Goal: Transaction & Acquisition: Purchase product/service

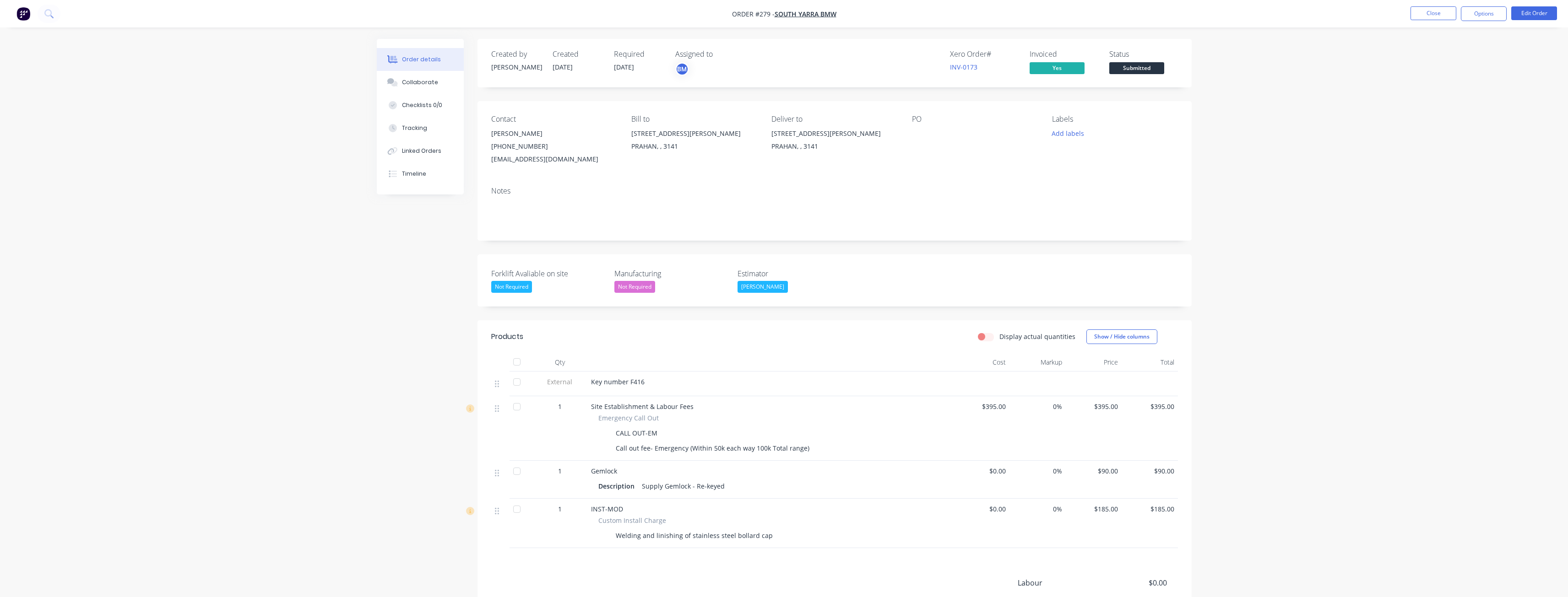
click at [24, 10] on img "button" at bounding box center [23, 13] width 14 height 14
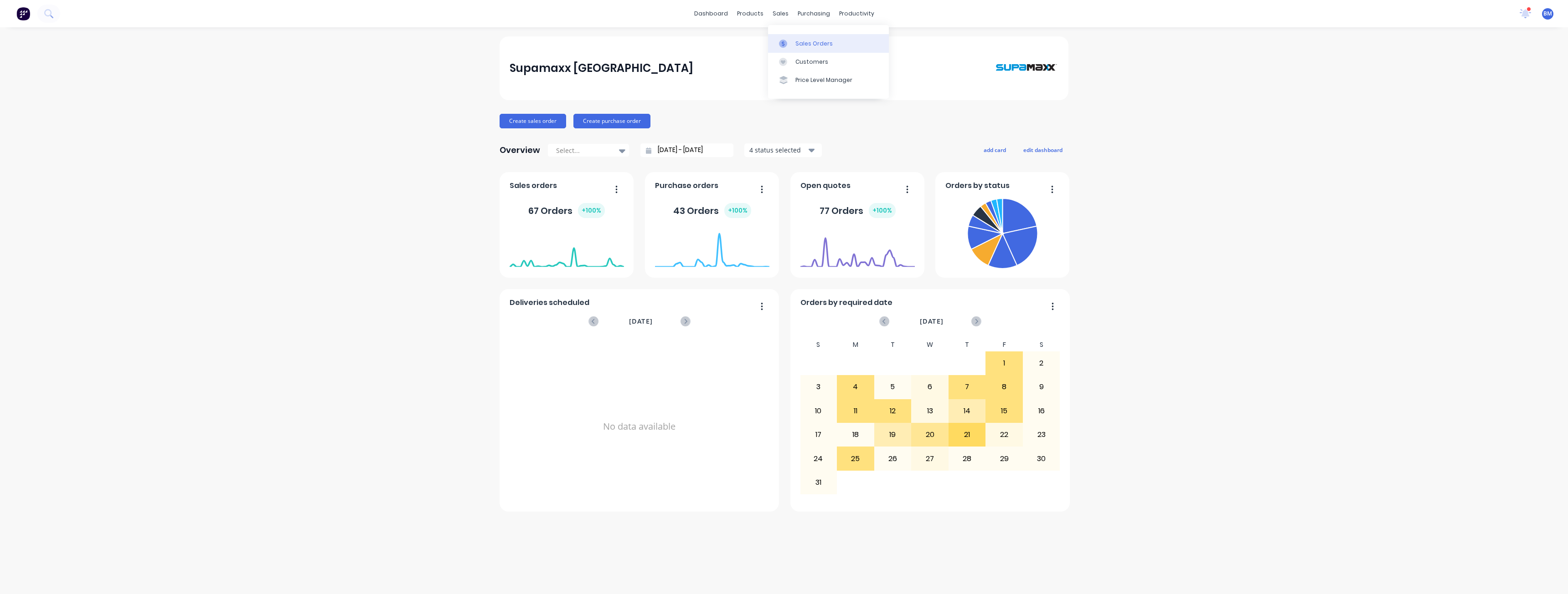
click at [806, 41] on div "Sales Orders" at bounding box center [814, 44] width 37 height 8
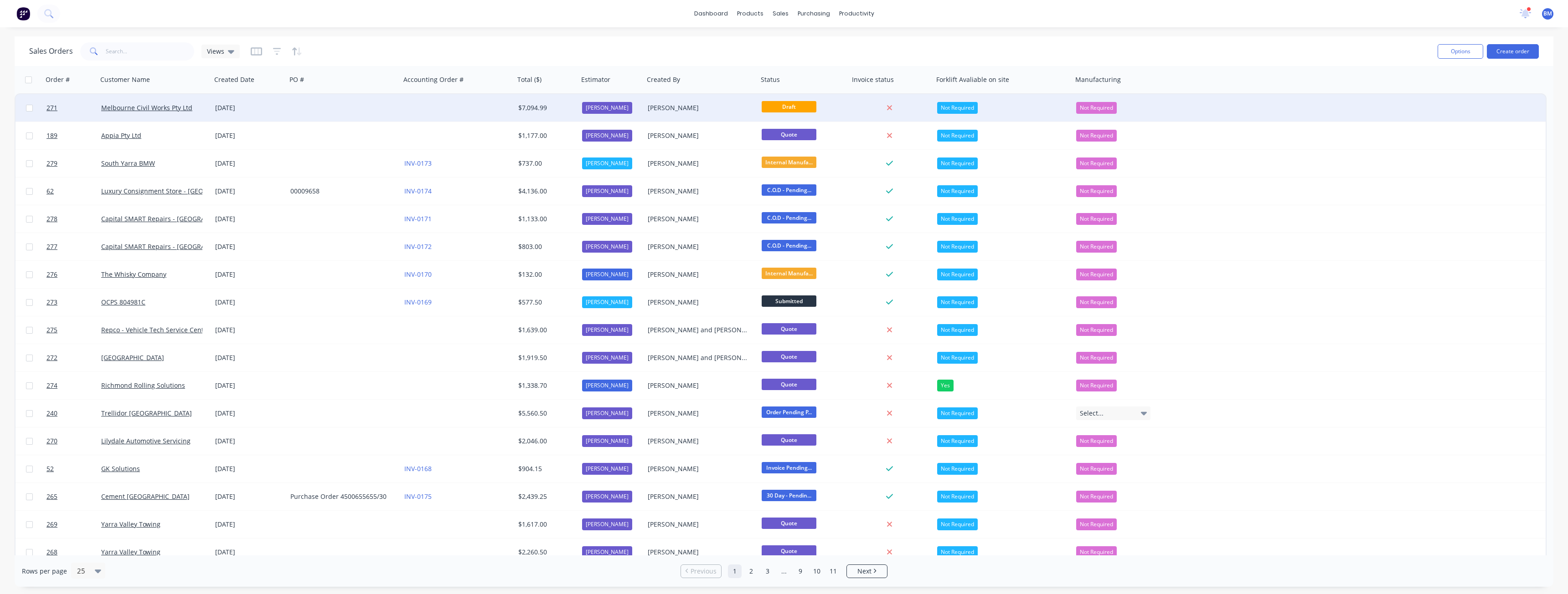
click at [412, 107] on div at bounding box center [457, 108] width 114 height 28
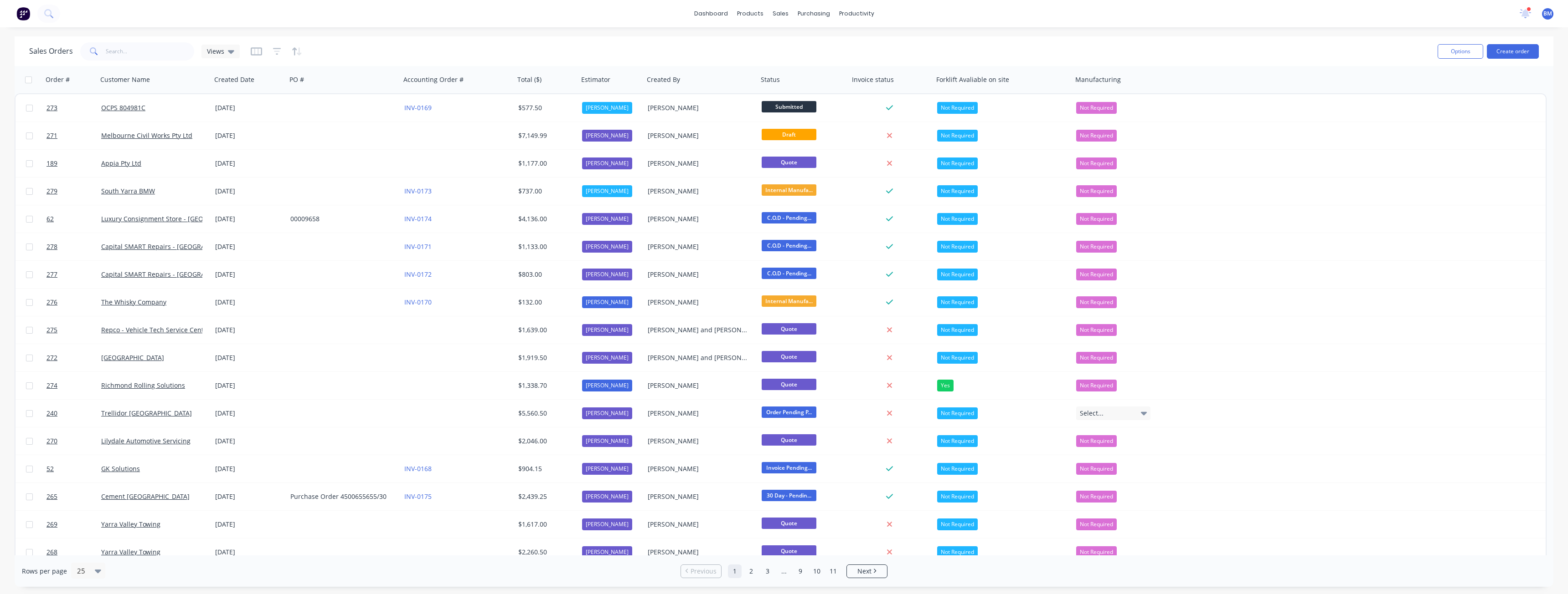
click at [397, 45] on div "Sales Orders Views" at bounding box center [729, 50] width 1401 height 22
click at [22, 11] on img at bounding box center [23, 13] width 14 height 14
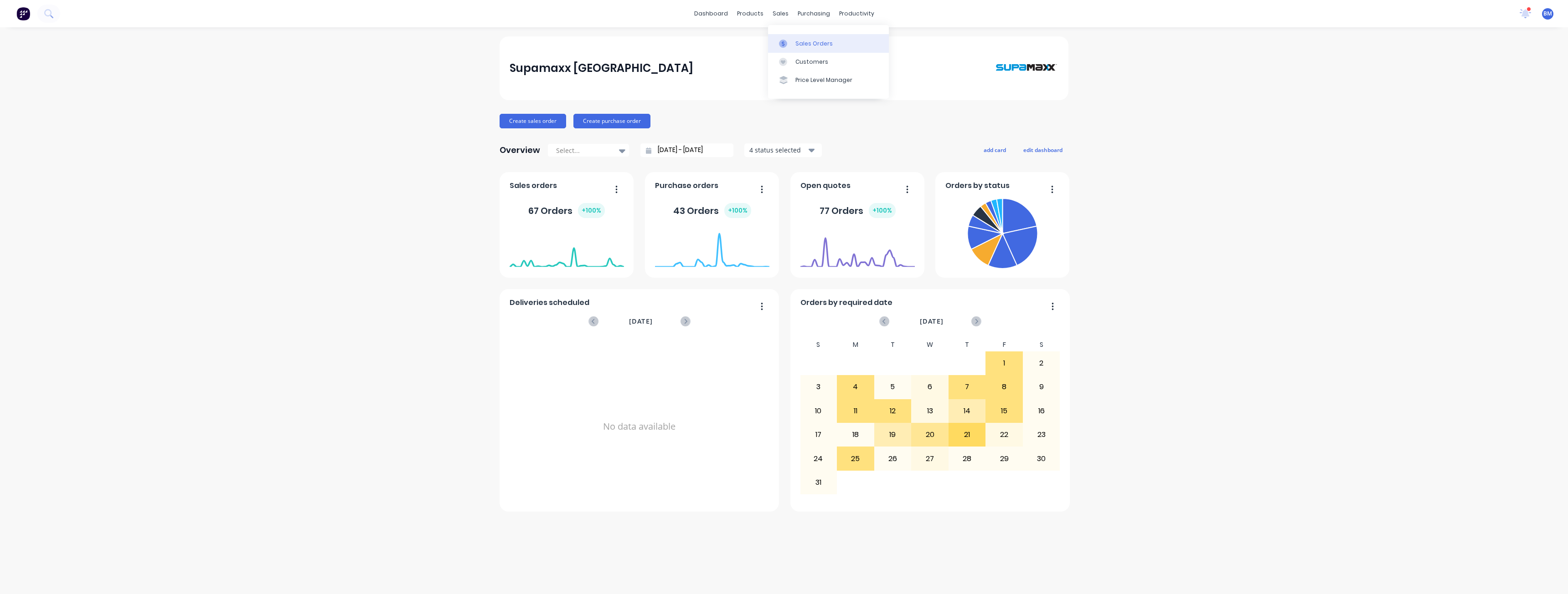
click at [803, 41] on div "Sales Orders" at bounding box center [814, 44] width 37 height 8
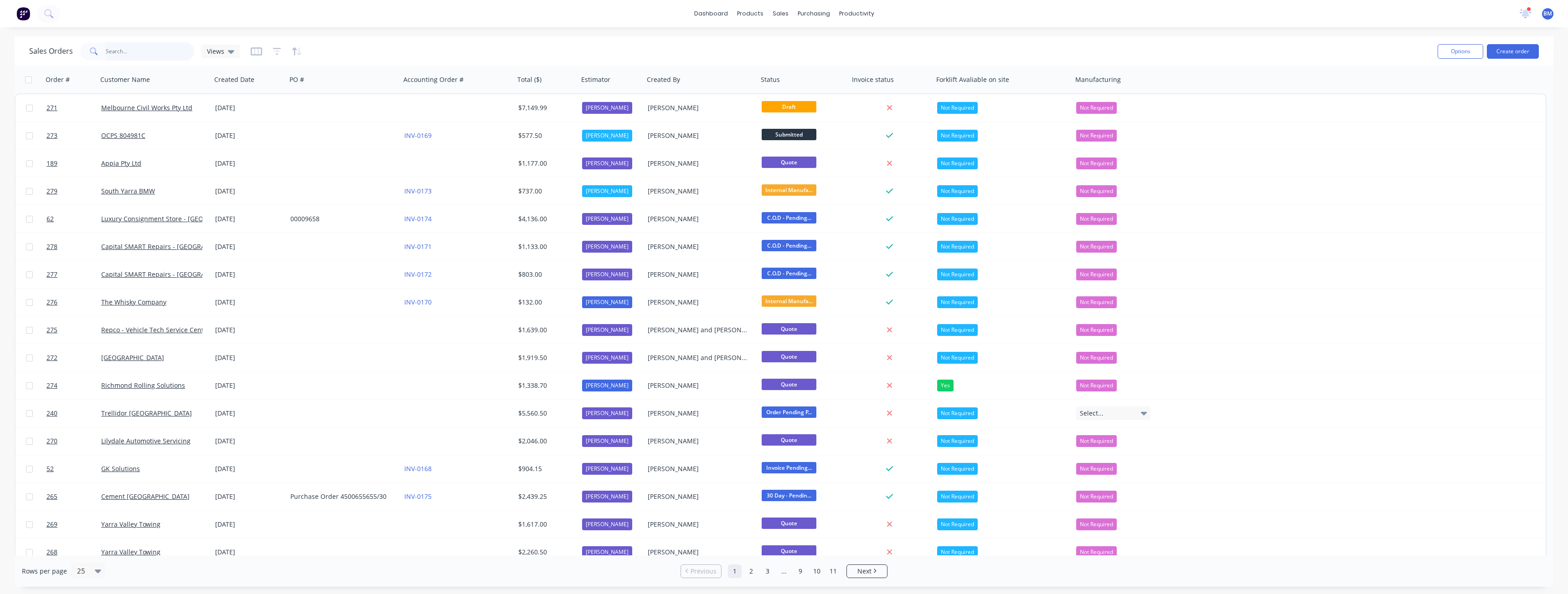
click at [125, 47] on input "text" at bounding box center [149, 51] width 89 height 18
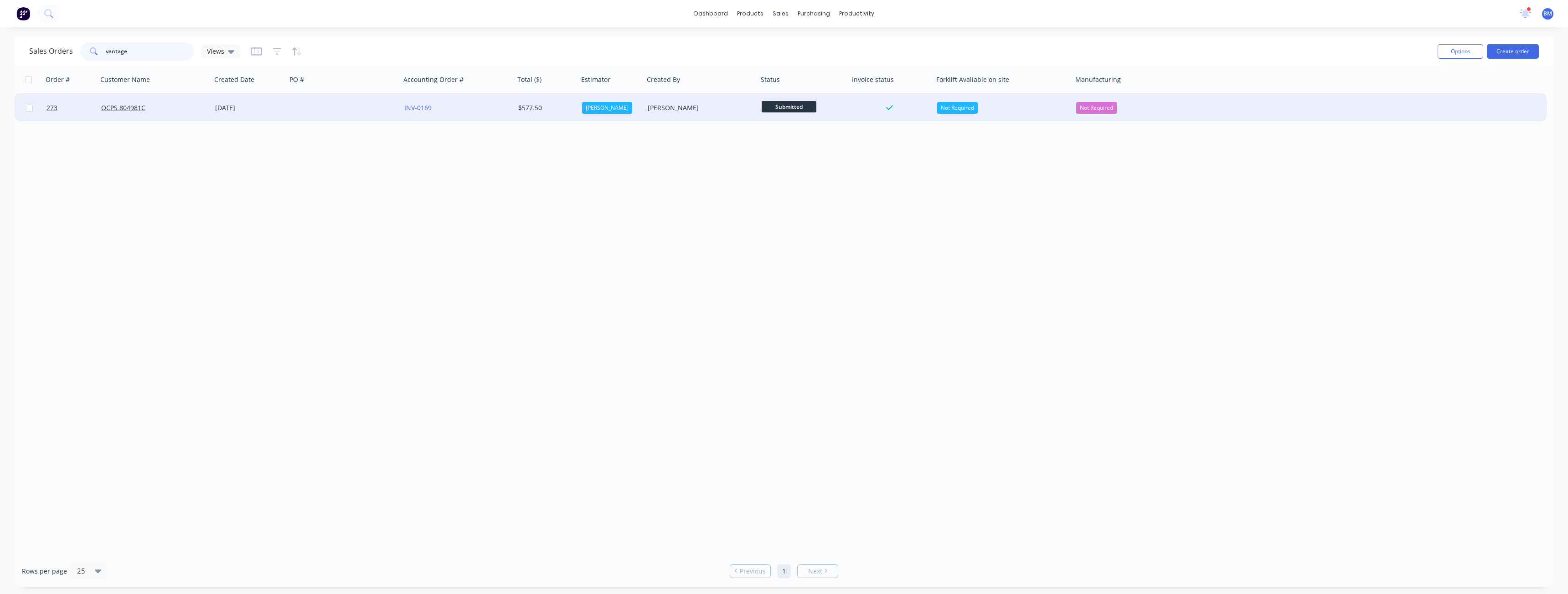
type input "vantage"
click at [313, 103] on div at bounding box center [343, 108] width 114 height 28
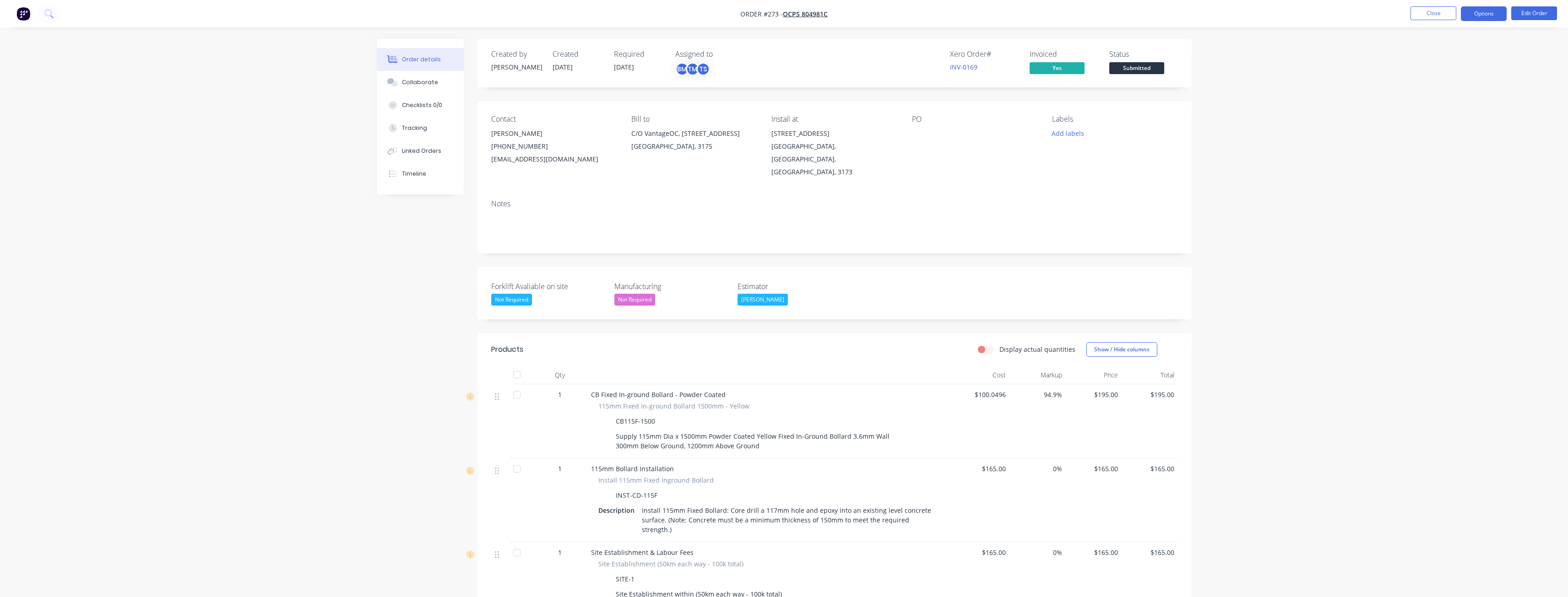
click at [1480, 9] on button "Options" at bounding box center [1484, 14] width 46 height 15
click at [1440, 129] on div "Delivery Docket" at bounding box center [1456, 129] width 84 height 13
click at [1429, 91] on div "Without pricing" at bounding box center [1456, 92] width 84 height 13
click at [106, 88] on div "Order details Collaborate Checklists 0/0 Tracking Linked Orders Timeline Order …" at bounding box center [784, 385] width 1568 height 770
click at [20, 11] on img "button" at bounding box center [23, 13] width 14 height 14
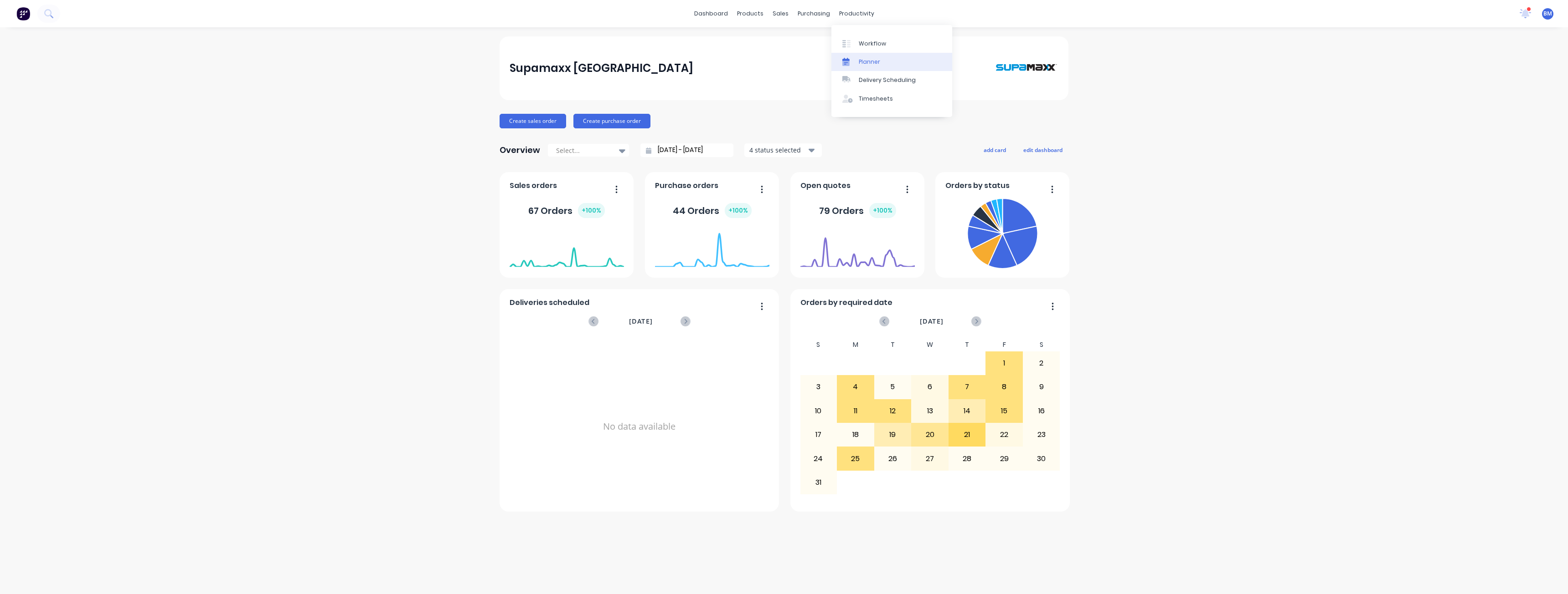
click at [862, 60] on div "Planner" at bounding box center [869, 62] width 21 height 8
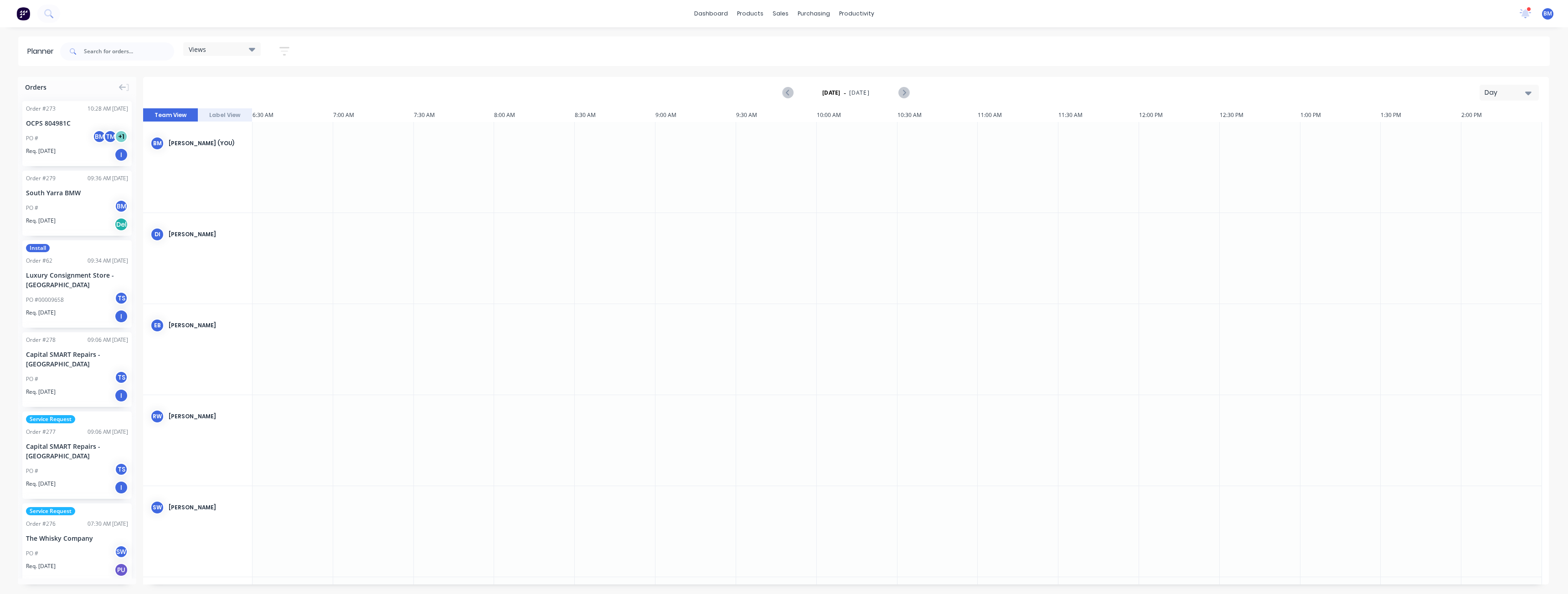
click at [1519, 88] on button "Day" at bounding box center [1509, 93] width 59 height 16
click at [1470, 151] on div "Month" at bounding box center [1492, 153] width 90 height 18
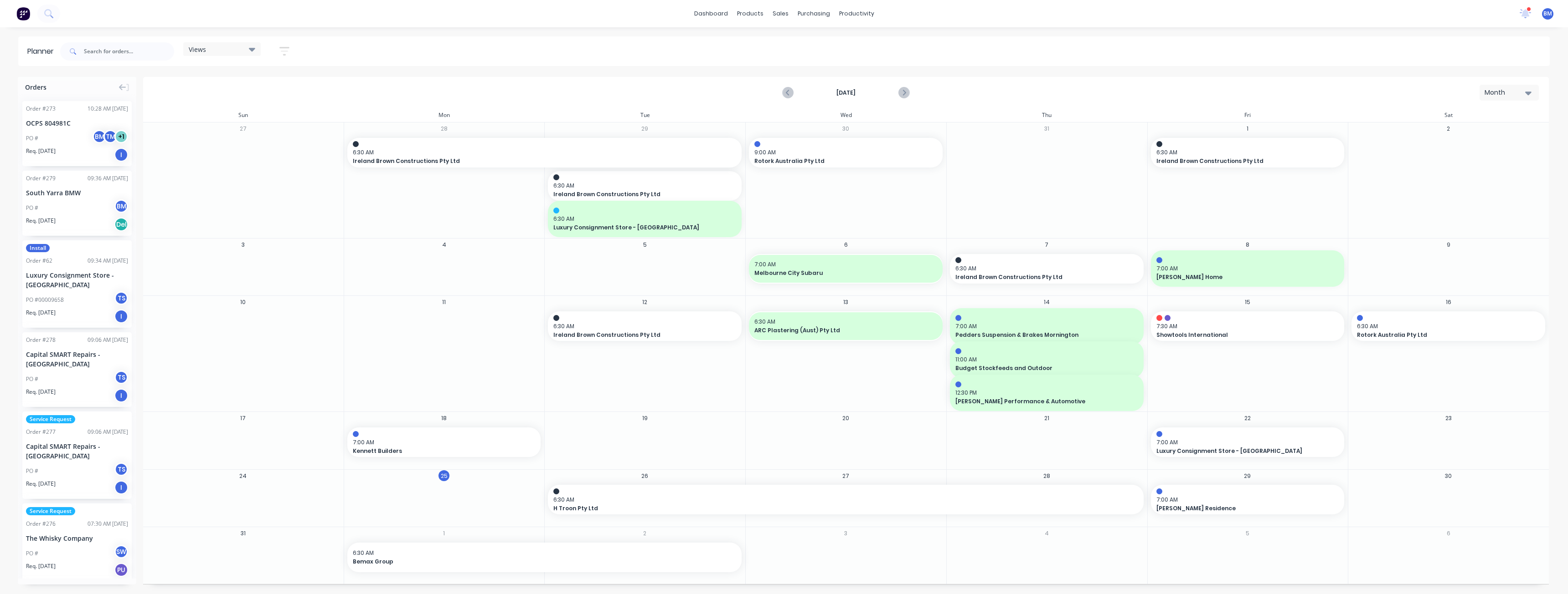
click at [448, 11] on div "dashboard products sales purchasing productivity dashboard products Product Cat…" at bounding box center [784, 14] width 1568 height 28
drag, startPoint x: 67, startPoint y: 124, endPoint x: 862, endPoint y: 557, distance: 905.3
click at [590, 12] on div "dashboard products sales purchasing productivity dashboard products Product Cat…" at bounding box center [784, 14] width 1568 height 28
click at [606, 8] on div "dashboard products sales purchasing productivity dashboard products Product Cat…" at bounding box center [784, 14] width 1568 height 28
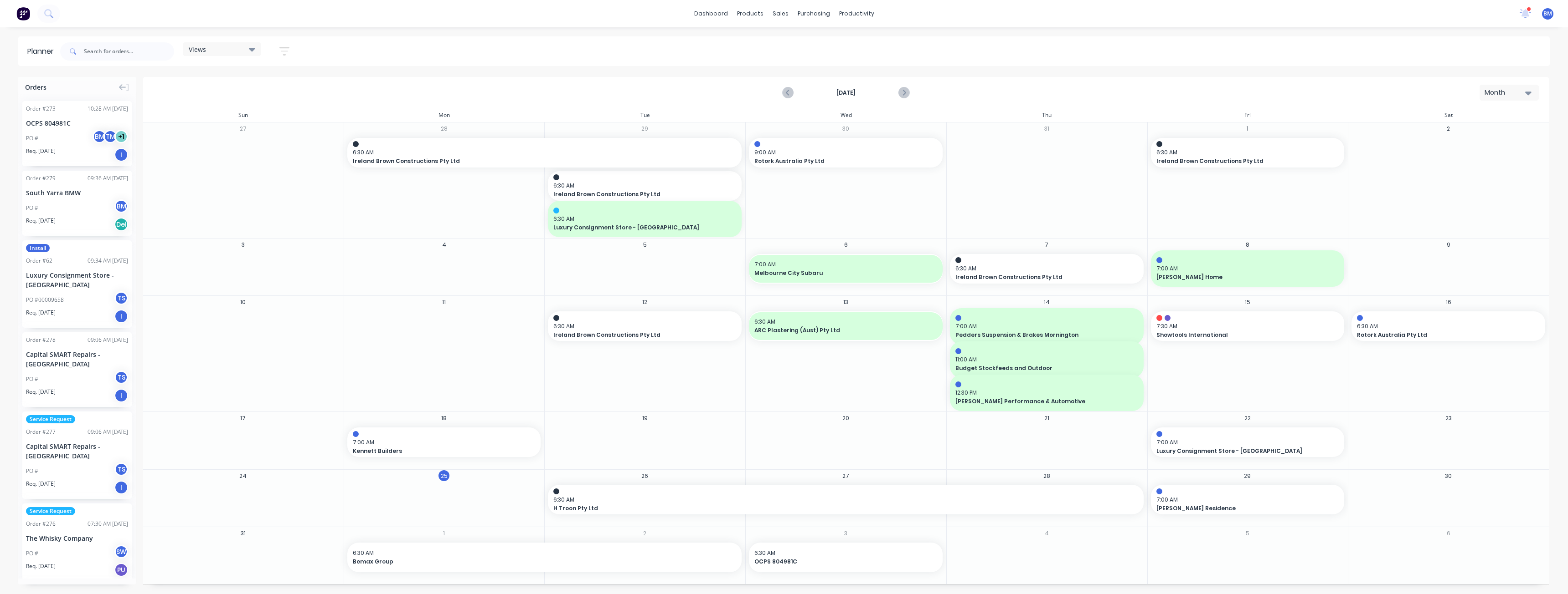
click at [562, 8] on div "dashboard products sales purchasing productivity dashboard products Product Cat…" at bounding box center [784, 14] width 1568 height 28
click at [610, 10] on div "dashboard products sales purchasing productivity dashboard products Product Cat…" at bounding box center [784, 14] width 1568 height 28
click at [342, 90] on div "[DATE] Month" at bounding box center [845, 93] width 1404 height 29
click at [356, 90] on div "[DATE] Month" at bounding box center [845, 93] width 1404 height 29
click at [850, 11] on div "productivity" at bounding box center [857, 13] width 44 height 14
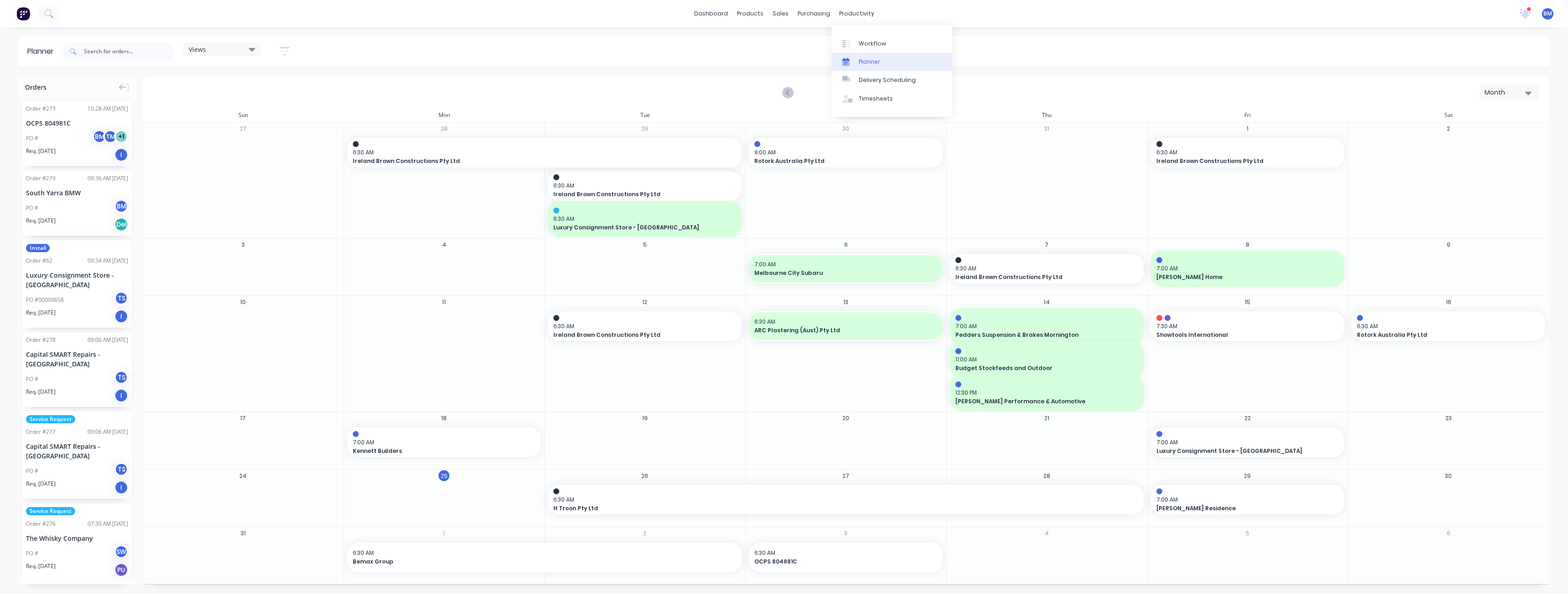
click at [865, 59] on div "Planner" at bounding box center [869, 62] width 21 height 8
click at [1006, 47] on div "Views Save new view None (Default) edit Show/Hide users Show/Hide orders Filter…" at bounding box center [804, 52] width 1491 height 28
click at [904, 91] on icon "Next page" at bounding box center [903, 93] width 11 height 11
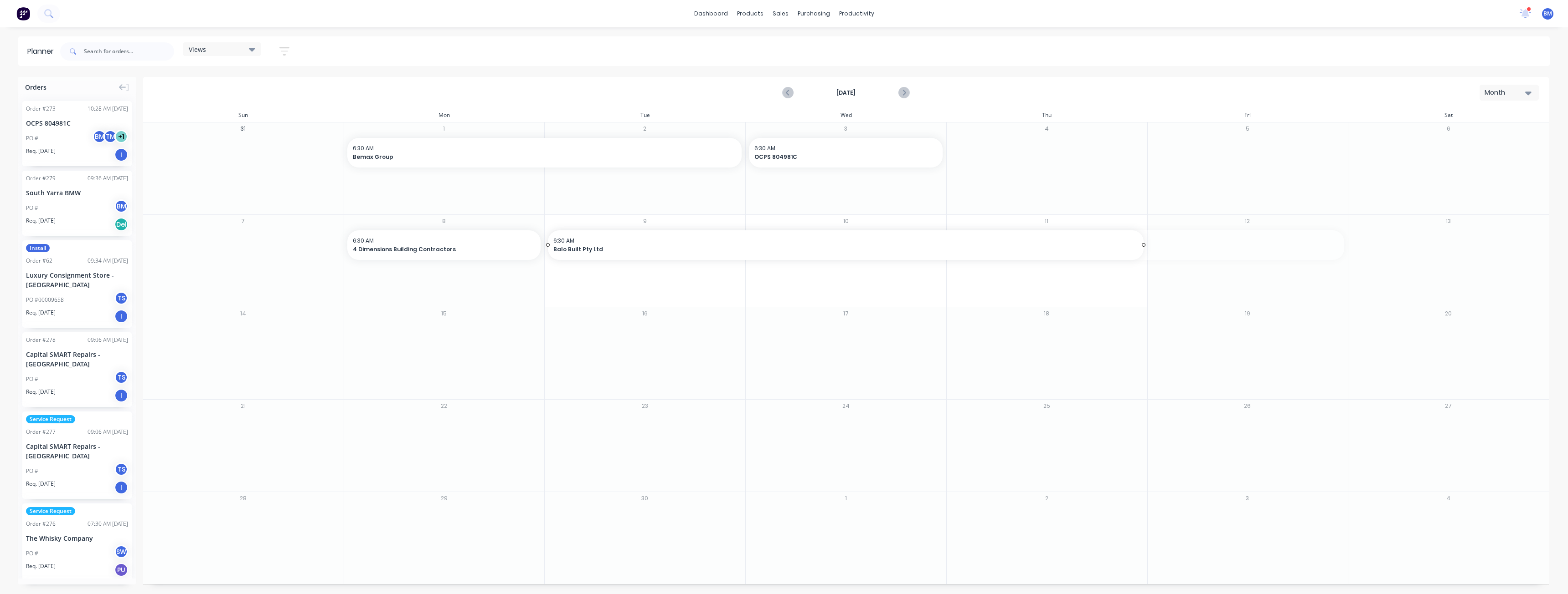
drag, startPoint x: 1343, startPoint y: 245, endPoint x: 1125, endPoint y: 252, distance: 218.1
drag, startPoint x: 1142, startPoint y: 245, endPoint x: 930, endPoint y: 251, distance: 212.1
click at [1007, 50] on div "Views Save new view None (Default) edit Show/Hide users Show/Hide orders Filter…" at bounding box center [804, 52] width 1491 height 28
click at [521, 47] on div "Views Save new view None (Default) edit Show/Hide users Show/Hide orders Filter…" at bounding box center [804, 52] width 1491 height 28
click at [478, 50] on div "Views Save new view None (Default) edit Show/Hide users Show/Hide orders Filter…" at bounding box center [804, 52] width 1491 height 28
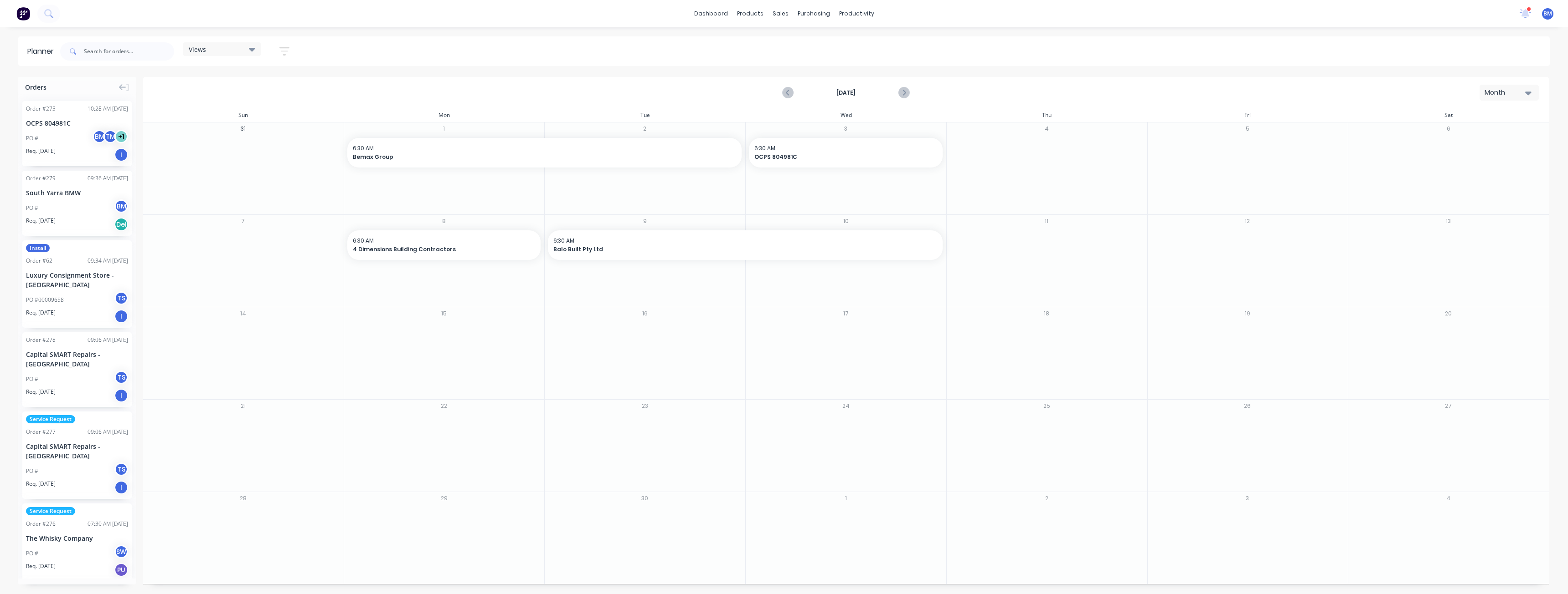
click at [471, 15] on div "dashboard products sales purchasing productivity dashboard products Product Cat…" at bounding box center [784, 14] width 1568 height 28
click at [780, 12] on div "sales" at bounding box center [780, 13] width 25 height 14
click at [808, 43] on div "Sales Orders" at bounding box center [814, 44] width 37 height 8
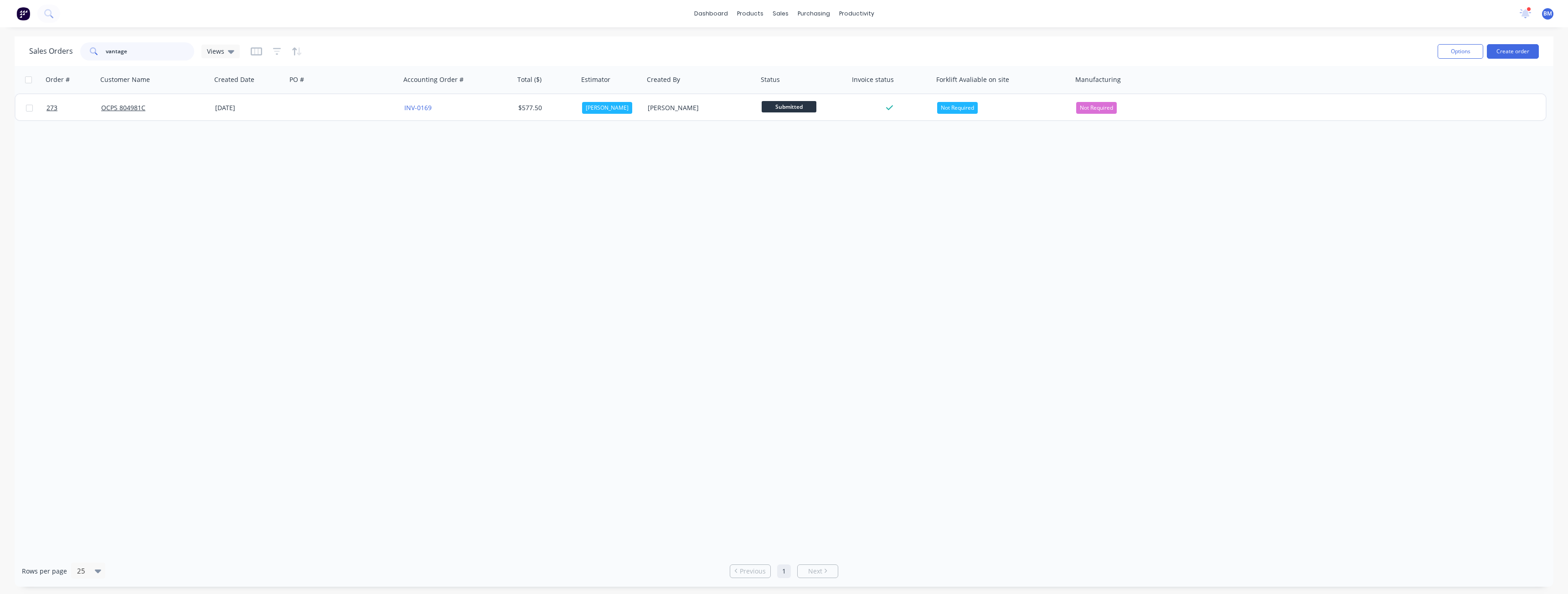
drag, startPoint x: 140, startPoint y: 54, endPoint x: 24, endPoint y: 50, distance: 116.1
click at [24, 50] on div "Sales Orders vantage Views Options Create order" at bounding box center [784, 51] width 1539 height 29
type input "oscp"
drag, startPoint x: 135, startPoint y: 54, endPoint x: 58, endPoint y: 50, distance: 77.1
click at [58, 50] on div "Sales Orders oscp Views" at bounding box center [134, 51] width 210 height 18
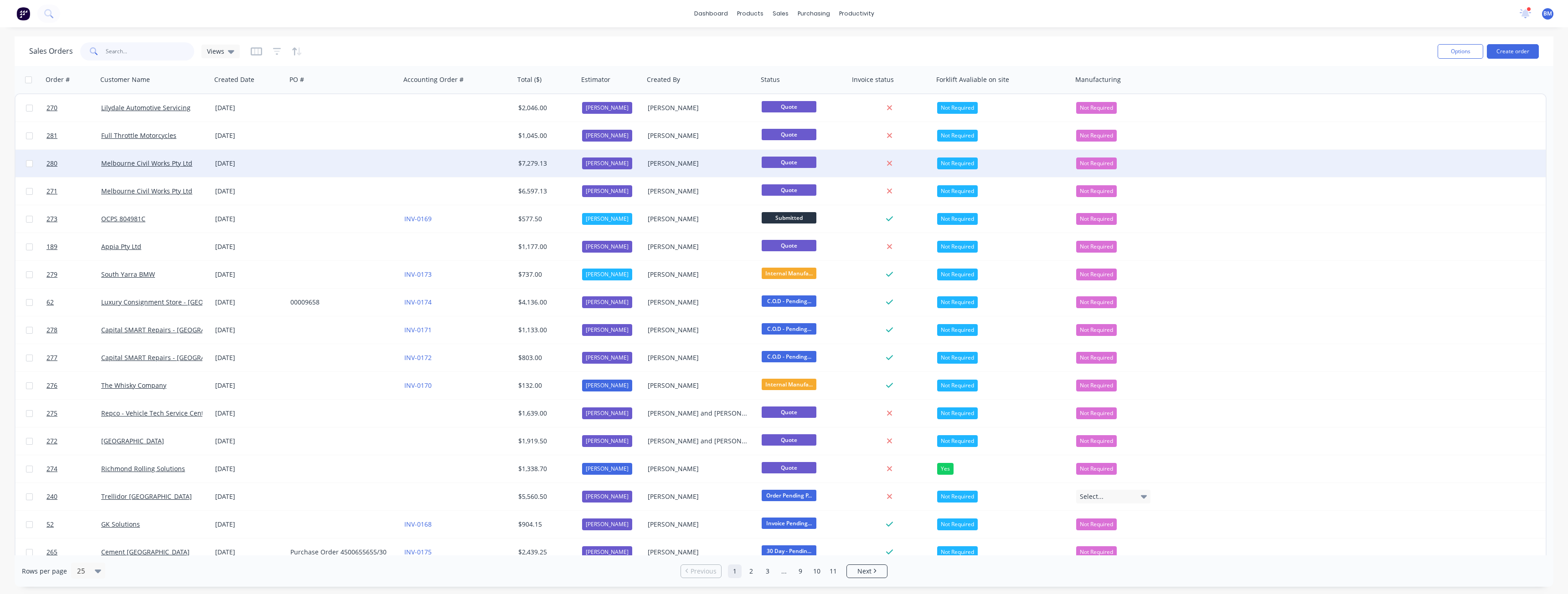
scroll to position [45, 0]
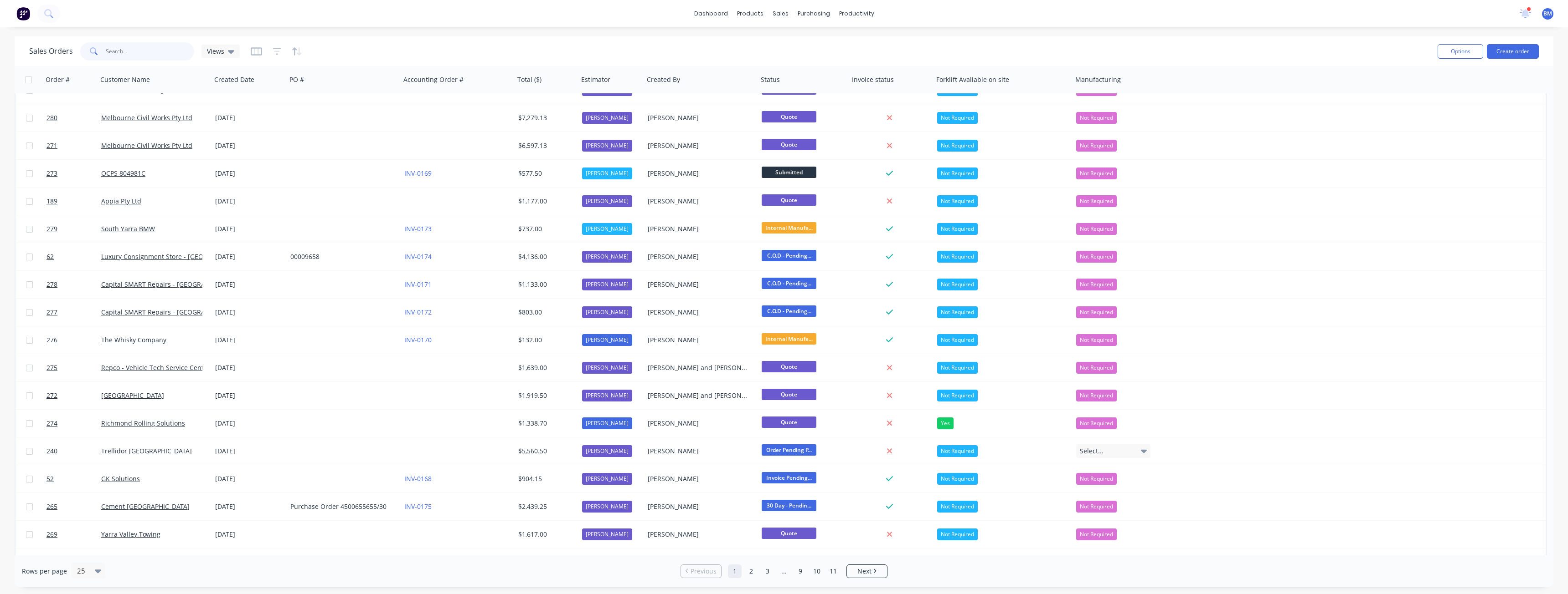
click at [142, 54] on input "text" at bounding box center [149, 51] width 89 height 18
type input "vantage"
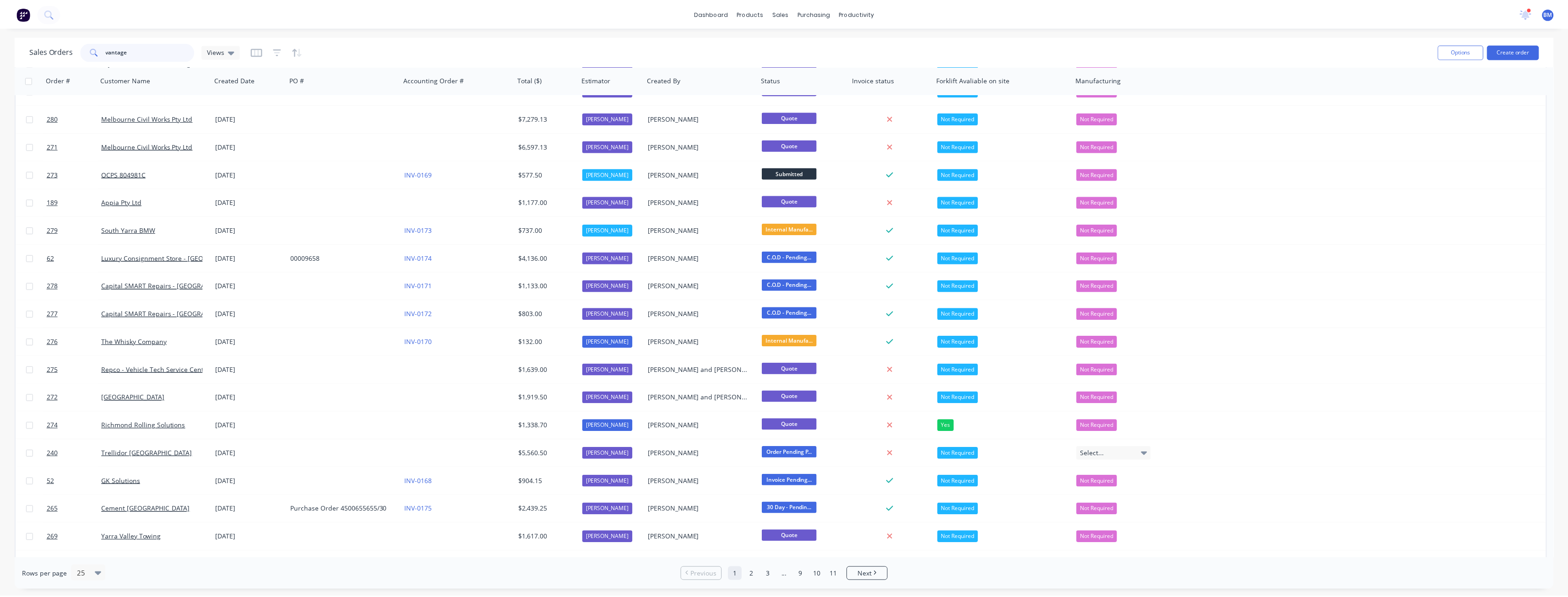
scroll to position [0, 0]
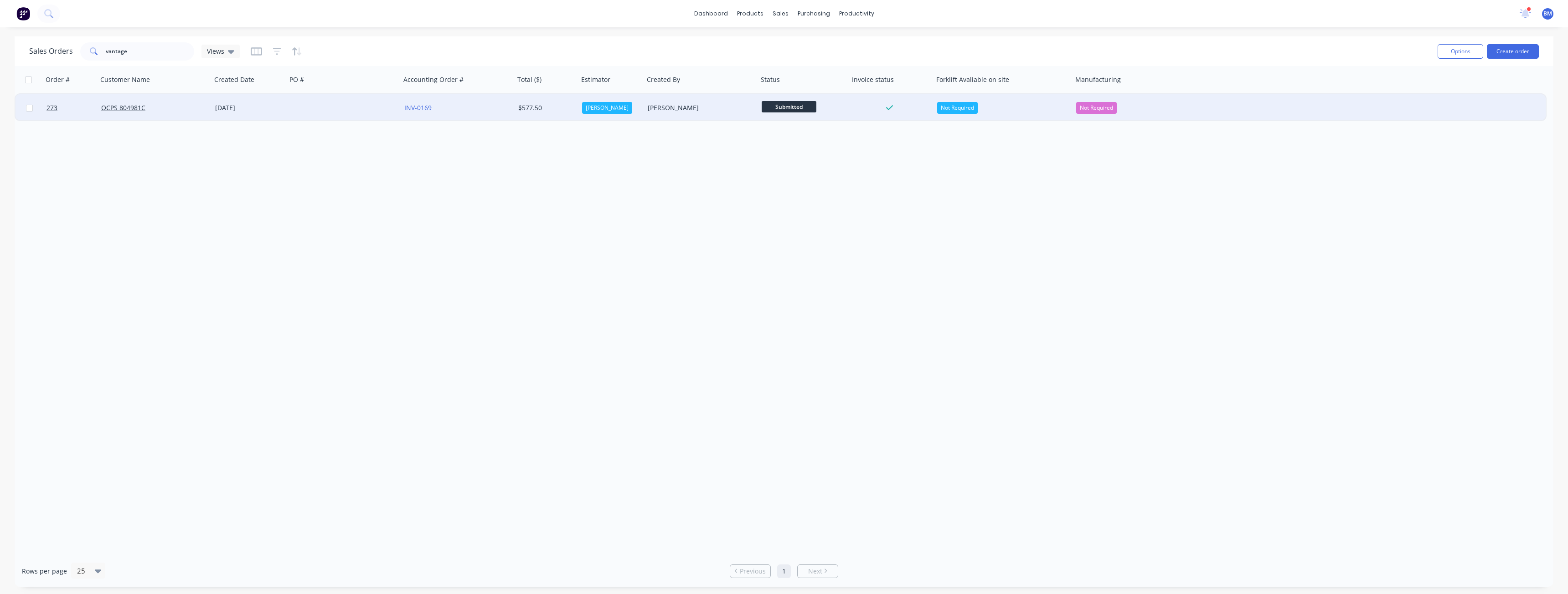
click at [177, 107] on div "OCPS 804981C" at bounding box center [152, 107] width 102 height 9
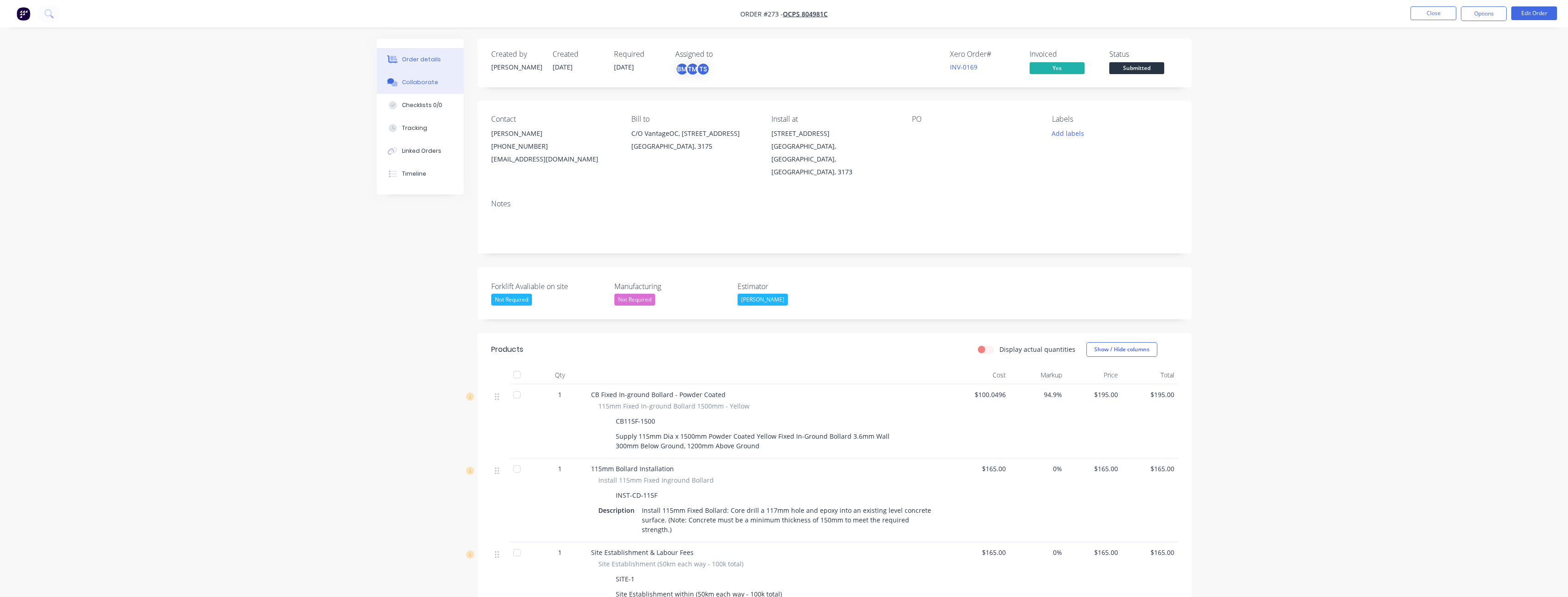
click at [423, 79] on div "Collaborate" at bounding box center [420, 82] width 36 height 8
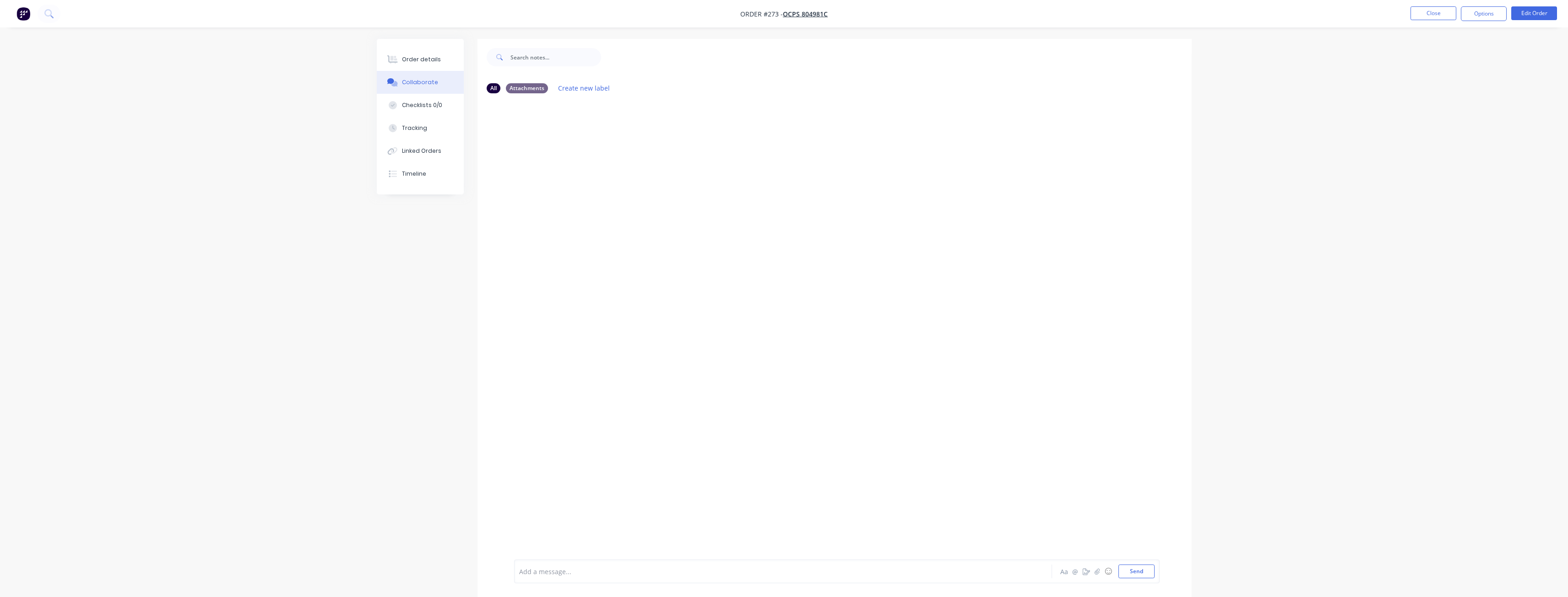
click at [543, 572] on div at bounding box center [758, 572] width 476 height 10
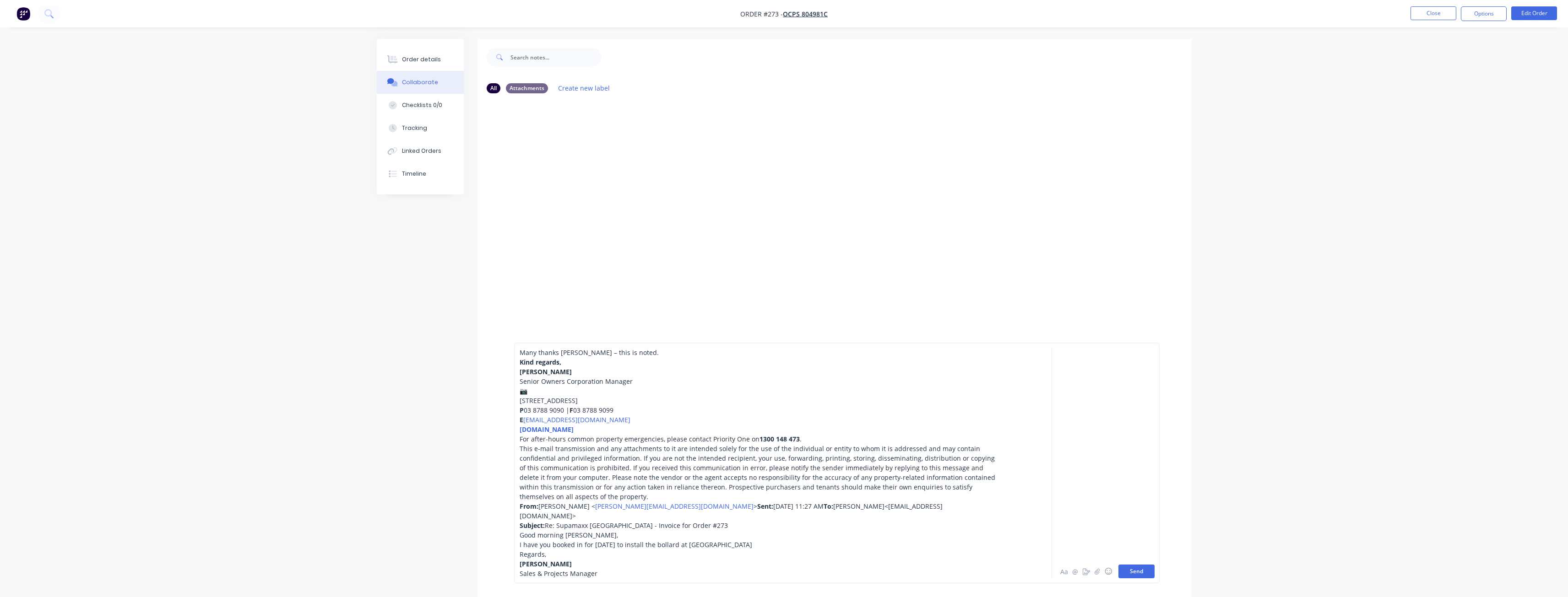
click at [1127, 569] on button "Send" at bounding box center [1136, 572] width 36 height 14
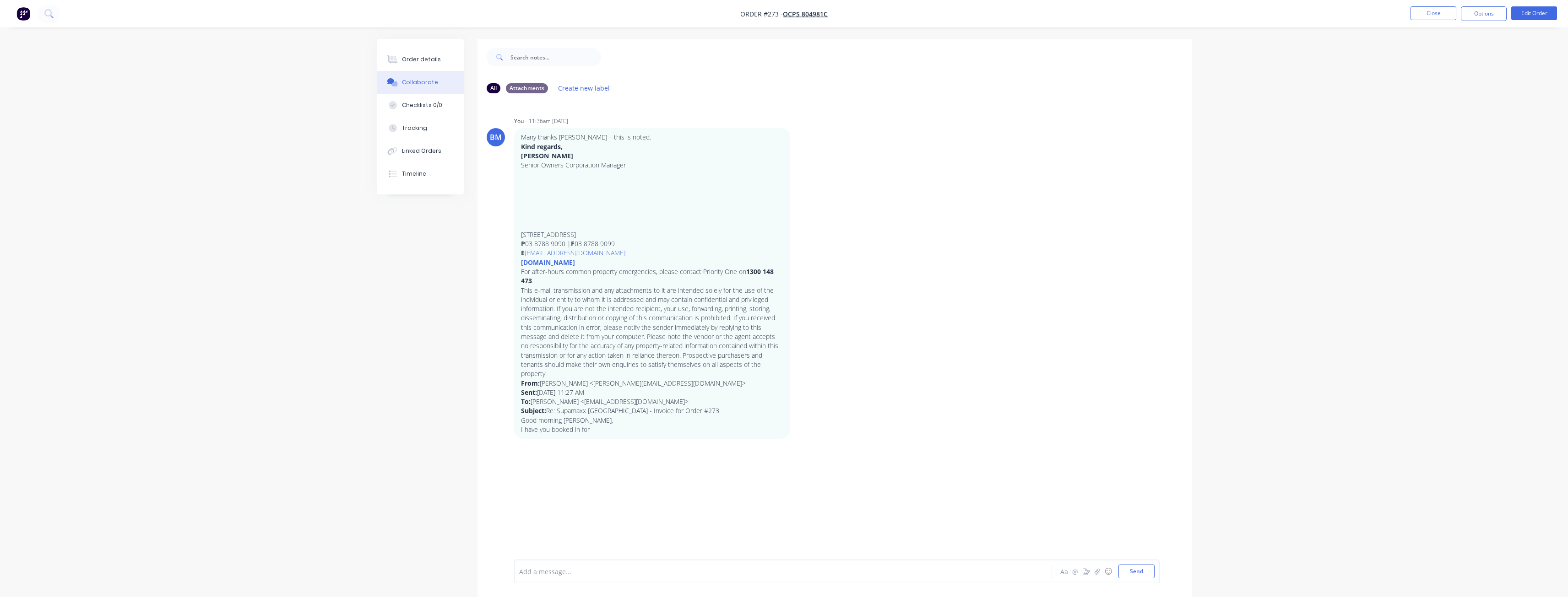
click at [393, 324] on div "All Attachments Create new label BM You - 11:36am [DATE] Many thanks [PERSON_NA…" at bounding box center [784, 325] width 815 height 573
click at [26, 11] on img "button" at bounding box center [23, 13] width 14 height 14
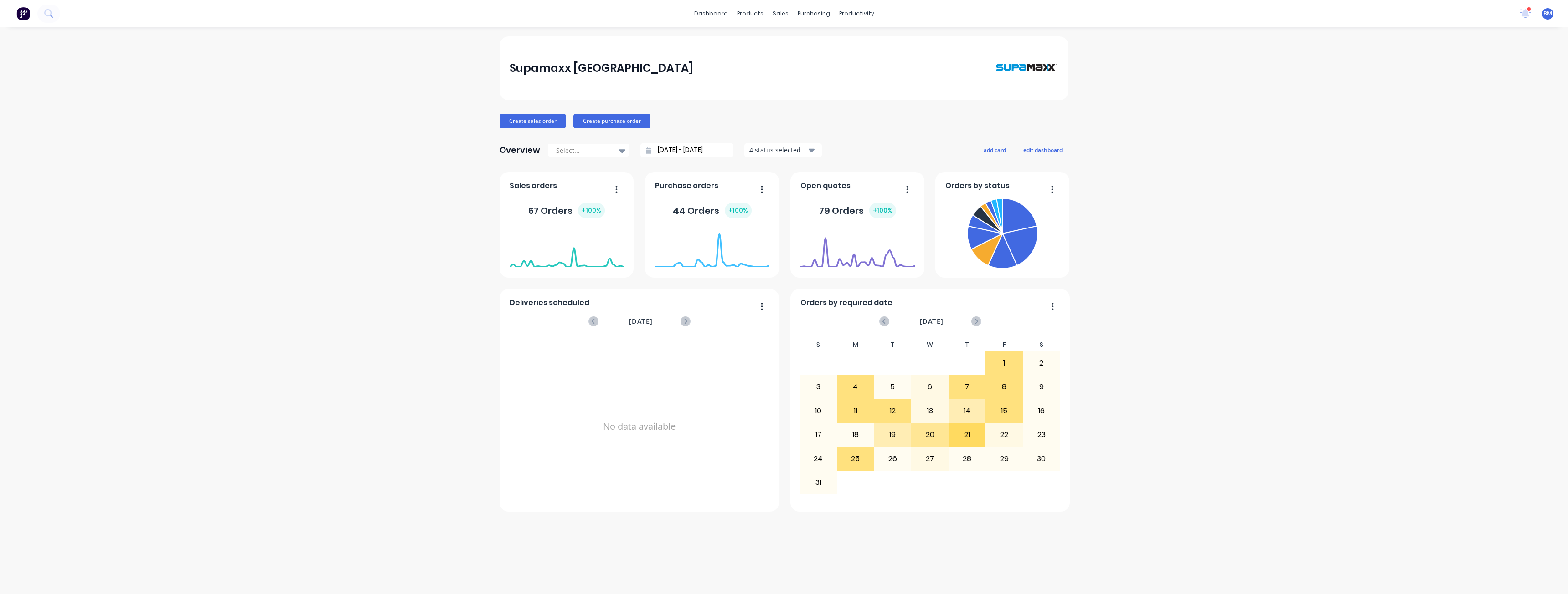
click at [378, 96] on div "Supamaxx [GEOGRAPHIC_DATA] Create sales order Create purchase order Overview Se…" at bounding box center [784, 311] width 1568 height 549
click at [801, 41] on div "Sales Orders" at bounding box center [814, 44] width 37 height 8
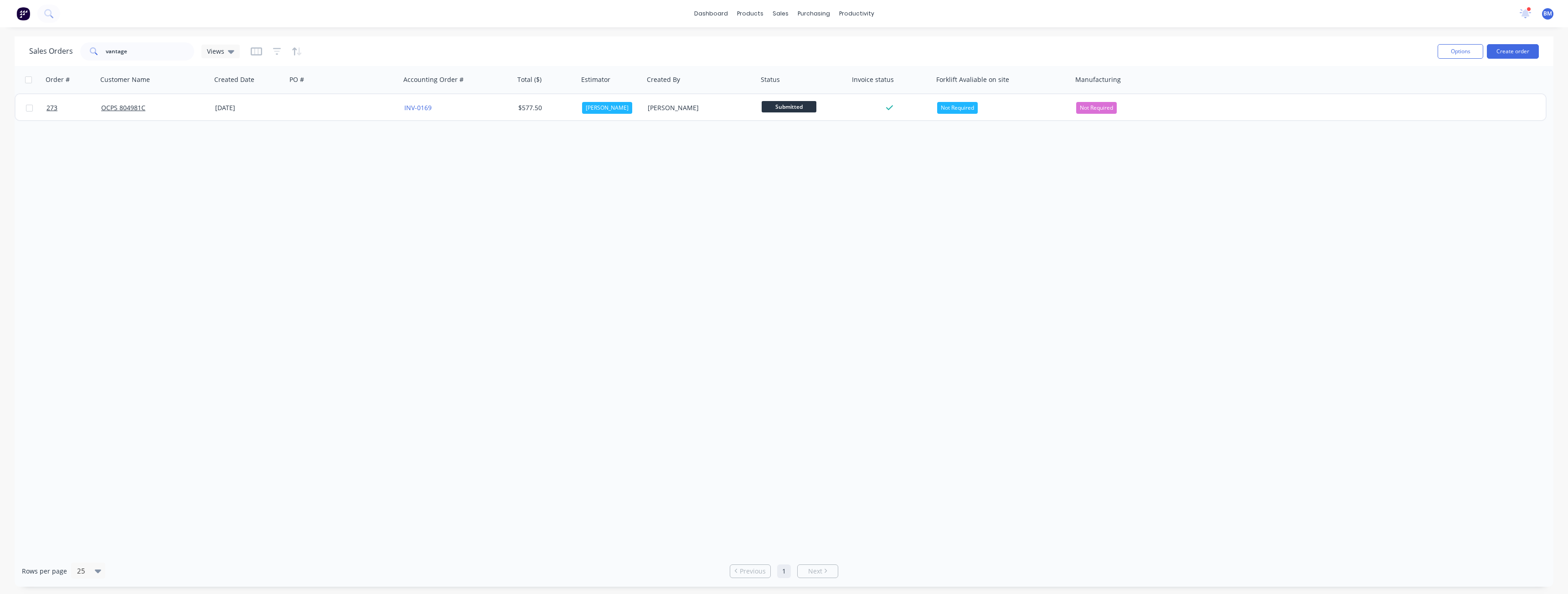
click at [338, 181] on div "Order # Customer Name Created Date PO # Accounting Order # Total ($) Estimator …" at bounding box center [784, 310] width 1539 height 489
drag, startPoint x: 135, startPoint y: 53, endPoint x: 98, endPoint y: 51, distance: 37.1
click at [98, 51] on div "vantage" at bounding box center [137, 51] width 114 height 18
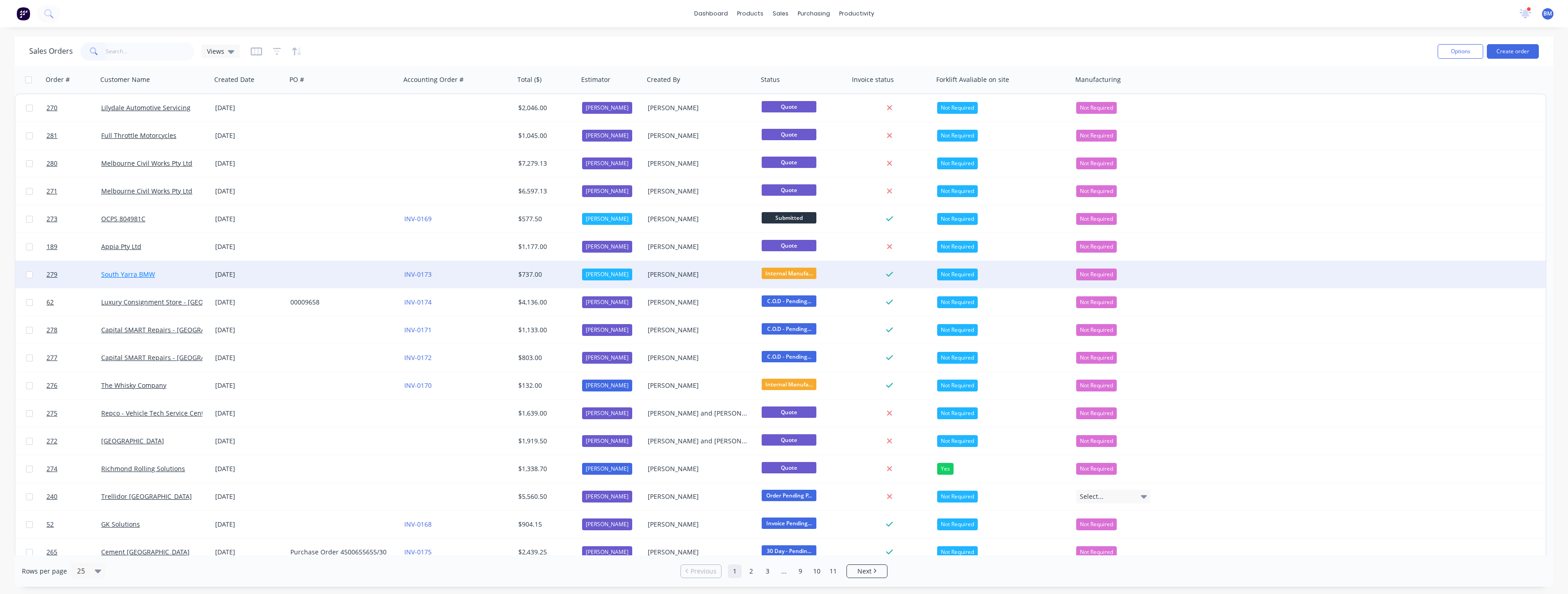
click at [138, 273] on link "South Yarra BMW" at bounding box center [128, 274] width 54 height 9
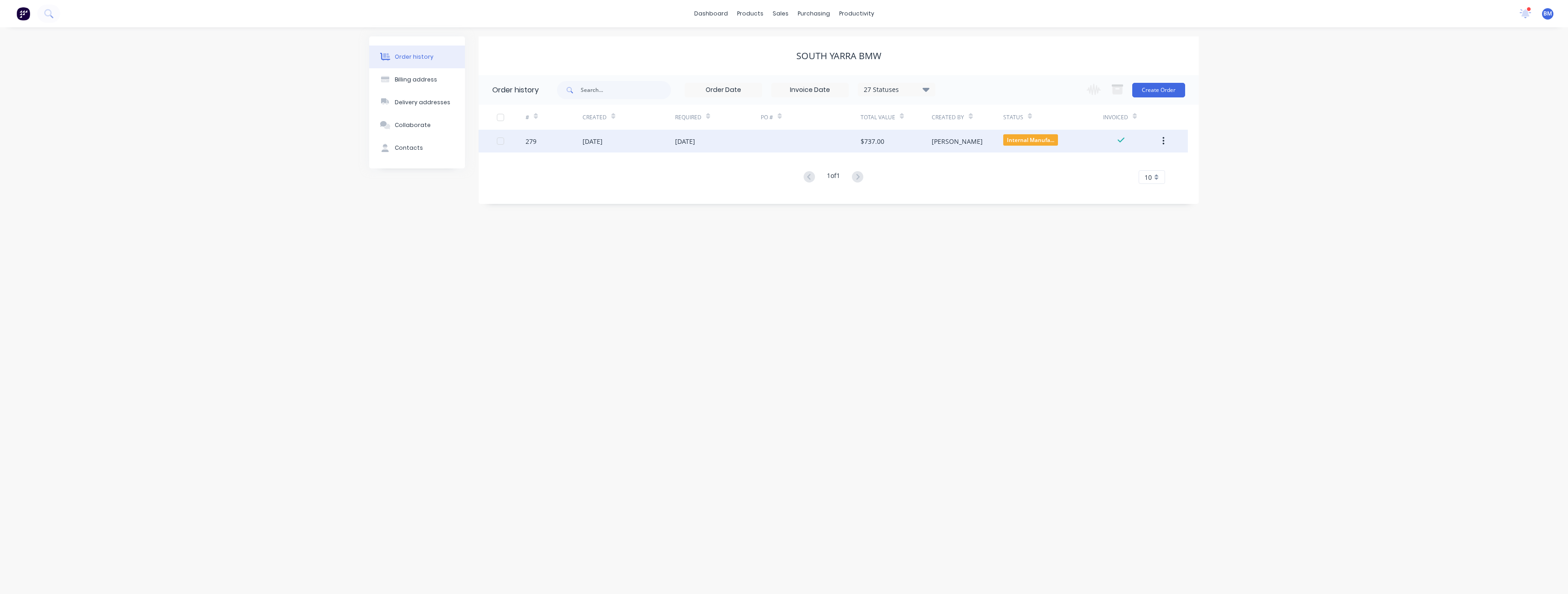
click at [653, 141] on div "[DATE]" at bounding box center [628, 141] width 93 height 23
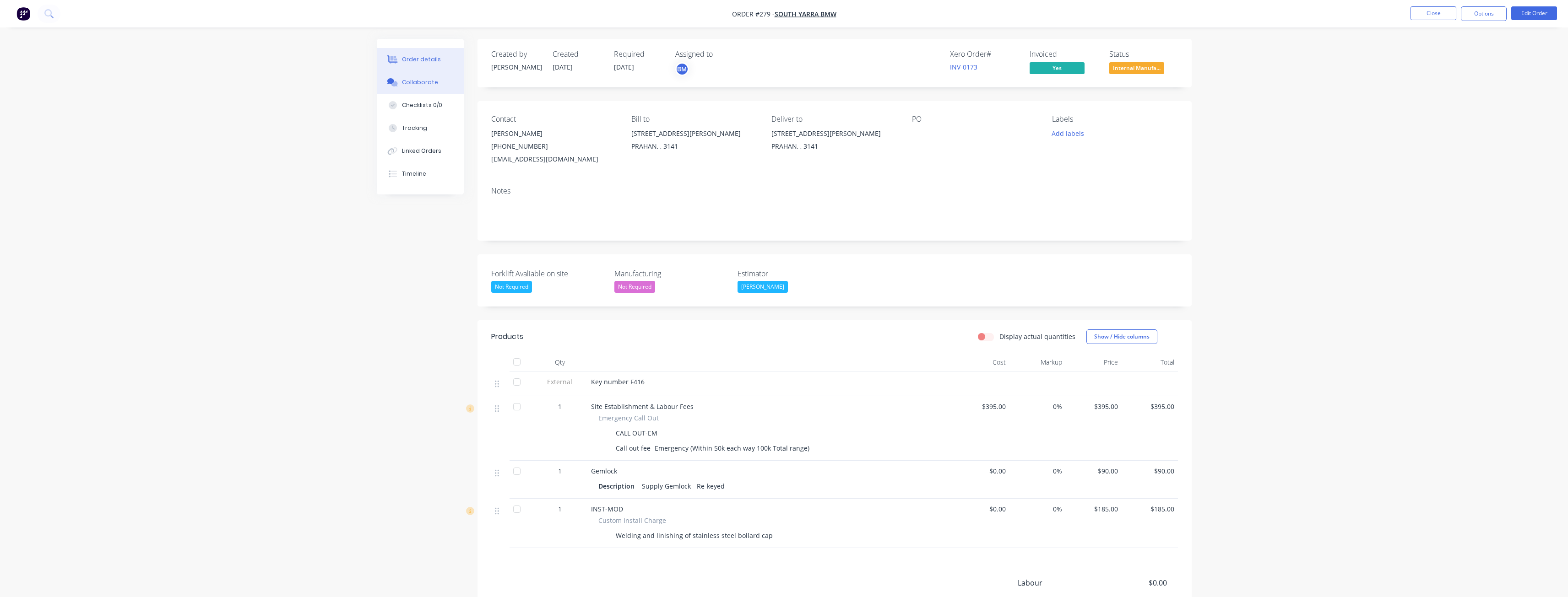
click at [417, 77] on button "Collaborate" at bounding box center [420, 82] width 87 height 23
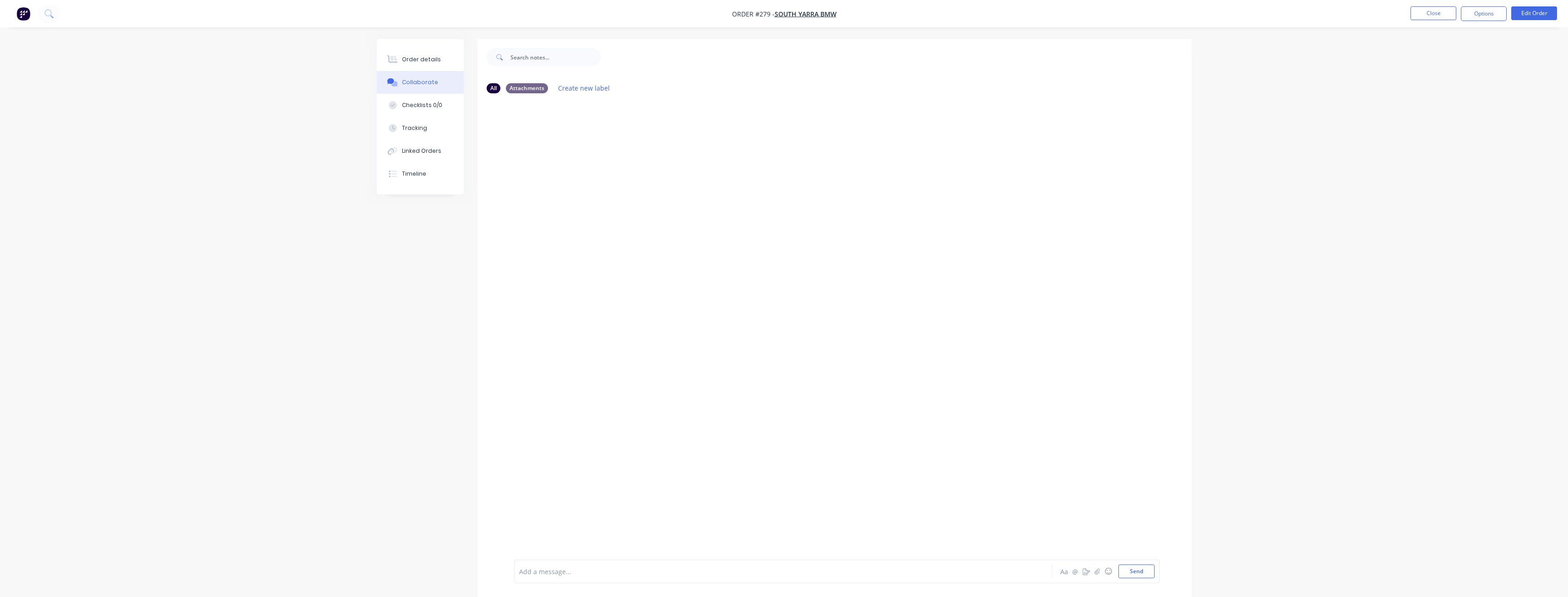
click at [573, 566] on div "Add a message..." at bounding box center [757, 572] width 476 height 14
drag, startPoint x: 572, startPoint y: 561, endPoint x: 442, endPoint y: 417, distance: 194.0
click at [442, 417] on div "All Attachments Create new label Add a message... Aa @ ☺ Send" at bounding box center [784, 325] width 815 height 573
click at [526, 578] on div "Add a message... Aa @ ☺ Send" at bounding box center [836, 571] width 645 height 24
drag, startPoint x: 526, startPoint y: 578, endPoint x: 521, endPoint y: 573, distance: 7.1
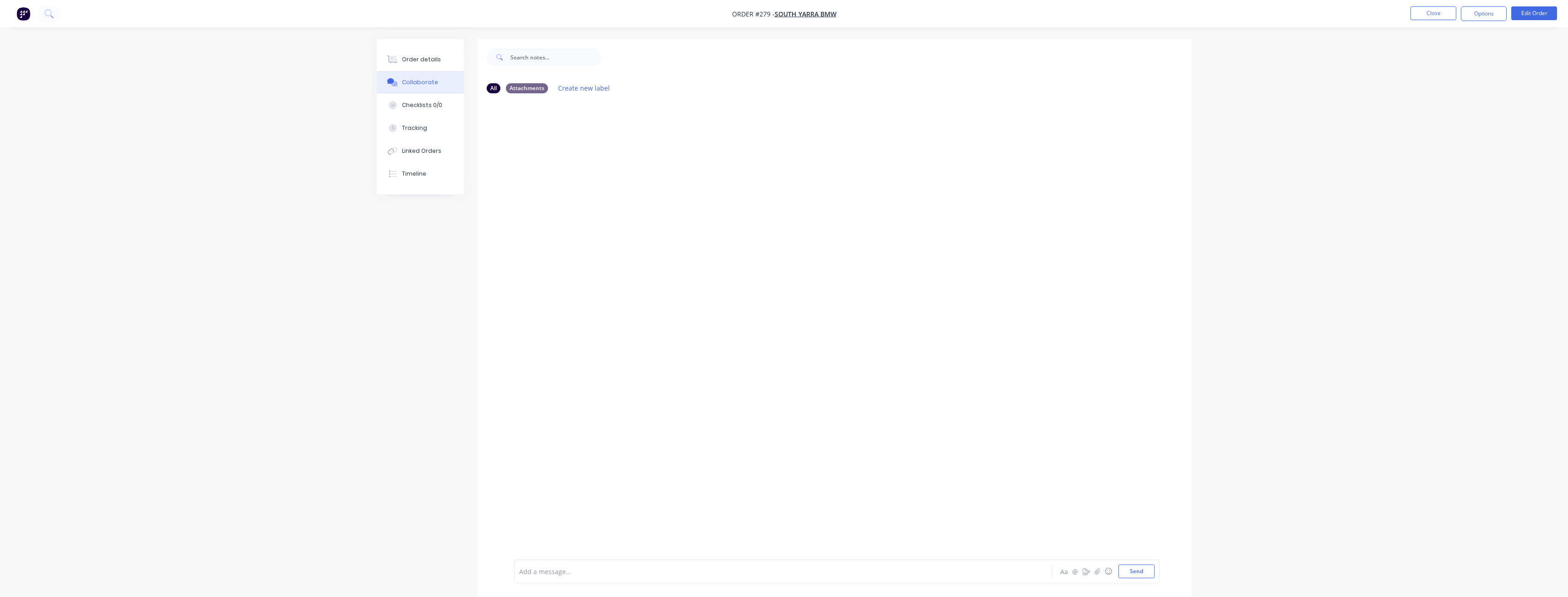
click at [520, 573] on div at bounding box center [758, 572] width 476 height 10
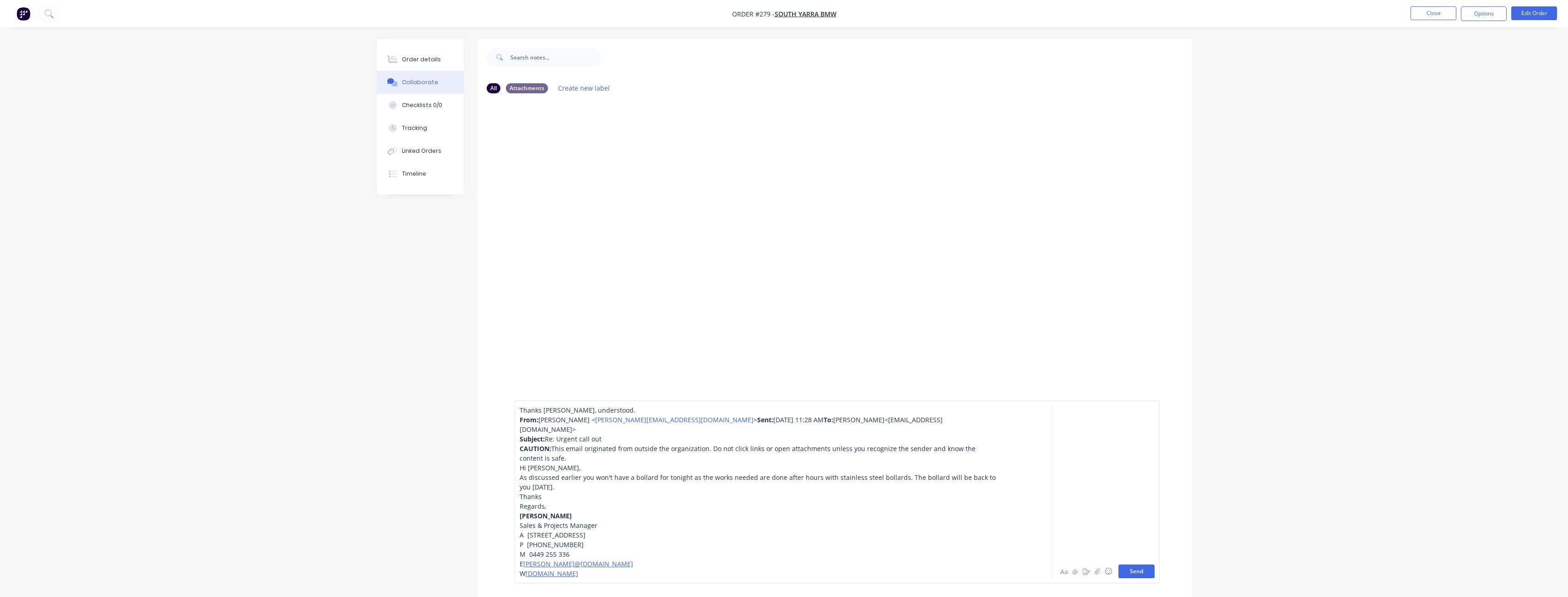
click at [1135, 569] on button "Send" at bounding box center [1136, 572] width 36 height 14
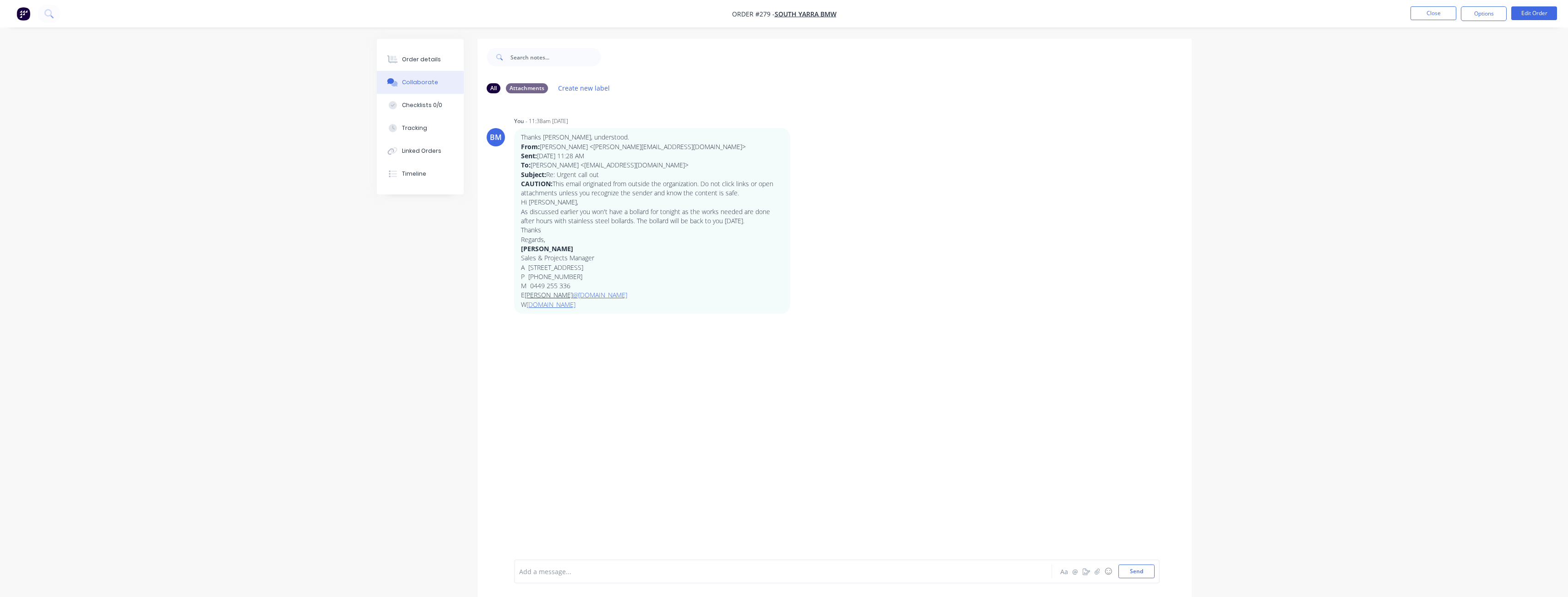
click at [451, 335] on div "All Attachments Create new label BM You - 11:38am [DATE] Thanks [PERSON_NAME], …" at bounding box center [784, 325] width 815 height 573
click at [1136, 570] on button "Send" at bounding box center [1136, 572] width 36 height 14
click at [202, 268] on div "Order details Collaborate Checklists 0/0 Tracking Linked Orders Timeline Order …" at bounding box center [784, 305] width 1568 height 611
click at [26, 12] on img "button" at bounding box center [23, 13] width 14 height 14
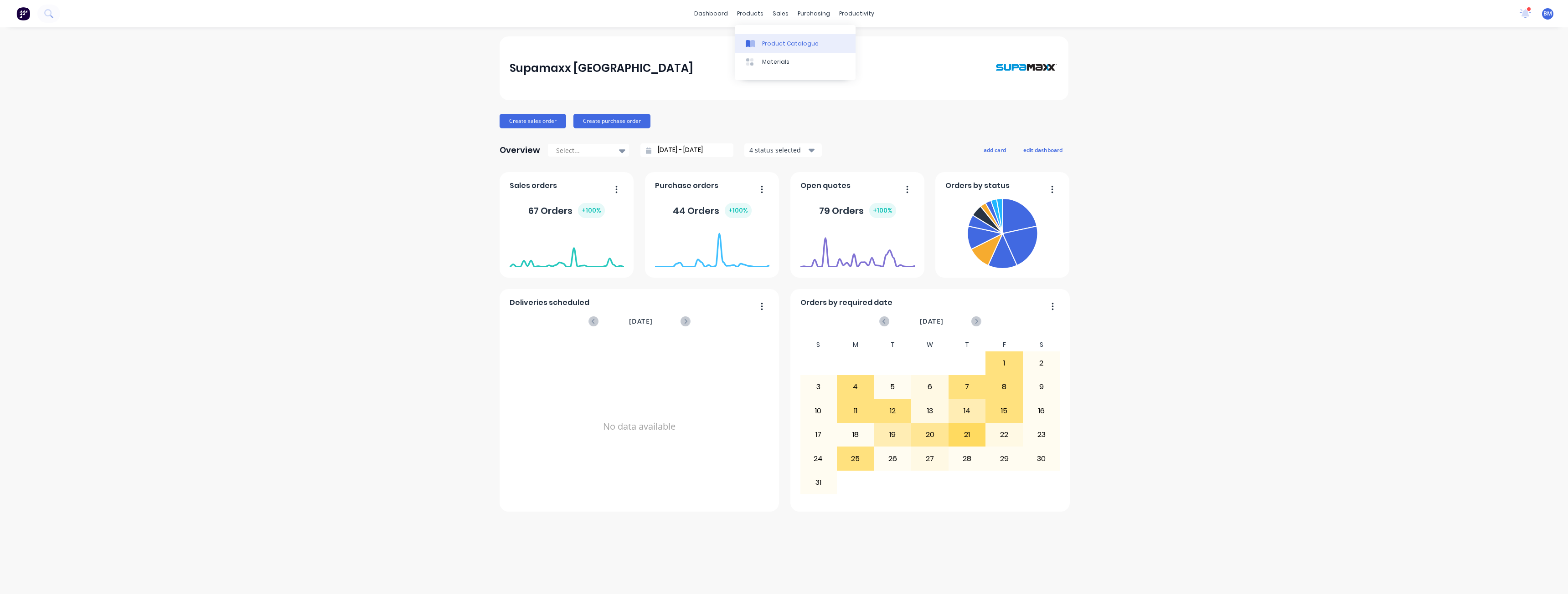
click at [769, 42] on div "Product Catalogue" at bounding box center [790, 44] width 57 height 8
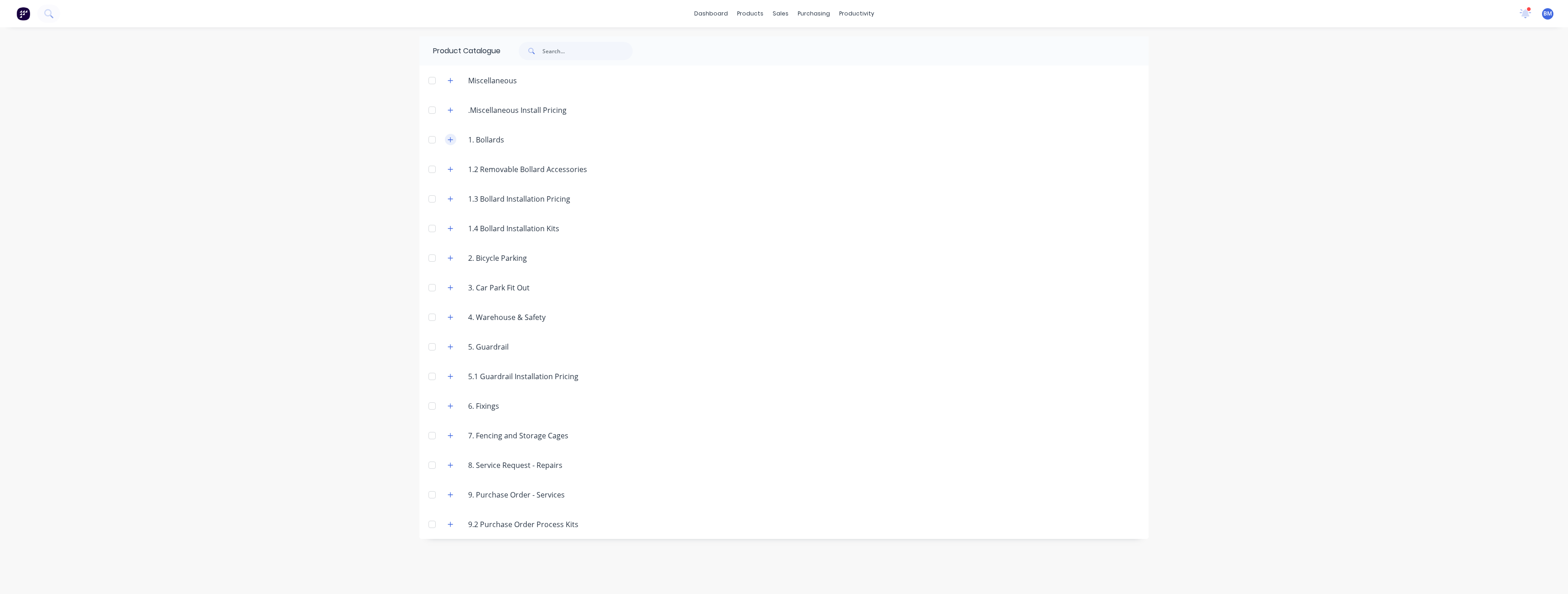
click at [452, 139] on icon "button" at bounding box center [450, 140] width 6 height 6
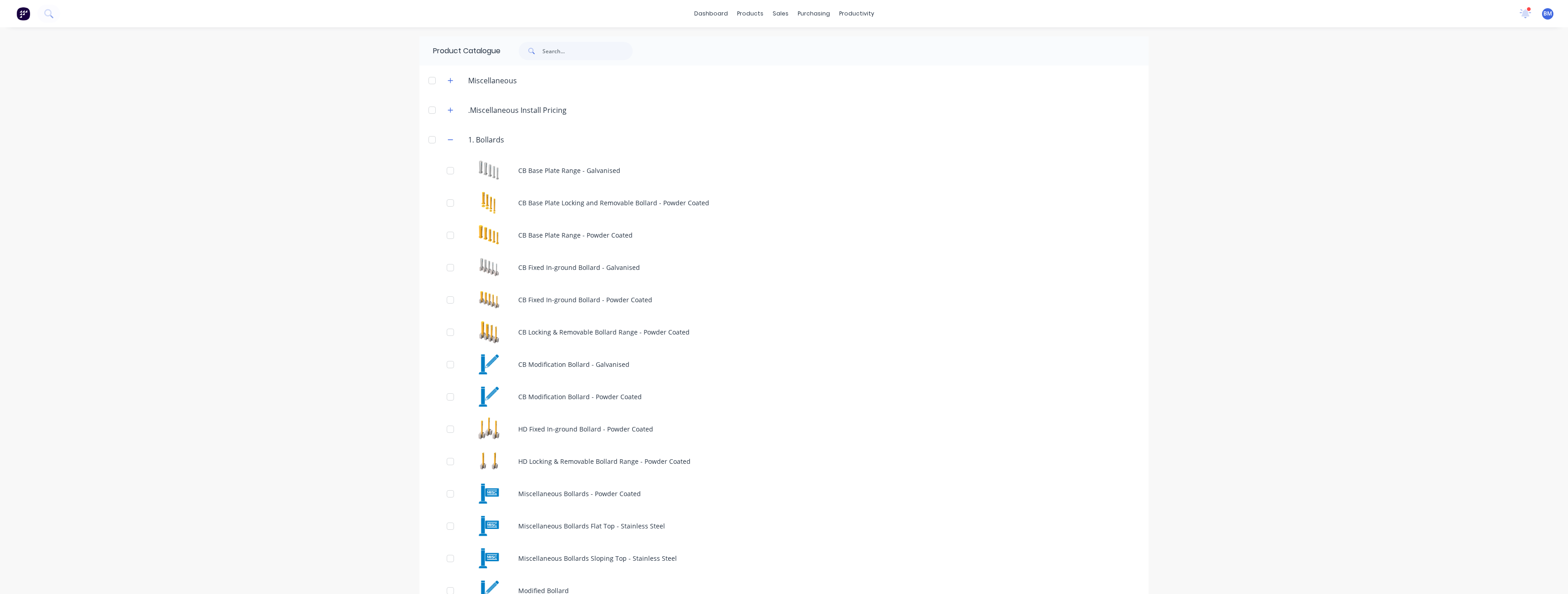
click at [430, 137] on div at bounding box center [432, 140] width 18 height 18
click at [431, 137] on div at bounding box center [432, 140] width 18 height 18
click at [448, 139] on icon "button" at bounding box center [450, 140] width 6 height 6
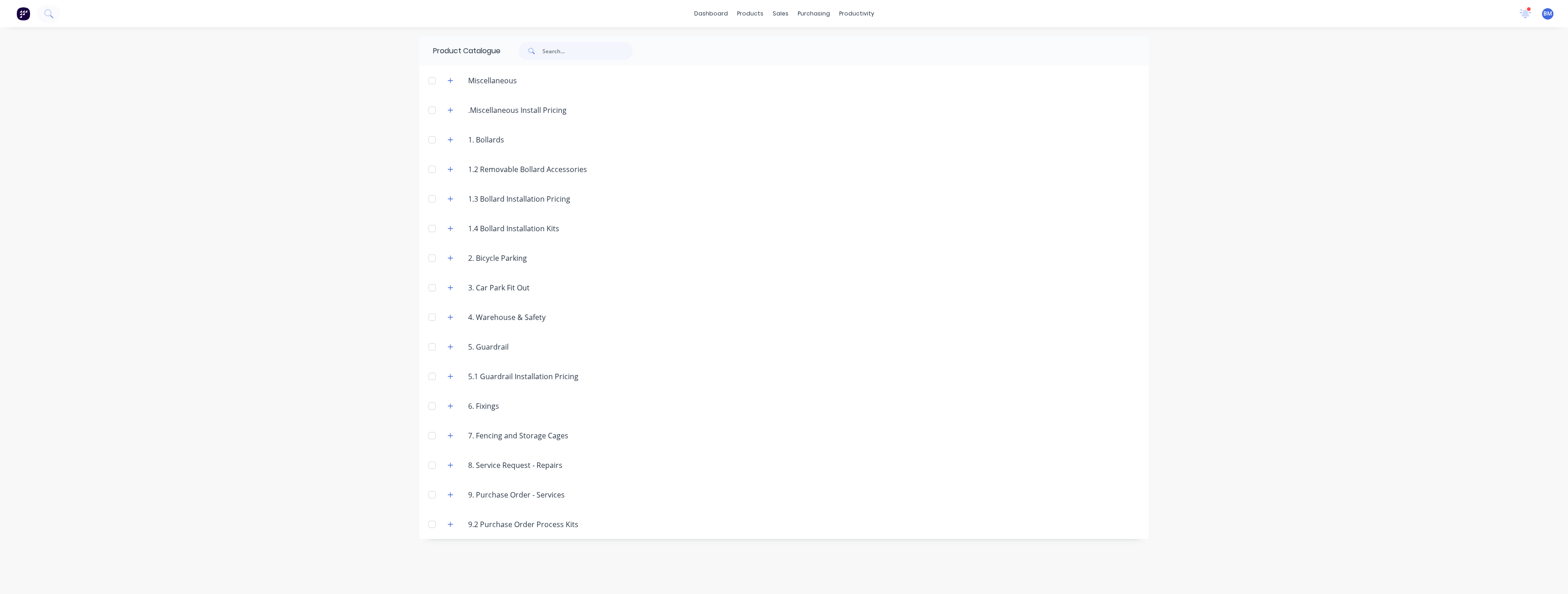
click at [388, 130] on div "dashboard products sales purchasing productivity dashboard products Product Cat…" at bounding box center [784, 297] width 1568 height 594
click at [806, 60] on div "Customers" at bounding box center [811, 62] width 32 height 8
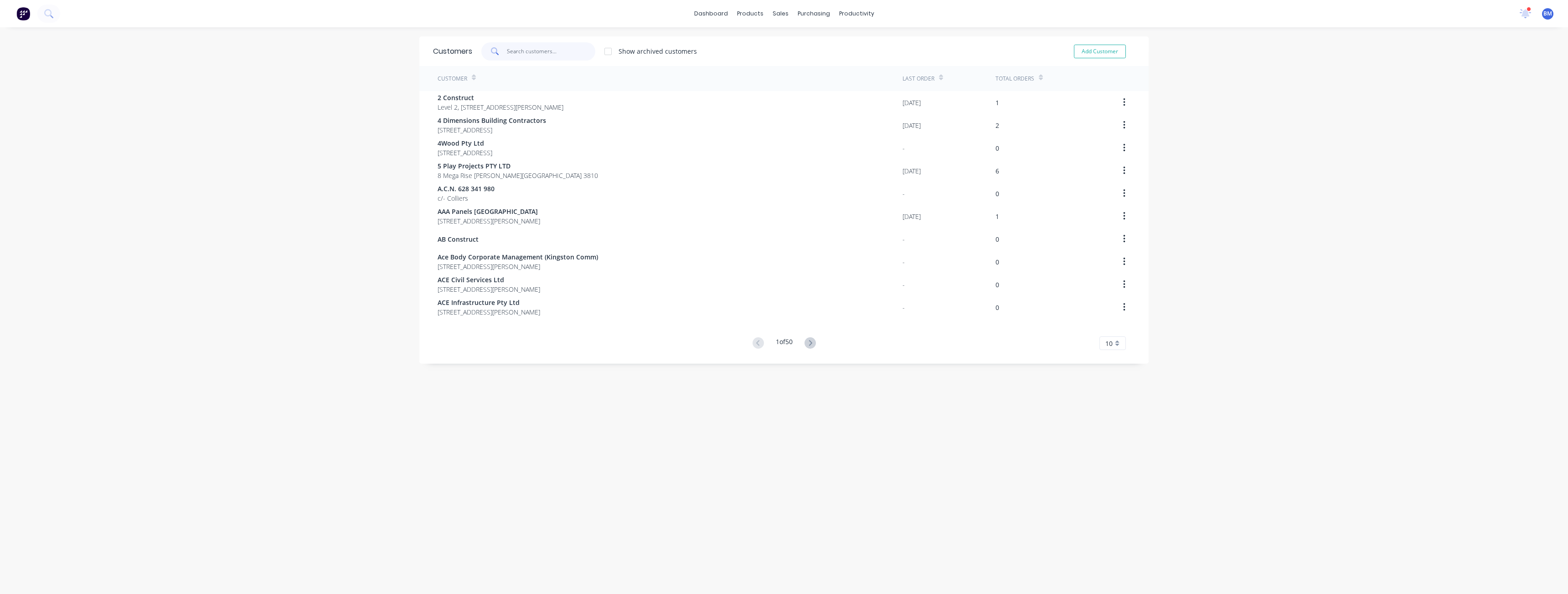
click at [519, 57] on input "text" at bounding box center [551, 51] width 89 height 18
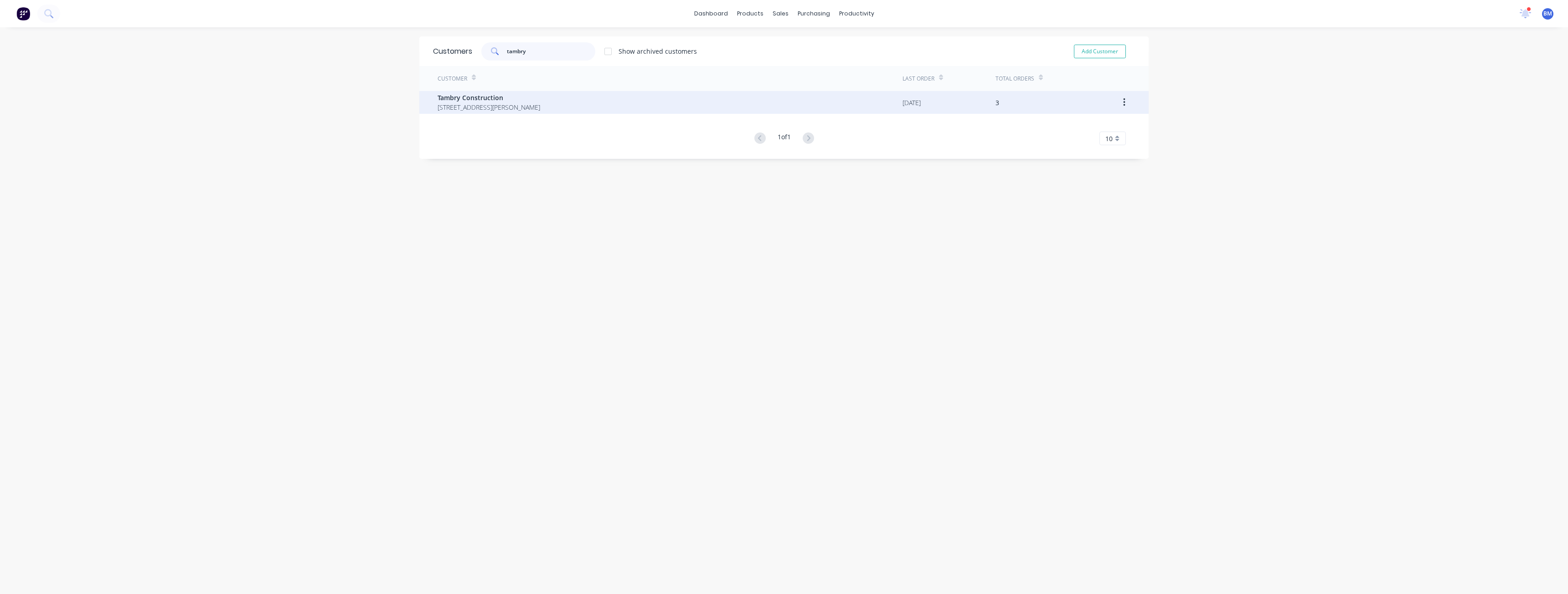
type input "tambry"
click at [534, 98] on span "Tambry Construction" at bounding box center [489, 97] width 102 height 10
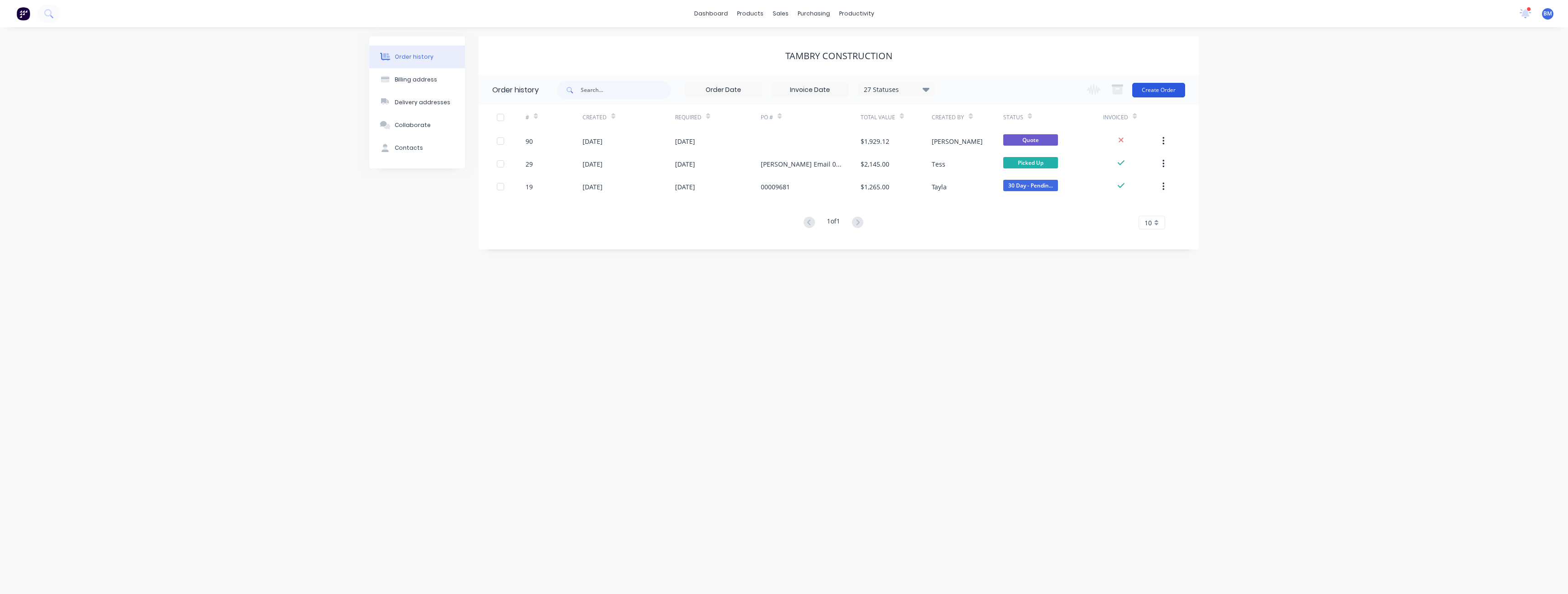
click at [1160, 88] on button "Create Order" at bounding box center [1158, 90] width 53 height 15
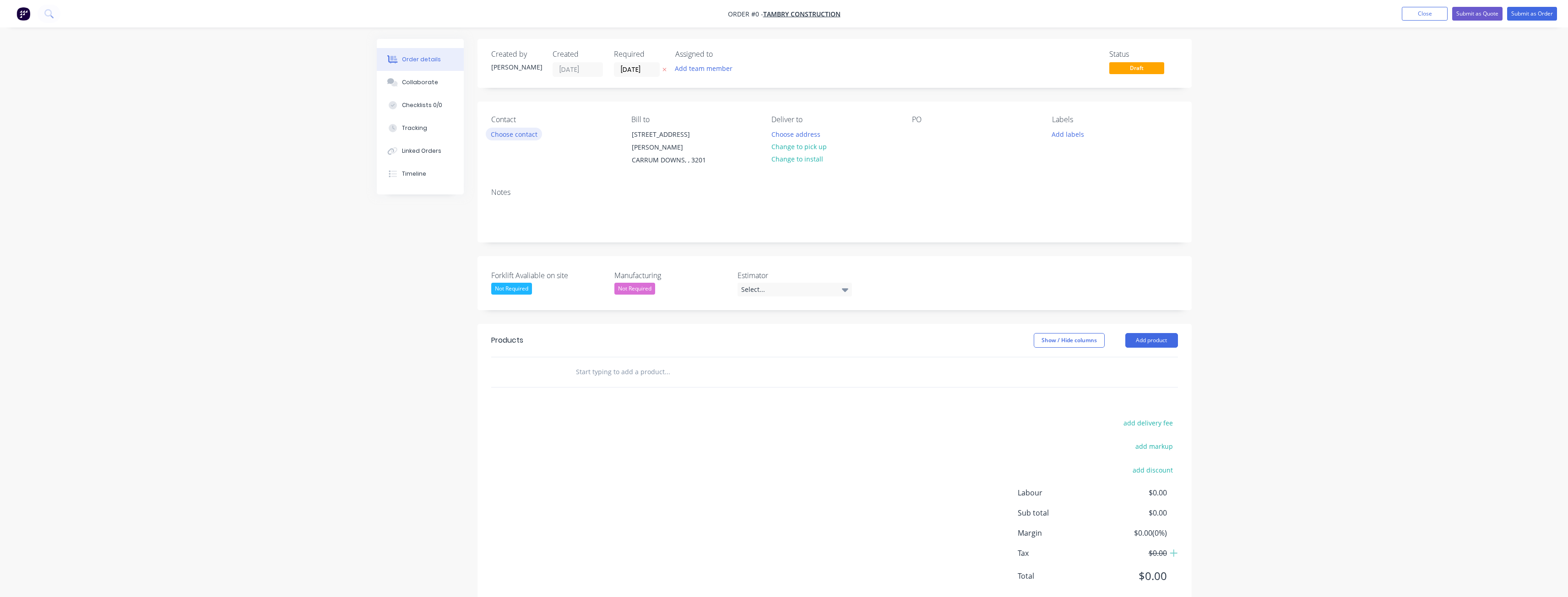
click at [517, 132] on button "Choose contact" at bounding box center [513, 134] width 56 height 12
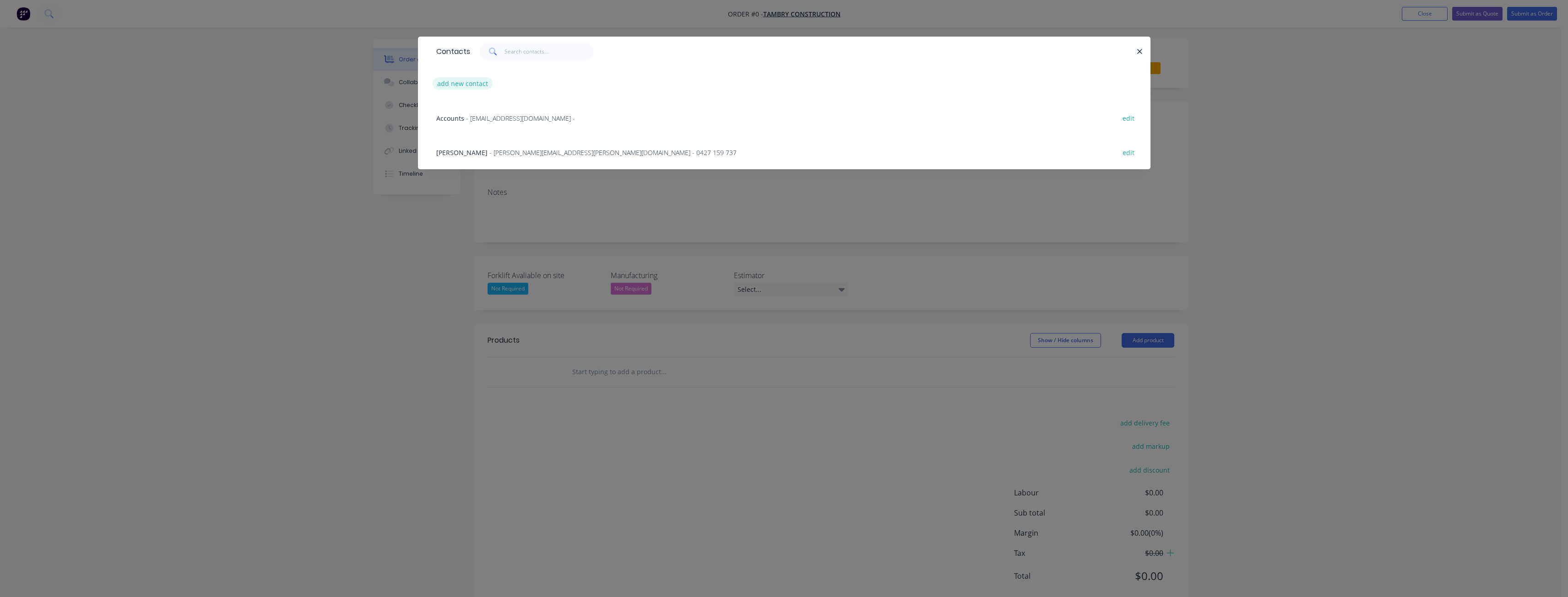
click at [472, 82] on button "add new contact" at bounding box center [463, 83] width 60 height 12
select select "AU"
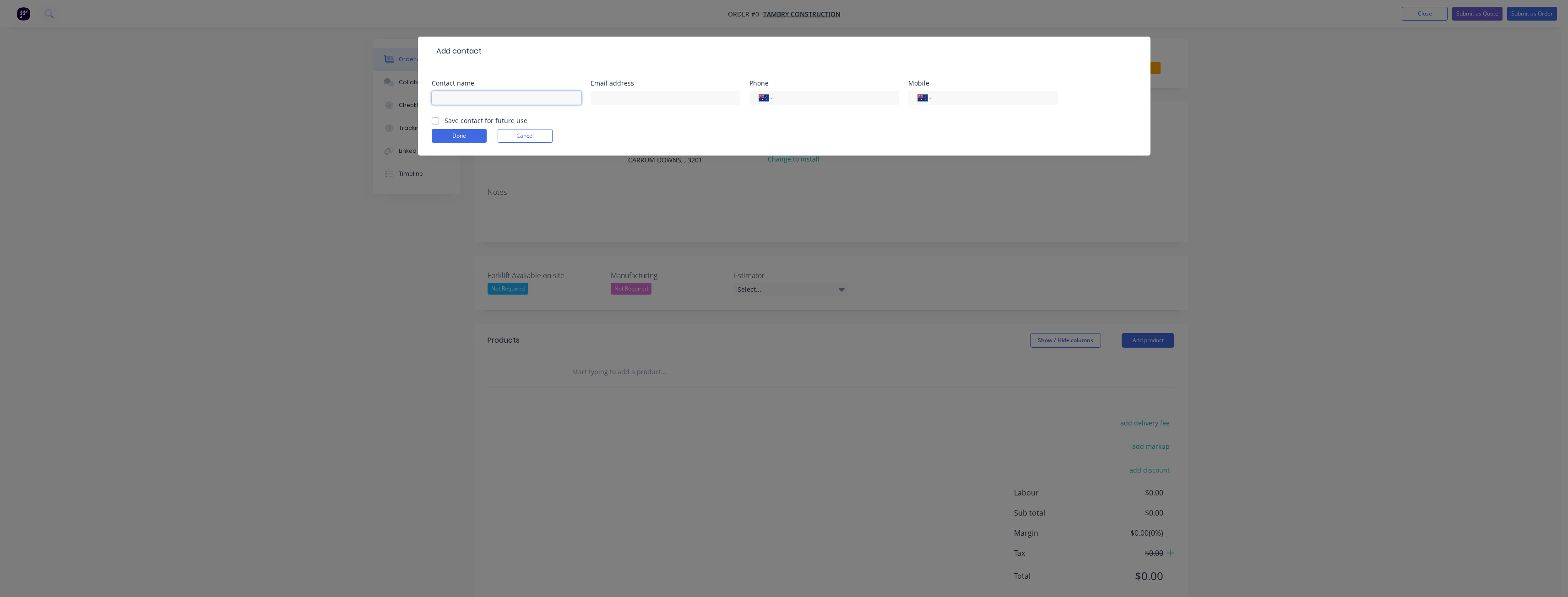
click at [481, 96] on input "text" at bounding box center [507, 98] width 150 height 14
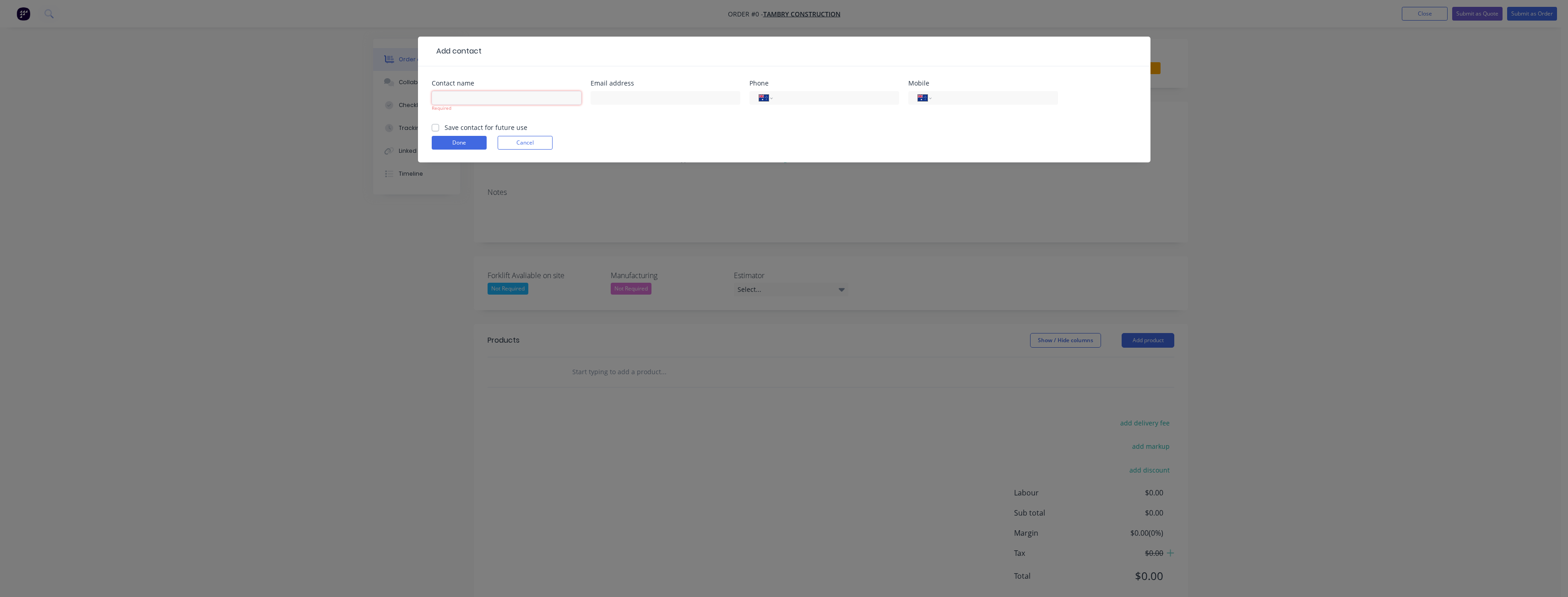
click at [476, 99] on input "text" at bounding box center [507, 98] width 150 height 14
paste input "[PERSON_NAME]"
type input "[PERSON_NAME]"
click at [618, 92] on input "text" at bounding box center [666, 98] width 150 height 14
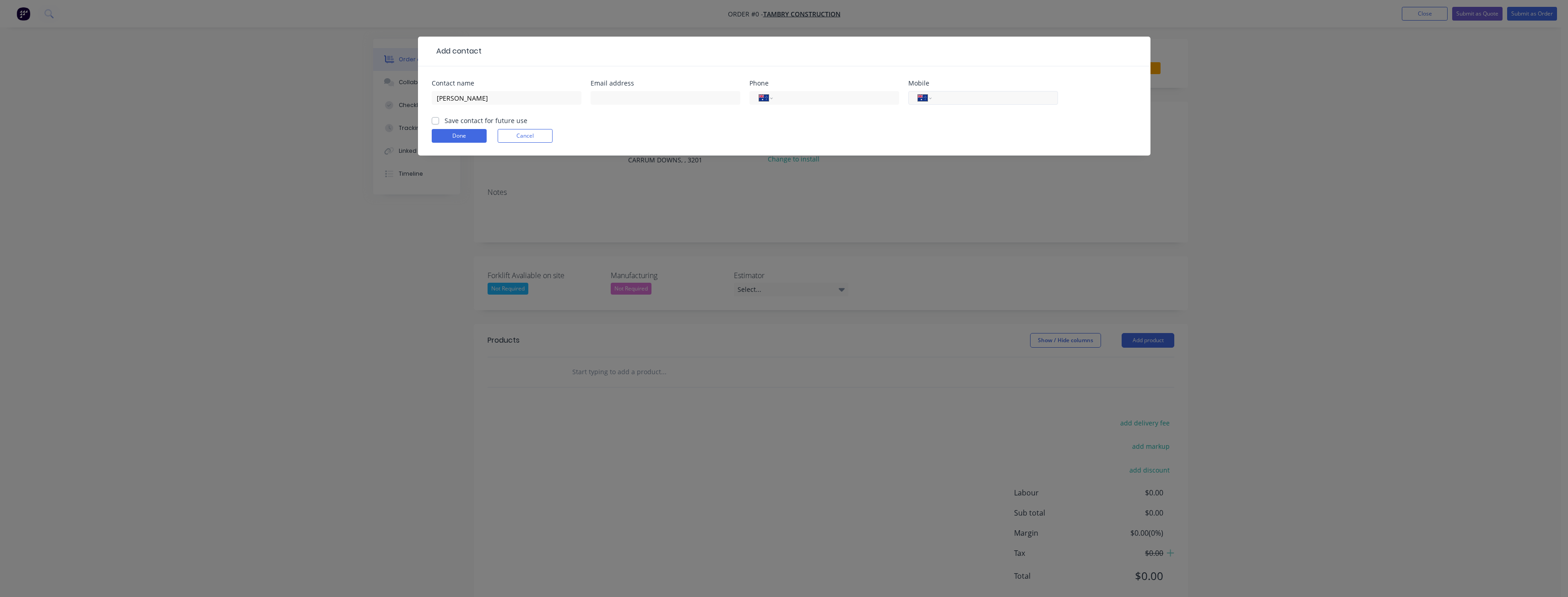
click at [957, 96] on input "tel" at bounding box center [993, 98] width 110 height 11
paste input "tel"
click at [926, 124] on form "Contact name [PERSON_NAME] Email address Phone International [GEOGRAPHIC_DATA] …" at bounding box center [784, 117] width 705 height 76
click at [946, 95] on input "tel" at bounding box center [993, 98] width 110 height 11
paste input "tel"
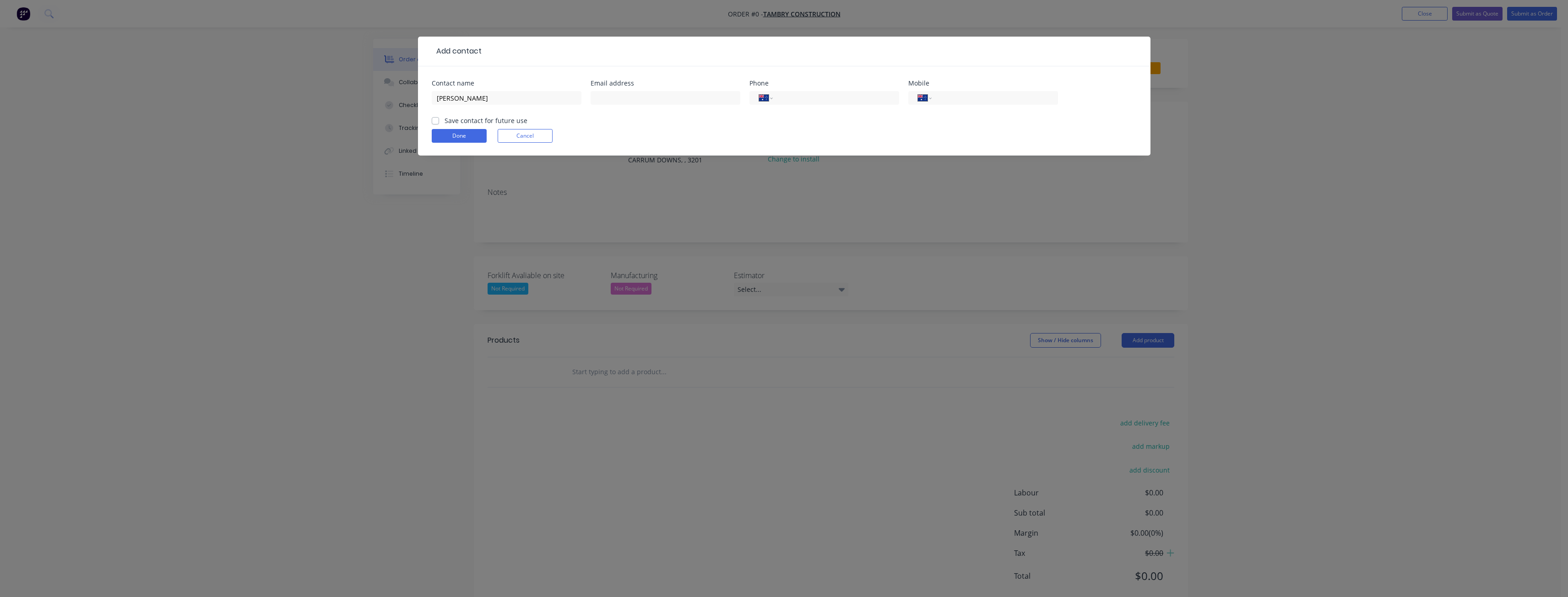
click at [893, 128] on form "Contact name [PERSON_NAME] Email address Phone International [GEOGRAPHIC_DATA] …" at bounding box center [784, 117] width 705 height 76
click at [609, 100] on input "text" at bounding box center [666, 98] width 150 height 14
paste input "[PERSON_NAME][EMAIL_ADDRESS][PERSON_NAME][DOMAIN_NAME]"
type input "[PERSON_NAME][EMAIL_ADDRESS][PERSON_NAME][DOMAIN_NAME]"
click at [645, 117] on form "Contact name [PERSON_NAME] Email address [PERSON_NAME][EMAIL_ADDRESS][PERSON_NA…" at bounding box center [784, 117] width 705 height 76
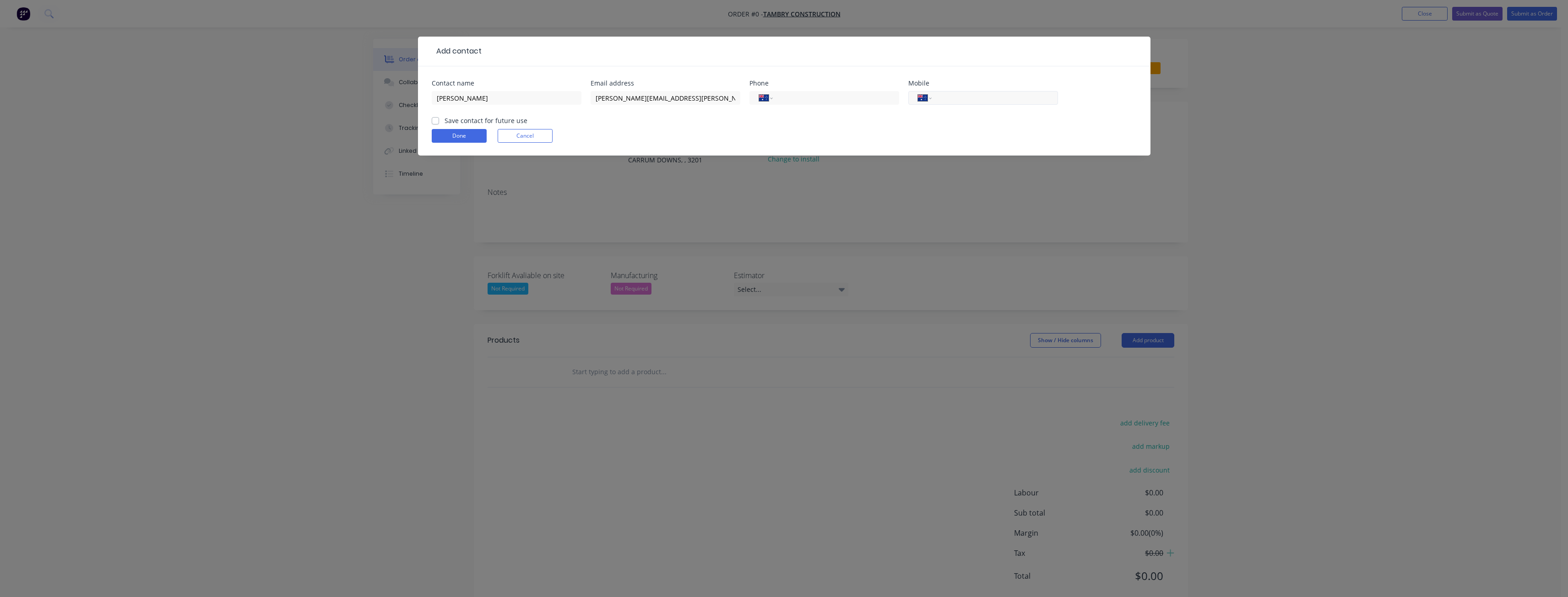
click at [960, 100] on input "tel" at bounding box center [993, 98] width 110 height 11
drag, startPoint x: 774, startPoint y: 128, endPoint x: 784, endPoint y: 130, distance: 10.2
click at [775, 127] on form "Contact name [PERSON_NAME] Email address [PERSON_NAME][EMAIL_ADDRESS][PERSON_NA…" at bounding box center [784, 117] width 705 height 76
click at [947, 100] on input "tel" at bounding box center [993, 98] width 110 height 11
type input "0488 552 564"
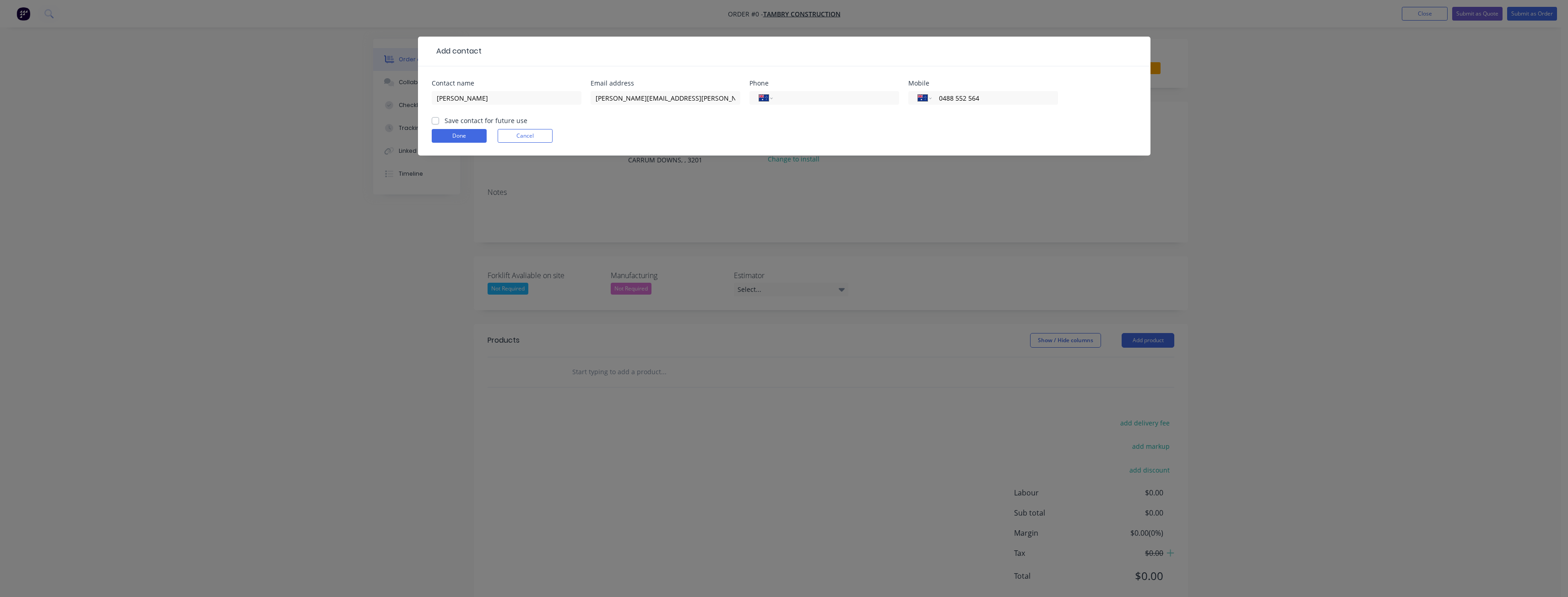
click at [795, 115] on div "International [GEOGRAPHIC_DATA] [GEOGRAPHIC_DATA] [GEOGRAPHIC_DATA] [GEOGRAPHIC…" at bounding box center [825, 102] width 150 height 27
click at [445, 119] on label "Save contact for future use" at bounding box center [486, 121] width 83 height 10
click at [435, 119] on input "Save contact for future use" at bounding box center [435, 120] width 7 height 9
checkbox input "true"
click at [461, 136] on button "Done" at bounding box center [458, 135] width 55 height 14
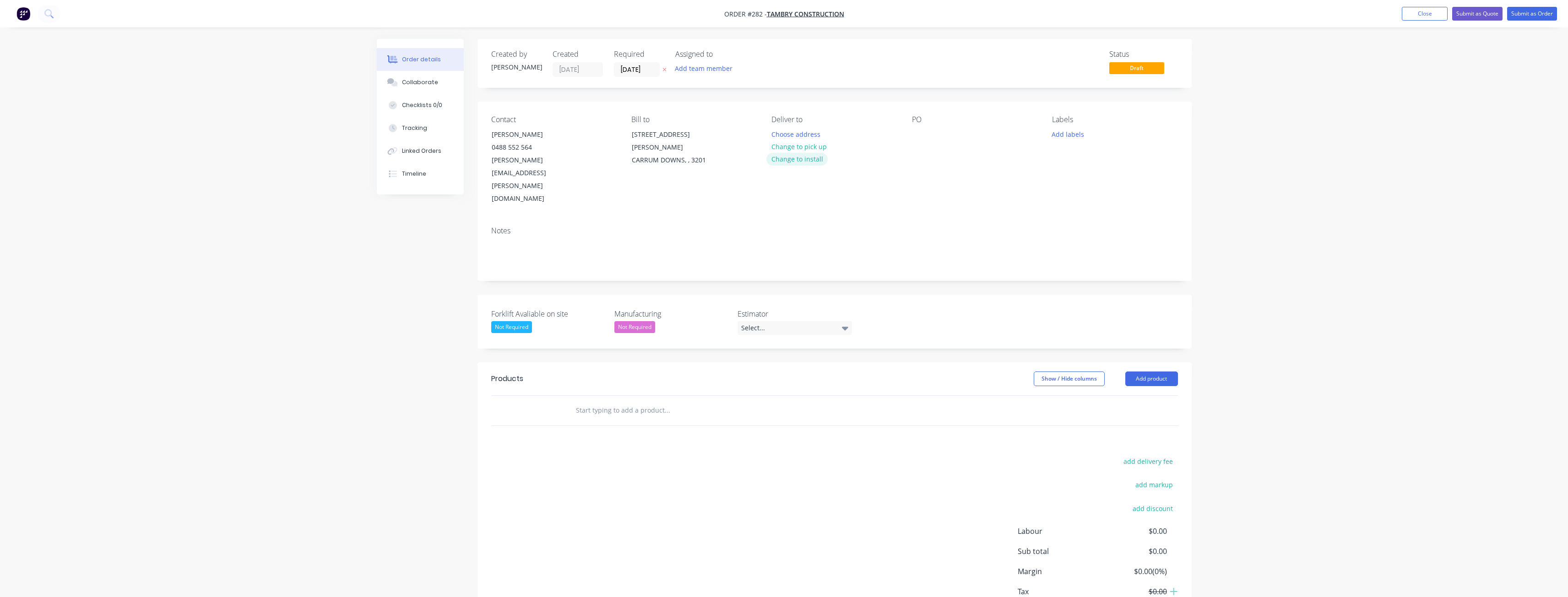
click at [811, 159] on button "Change to install" at bounding box center [796, 158] width 61 height 12
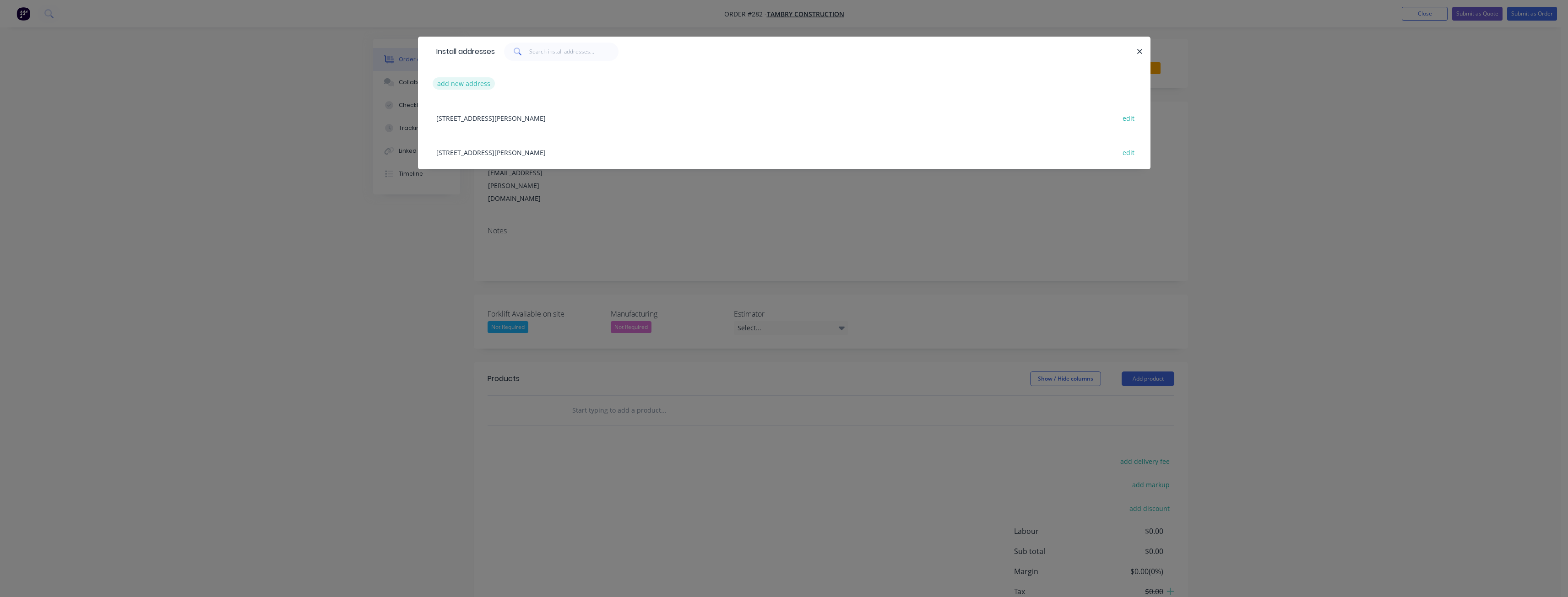
click at [462, 78] on button "add new address" at bounding box center [463, 83] width 63 height 12
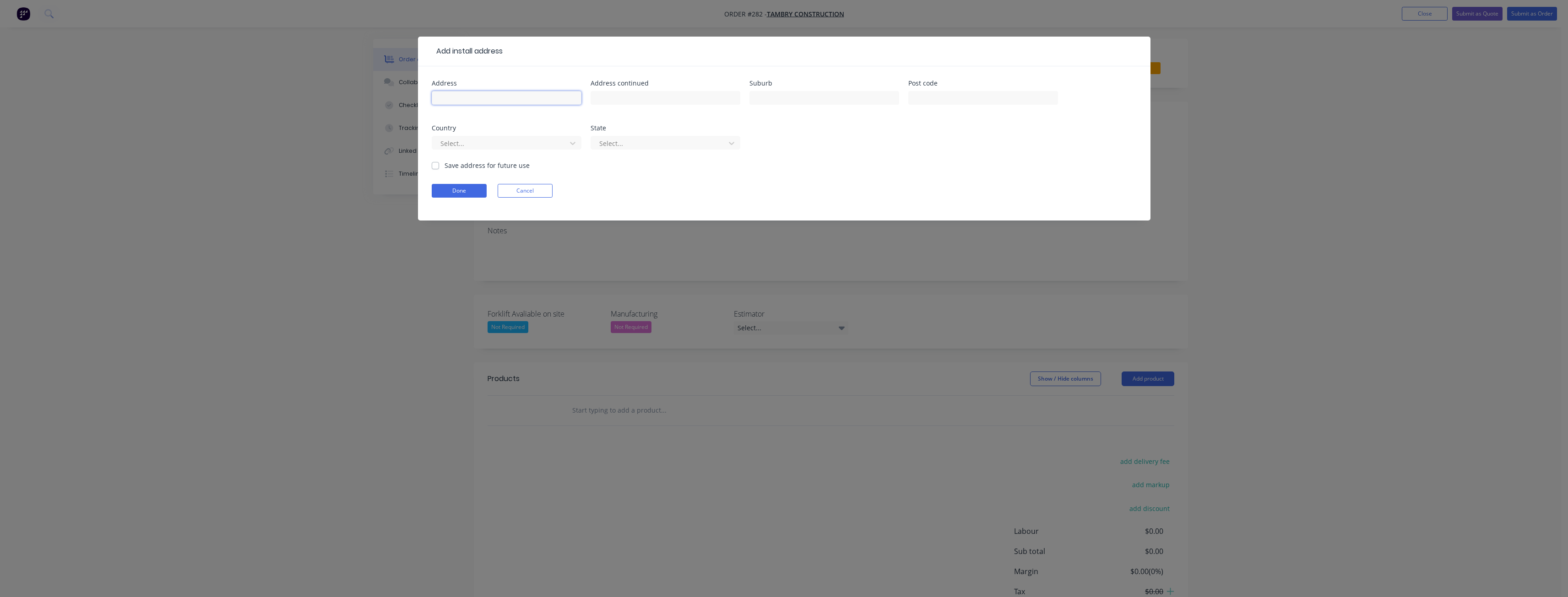
click at [472, 95] on input "text" at bounding box center [507, 98] width 150 height 14
type input "[DATE]-[DATE][STREET_ADDRESS]"
click at [782, 95] on input "text" at bounding box center [825, 98] width 150 height 14
type input "Springvale"
click at [969, 100] on input "text" at bounding box center [983, 98] width 150 height 14
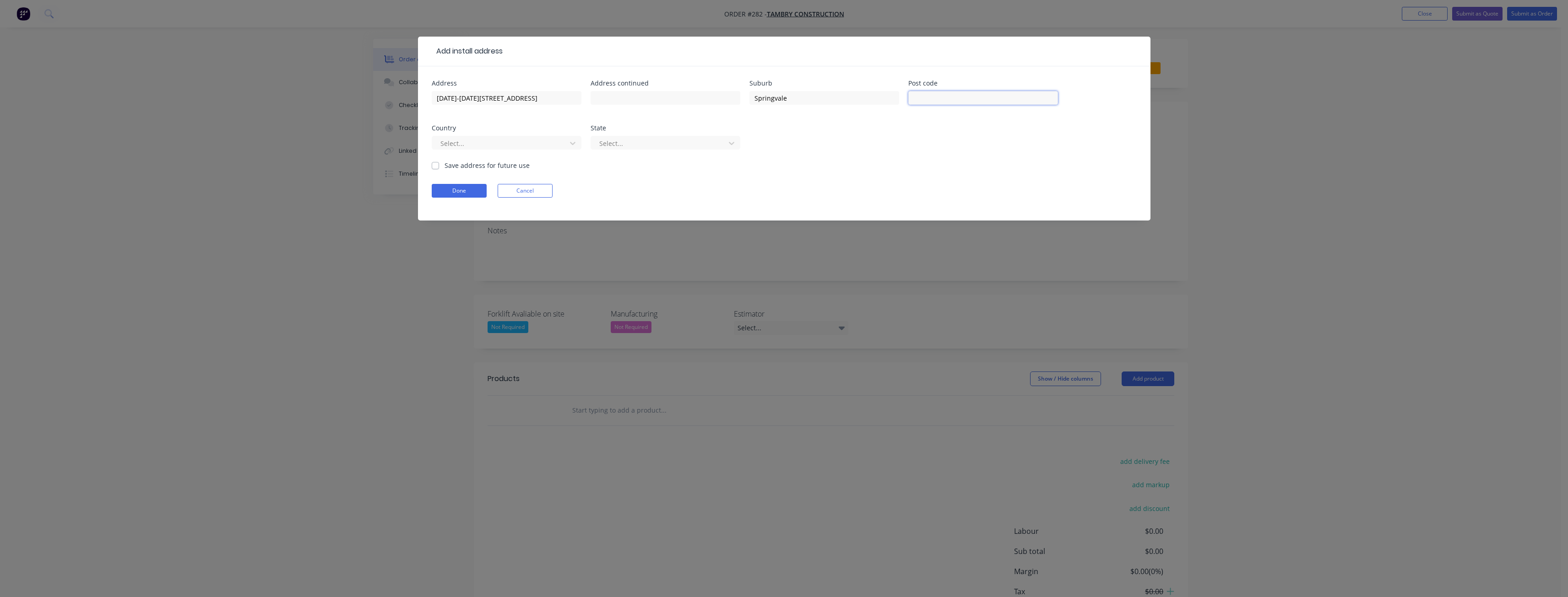
click at [924, 96] on input "text" at bounding box center [983, 98] width 150 height 14
type input "3171"
click at [894, 135] on div "Address [DATE]-[DATE] Centre Road Address continued Suburb [GEOGRAPHIC_DATA] Po…" at bounding box center [784, 120] width 705 height 81
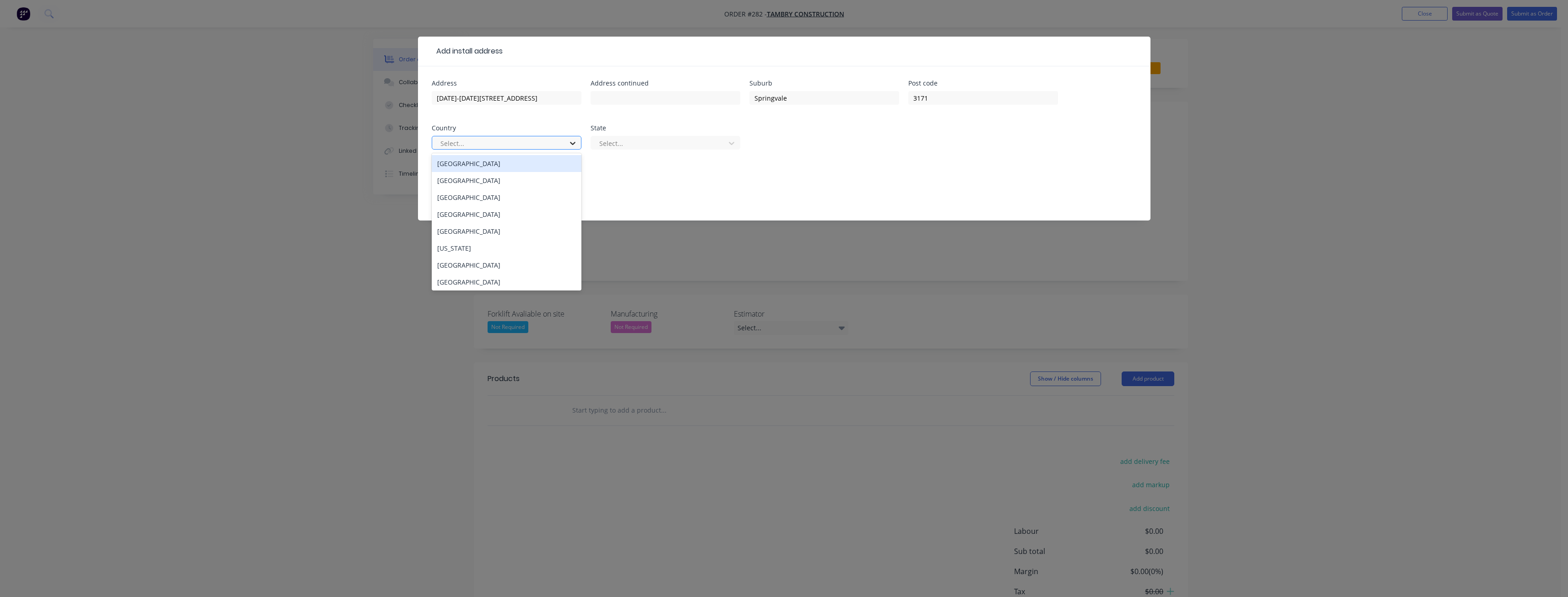
click at [577, 141] on icon at bounding box center [572, 143] width 9 height 9
click at [540, 161] on div "[GEOGRAPHIC_DATA]" at bounding box center [507, 163] width 150 height 17
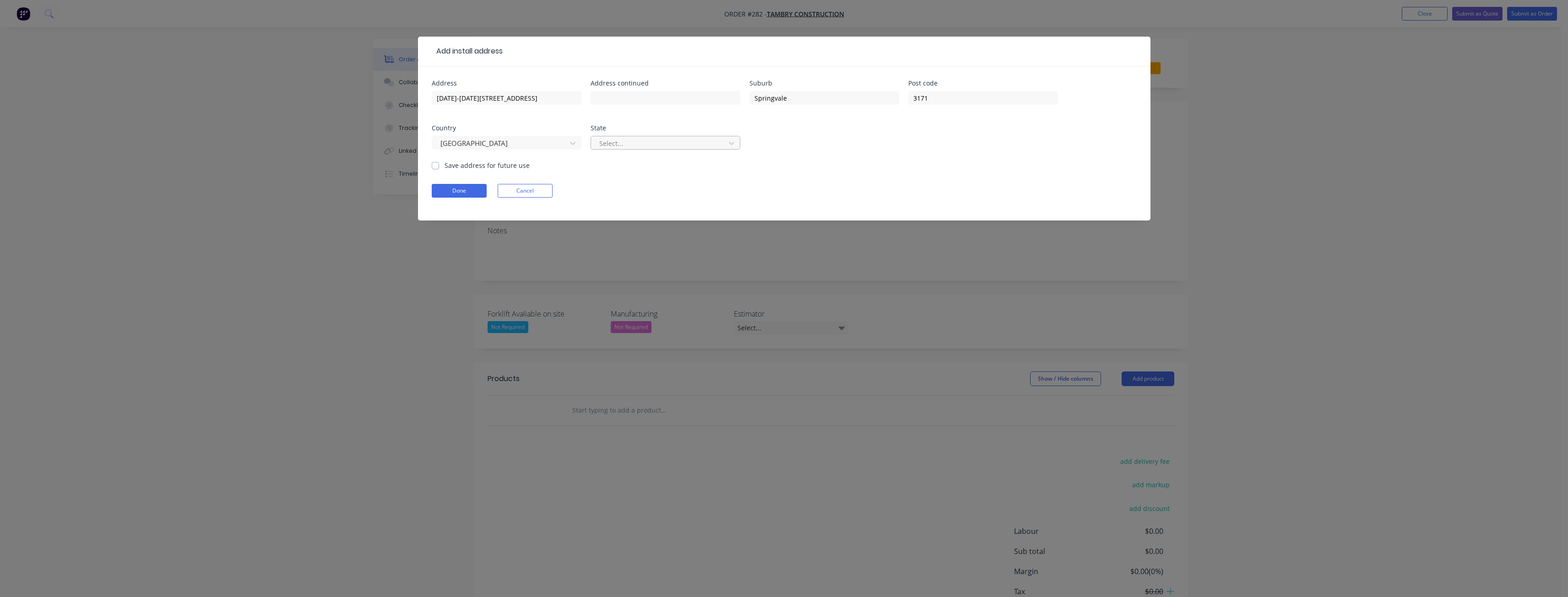
click at [618, 139] on div at bounding box center [659, 144] width 122 height 11
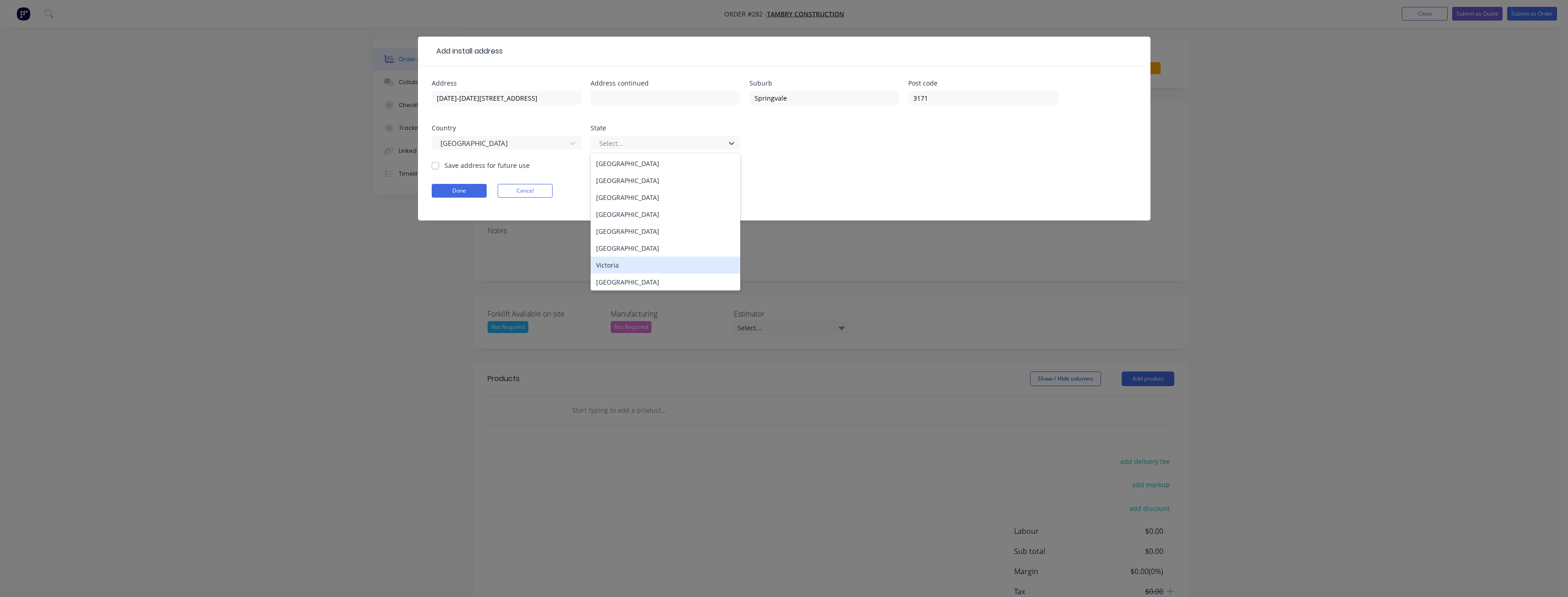
click at [613, 263] on div "Victoria" at bounding box center [666, 265] width 150 height 17
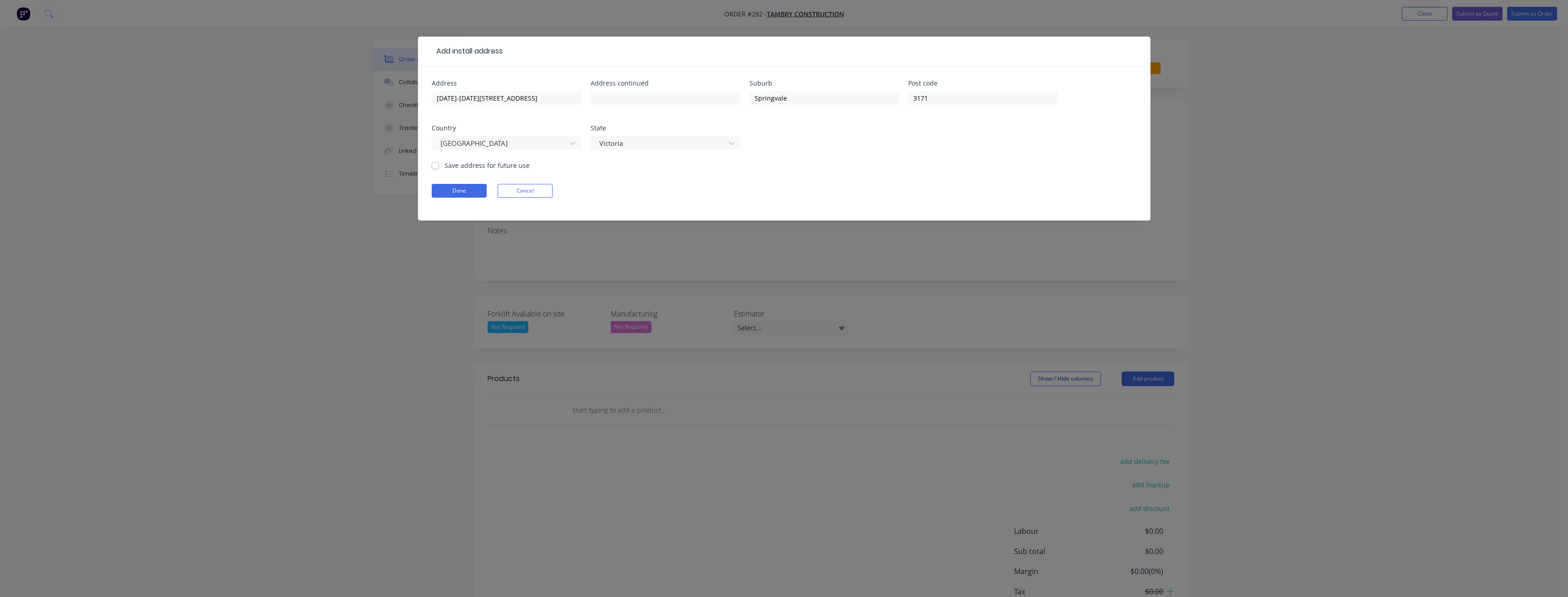
click at [620, 174] on form "Address [DATE]-[DATE] Centre Road Address continued Suburb [GEOGRAPHIC_DATA] Po…" at bounding box center [784, 150] width 705 height 140
click at [445, 164] on label "Save address for future use" at bounding box center [487, 166] width 85 height 10
click at [436, 164] on input "Save address for future use" at bounding box center [435, 165] width 7 height 9
checkbox input "true"
click at [461, 188] on button "Done" at bounding box center [458, 191] width 55 height 14
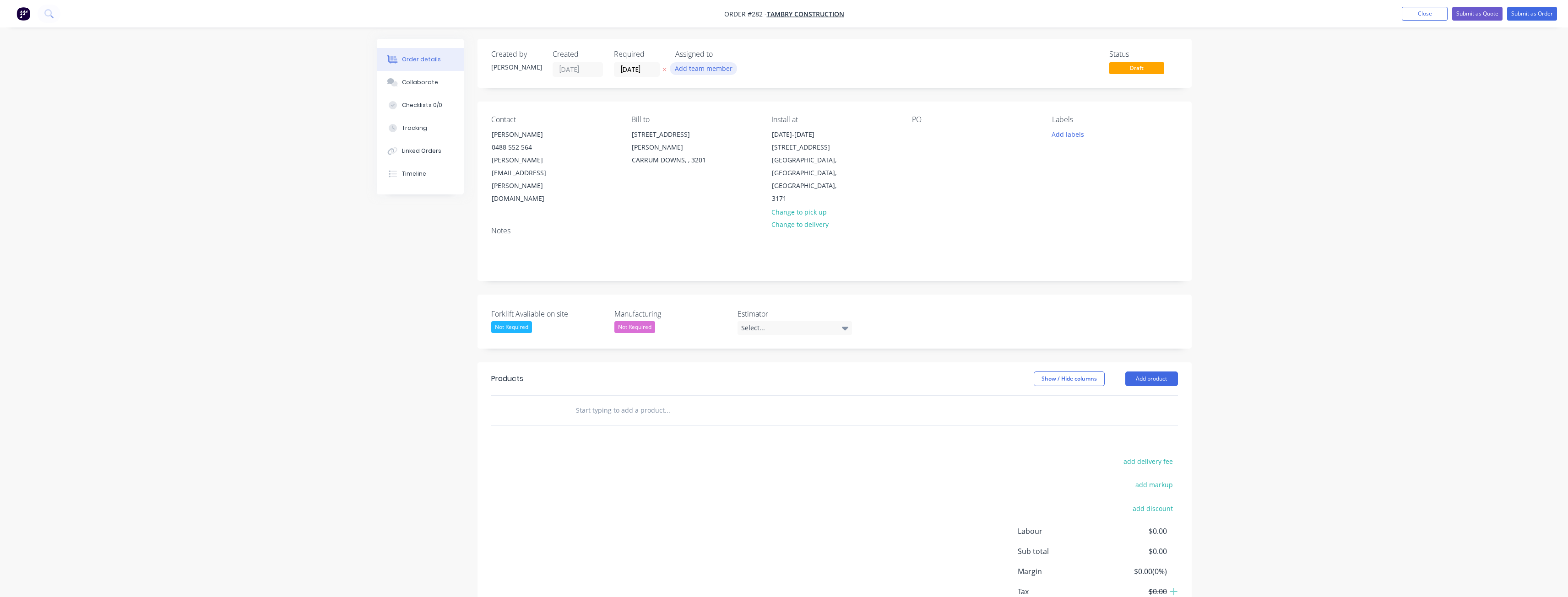
click at [702, 69] on button "Add team member" at bounding box center [703, 68] width 67 height 12
click at [691, 117] on div at bounding box center [690, 119] width 18 height 18
click at [581, 227] on div "Notes" at bounding box center [835, 231] width 687 height 9
click at [761, 321] on div "Select..." at bounding box center [795, 328] width 114 height 14
click at [765, 325] on div "[PERSON_NAME]" at bounding box center [770, 327] width 51 height 12
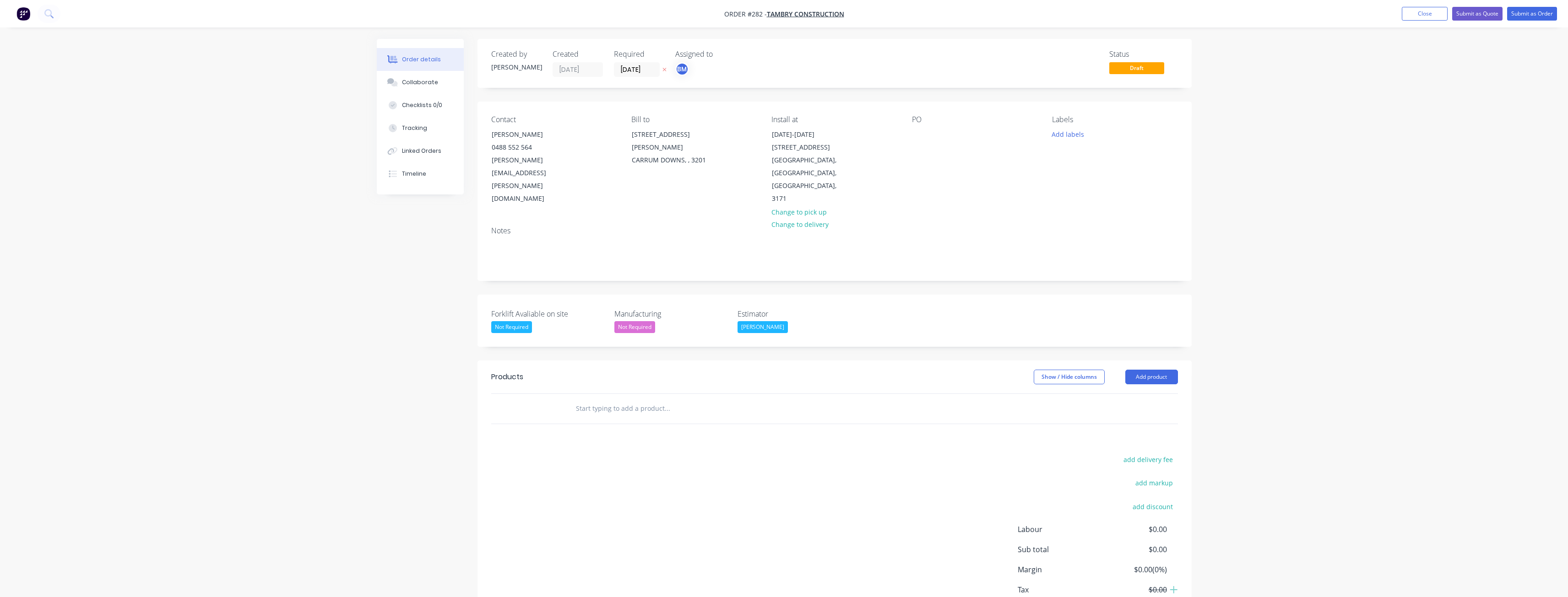
click at [718, 308] on label "Manufacturing" at bounding box center [671, 313] width 114 height 11
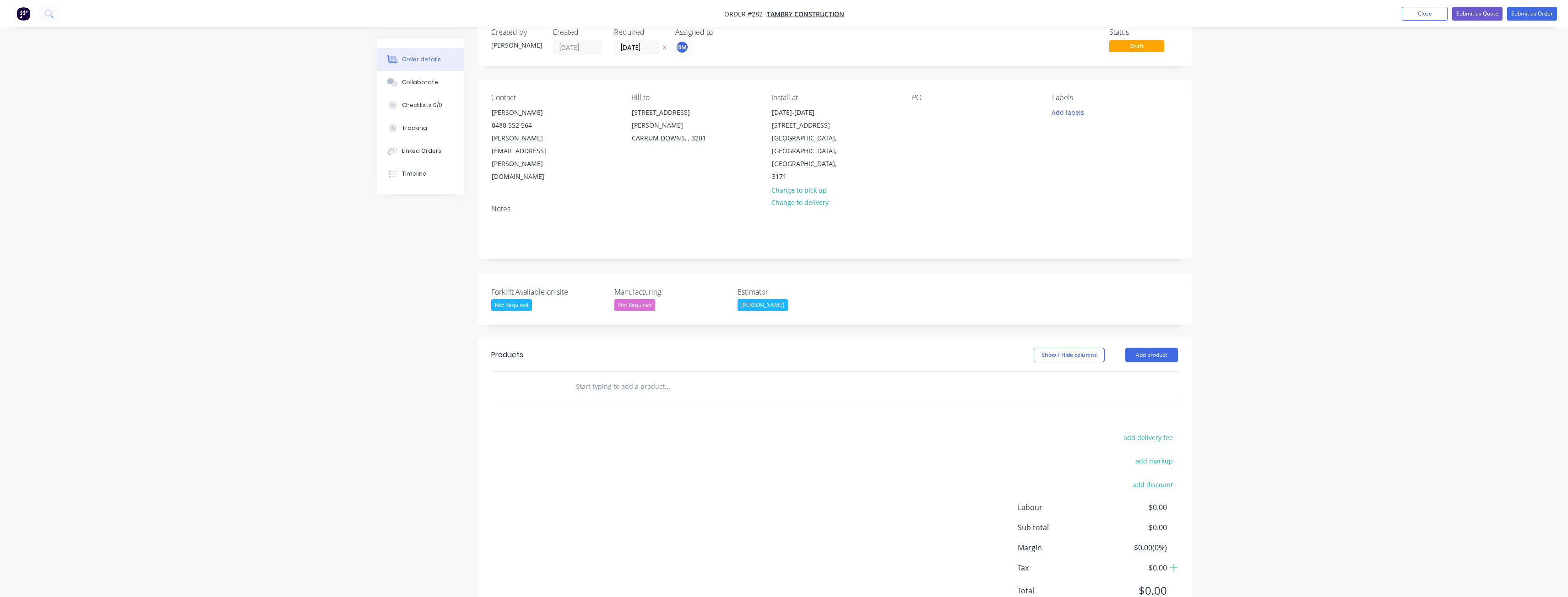
click at [665, 378] on input "text" at bounding box center [667, 387] width 183 height 18
click at [1154, 348] on button "Add product" at bounding box center [1151, 356] width 53 height 15
click at [1120, 372] on div "Product catalogue" at bounding box center [1134, 378] width 70 height 13
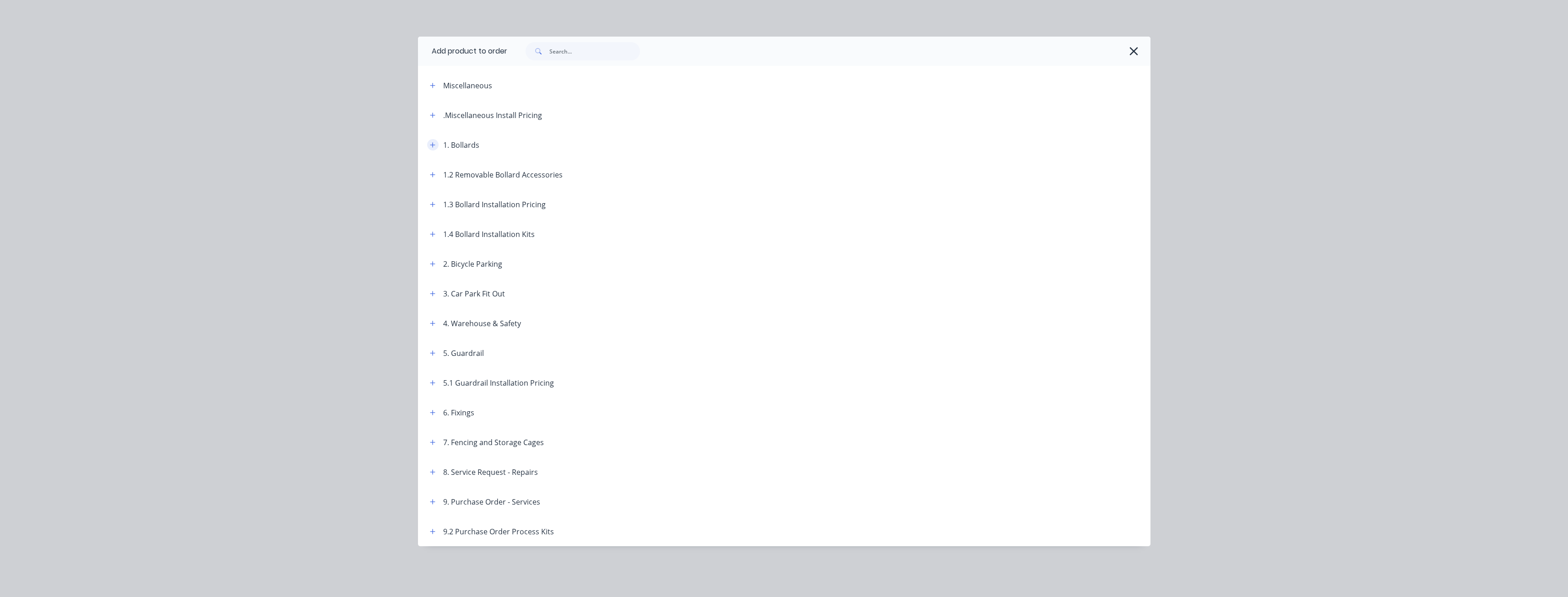
click at [432, 144] on icon "button" at bounding box center [432, 145] width 6 height 7
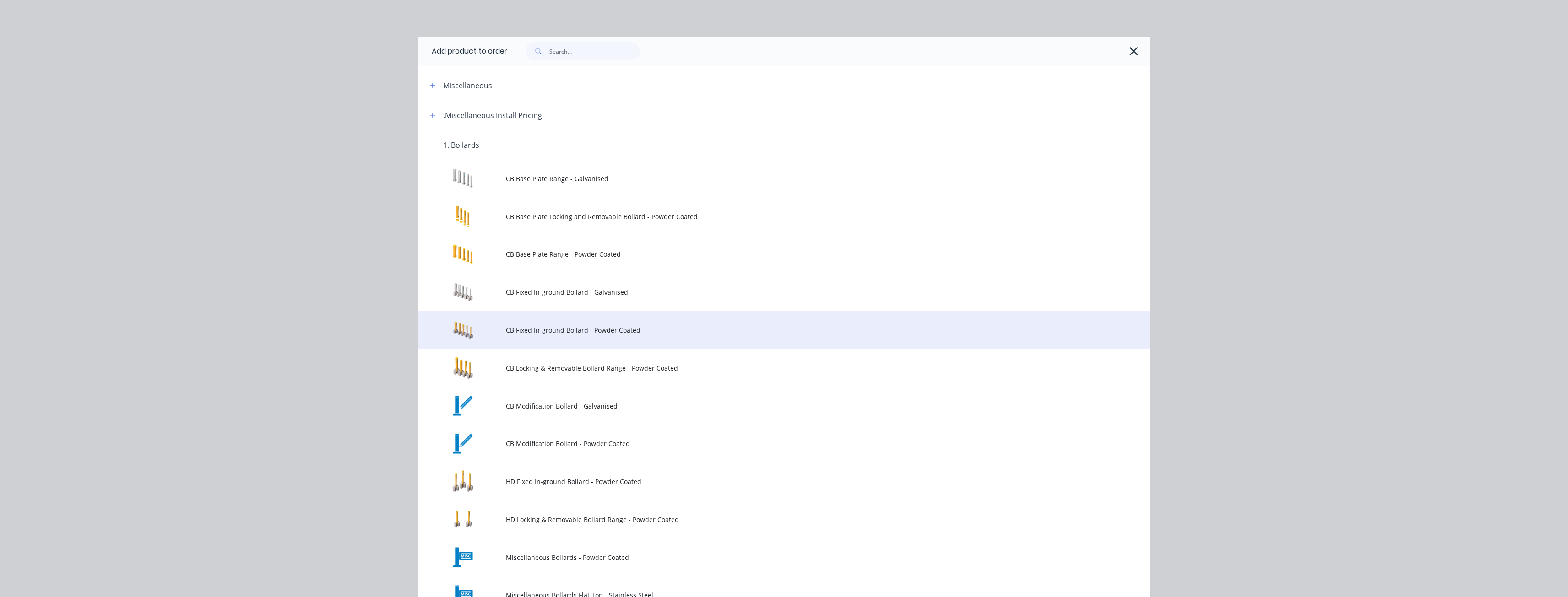
click at [529, 328] on span "CB Fixed In-ground Bollard - Powder Coated" at bounding box center [764, 330] width 516 height 10
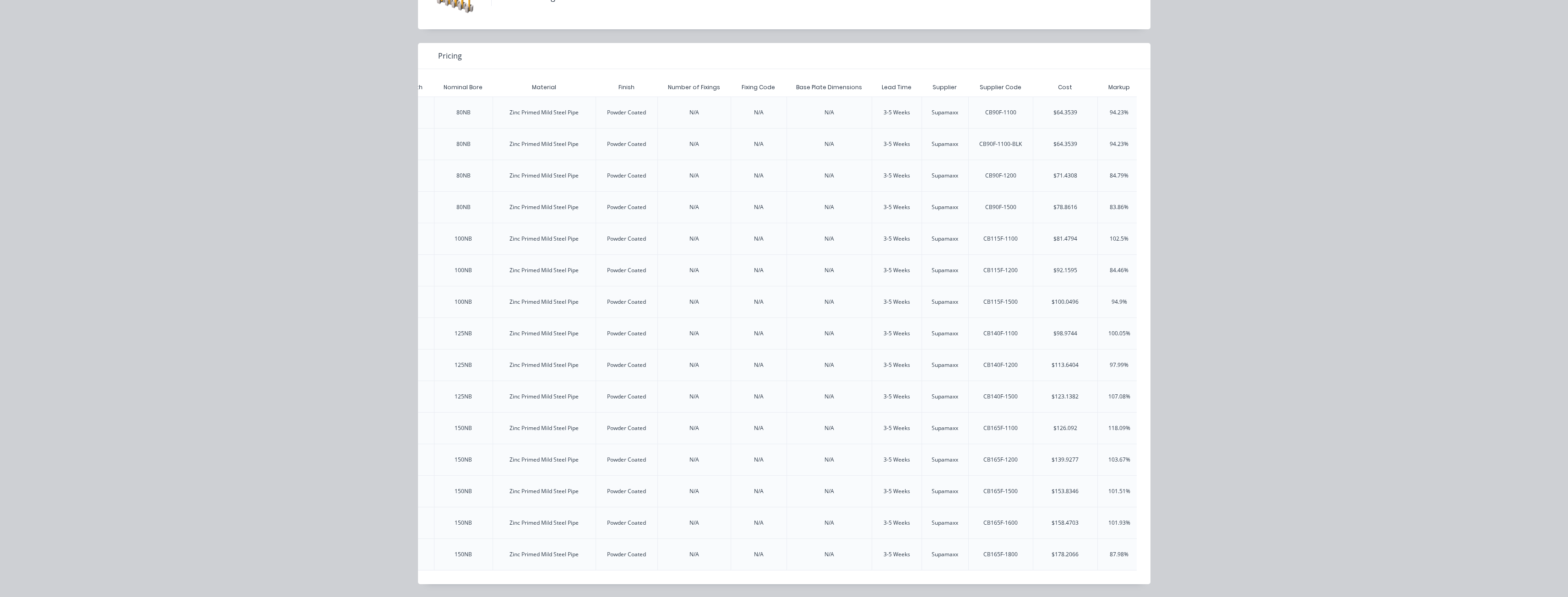
scroll to position [0, 1560]
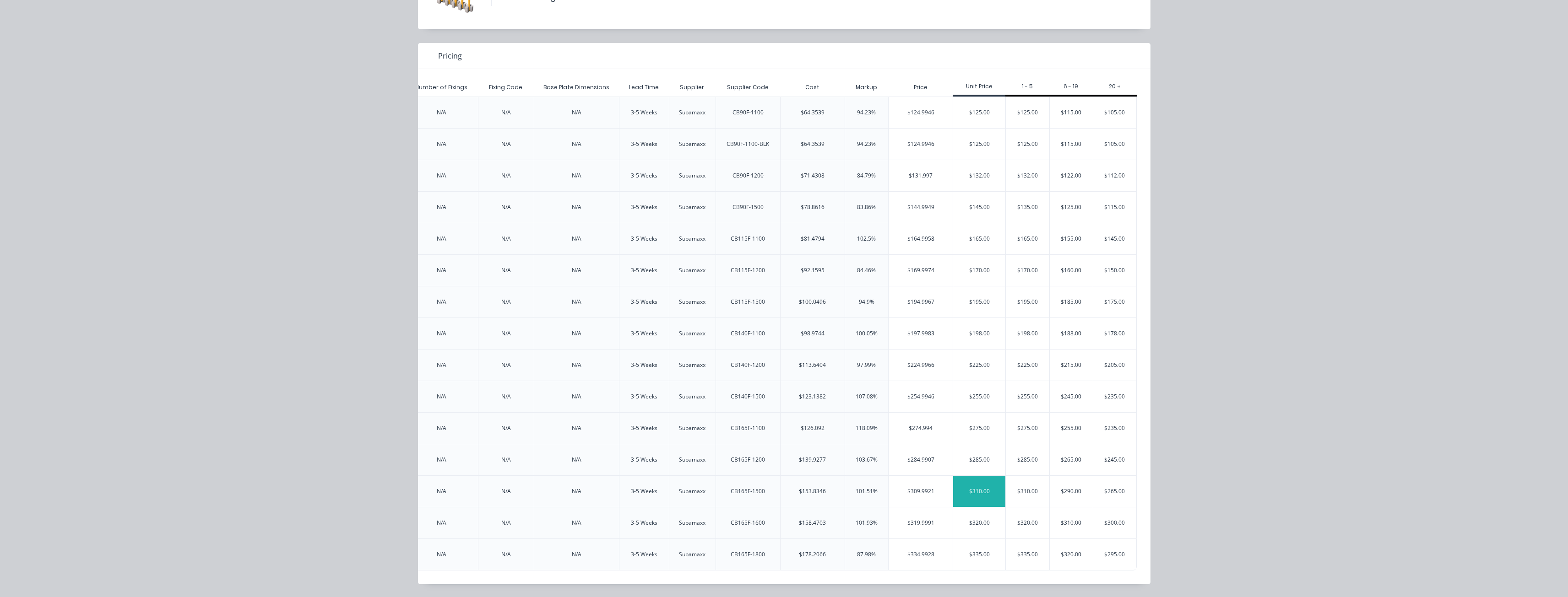
click at [976, 483] on div "$310.00" at bounding box center [979, 492] width 52 height 31
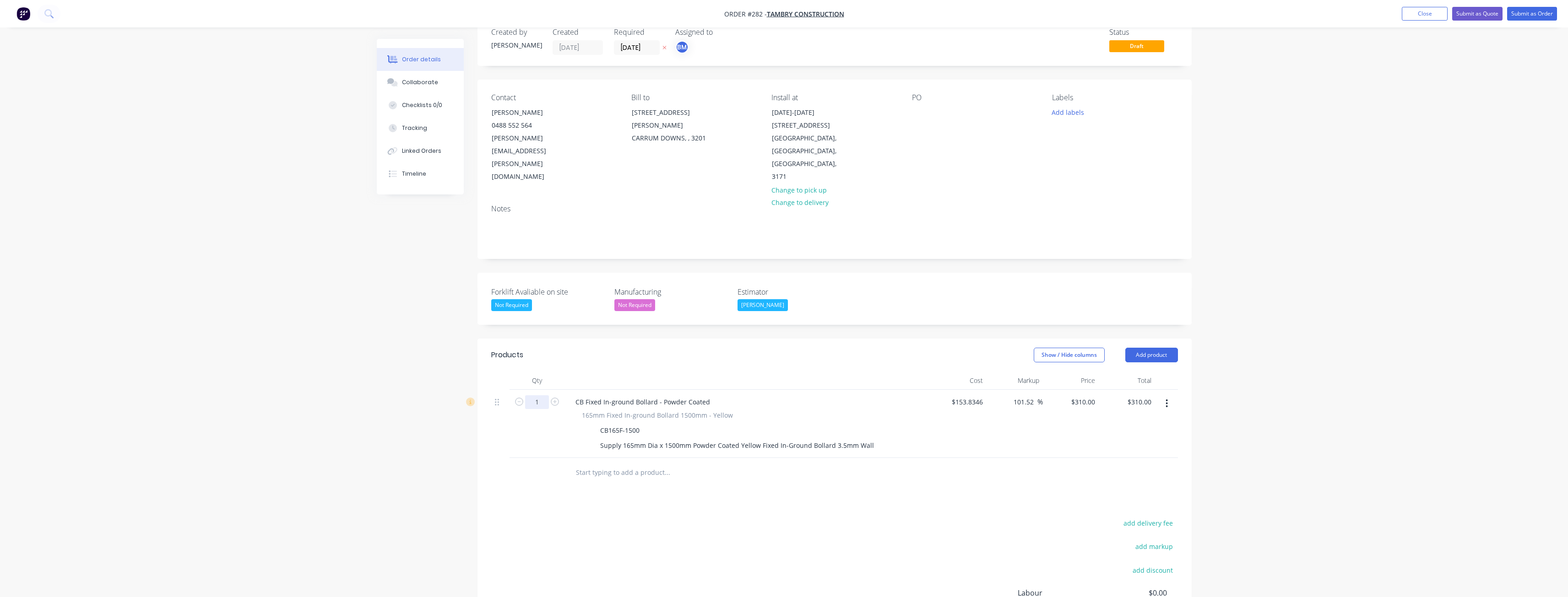
click at [539, 396] on input "1" at bounding box center [537, 402] width 24 height 14
type input "6"
type input "$1,860.00"
click at [664, 471] on div "Products Show / Hide columns Add product Qty Cost Markup Price Total 6 CB Fixed…" at bounding box center [834, 523] width 714 height 369
click at [1150, 348] on button "Add product" at bounding box center [1151, 356] width 53 height 15
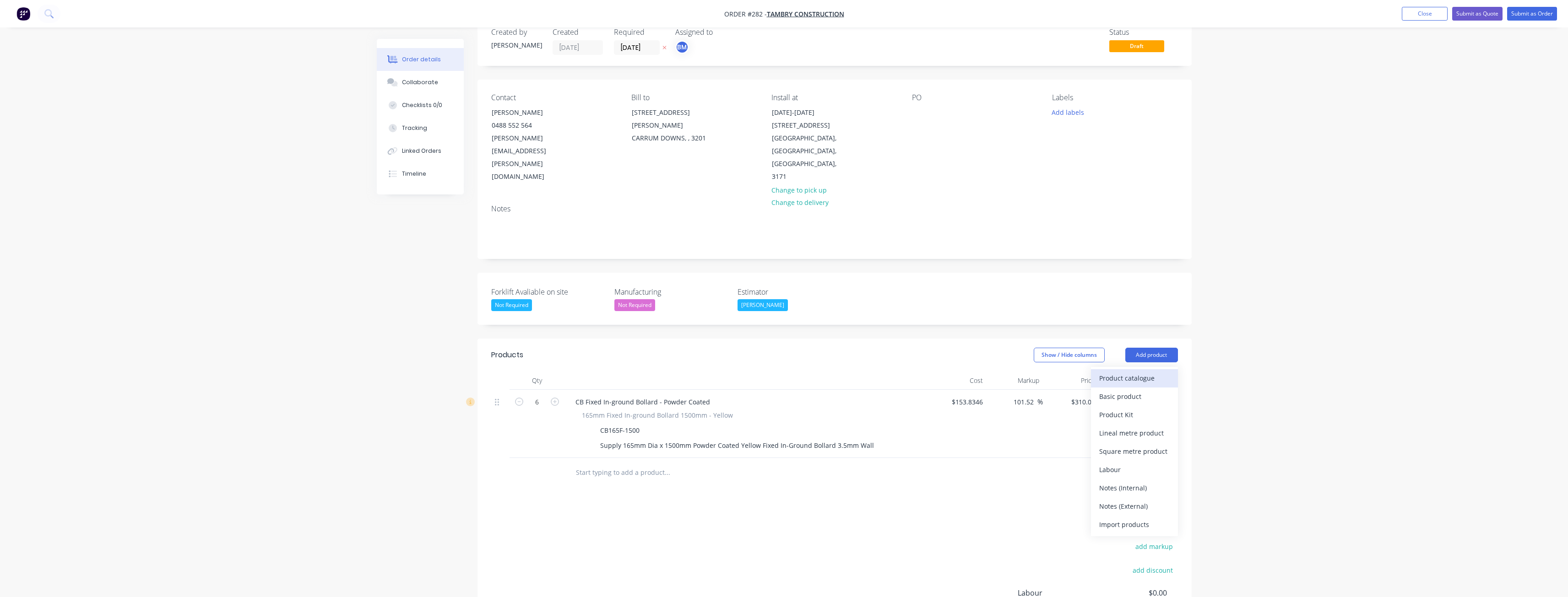
click at [1129, 372] on div "Product catalogue" at bounding box center [1134, 378] width 70 height 13
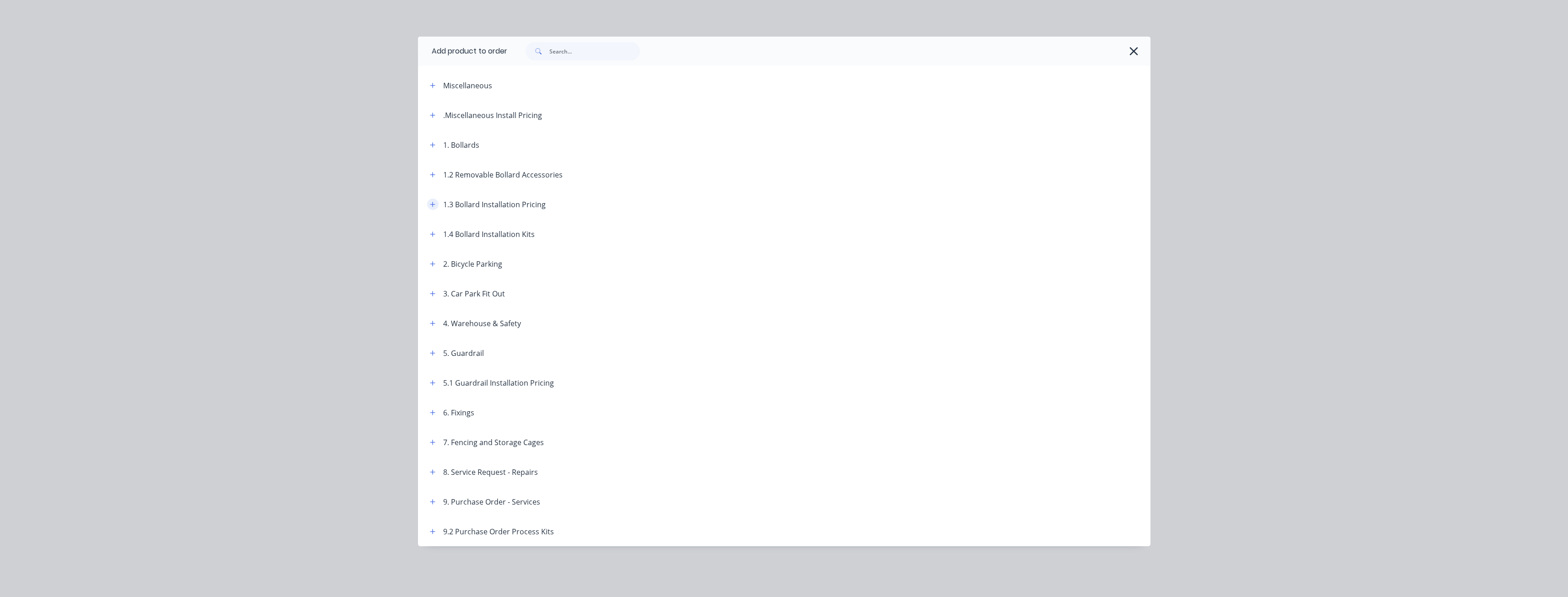
click at [430, 204] on icon "button" at bounding box center [432, 205] width 6 height 7
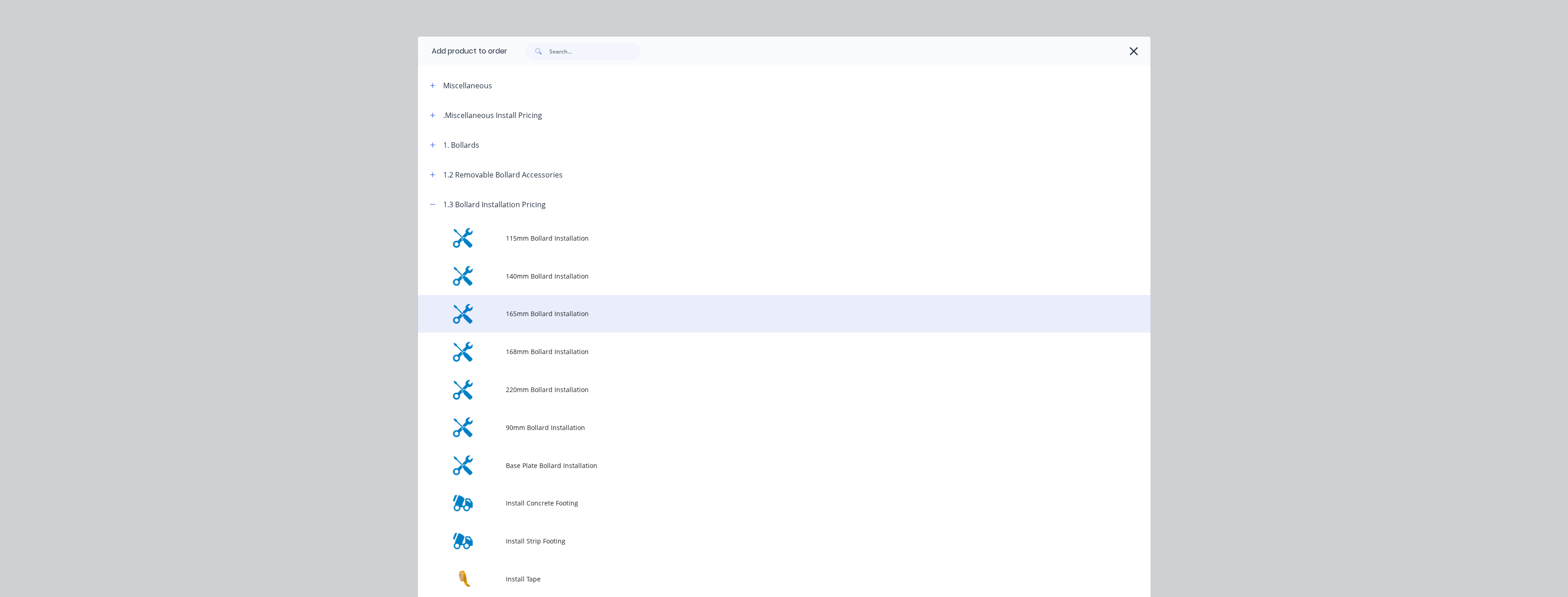
click at [559, 311] on span "165mm Bollard Installation" at bounding box center [764, 314] width 516 height 10
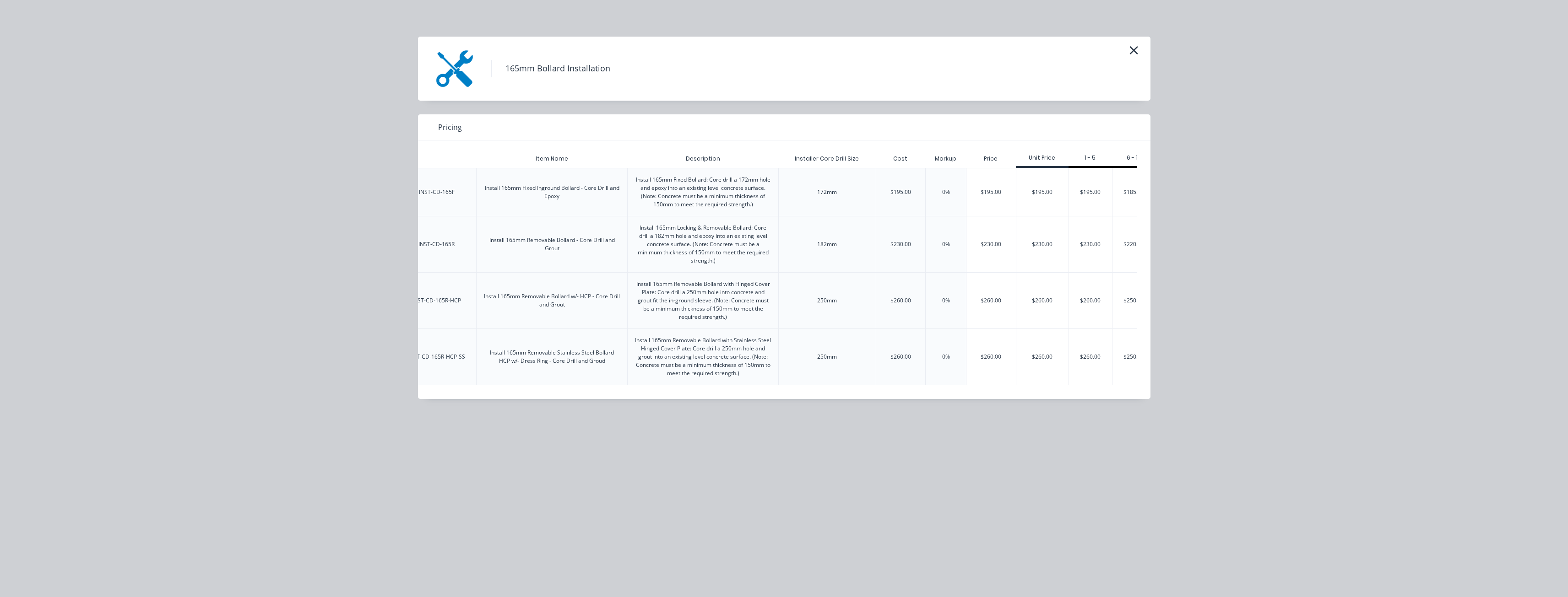
scroll to position [0, 116]
click at [1020, 188] on div "$195.00" at bounding box center [1023, 192] width 52 height 47
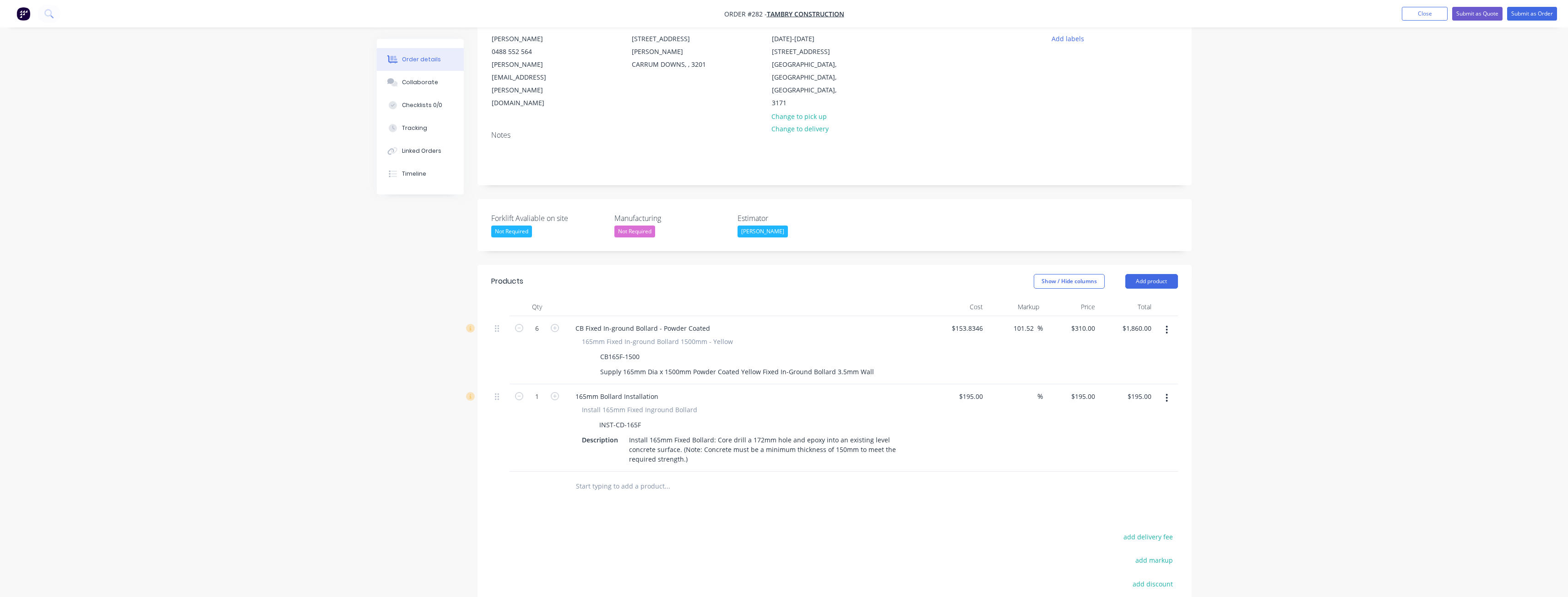
scroll to position [0, 0]
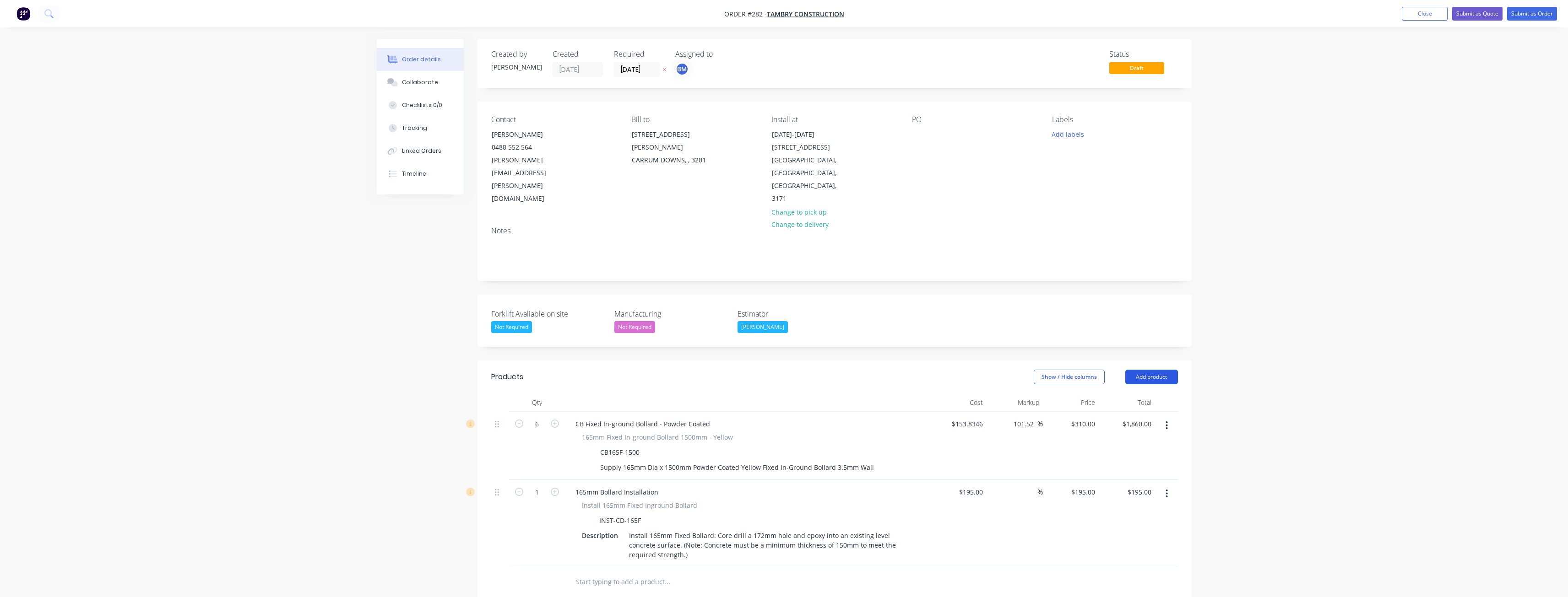
click at [1155, 369] on button "Add product" at bounding box center [1151, 377] width 53 height 15
click at [1121, 394] on div "Product catalogue" at bounding box center [1134, 400] width 70 height 13
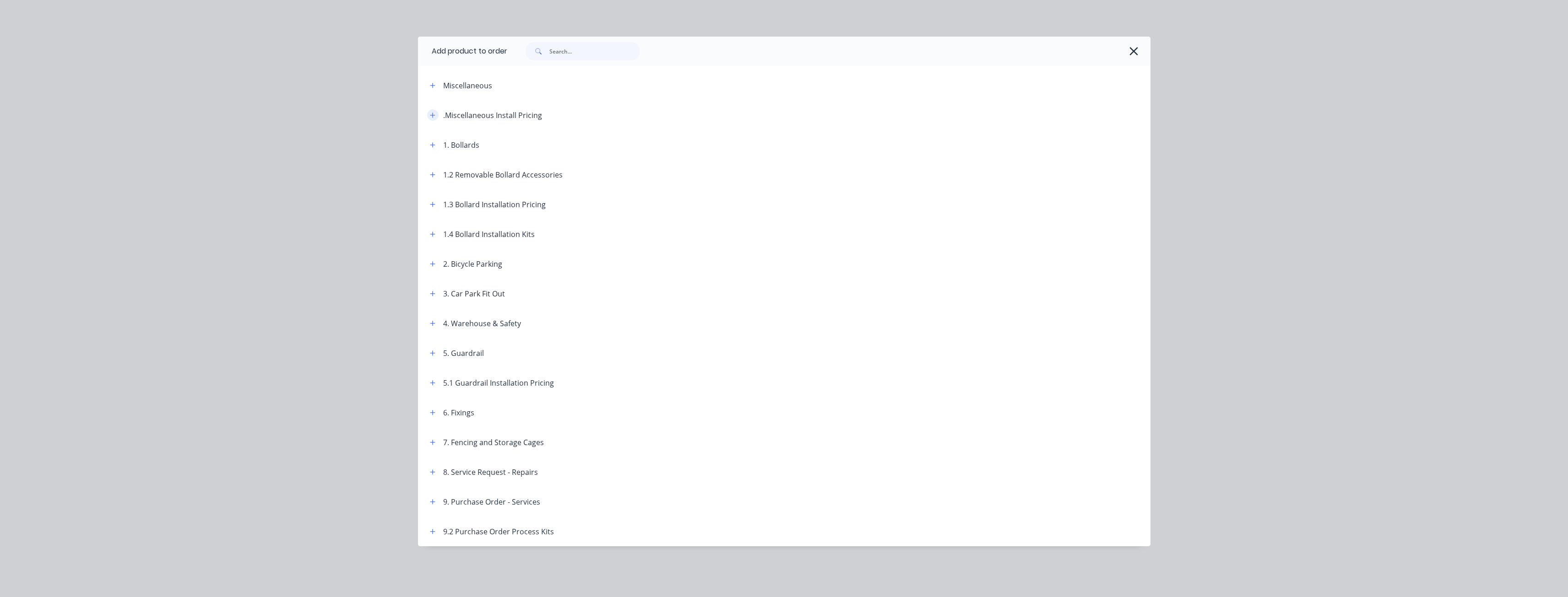
click at [432, 113] on icon "button" at bounding box center [432, 115] width 6 height 7
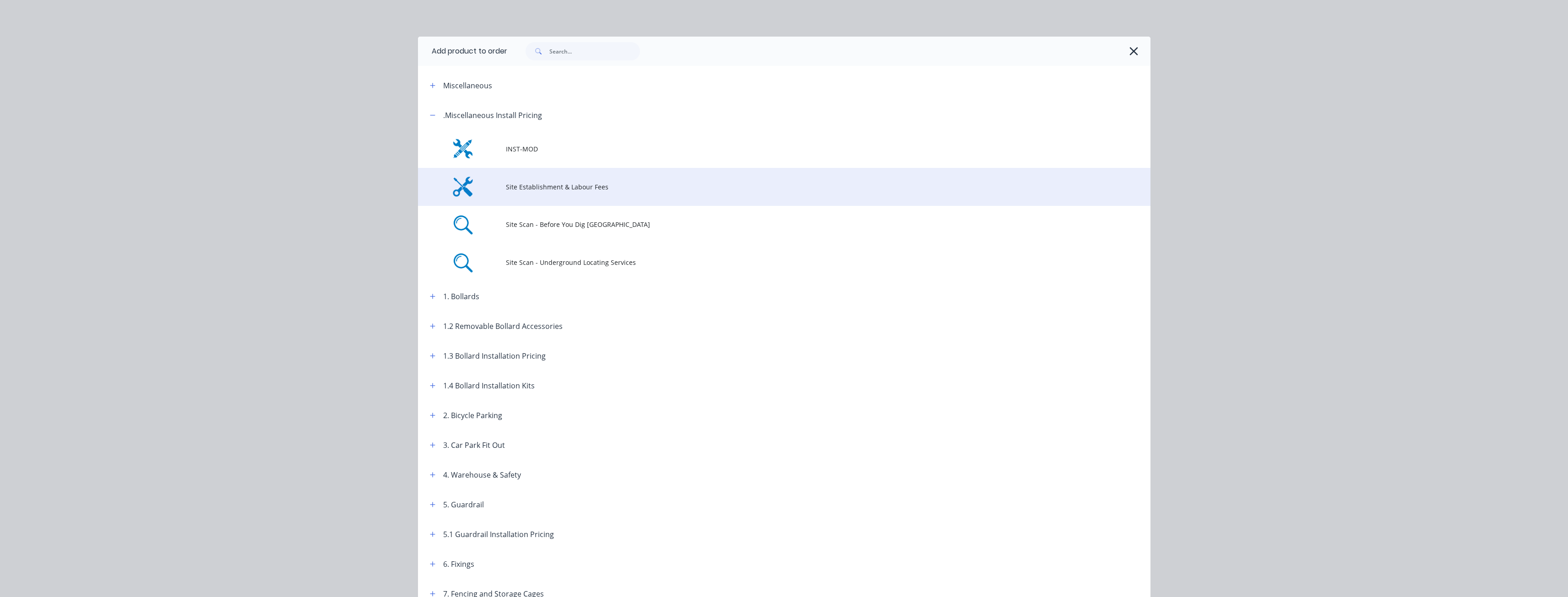
click at [529, 182] on span "Site Establishment & Labour Fees" at bounding box center [764, 187] width 516 height 10
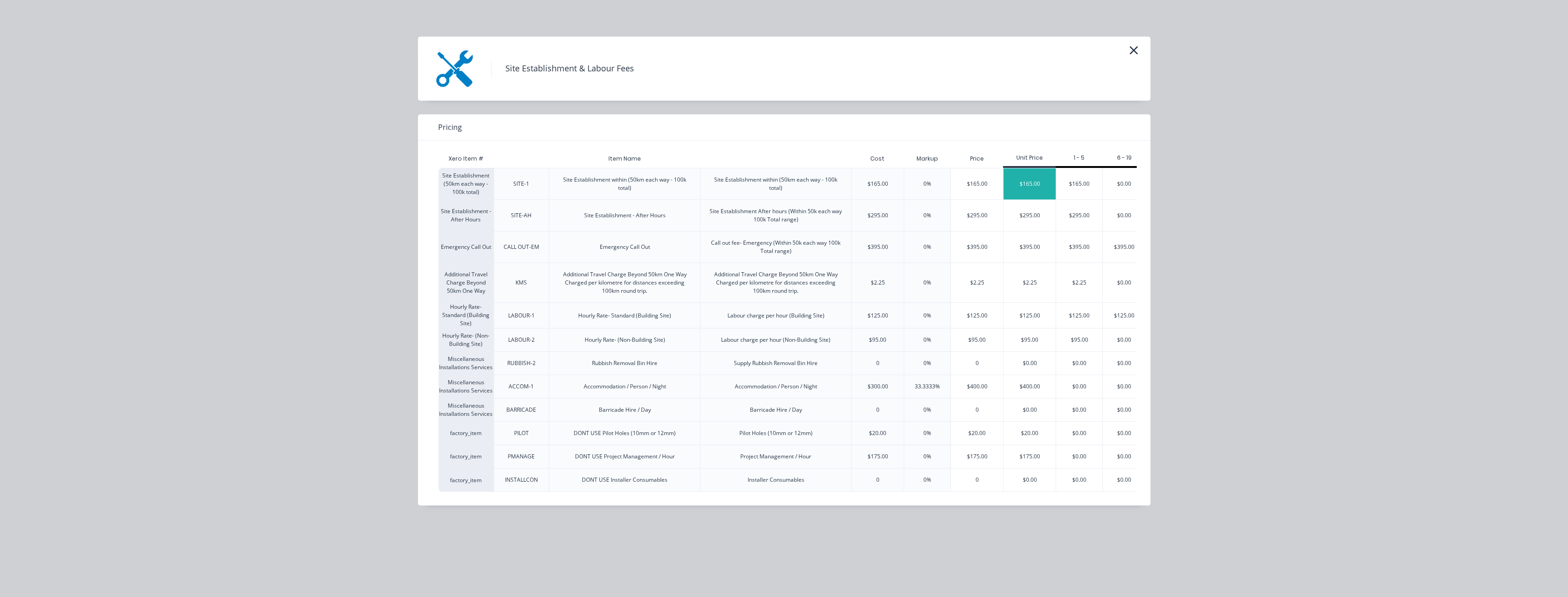
click at [1034, 181] on div "$165.00" at bounding box center [1030, 184] width 52 height 31
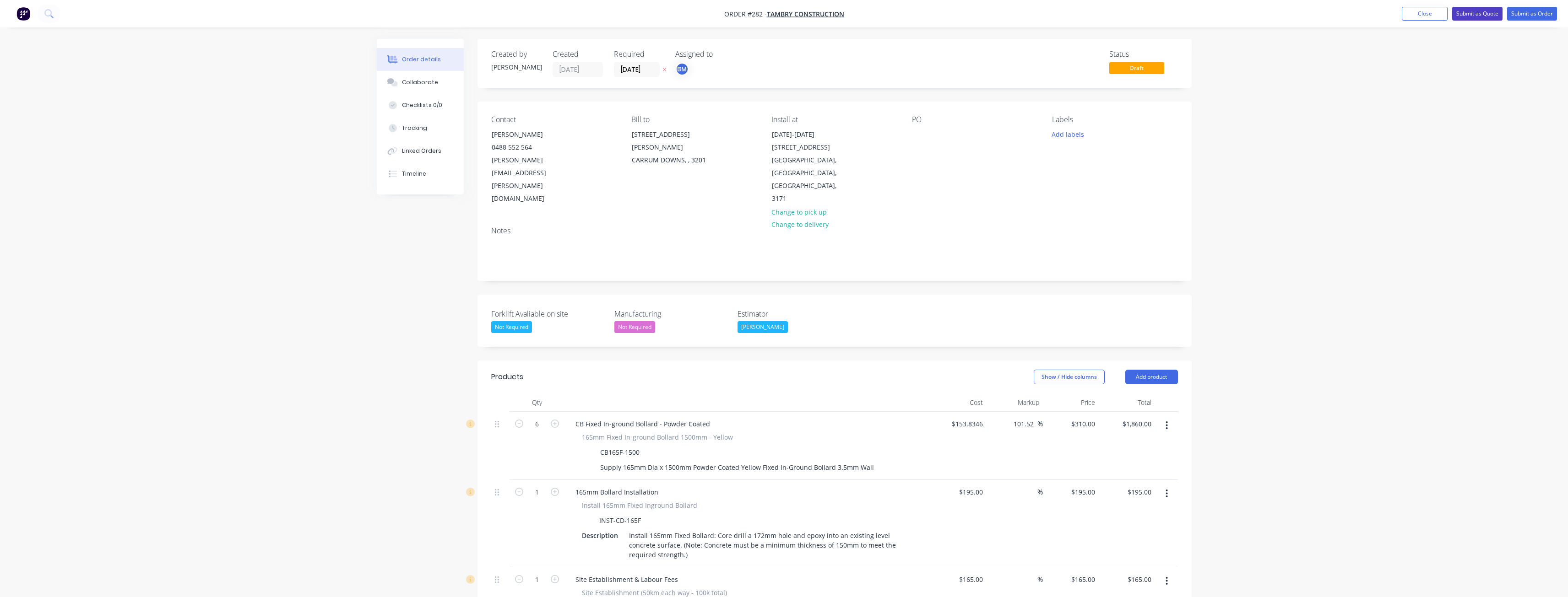
click at [1486, 10] on button "Submit as Quote" at bounding box center [1477, 13] width 51 height 14
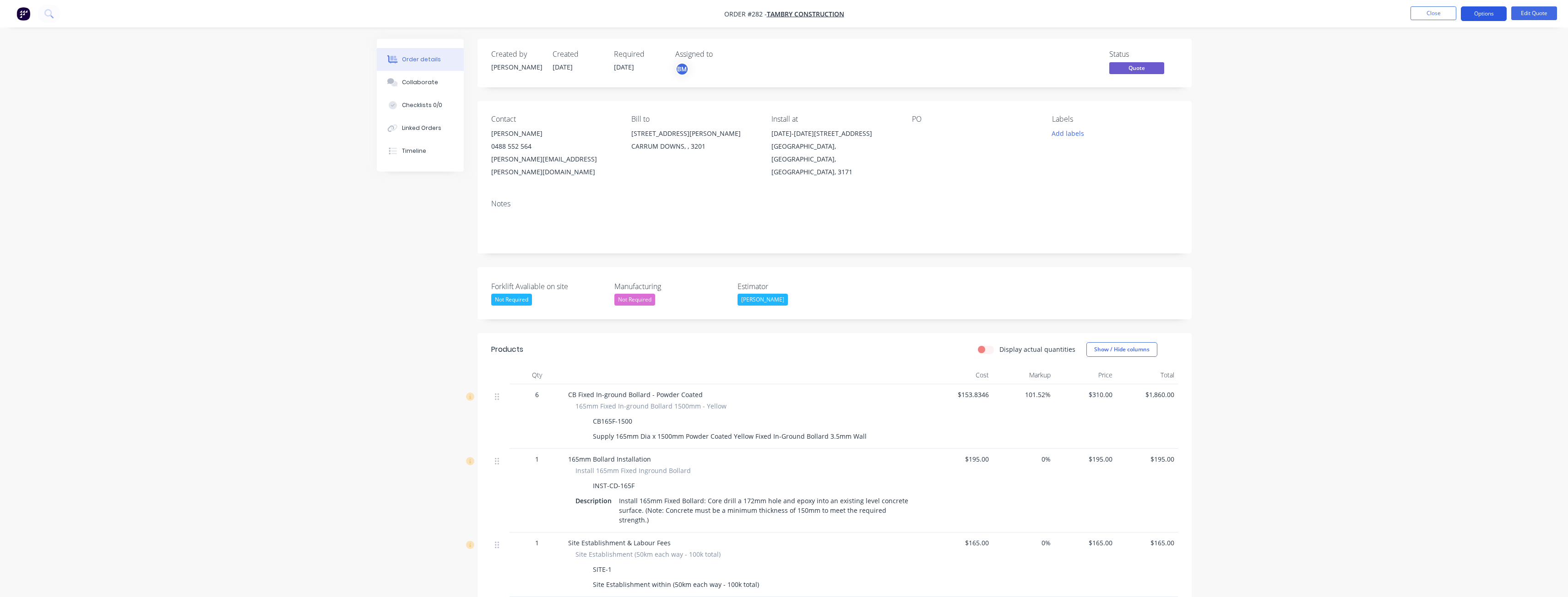
click at [1481, 8] on button "Options" at bounding box center [1484, 14] width 46 height 15
click at [1433, 51] on div "Quote" at bounding box center [1456, 55] width 84 height 13
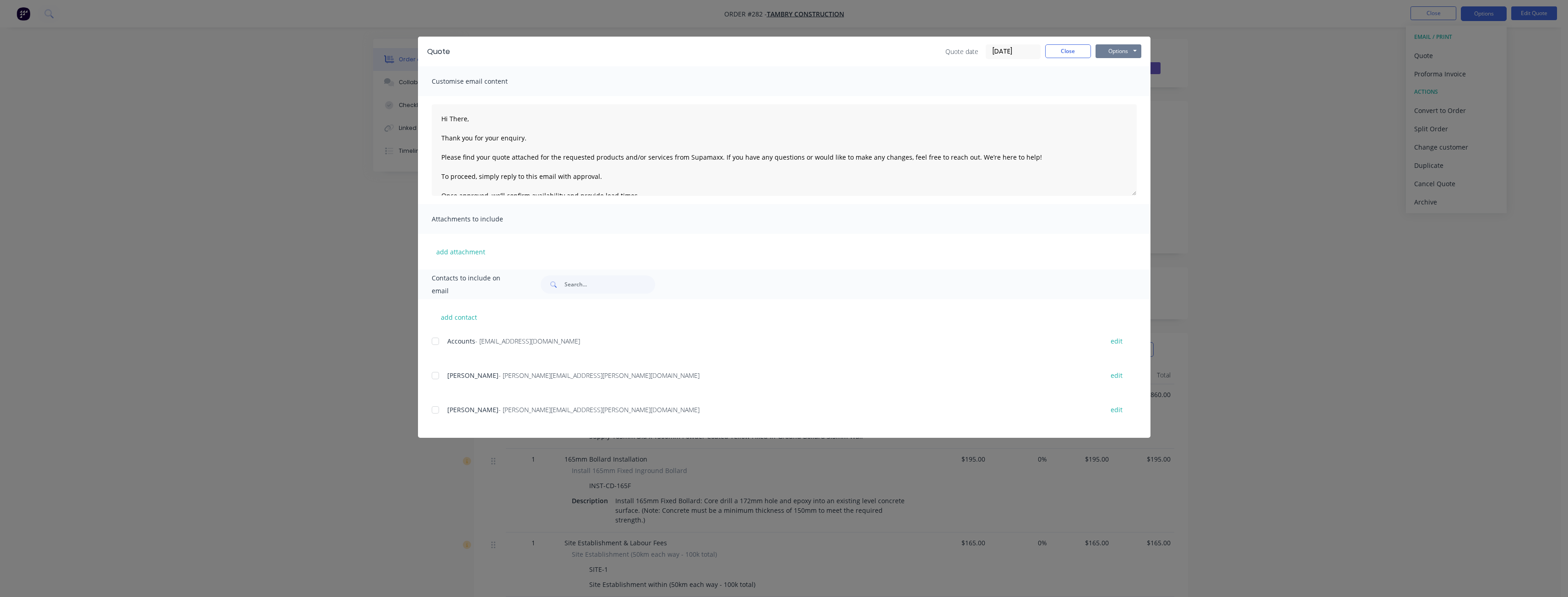
click at [1117, 49] on button "Options" at bounding box center [1118, 51] width 46 height 14
click at [1117, 66] on button "Preview" at bounding box center [1125, 68] width 59 height 15
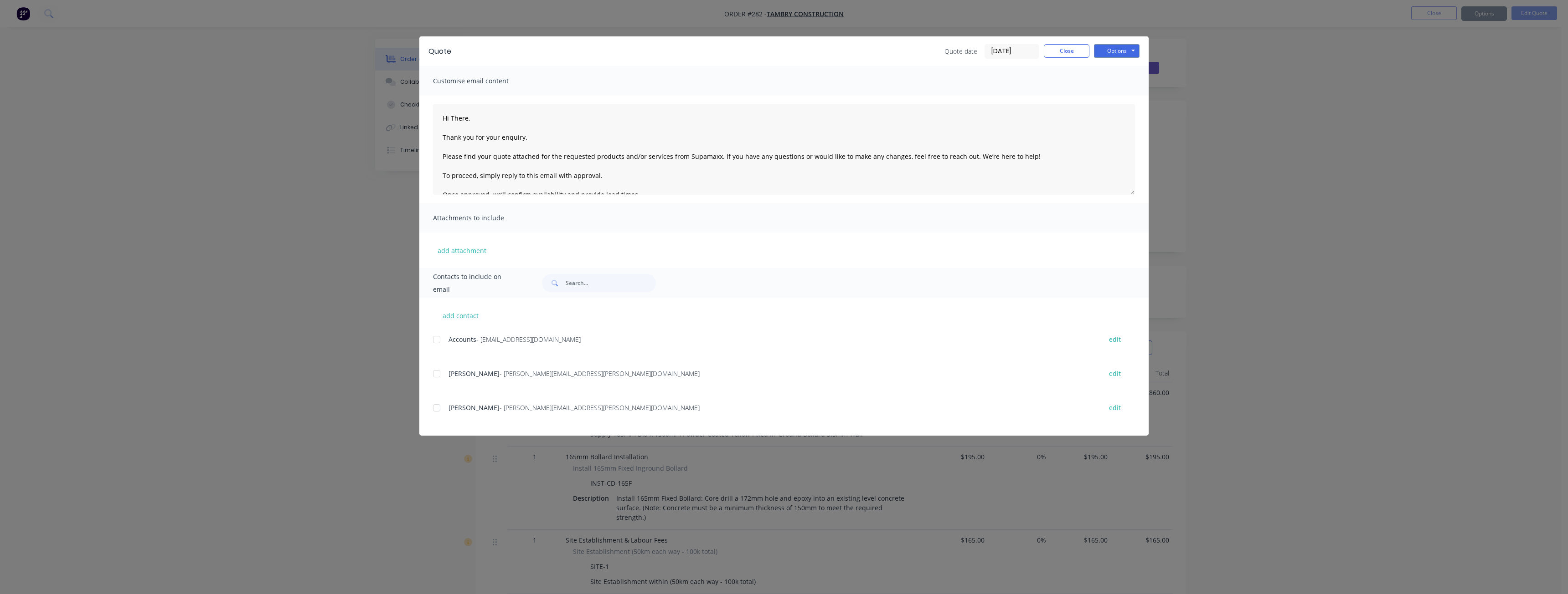
type textarea "Hi There, Thank you for your enquiry. Please find your quote attached for the r…"
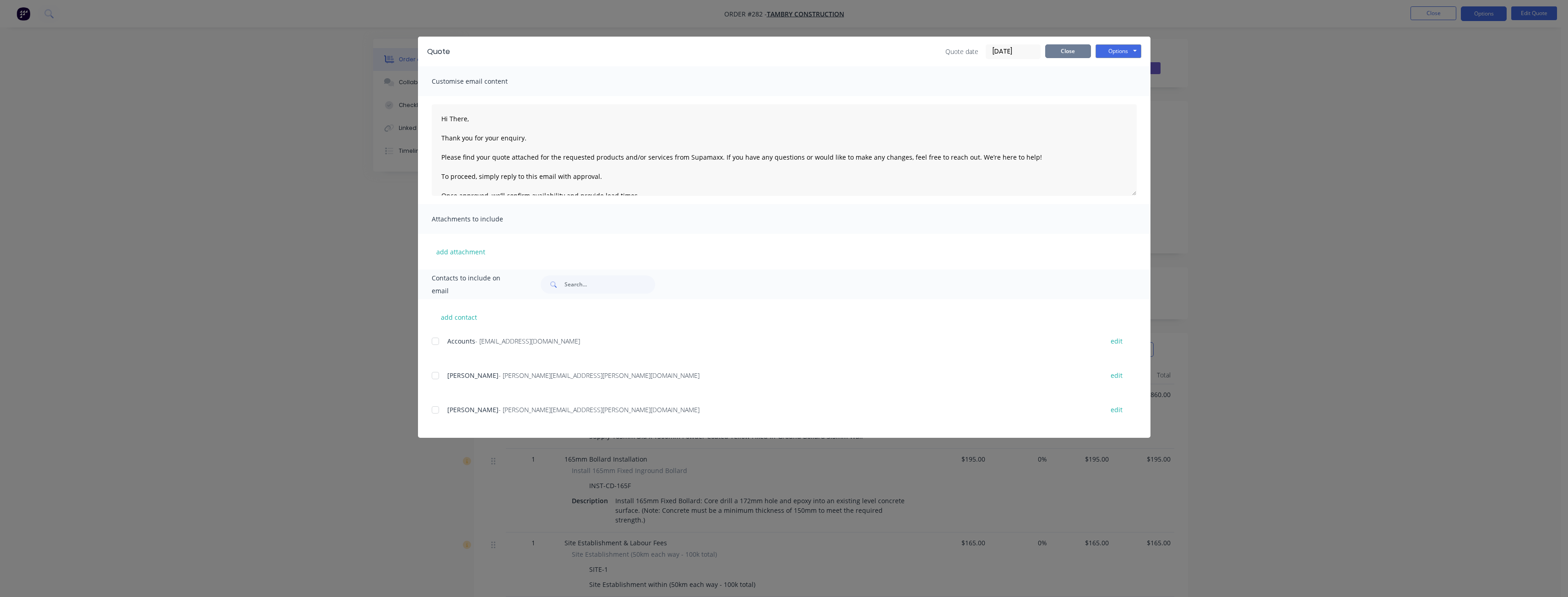
click at [1070, 48] on button "Close" at bounding box center [1068, 51] width 46 height 14
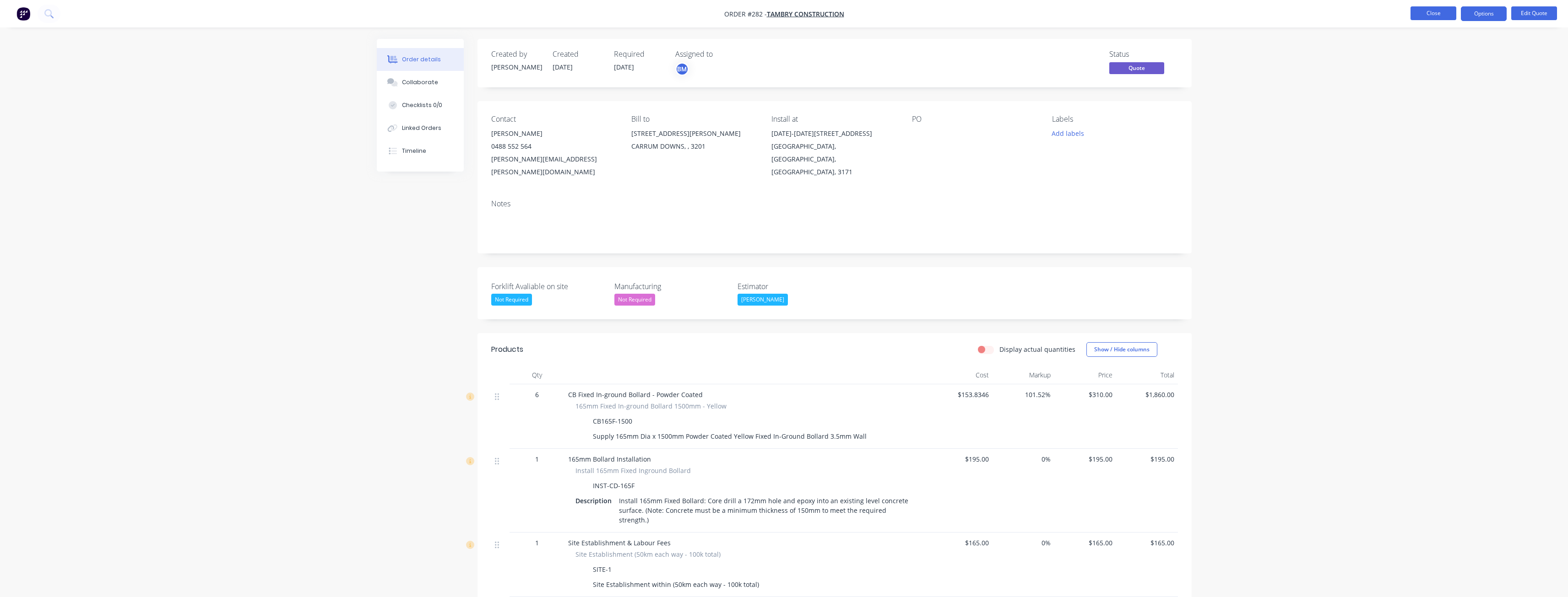
click at [1446, 12] on button "Close" at bounding box center [1433, 13] width 46 height 14
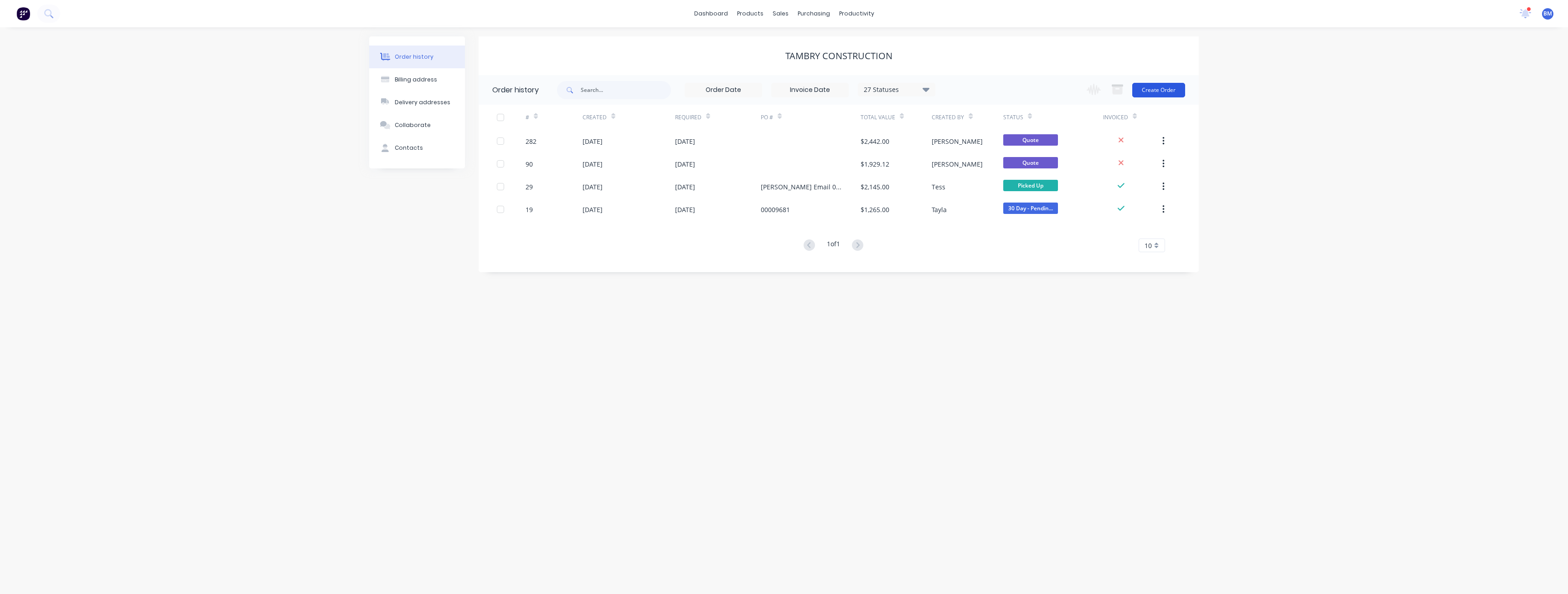
click at [1153, 86] on button "Create Order" at bounding box center [1158, 90] width 53 height 15
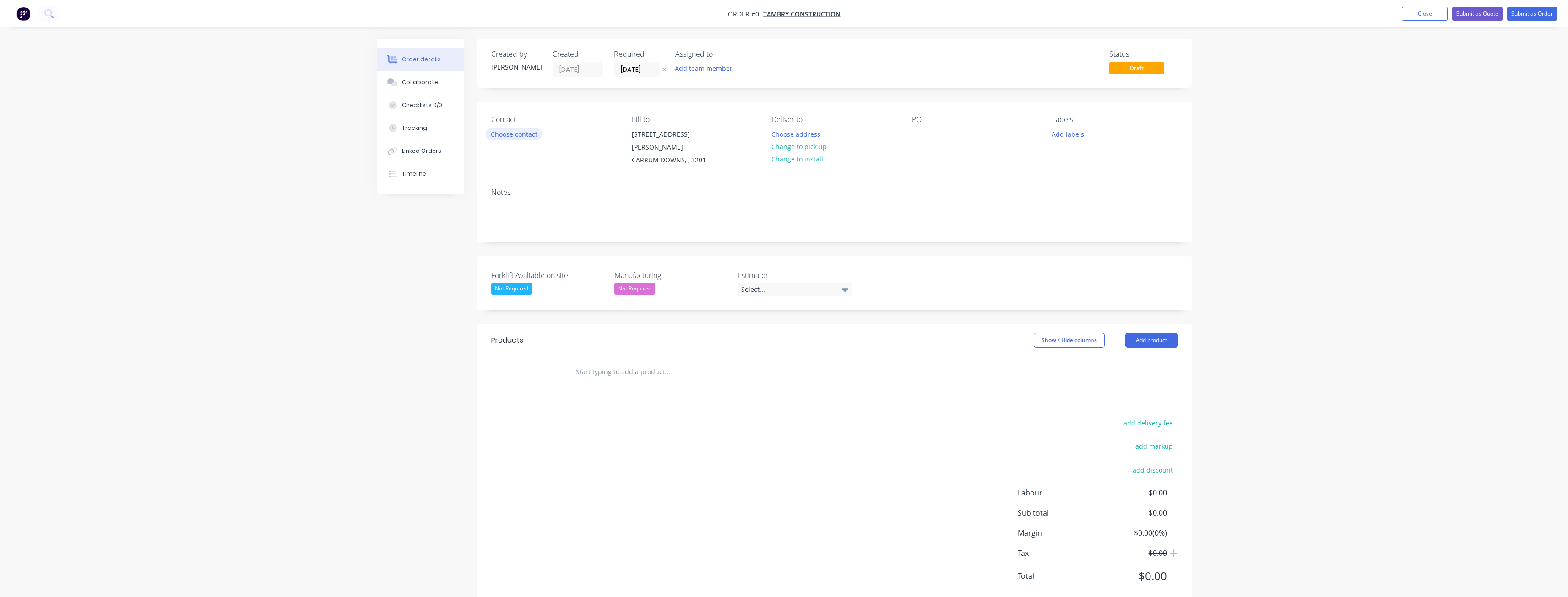
click at [495, 131] on button "Choose contact" at bounding box center [513, 134] width 56 height 12
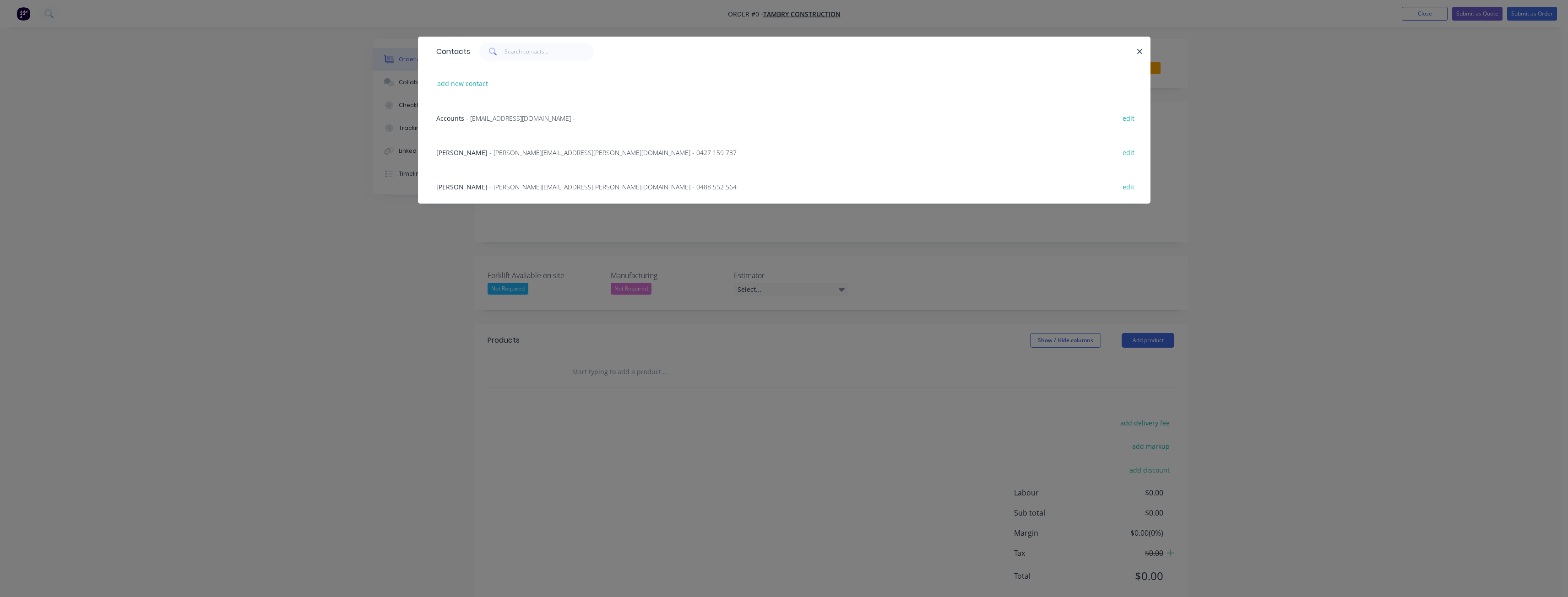
click at [507, 186] on span "- [PERSON_NAME][EMAIL_ADDRESS][PERSON_NAME][DOMAIN_NAME] - 0488 552 564" at bounding box center [613, 187] width 247 height 9
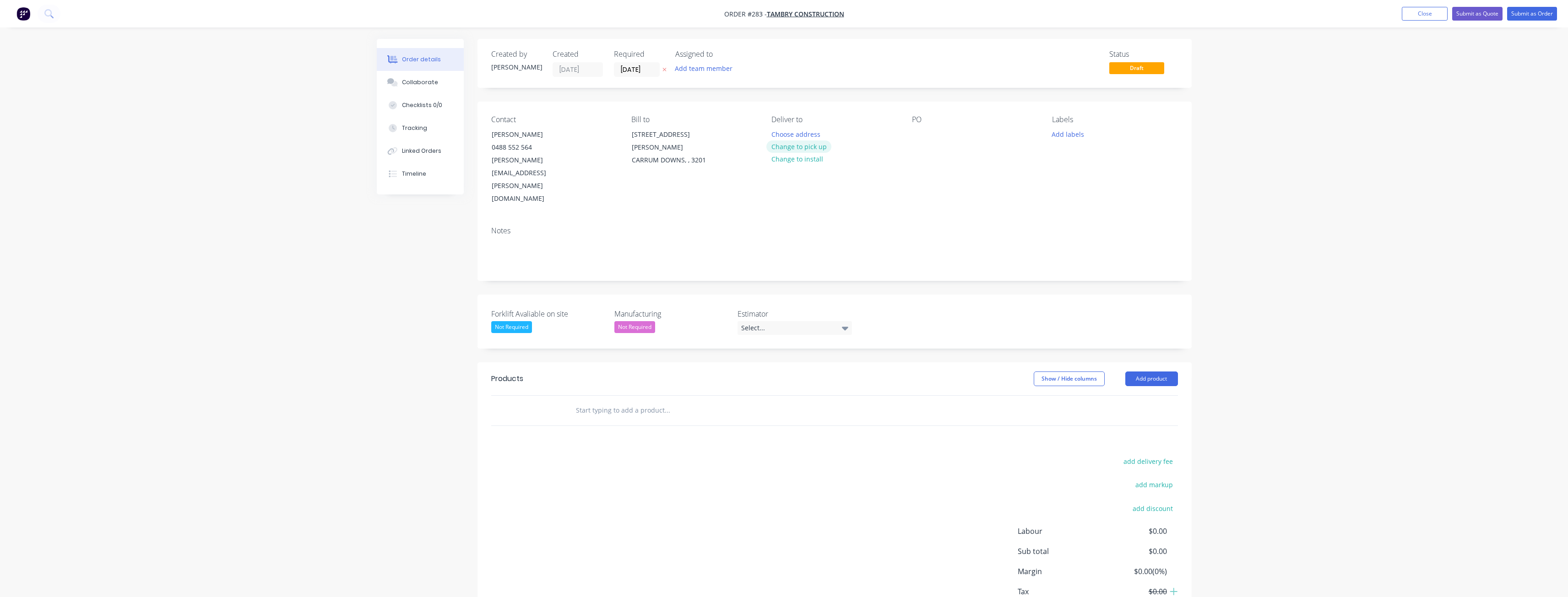
click at [809, 148] on button "Change to pick up" at bounding box center [799, 146] width 65 height 12
click at [795, 162] on button "Change to install" at bounding box center [796, 160] width 61 height 12
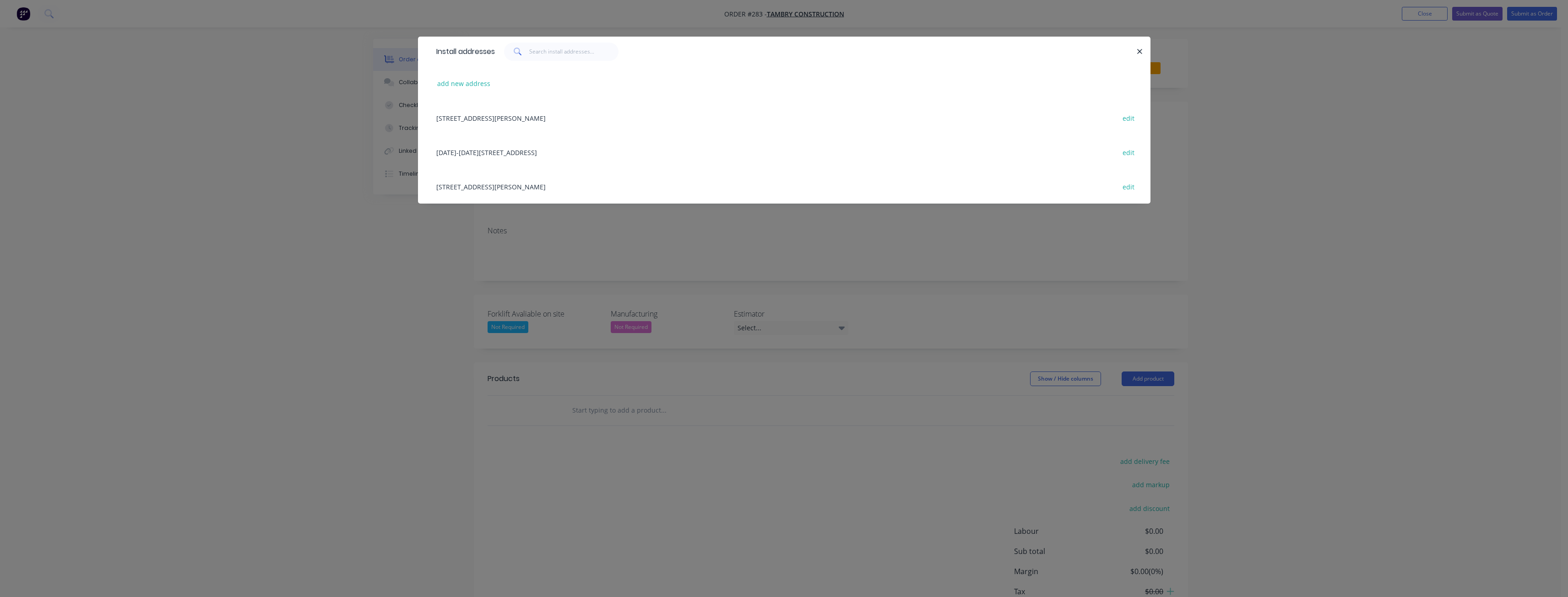
click at [537, 151] on div "[DATE]-[DATE][STREET_ADDRESS] edit" at bounding box center [784, 153] width 705 height 34
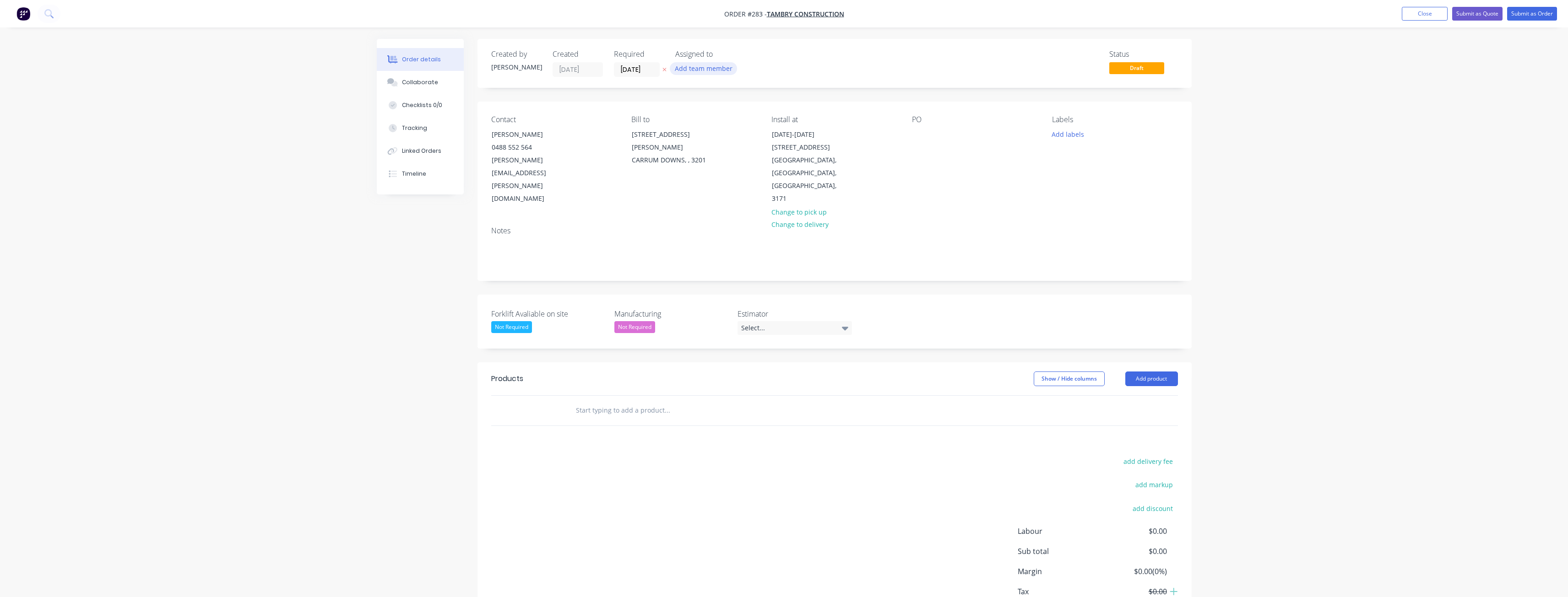
click at [683, 64] on button "Add team member" at bounding box center [703, 68] width 67 height 12
click at [688, 118] on div at bounding box center [690, 119] width 18 height 18
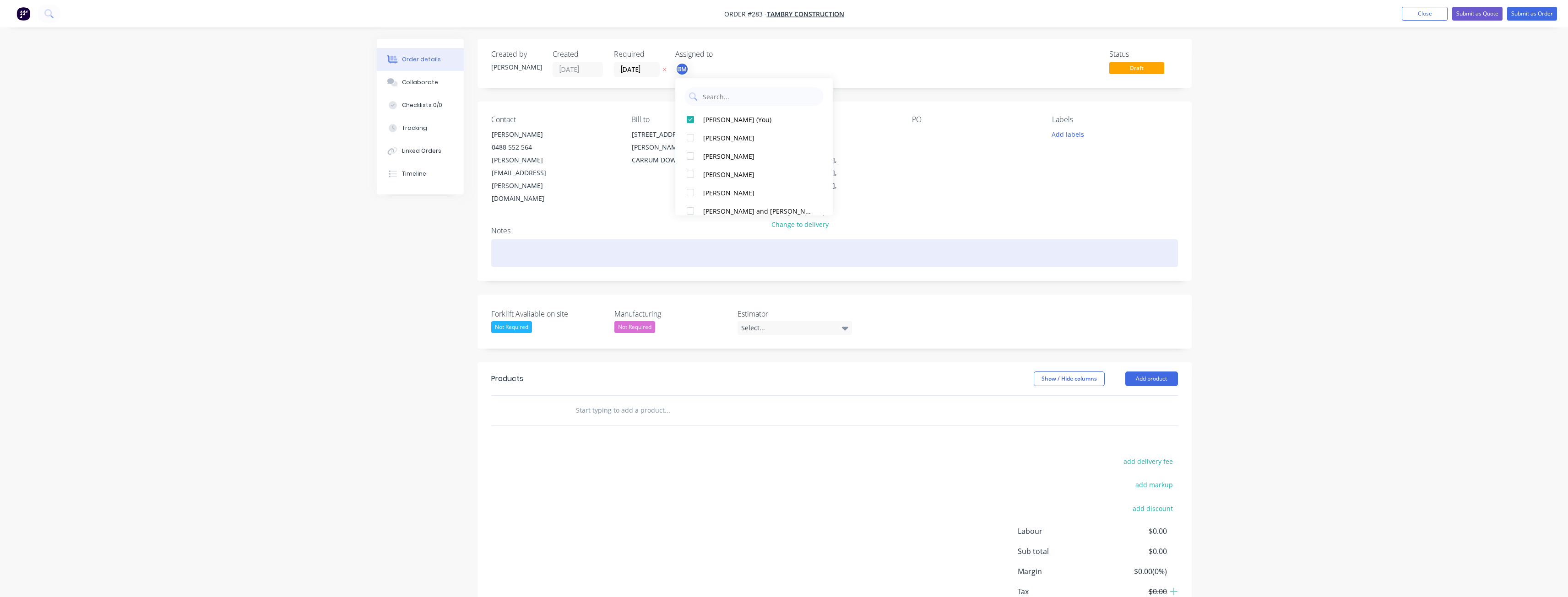
click at [884, 240] on div at bounding box center [835, 254] width 687 height 28
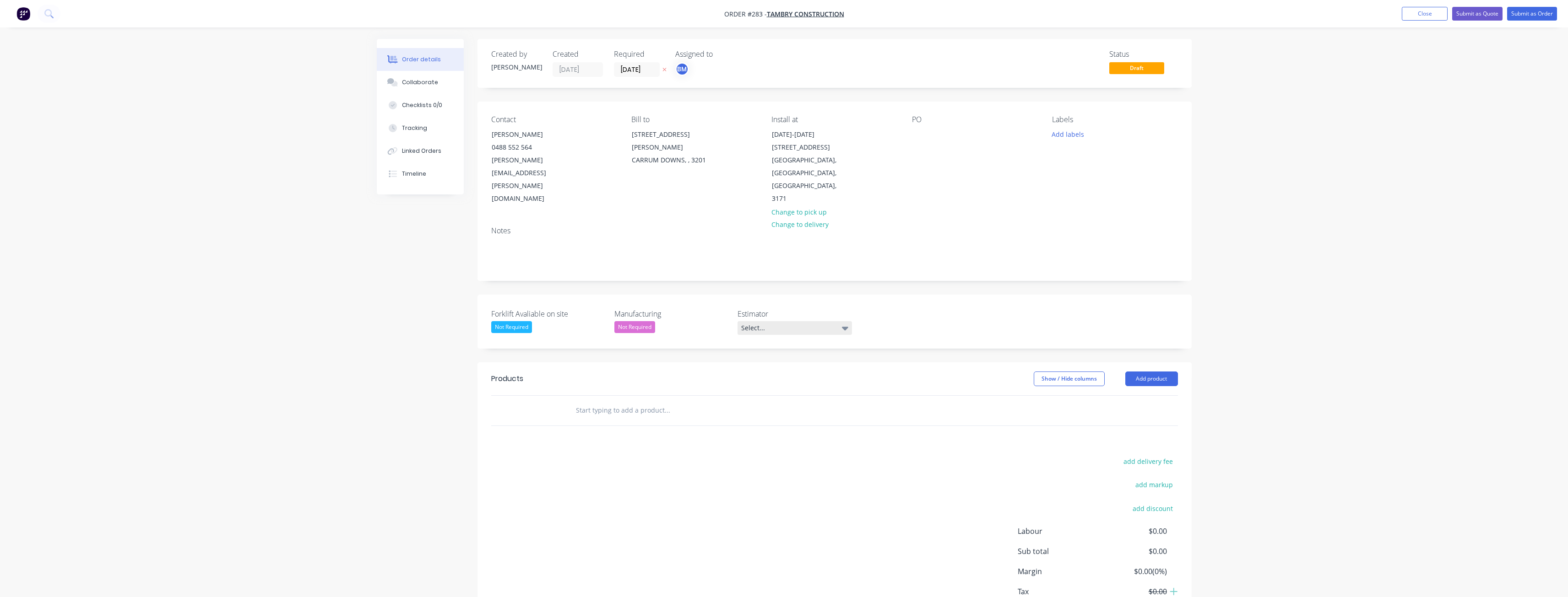
click at [847, 327] on icon at bounding box center [845, 329] width 7 height 3
click at [770, 326] on div "[PERSON_NAME]" at bounding box center [770, 327] width 51 height 12
click at [886, 294] on div "Forklift Avaliable on site Not Required Manufacturing Not Required Estimator [P…" at bounding box center [834, 321] width 714 height 52
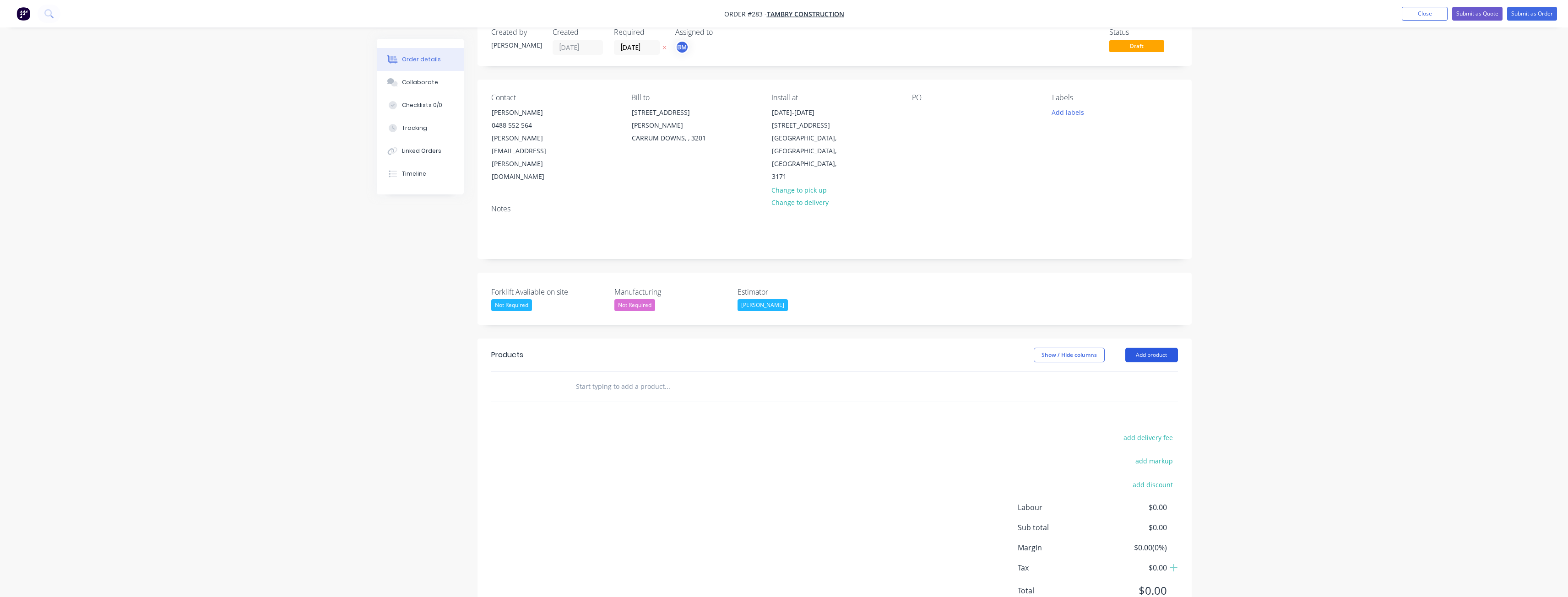
click at [1155, 348] on button "Add product" at bounding box center [1151, 356] width 53 height 15
click at [1119, 481] on div "Notes (Internal)" at bounding box center [1134, 488] width 70 height 13
click at [613, 396] on div at bounding box center [600, 402] width 66 height 13
click at [681, 424] on input "text" at bounding box center [667, 433] width 183 height 18
click at [1147, 348] on button "Add product" at bounding box center [1151, 356] width 53 height 15
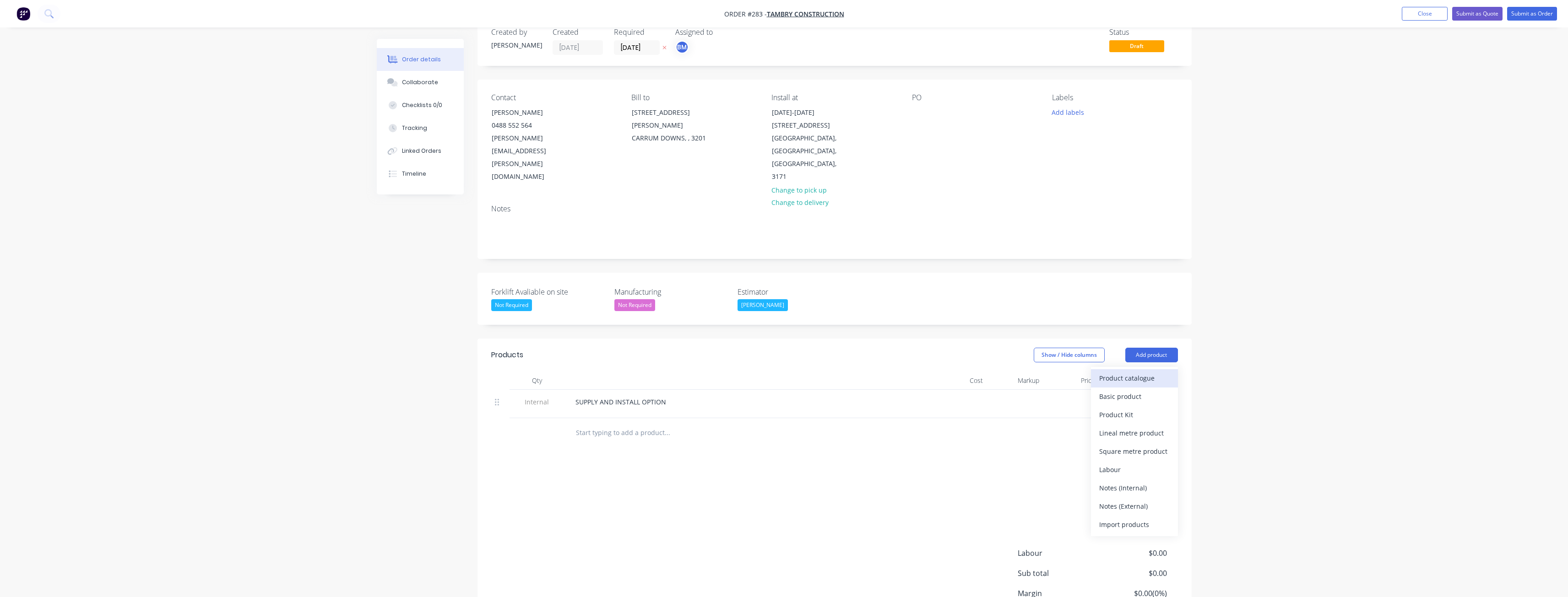
click at [1121, 372] on div "Product catalogue" at bounding box center [1134, 378] width 70 height 13
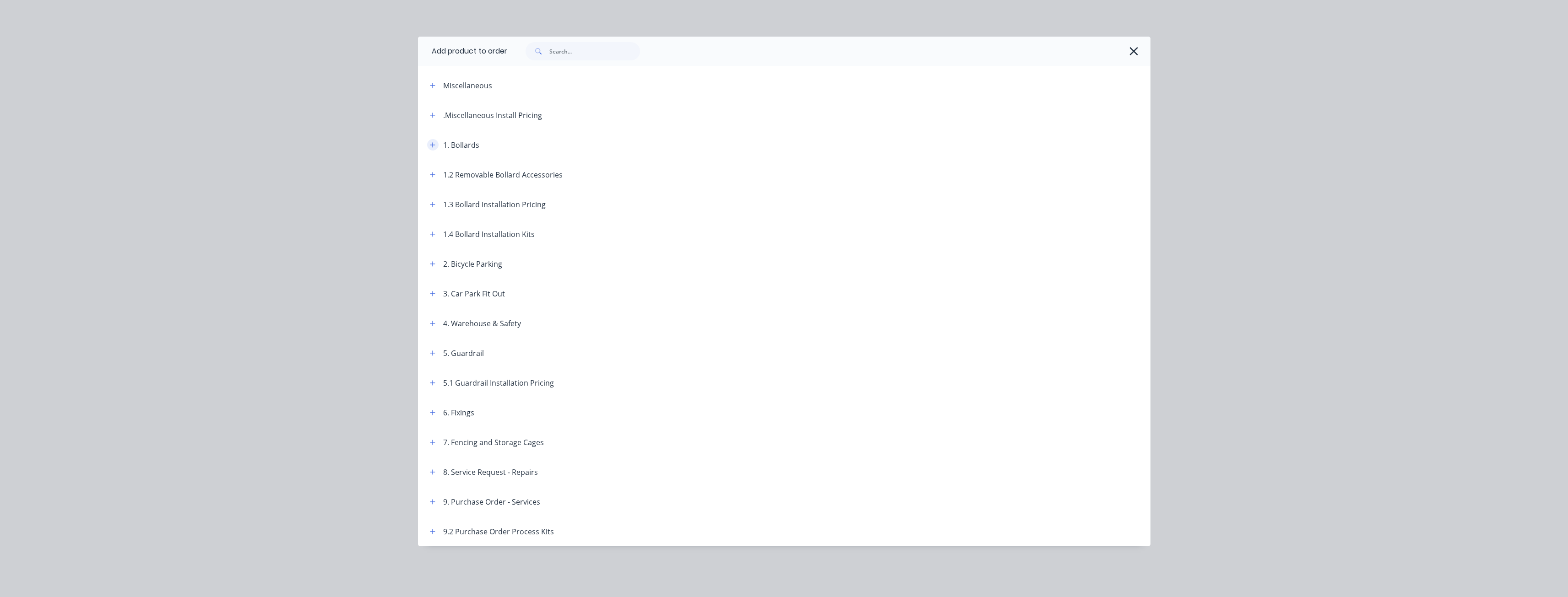
click at [432, 144] on icon "button" at bounding box center [432, 145] width 6 height 7
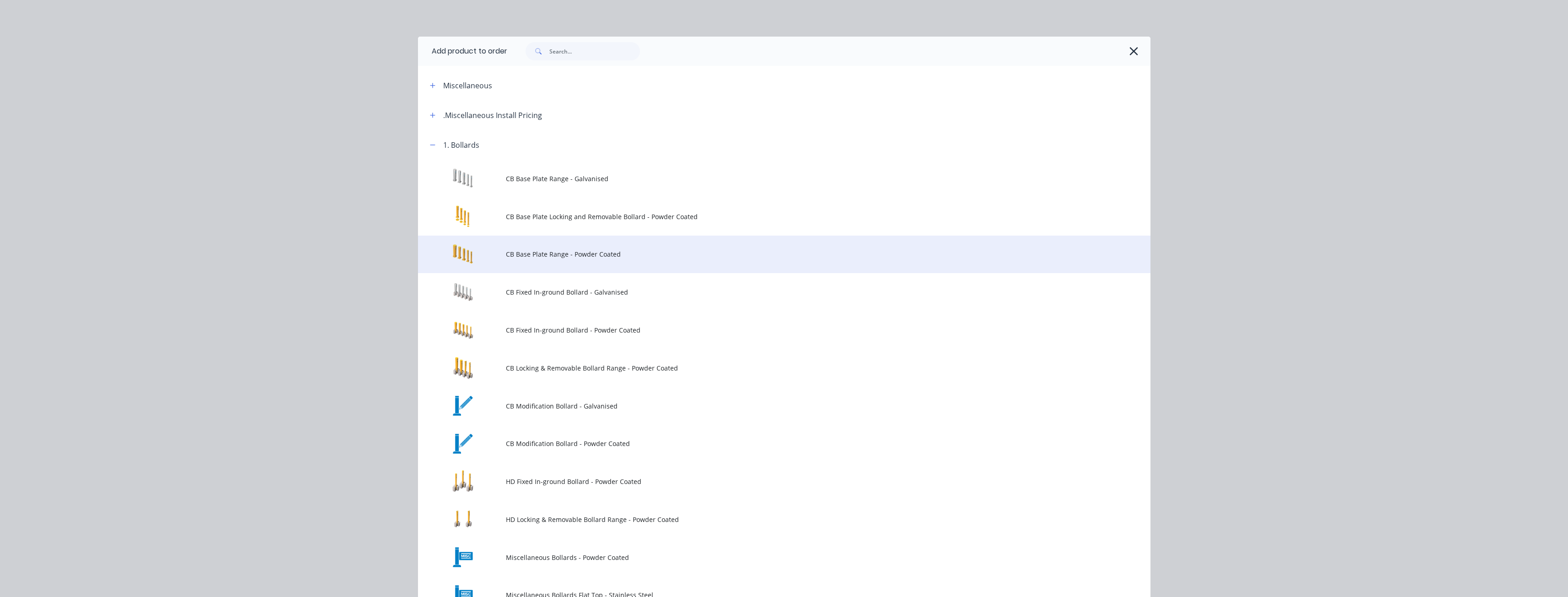
click at [522, 254] on span "CB Base Plate Range - Powder Coated" at bounding box center [764, 254] width 516 height 10
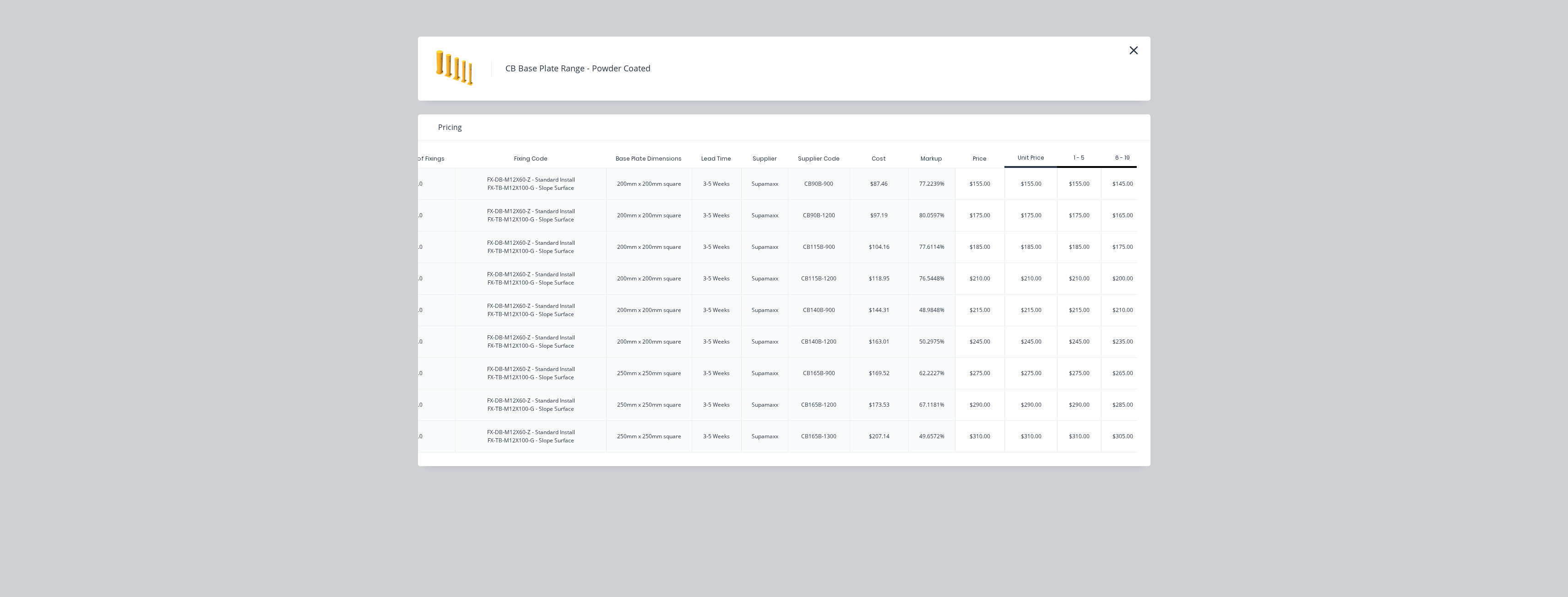
scroll to position [0, 1610]
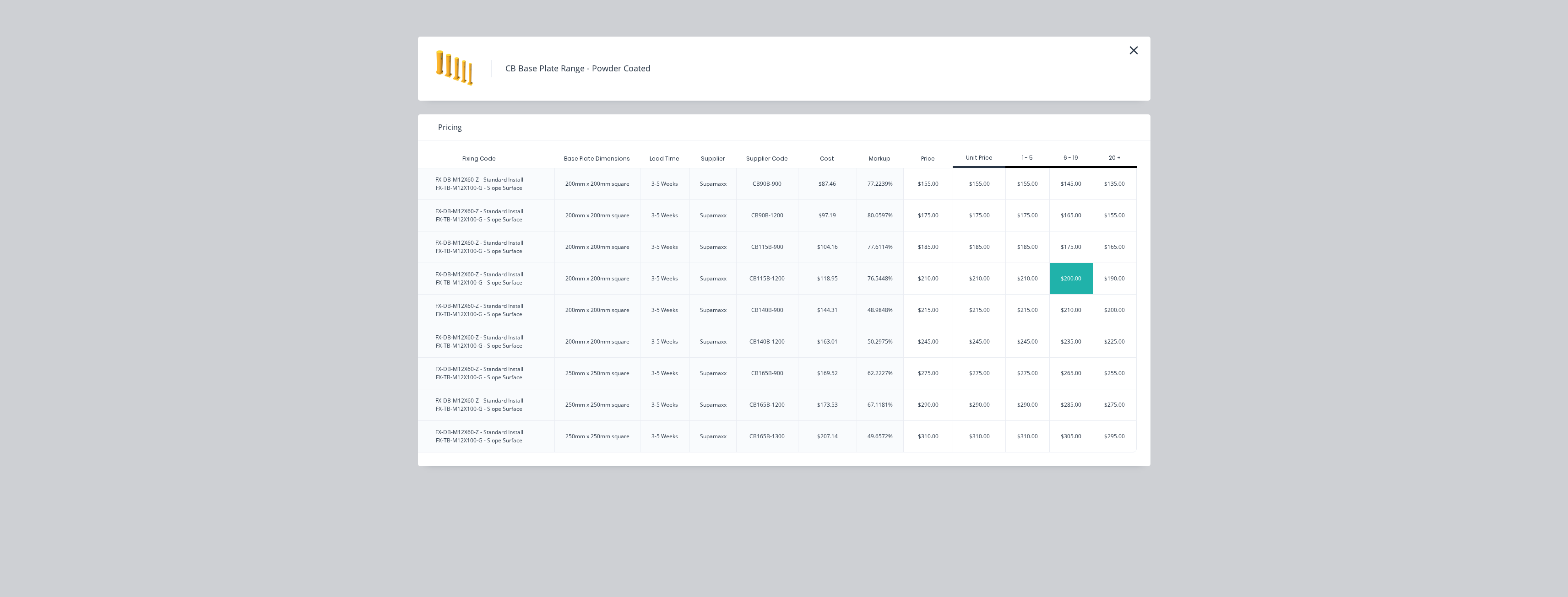
click at [1070, 272] on div "$200.00" at bounding box center [1071, 279] width 43 height 31
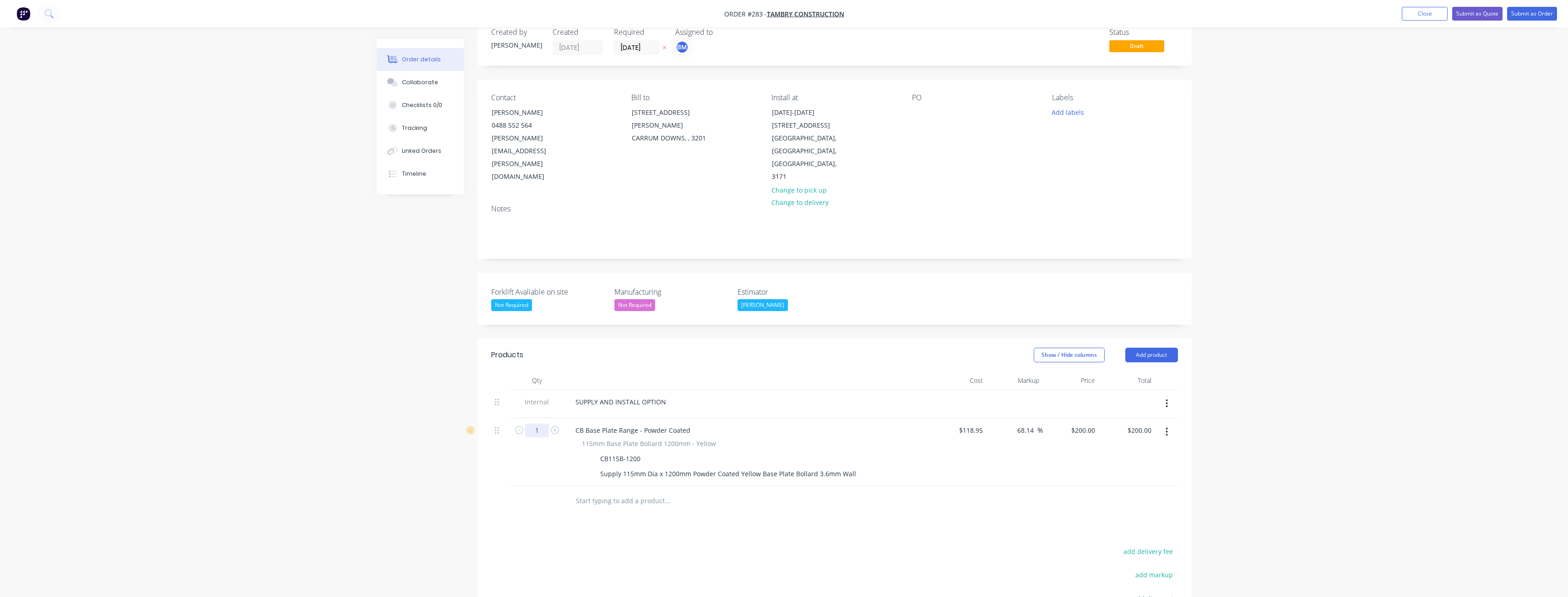
click at [538, 424] on input "1" at bounding box center [537, 431] width 24 height 14
type input "6"
type input "$1,200.00"
click at [507, 487] on div at bounding box center [500, 502] width 18 height 29
click at [1146, 348] on button "Add product" at bounding box center [1151, 356] width 53 height 15
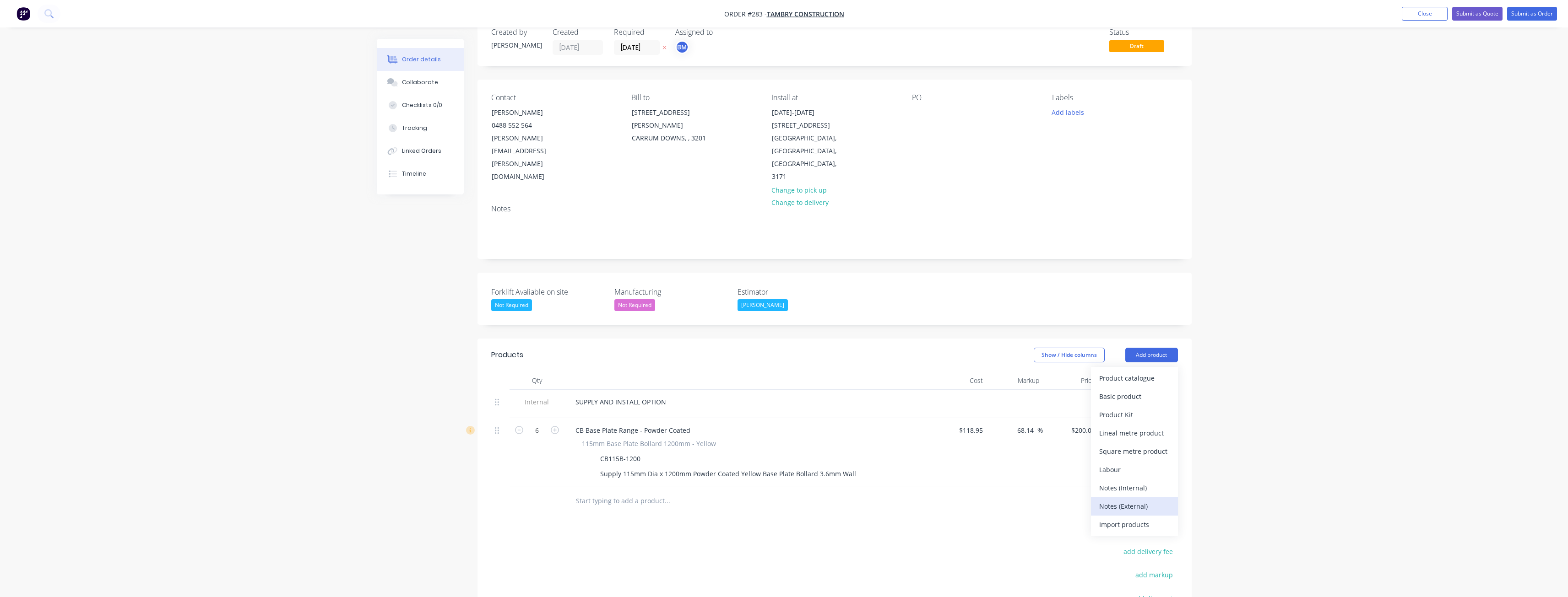
click at [1136, 500] on div "Notes (External)" at bounding box center [1134, 506] width 70 height 13
click at [604, 492] on div at bounding box center [600, 498] width 66 height 13
click at [711, 520] on input "text" at bounding box center [667, 529] width 183 height 18
click at [1154, 348] on button "Add product" at bounding box center [1151, 356] width 53 height 15
click at [1125, 372] on div "Product catalogue" at bounding box center [1134, 378] width 70 height 13
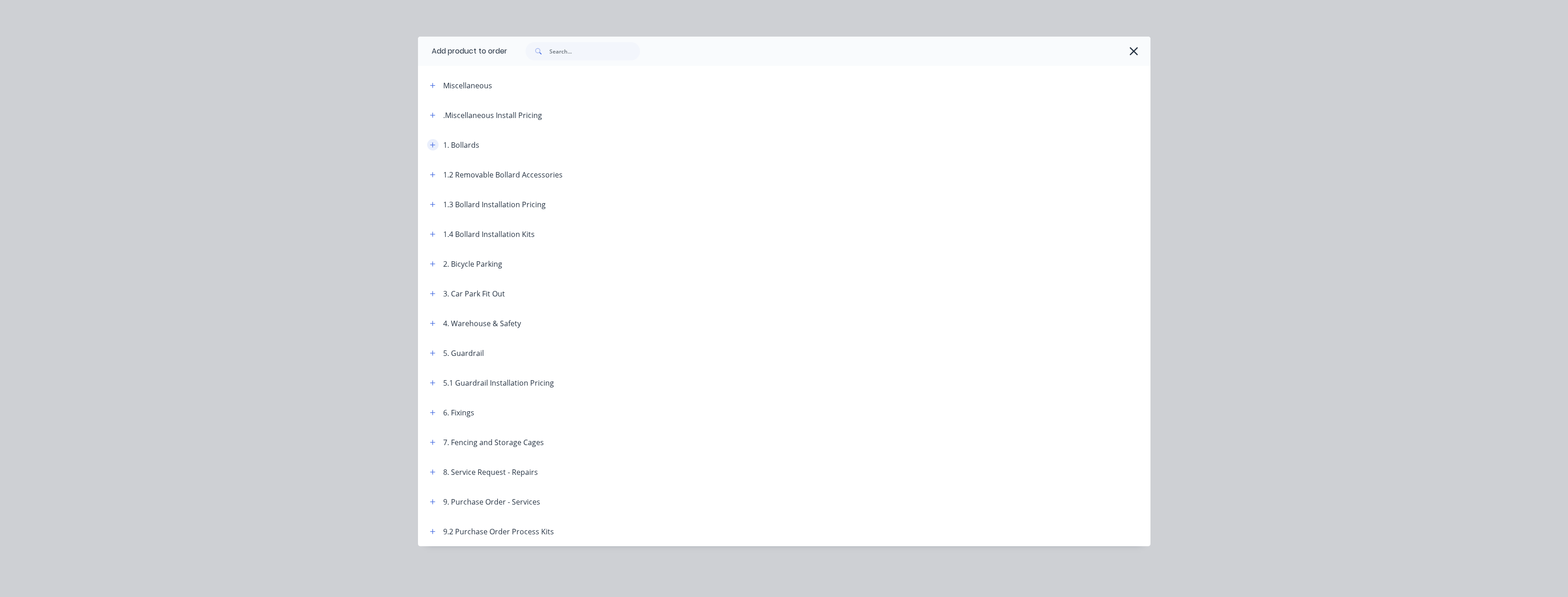
click at [432, 146] on icon "button" at bounding box center [432, 145] width 6 height 7
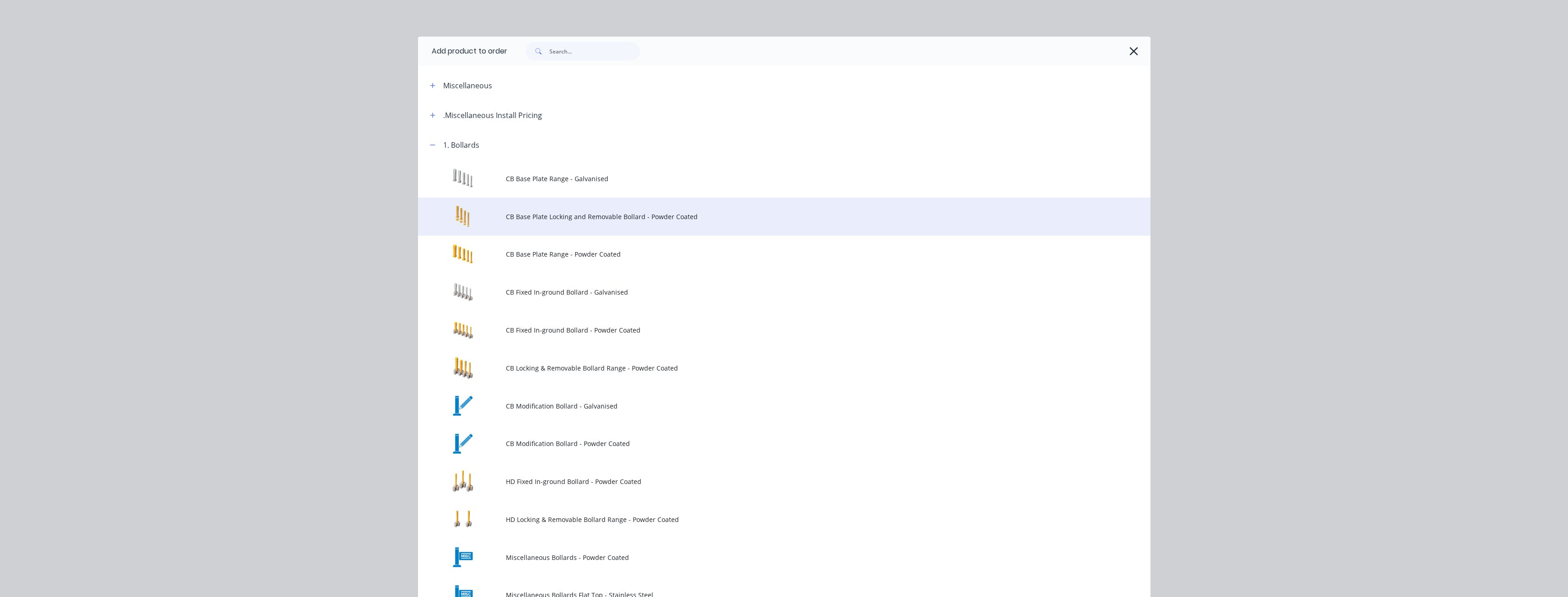
click at [515, 220] on span "CB Base Plate Locking and Removable Bollard - Powder Coated" at bounding box center [764, 217] width 516 height 10
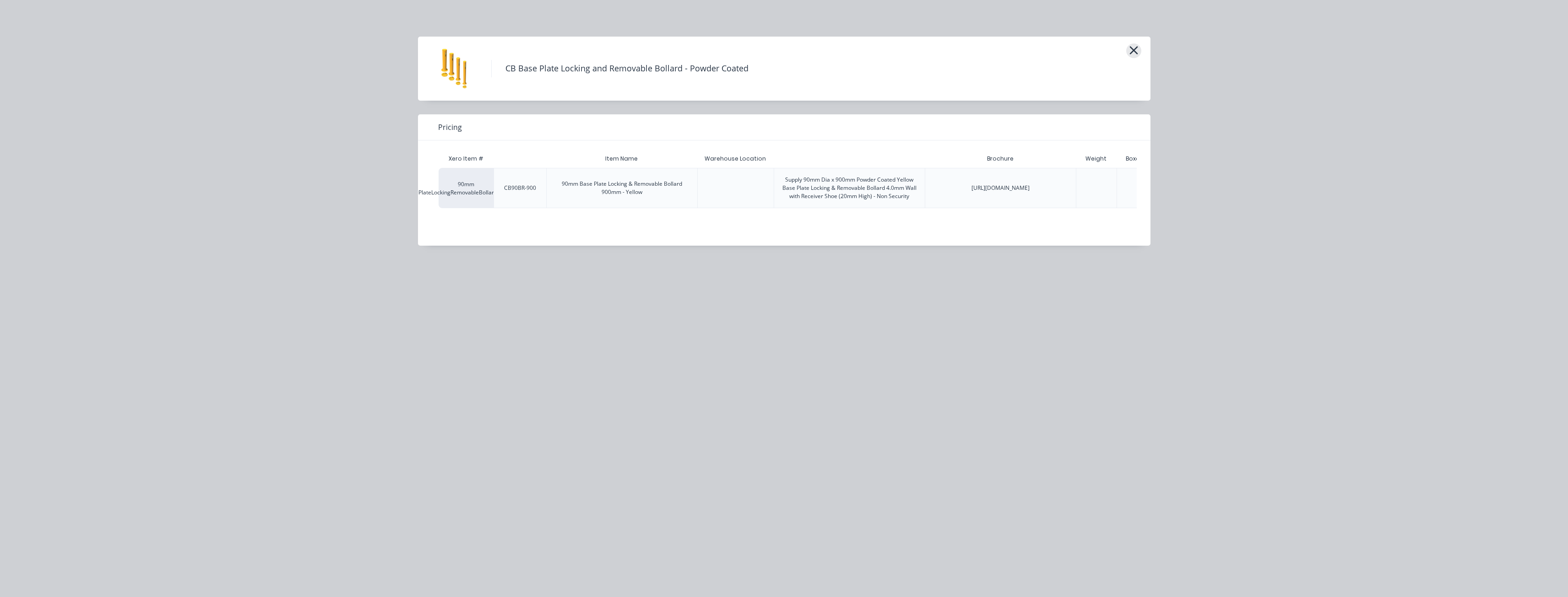
click at [1135, 44] on icon "button" at bounding box center [1134, 51] width 10 height 13
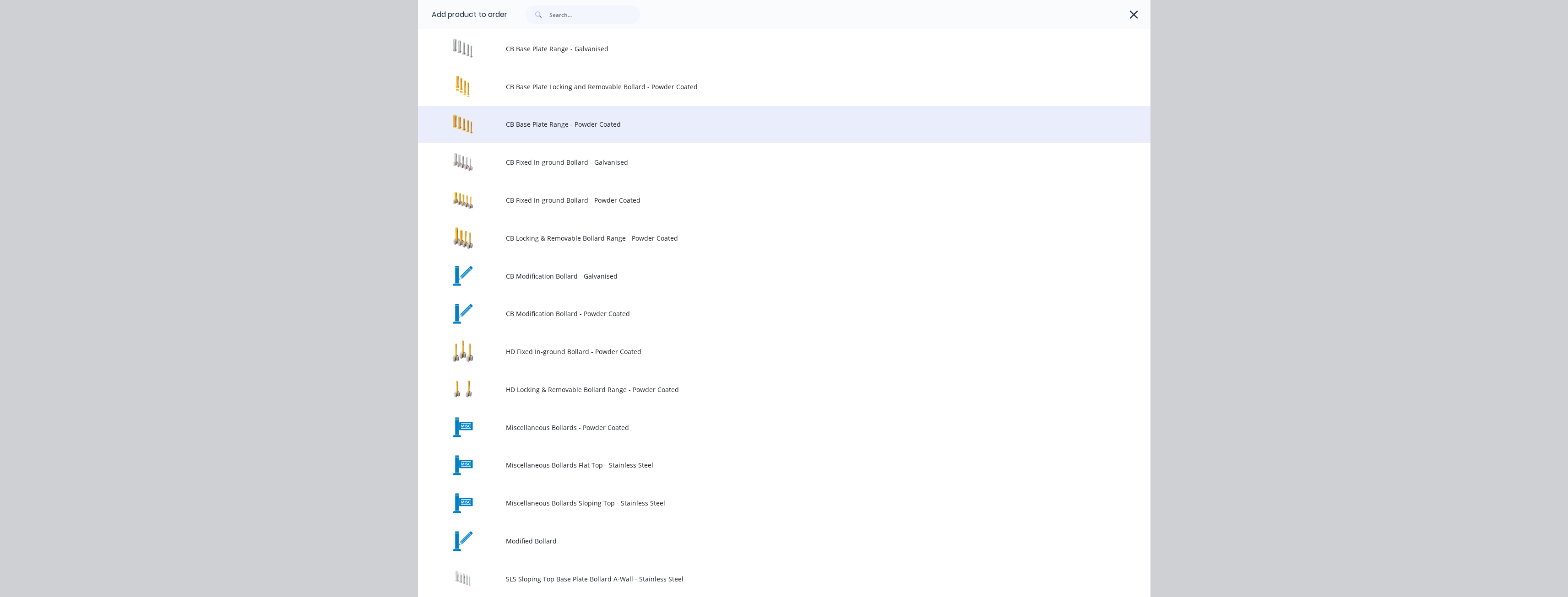
click at [580, 121] on span "CB Base Plate Range - Powder Coated" at bounding box center [764, 124] width 516 height 10
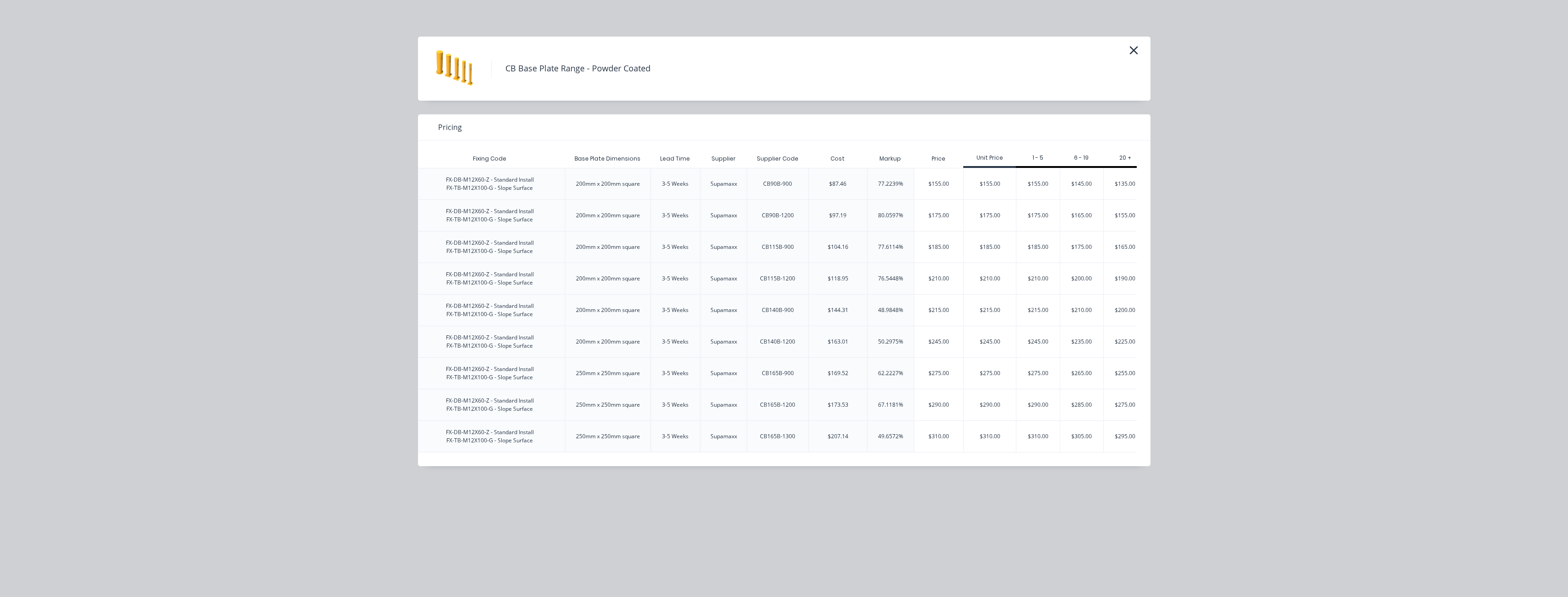
scroll to position [0, 1610]
click at [975, 438] on div "$310.00" at bounding box center [979, 436] width 52 height 31
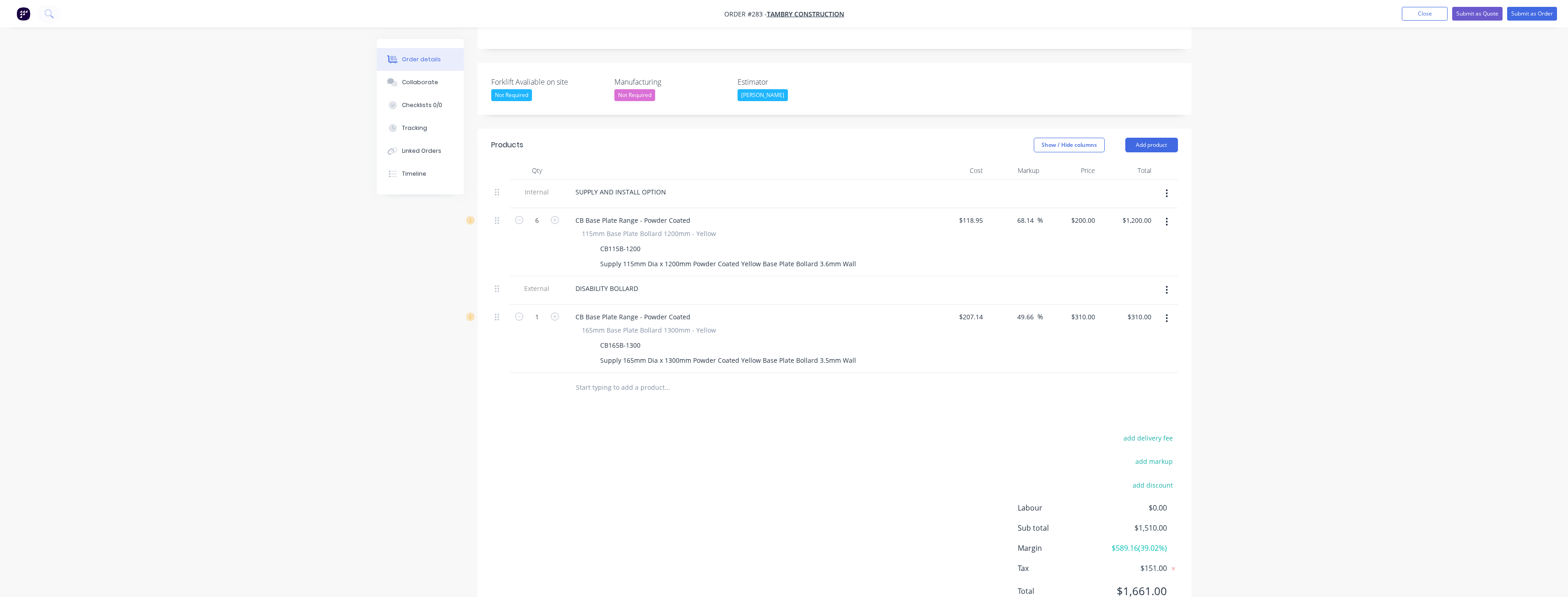
scroll to position [232, 0]
click at [1155, 137] on button "Add product" at bounding box center [1151, 144] width 53 height 15
click at [1135, 161] on div "Product catalogue" at bounding box center [1134, 168] width 70 height 13
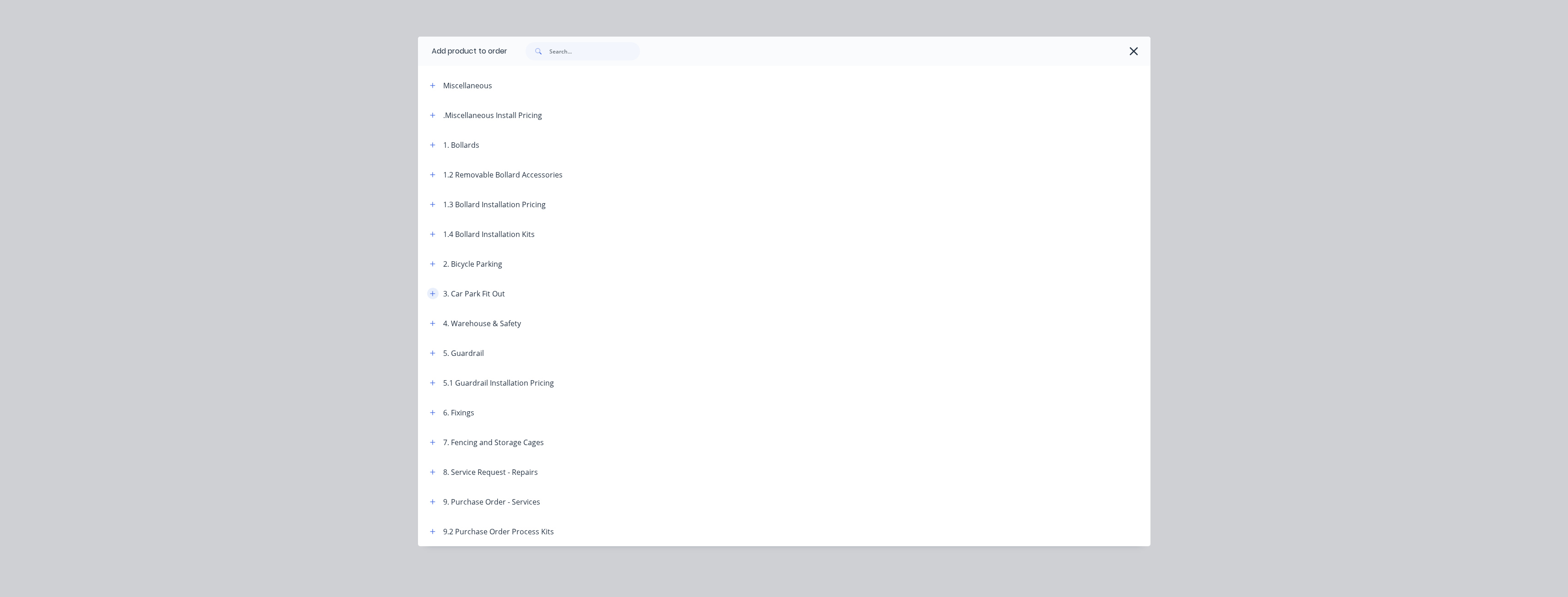
click at [433, 291] on icon "button" at bounding box center [432, 294] width 6 height 7
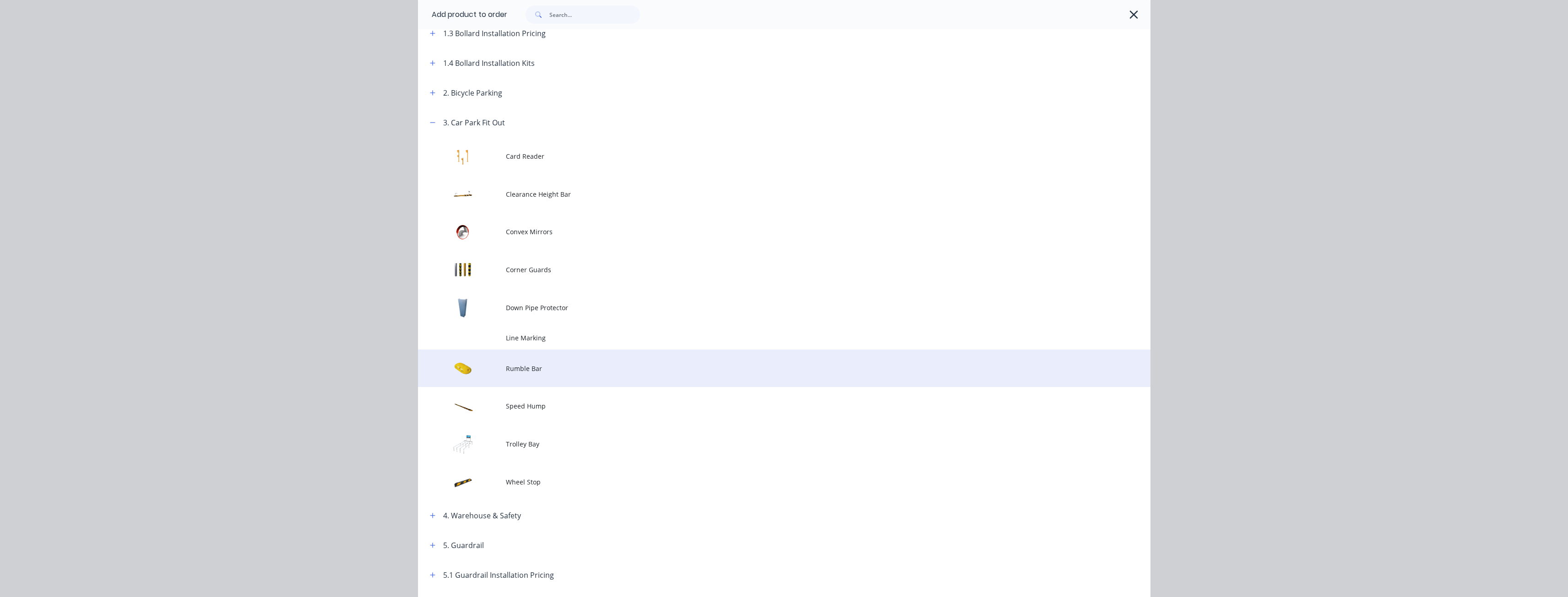
scroll to position [229, 0]
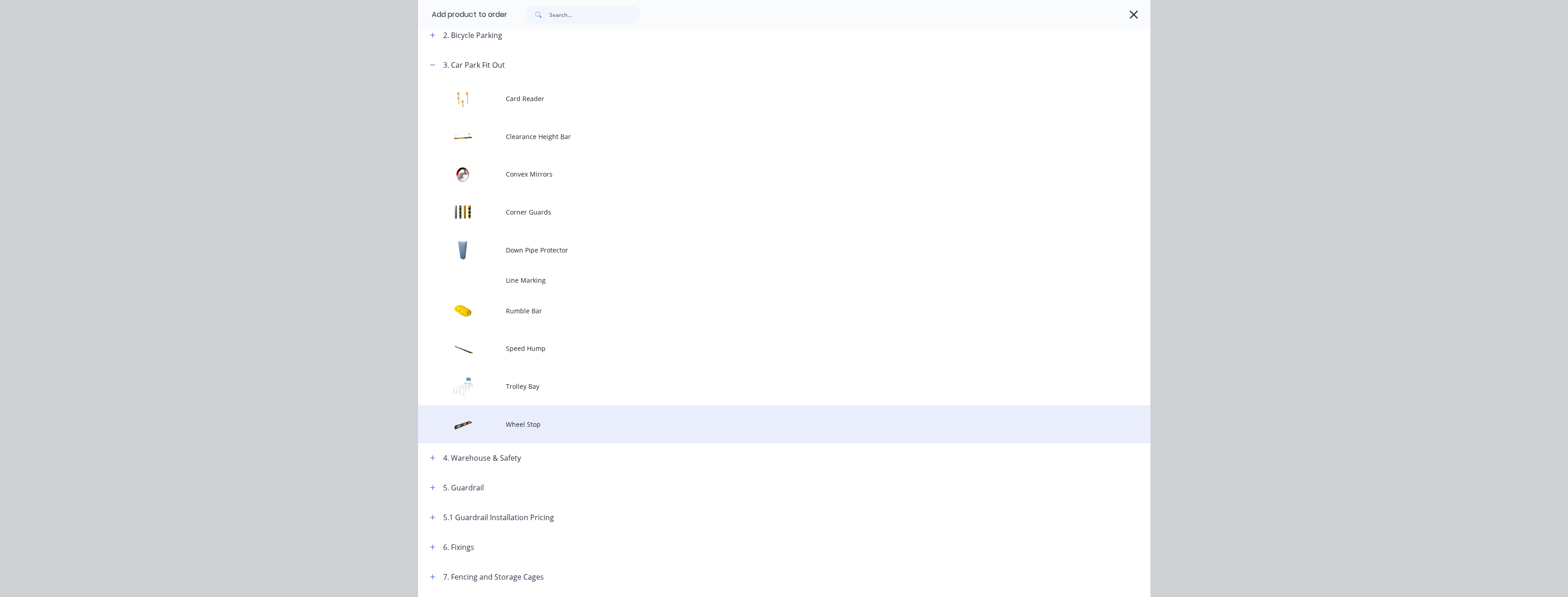
click at [523, 422] on span "Wheel Stop" at bounding box center [764, 425] width 516 height 10
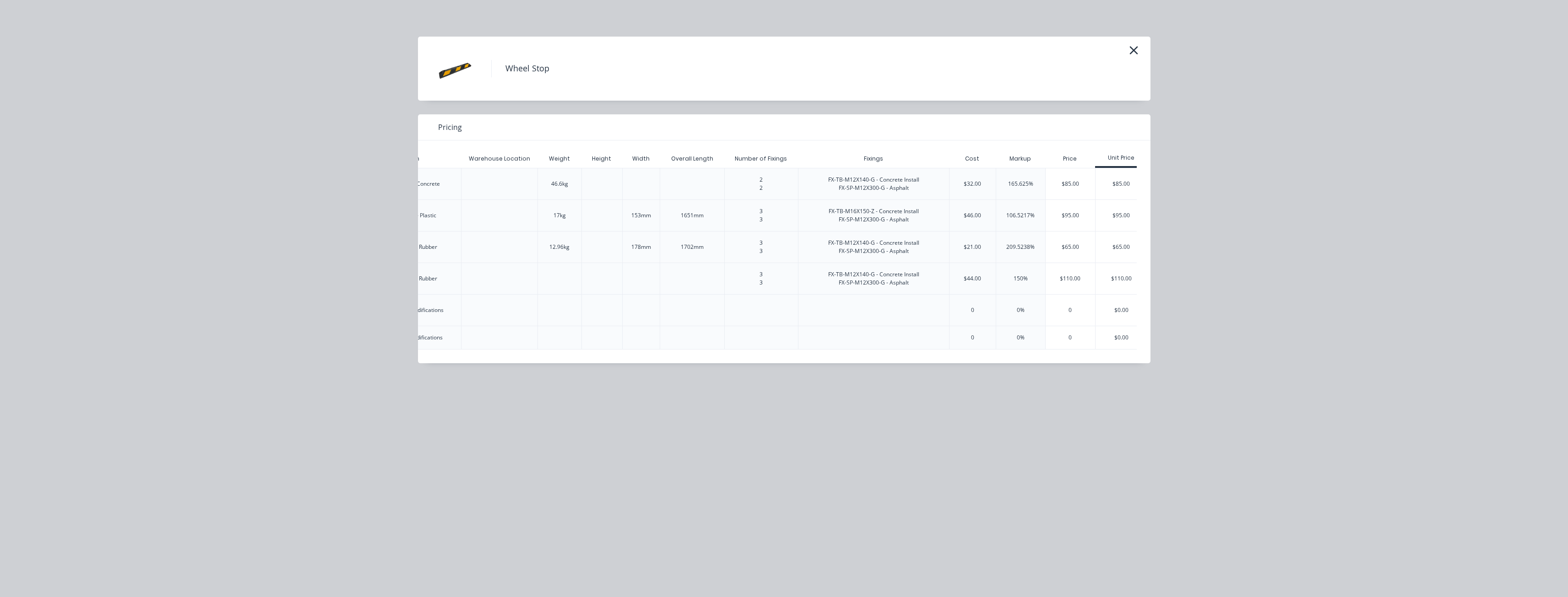
scroll to position [0, 341]
click at [1112, 241] on div "$65.00" at bounding box center [1110, 247] width 51 height 31
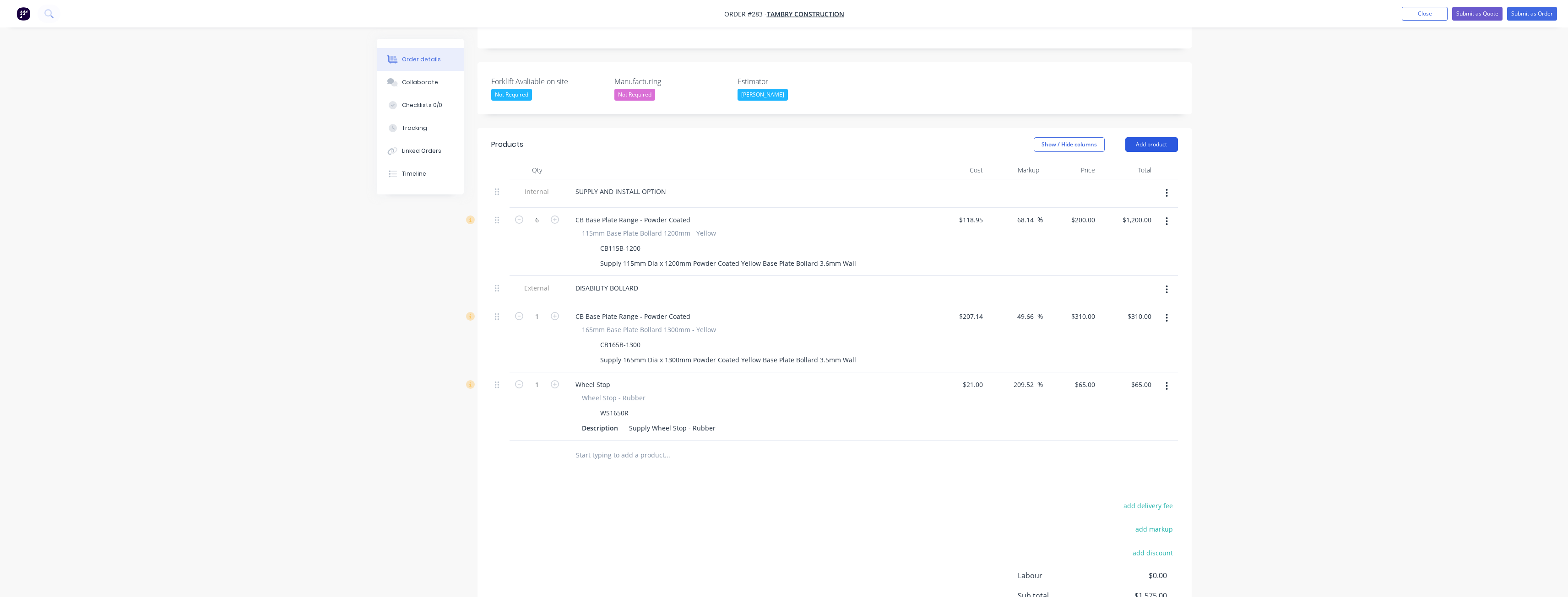
click at [1161, 137] on button "Add product" at bounding box center [1151, 144] width 53 height 15
click at [1146, 161] on div "Product catalogue" at bounding box center [1134, 168] width 70 height 13
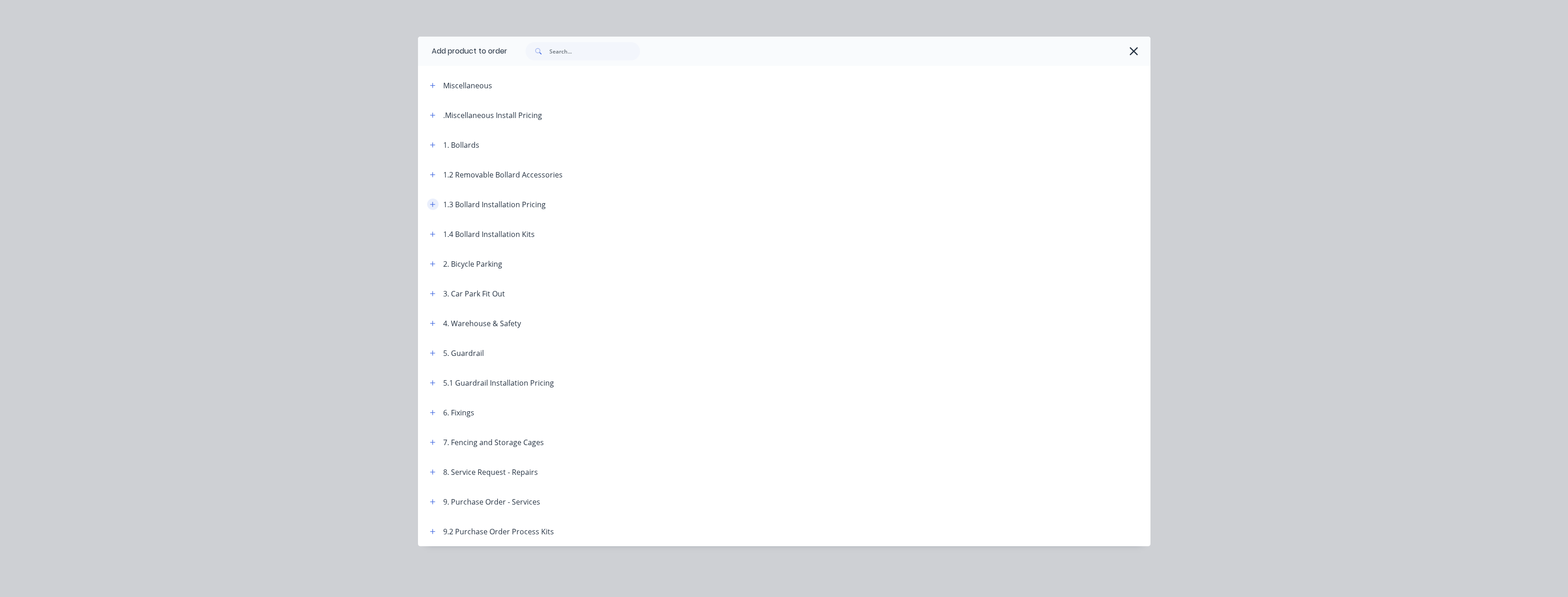
click at [432, 205] on icon "button" at bounding box center [432, 204] width 5 height 5
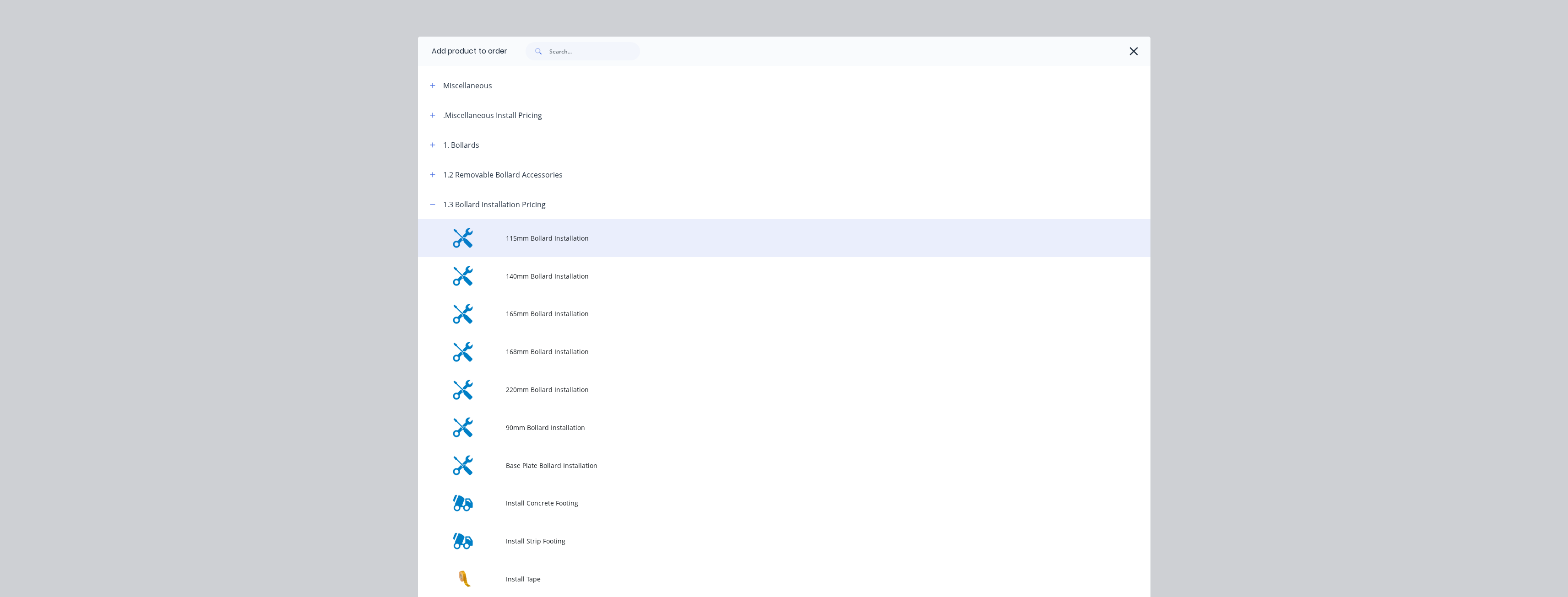
click at [521, 236] on span "115mm Bollard Installation" at bounding box center [764, 238] width 516 height 10
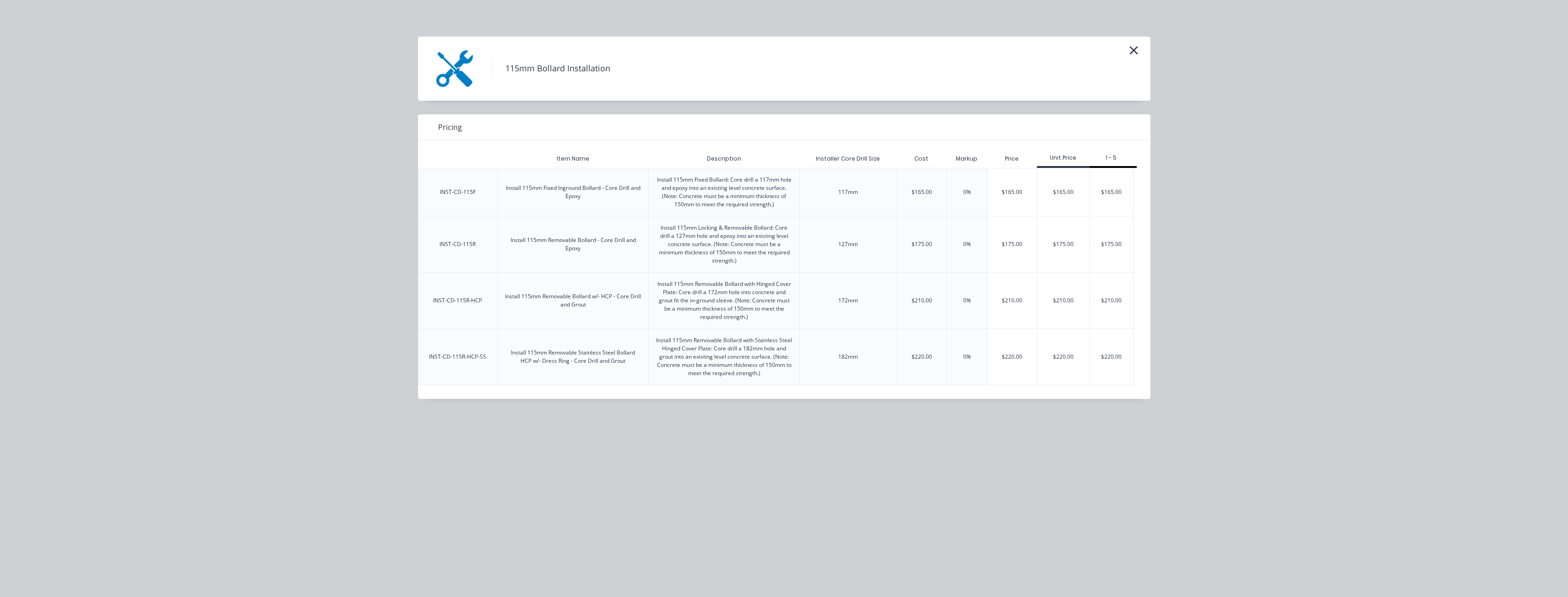
scroll to position [0, 113]
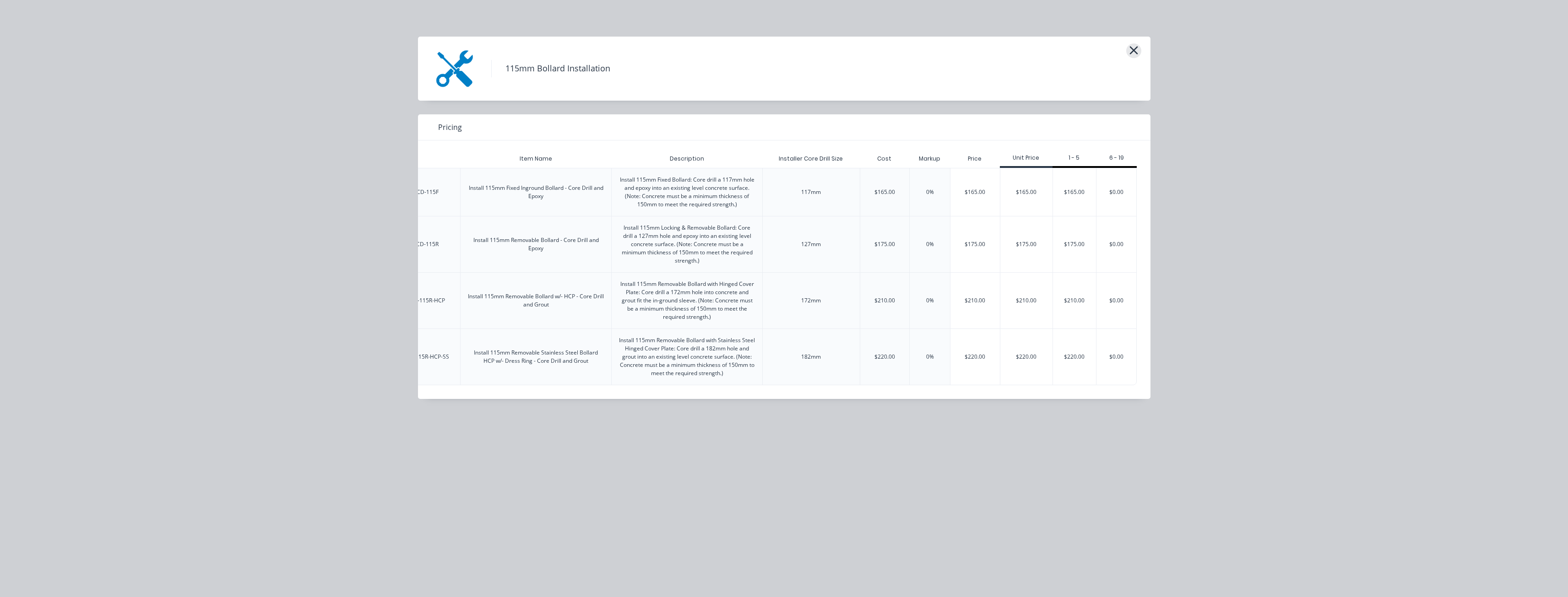
click at [1134, 46] on icon "button" at bounding box center [1134, 51] width 10 height 13
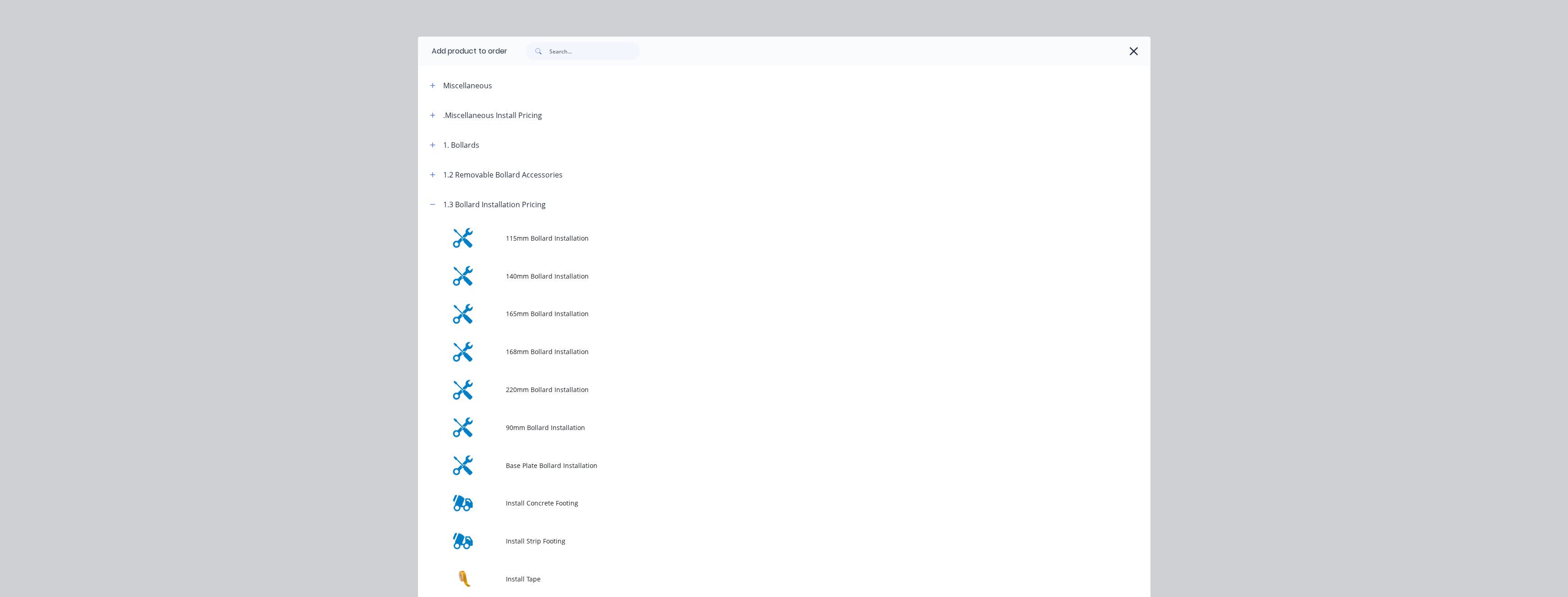
scroll to position [189, 0]
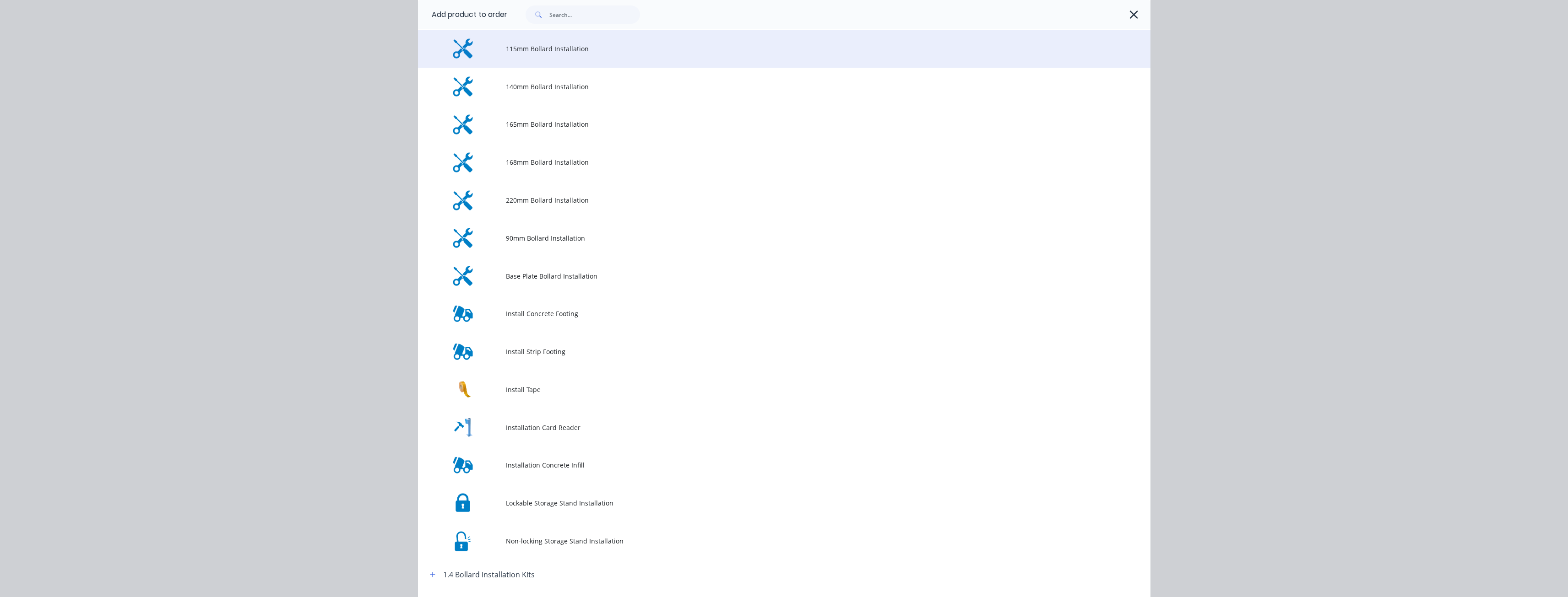
click at [518, 47] on span "115mm Bollard Installation" at bounding box center [764, 49] width 516 height 10
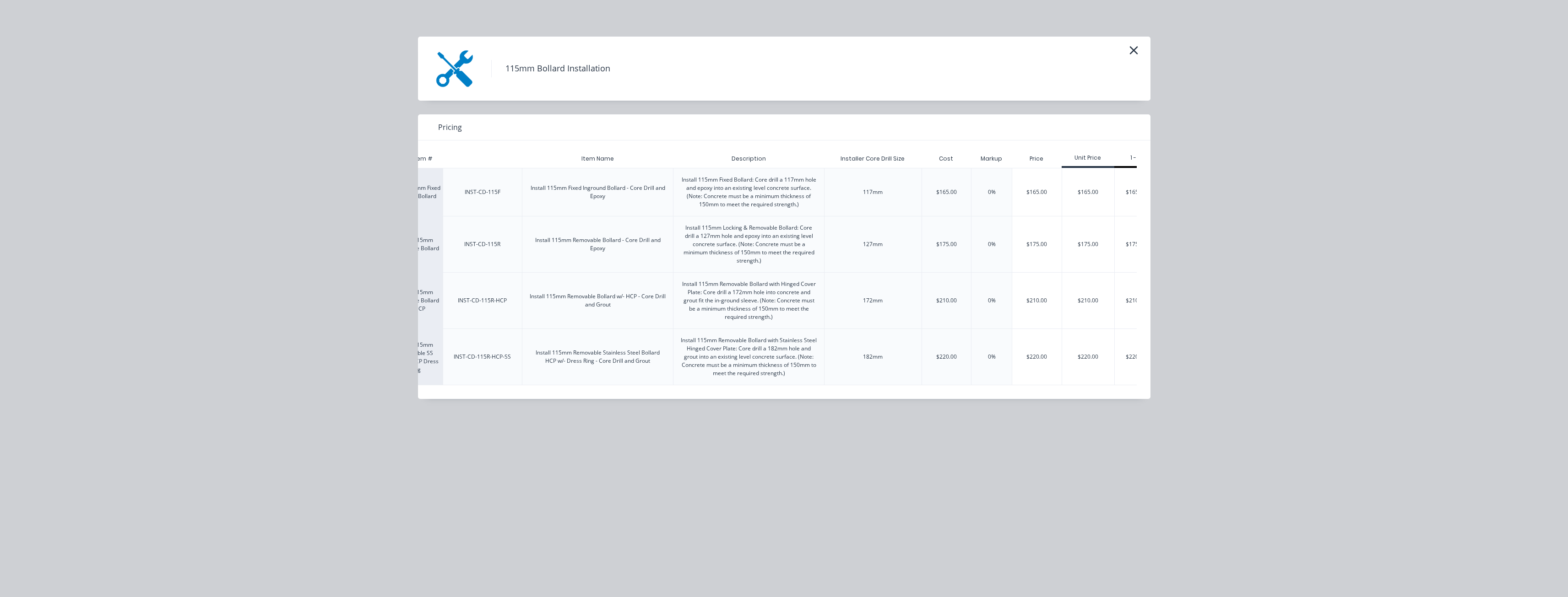
scroll to position [0, 113]
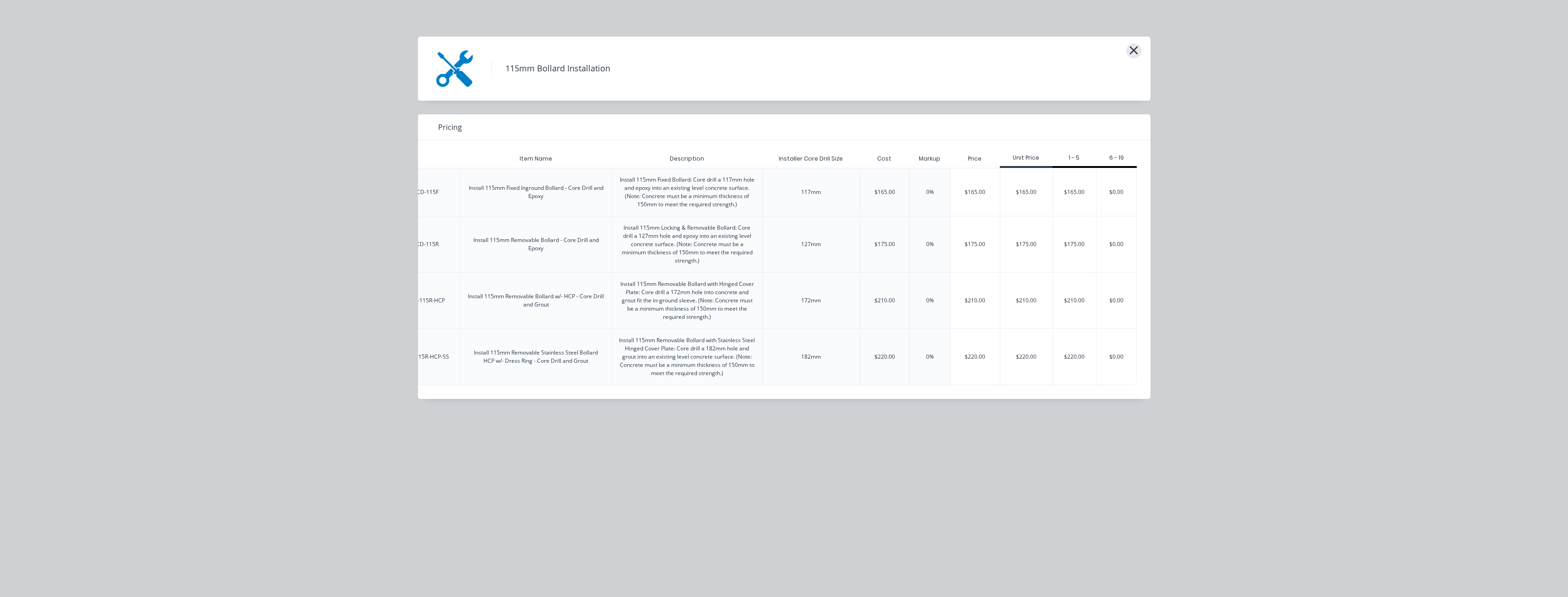
click at [1135, 50] on icon "button" at bounding box center [1133, 51] width 8 height 8
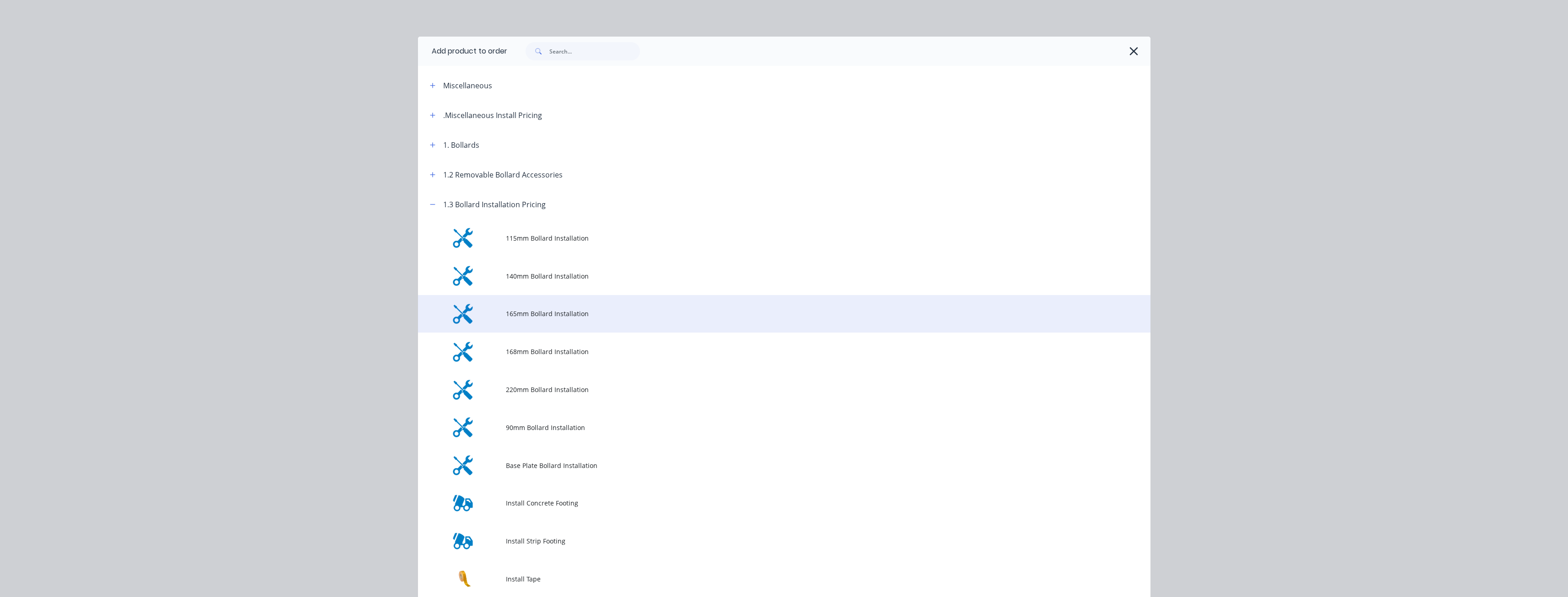
scroll to position [189, 0]
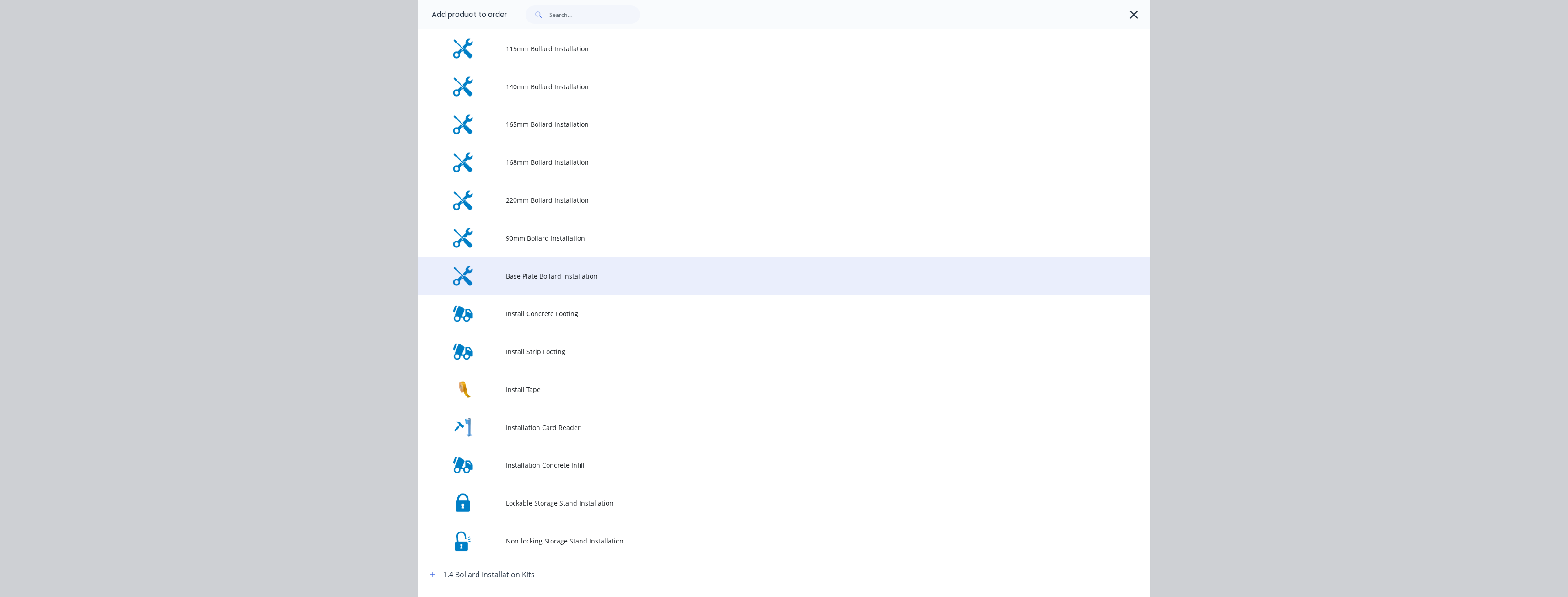
click at [547, 272] on span "Base Plate Bollard Installation" at bounding box center [764, 276] width 516 height 10
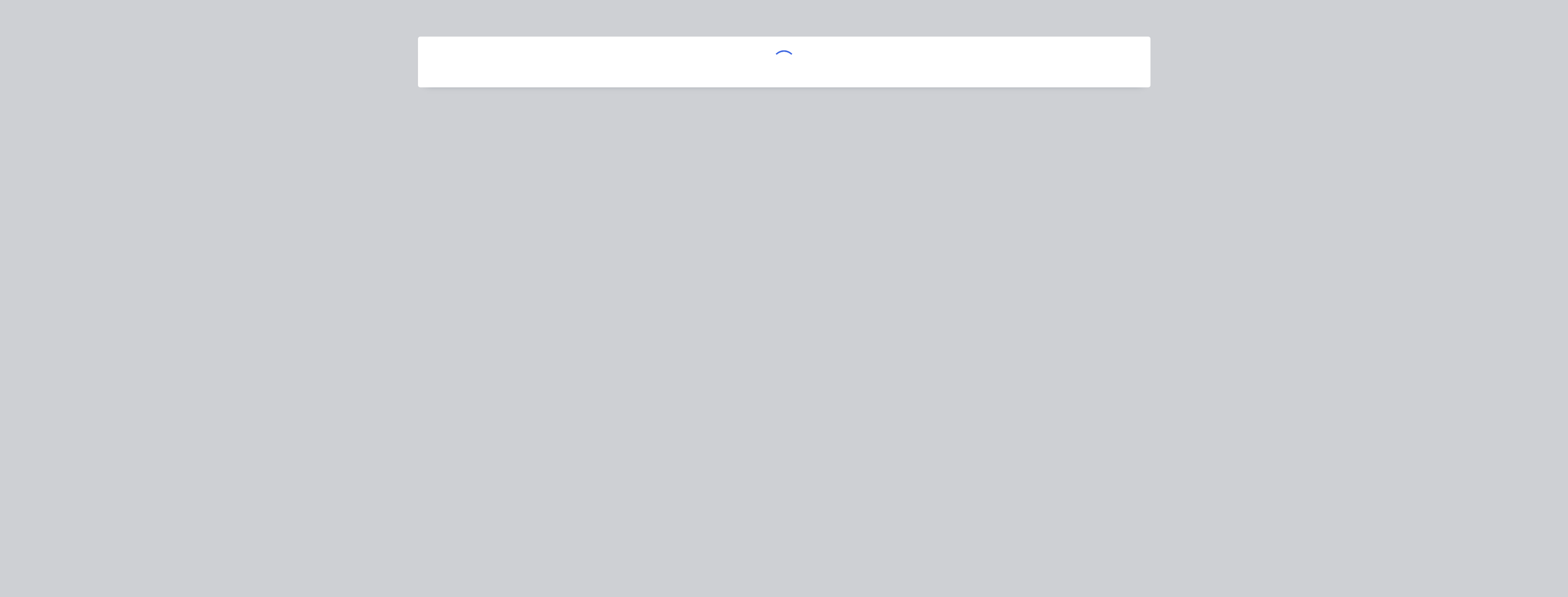
scroll to position [0, 0]
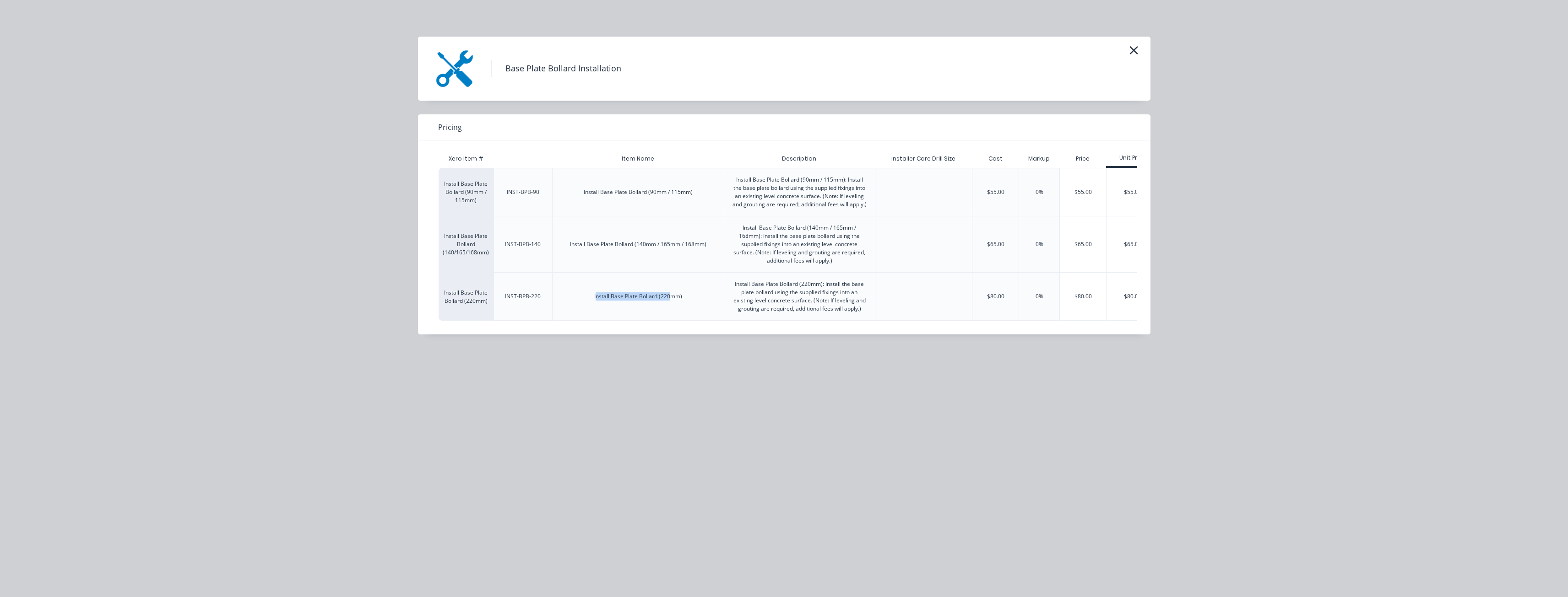
drag, startPoint x: 596, startPoint y: 332, endPoint x: 671, endPoint y: 334, distance: 75.0
click at [671, 334] on div "Xero Item # Item Name Description Installer Core Drill Size Cost Markup Price U…" at bounding box center [777, 237] width 719 height 194
click at [671, 313] on div "Install Base Plate Bollard (220mm)" at bounding box center [638, 296] width 171 height 48
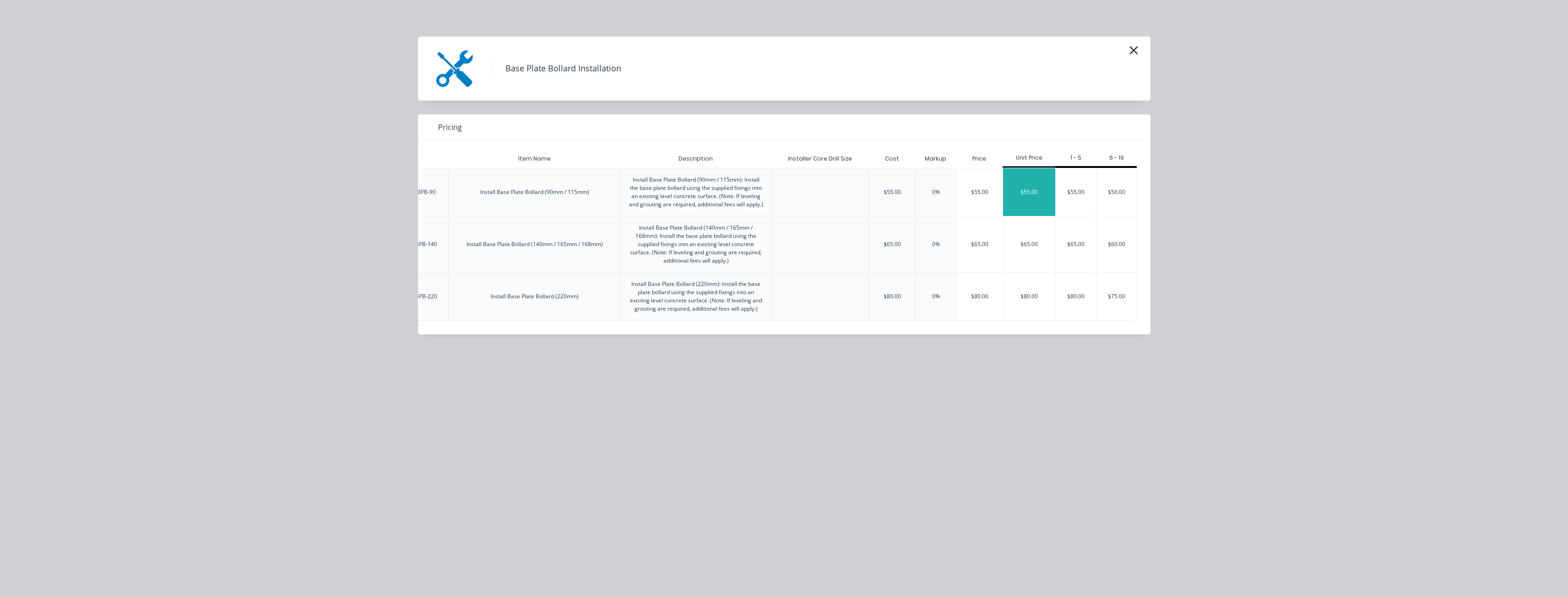
click at [1034, 188] on div "$55.00" at bounding box center [1030, 192] width 52 height 47
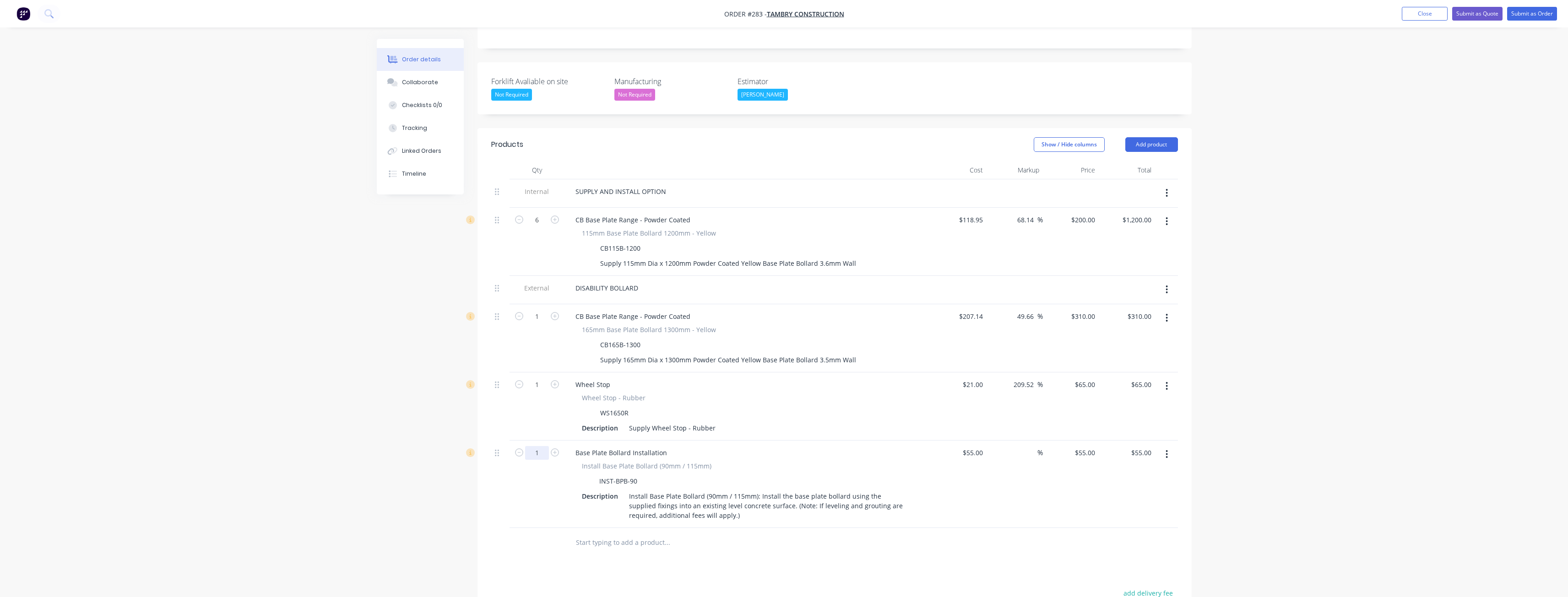
click at [541, 227] on input "1" at bounding box center [537, 220] width 24 height 14
type input "6"
type input "$330.00"
drag, startPoint x: 535, startPoint y: 537, endPoint x: 534, endPoint y: 518, distance: 19.0
click at [535, 535] on div "Products Show / Hide columns Add product Qty Cost Markup Price Total Internal S…" at bounding box center [834, 453] width 714 height 649
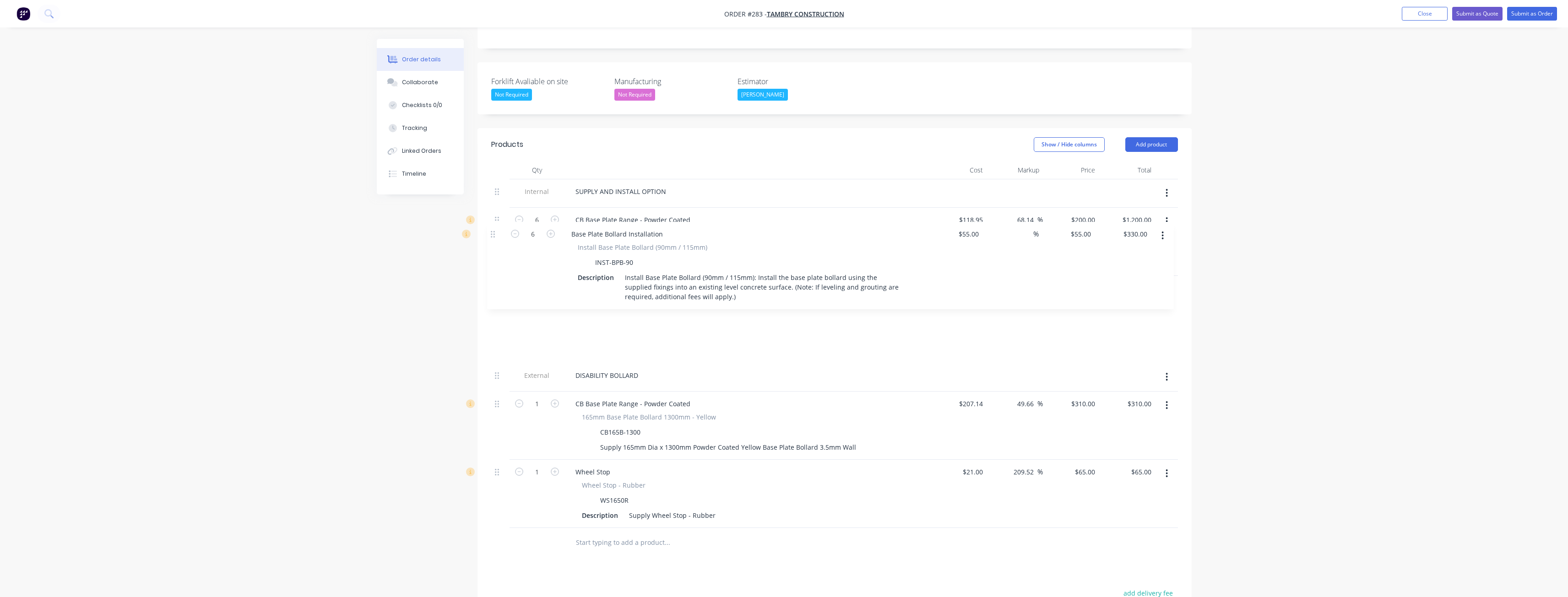
drag, startPoint x: 496, startPoint y: 419, endPoint x: 492, endPoint y: 237, distance: 182.0
click at [492, 237] on div "Internal SUPPLY AND INSTALL OPTION 6 CB Base Plate Range - Powder Coated 115mm …" at bounding box center [835, 354] width 687 height 349
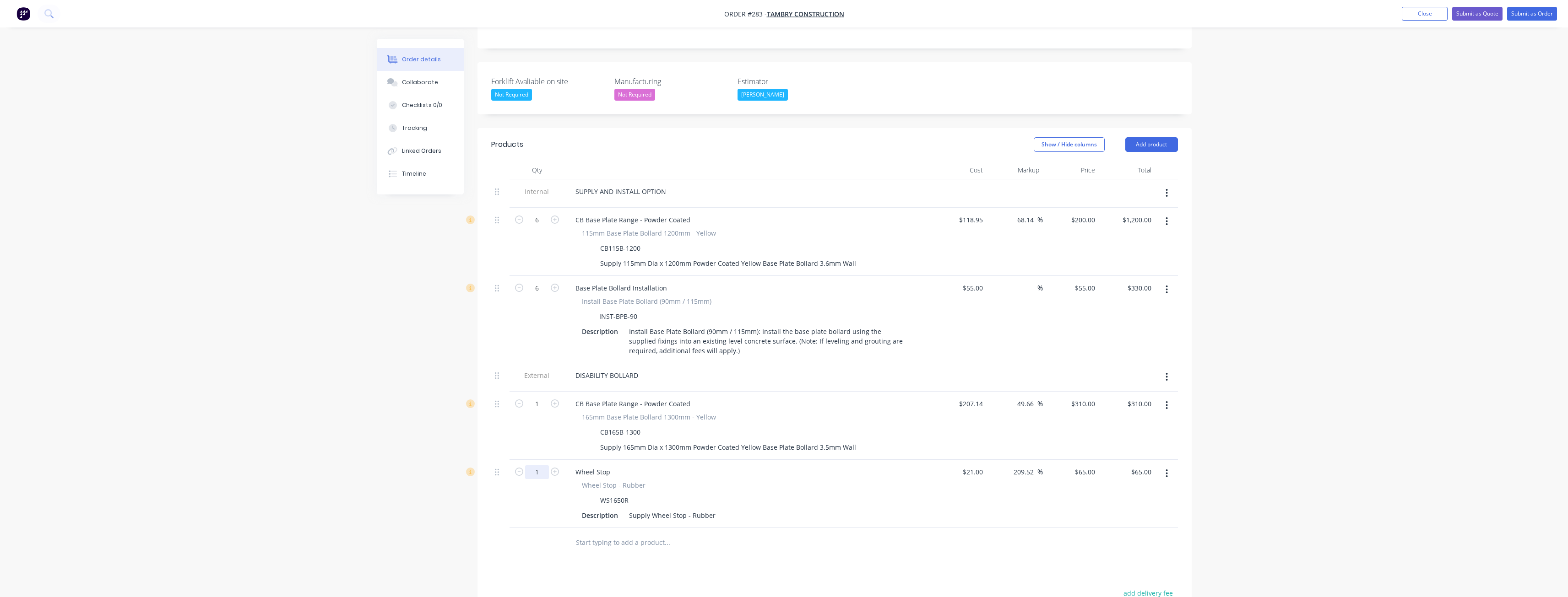
click at [540, 227] on input "1" at bounding box center [537, 220] width 24 height 14
type input "11"
type input "$715.00"
click at [541, 534] on div "Products Show / Hide columns Add product Qty Cost Markup Price Total Internal S…" at bounding box center [834, 453] width 714 height 649
click at [1143, 137] on button "Add product" at bounding box center [1151, 144] width 53 height 15
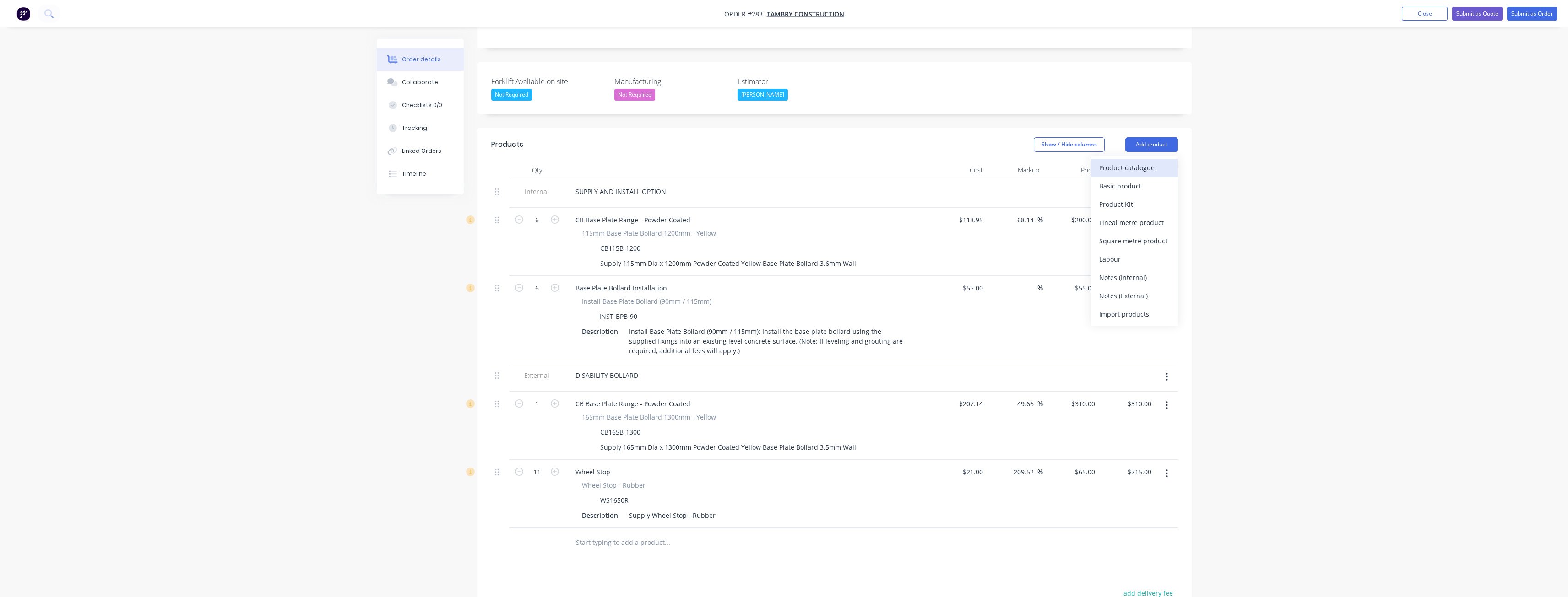
click at [1128, 161] on div "Product catalogue" at bounding box center [1134, 168] width 70 height 13
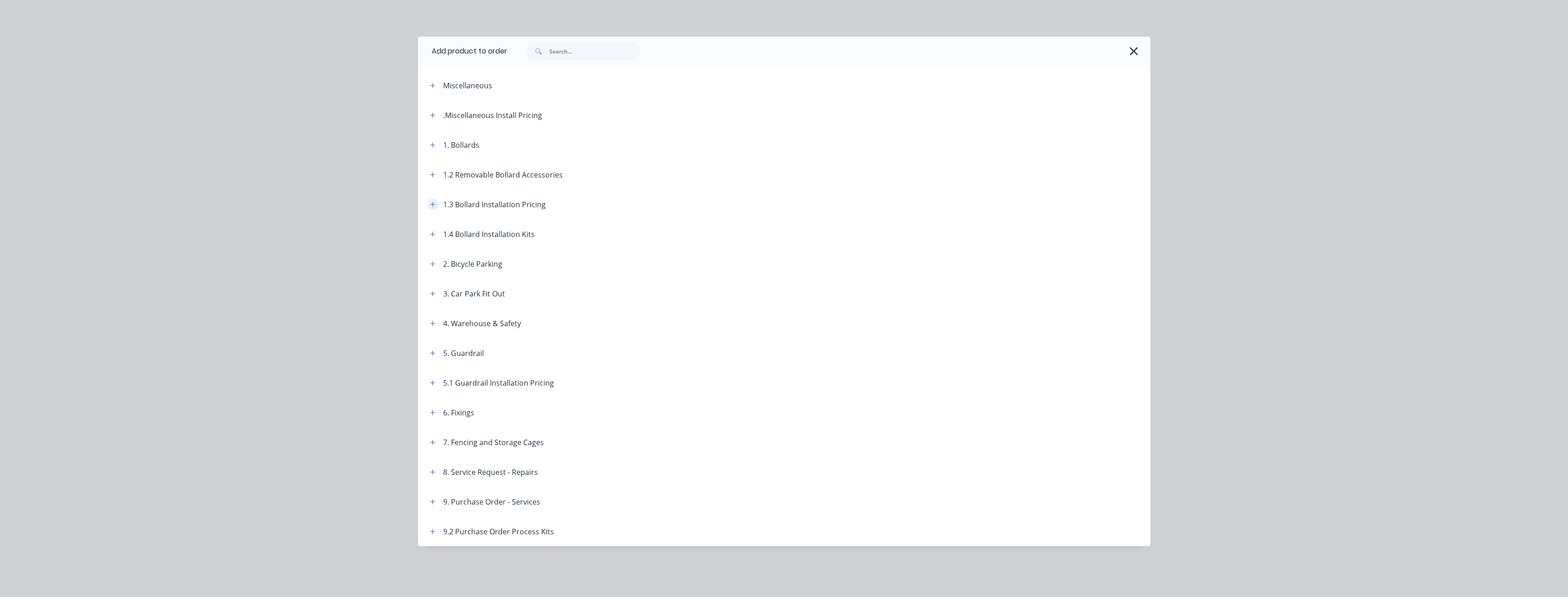
click at [435, 201] on icon "button" at bounding box center [432, 205] width 6 height 7
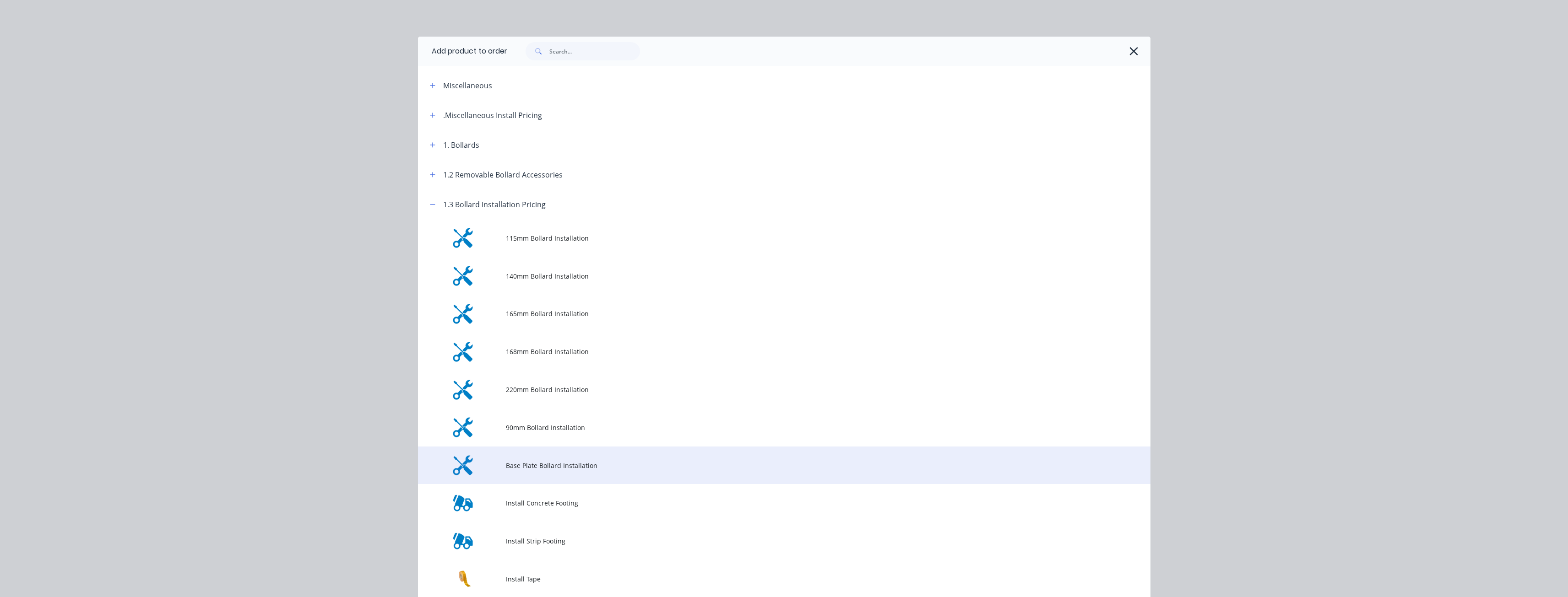
click at [552, 467] on span "Base Plate Bollard Installation" at bounding box center [764, 466] width 516 height 10
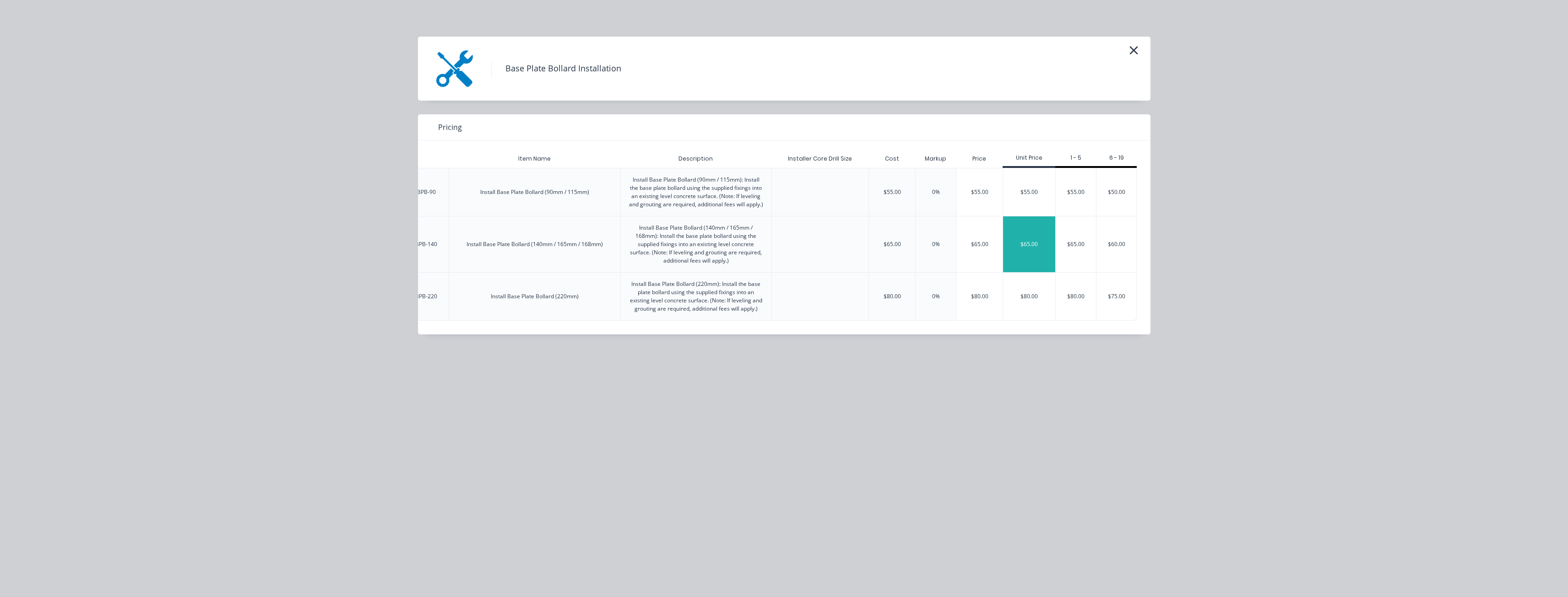
click at [1034, 246] on div "$65.00" at bounding box center [1030, 244] width 52 height 55
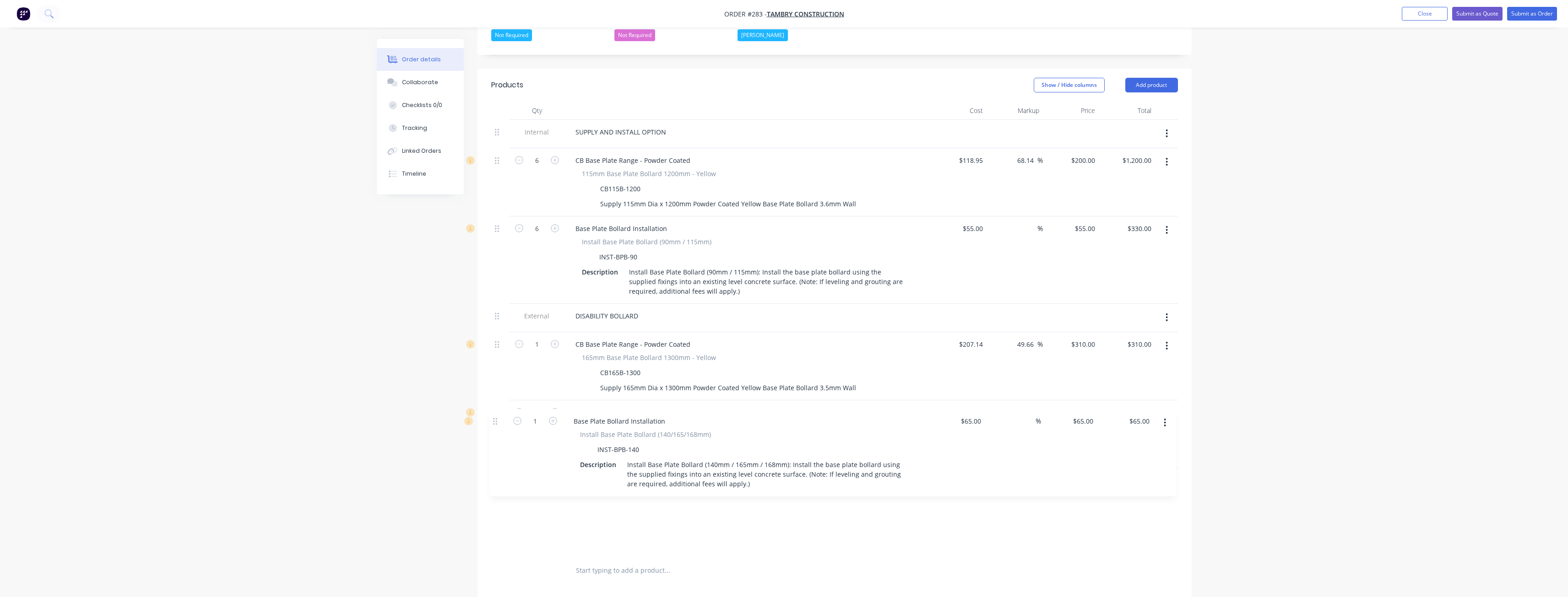
scroll to position [295, 0]
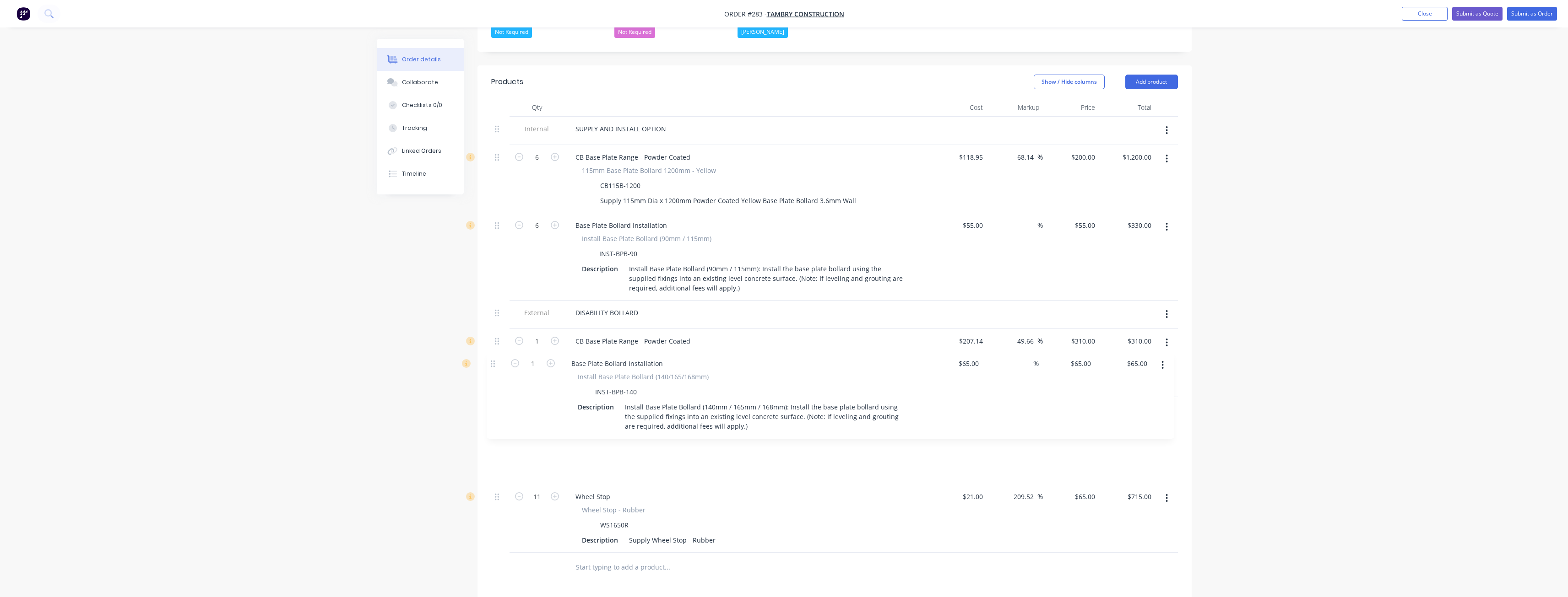
drag, startPoint x: 499, startPoint y: 502, endPoint x: 497, endPoint y: 358, distance: 144.0
click at [497, 358] on div "Internal SUPPLY AND INSTALL OPTION 6 CB Base Plate Range - Powder Coated 115mm …" at bounding box center [835, 334] width 687 height 436
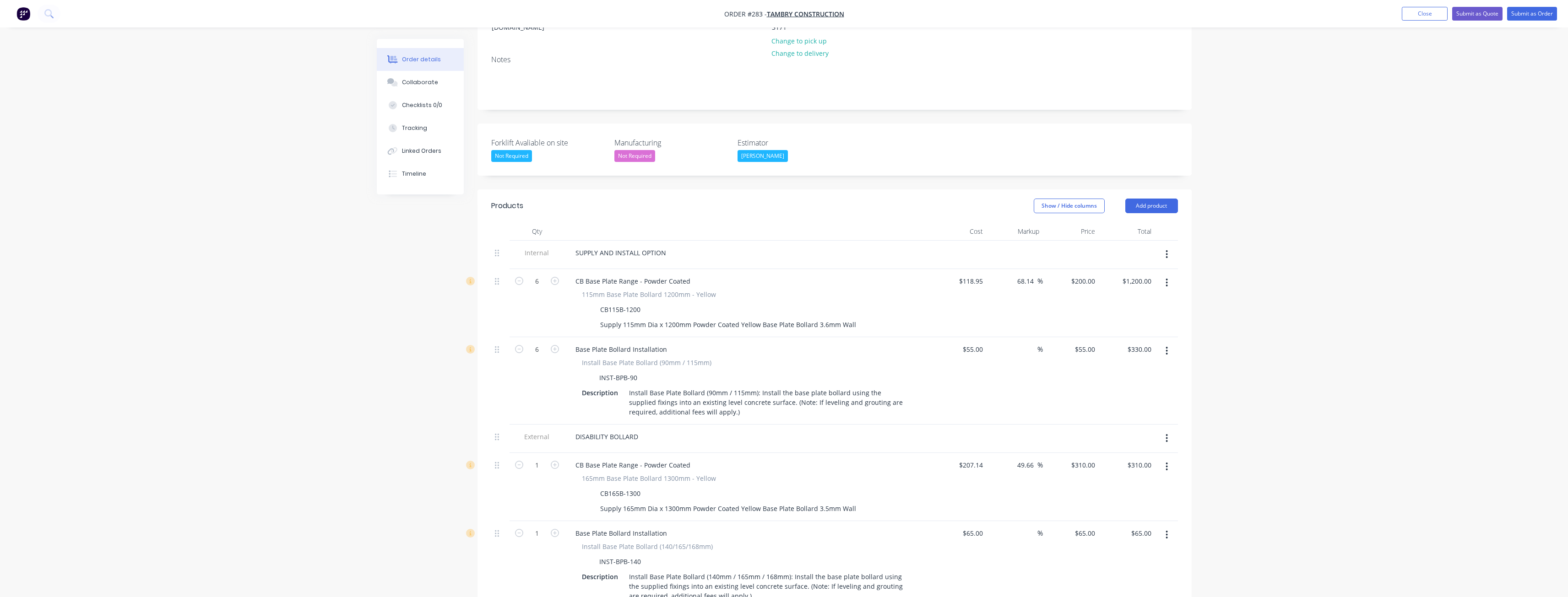
scroll to position [158, 0]
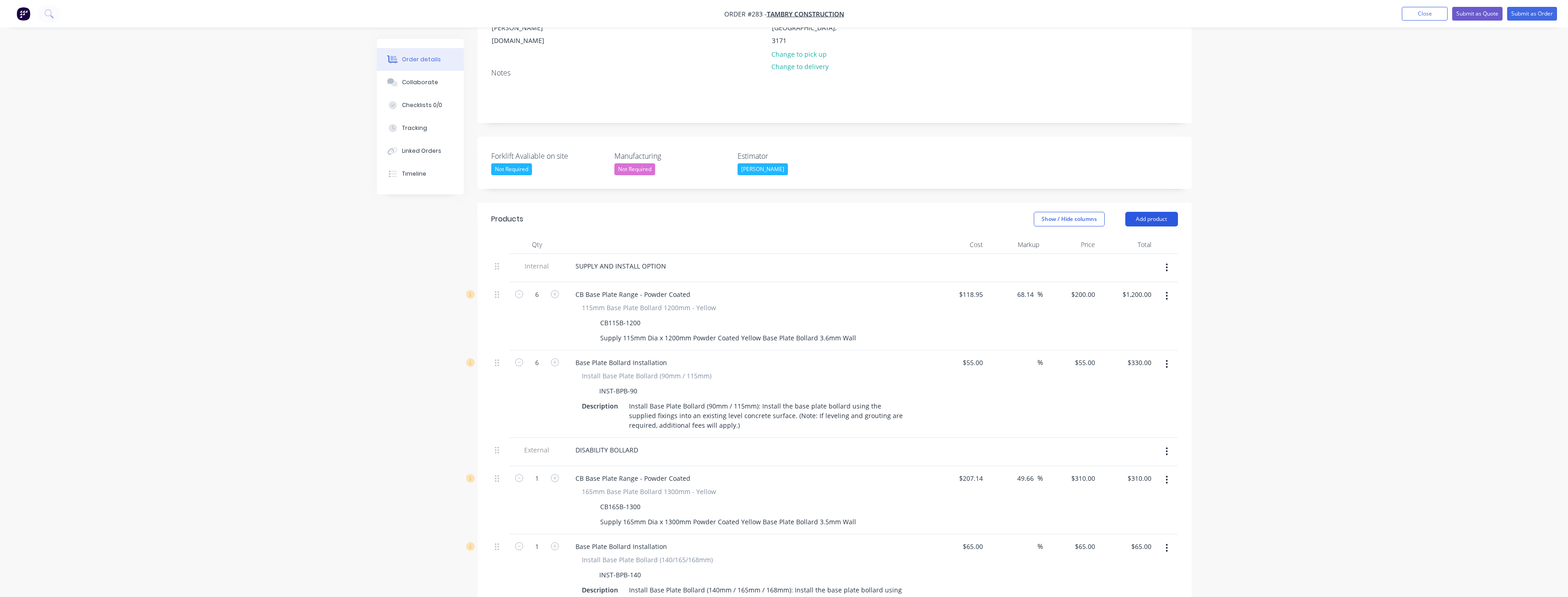
click at [1146, 212] on button "Add product" at bounding box center [1151, 219] width 53 height 15
click at [1130, 236] on div "Product catalogue" at bounding box center [1134, 242] width 70 height 13
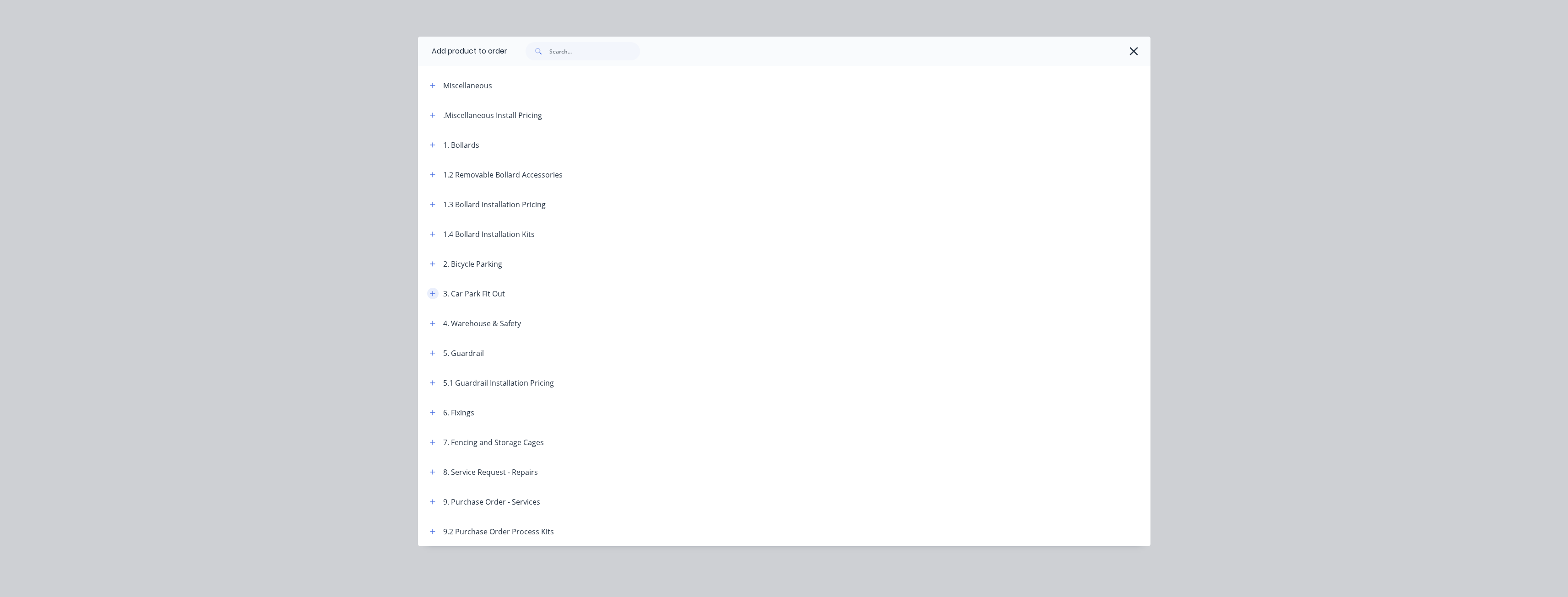
click at [435, 290] on icon "button" at bounding box center [432, 294] width 6 height 7
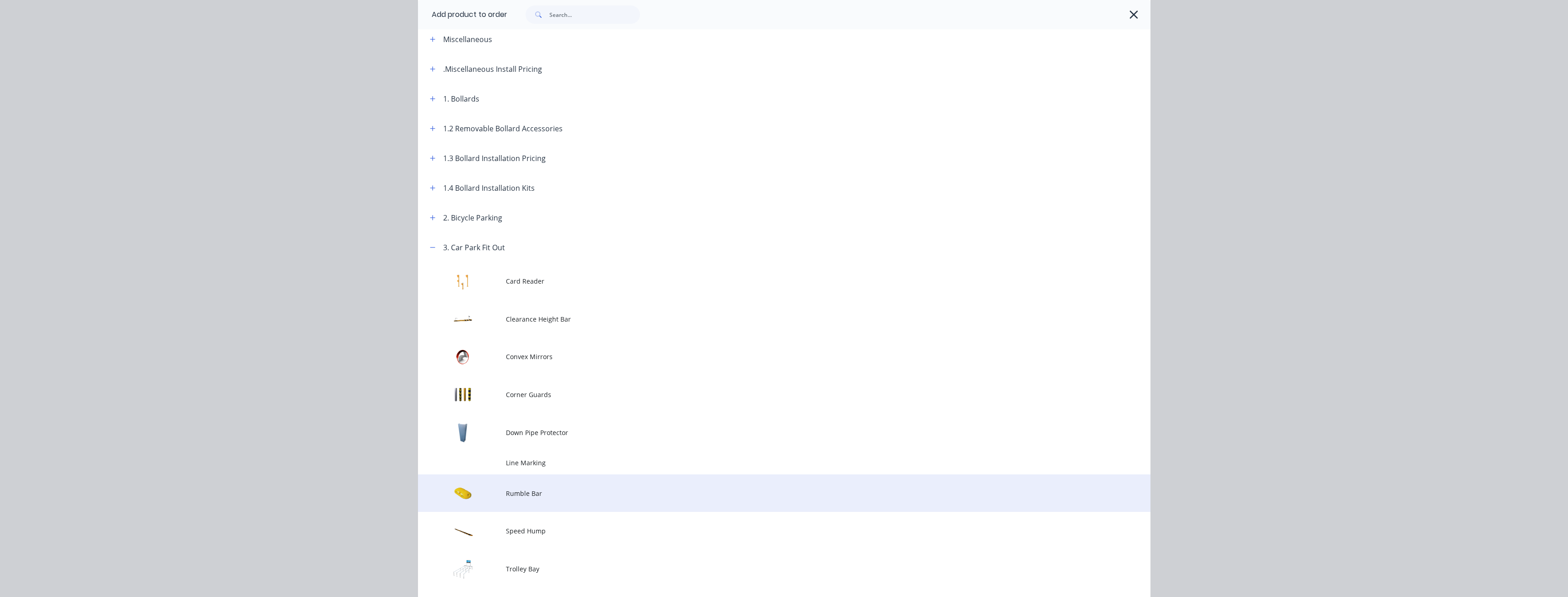
scroll to position [46, 0]
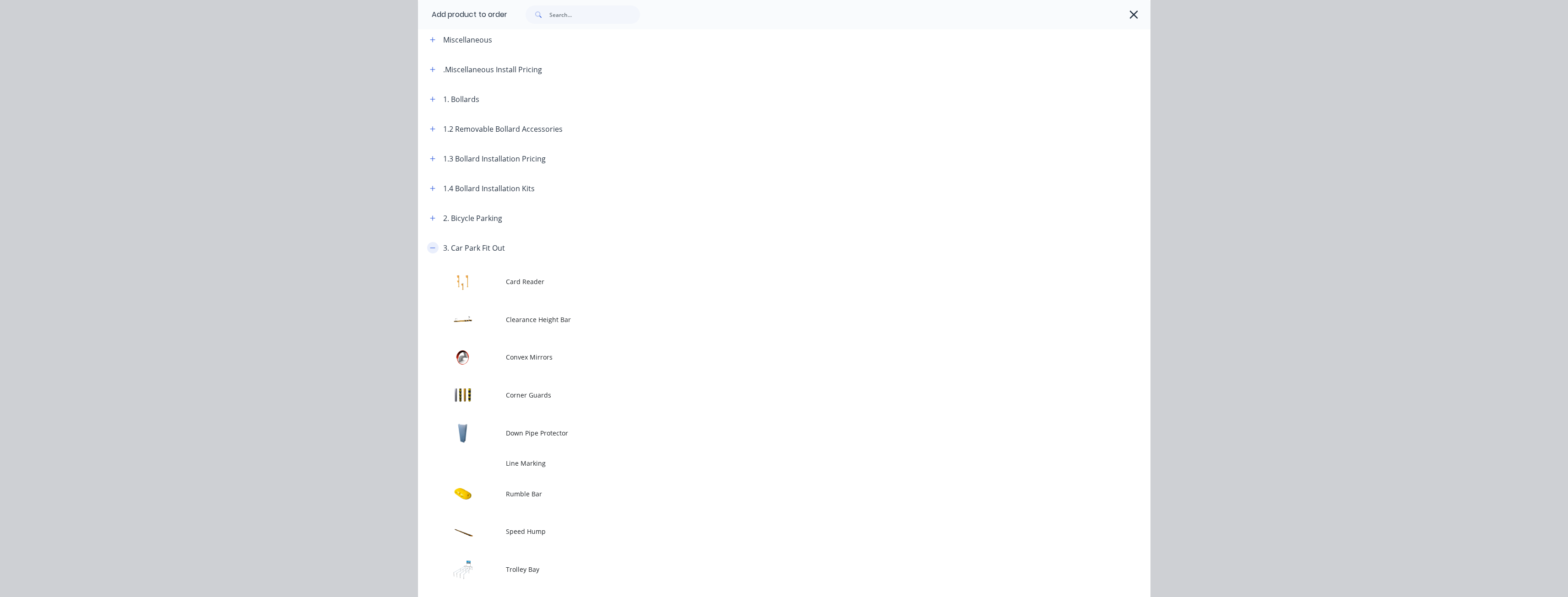
click at [431, 245] on icon "button" at bounding box center [432, 248] width 6 height 7
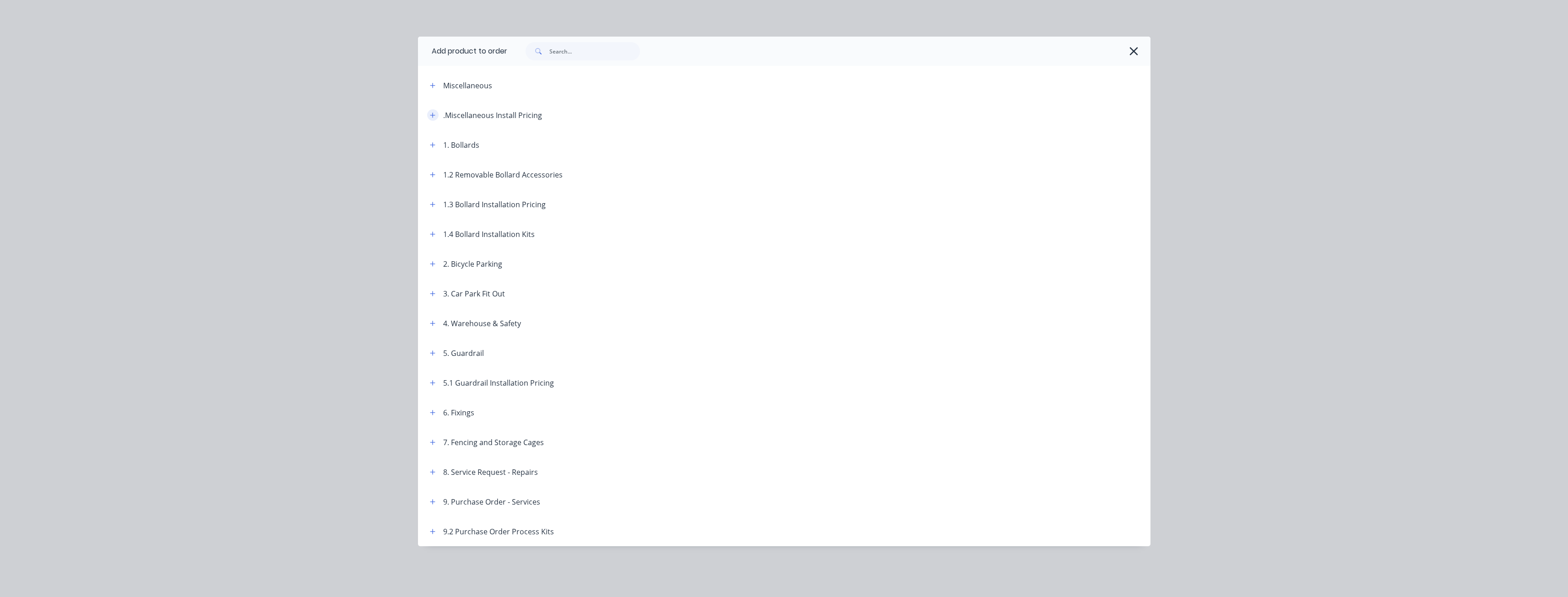
click at [430, 116] on icon "button" at bounding box center [432, 115] width 6 height 7
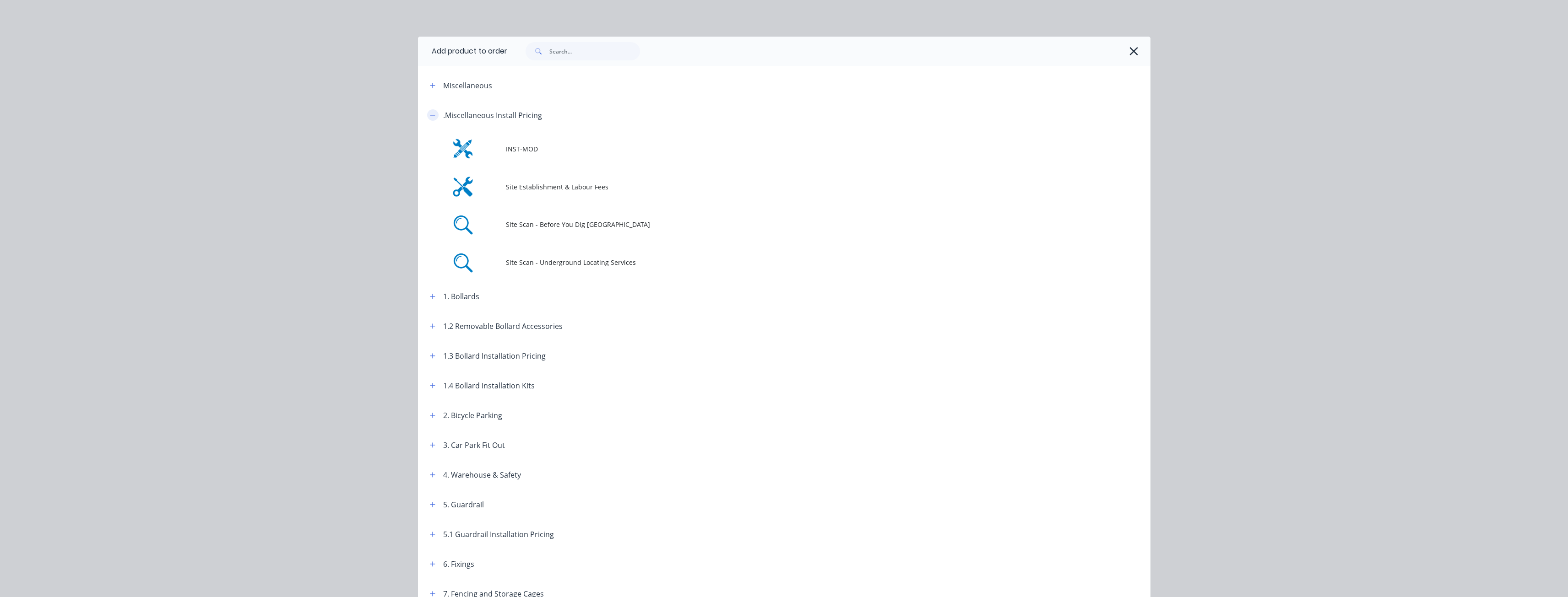
click at [429, 111] on button "button" at bounding box center [433, 115] width 11 height 11
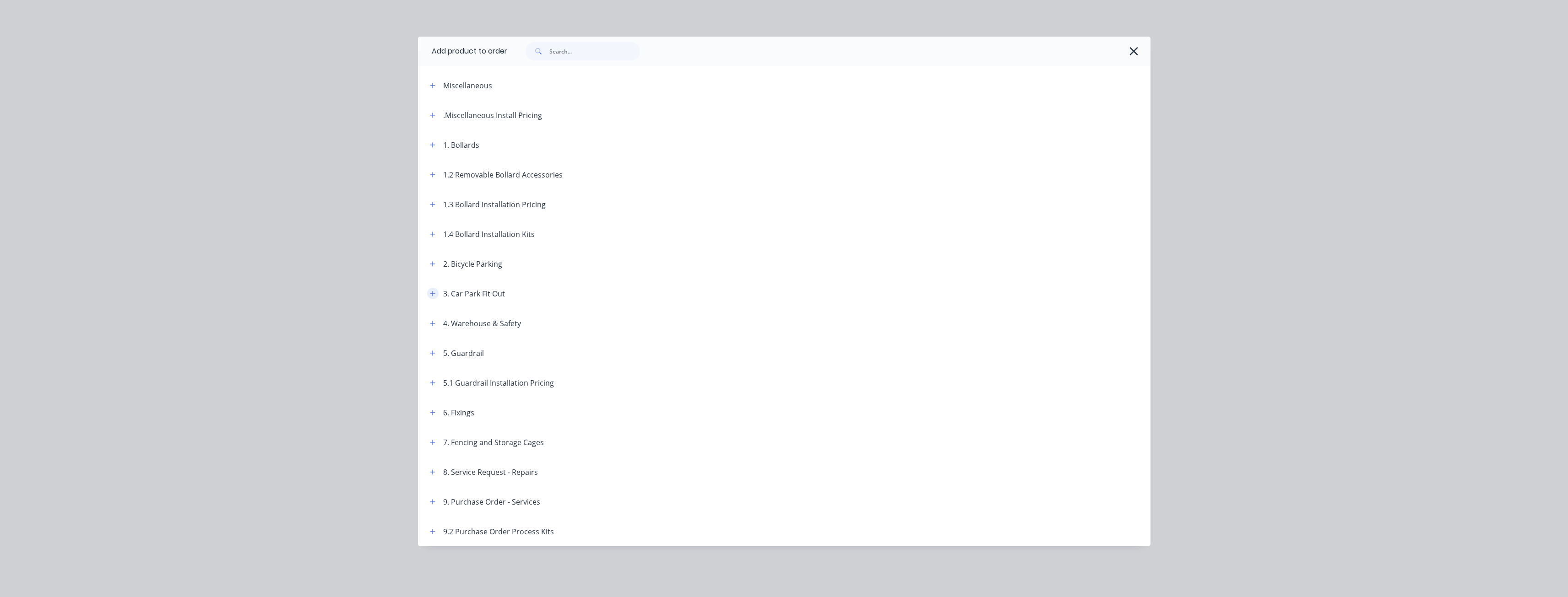
click at [433, 291] on icon "button" at bounding box center [432, 294] width 6 height 7
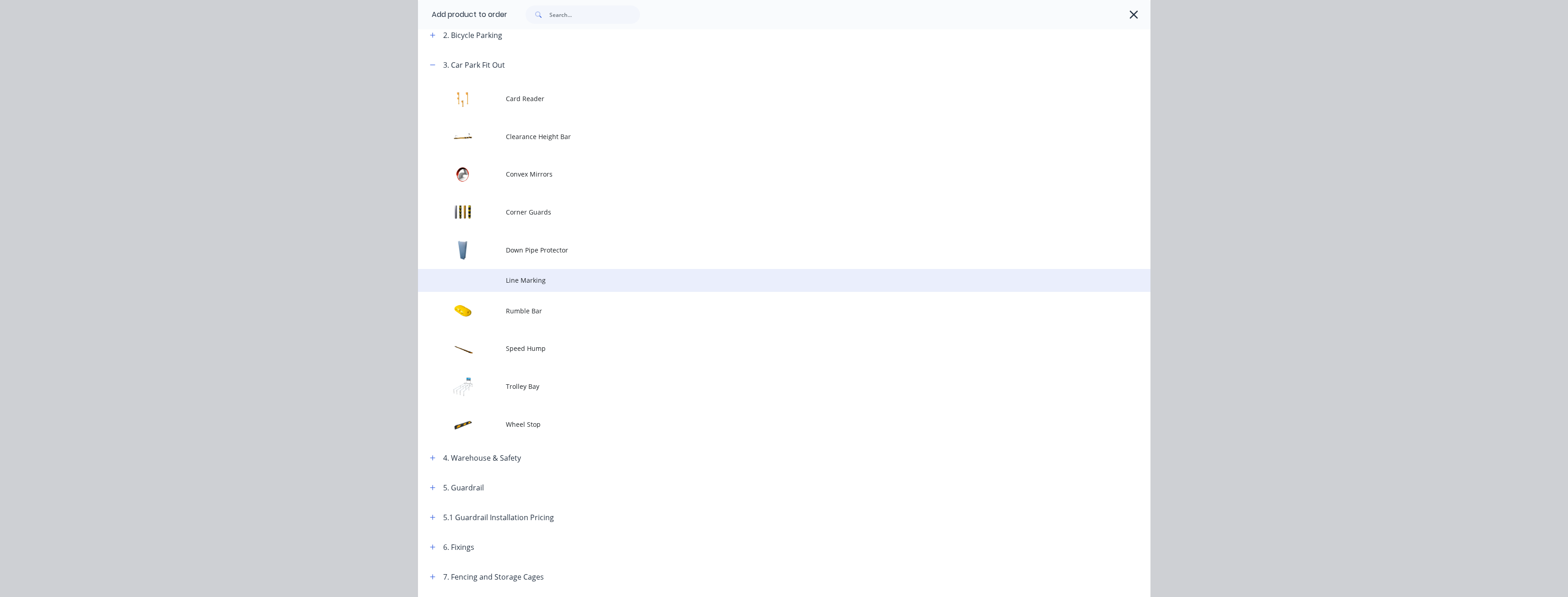
scroll to position [91, 0]
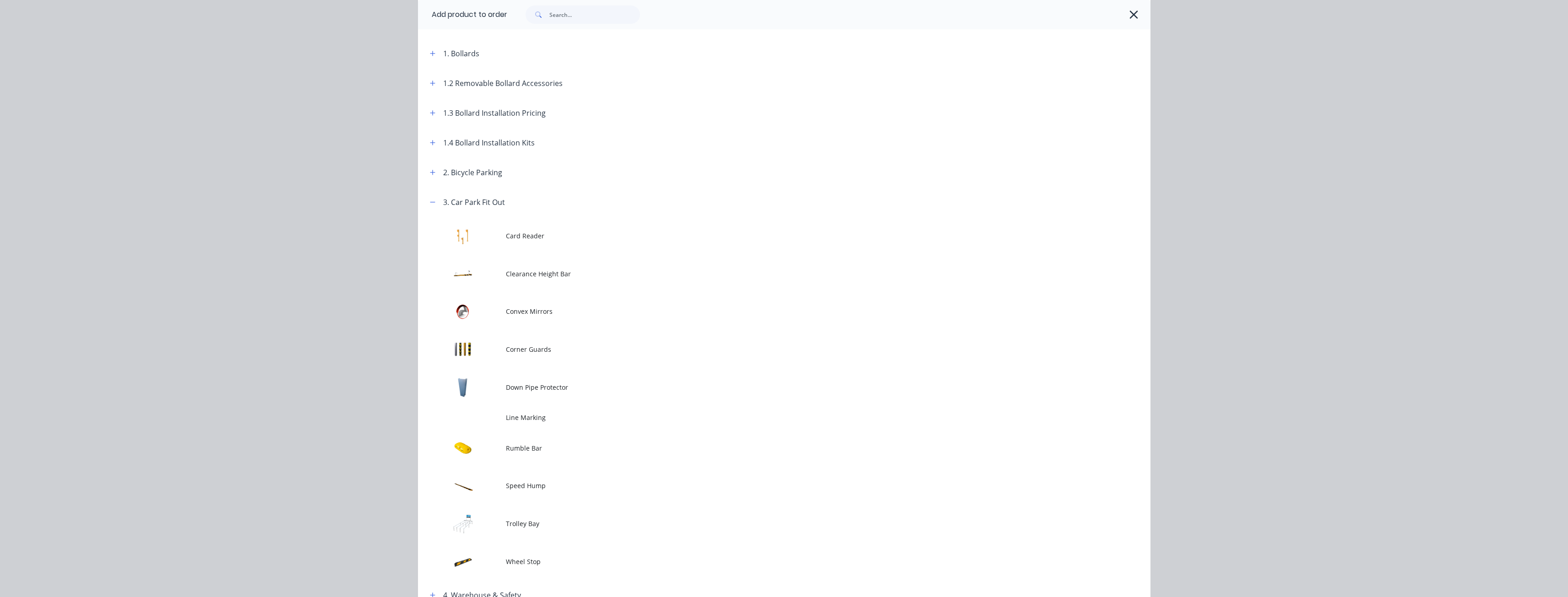
click at [428, 196] on header "3. Car Park Fit Out" at bounding box center [784, 202] width 733 height 29
click at [430, 200] on icon "button" at bounding box center [432, 202] width 6 height 7
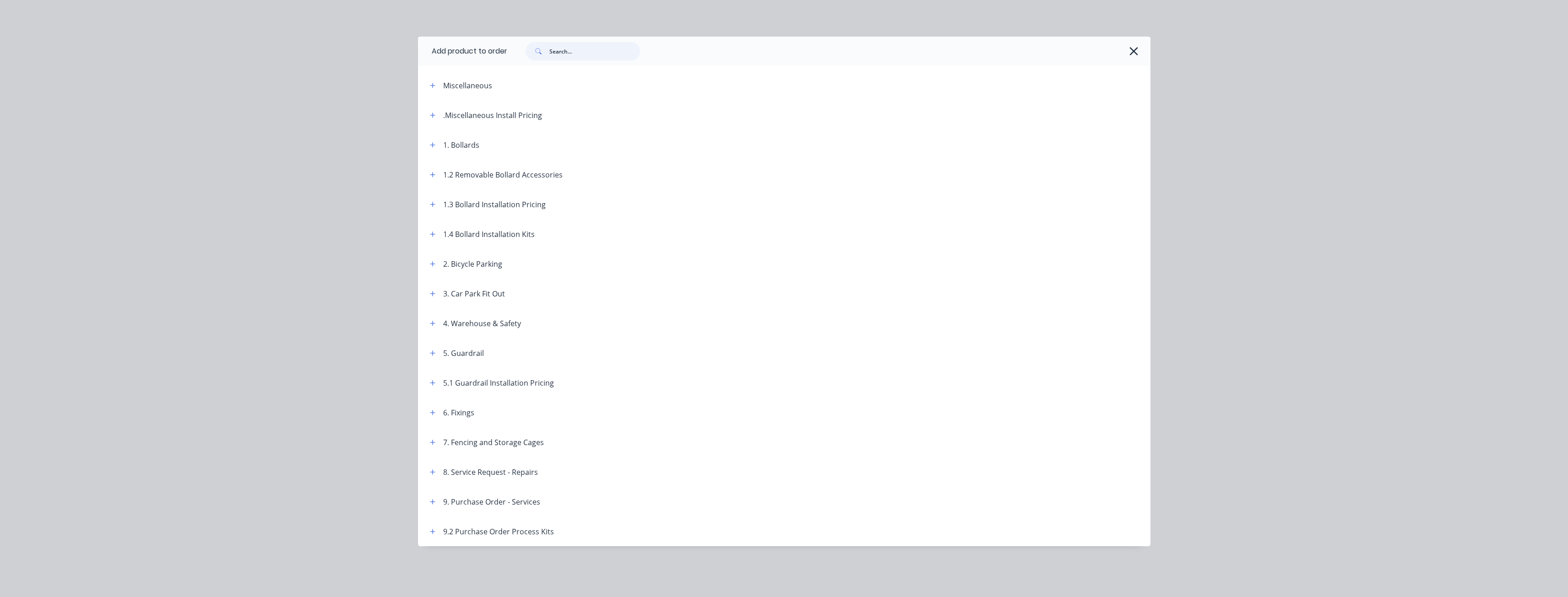
click at [556, 51] on input "text" at bounding box center [594, 51] width 91 height 18
paste input "INST-WS1650R-A"
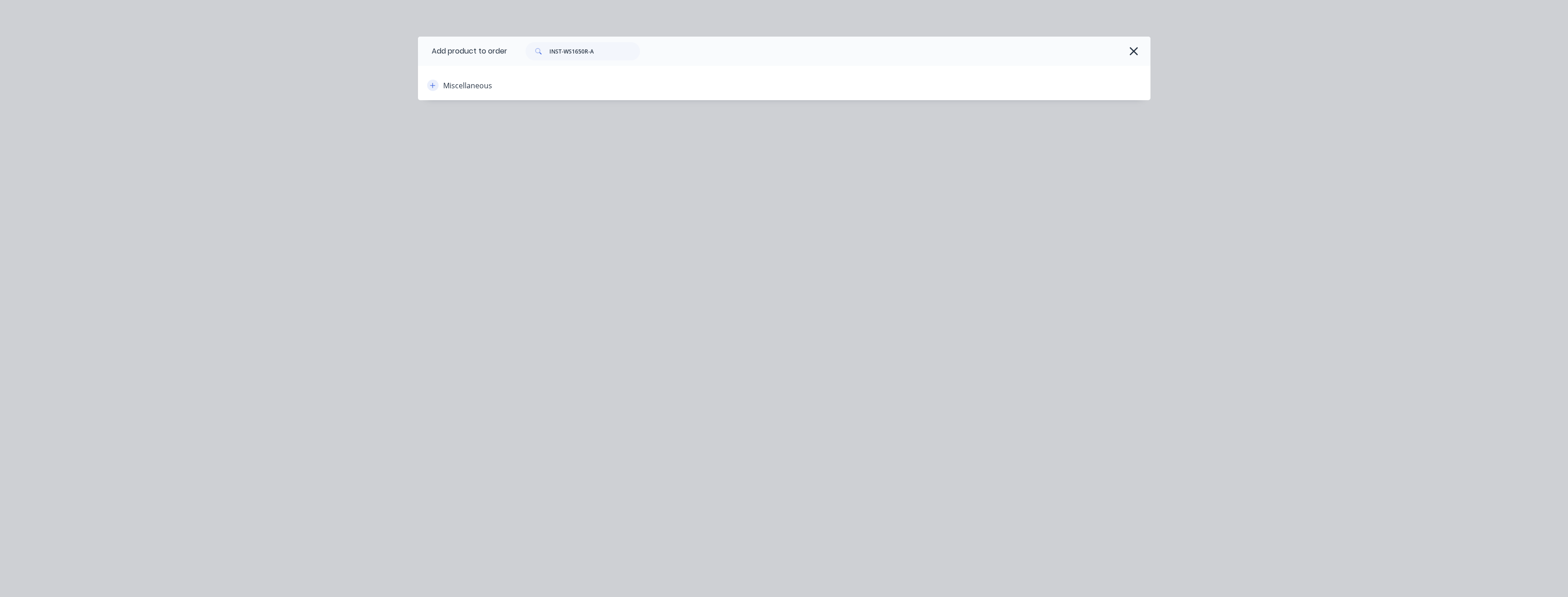
click at [432, 83] on icon "button" at bounding box center [432, 86] width 6 height 7
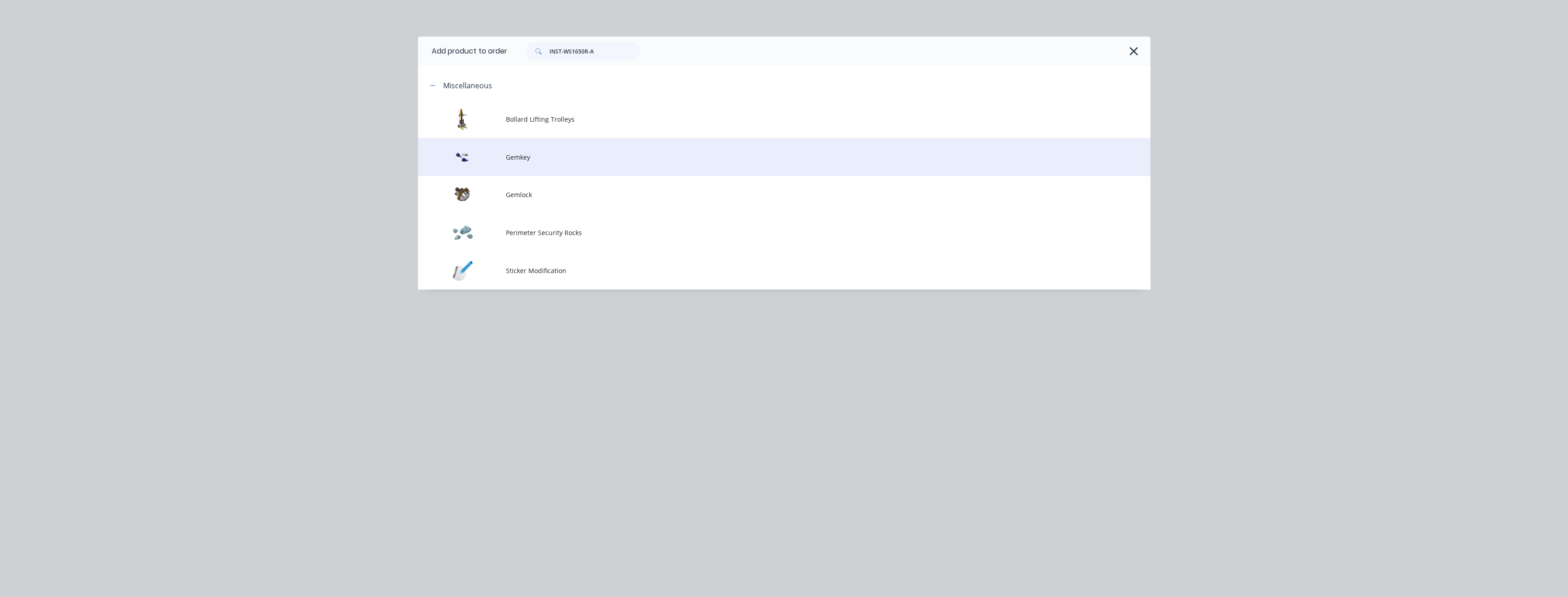
scroll to position [204, 0]
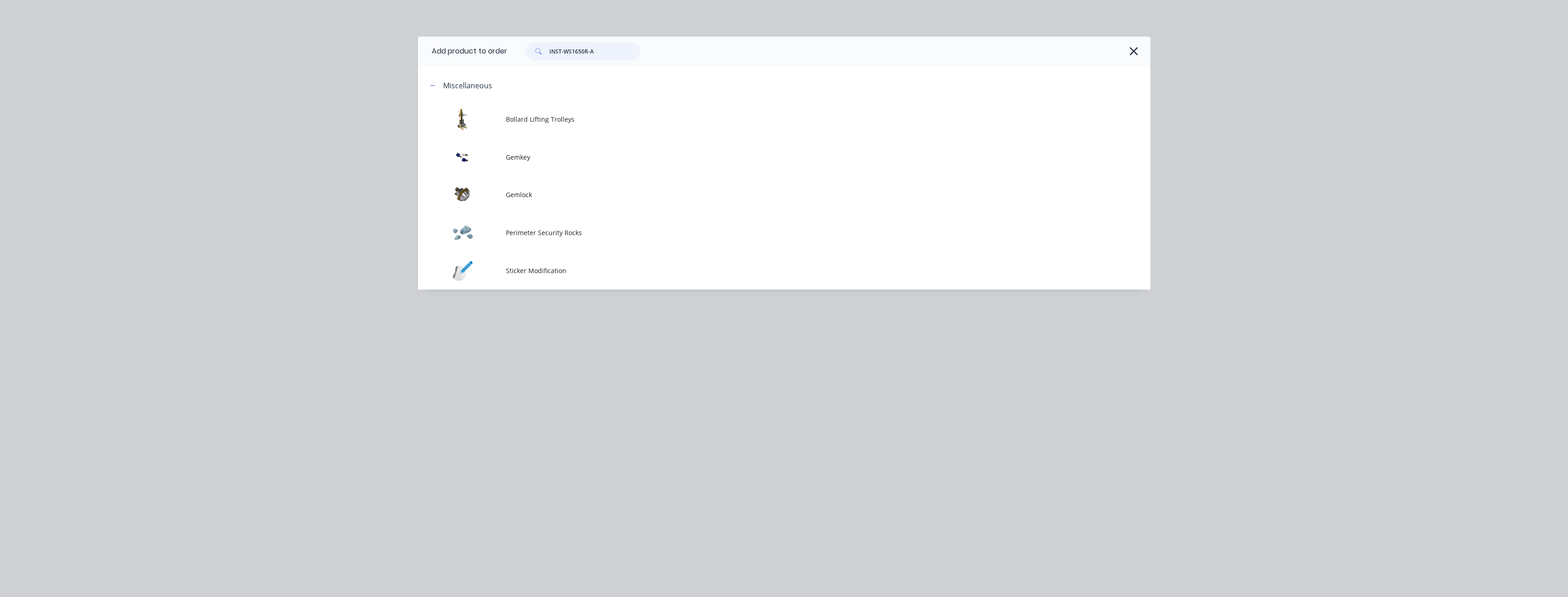
click at [600, 53] on input "INST-WS1650R-A" at bounding box center [594, 51] width 91 height 18
type input "INST-WS1650R"
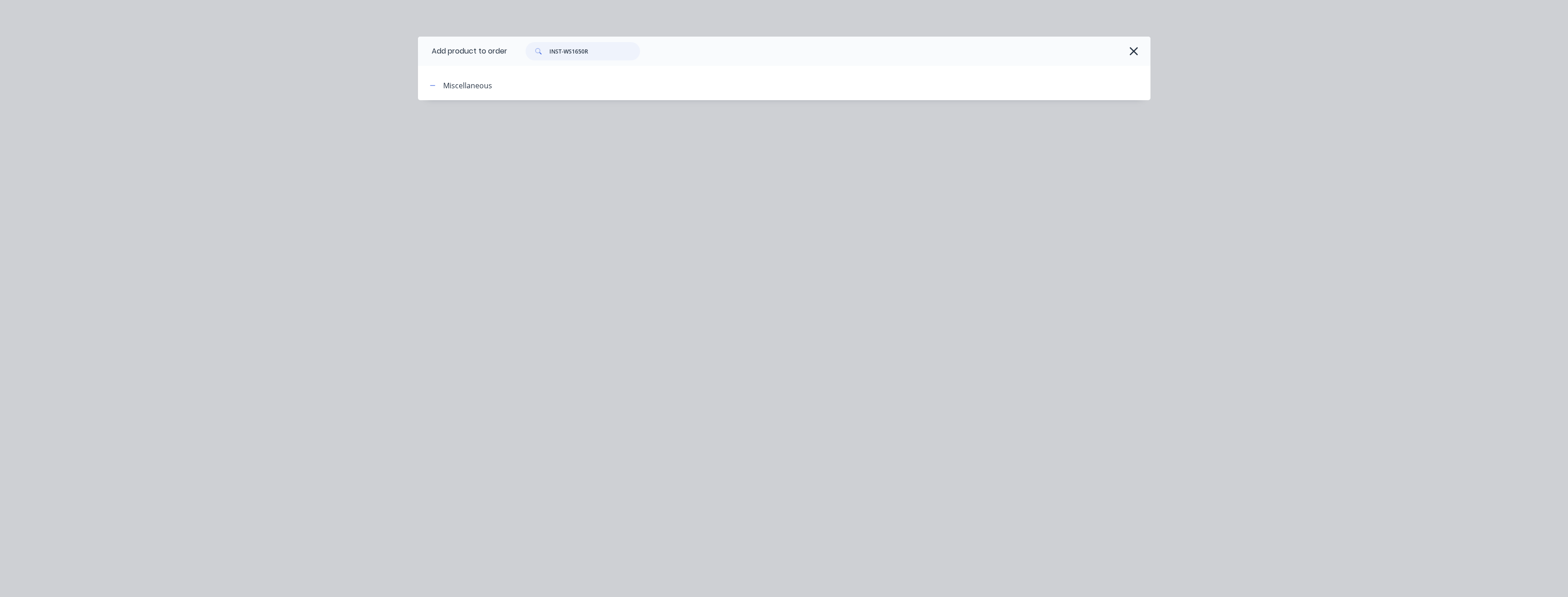
drag, startPoint x: 600, startPoint y: 53, endPoint x: 423, endPoint y: 45, distance: 177.2
click at [423, 45] on header "Add product to order INST-WS1650R" at bounding box center [784, 51] width 733 height 29
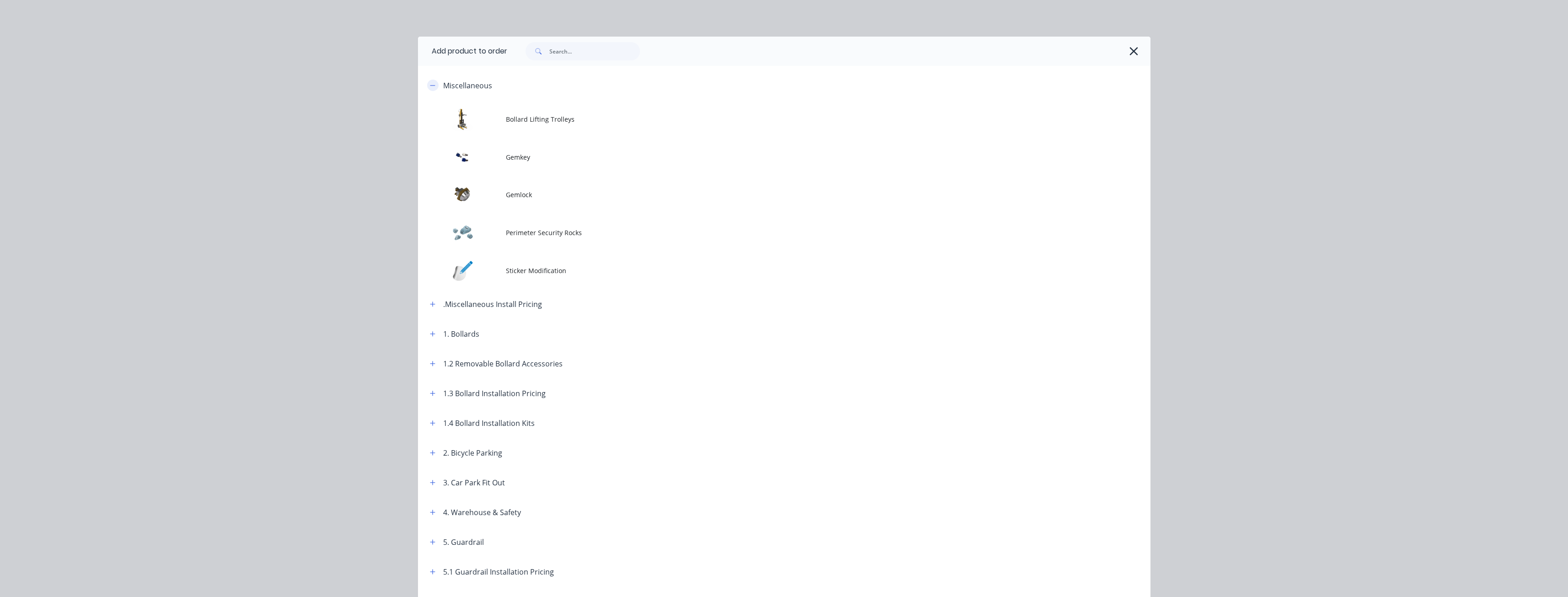
click at [430, 82] on icon "button" at bounding box center [432, 86] width 6 height 7
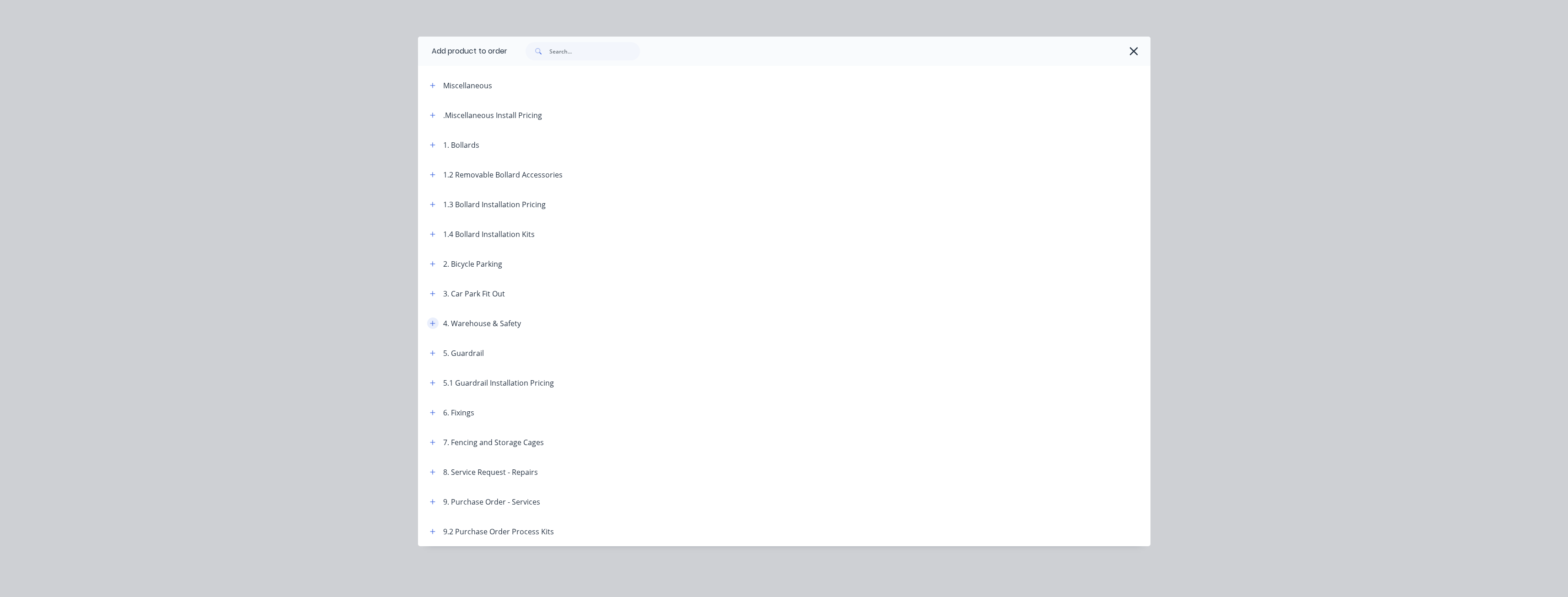
click at [432, 325] on icon "button" at bounding box center [432, 324] width 6 height 7
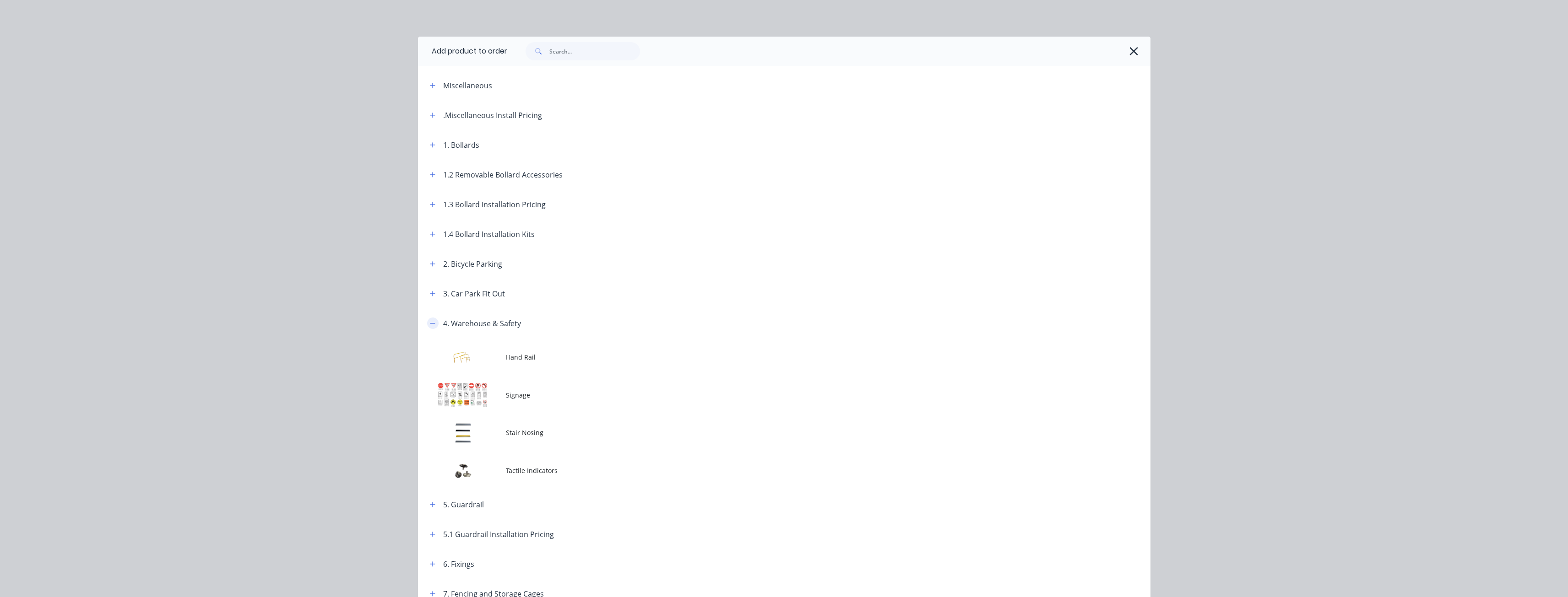
click at [432, 325] on button "button" at bounding box center [433, 323] width 11 height 11
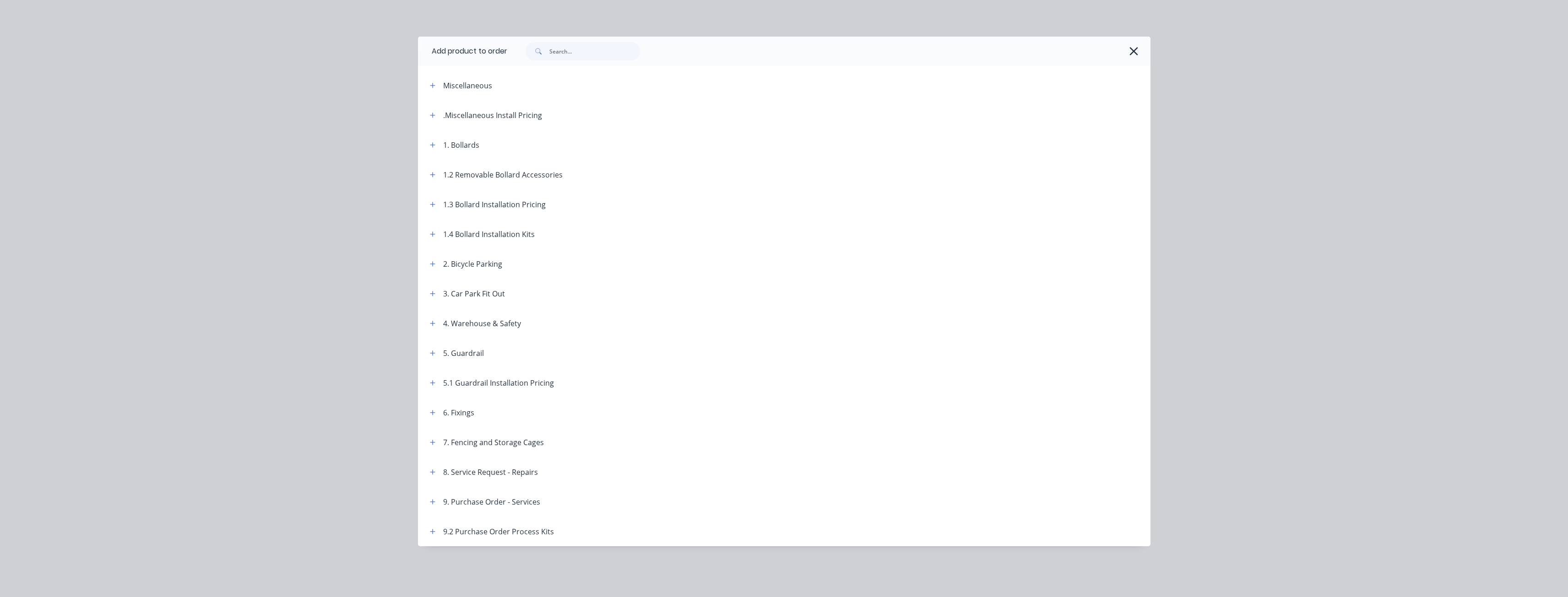
drag, startPoint x: 432, startPoint y: 321, endPoint x: 631, endPoint y: 278, distance: 203.6
click at [631, 278] on header "2. Bicycle Parking" at bounding box center [784, 263] width 733 height 29
click at [433, 112] on icon "button" at bounding box center [432, 115] width 6 height 7
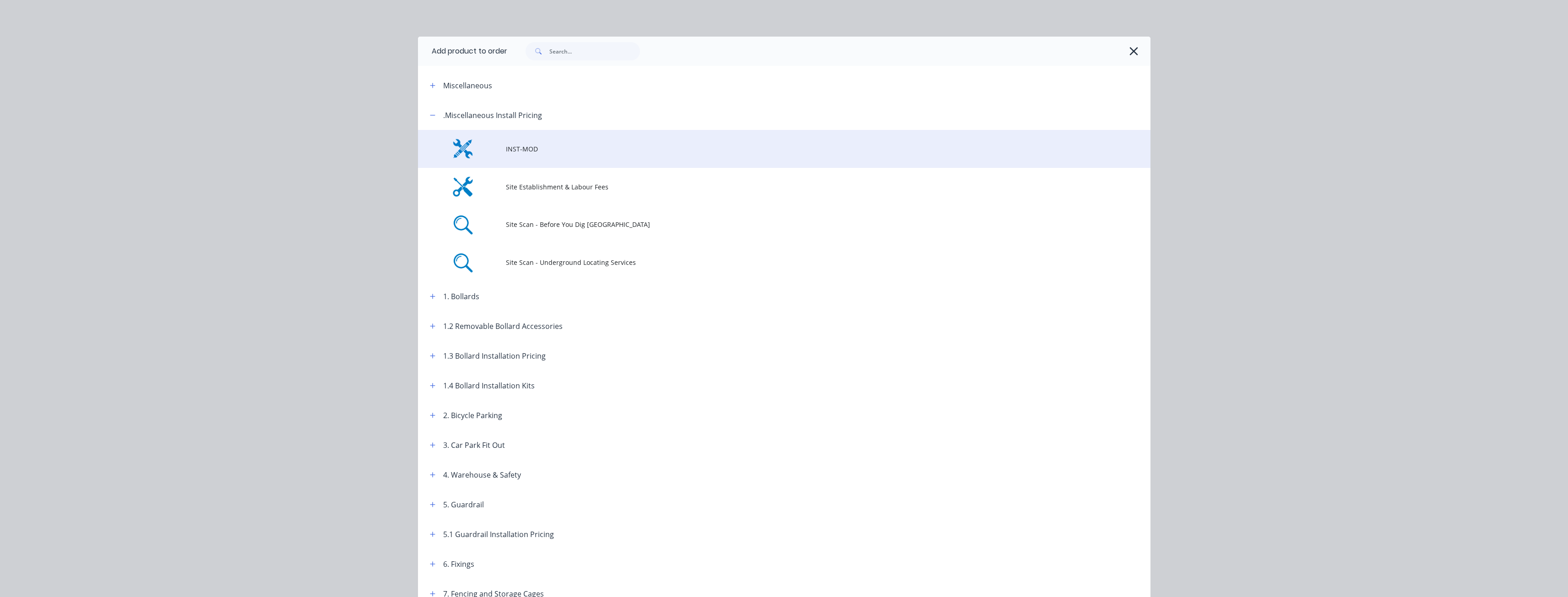
click at [519, 148] on span "INST-MOD" at bounding box center [764, 149] width 516 height 10
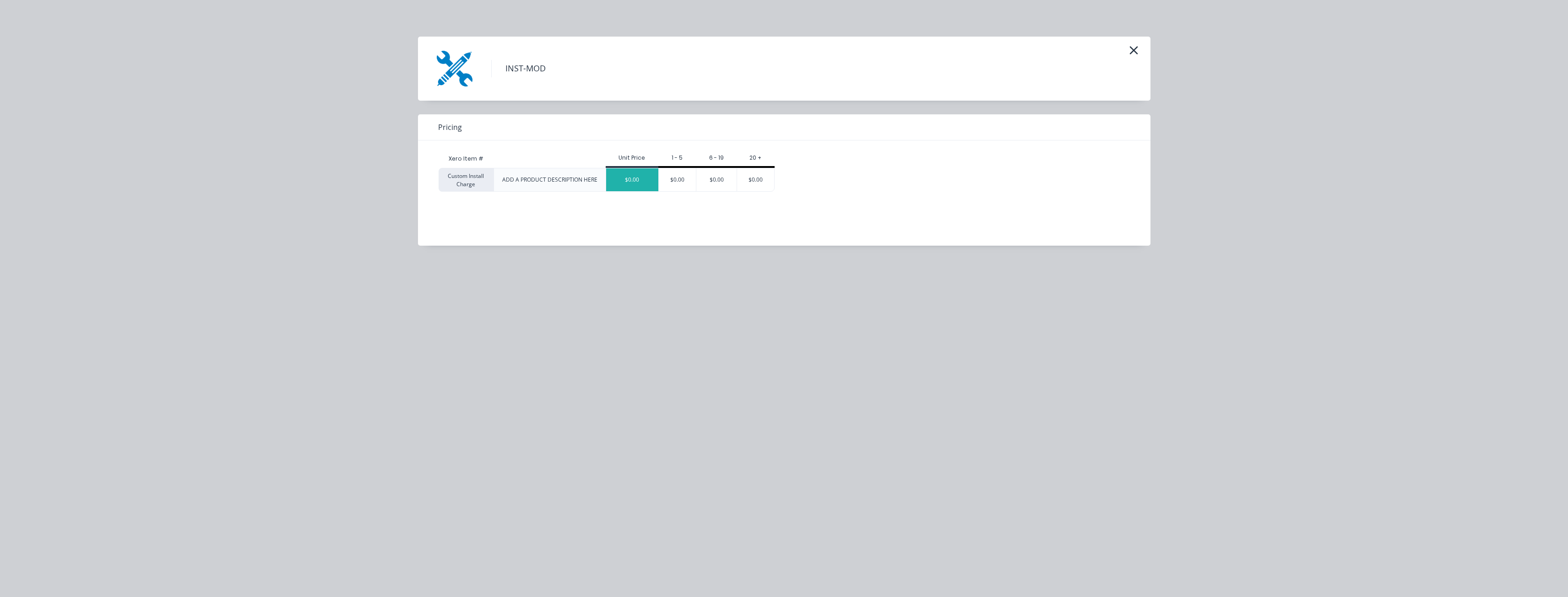
click at [629, 178] on div "$0.00" at bounding box center [632, 180] width 52 height 23
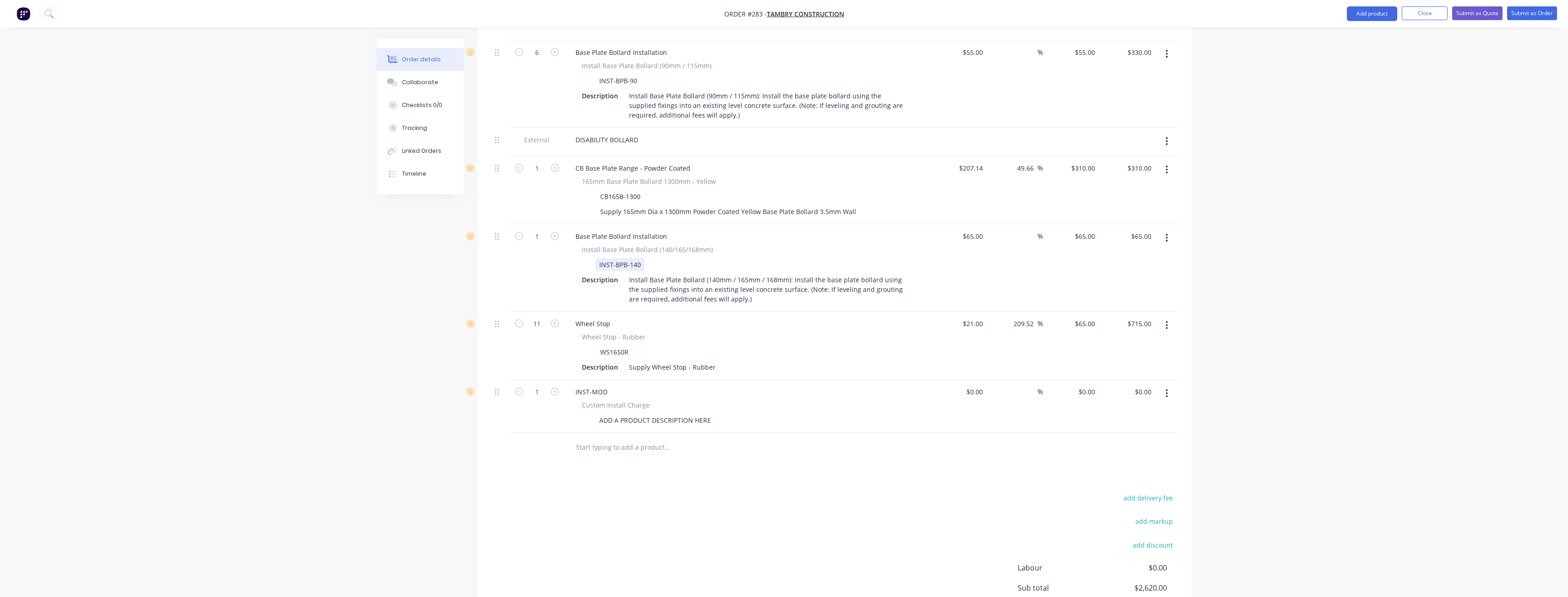
scroll to position [478, 0]
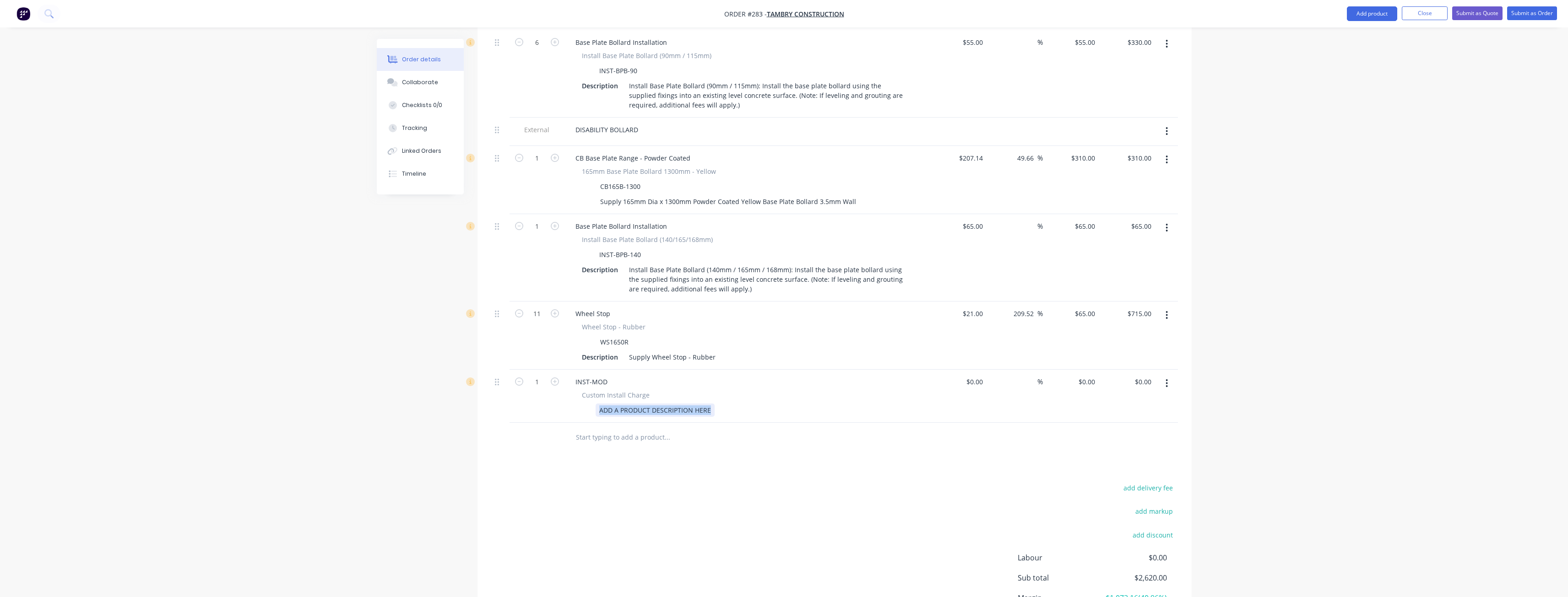
drag, startPoint x: 711, startPoint y: 372, endPoint x: 545, endPoint y: 373, distance: 166.0
click at [545, 373] on div "1 INST-MOD Custom Install Charge ADD A PRODUCT DESCRIPTION HERE $0.00 $0.00 % $…" at bounding box center [835, 396] width 687 height 53
click at [775, 428] on div at bounding box center [705, 437] width 275 height 18
click at [1091, 375] on input "0" at bounding box center [1093, 382] width 11 height 13
type input "$50.00"
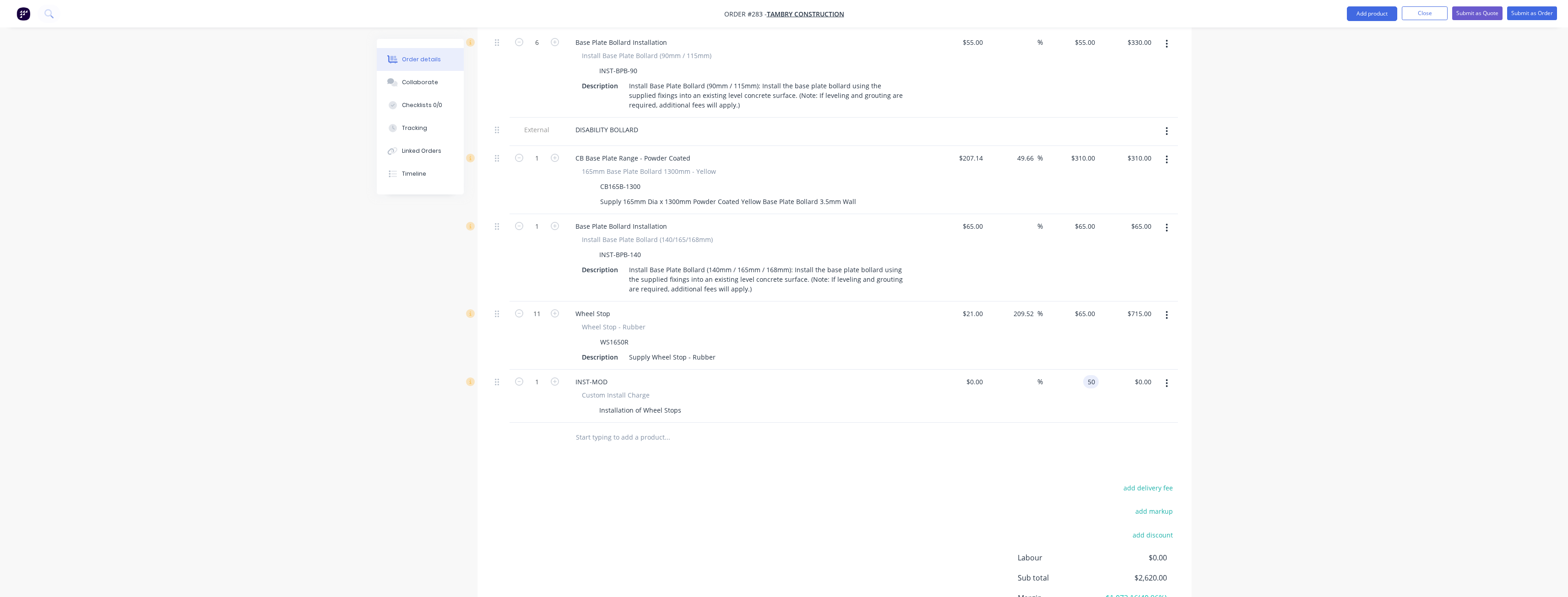
type input "$50.00"
click at [870, 482] on div "add delivery fee add markup add discount Labour $0.00 Sub total $2,670.00 Margi…" at bounding box center [835, 570] width 687 height 177
type input "11"
type input "$550.00"
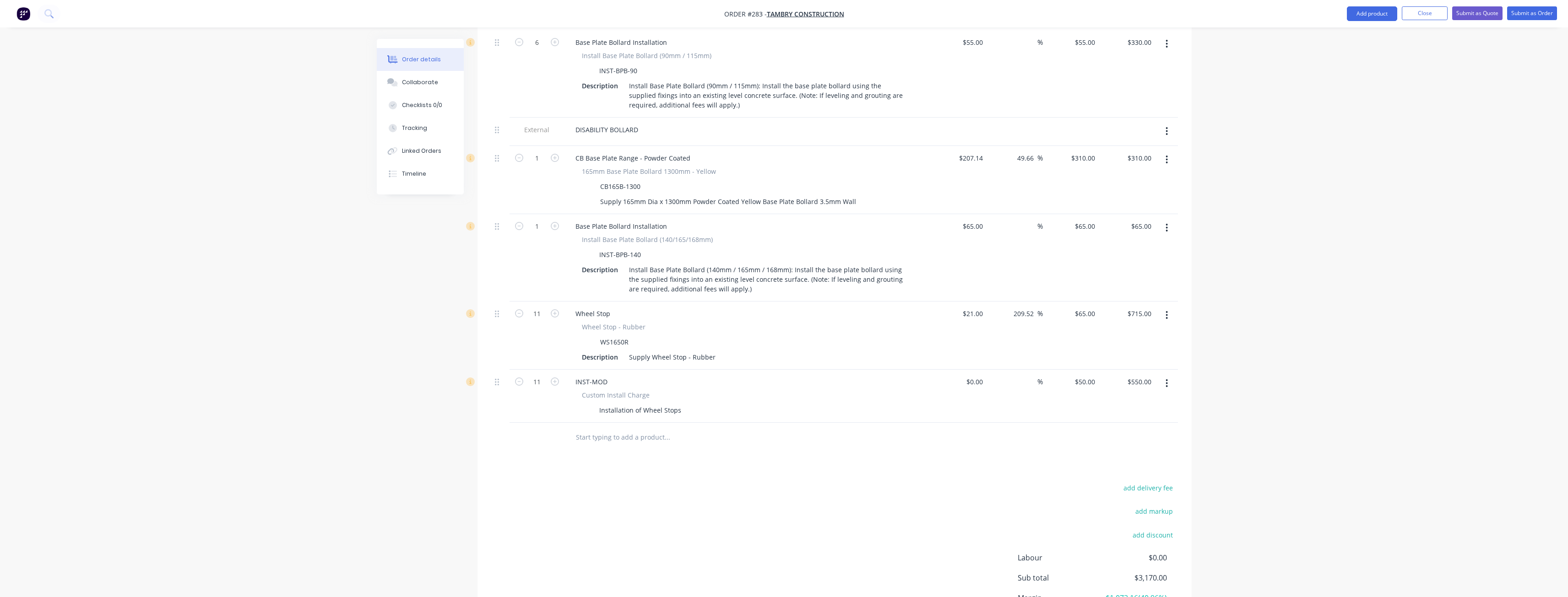
click at [825, 489] on div "add delivery fee add markup add discount Labour $0.00 Sub total $3,170.00 Margi…" at bounding box center [835, 570] width 687 height 177
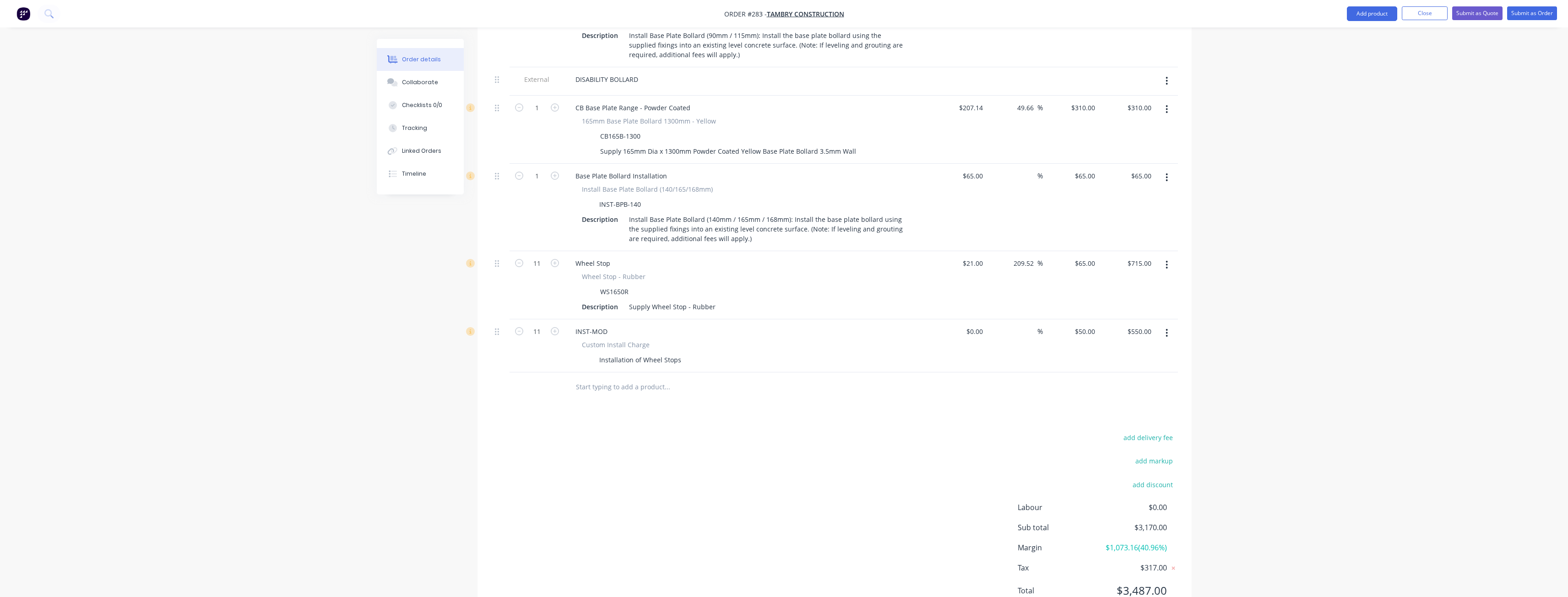
scroll to position [300, 0]
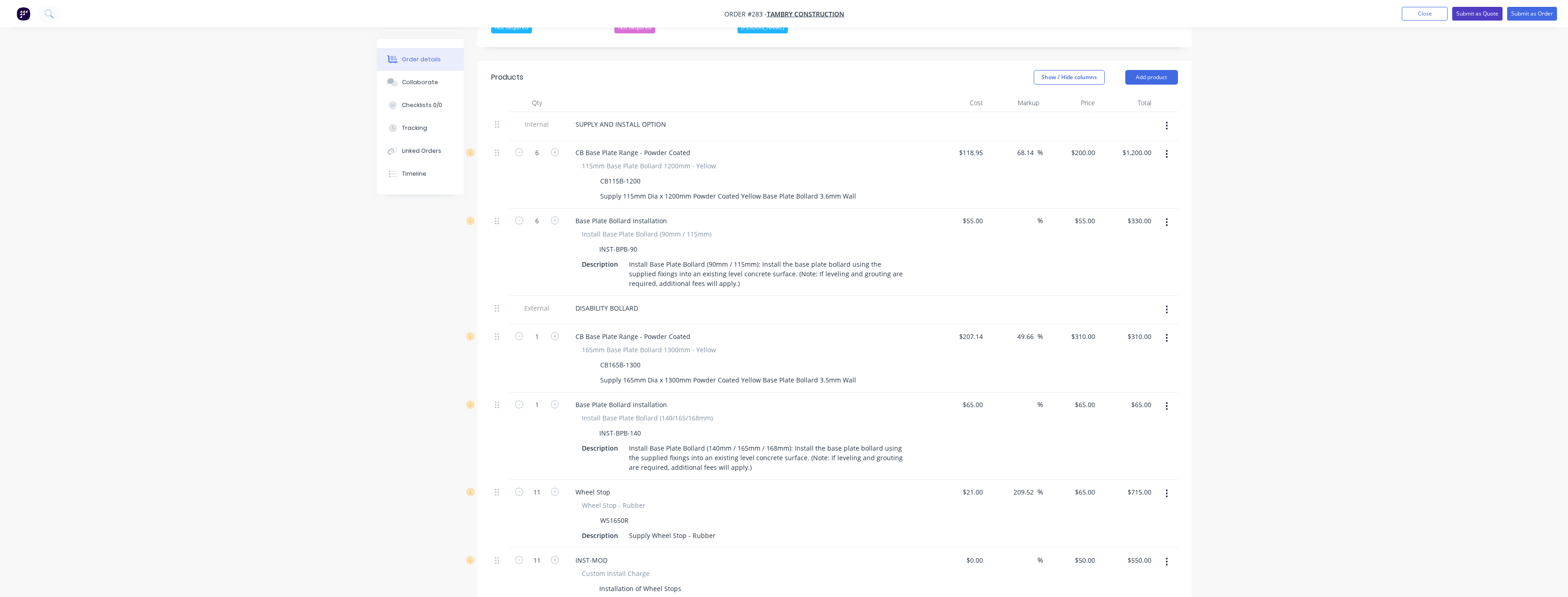
click at [1477, 11] on button "Submit as Quote" at bounding box center [1477, 13] width 51 height 14
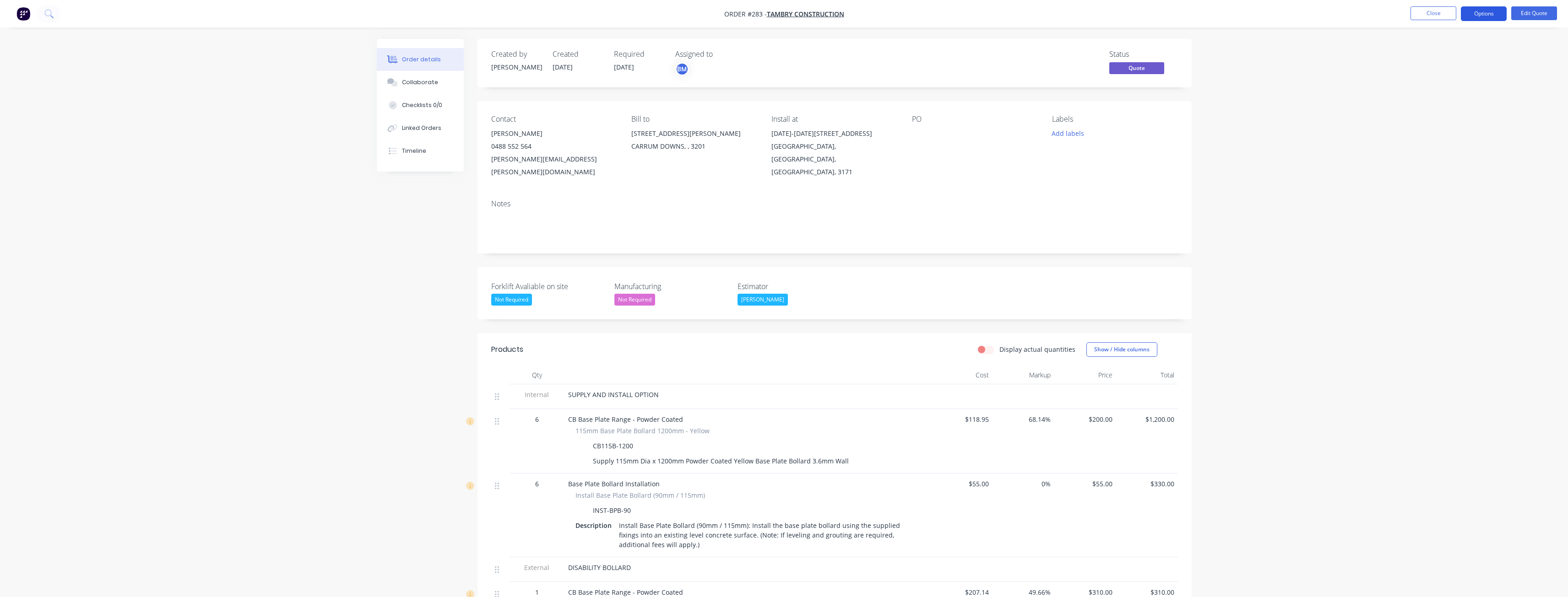
click at [1481, 9] on button "Options" at bounding box center [1484, 14] width 46 height 15
click at [1424, 51] on div "Quote" at bounding box center [1456, 55] width 84 height 13
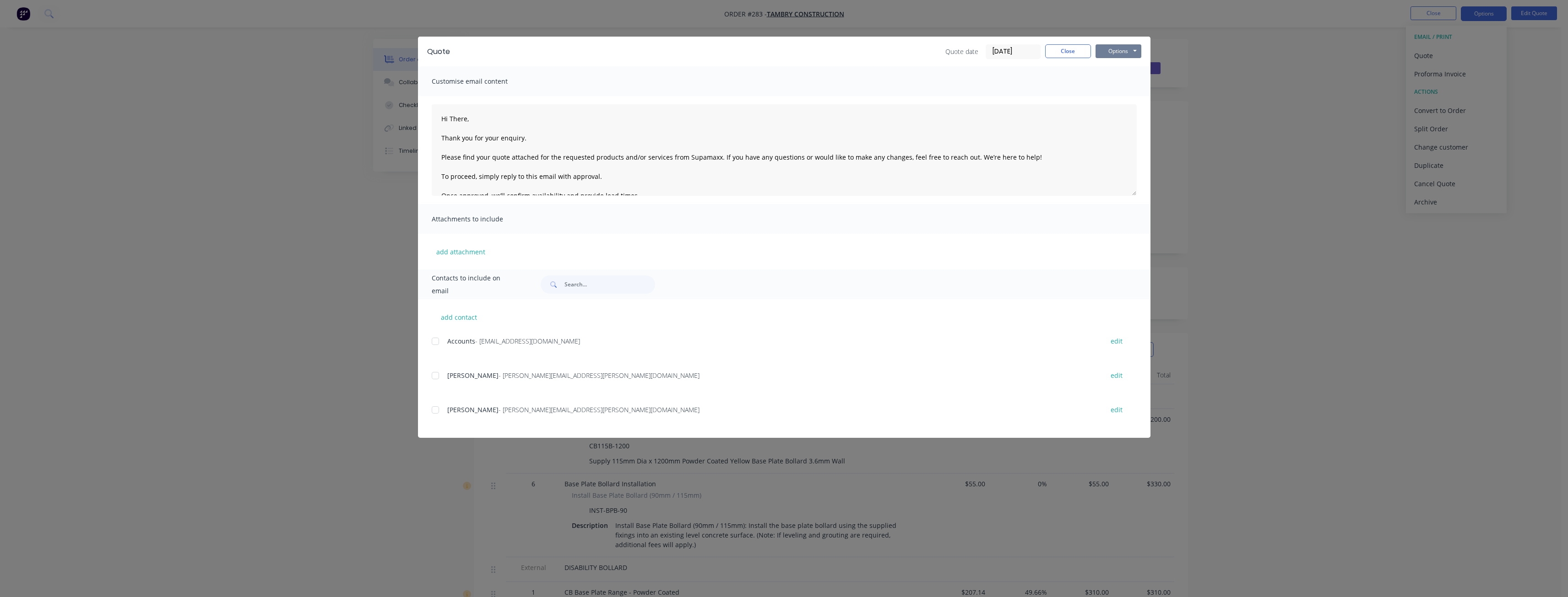
click at [1131, 46] on button "Options" at bounding box center [1118, 51] width 46 height 14
click at [1124, 67] on button "Preview" at bounding box center [1125, 68] width 59 height 15
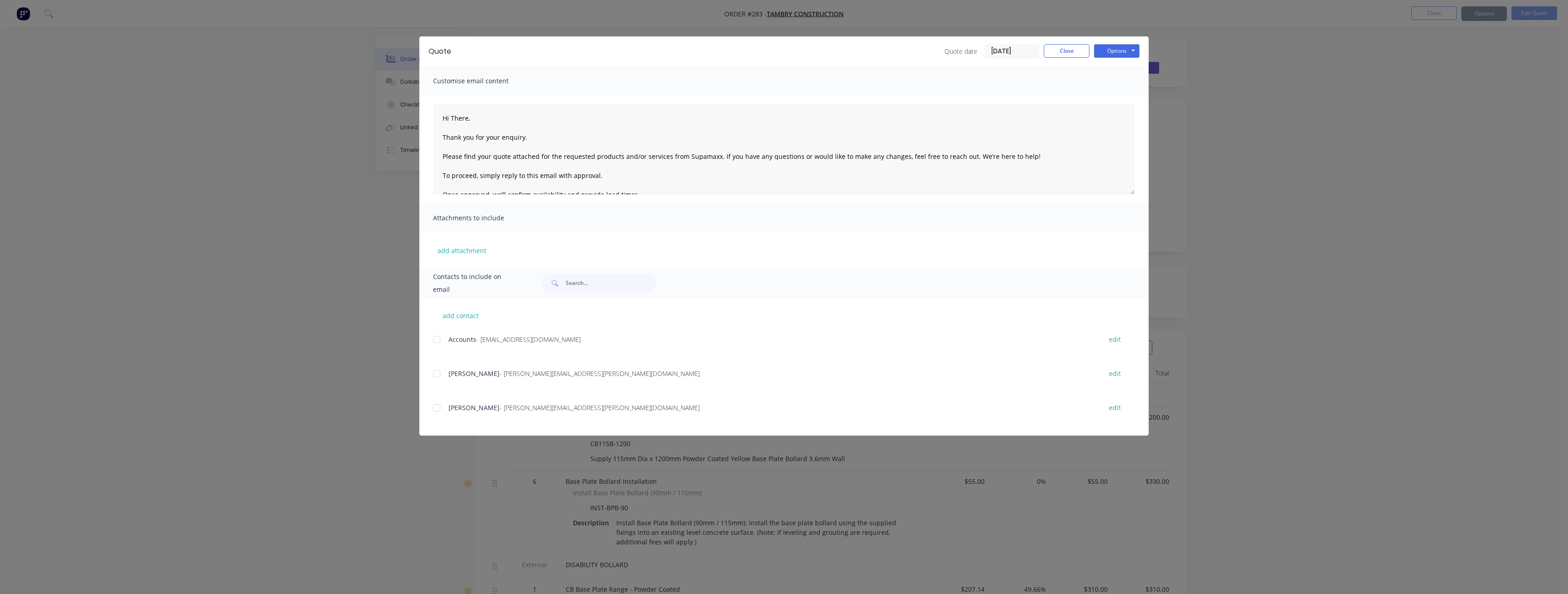
type textarea "Hi There, Thank you for your enquiry. Please find your quote attached for the r…"
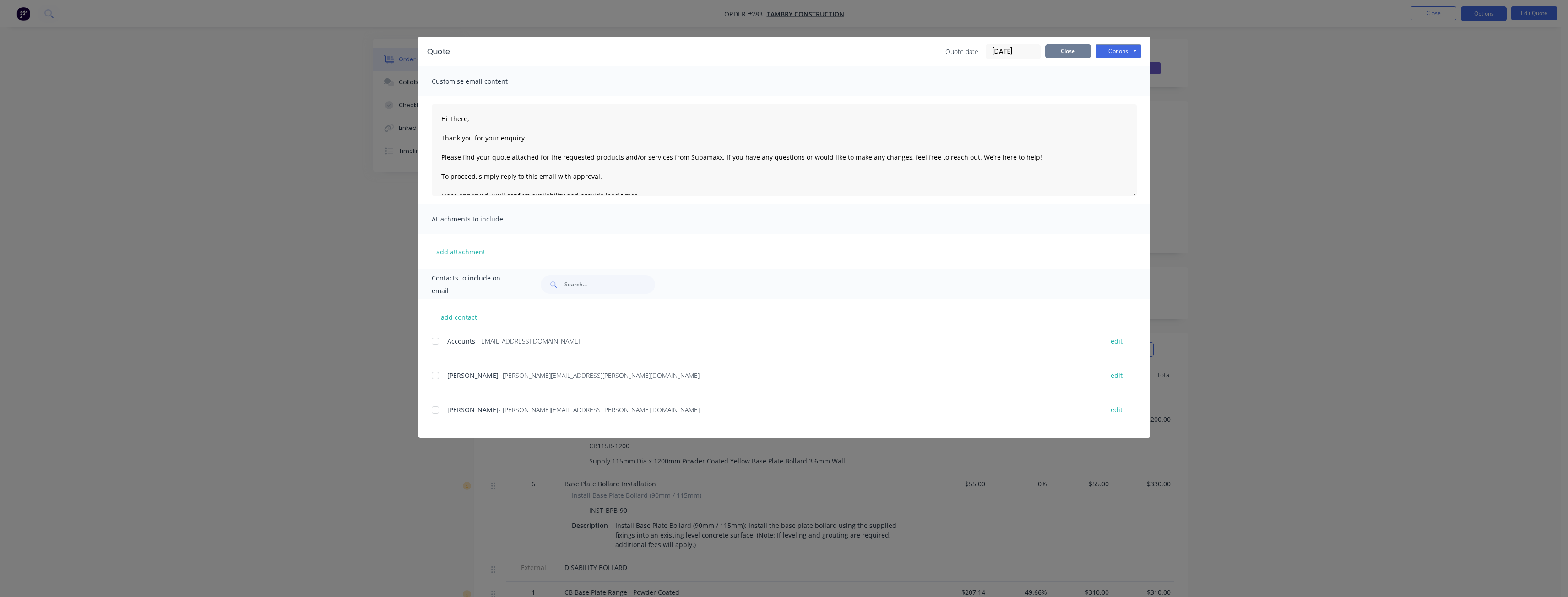
click at [1071, 51] on button "Close" at bounding box center [1068, 51] width 46 height 14
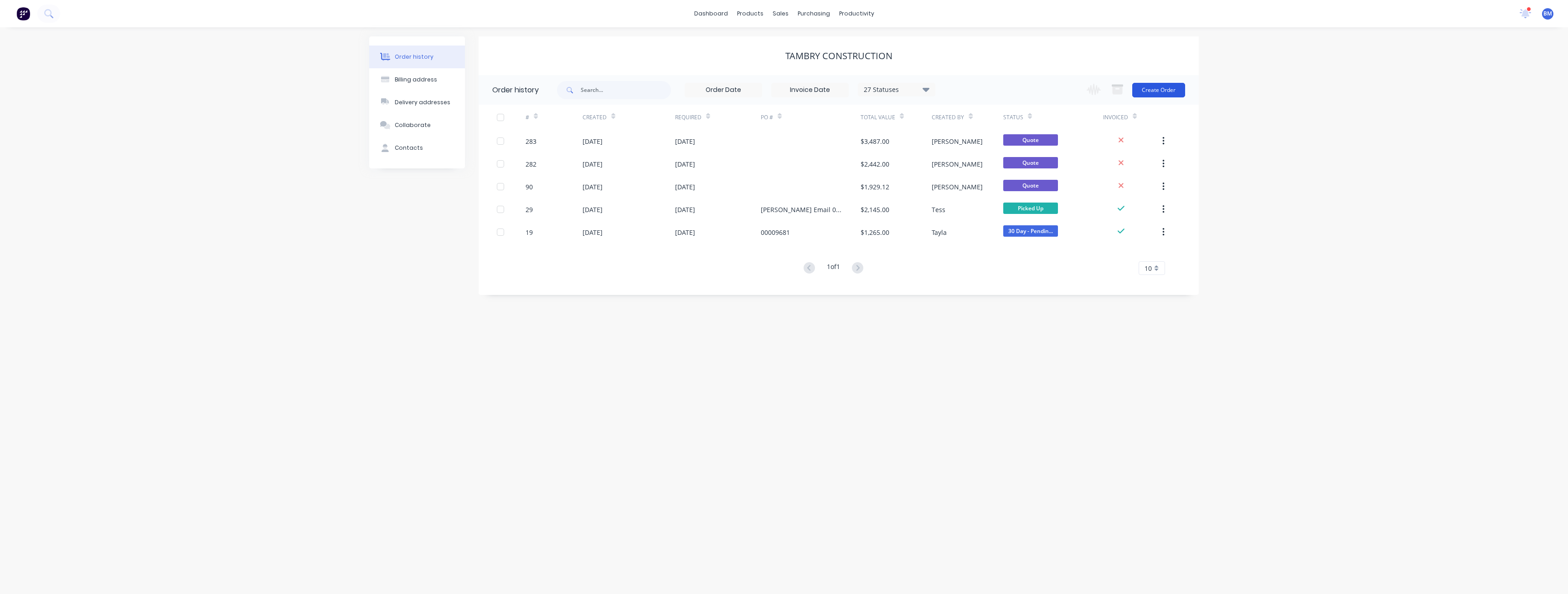
click at [1147, 86] on button "Create Order" at bounding box center [1158, 90] width 53 height 15
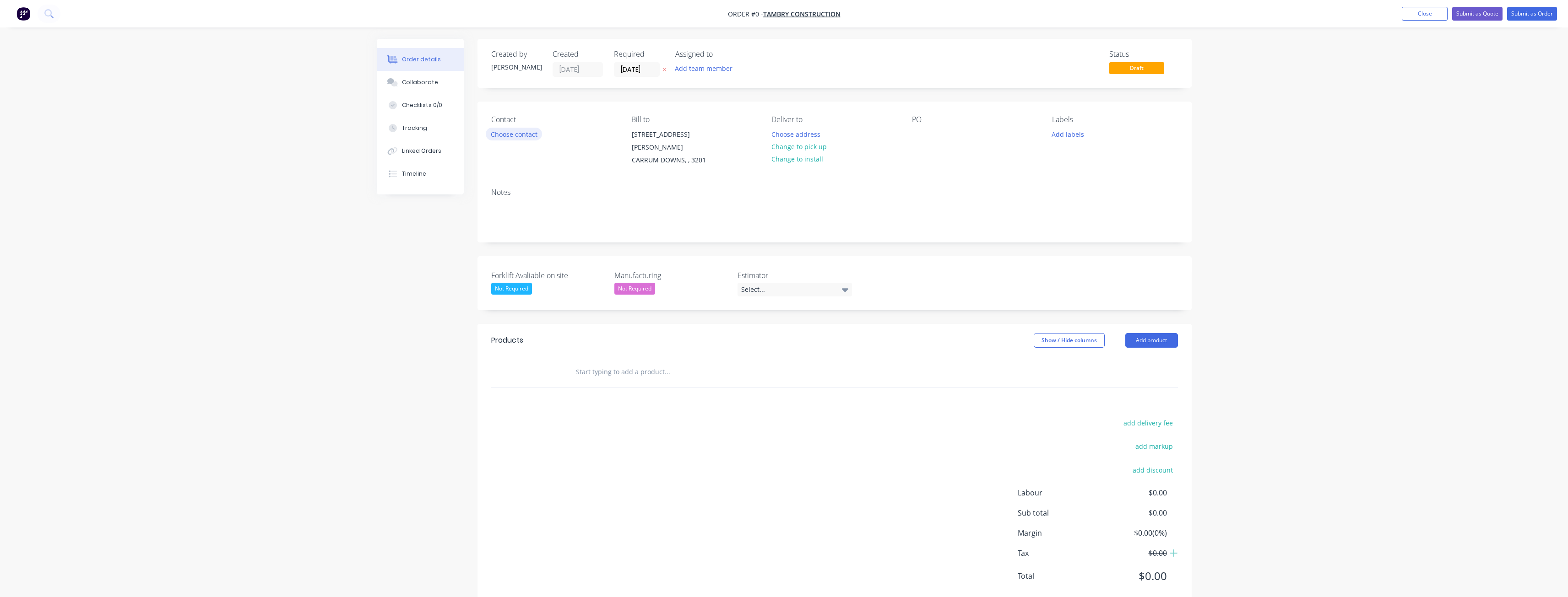
click at [518, 133] on button "Choose contact" at bounding box center [513, 134] width 56 height 12
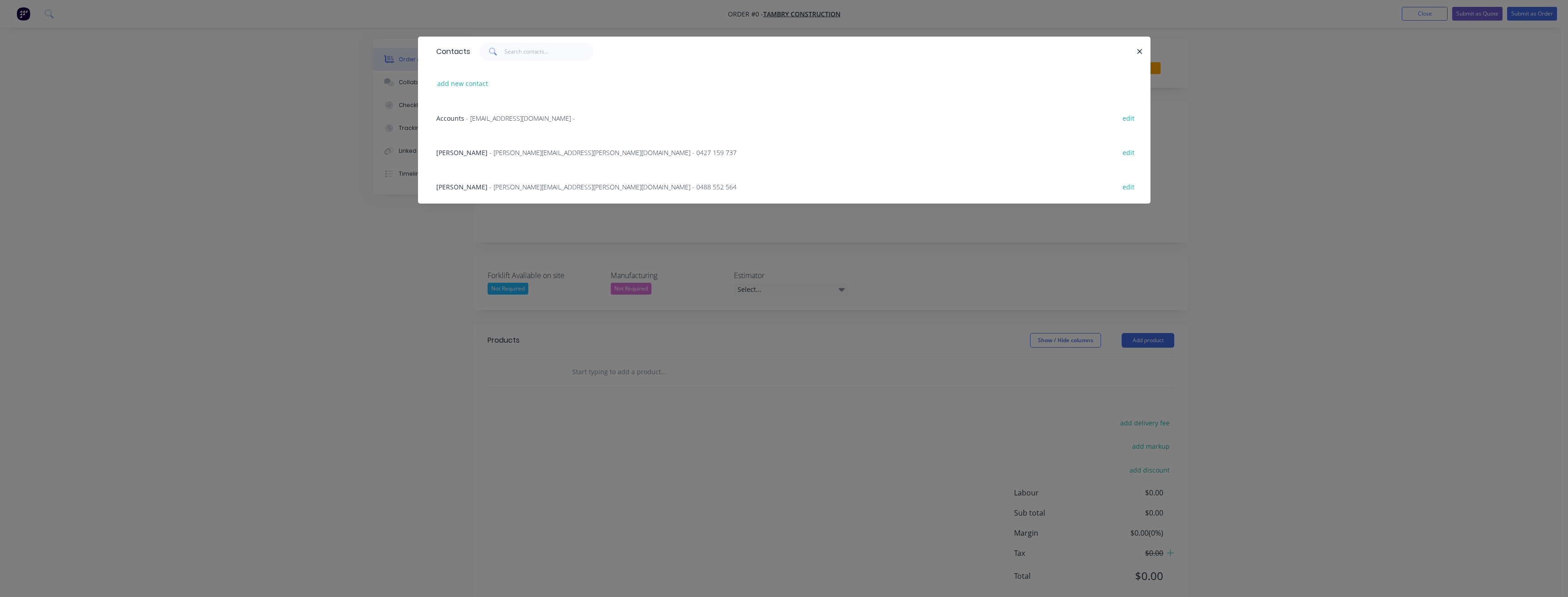
click at [478, 185] on span "[PERSON_NAME]" at bounding box center [462, 187] width 51 height 9
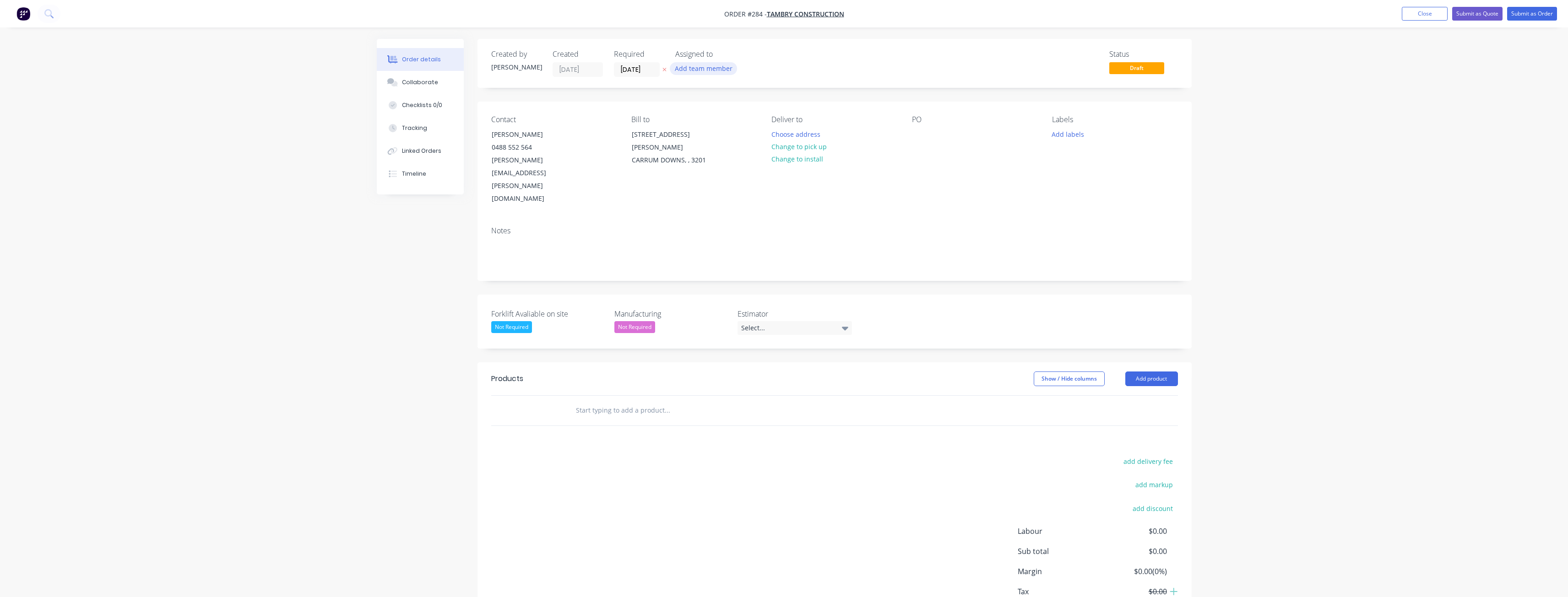
click at [692, 66] on button "Add team member" at bounding box center [703, 68] width 67 height 12
click at [685, 114] on div at bounding box center [690, 119] width 18 height 18
click at [779, 321] on div "Select..." at bounding box center [795, 328] width 114 height 14
click at [765, 325] on div "[PERSON_NAME]" at bounding box center [770, 327] width 51 height 12
click at [927, 155] on div "PO" at bounding box center [975, 160] width 126 height 91
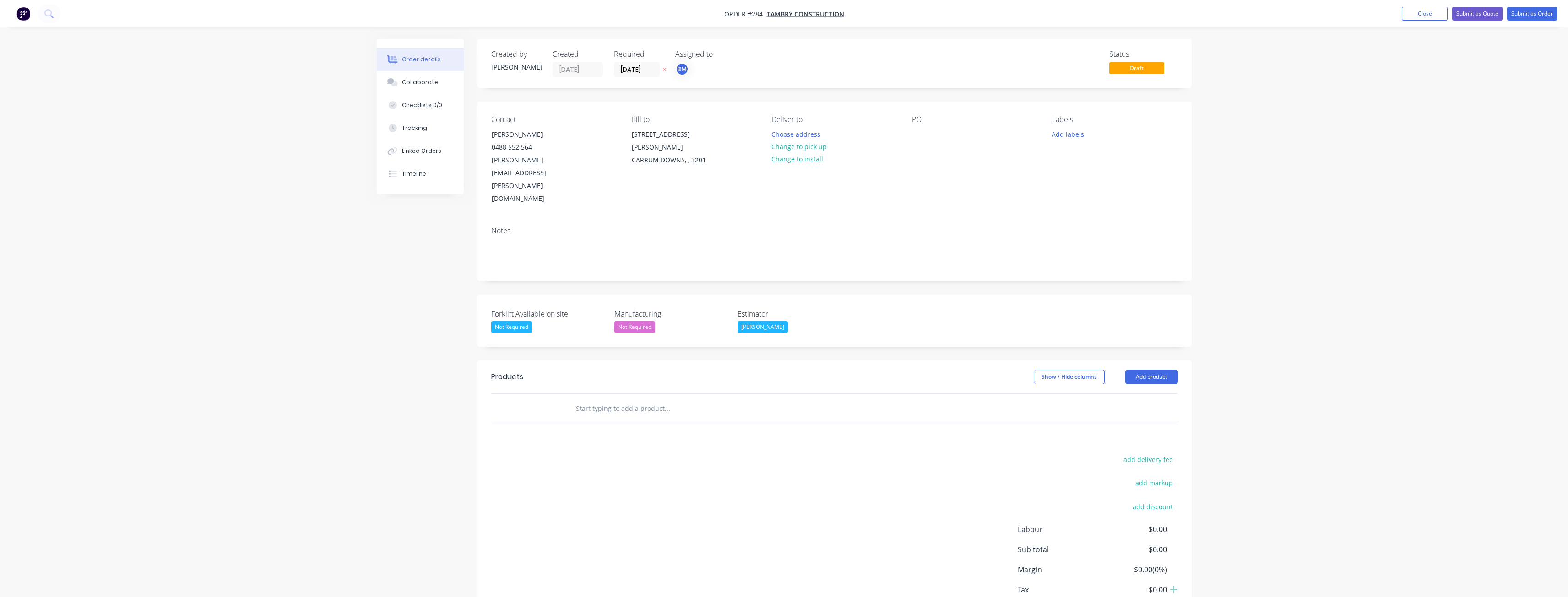
click at [662, 400] on input "text" at bounding box center [667, 409] width 183 height 18
type input "SUPPLY ONLY OPTION"
drag, startPoint x: 650, startPoint y: 369, endPoint x: 542, endPoint y: 380, distance: 108.6
click at [542, 394] on div "SUPPLY ONLY OPTION Add SUPPLY ONLY OPTION to order No results found" at bounding box center [835, 409] width 687 height 29
click at [1155, 369] on button "Add product" at bounding box center [1151, 377] width 53 height 15
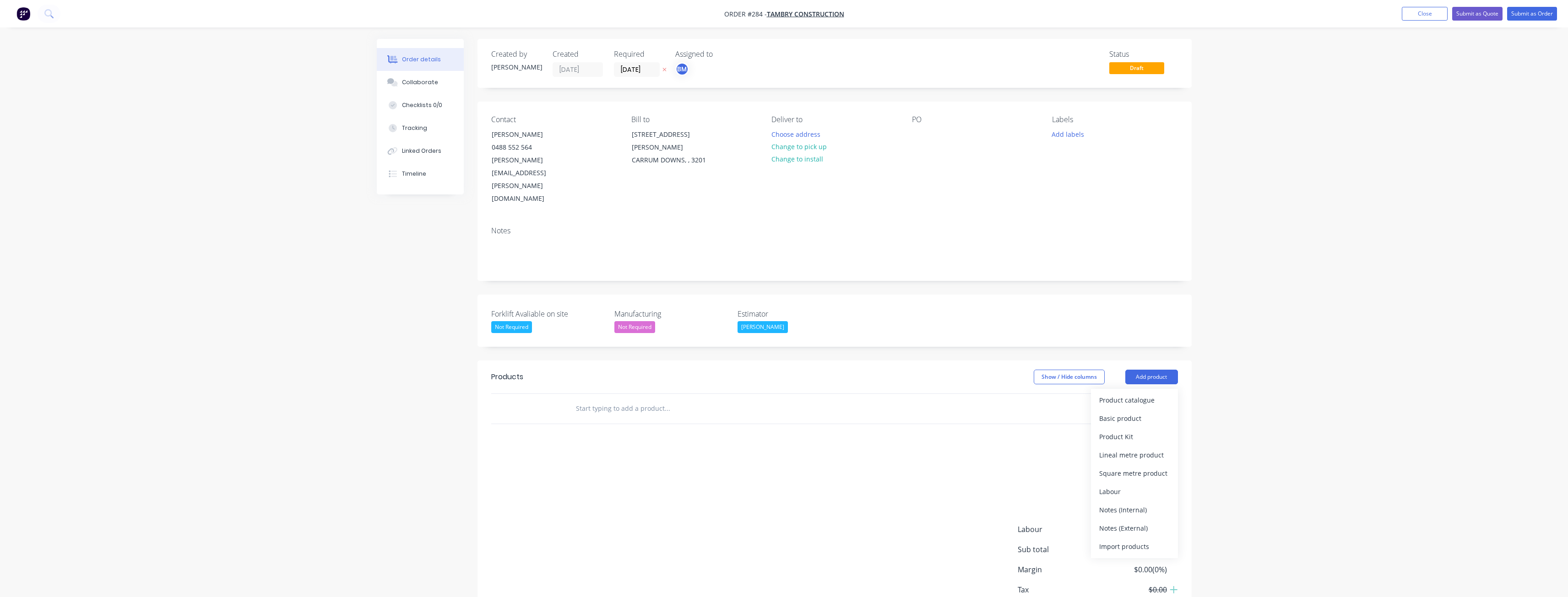
drag, startPoint x: 1134, startPoint y: 489, endPoint x: 1096, endPoint y: 450, distance: 54.5
click at [1134, 522] on div "Notes (External)" at bounding box center [1134, 528] width 70 height 13
click at [598, 418] on div at bounding box center [600, 424] width 66 height 13
click at [636, 499] on div "add delivery fee add markup add discount Labour $0.00 Sub total $0.00 Margin $0…" at bounding box center [835, 587] width 687 height 177
click at [1158, 369] on button "Add product" at bounding box center [1151, 377] width 53 height 15
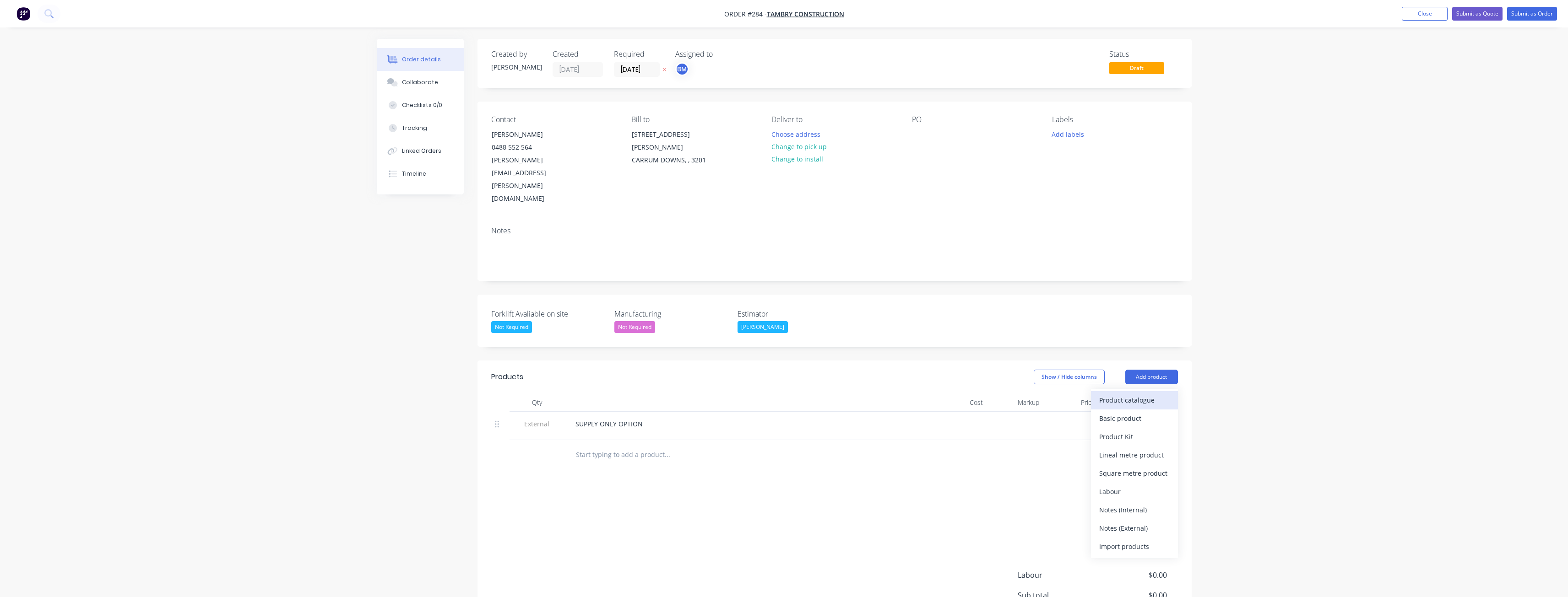
click at [1132, 394] on div "Product catalogue" at bounding box center [1134, 400] width 70 height 13
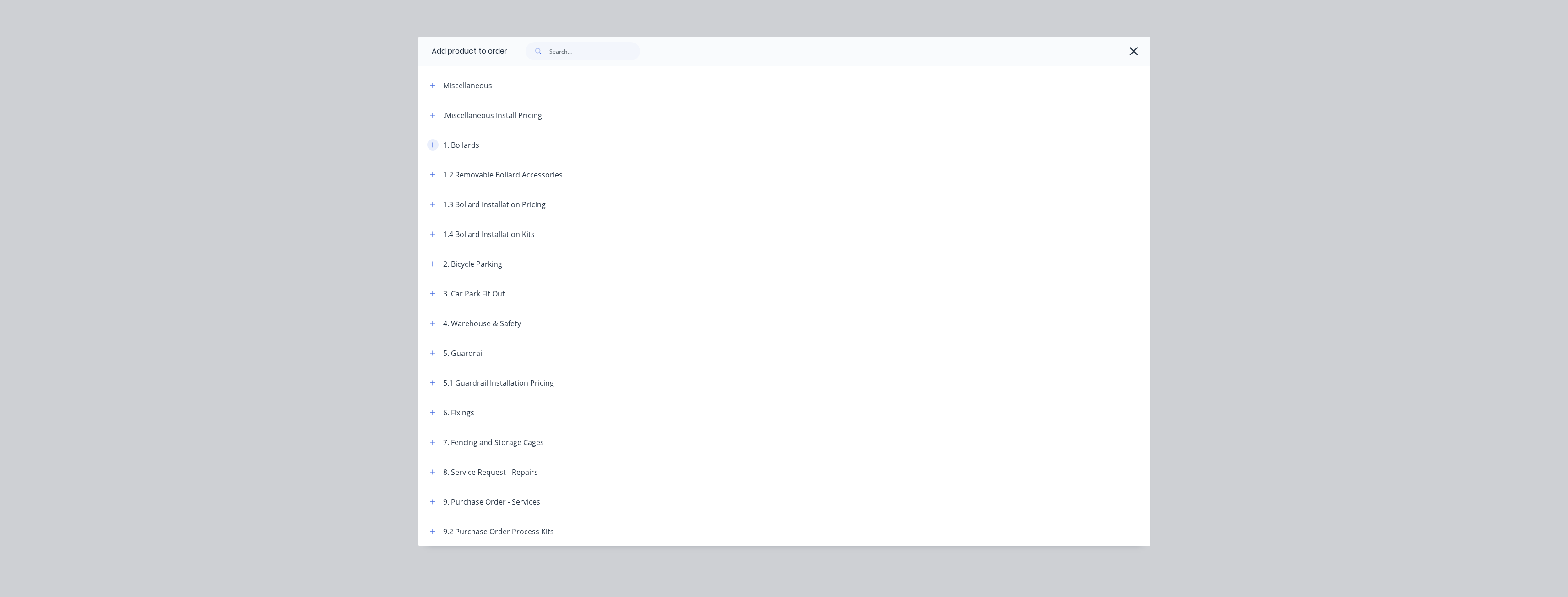
click at [435, 140] on button "button" at bounding box center [433, 145] width 11 height 11
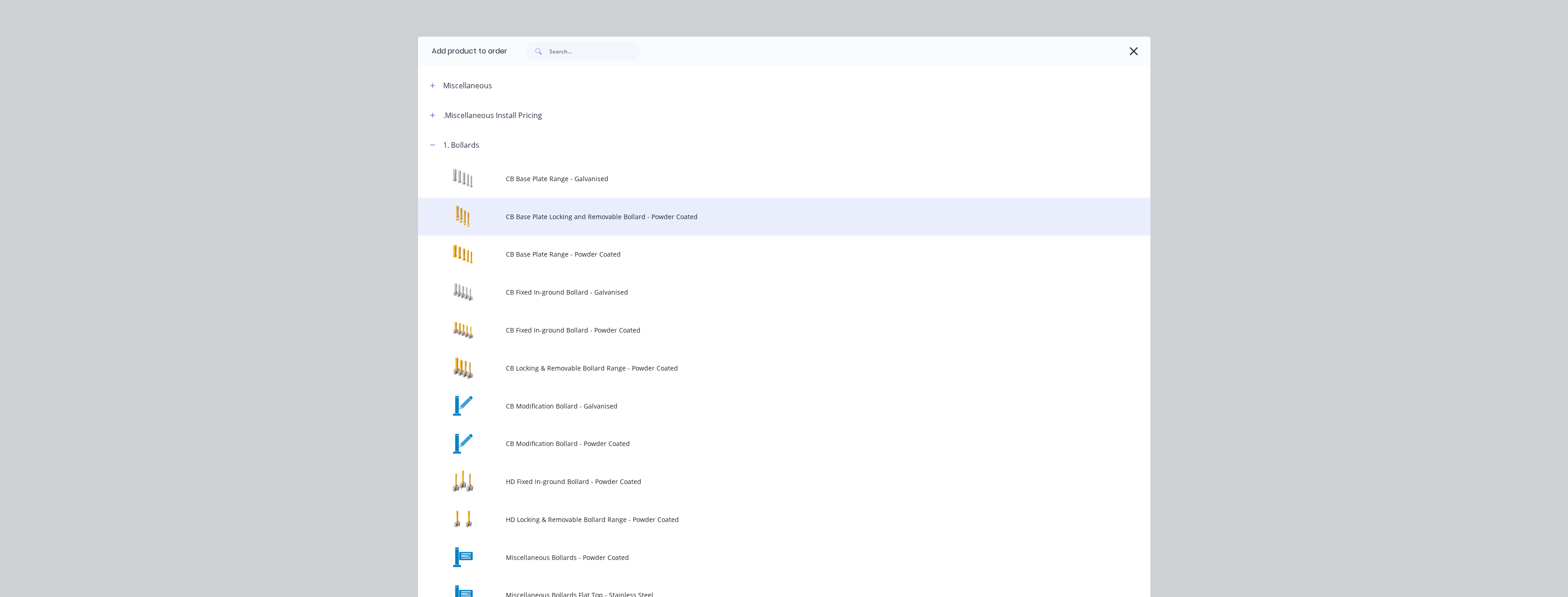
click at [511, 216] on span "CB Base Plate Locking and Removable Bollard - Powder Coated" at bounding box center [764, 217] width 516 height 10
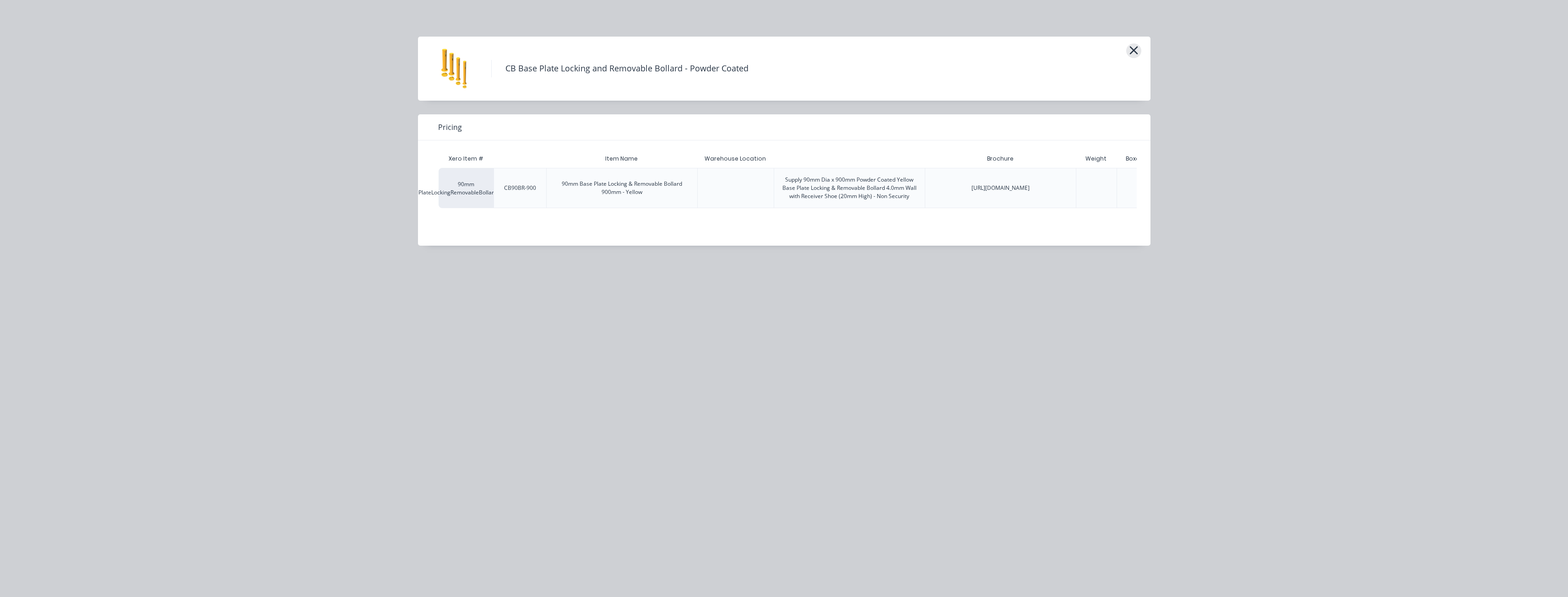
click at [1134, 45] on icon "button" at bounding box center [1134, 51] width 10 height 13
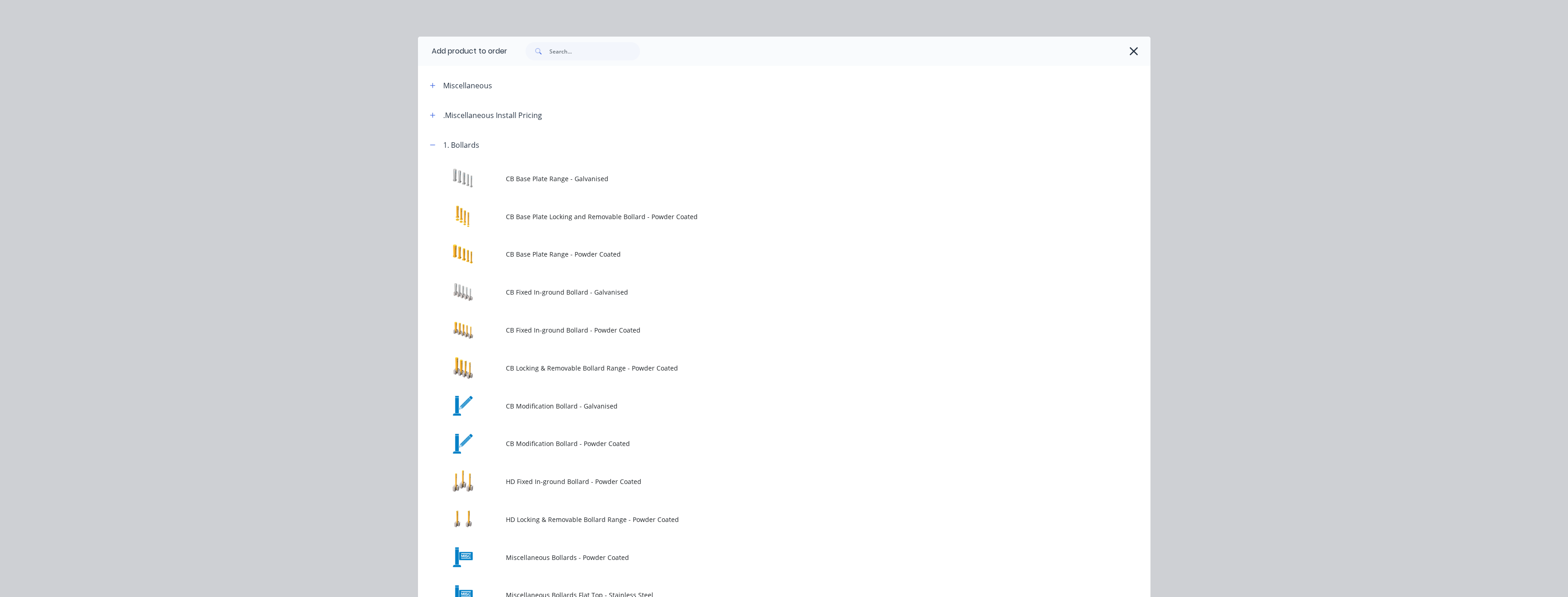
scroll to position [130, 0]
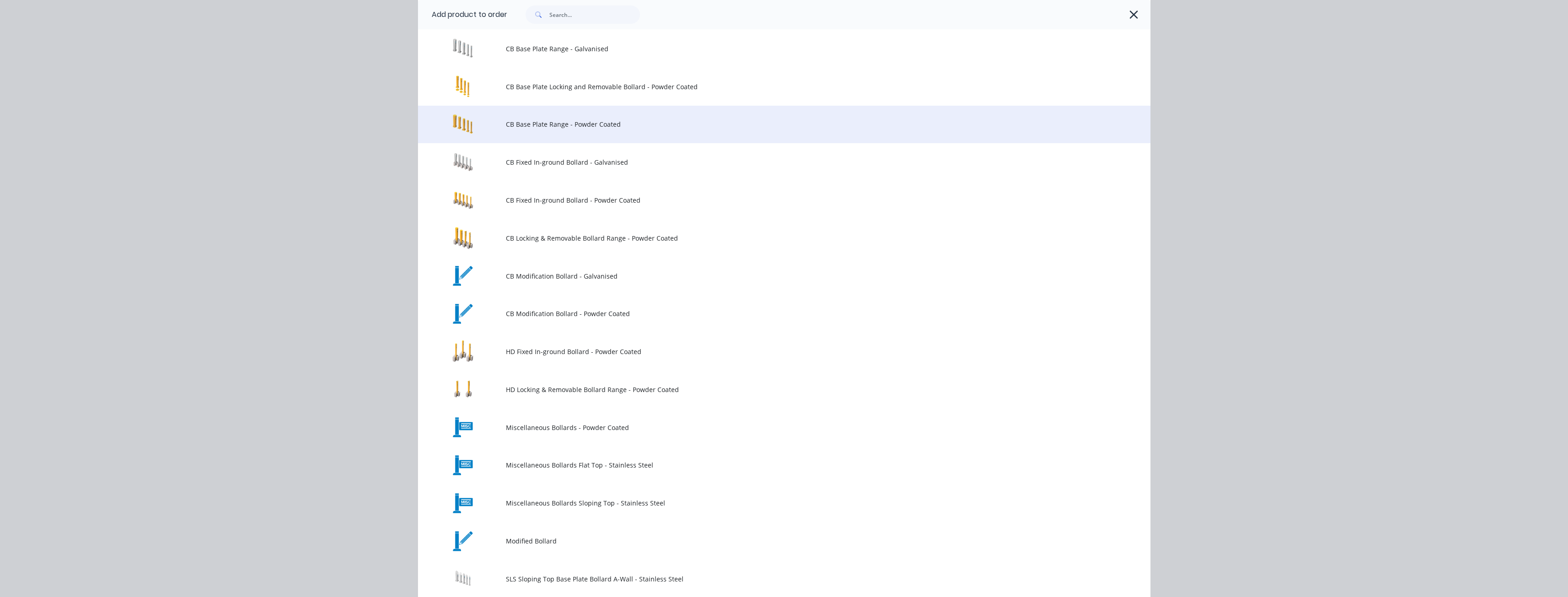
click at [553, 122] on span "CB Base Plate Range - Powder Coated" at bounding box center [764, 124] width 516 height 10
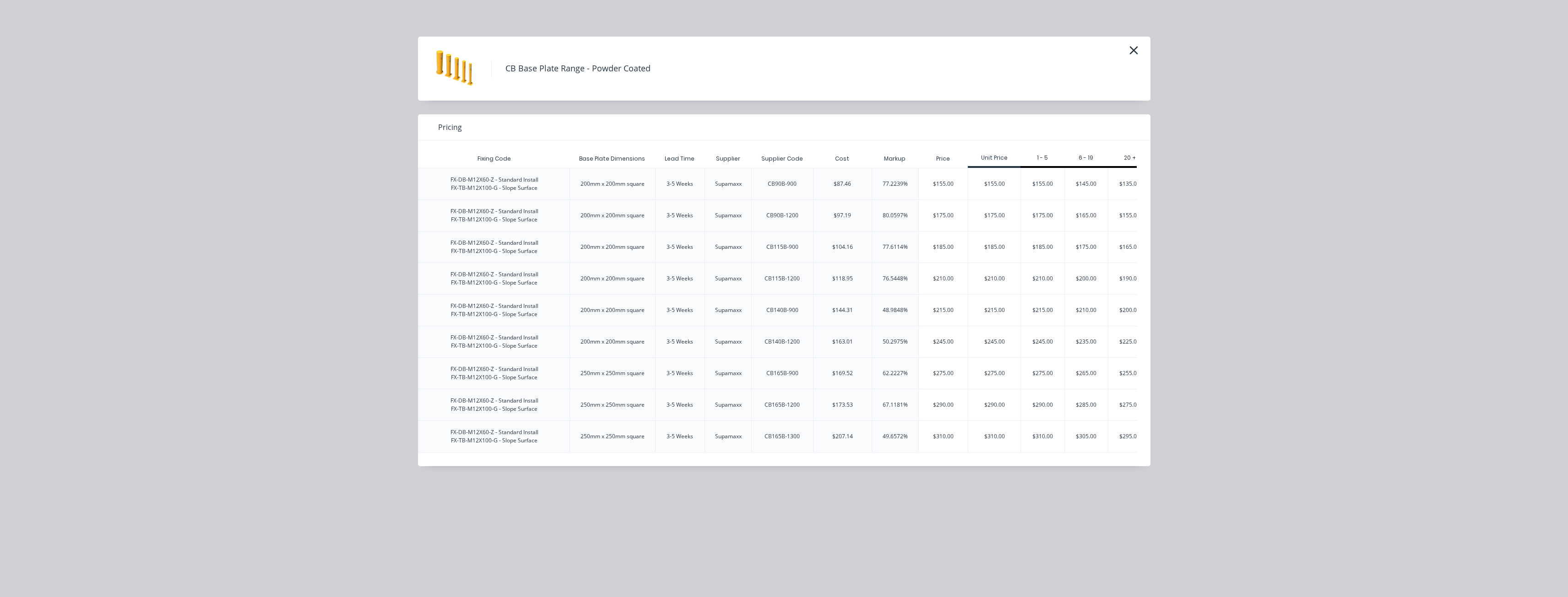
scroll to position [0, 1610]
click at [1025, 244] on div "$185.00" at bounding box center [1027, 247] width 43 height 31
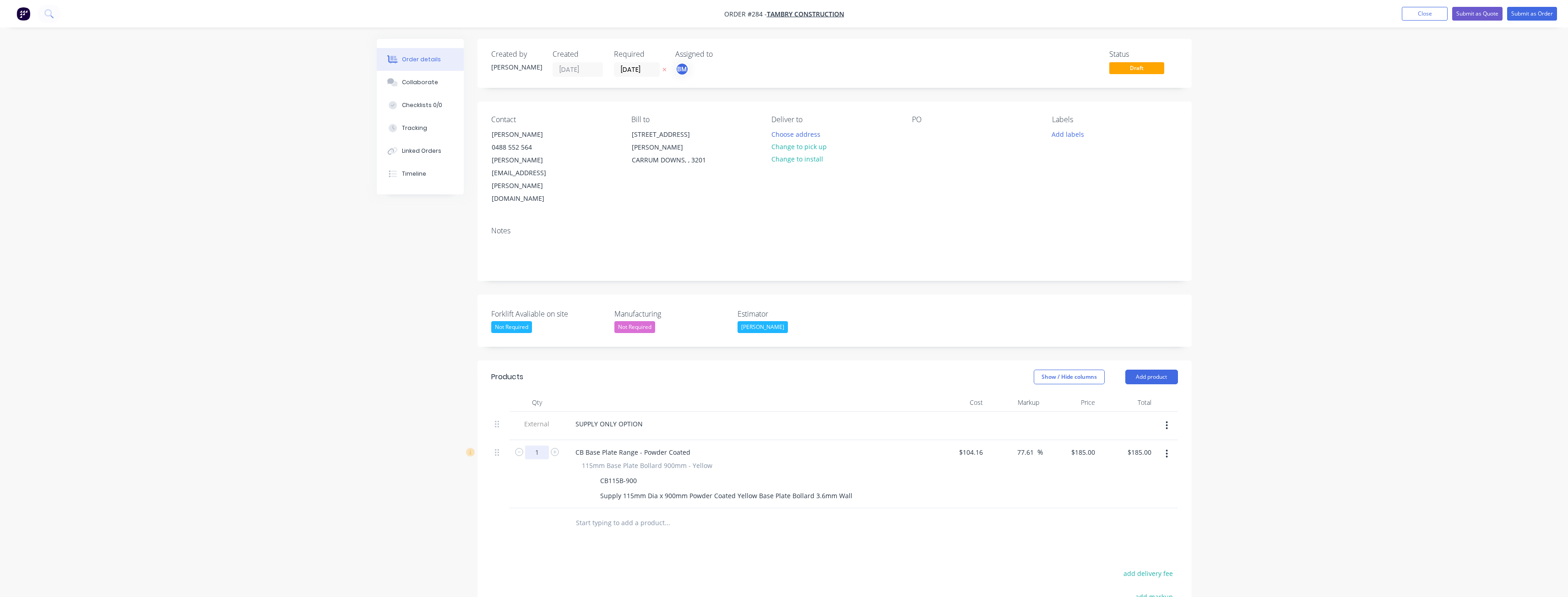
click at [538, 446] on input "1" at bounding box center [537, 453] width 24 height 14
type input "6"
type input "$1,110.00"
click at [678, 508] on div at bounding box center [729, 523] width 330 height 29
click at [1149, 369] on button "Add product" at bounding box center [1151, 377] width 53 height 15
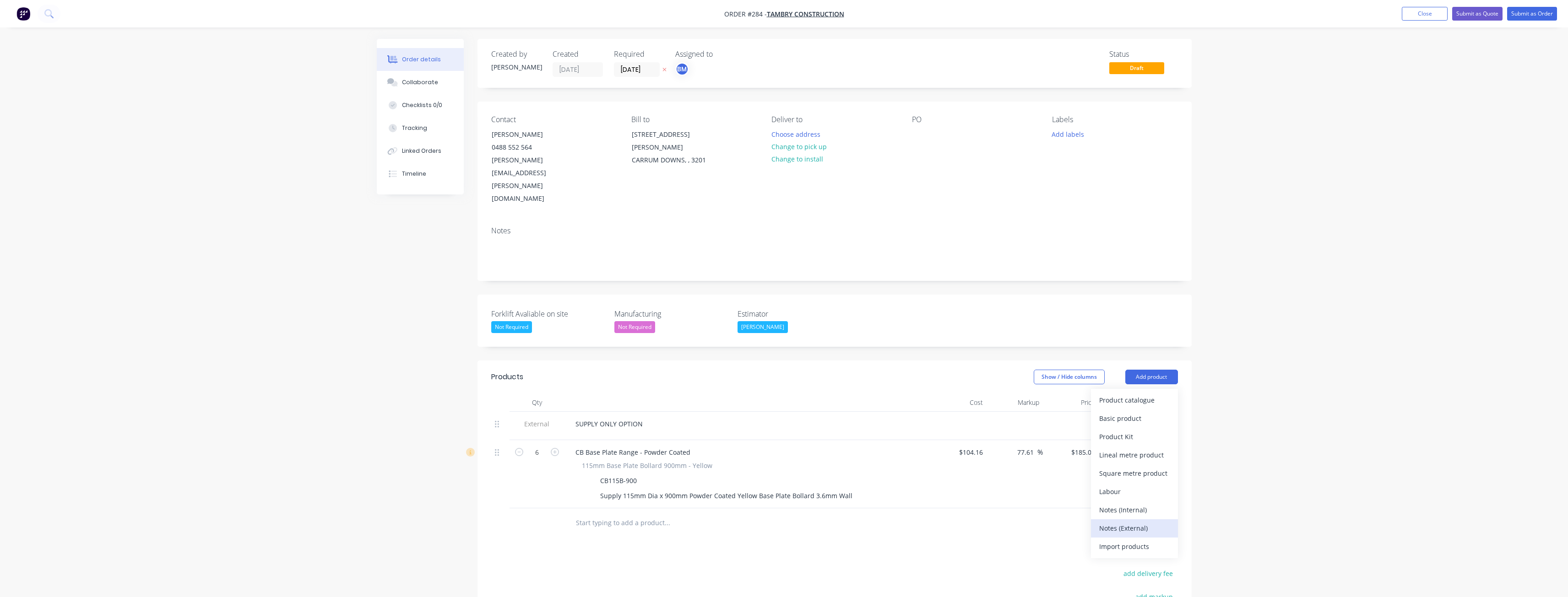
click at [1129, 522] on div "Notes (External)" at bounding box center [1134, 528] width 70 height 13
click at [586, 514] on div at bounding box center [600, 520] width 66 height 13
click at [710, 542] on input "text" at bounding box center [667, 551] width 183 height 18
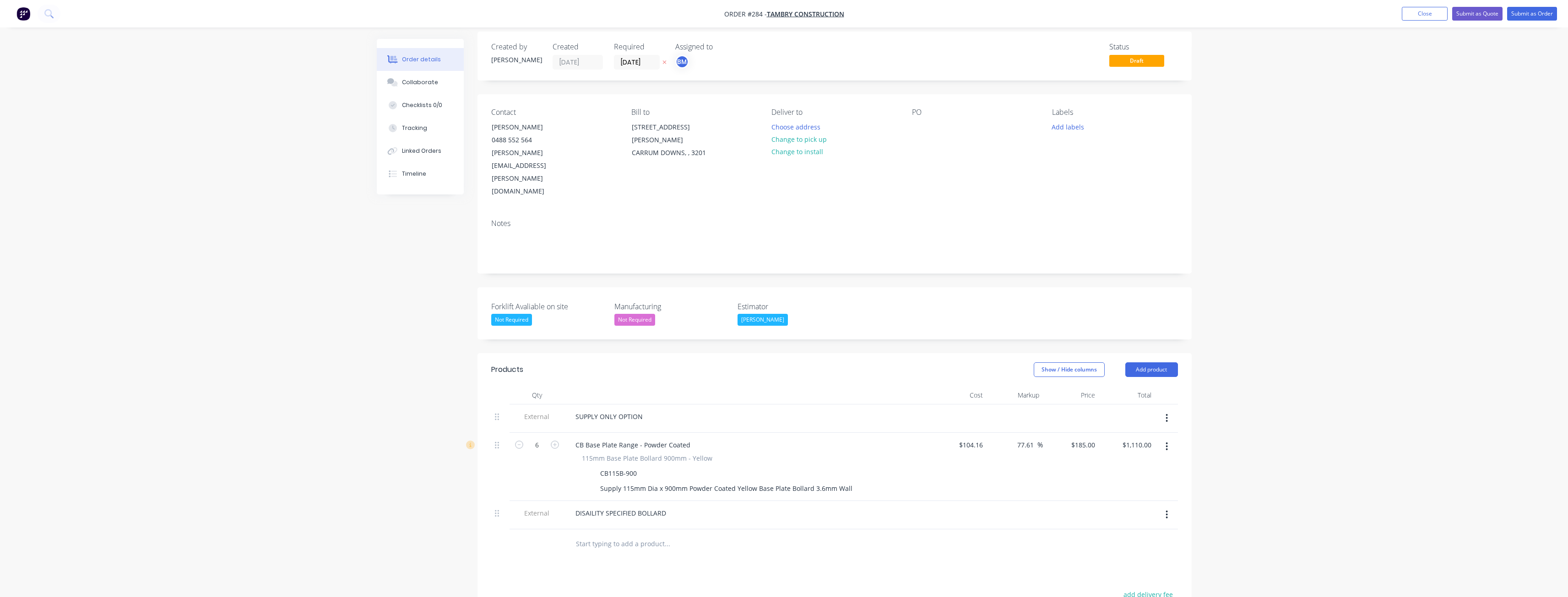
scroll to position [0, 0]
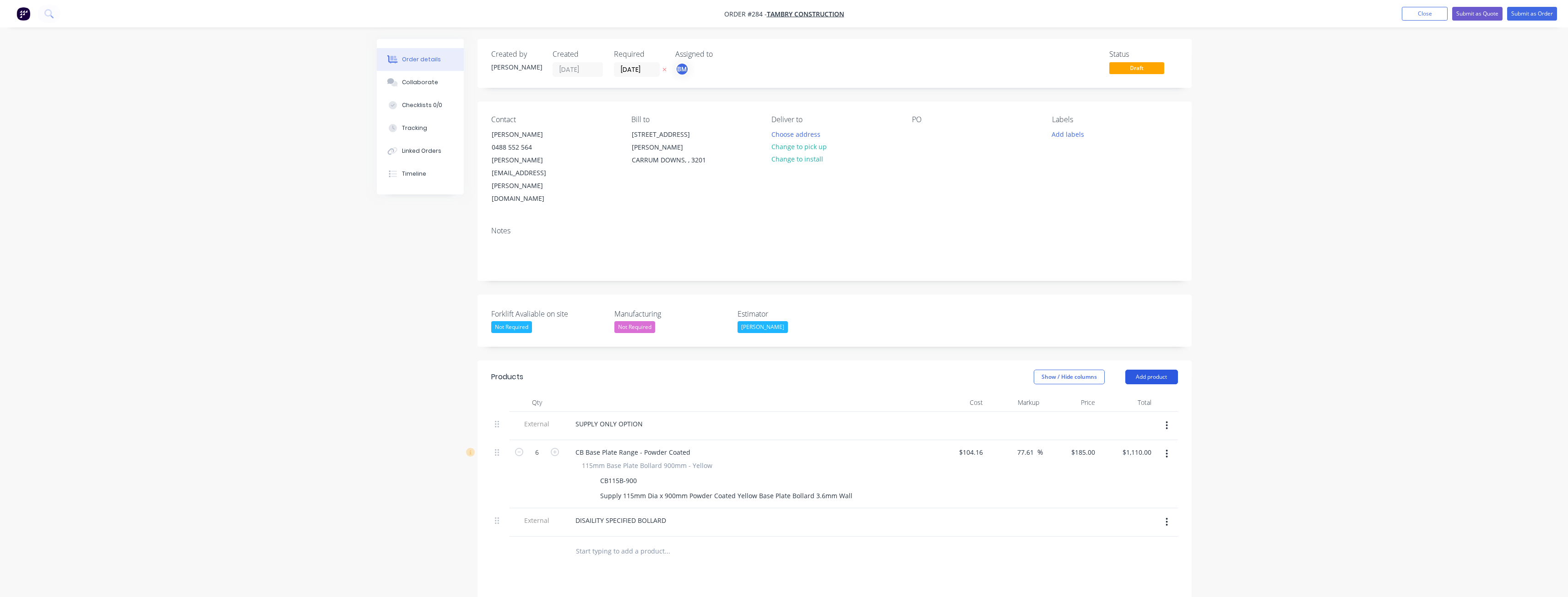
click at [1154, 369] on button "Add product" at bounding box center [1151, 377] width 53 height 15
click at [1132, 394] on div "Product catalogue" at bounding box center [1134, 400] width 70 height 13
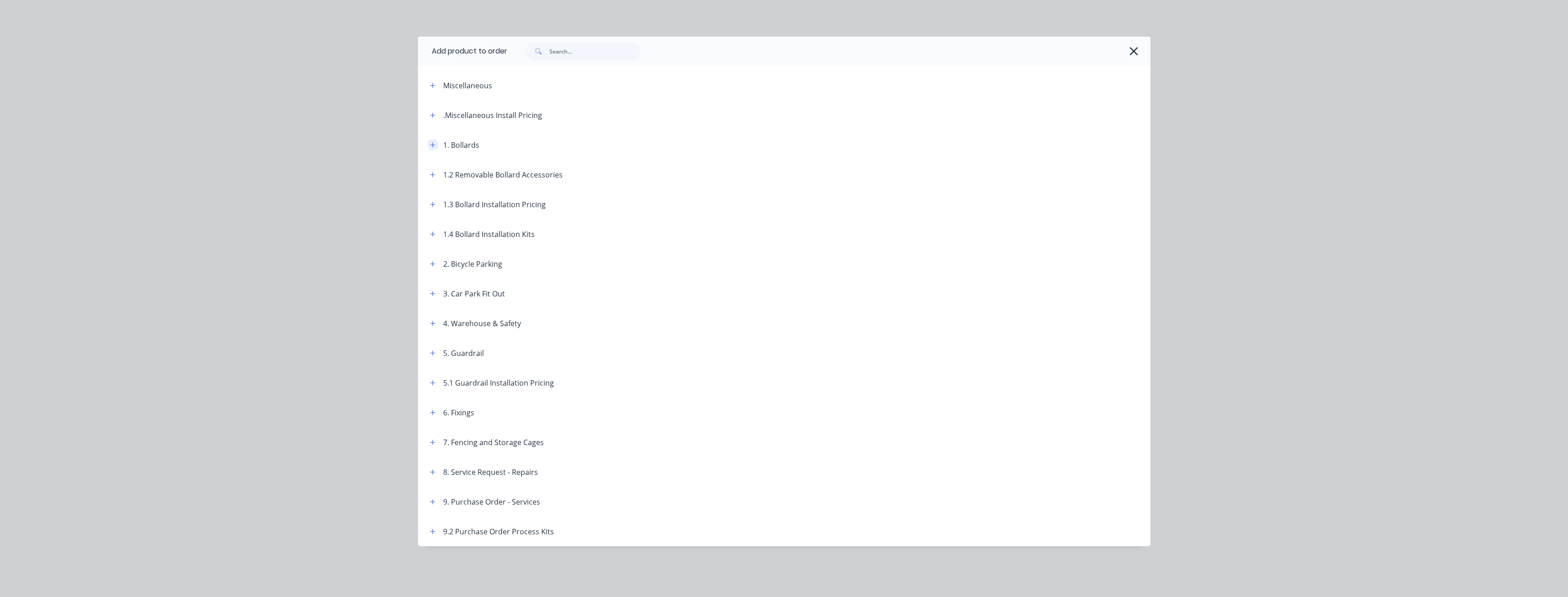
click at [433, 142] on icon "button" at bounding box center [432, 145] width 6 height 7
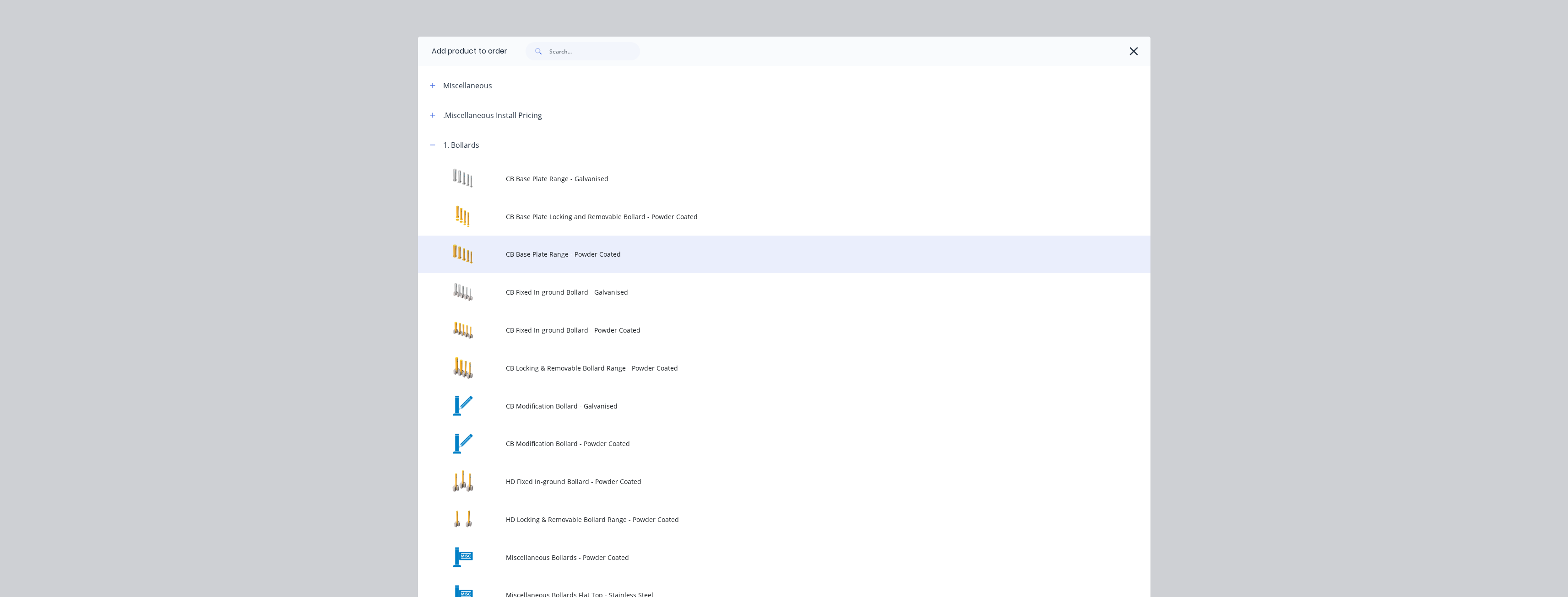
click at [557, 252] on span "CB Base Plate Range - Powder Coated" at bounding box center [764, 254] width 516 height 10
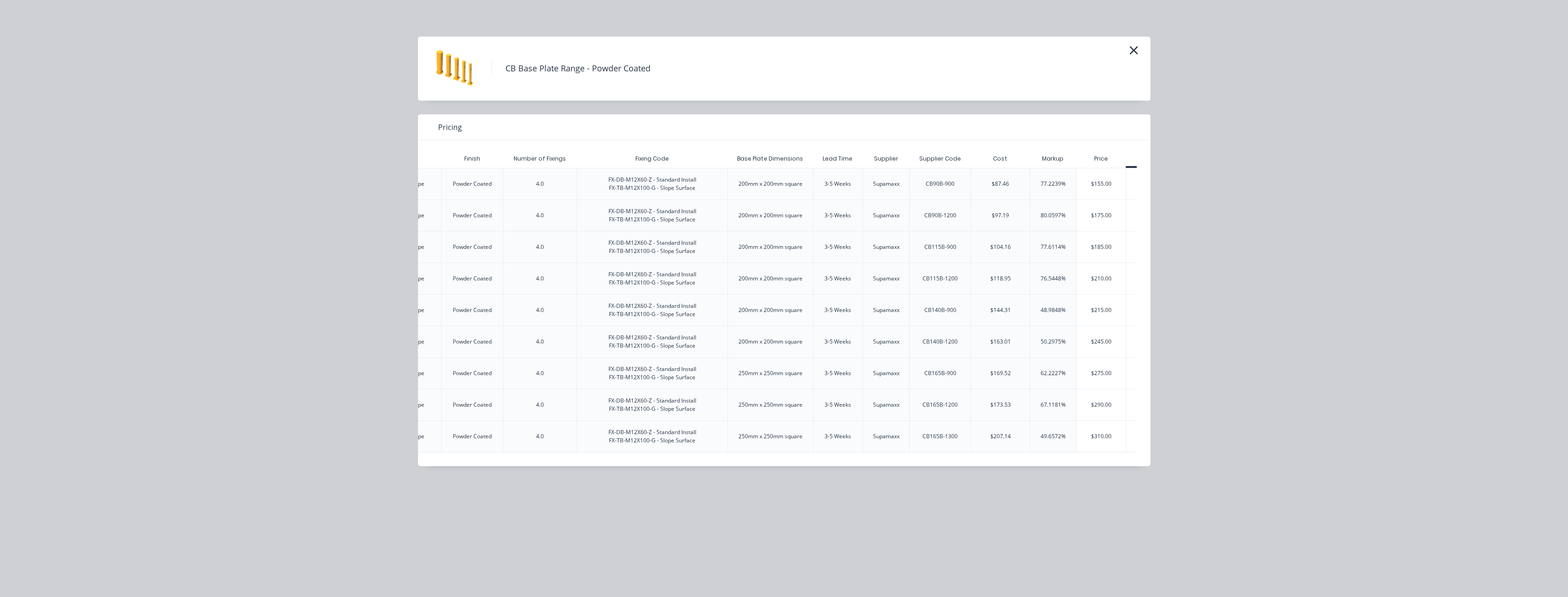
scroll to position [0, 1610]
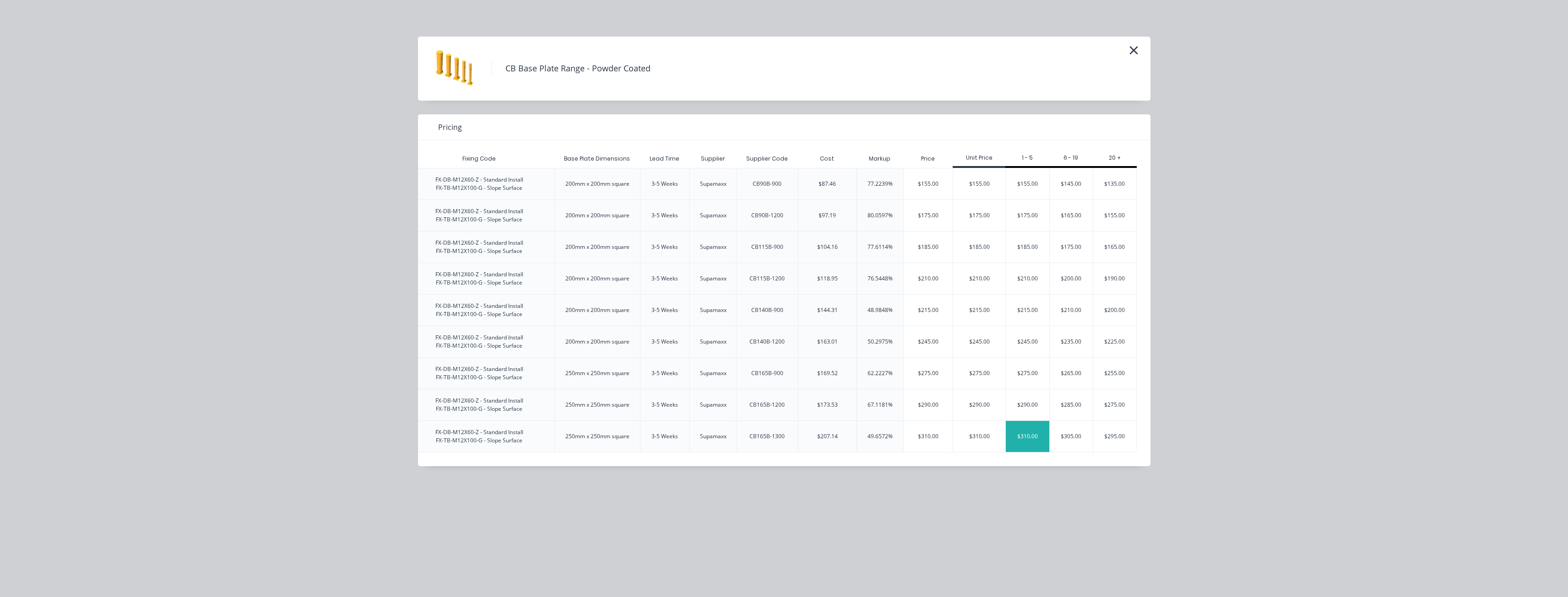
click at [1017, 433] on div "$310.00" at bounding box center [1027, 436] width 43 height 31
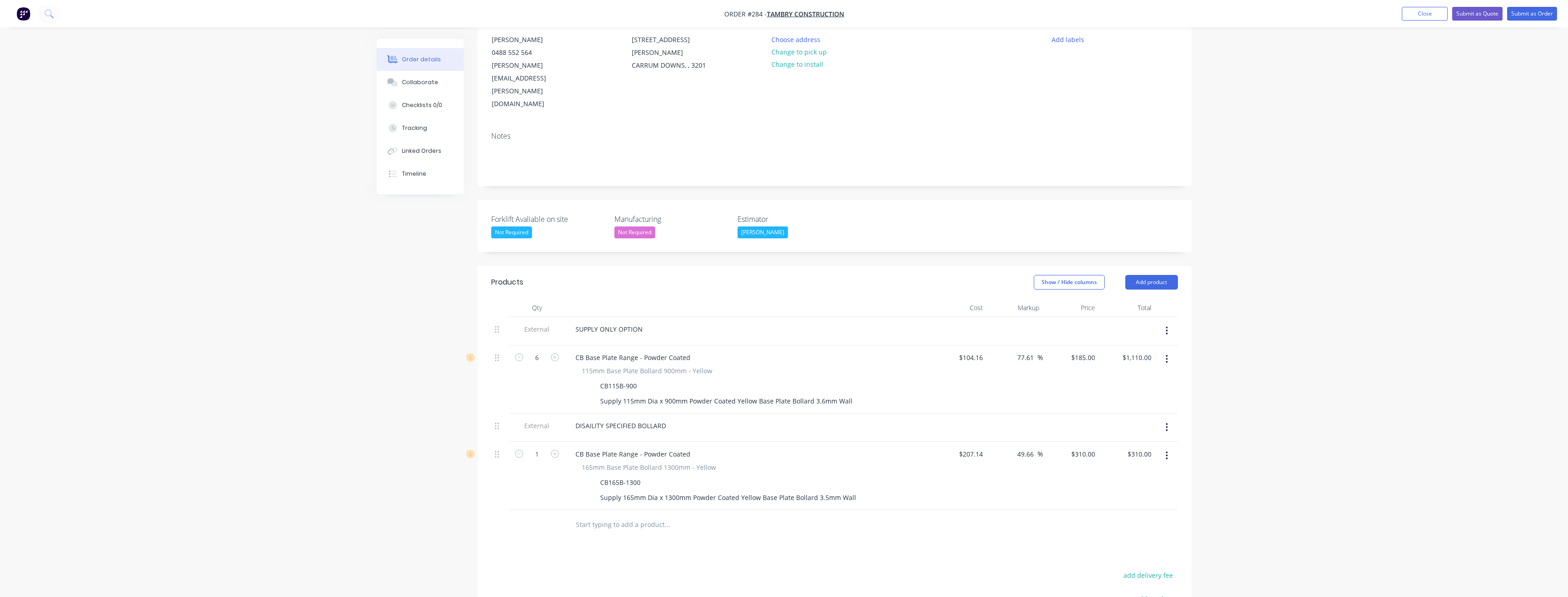
scroll to position [183, 0]
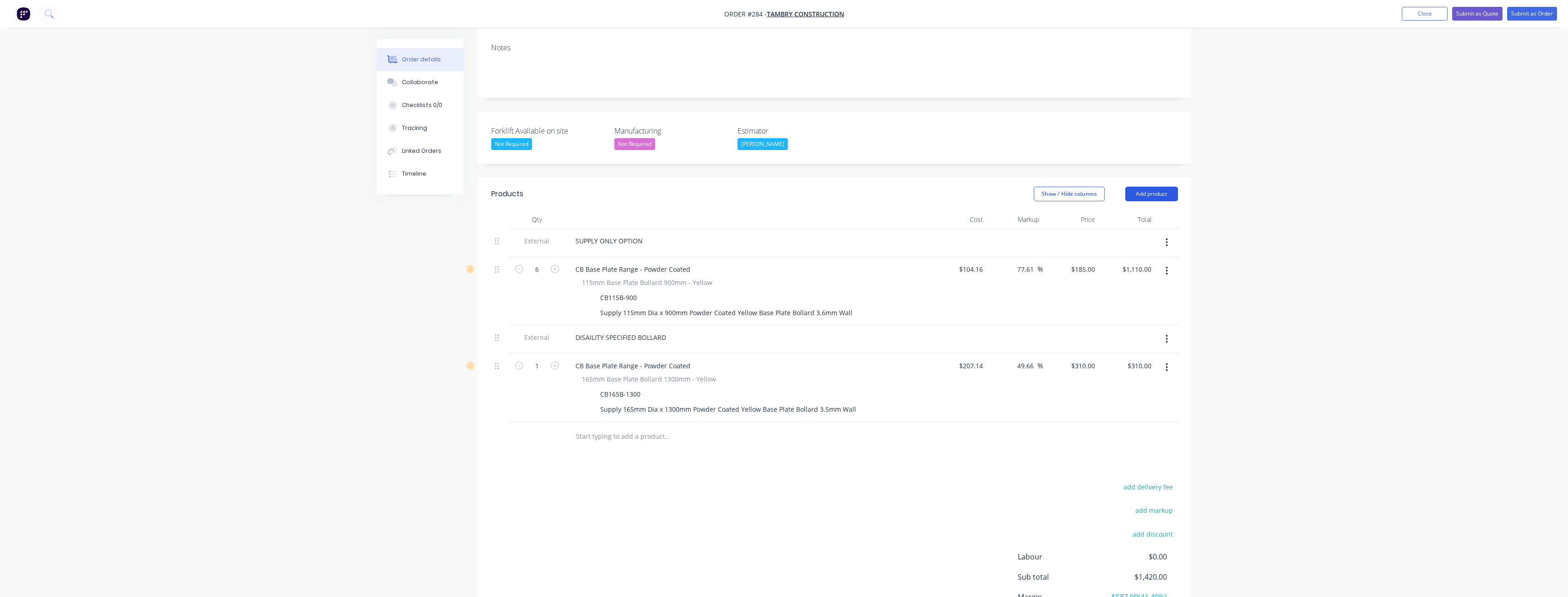
click at [1147, 187] on button "Add product" at bounding box center [1151, 194] width 53 height 15
click at [1114, 210] on div "Product catalogue" at bounding box center [1134, 217] width 70 height 13
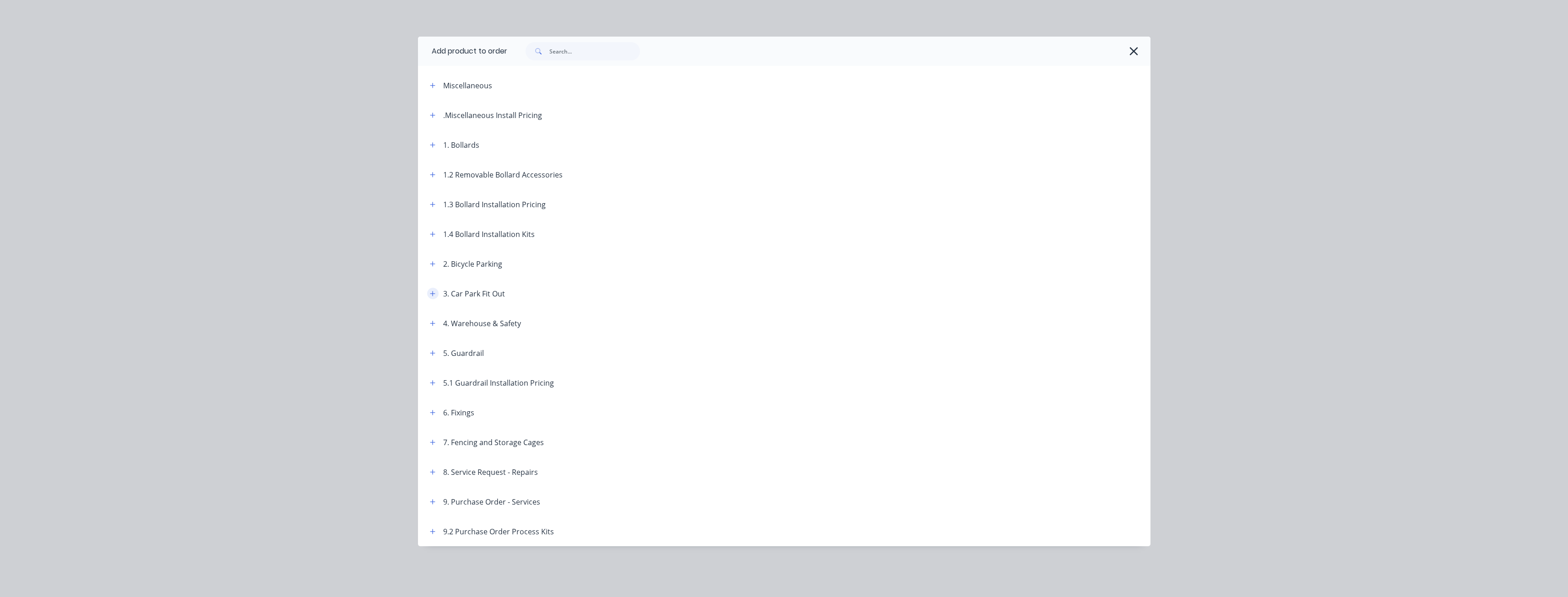
click at [433, 298] on button "button" at bounding box center [433, 294] width 11 height 11
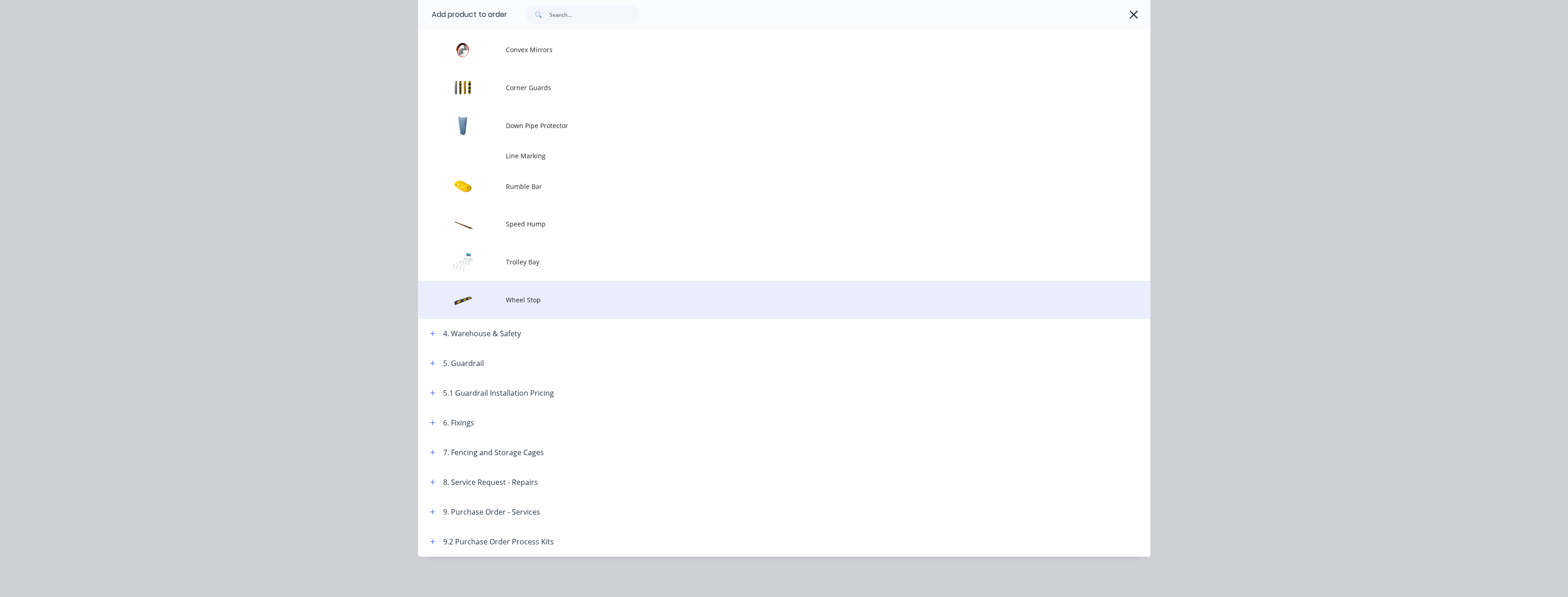
scroll to position [245, 0]
click at [514, 291] on td "Wheel Stop" at bounding box center [828, 300] width 644 height 38
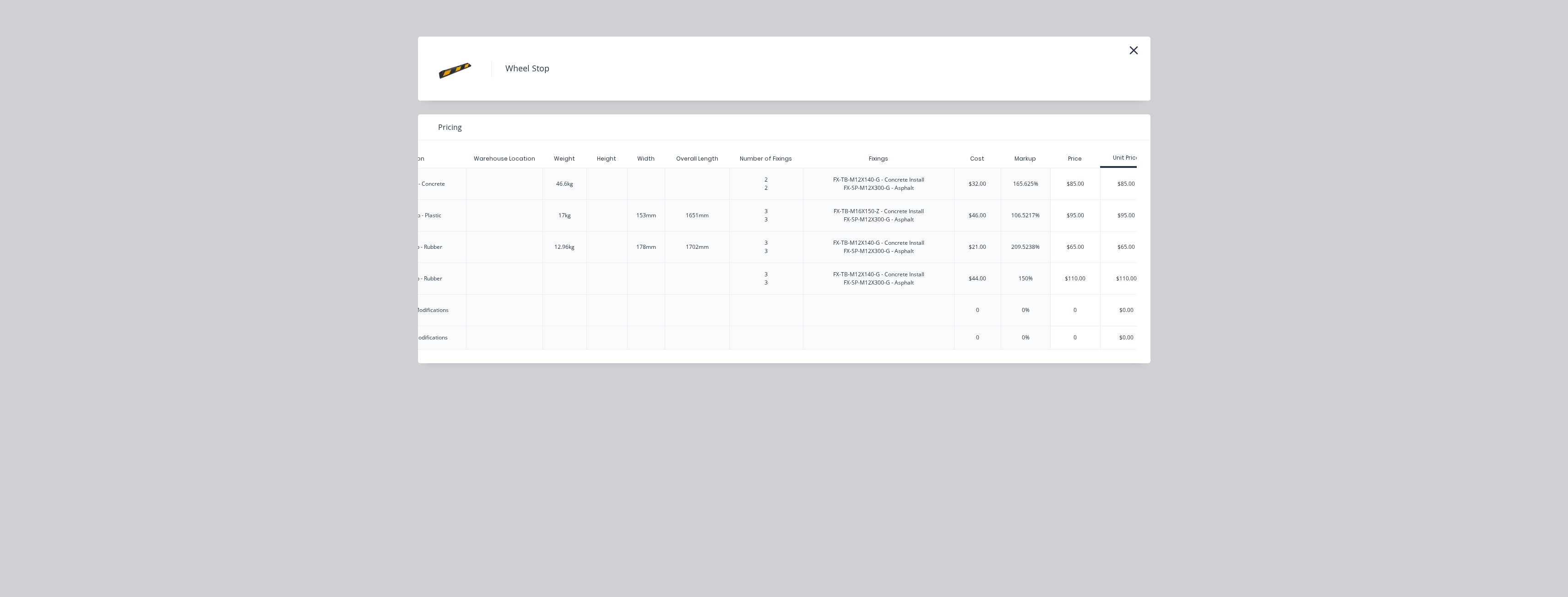
scroll to position [0, 341]
click at [1061, 237] on div "$65.00" at bounding box center [1059, 247] width 50 height 31
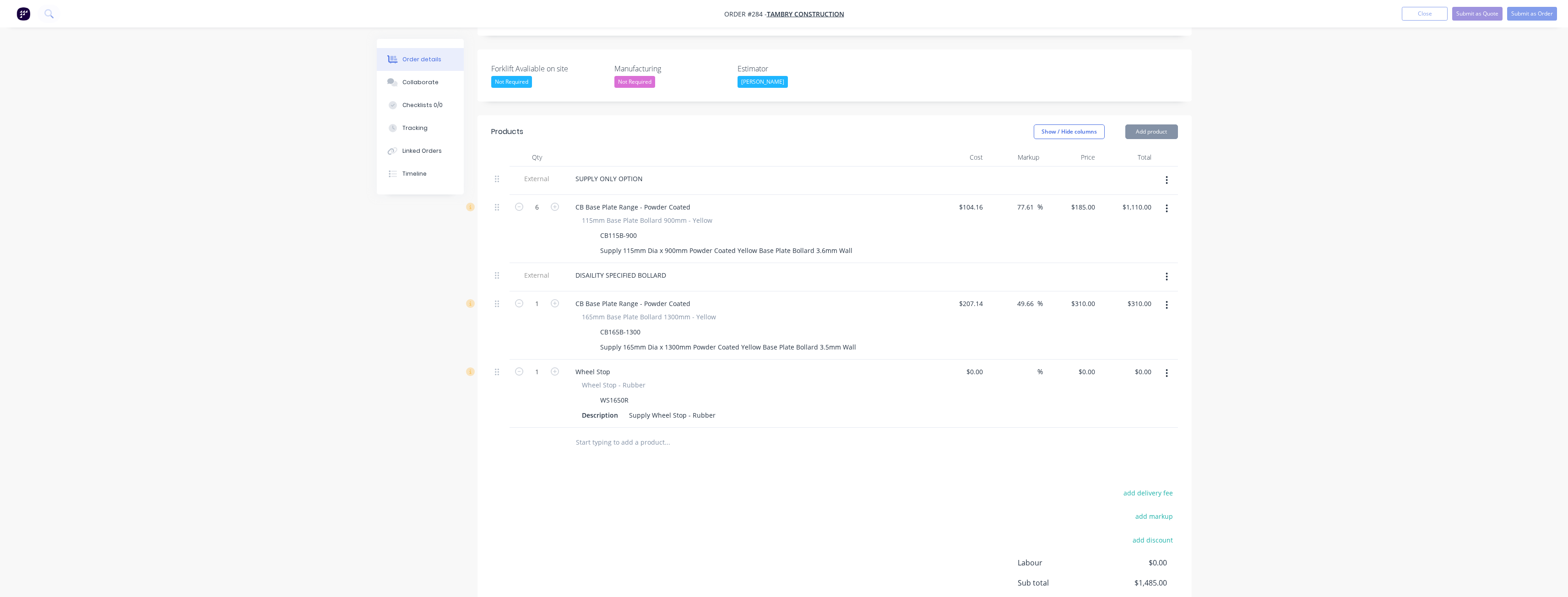
type input "$21.00"
type input "209.52"
type input "$65.00"
click at [538, 214] on input "1" at bounding box center [537, 207] width 24 height 14
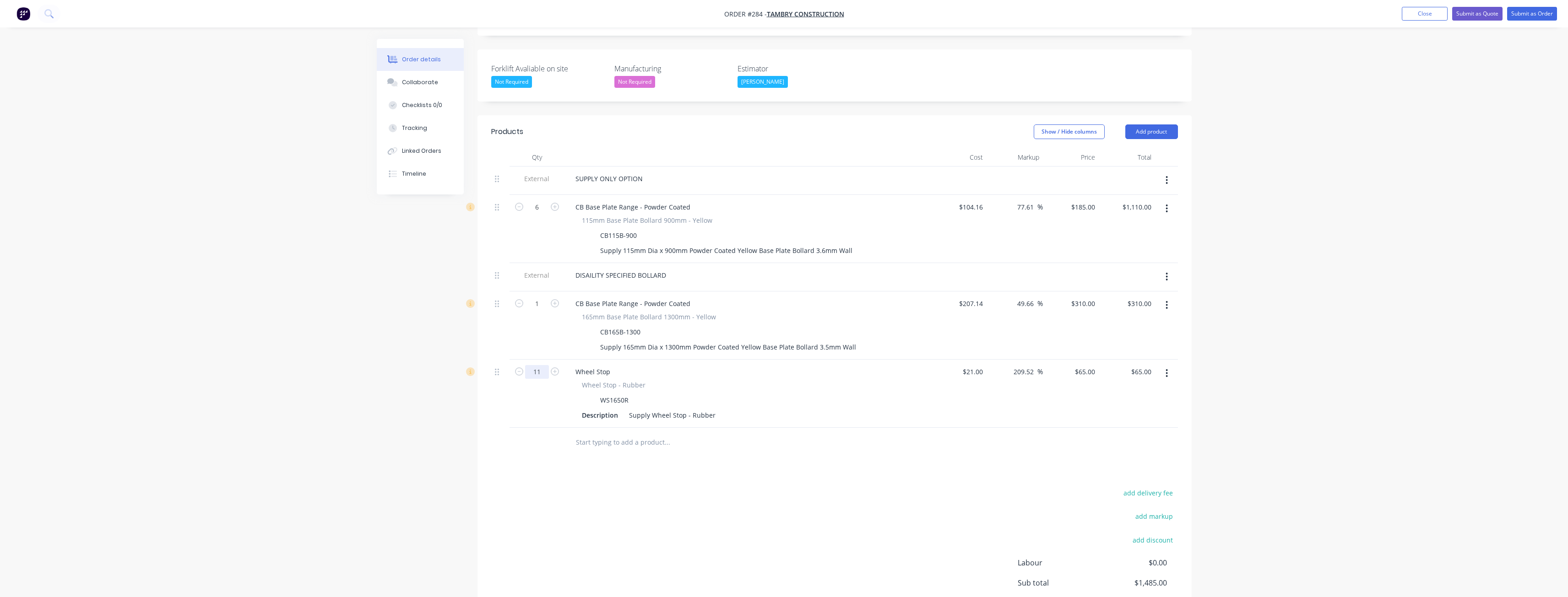
type input "11"
type input "$715.00"
click at [743, 487] on div "add delivery fee add markup add discount Labour $0.00 Sub total $1,485.00 Margi…" at bounding box center [835, 575] width 687 height 177
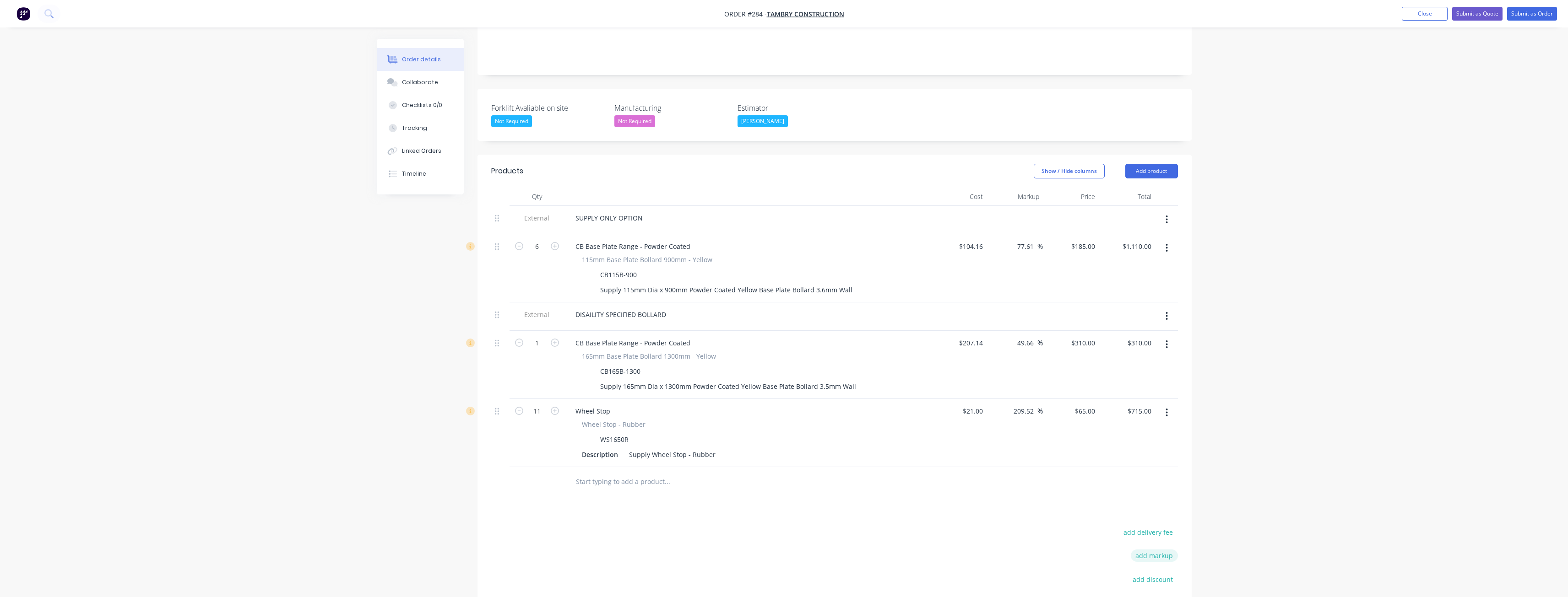
scroll to position [209, 0]
click at [1145, 523] on button "add delivery fee" at bounding box center [1149, 528] width 59 height 12
type input "270"
click at [839, 471] on div "Products Show / Hide columns Add product Qty Cost Markup Price Total External S…" at bounding box center [834, 431] width 714 height 559
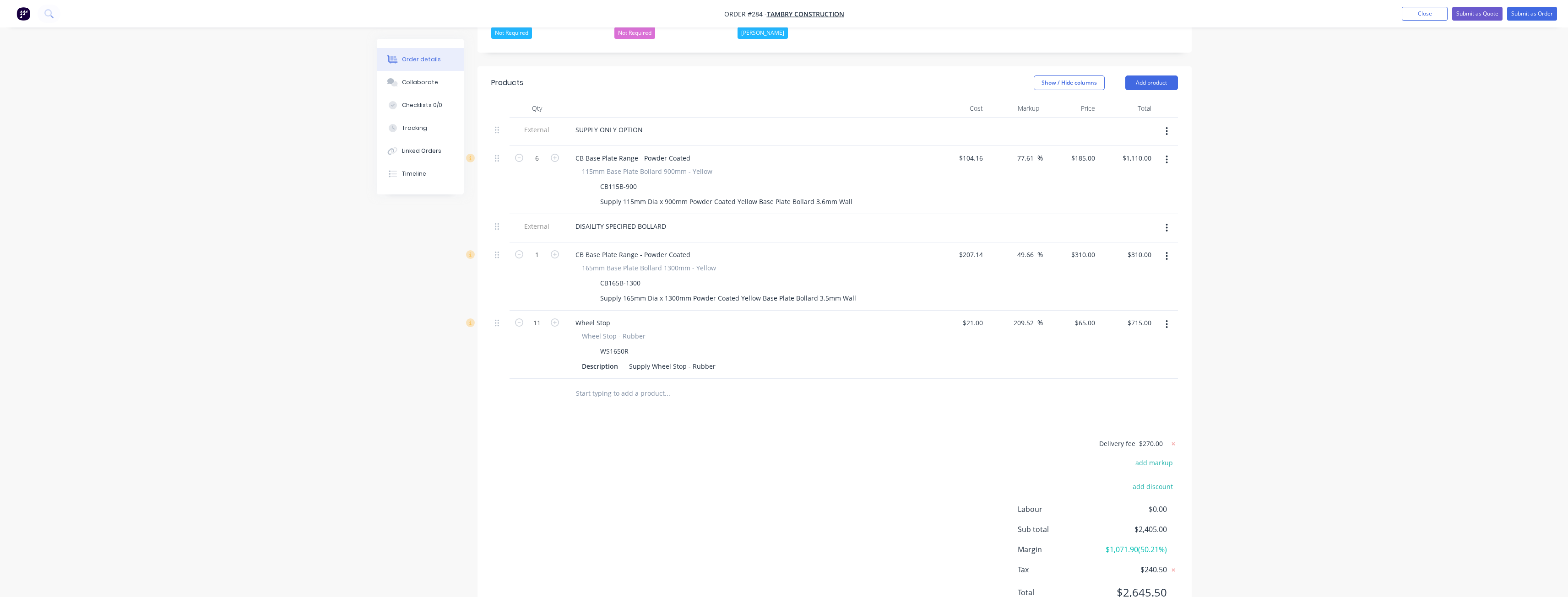
scroll to position [296, 0]
click at [1176, 438] on icon at bounding box center [1173, 442] width 9 height 9
click at [1154, 436] on button "add delivery fee" at bounding box center [1149, 442] width 59 height 12
type input "170"
click at [844, 453] on div "Delivery fee $170.00 add markup add discount Labour $0.00 Sub total $2,305.00 M…" at bounding box center [835, 522] width 687 height 172
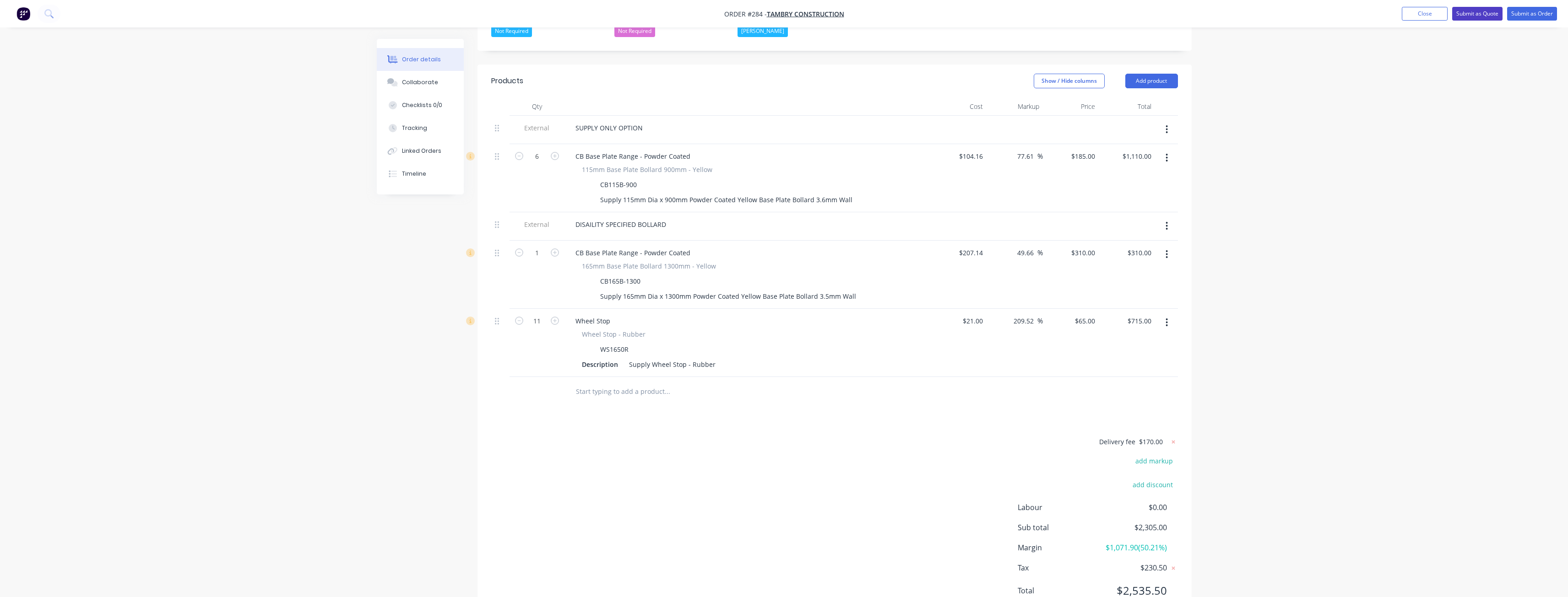
click at [1477, 14] on button "Submit as Quote" at bounding box center [1477, 13] width 51 height 14
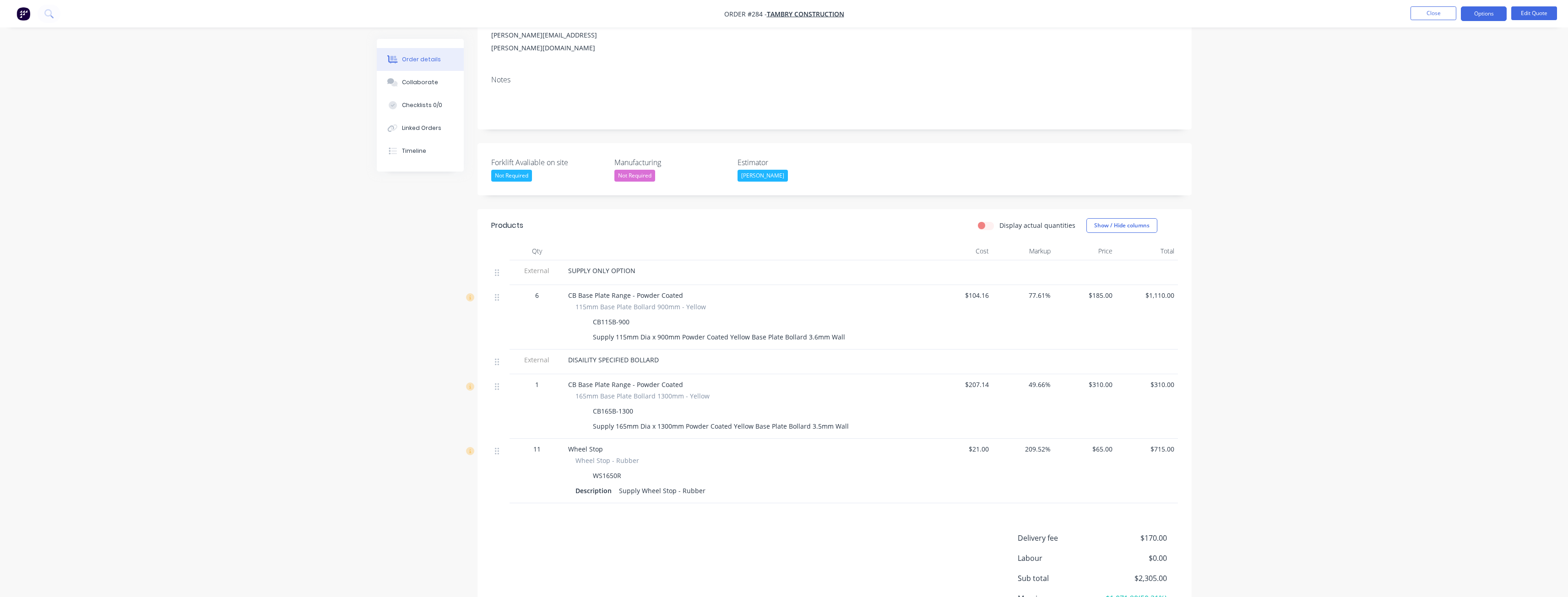
scroll to position [137, 0]
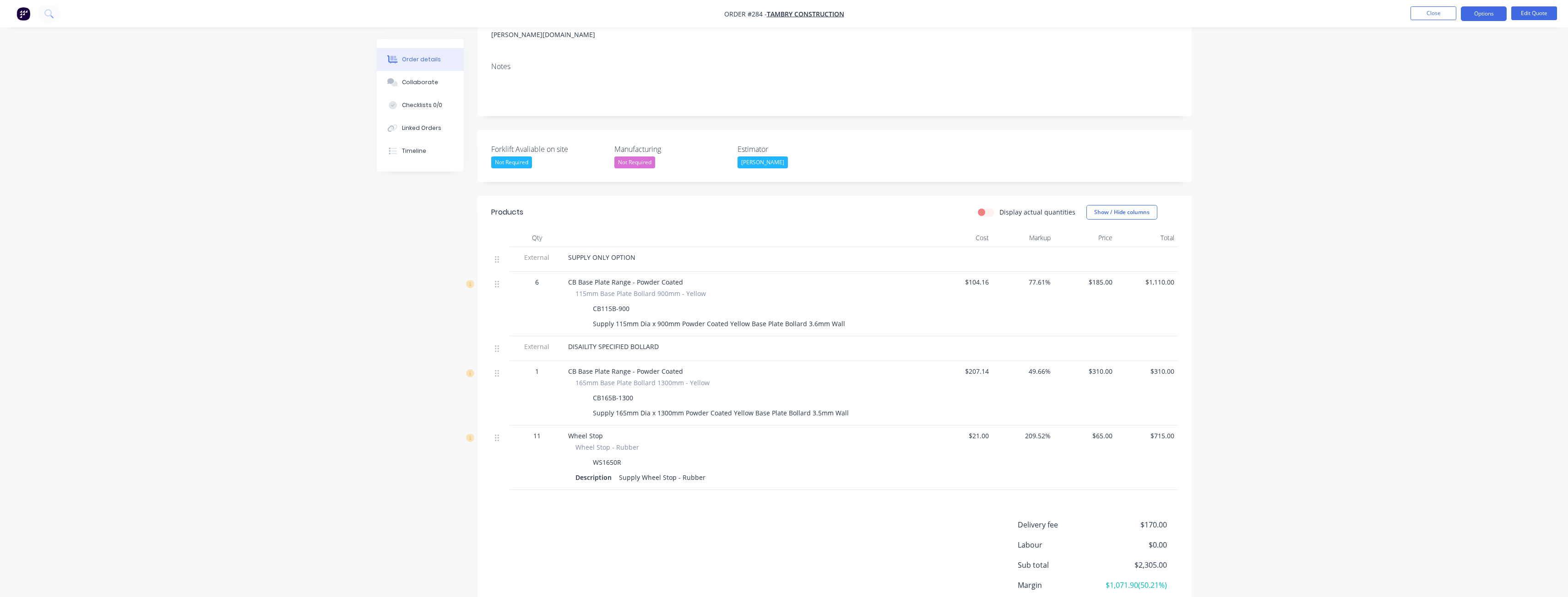
click at [911, 214] on header "Products Display actual quantities Show / Hide columns" at bounding box center [834, 212] width 714 height 33
click at [1430, 10] on button "Close" at bounding box center [1433, 13] width 46 height 14
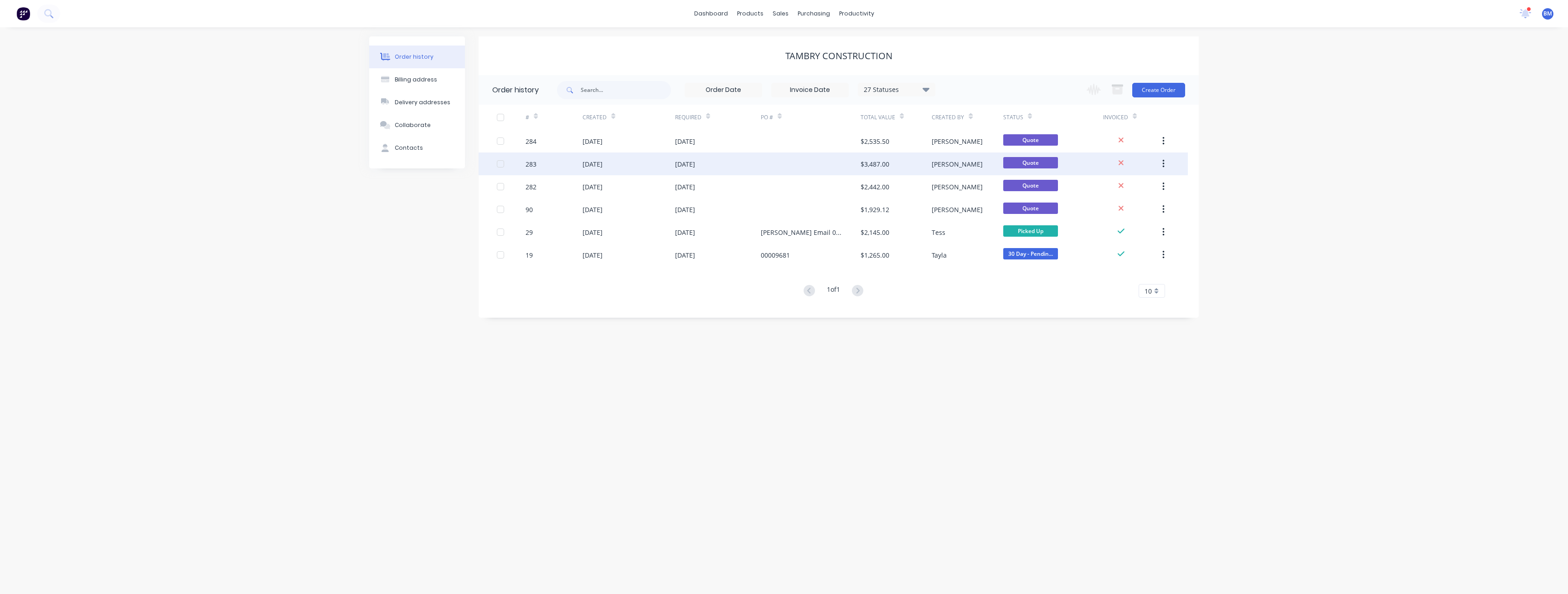
click at [764, 158] on div at bounding box center [810, 164] width 100 height 23
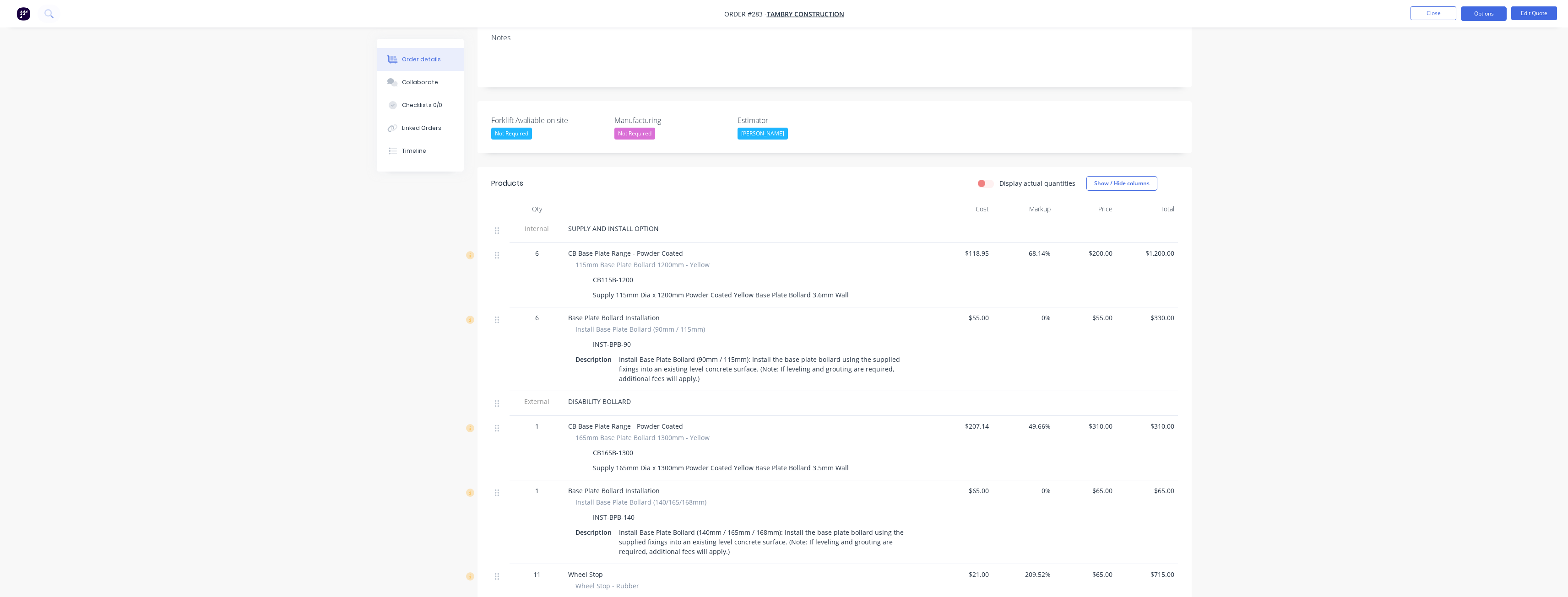
scroll to position [137, 0]
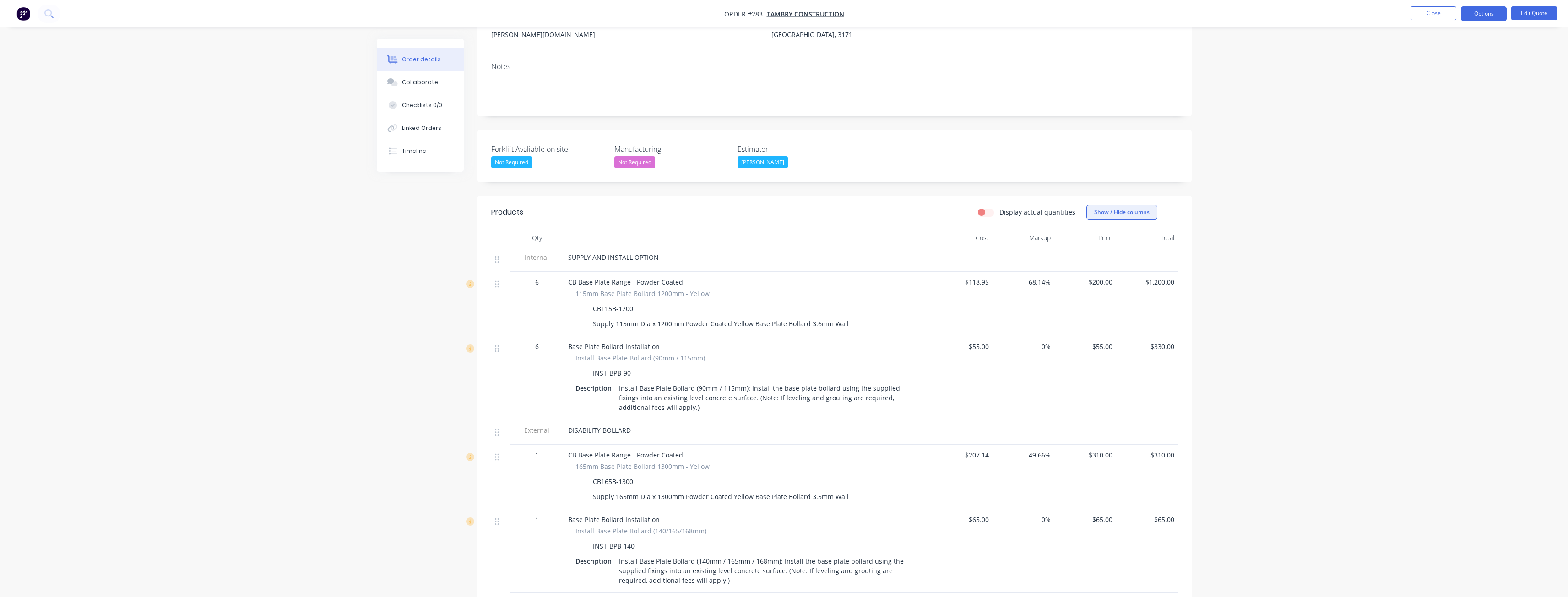
click at [1115, 205] on button "Show / Hide columns" at bounding box center [1122, 212] width 71 height 15
click at [924, 205] on div "Display actual quantities Show / Hide columns" at bounding box center [907, 212] width 541 height 15
click at [1535, 13] on button "Edit Quote" at bounding box center [1535, 13] width 46 height 14
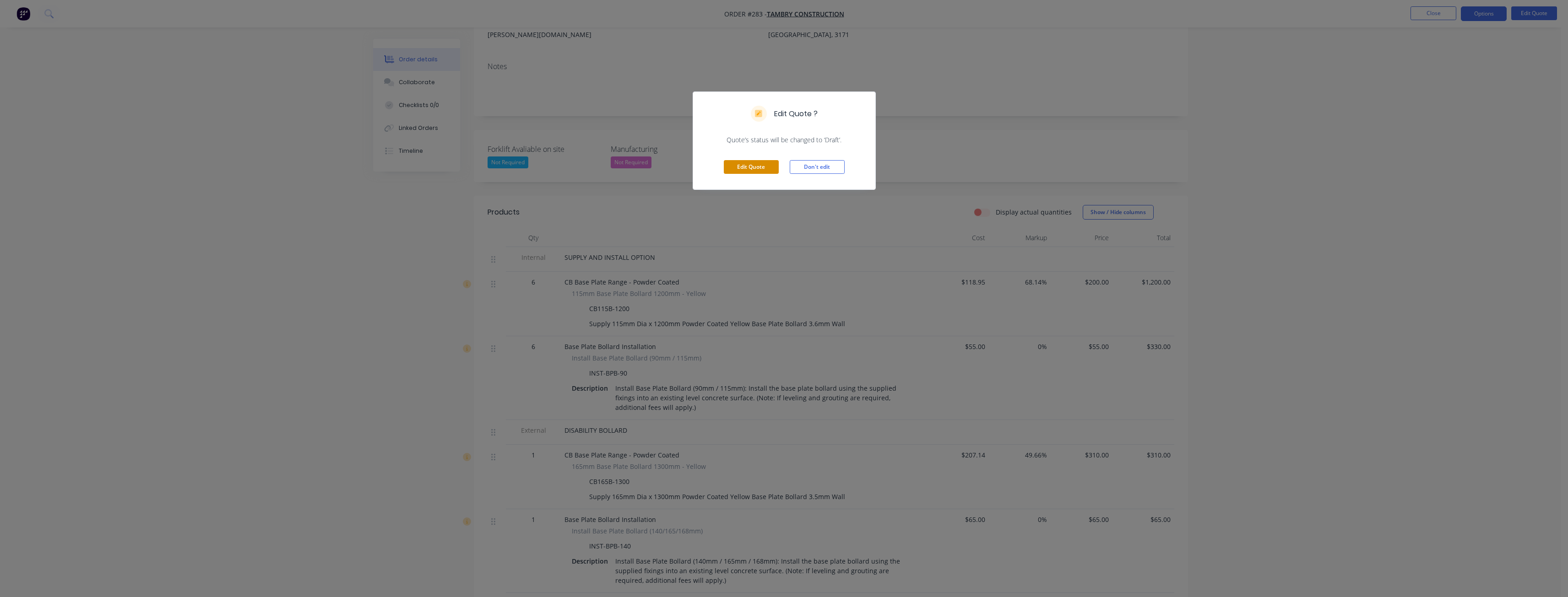
click at [741, 170] on button "Edit Quote" at bounding box center [751, 166] width 55 height 14
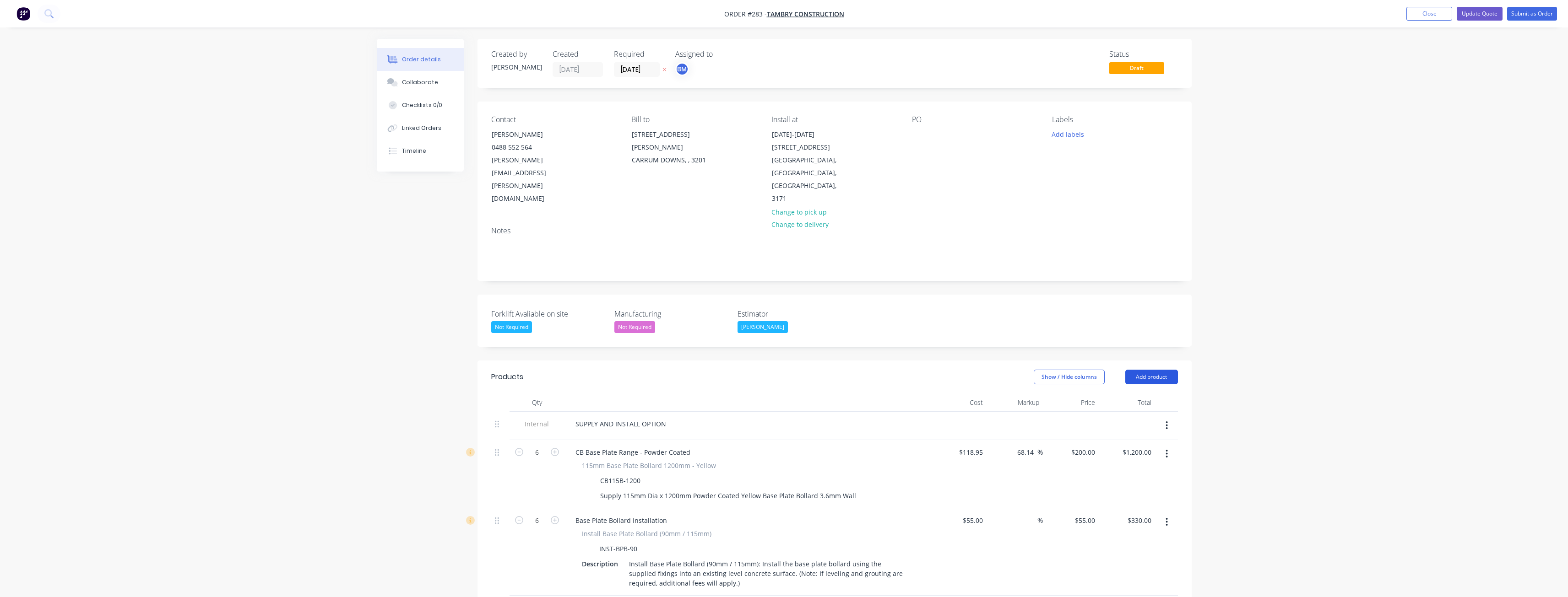
click at [1149, 369] on button "Add product" at bounding box center [1151, 377] width 53 height 15
click at [1133, 394] on div "Product catalogue" at bounding box center [1134, 400] width 70 height 13
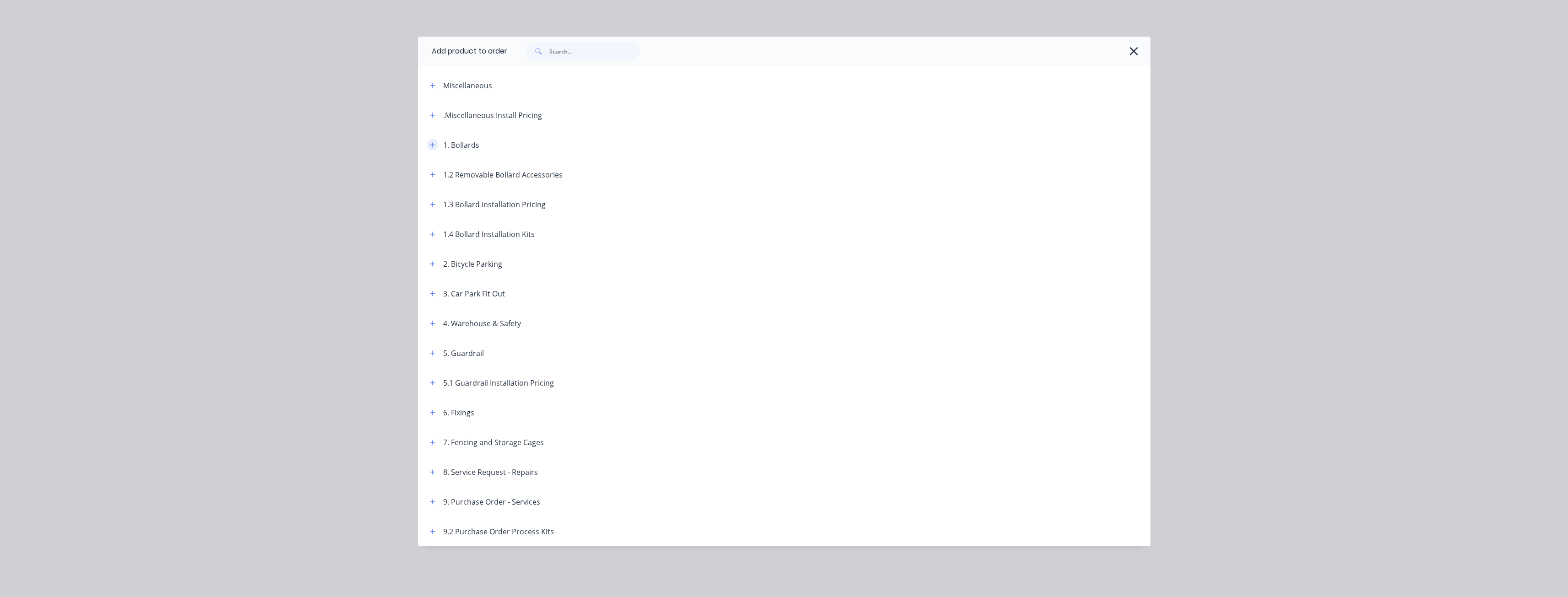
click at [432, 144] on icon "button" at bounding box center [432, 145] width 6 height 7
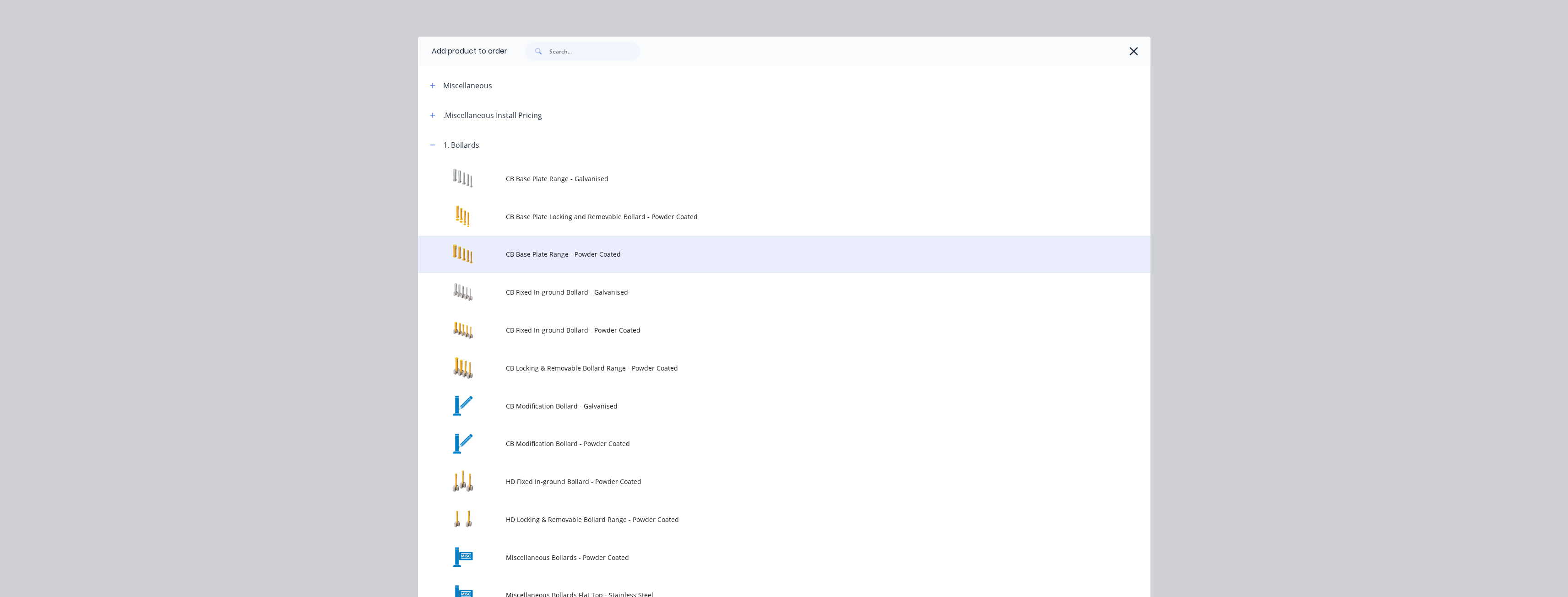
click at [556, 257] on span "CB Base Plate Range - Powder Coated" at bounding box center [764, 254] width 516 height 10
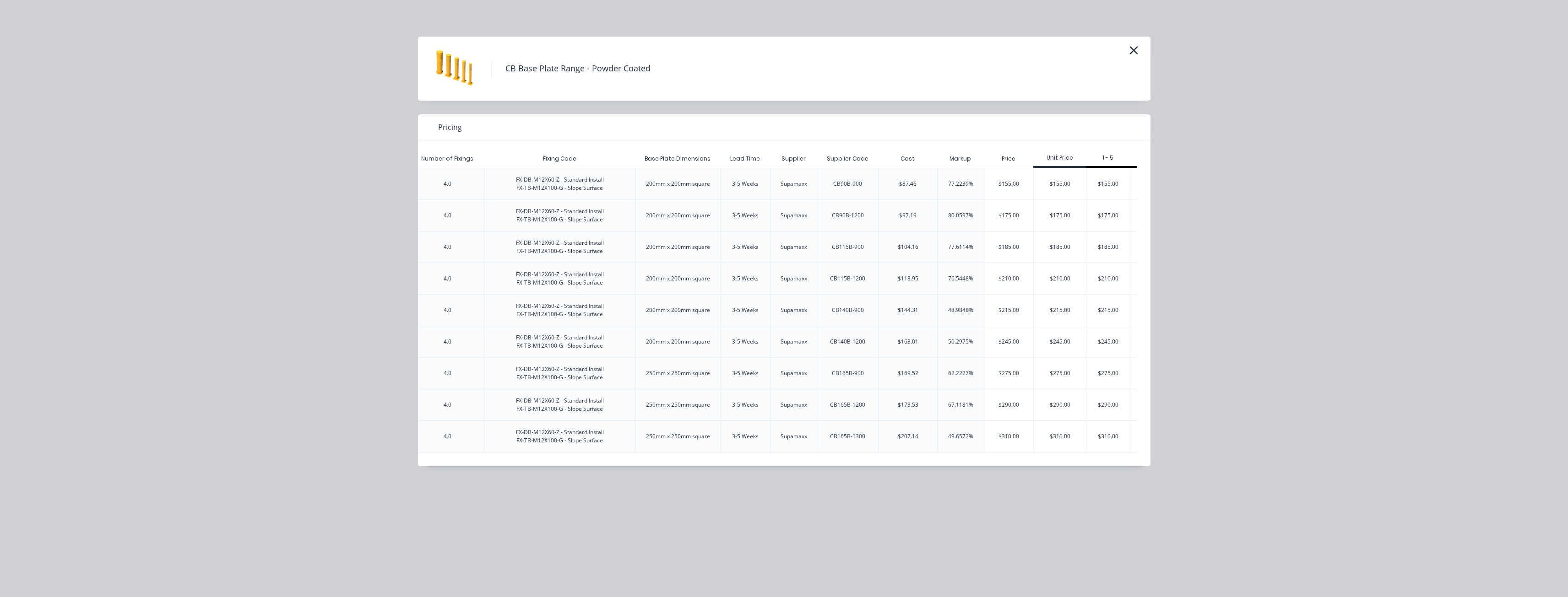
scroll to position [0, 1610]
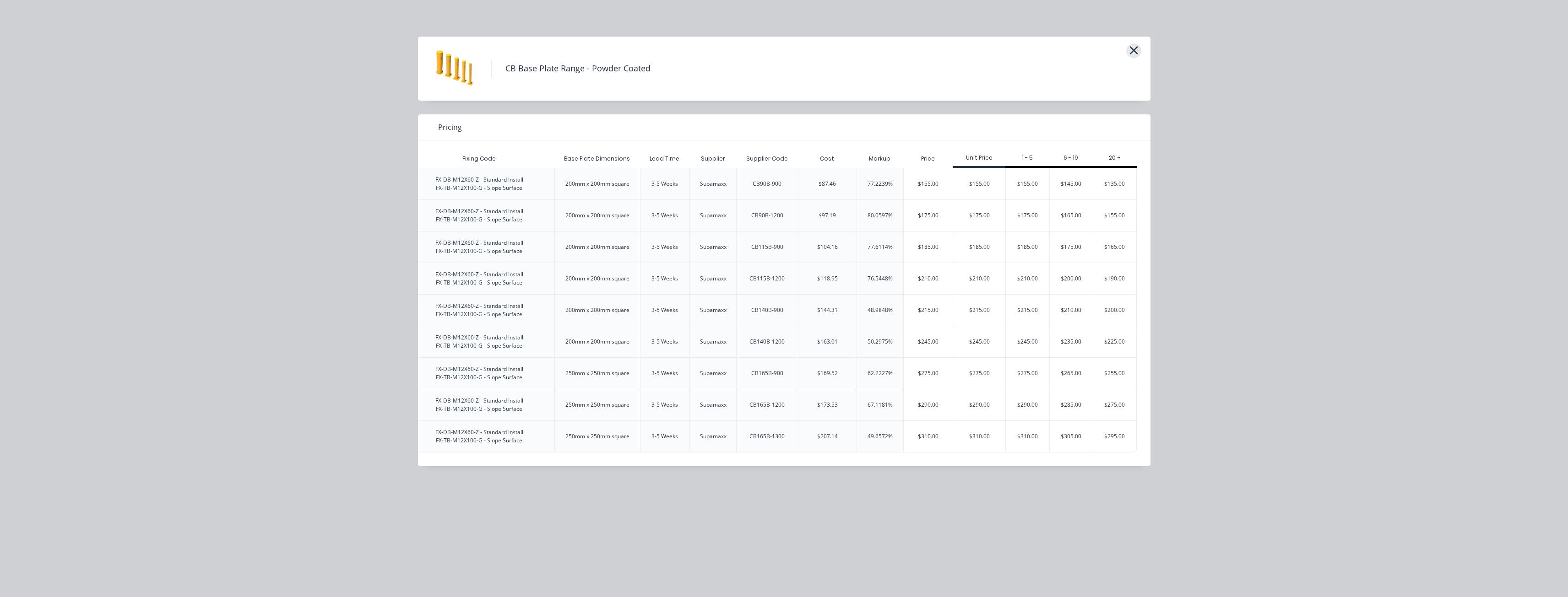
click at [1130, 51] on icon "button" at bounding box center [1134, 51] width 10 height 13
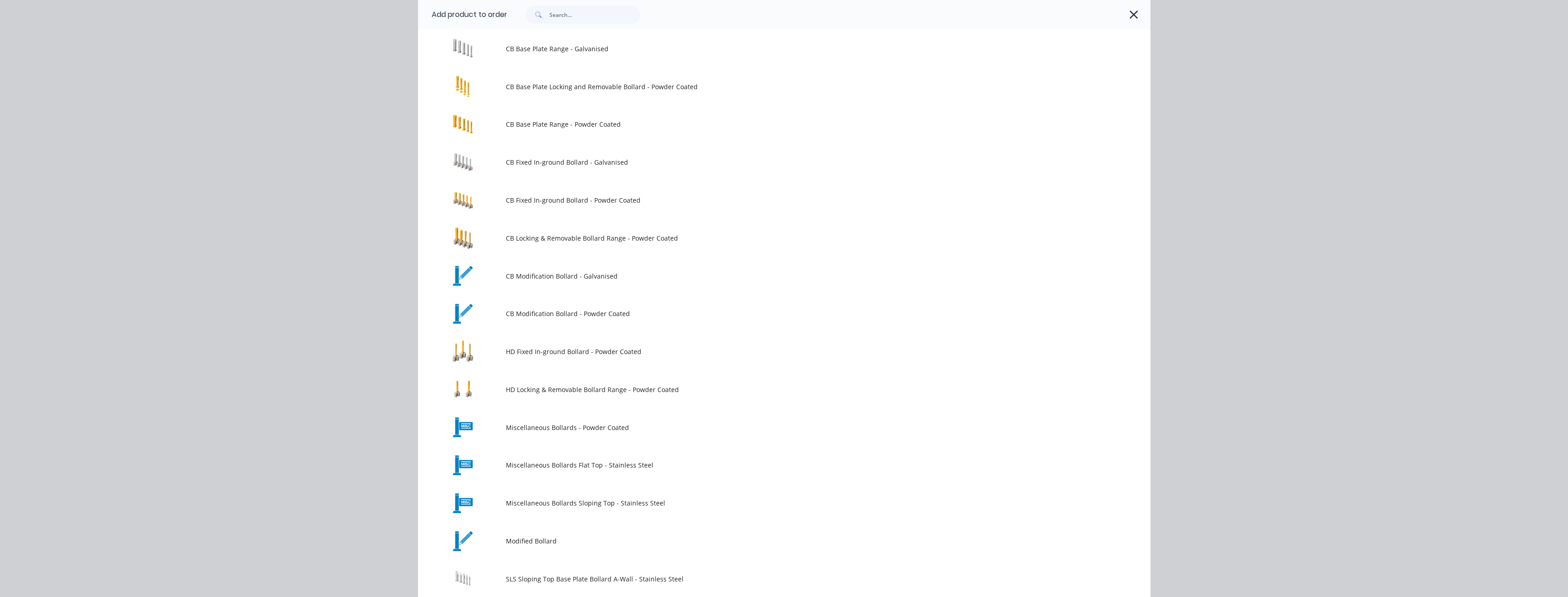
click at [1131, 13] on icon "button" at bounding box center [1134, 15] width 10 height 13
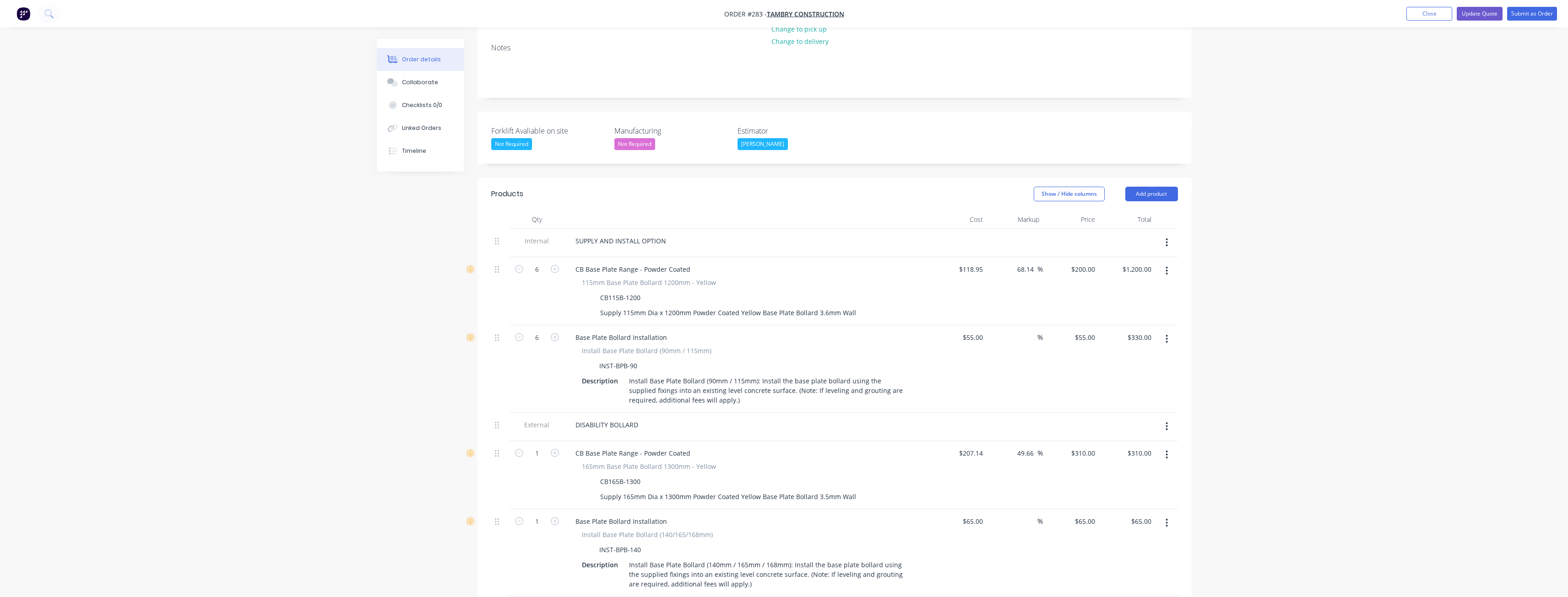
scroll to position [0, 0]
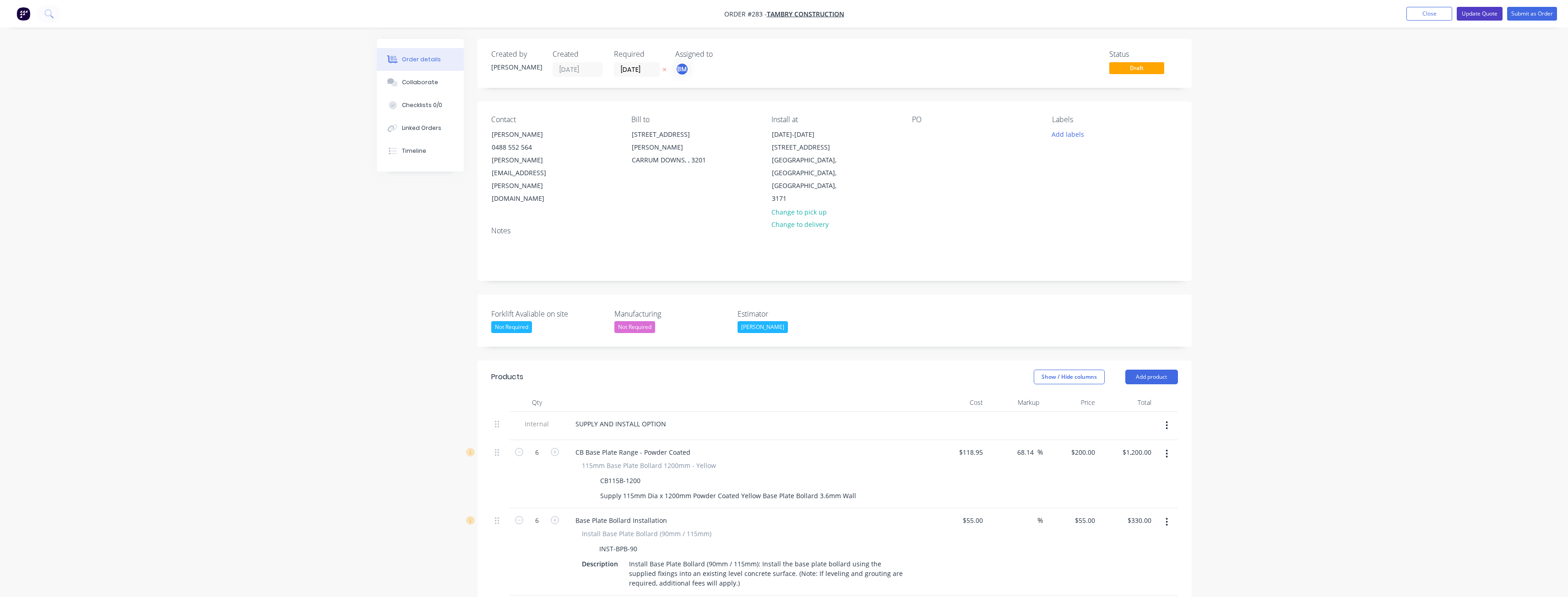
click at [1476, 10] on button "Update Quote" at bounding box center [1480, 13] width 46 height 14
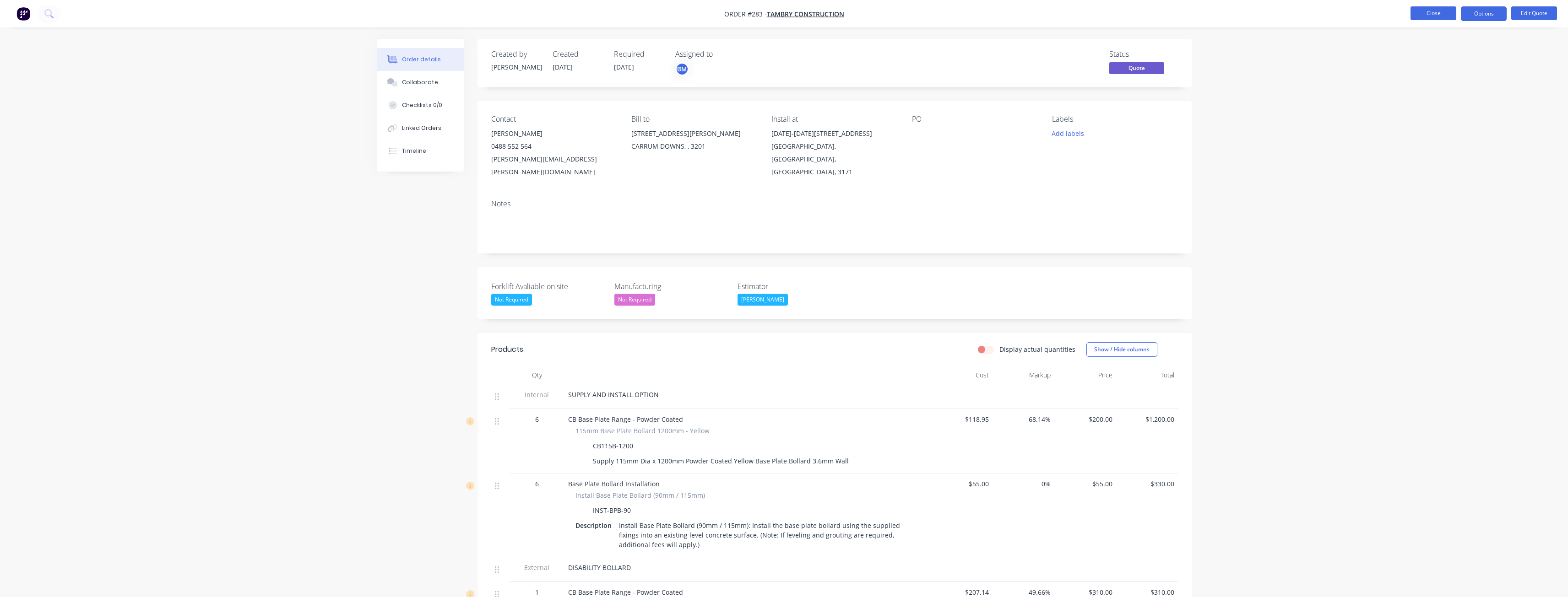
click at [1429, 11] on button "Close" at bounding box center [1433, 13] width 46 height 14
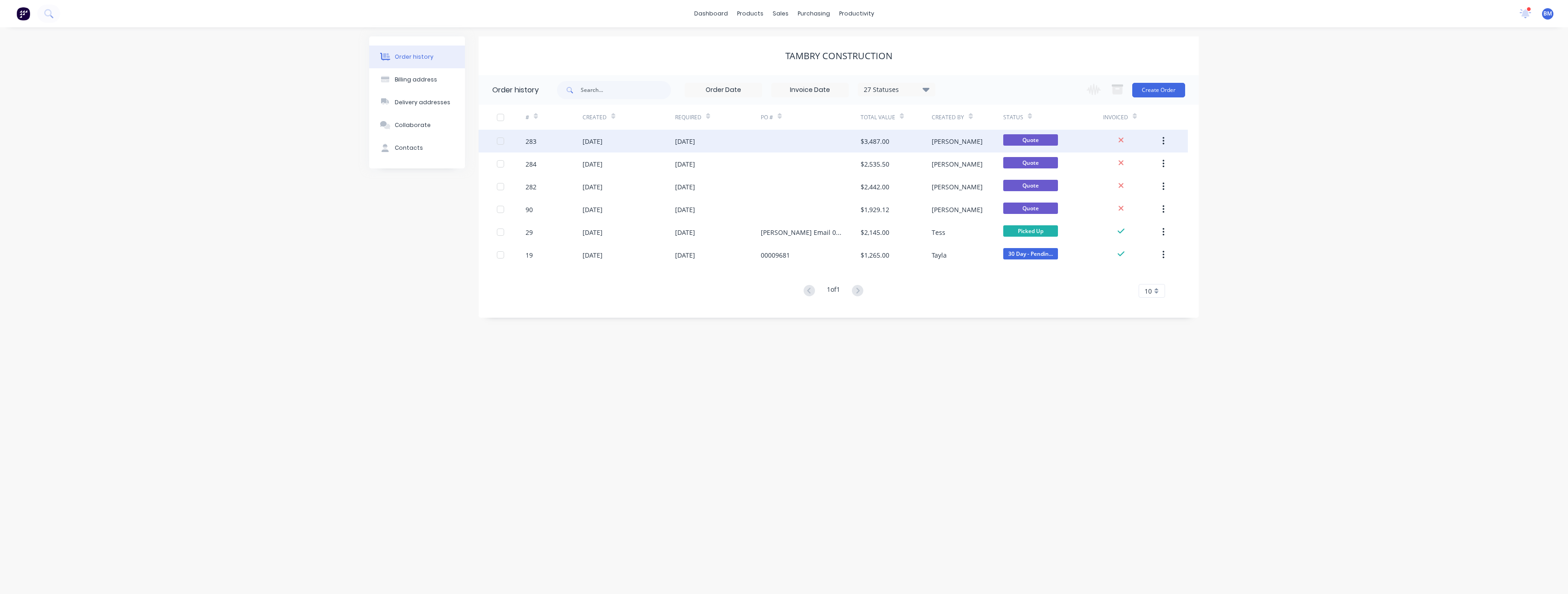
click at [695, 136] on div "[DATE]" at bounding box center [718, 141] width 86 height 23
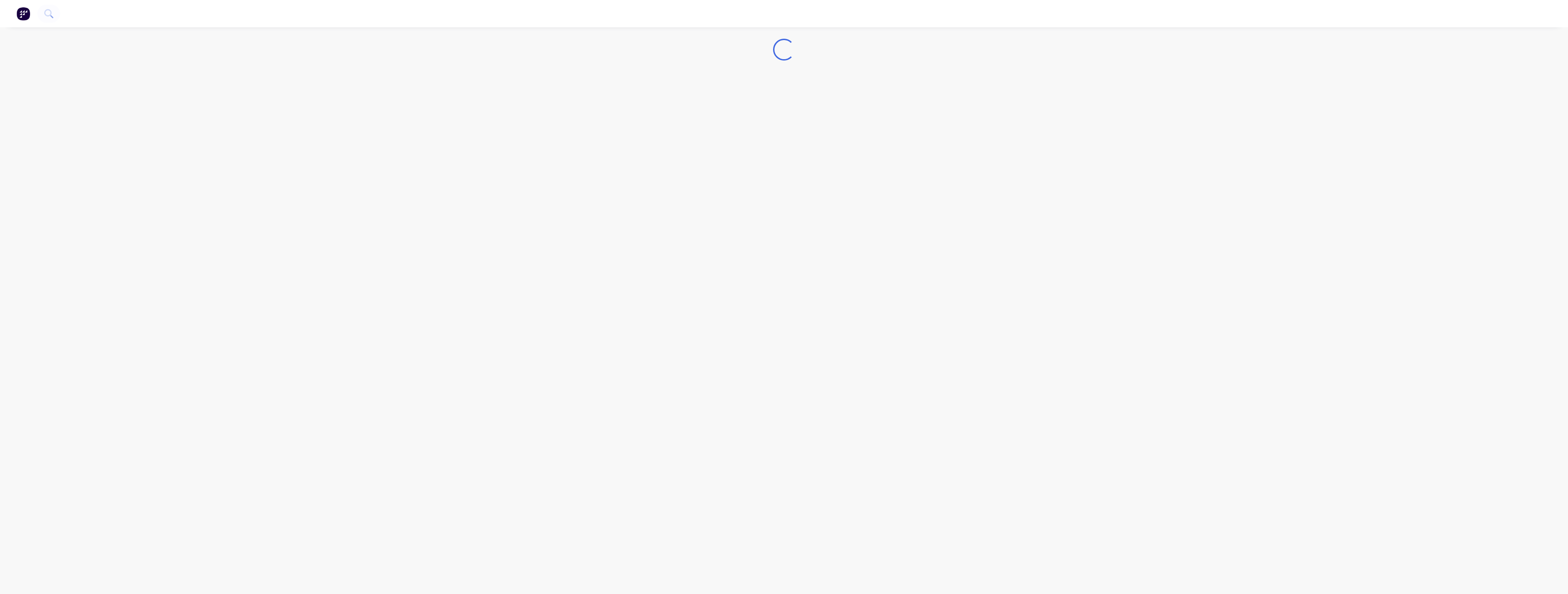
click at [695, 136] on div "Loading..." at bounding box center [784, 297] width 1568 height 594
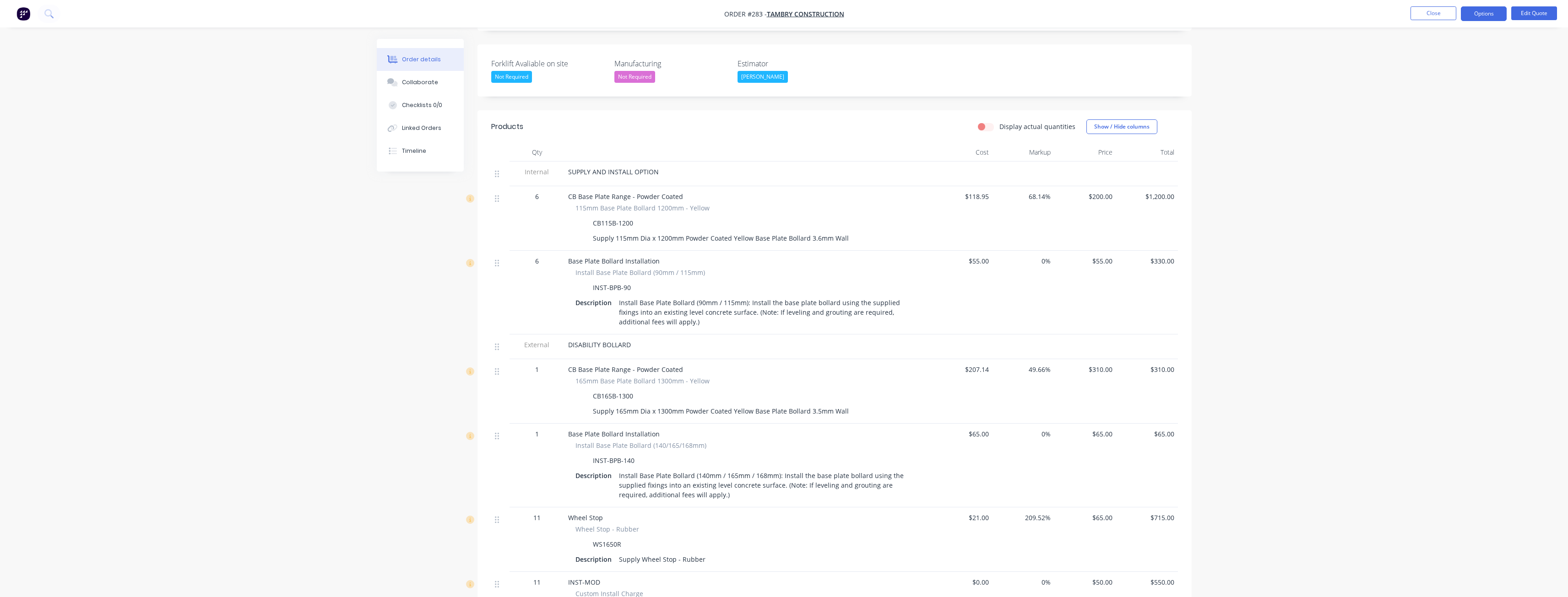
scroll to position [229, 0]
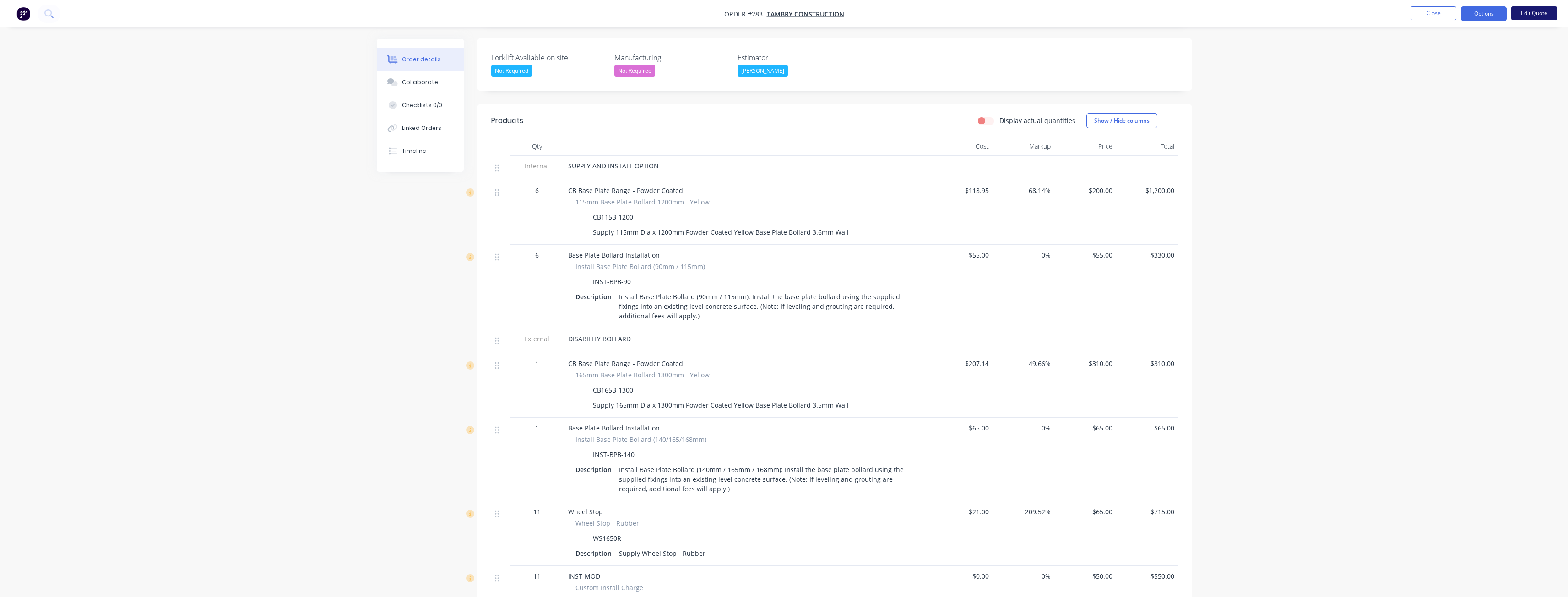
click at [1532, 7] on button "Edit Quote" at bounding box center [1535, 13] width 46 height 14
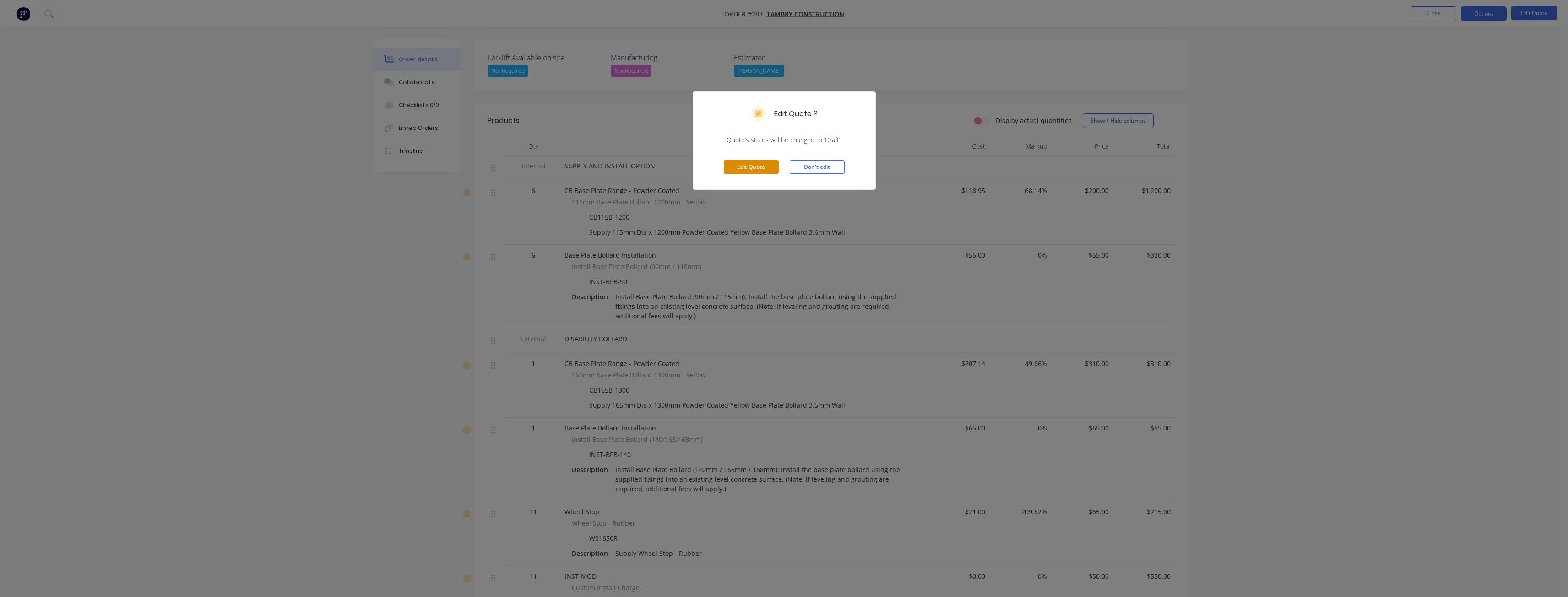
click at [744, 170] on button "Edit Quote" at bounding box center [751, 166] width 55 height 14
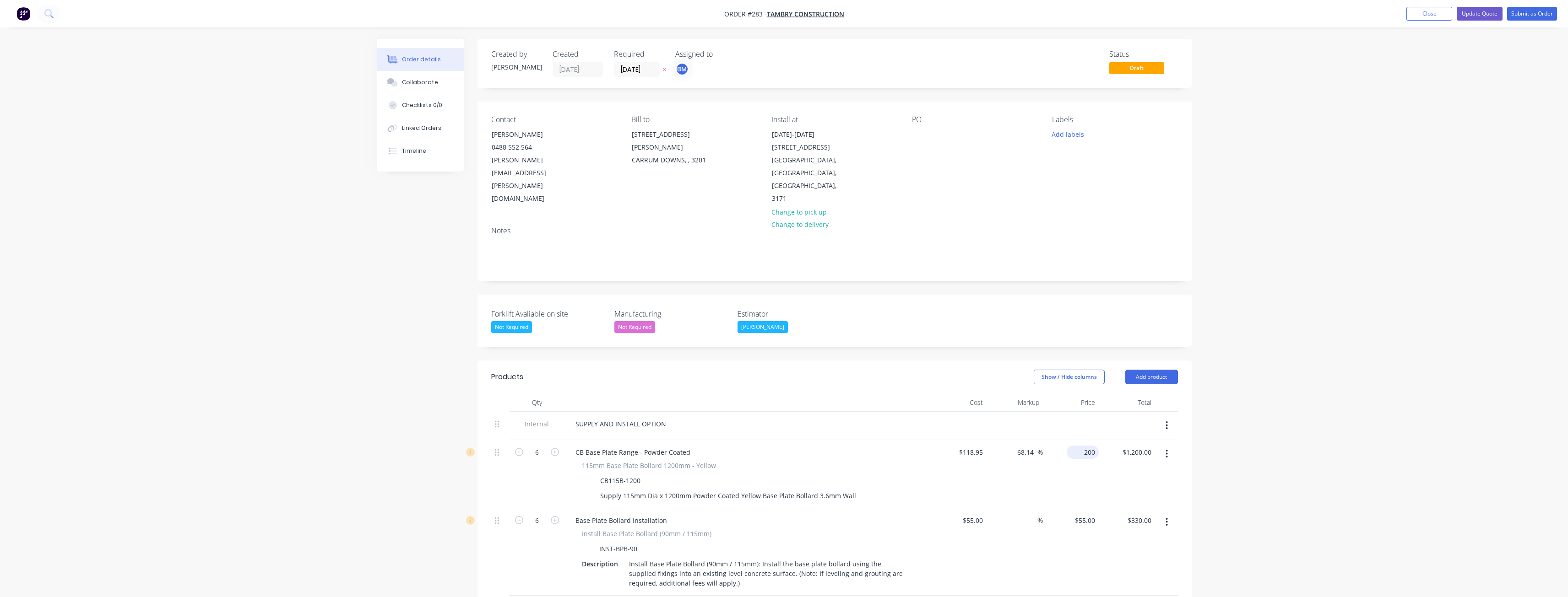
click at [1096, 446] on input "200" at bounding box center [1084, 453] width 29 height 13
type input "$200.00"
click at [1061, 444] on div "$200.00 $200.00" at bounding box center [1070, 475] width 56 height 69
click at [1477, 14] on button "Update Quote" at bounding box center [1480, 13] width 46 height 14
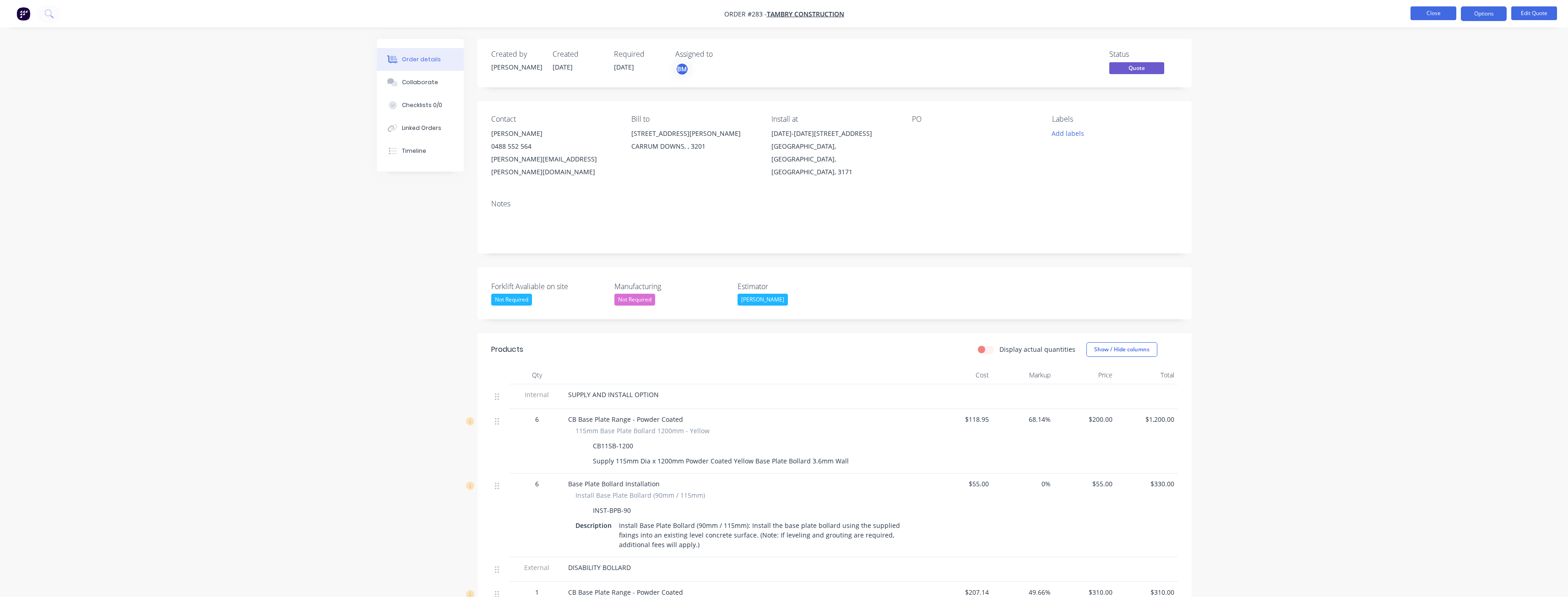
click at [1437, 10] on button "Close" at bounding box center [1433, 13] width 46 height 14
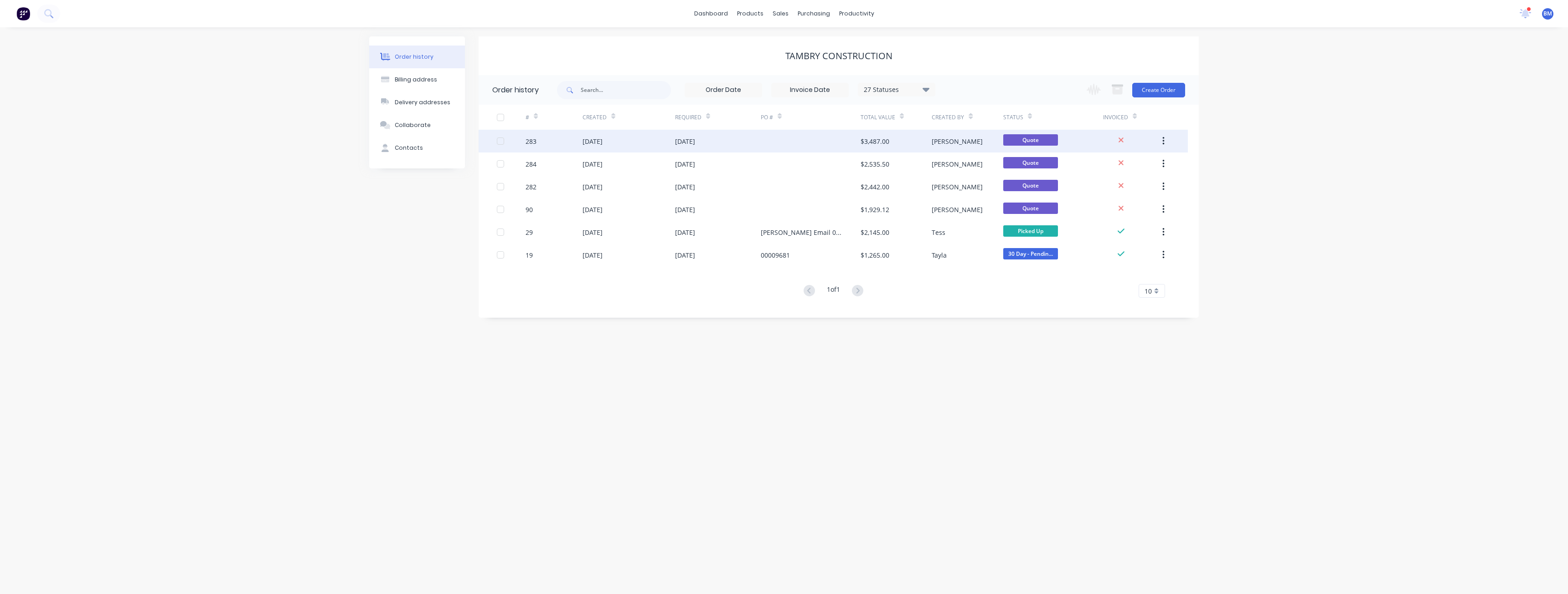
click at [710, 136] on div "[DATE]" at bounding box center [718, 141] width 86 height 23
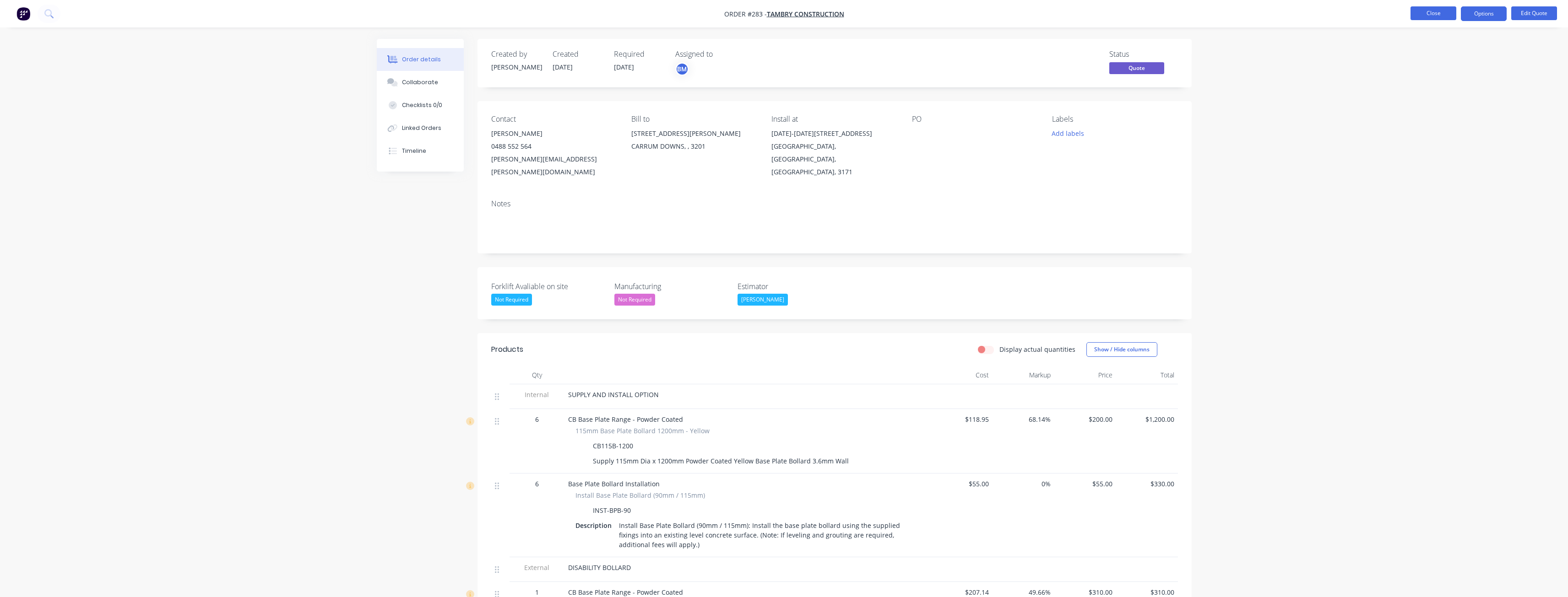
click at [1438, 9] on button "Close" at bounding box center [1433, 13] width 46 height 14
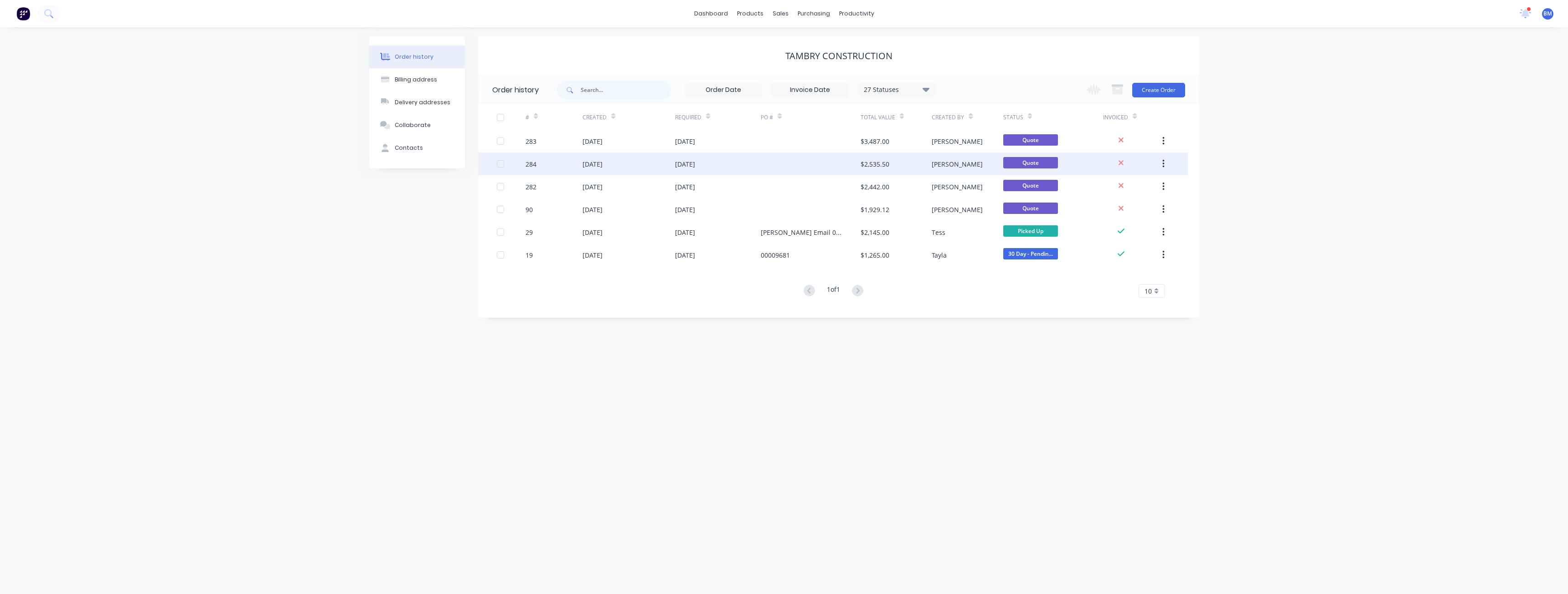
click at [689, 164] on div "[DATE]" at bounding box center [685, 164] width 20 height 10
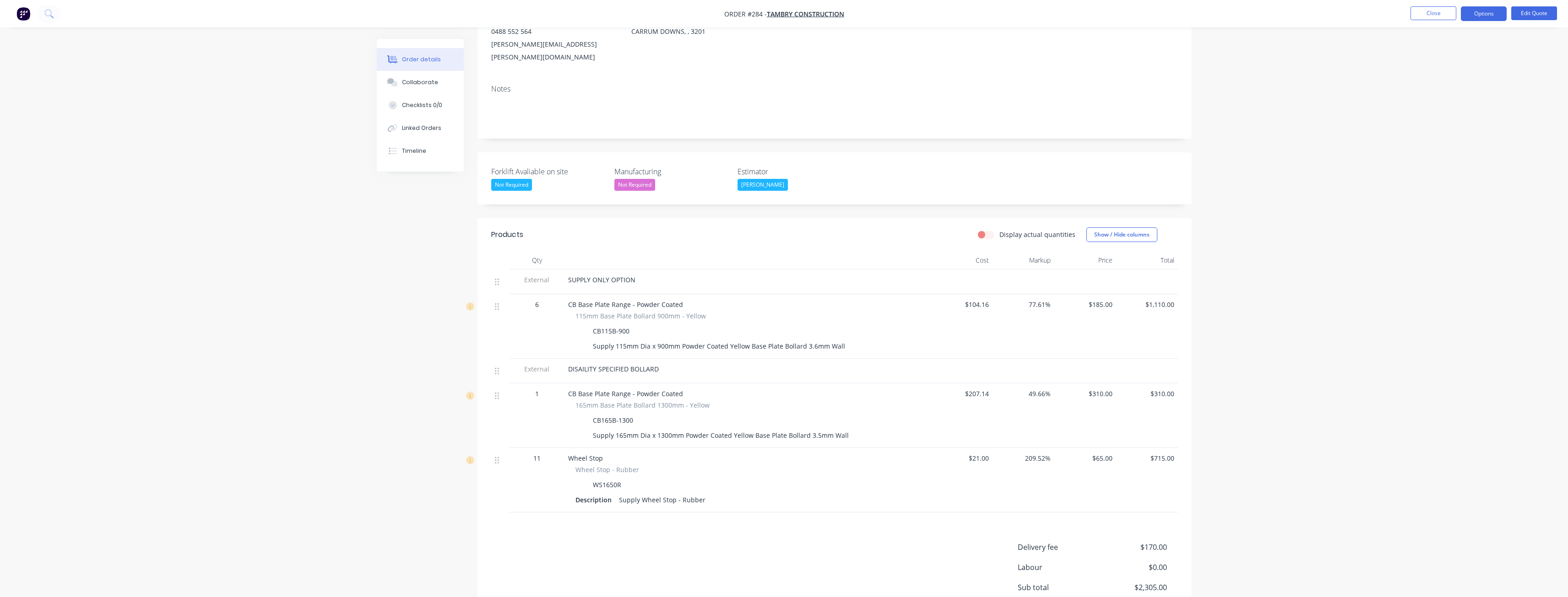
scroll to position [137, 0]
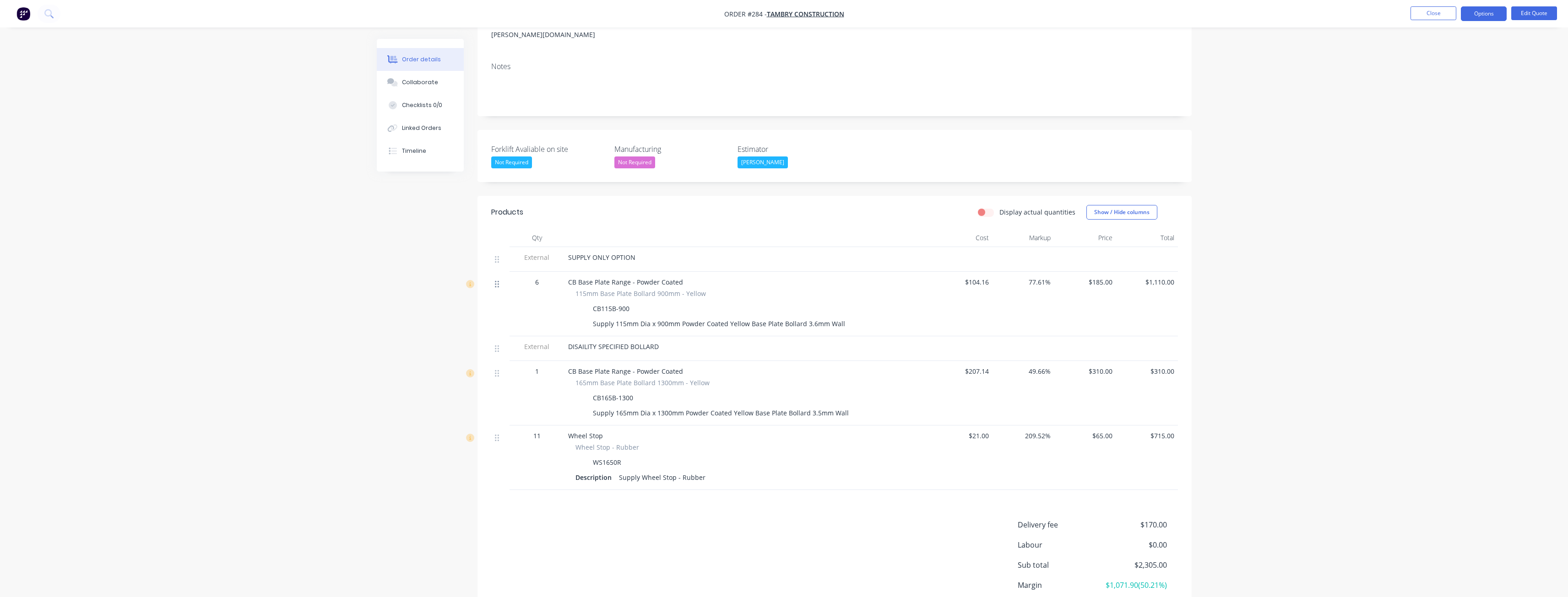
click at [497, 280] on icon at bounding box center [497, 284] width 4 height 8
click at [1532, 11] on button "Edit Quote" at bounding box center [1535, 13] width 46 height 14
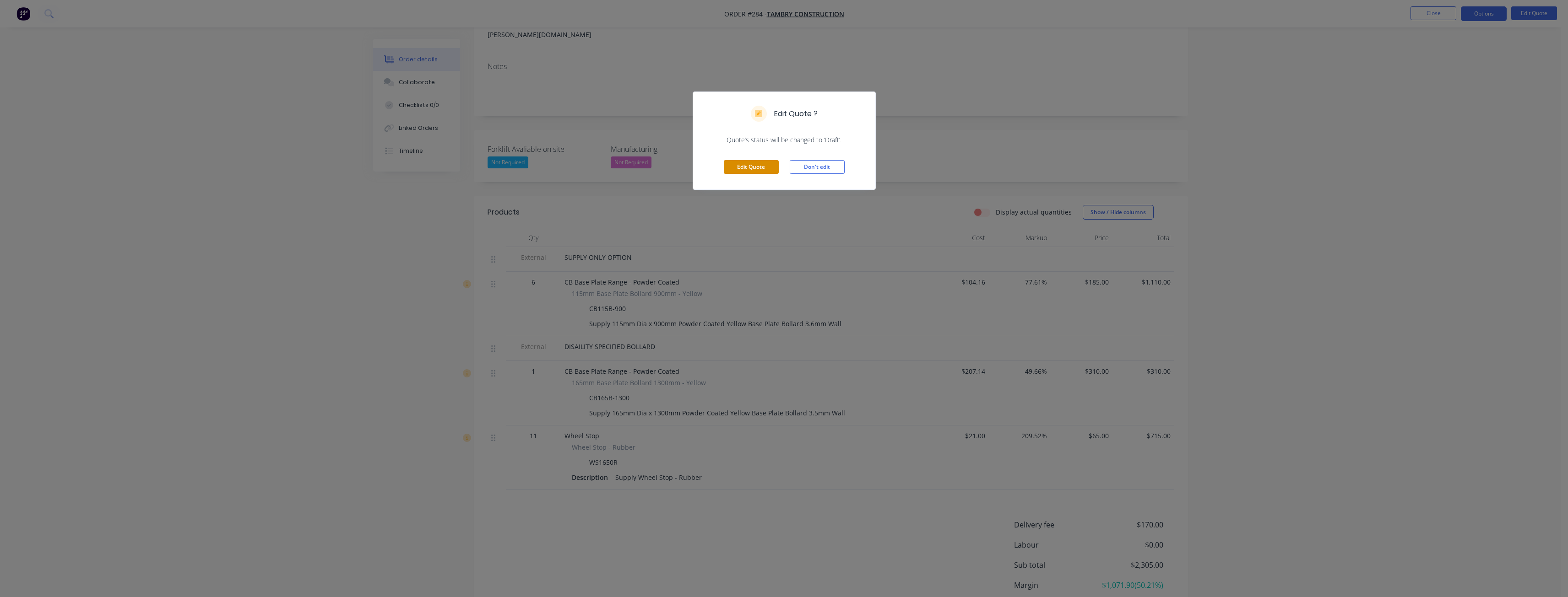
click at [756, 166] on button "Edit Quote" at bounding box center [751, 166] width 55 height 14
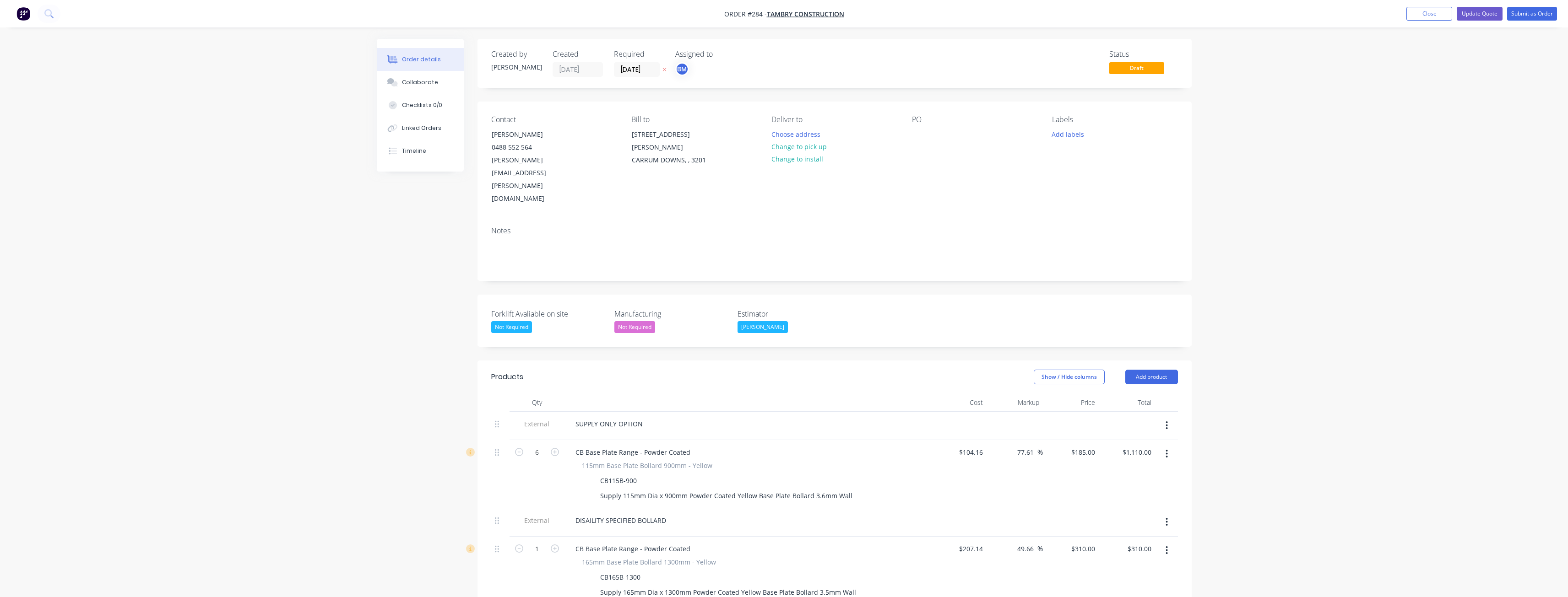
click at [499, 446] on div at bounding box center [500, 452] width 11 height 12
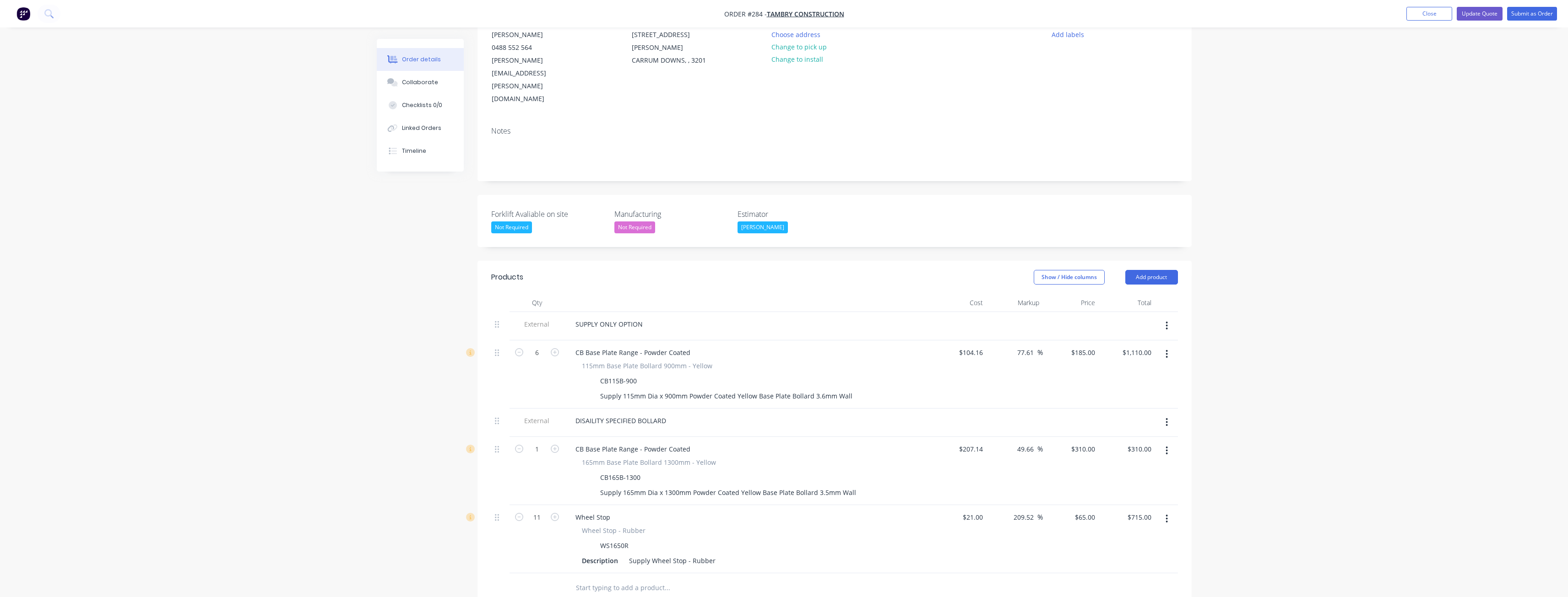
scroll to position [137, 0]
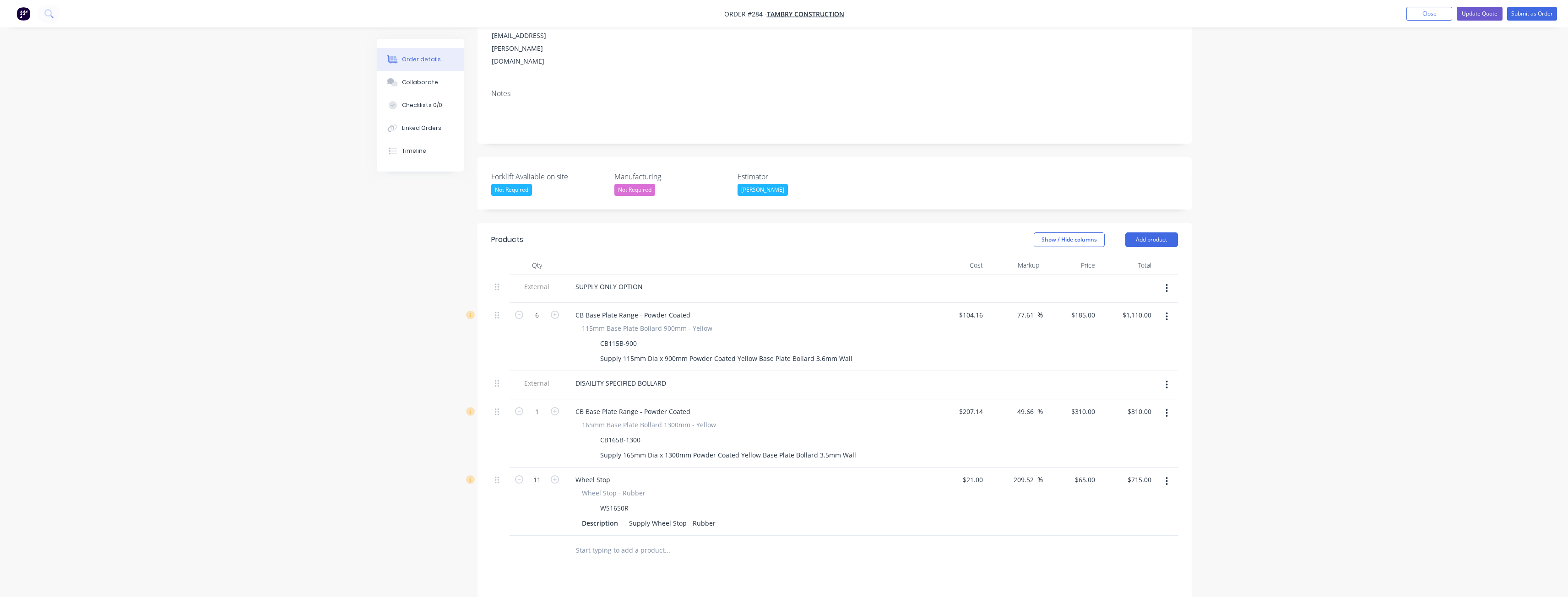
click at [1166, 312] on icon "button" at bounding box center [1167, 316] width 2 height 10
click at [1114, 389] on div "Delete" at bounding box center [1134, 396] width 70 height 13
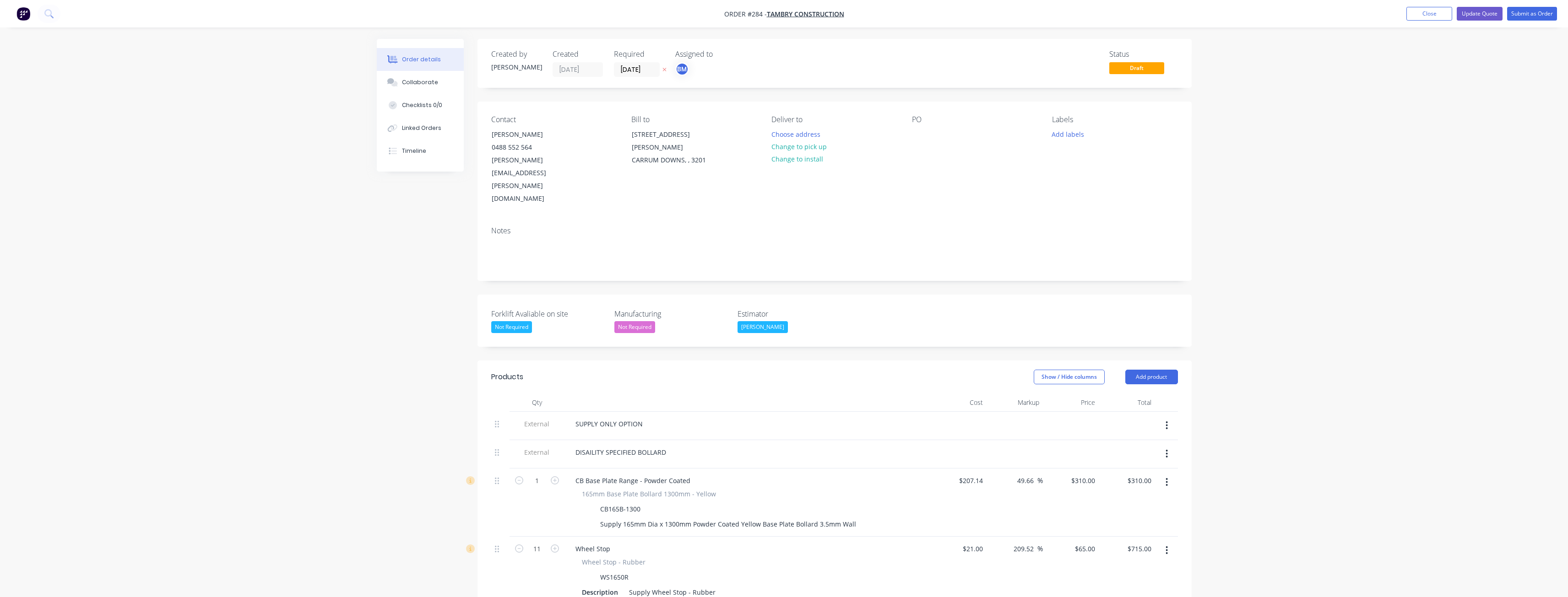
scroll to position [228, 0]
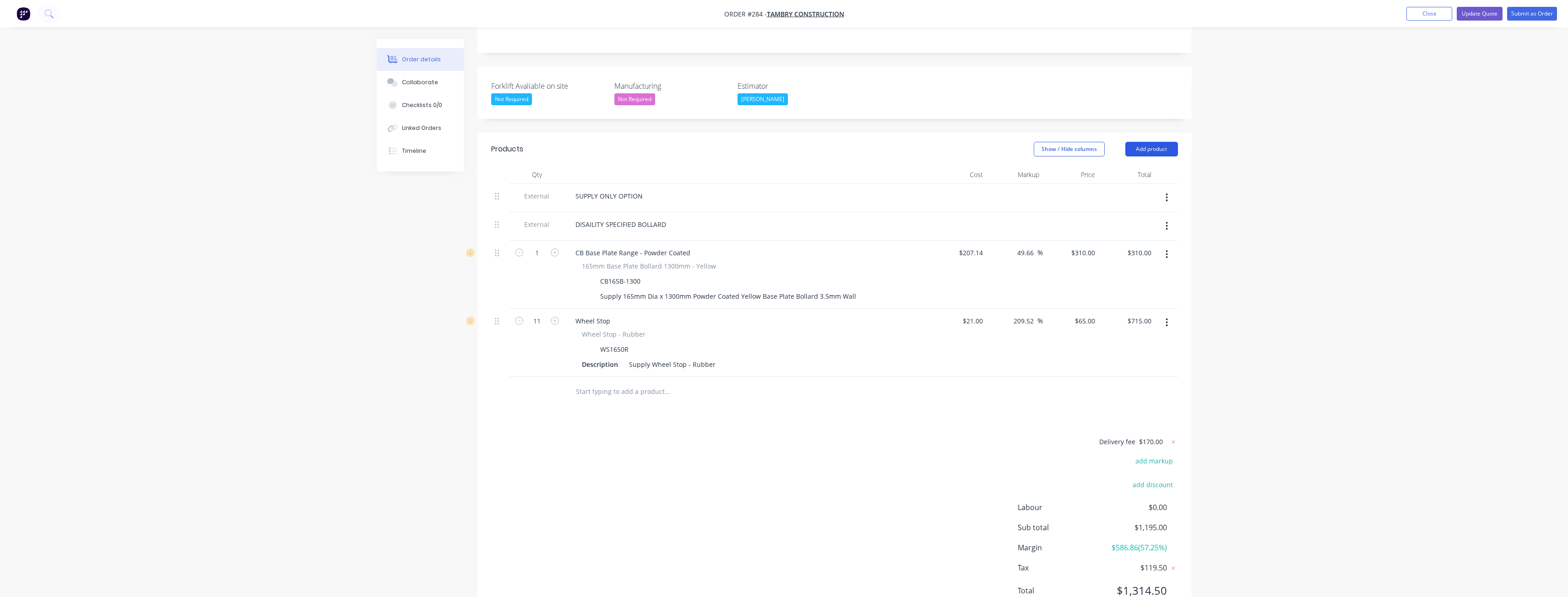
click at [1147, 142] on button "Add product" at bounding box center [1151, 149] width 53 height 15
click at [1133, 166] on div "Product catalogue" at bounding box center [1134, 172] width 70 height 13
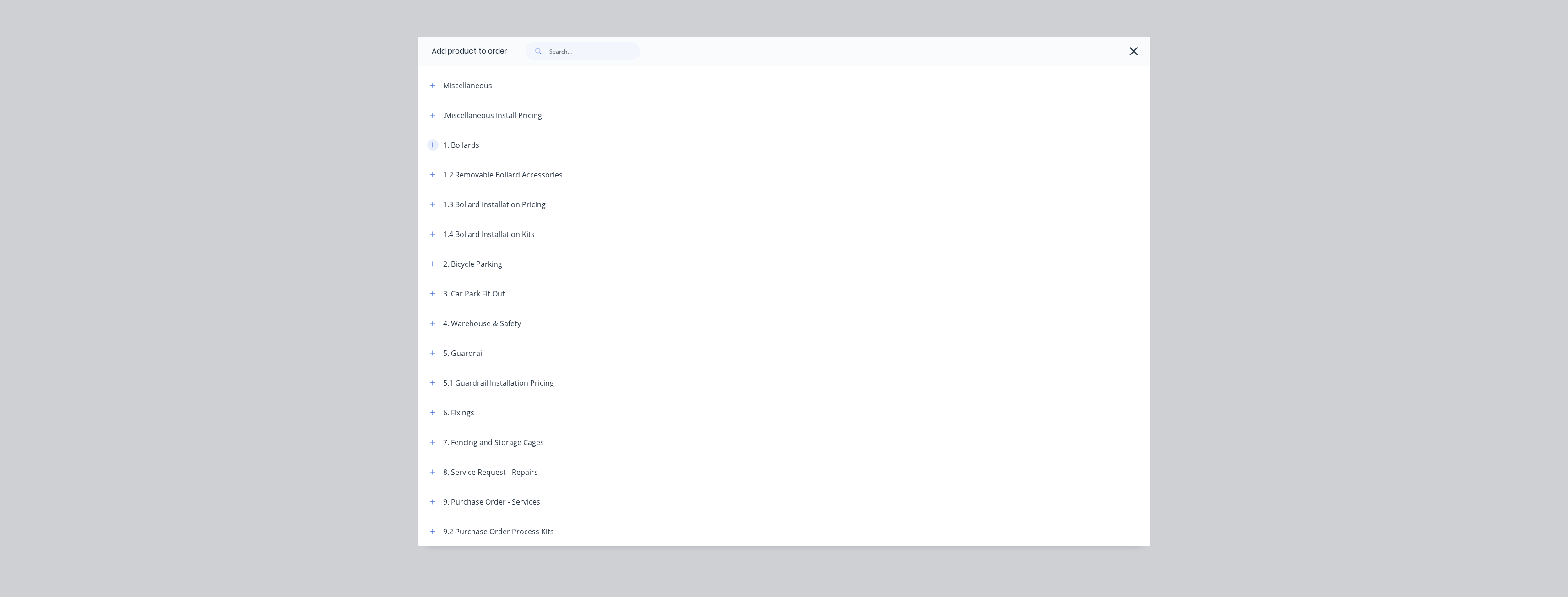
click at [435, 143] on icon "button" at bounding box center [432, 145] width 6 height 7
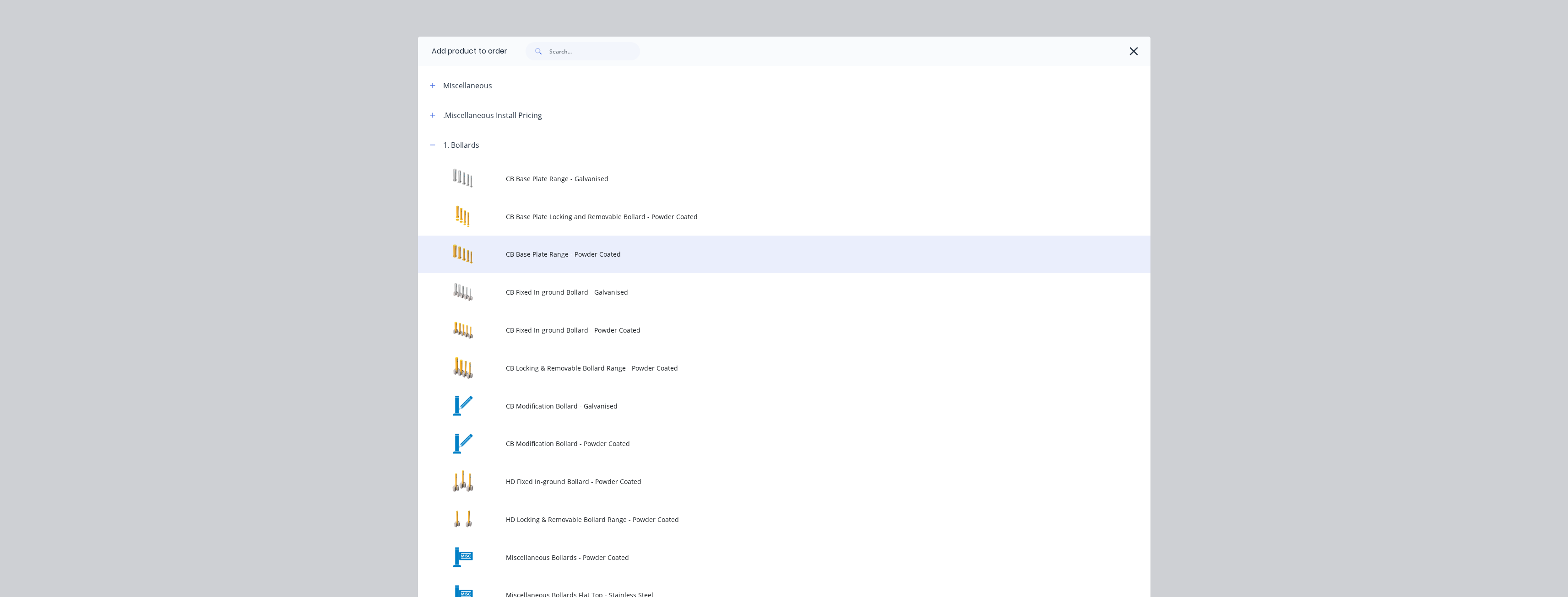
click at [556, 252] on span "CB Base Plate Range - Powder Coated" at bounding box center [764, 254] width 516 height 10
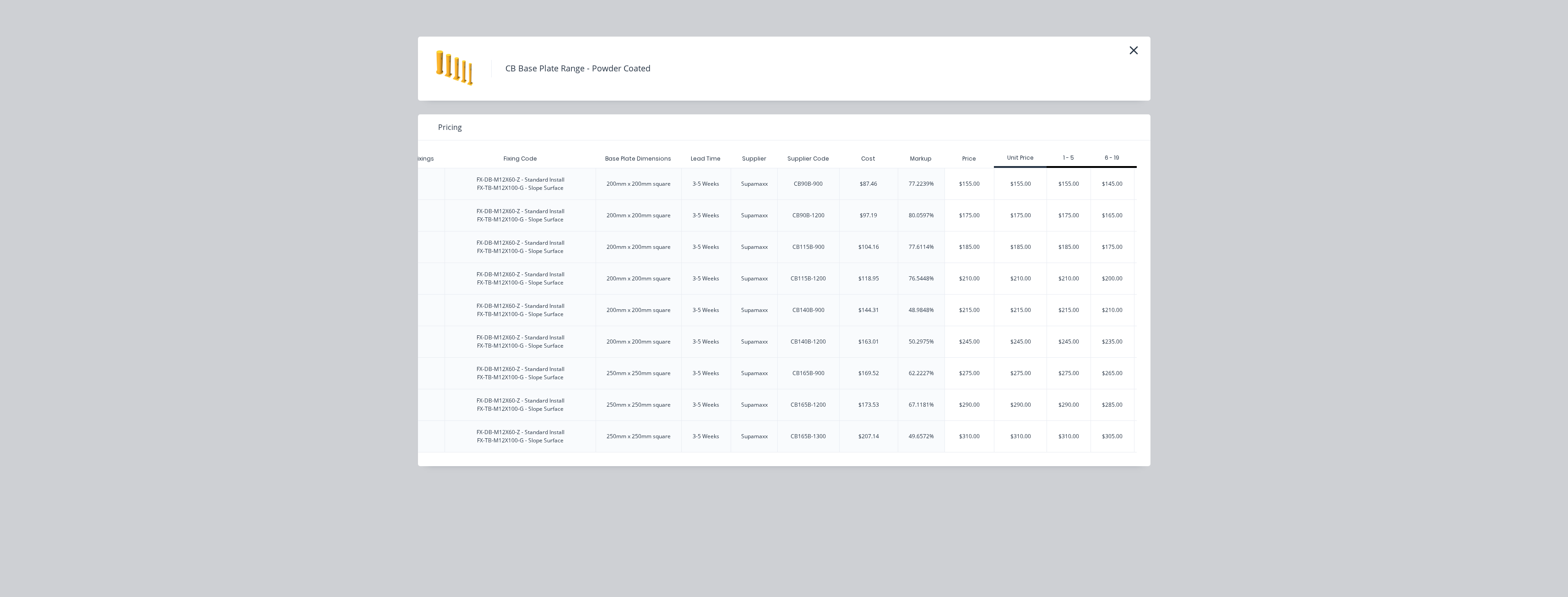
scroll to position [0, 1610]
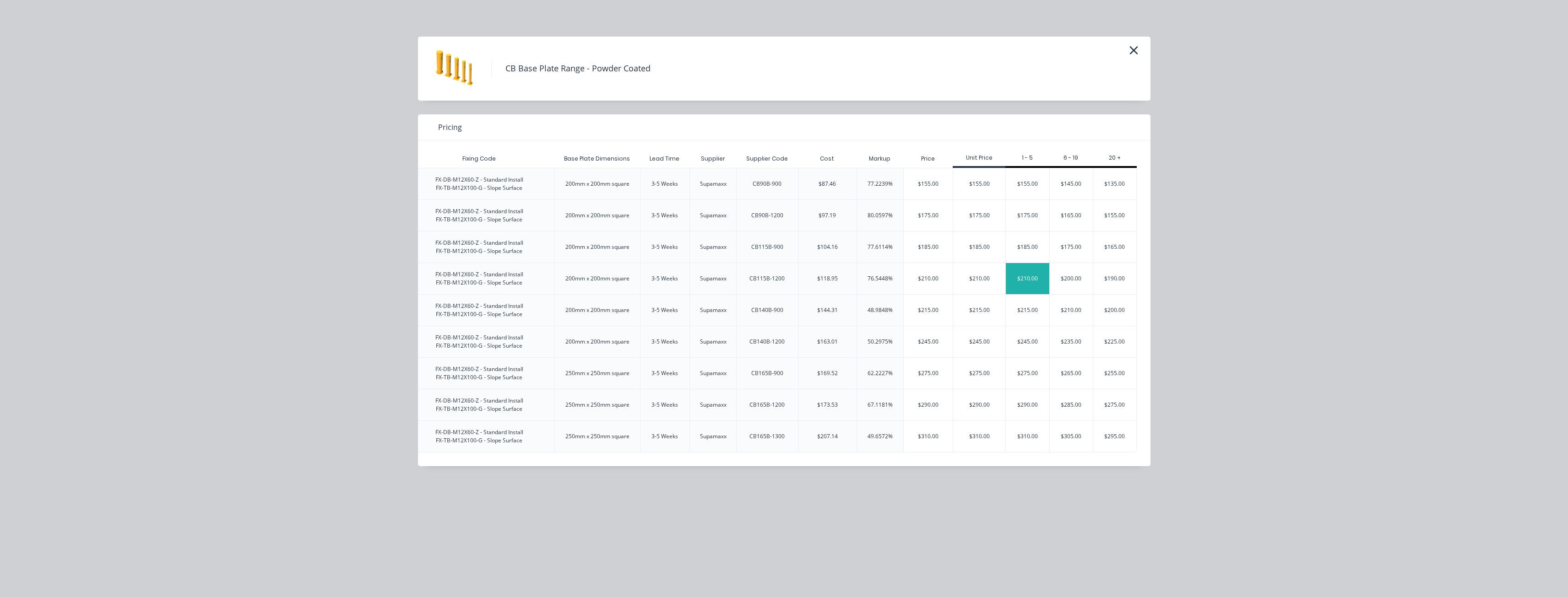
click at [1024, 271] on div "$210.00" at bounding box center [1027, 279] width 43 height 31
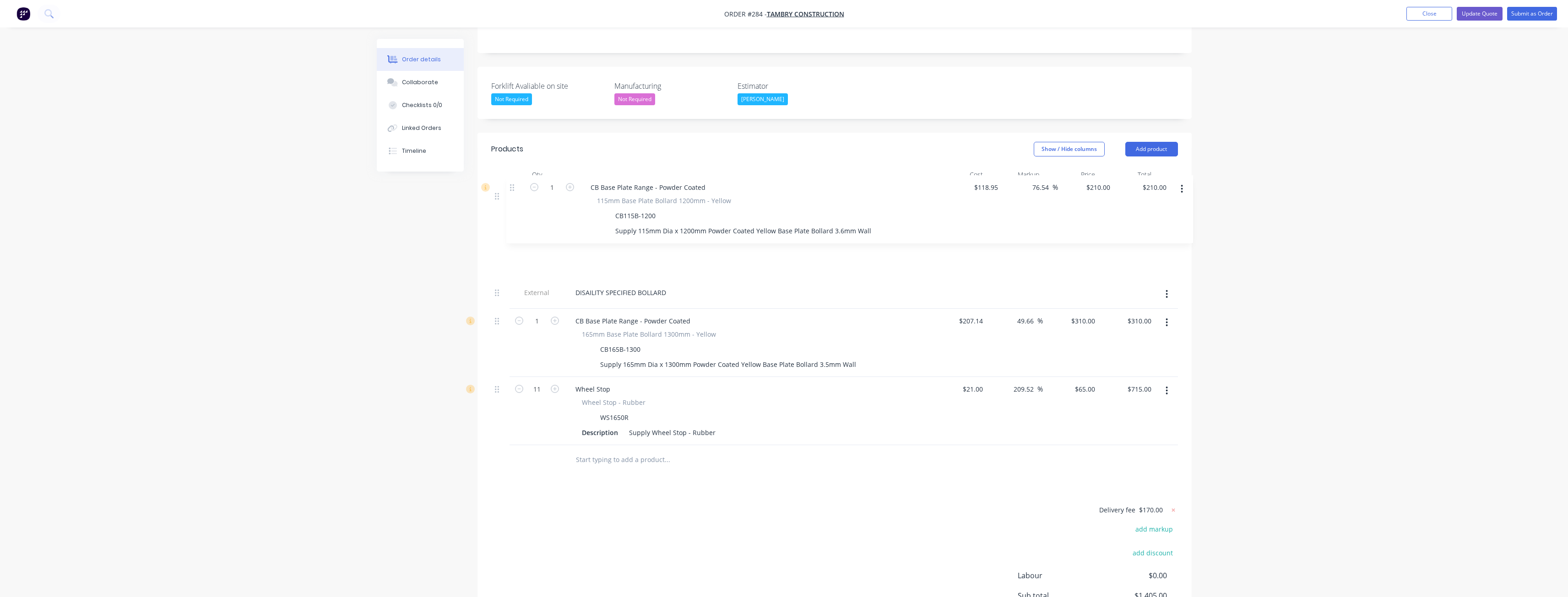
drag, startPoint x: 497, startPoint y: 352, endPoint x: 512, endPoint y: 182, distance: 170.7
click at [512, 184] on div "External SUPPLY ONLY OPTION External DISAILITY SPECIFIED BOLLARD 1 CB Base Plat…" at bounding box center [835, 315] width 687 height 261
click at [1086, 218] on input "210" at bounding box center [1091, 224] width 16 height 13
type input "200"
type input "68.14"
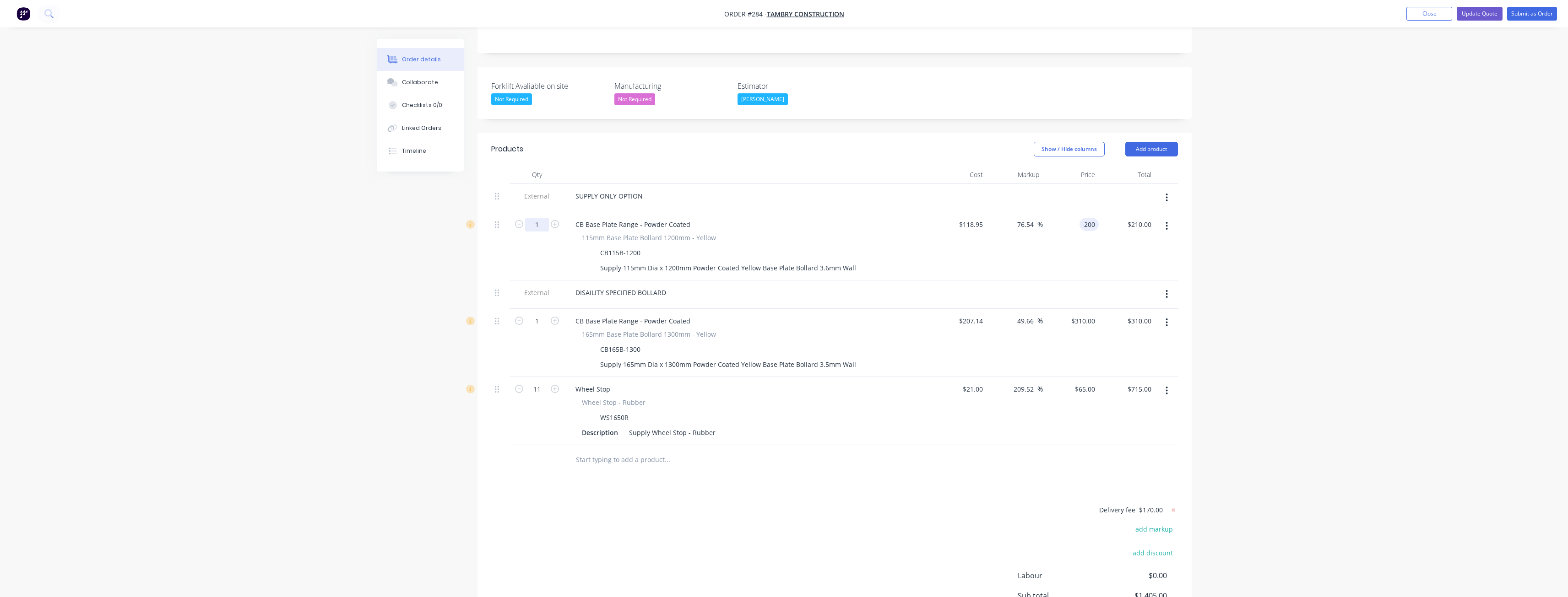
type input "$200.00"
click at [543, 218] on input "1" at bounding box center [537, 224] width 24 height 14
type input "6"
click at [590, 462] on div "Products Show / Hide columns Add product Qty Cost Markup Price Total External S…" at bounding box center [834, 412] width 714 height 558
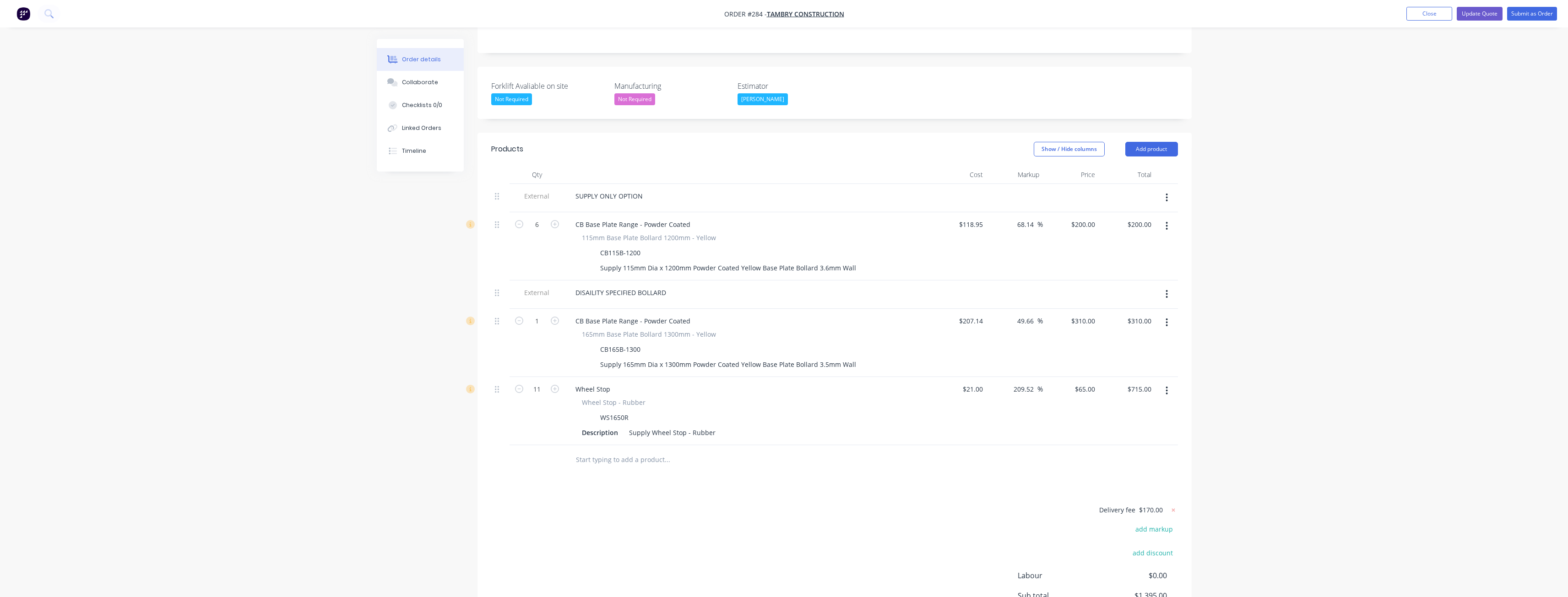
type input "$1,200.00"
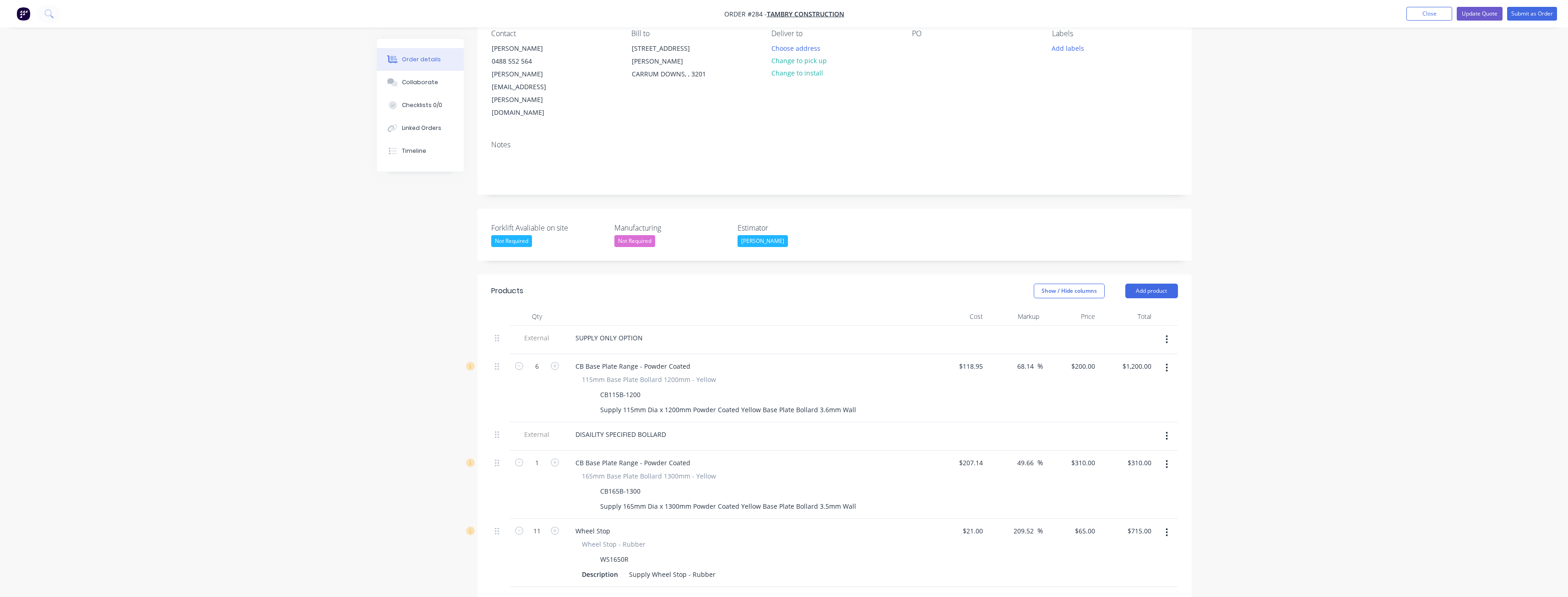
scroll to position [0, 0]
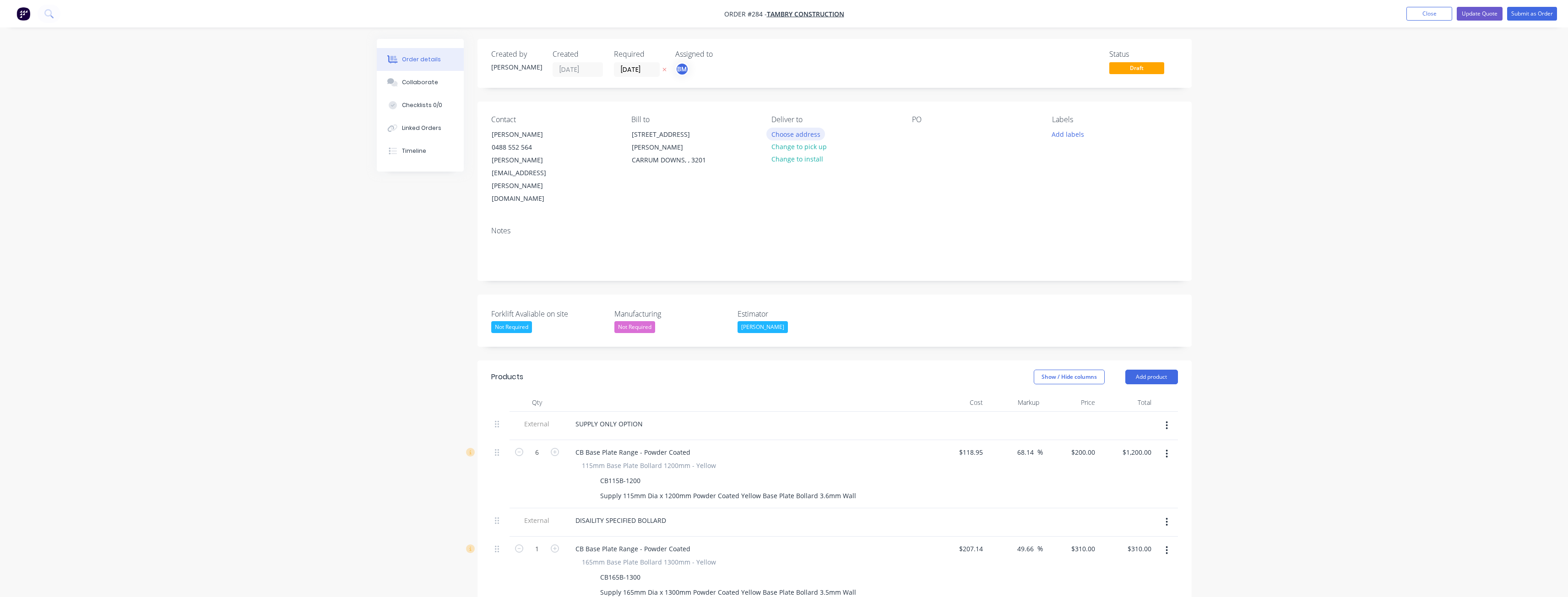
click at [804, 133] on button "Choose address" at bounding box center [795, 134] width 59 height 12
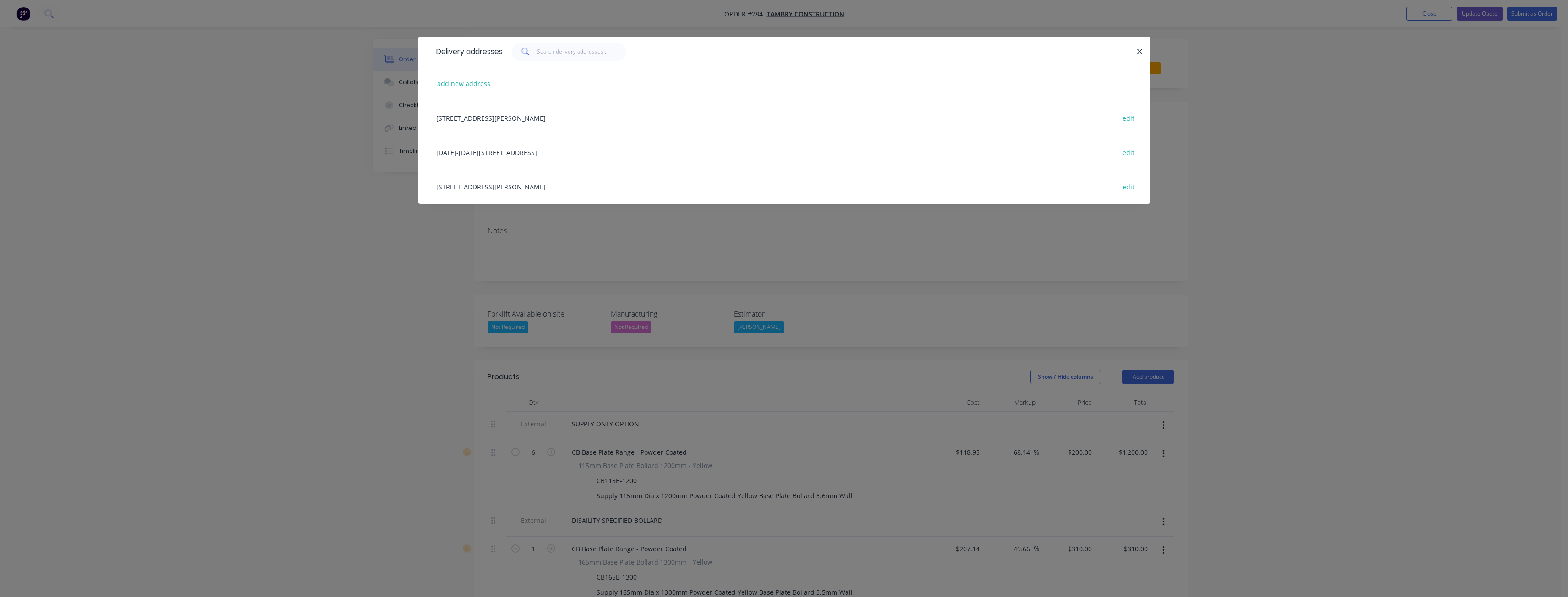
click at [577, 148] on div "[DATE]-[DATE][STREET_ADDRESS] edit" at bounding box center [784, 153] width 705 height 34
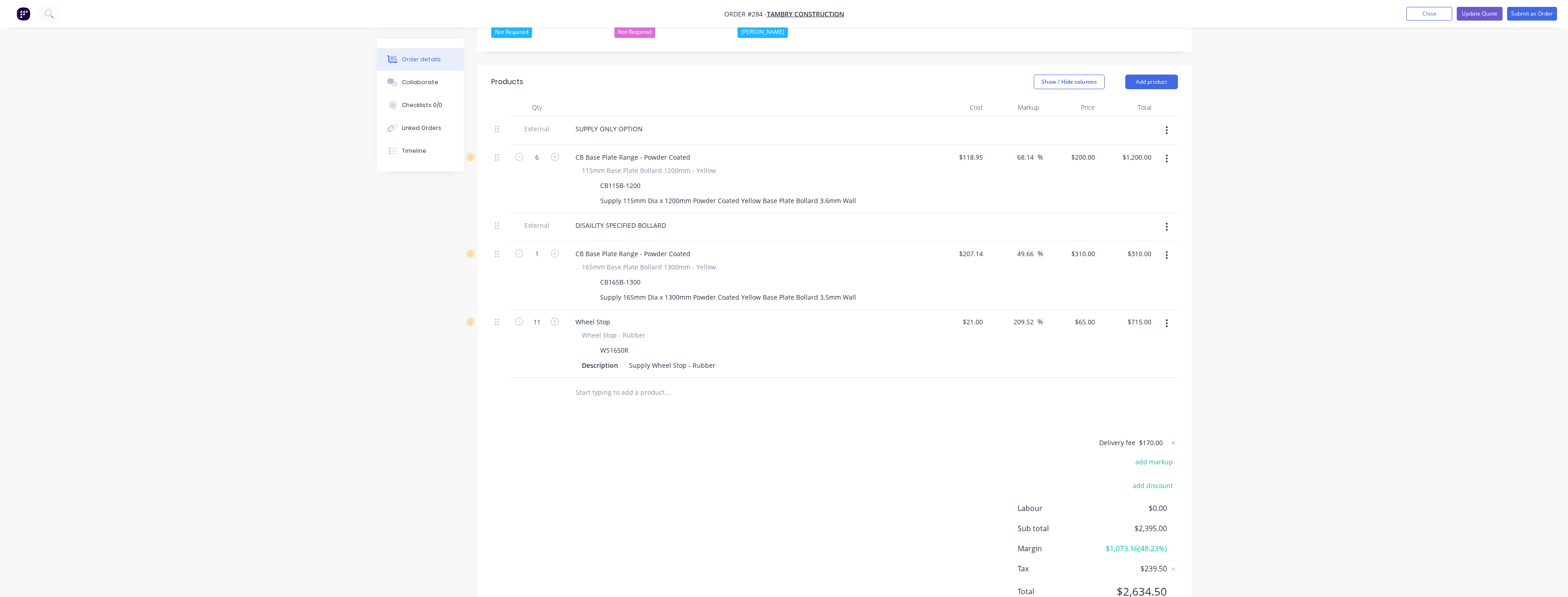
scroll to position [296, 0]
click at [1475, 8] on button "Update Quote" at bounding box center [1480, 13] width 46 height 14
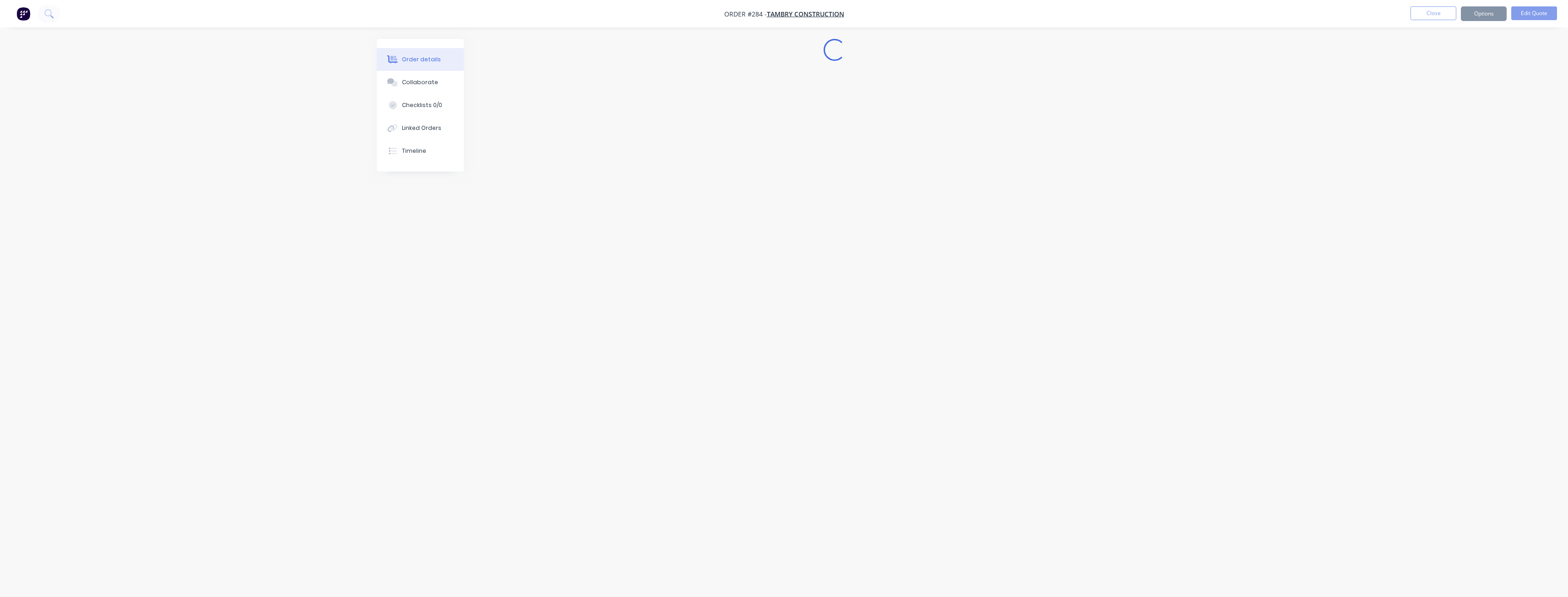
scroll to position [0, 0]
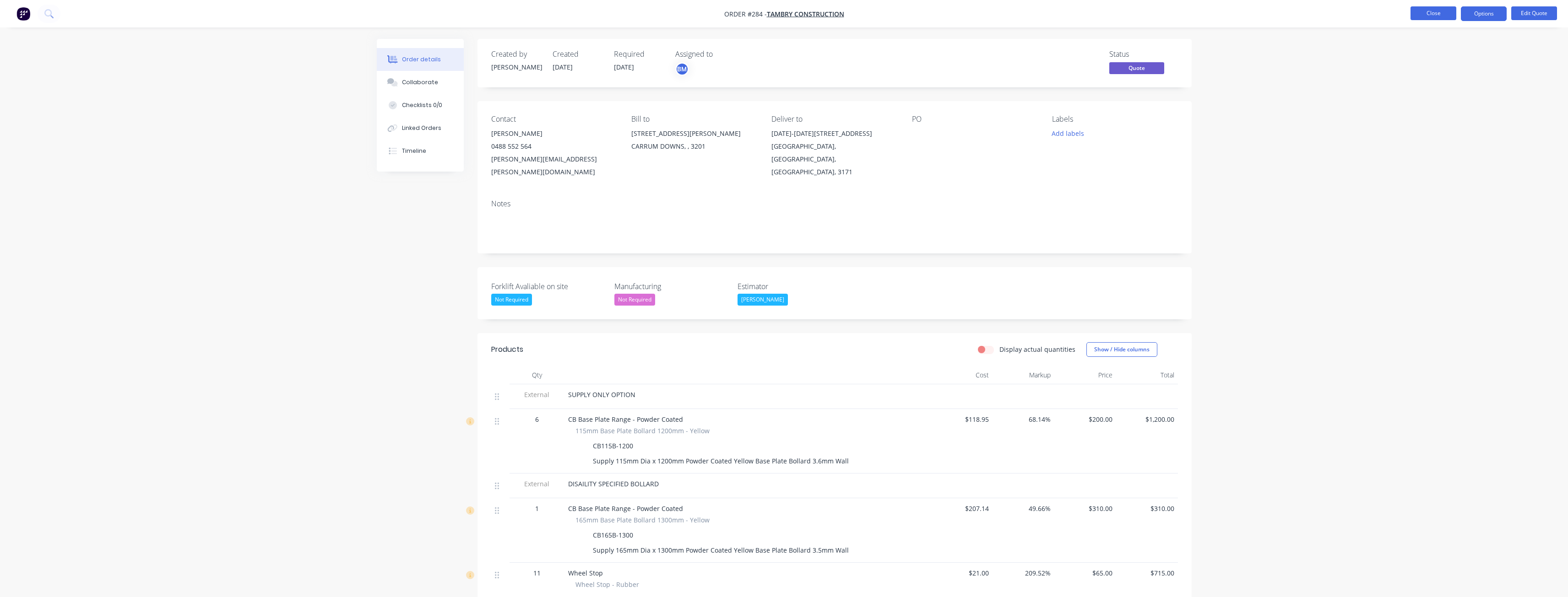
click at [1441, 10] on button "Close" at bounding box center [1433, 13] width 46 height 14
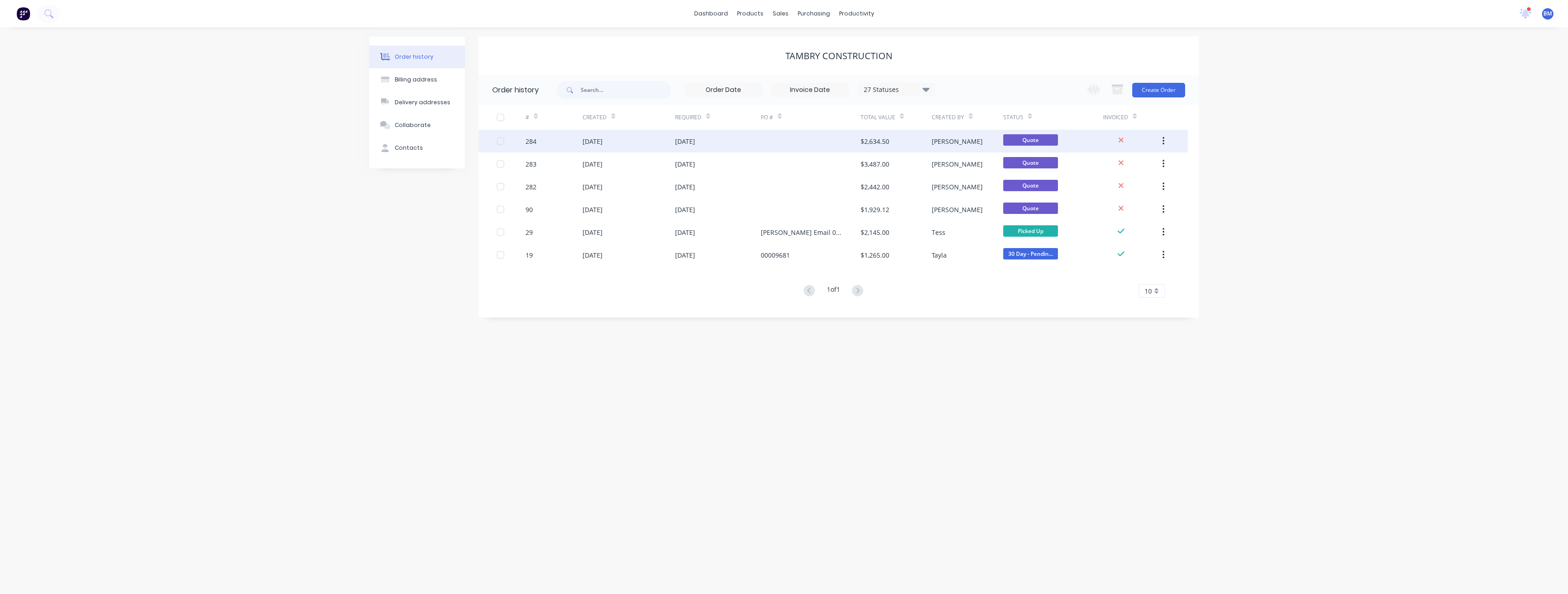
click at [695, 136] on div "[DATE]" at bounding box center [685, 141] width 20 height 10
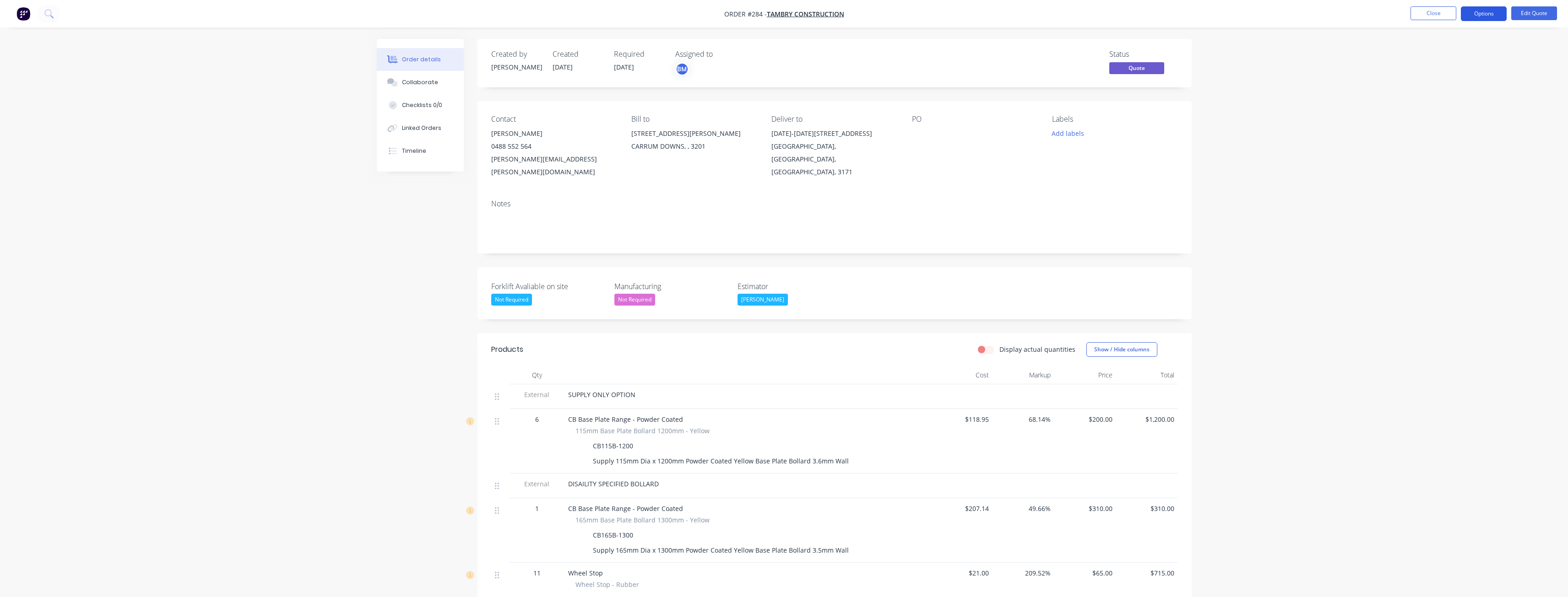
click at [1475, 10] on button "Options" at bounding box center [1484, 14] width 46 height 15
click at [1427, 54] on div "Quote" at bounding box center [1456, 55] width 84 height 13
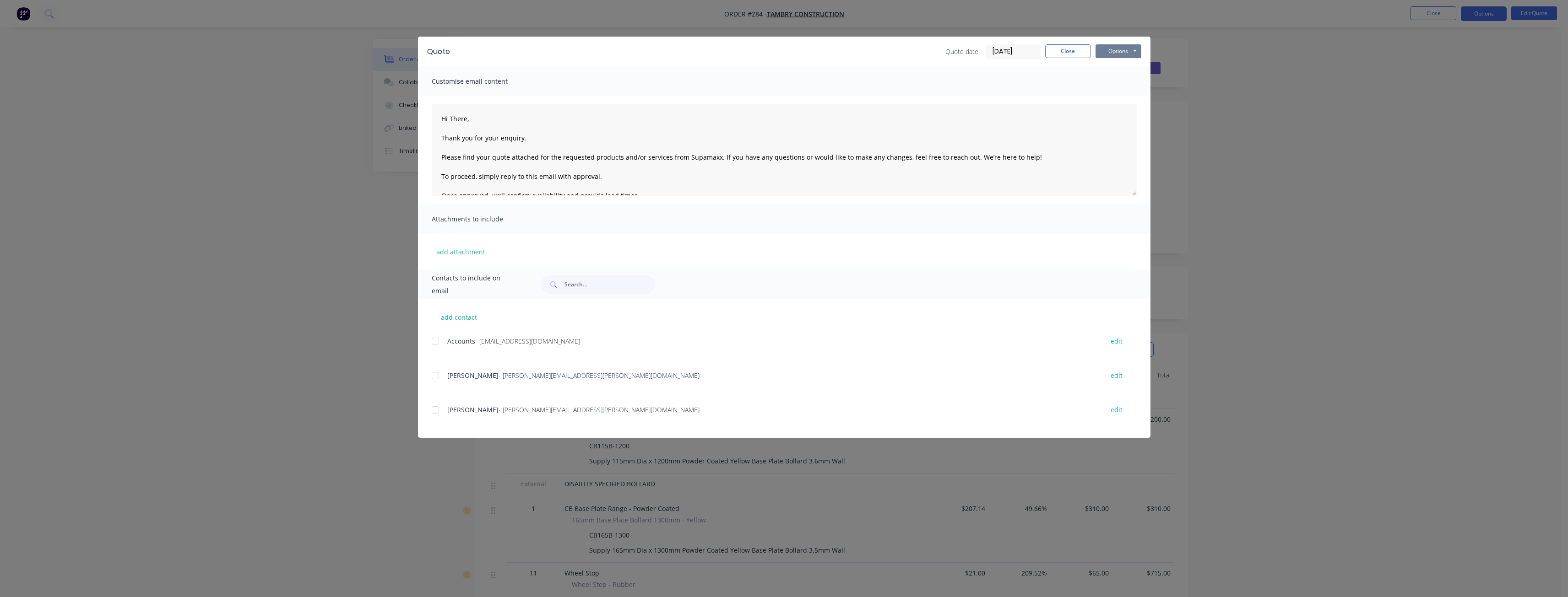
click at [1131, 51] on button "Options" at bounding box center [1118, 51] width 46 height 14
click at [1121, 64] on button "Preview" at bounding box center [1125, 68] width 59 height 15
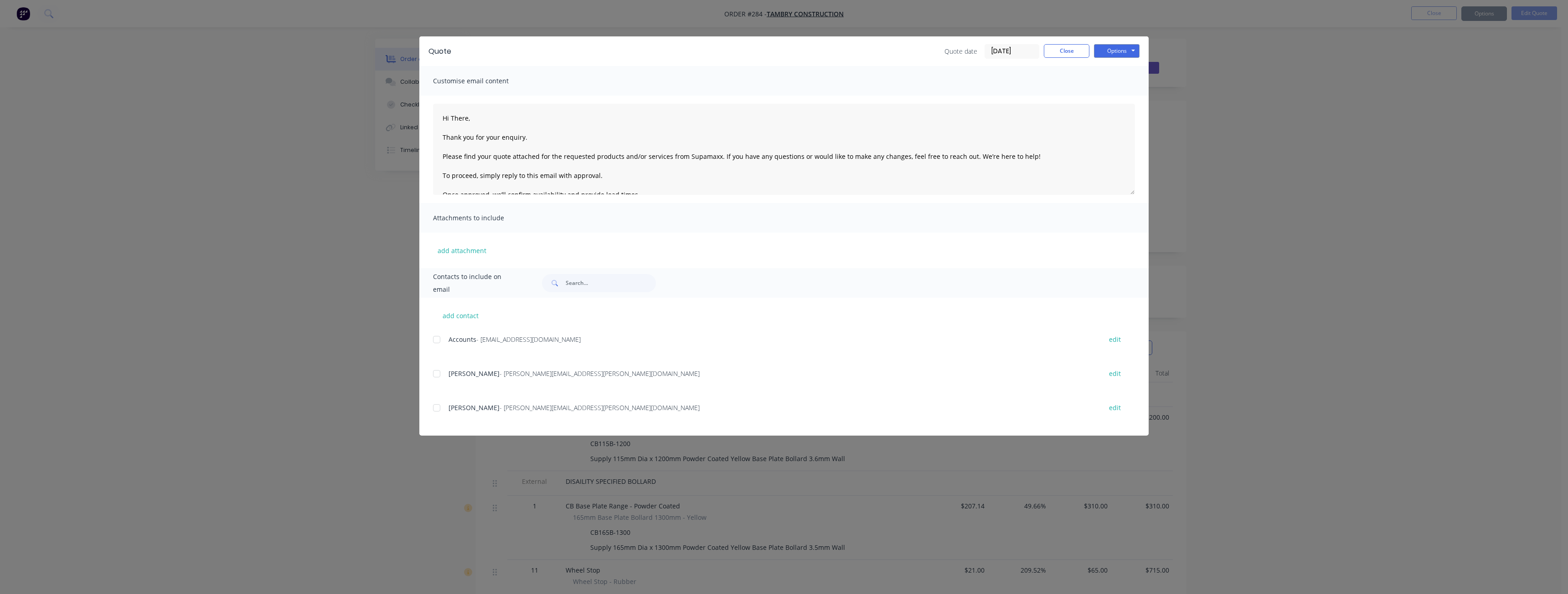
type textarea "Hi There, Thank you for your enquiry. Please find your quote attached for the r…"
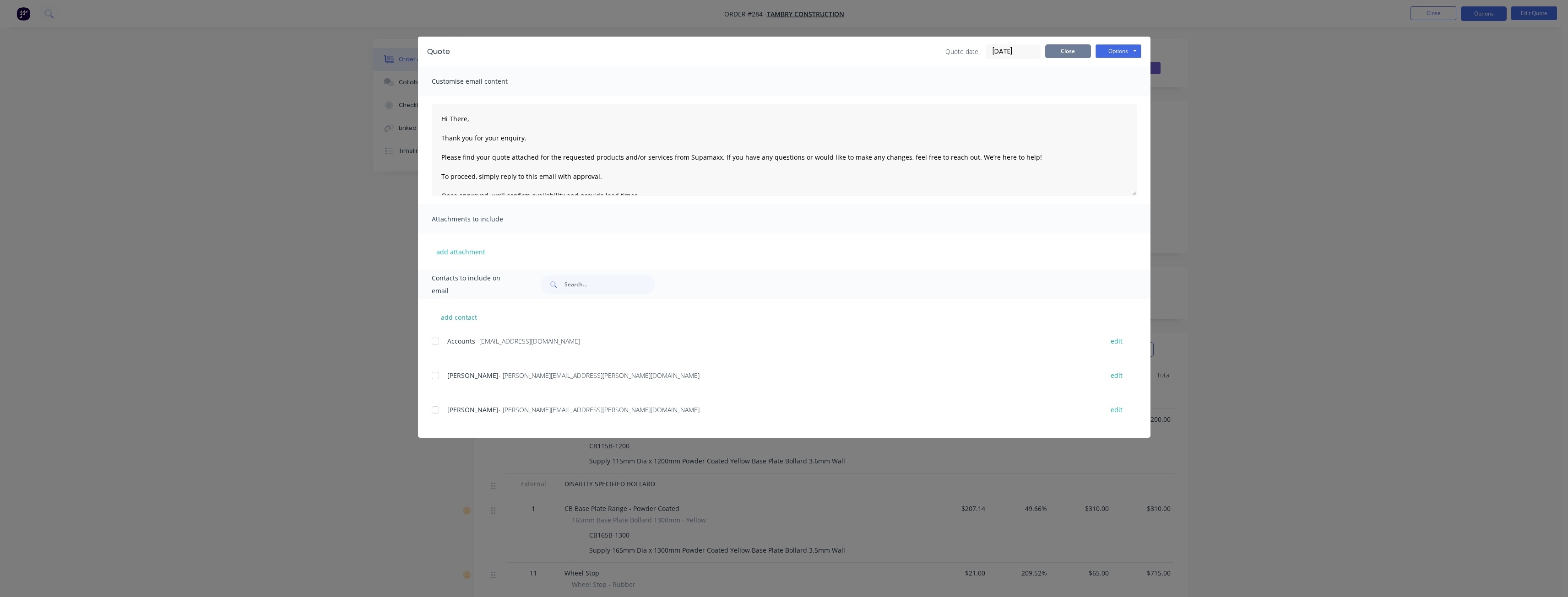
click at [1059, 46] on button "Close" at bounding box center [1068, 51] width 46 height 14
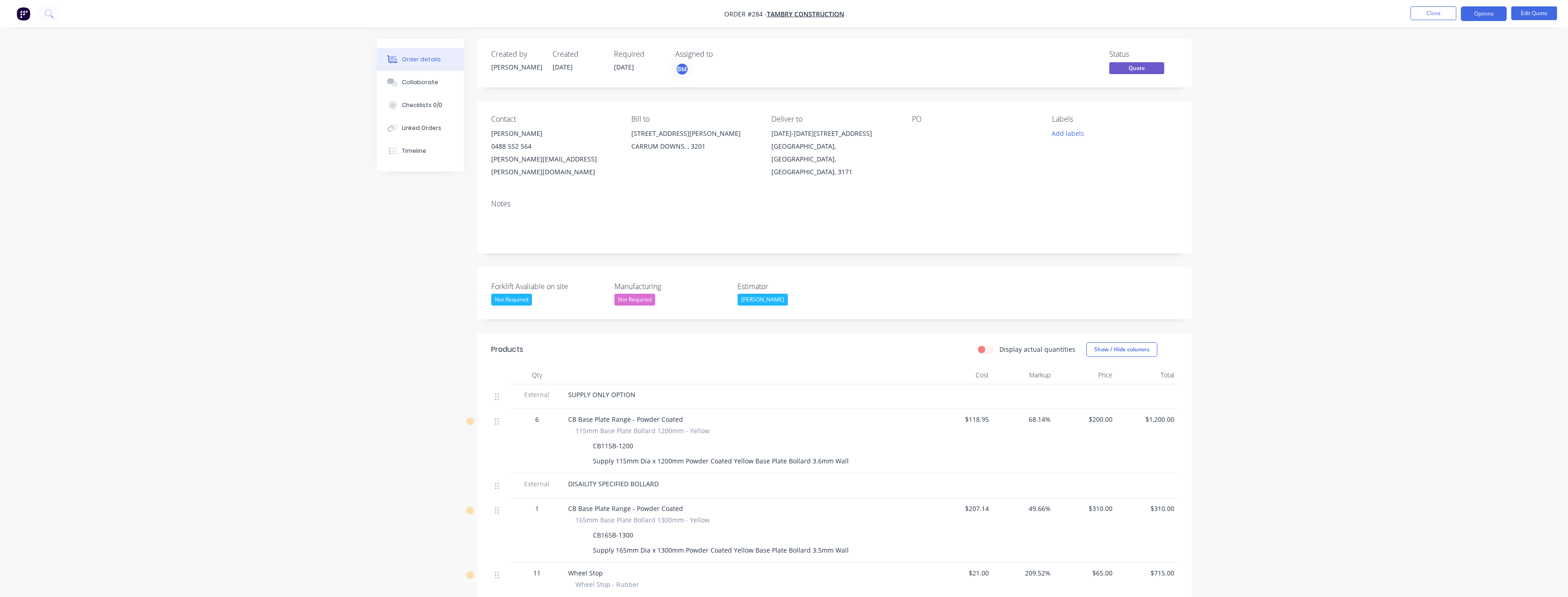
click at [299, 250] on div "Order details Collaborate Checklists 0/0 Linked Orders Timeline Order details C…" at bounding box center [784, 405] width 1568 height 811
click at [1424, 13] on button "Close" at bounding box center [1433, 13] width 46 height 14
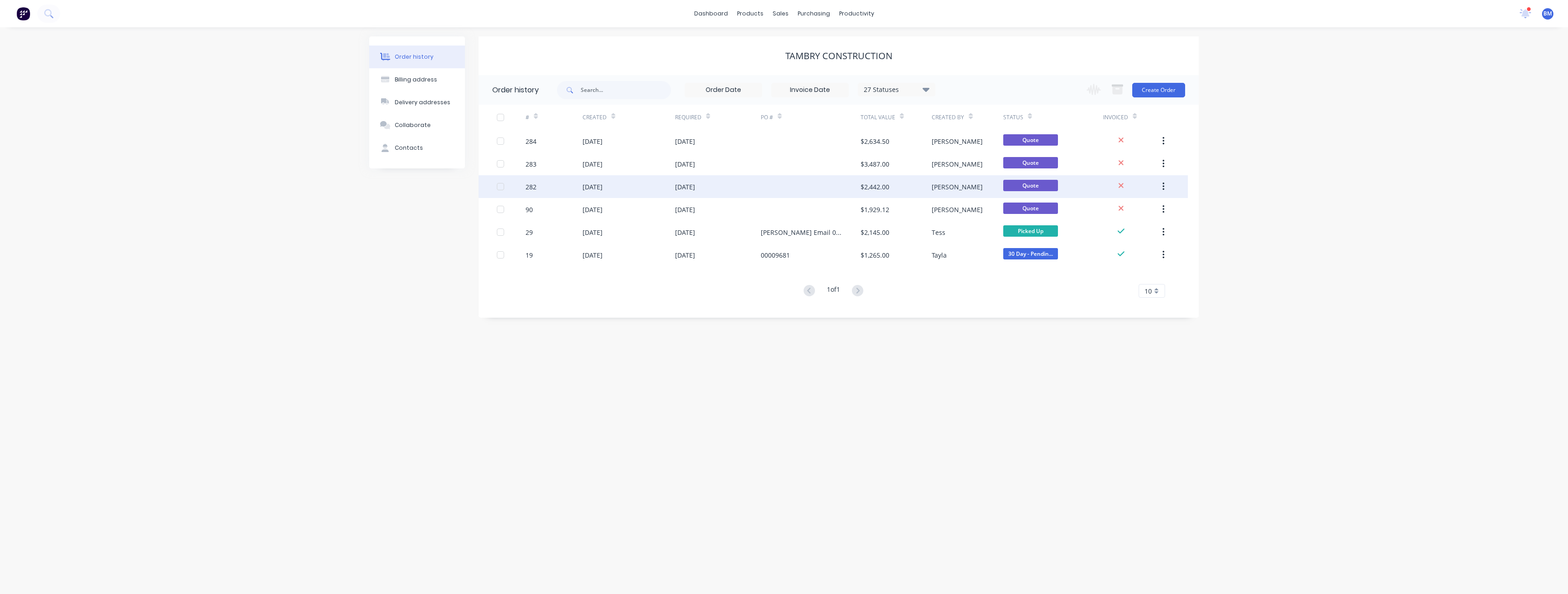
click at [632, 184] on div "[DATE]" at bounding box center [628, 187] width 93 height 23
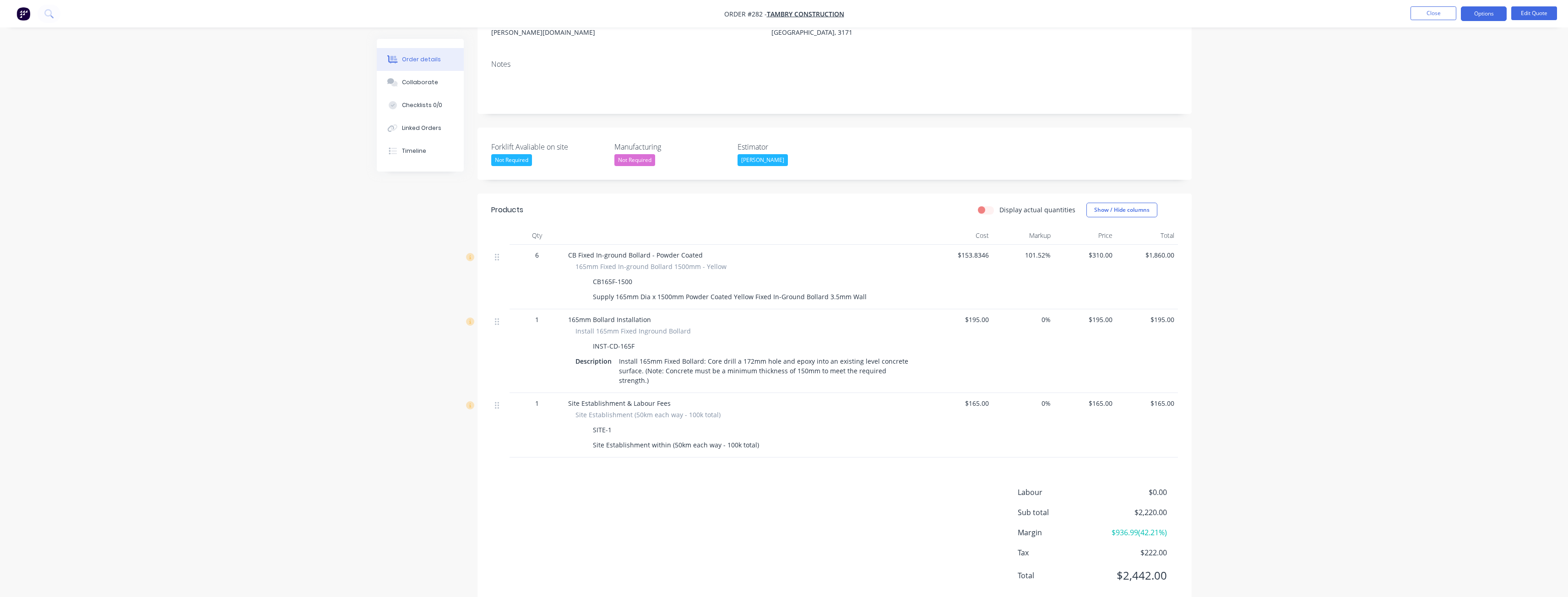
scroll to position [140, 0]
click at [1535, 13] on button "Edit Quote" at bounding box center [1535, 13] width 46 height 14
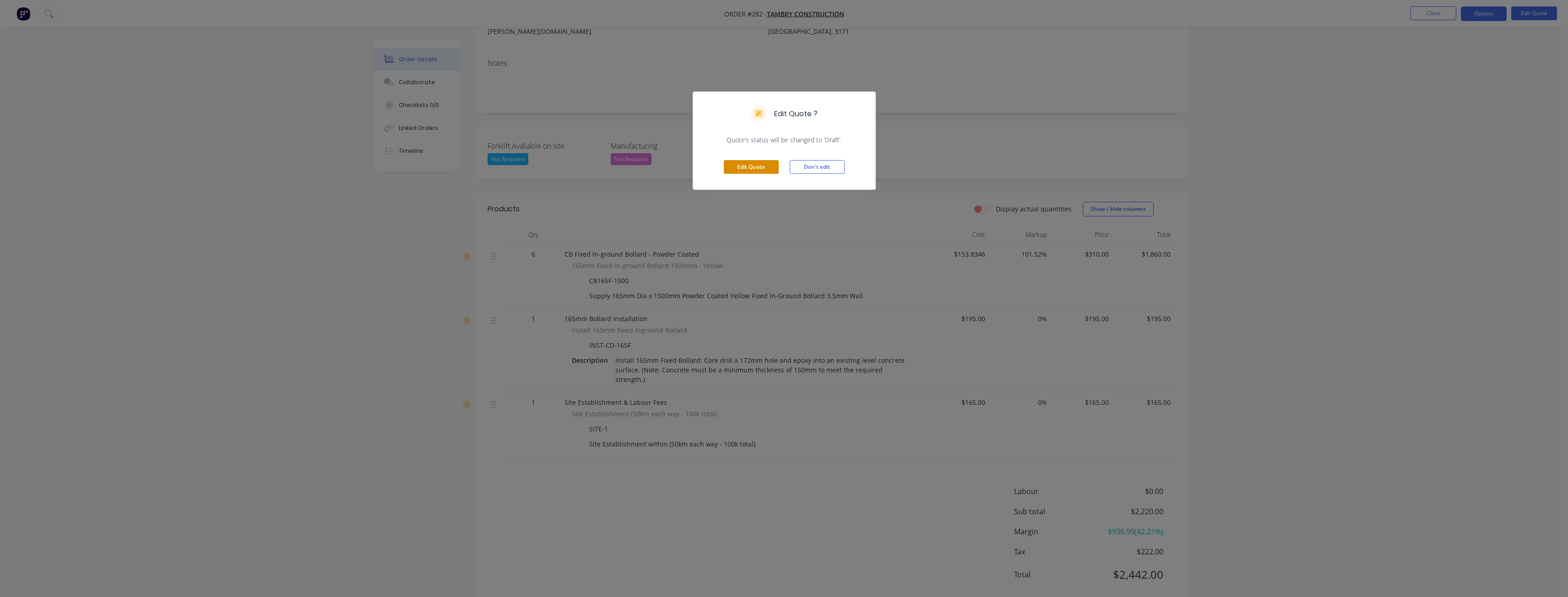
drag, startPoint x: 1535, startPoint y: 13, endPoint x: 750, endPoint y: 166, distance: 799.8
click at [750, 166] on button "Edit Quote" at bounding box center [751, 166] width 55 height 14
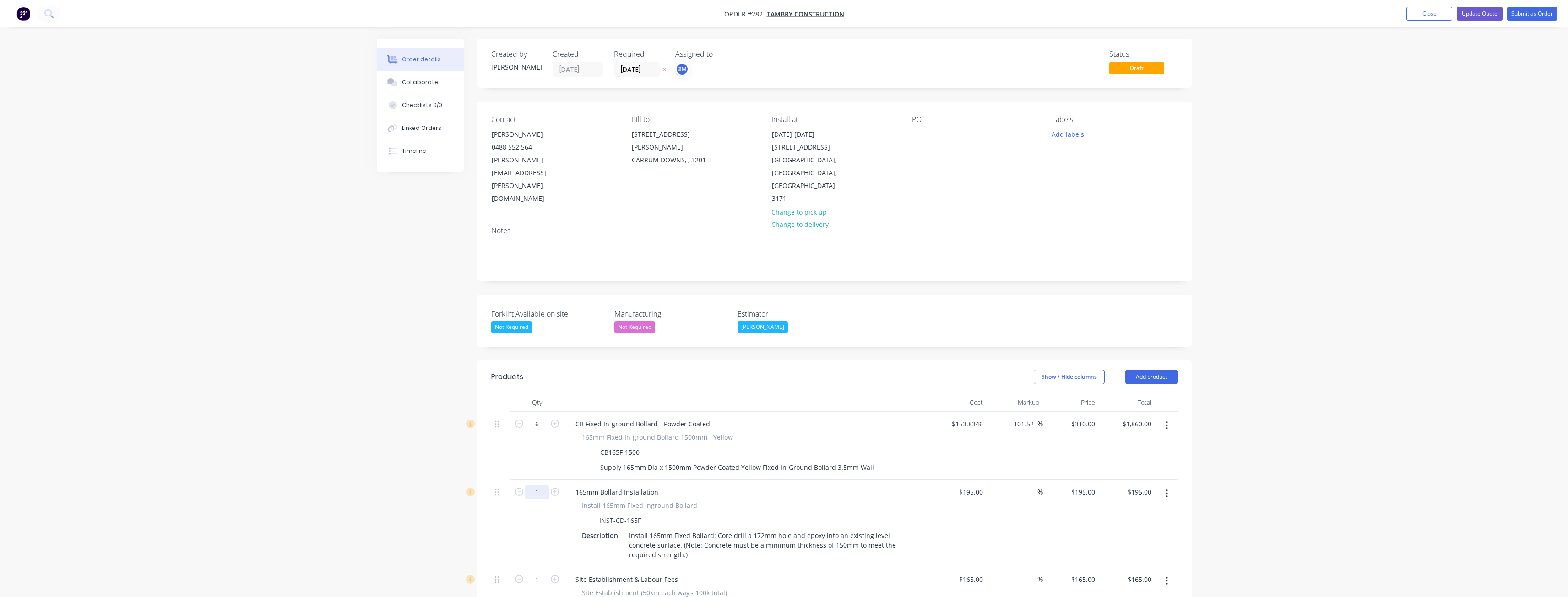
click at [541, 431] on input "1" at bounding box center [537, 424] width 24 height 14
type input "6"
type input "$1,170.00"
click at [491, 496] on div at bounding box center [500, 524] width 18 height 87
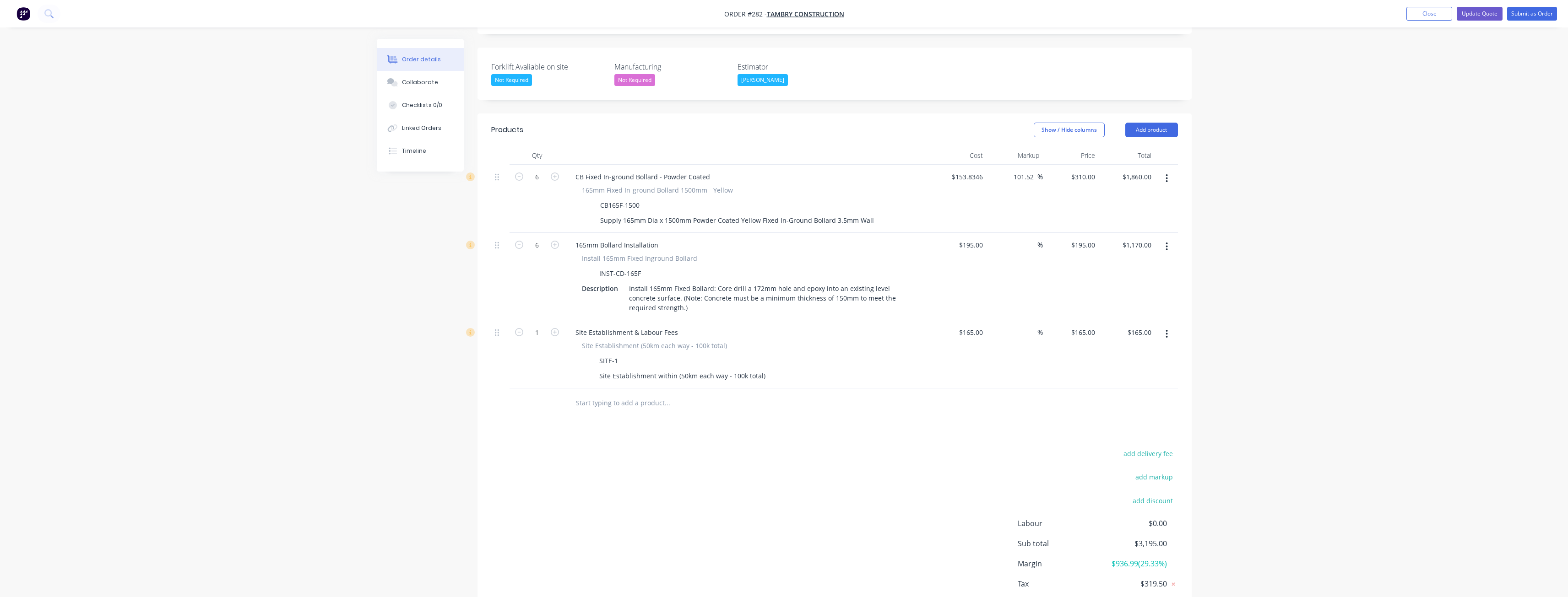
scroll to position [263, 0]
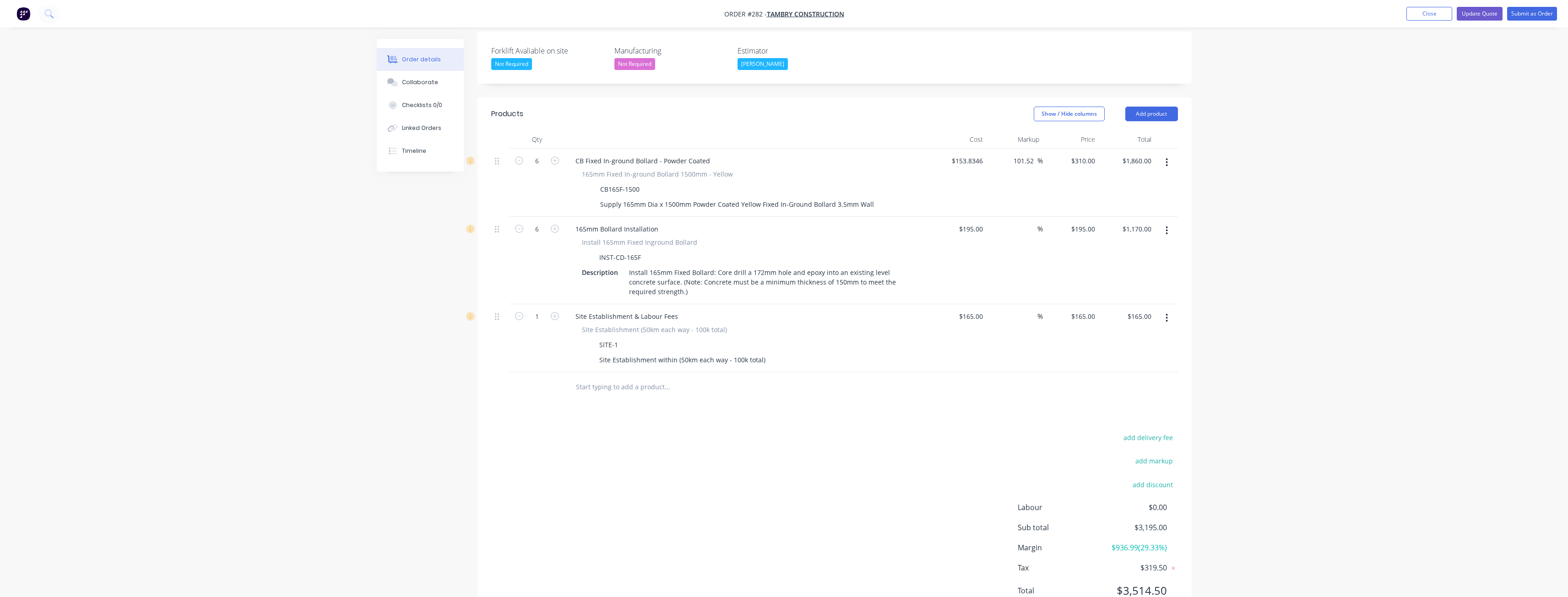
click at [513, 365] on div "Products Show / Hide columns Add product Qty Cost Markup Price Total 6 CB Fixed…" at bounding box center [834, 360] width 714 height 524
click at [351, 92] on div "Order details Collaborate Checklists 0/0 Linked Orders Timeline Order details C…" at bounding box center [784, 186] width 1568 height 899
click at [516, 369] on div "Products Show / Hide columns Add product Qty Cost Markup Price Total 6 CB Fixed…" at bounding box center [834, 360] width 714 height 524
click at [1477, 11] on button "Update Quote" at bounding box center [1480, 13] width 46 height 14
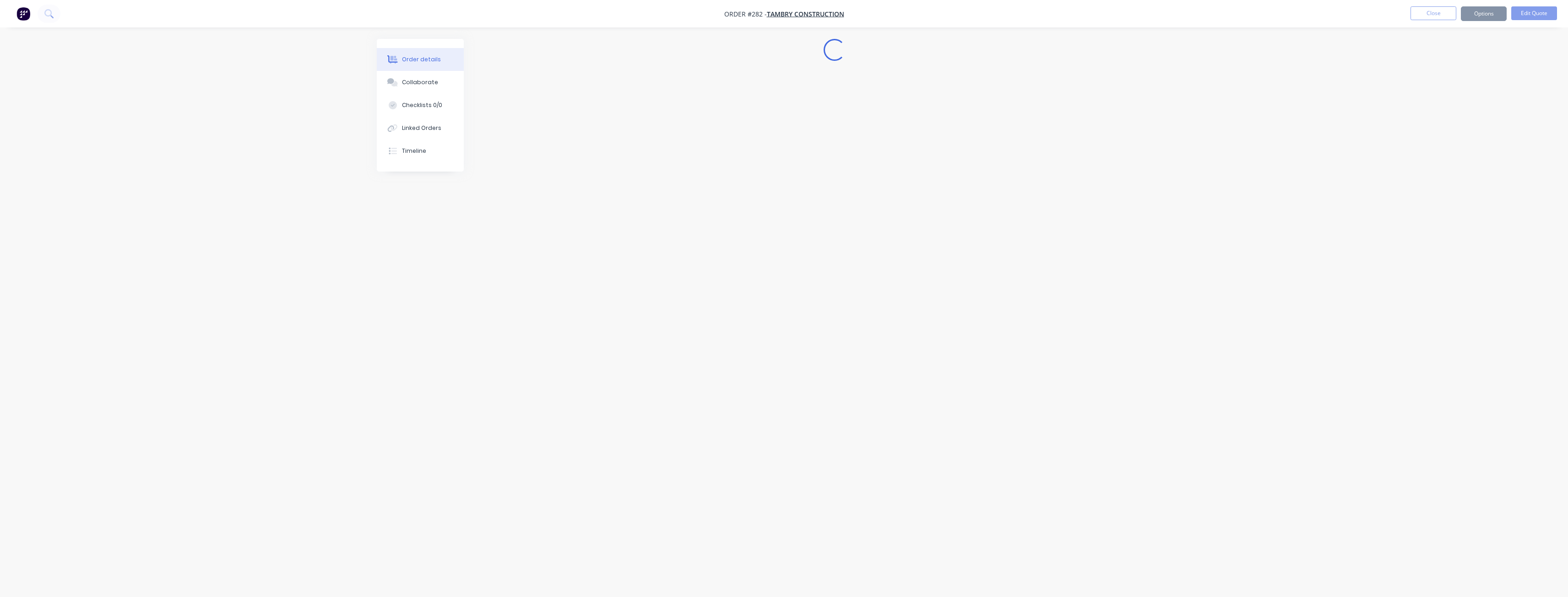
scroll to position [0, 0]
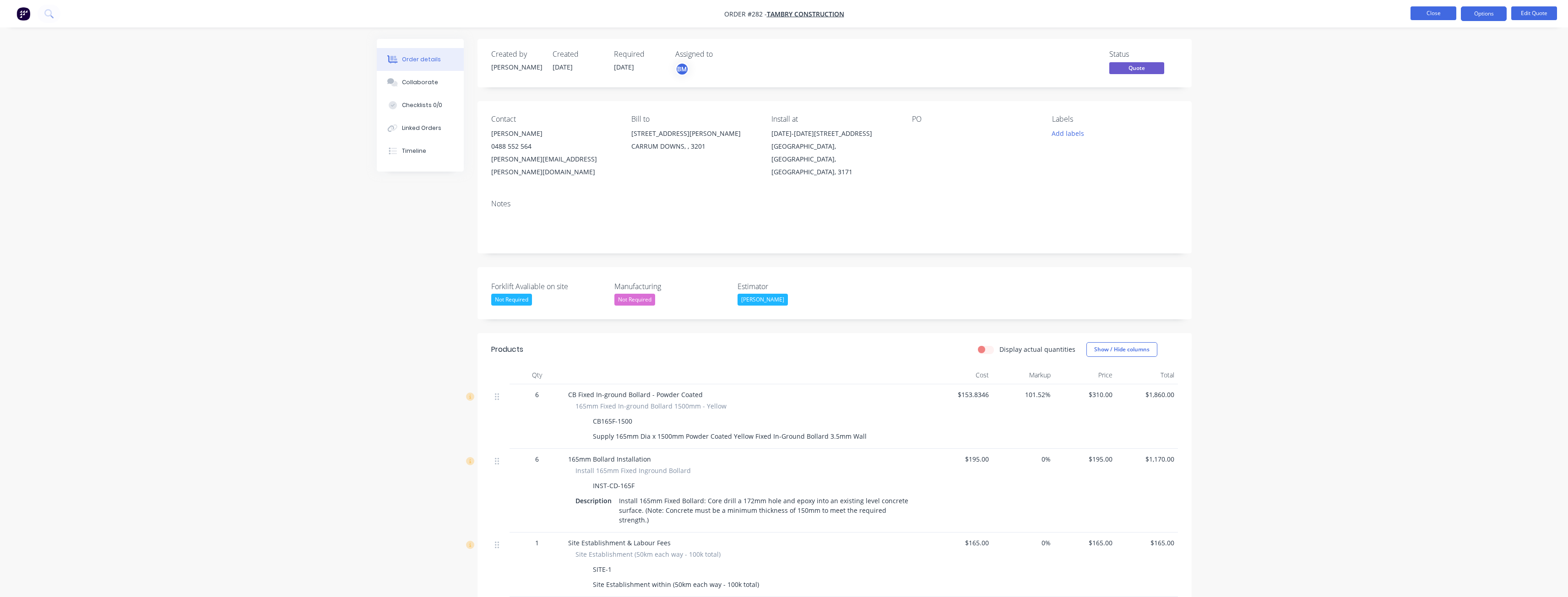
click at [1433, 12] on button "Close" at bounding box center [1433, 13] width 46 height 14
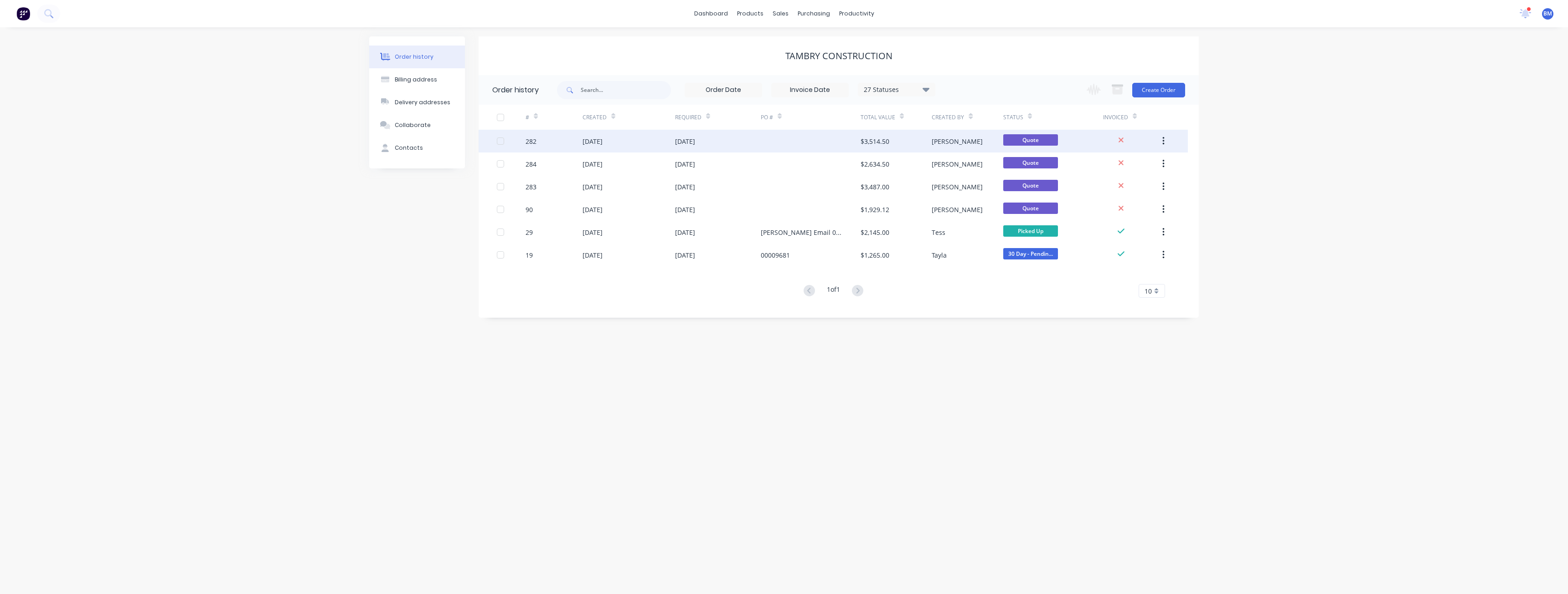
click at [603, 139] on div "[DATE]" at bounding box center [592, 141] width 20 height 10
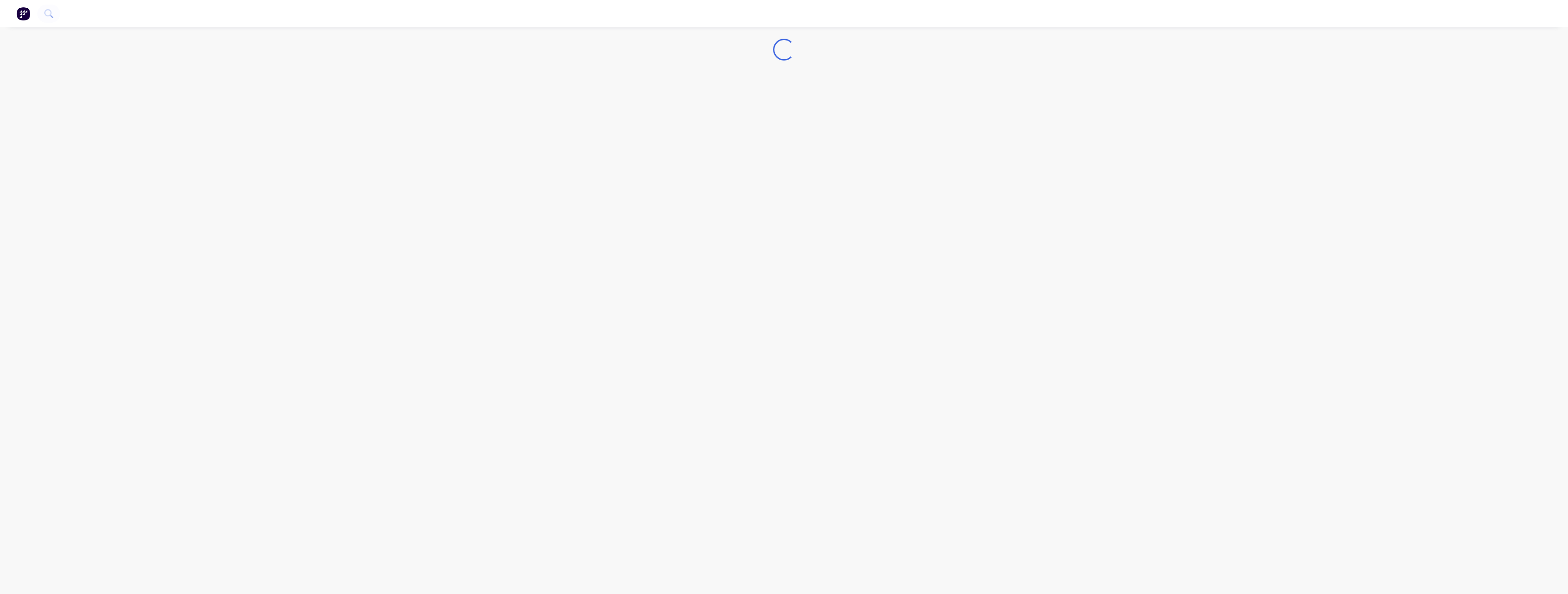
click at [615, 139] on div "Loading..." at bounding box center [784, 297] width 1568 height 594
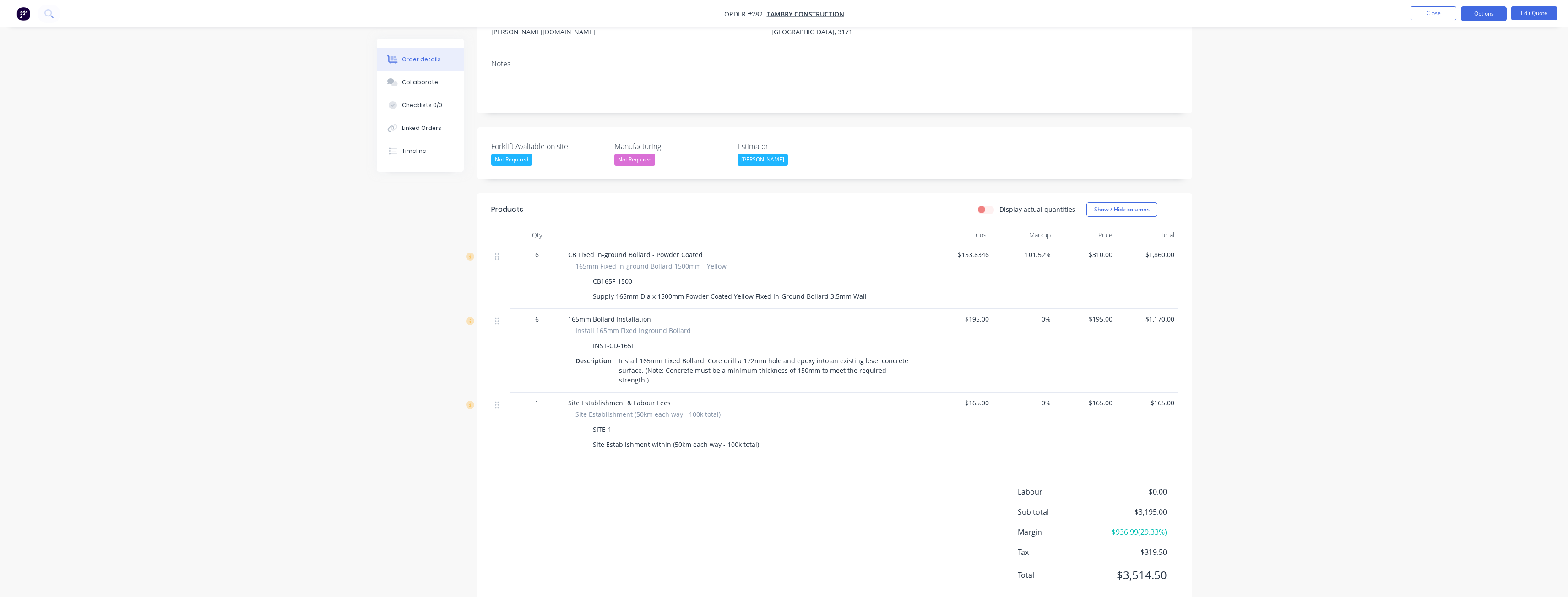
scroll to position [140, 0]
click at [1428, 13] on button "Close" at bounding box center [1433, 13] width 46 height 14
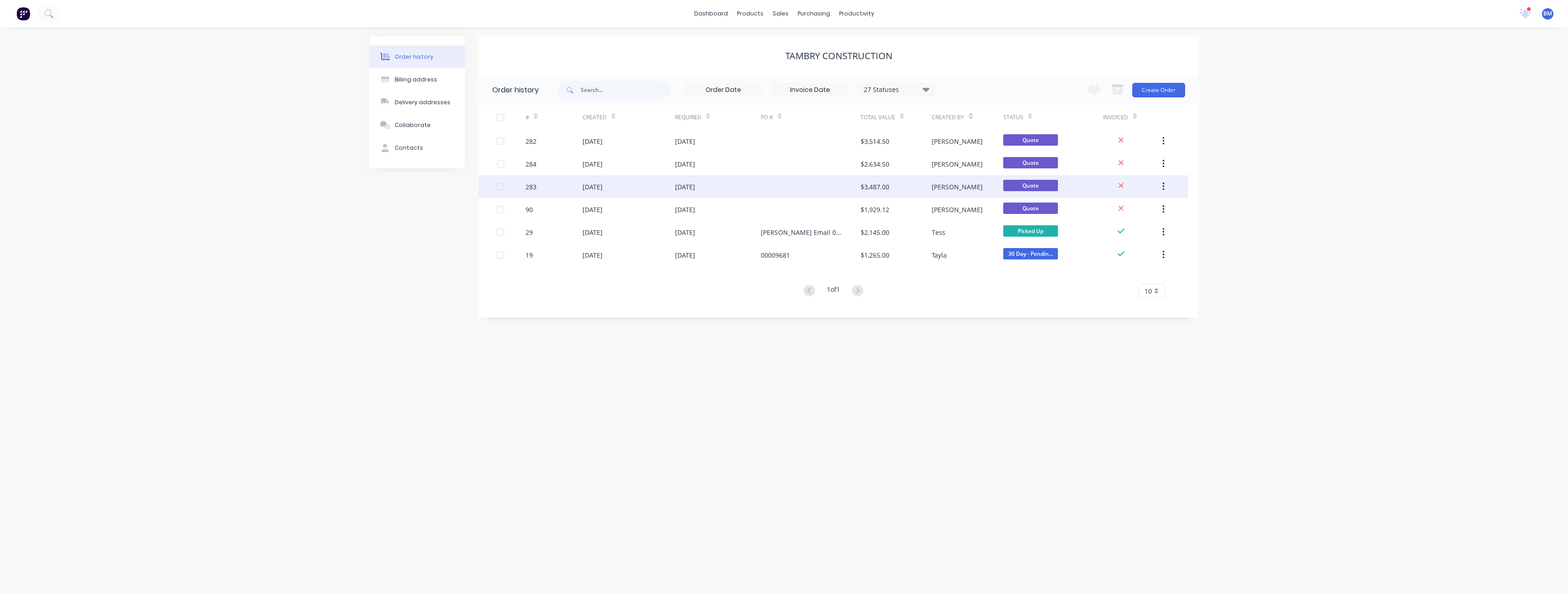
click at [734, 183] on div "[DATE]" at bounding box center [718, 187] width 86 height 23
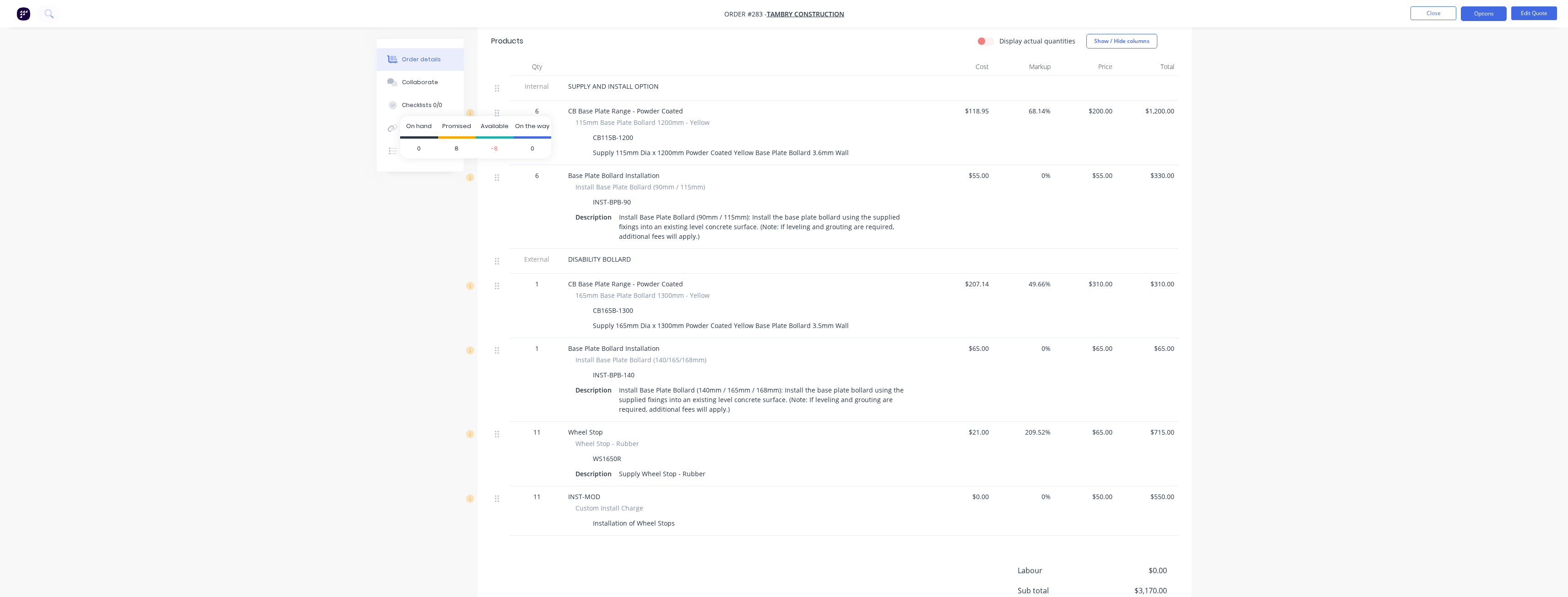
scroll to position [321, 0]
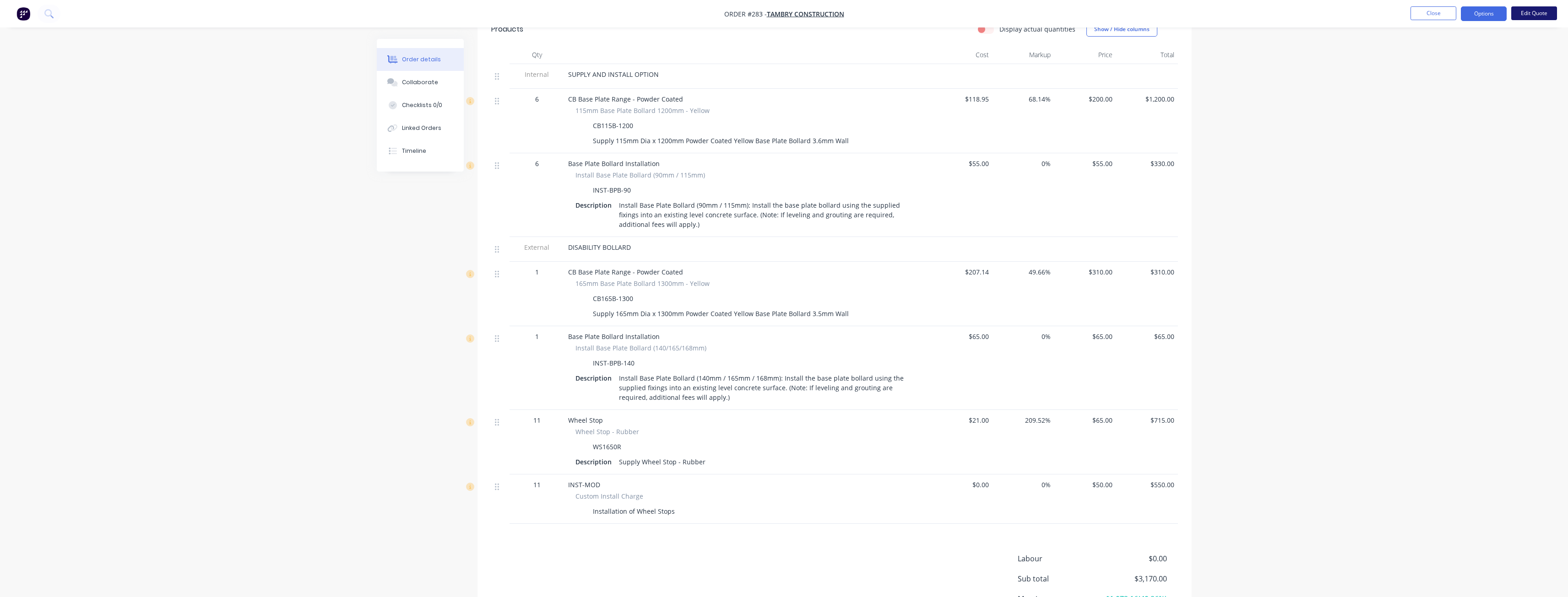
click at [1529, 11] on button "Edit Quote" at bounding box center [1535, 13] width 46 height 14
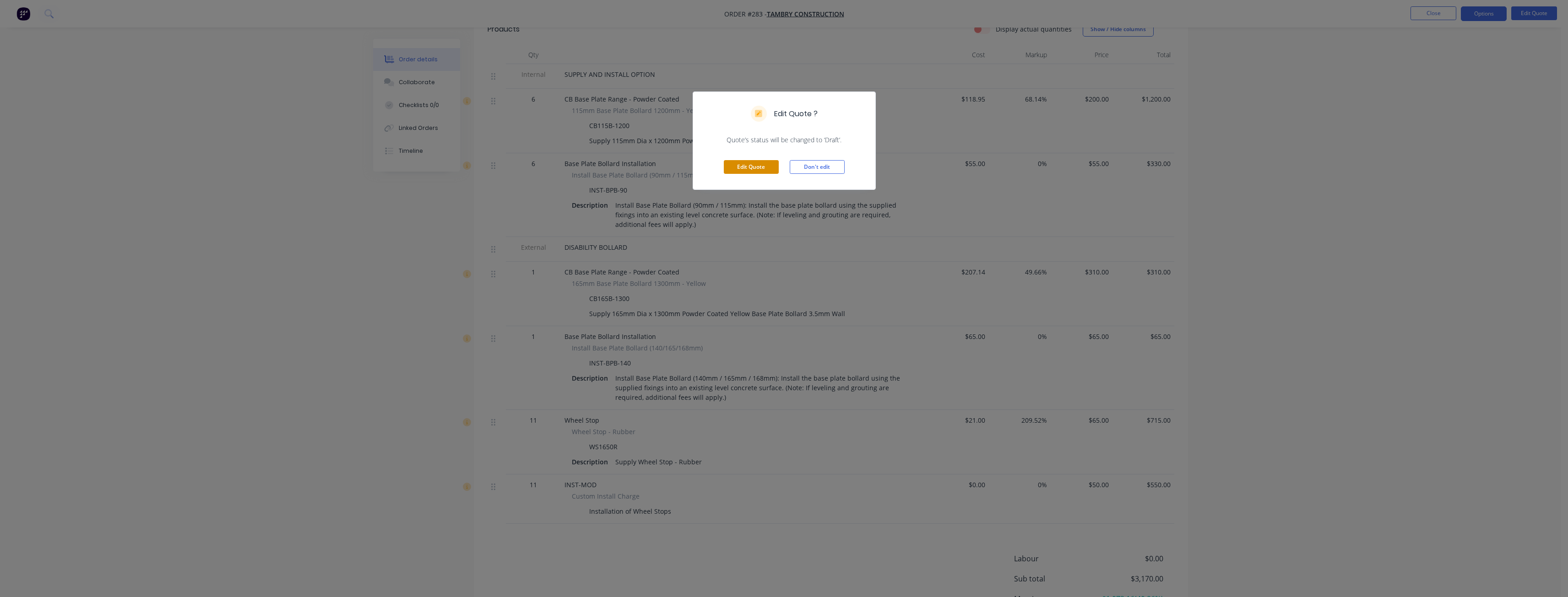
click at [764, 162] on button "Edit Quote" at bounding box center [751, 166] width 55 height 14
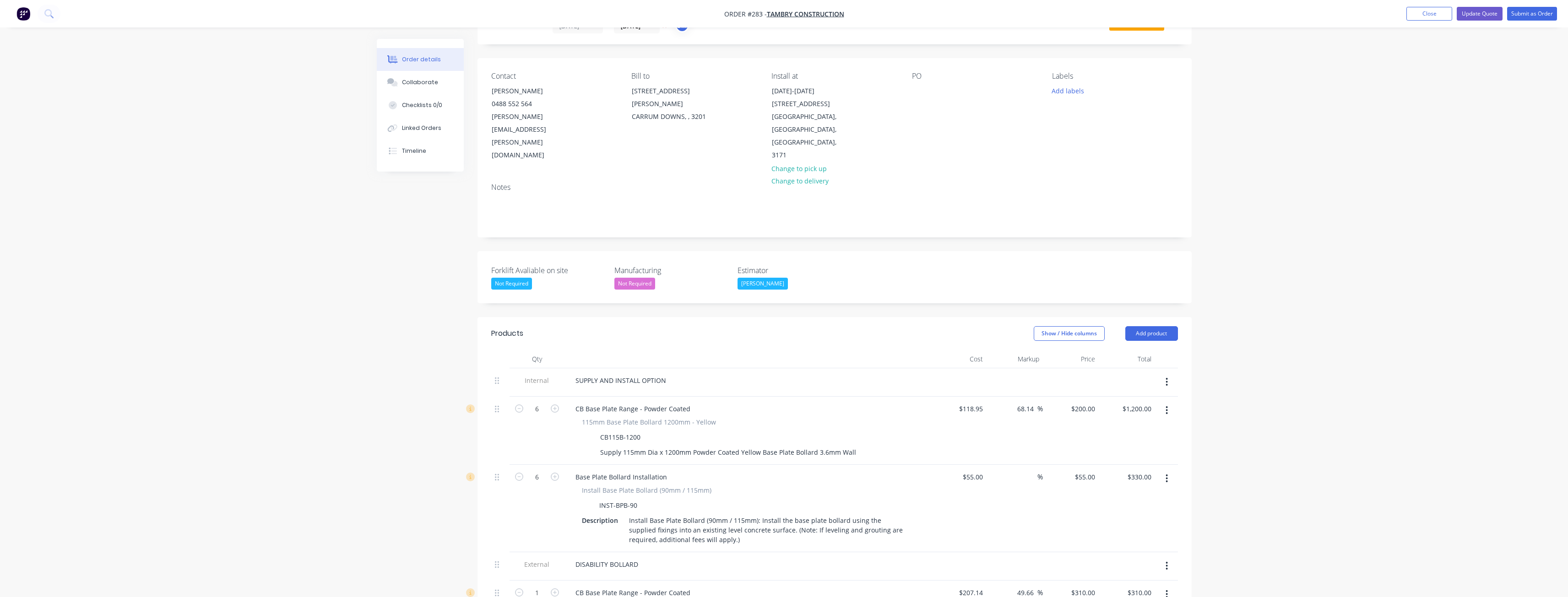
scroll to position [46, 0]
click at [1145, 324] on button "Add product" at bounding box center [1151, 331] width 53 height 15
click at [1135, 348] on div "Product catalogue" at bounding box center [1134, 355] width 70 height 13
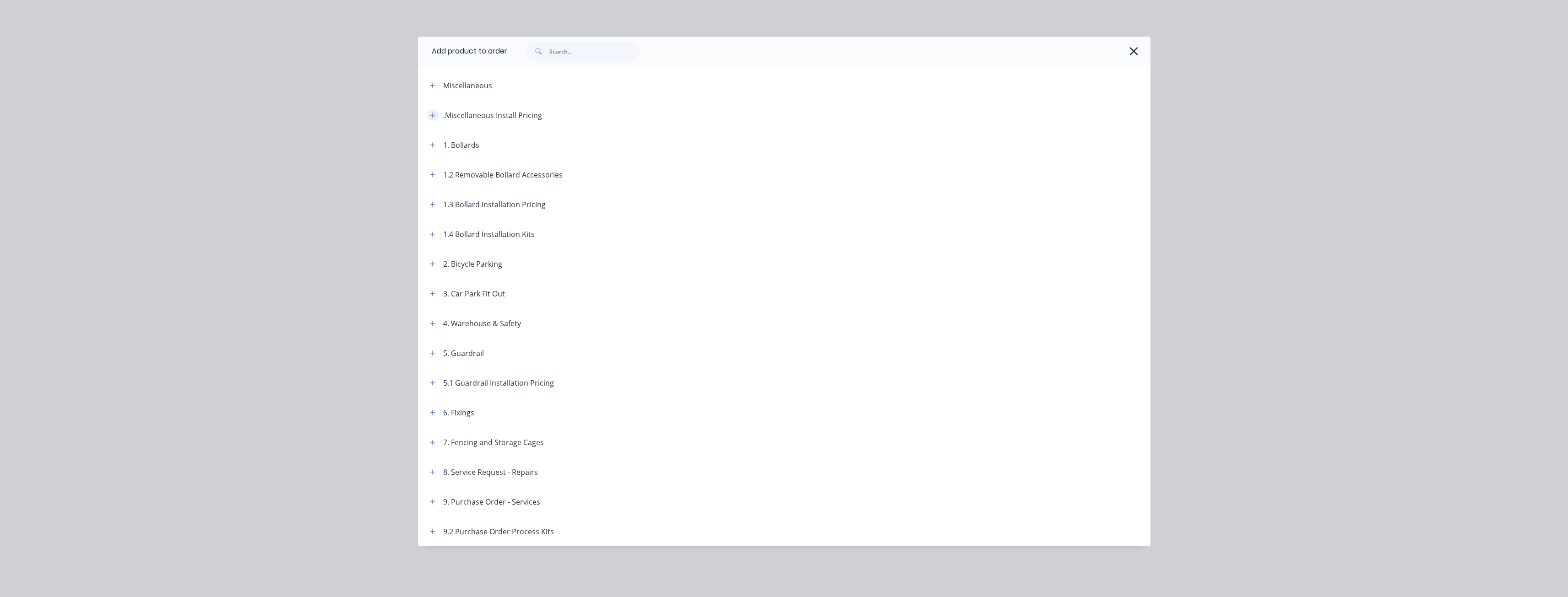
click at [432, 113] on icon "button" at bounding box center [432, 115] width 6 height 7
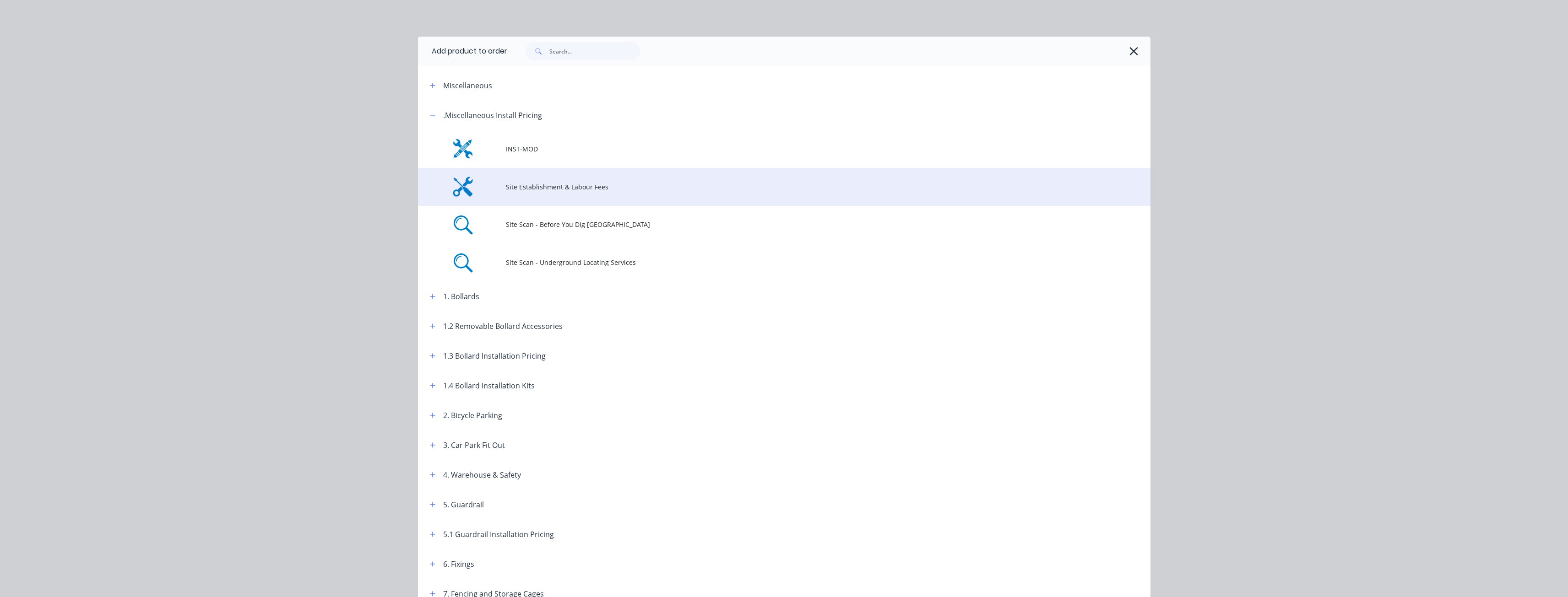
click at [567, 187] on span "Site Establishment & Labour Fees" at bounding box center [764, 187] width 516 height 10
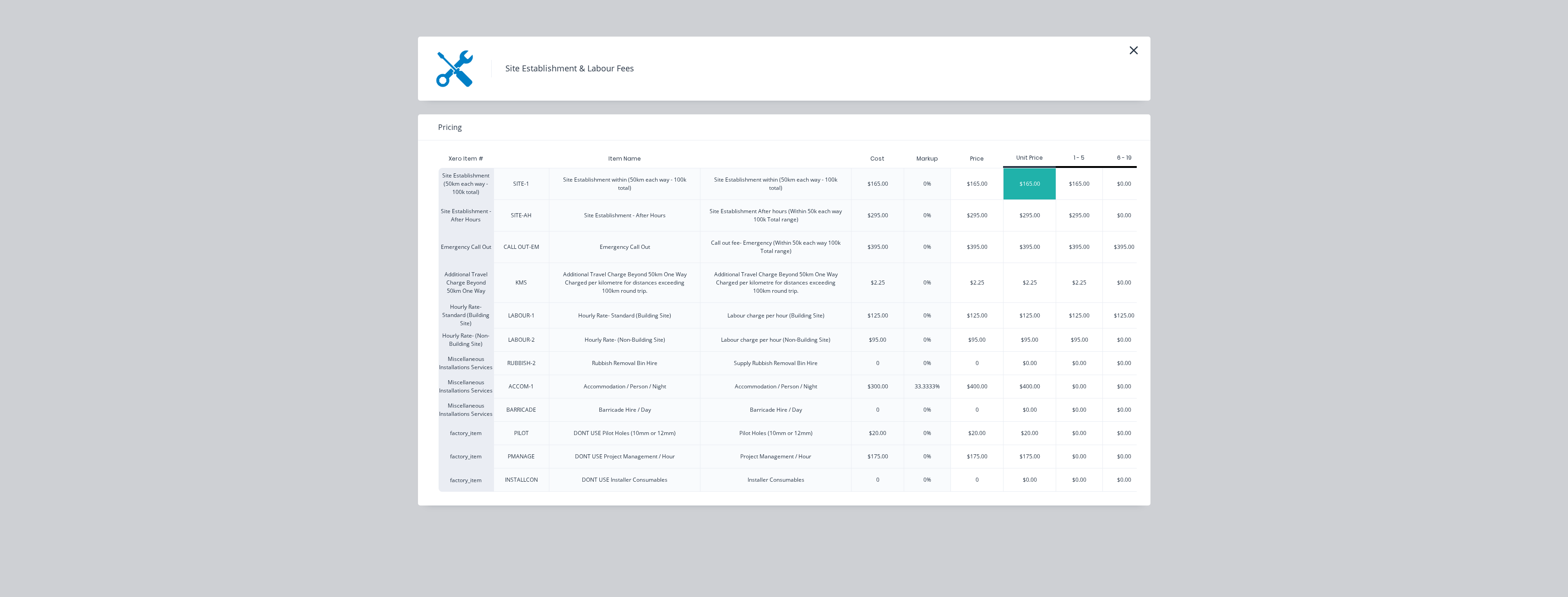
click at [1026, 178] on div "$165.00" at bounding box center [1030, 184] width 52 height 31
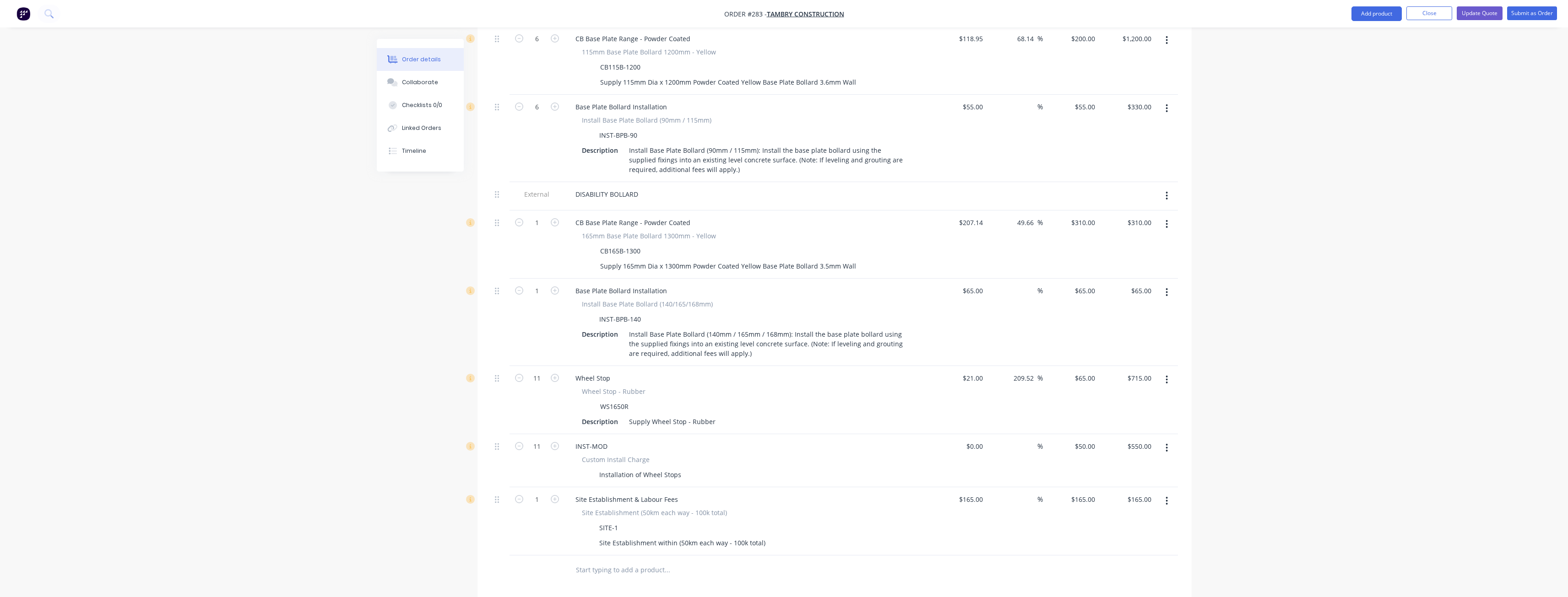
scroll to position [459, 0]
click at [498, 115] on div "Internal SUPPLY AND INSTALL OPTION 6 CB Base Plate Range - Powder Coated 115mm …" at bounding box center [835, 283] width 687 height 558
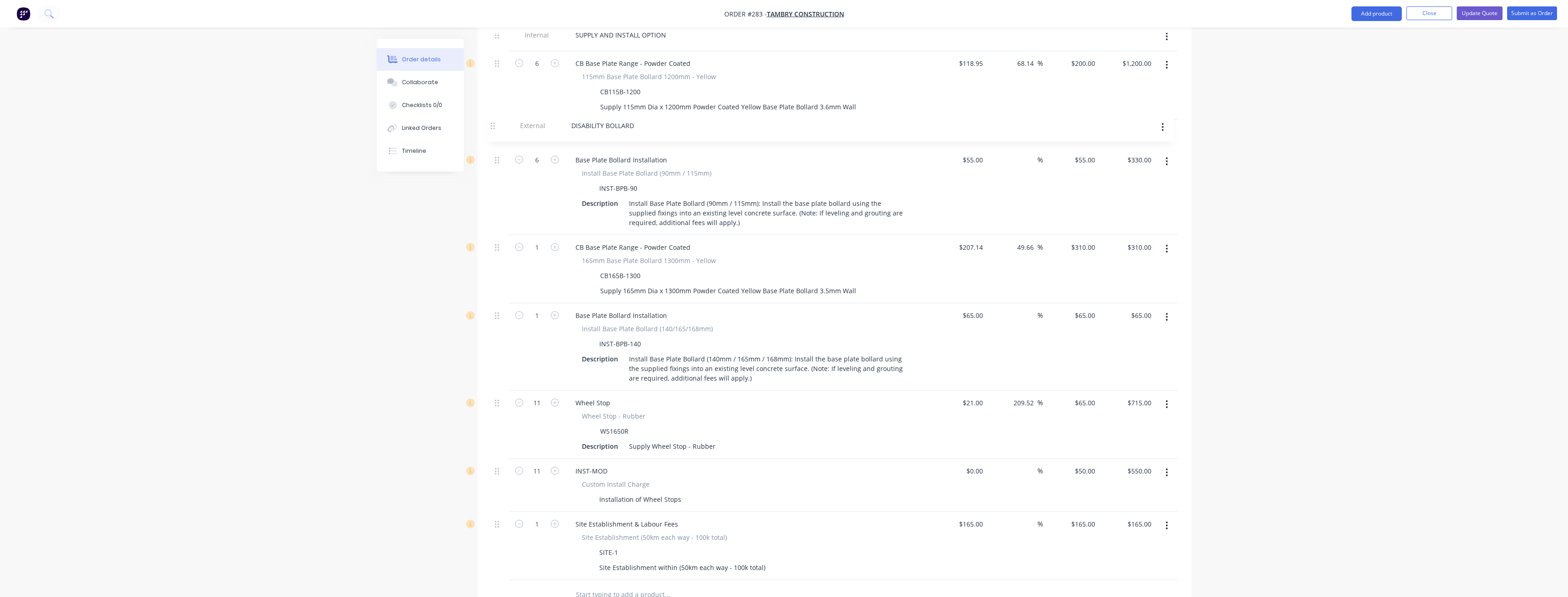
scroll to position [386, 0]
drag, startPoint x: 497, startPoint y: 77, endPoint x: 498, endPoint y: 184, distance: 107.0
click at [500, 186] on div "Internal SUPPLY AND INSTALL OPTION 6 CB Base Plate Range - Powder Coated 115mm …" at bounding box center [835, 306] width 687 height 558
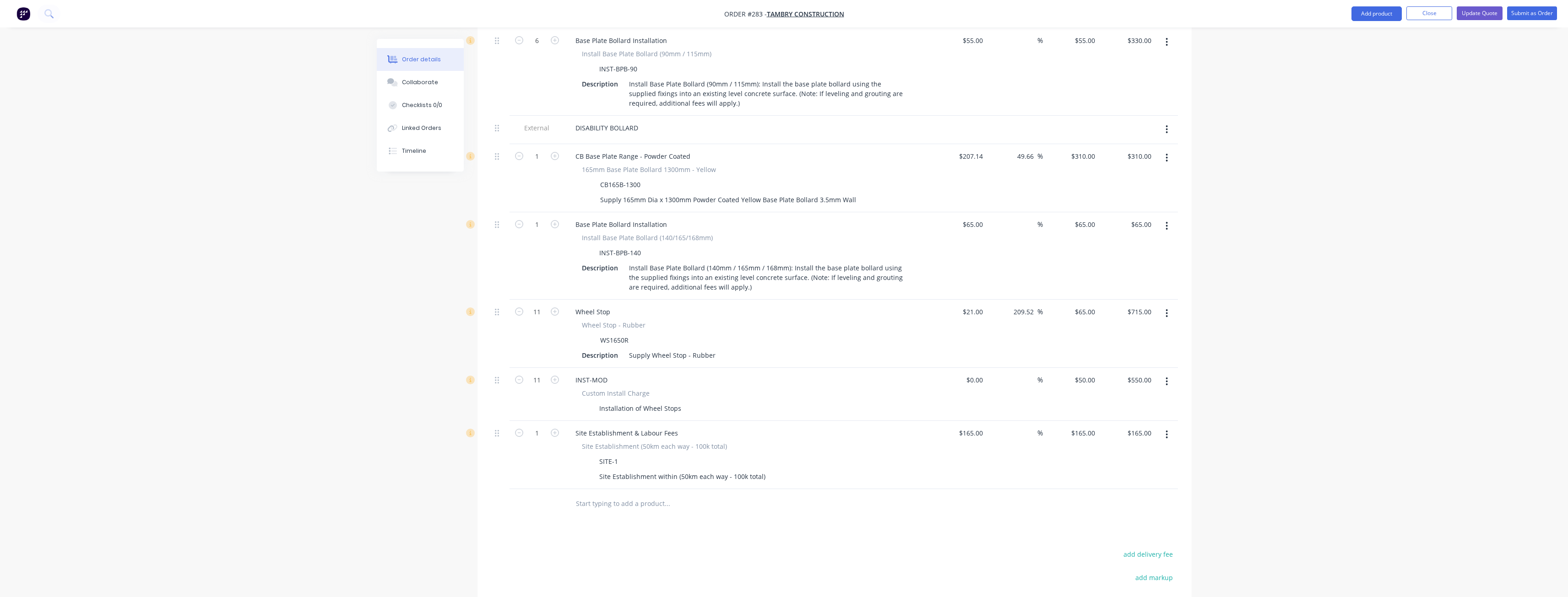
scroll to position [568, 0]
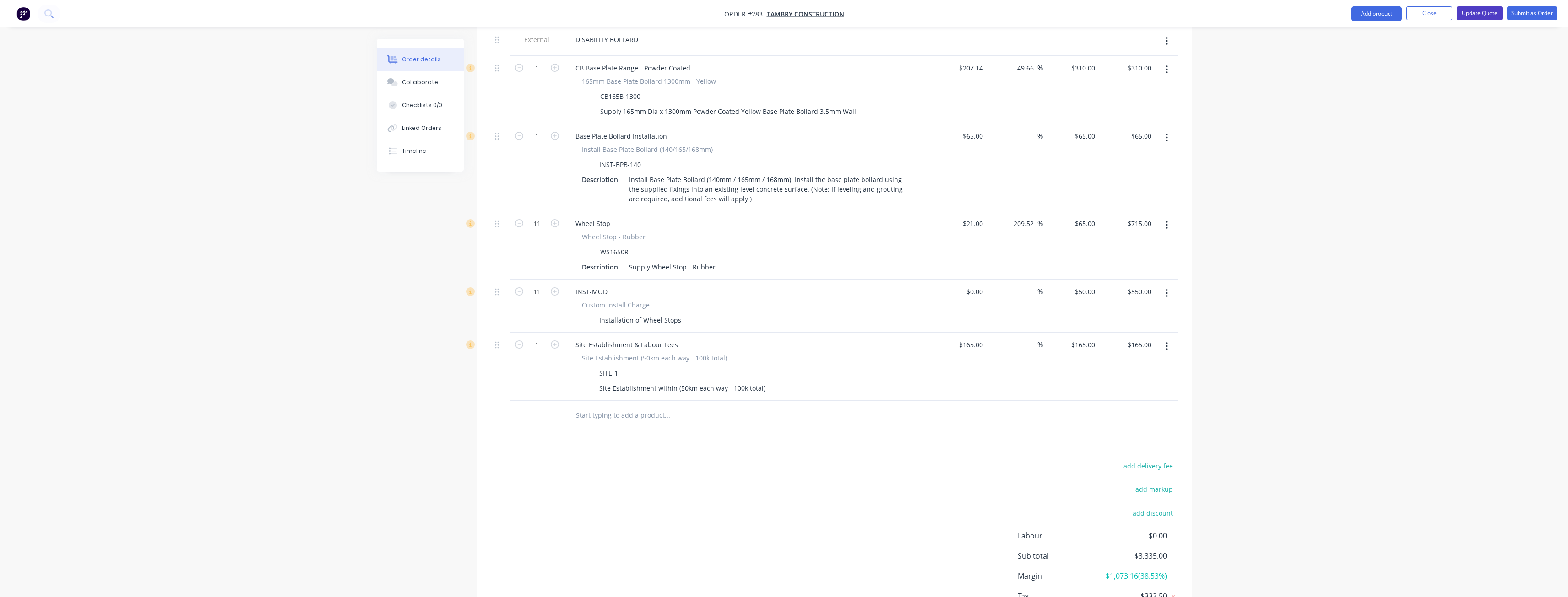
click at [1479, 10] on button "Update Quote" at bounding box center [1480, 13] width 46 height 14
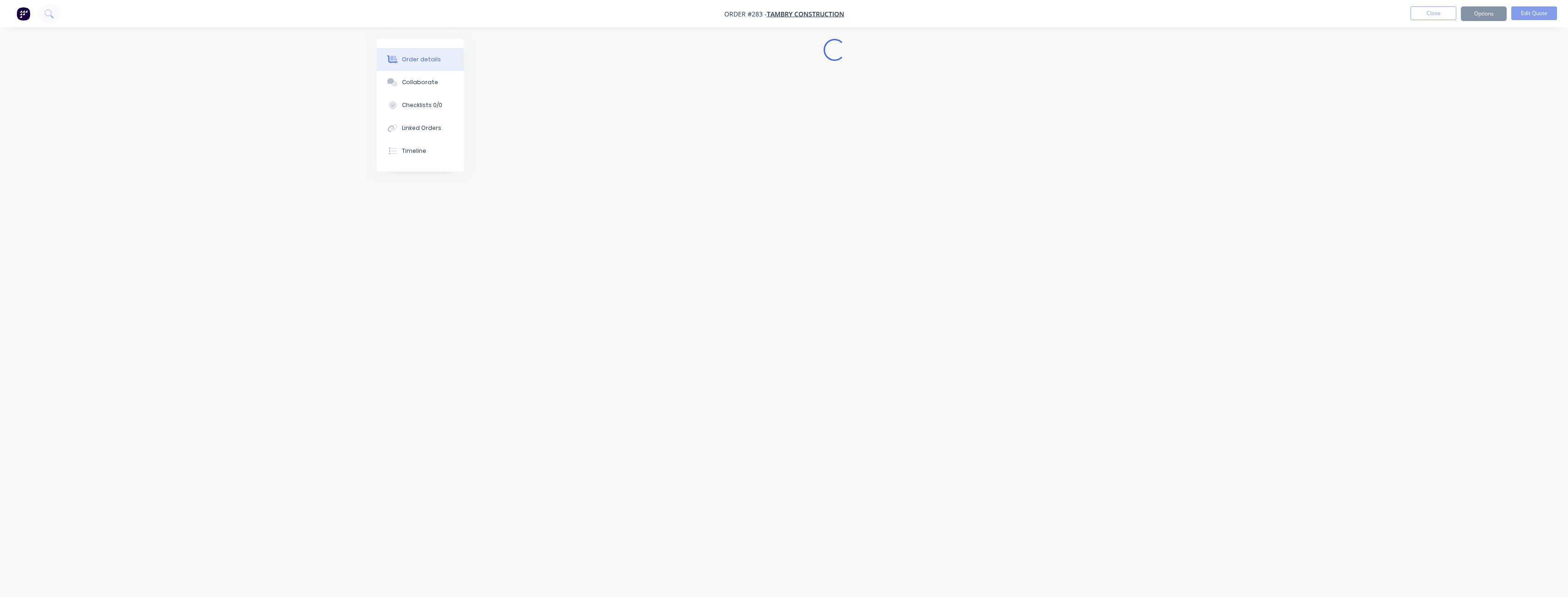
scroll to position [0, 0]
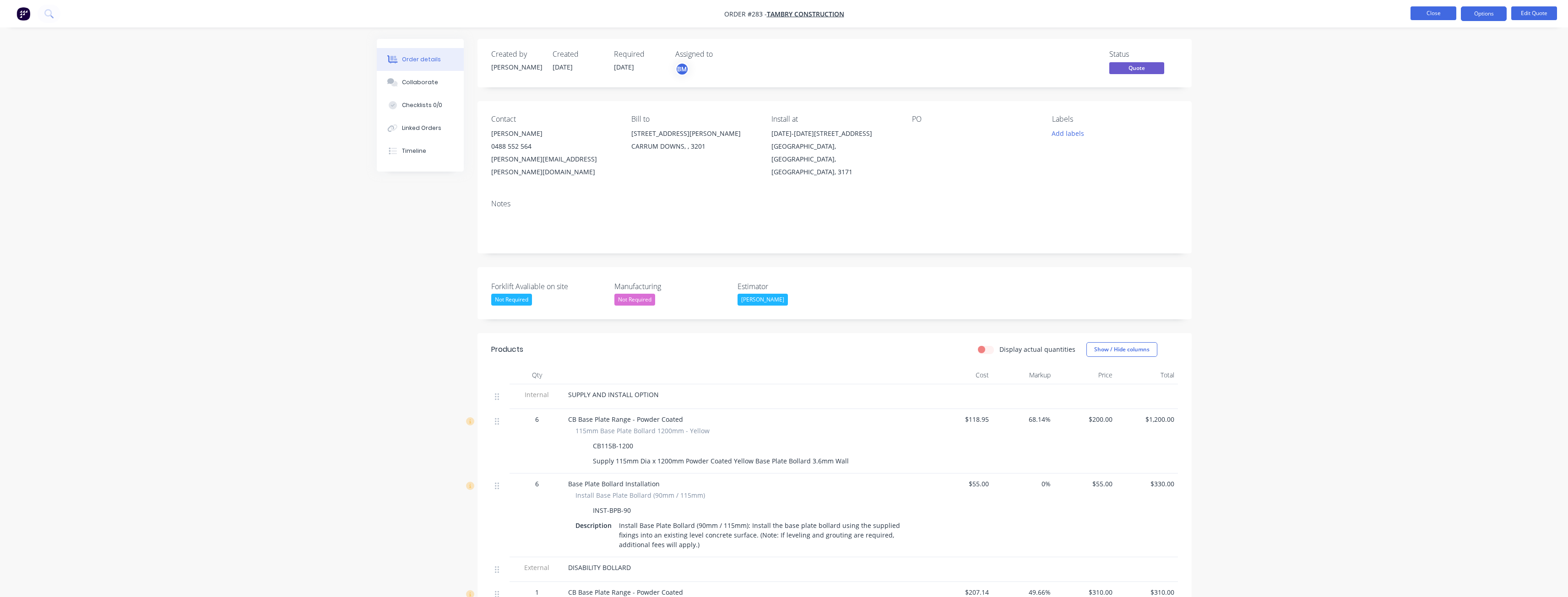
click at [1429, 13] on button "Close" at bounding box center [1433, 13] width 46 height 14
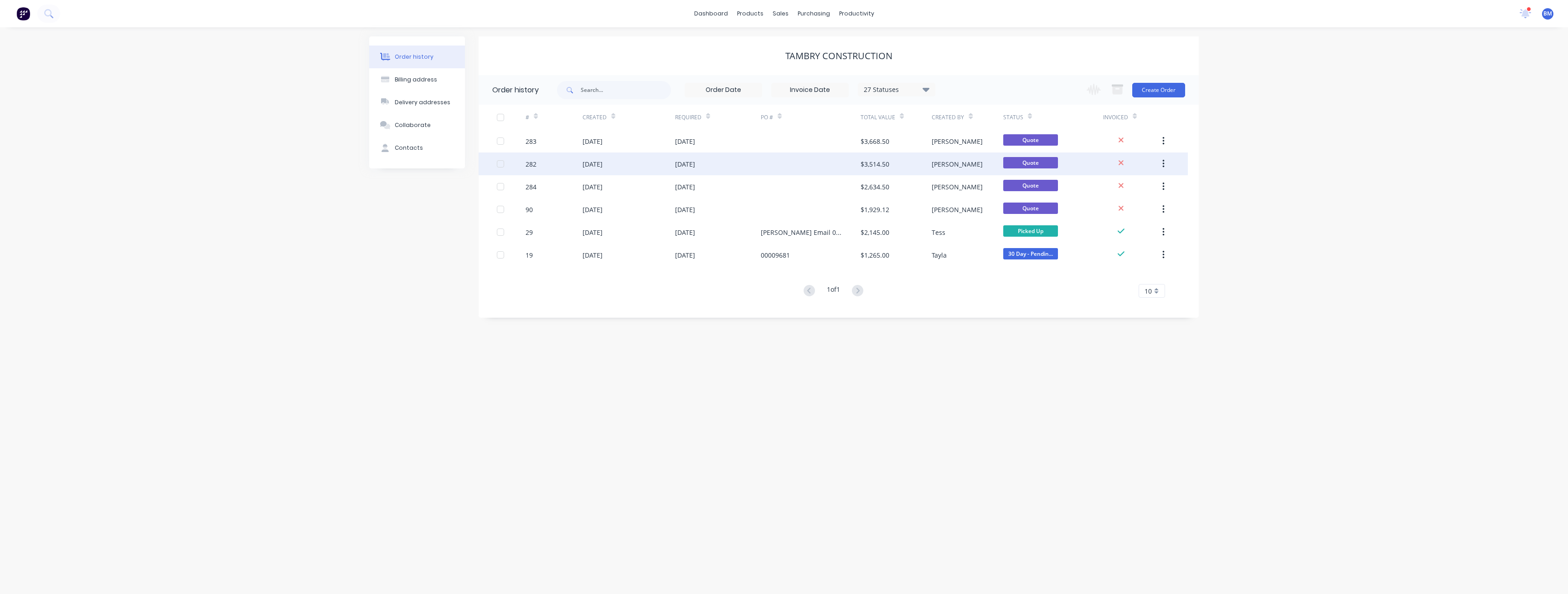
click at [559, 161] on div "282" at bounding box center [554, 164] width 57 height 23
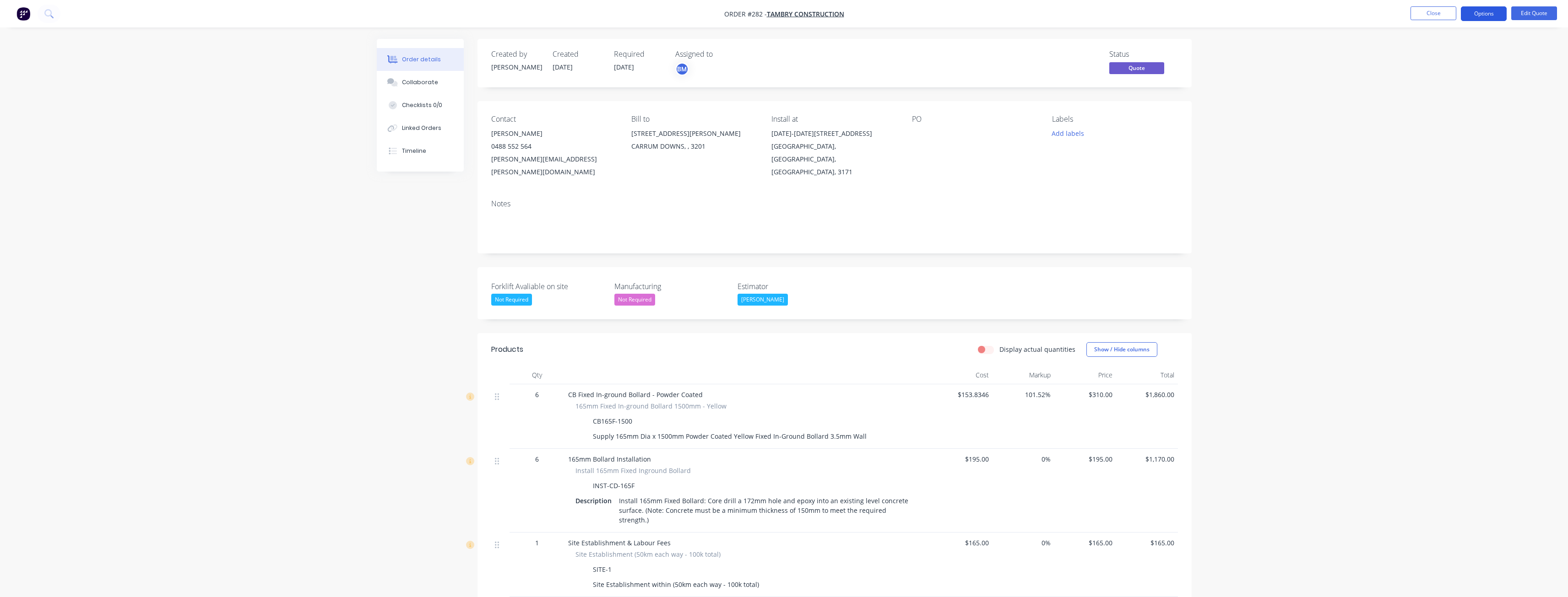
click at [1475, 13] on button "Options" at bounding box center [1484, 14] width 46 height 15
click at [1433, 51] on div "Quote" at bounding box center [1456, 55] width 84 height 13
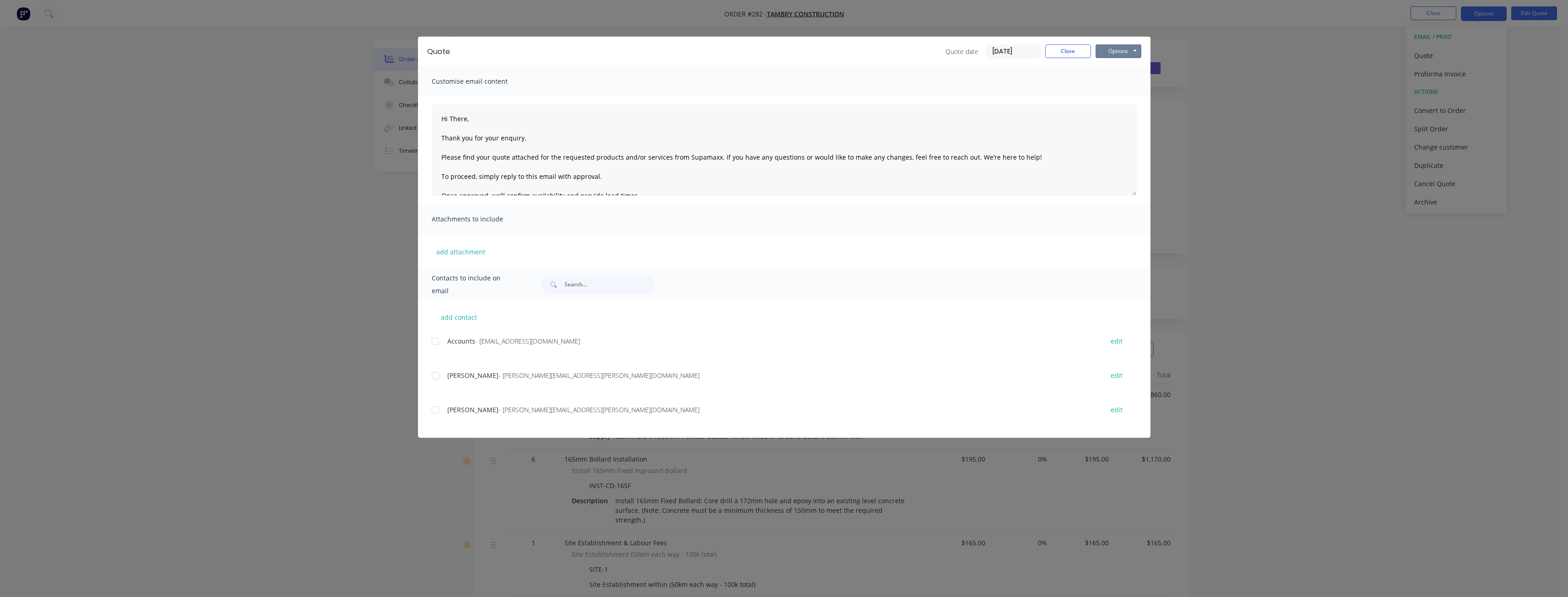
click at [1122, 46] on button "Options" at bounding box center [1118, 51] width 46 height 14
click at [1112, 69] on button "Preview" at bounding box center [1125, 68] width 59 height 15
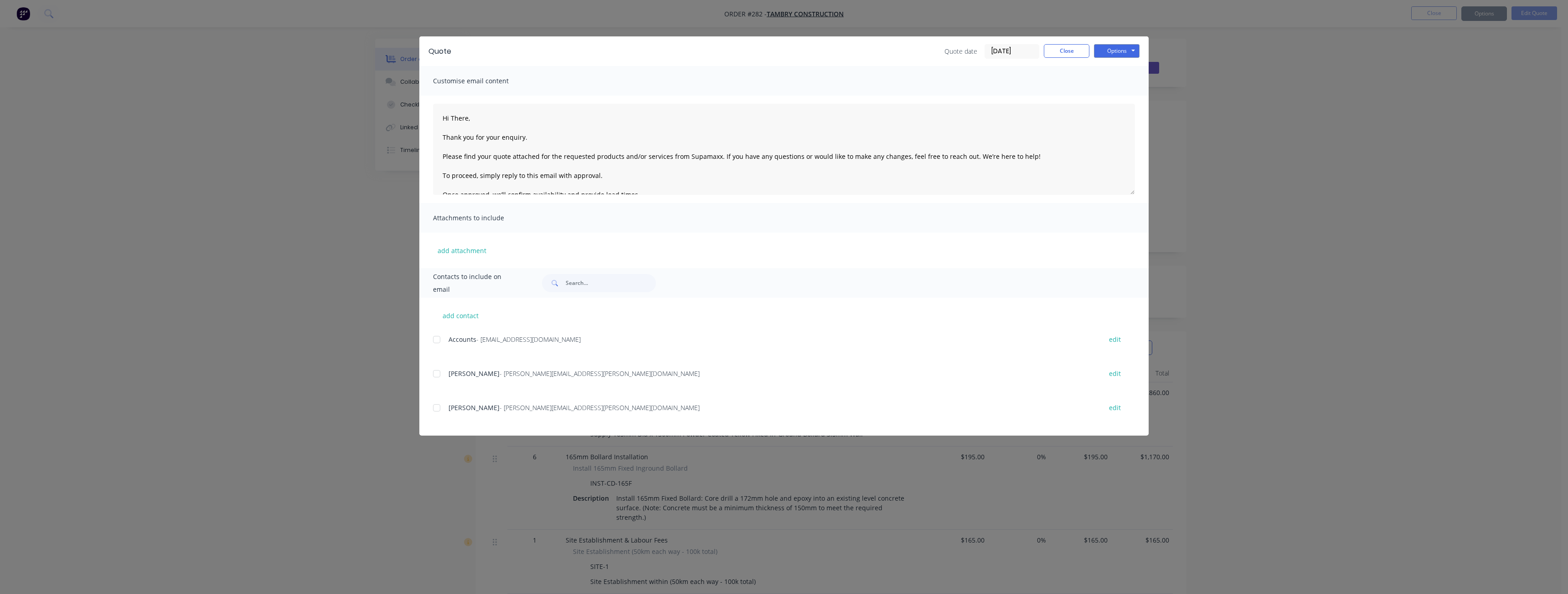
type textarea "Hi There, Thank you for your enquiry. Please find your quote attached for the r…"
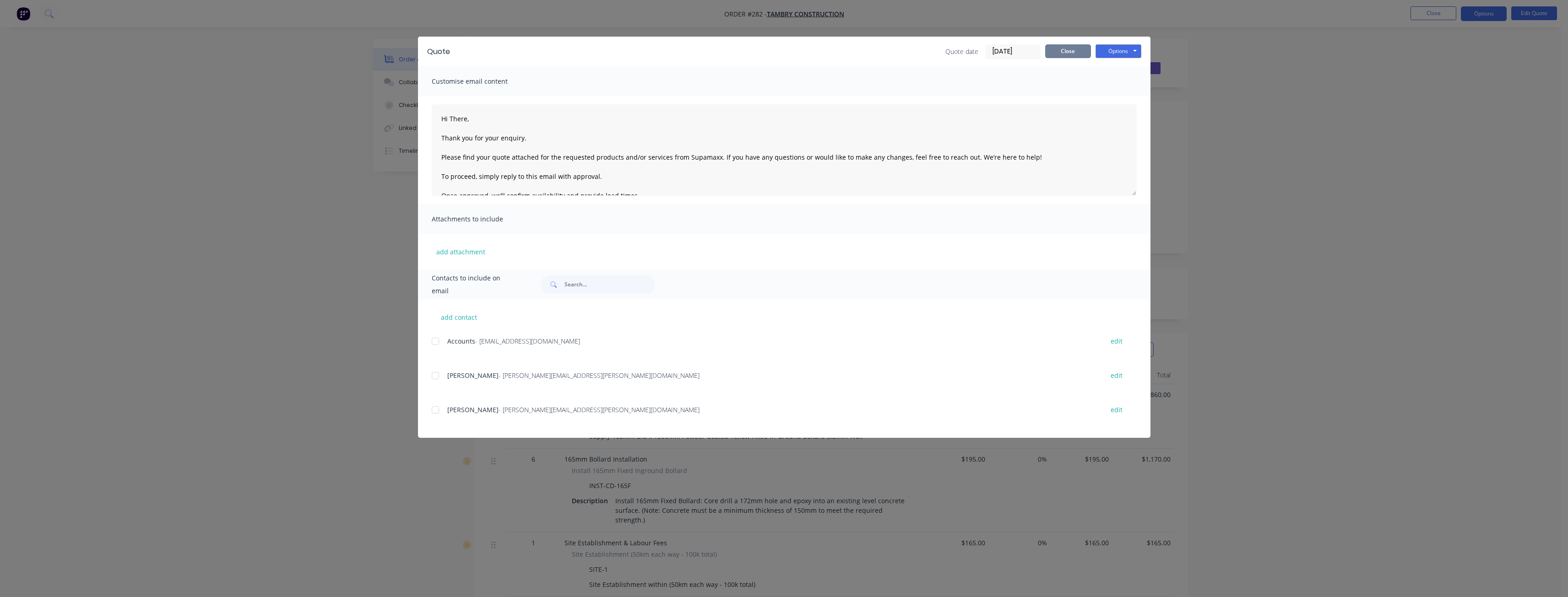
click at [1067, 47] on button "Close" at bounding box center [1068, 51] width 46 height 14
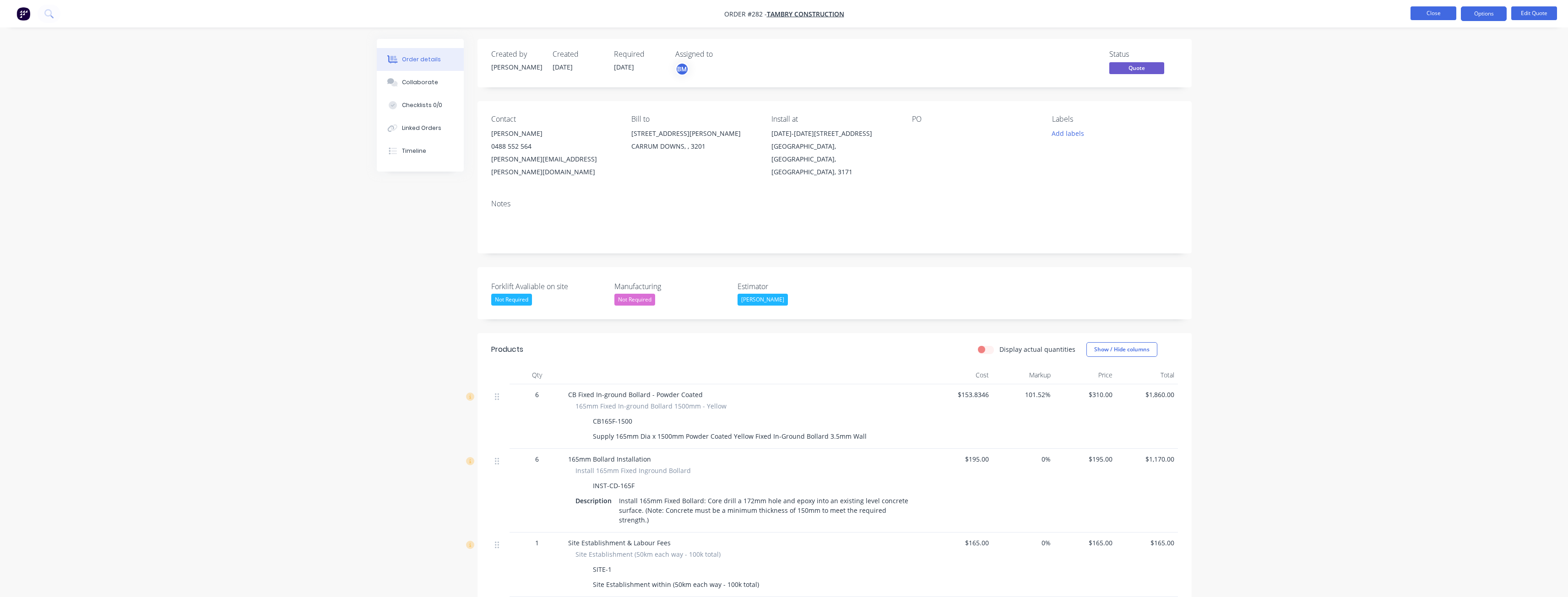
click at [1428, 15] on button "Close" at bounding box center [1433, 13] width 46 height 14
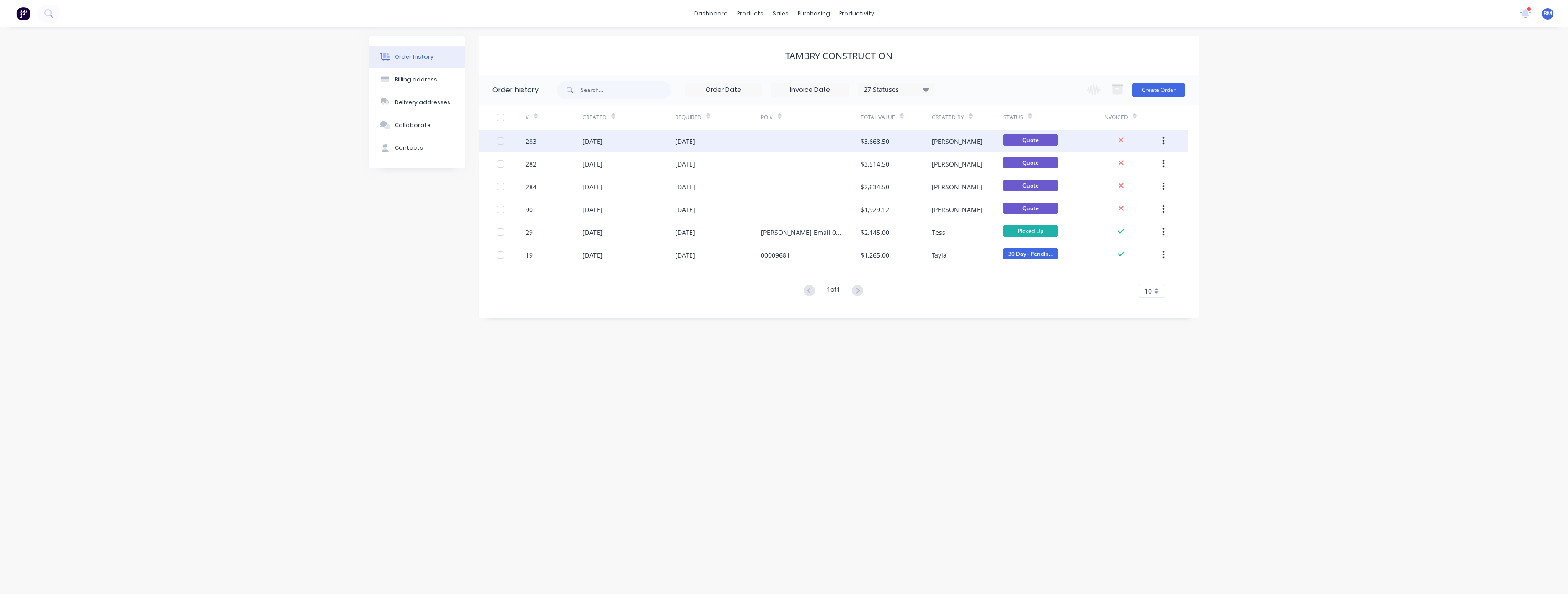
click at [620, 137] on div "[DATE]" at bounding box center [628, 141] width 93 height 23
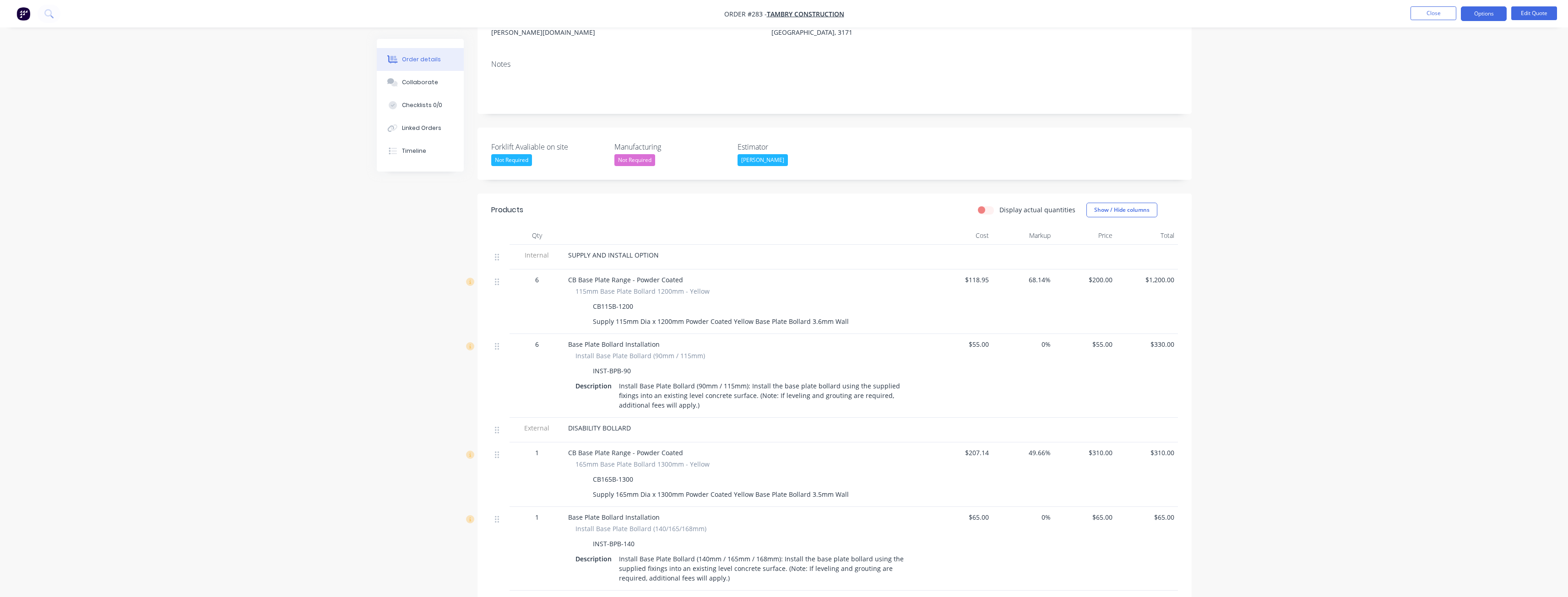
scroll to position [137, 0]
click at [1485, 13] on button "Options" at bounding box center [1484, 14] width 46 height 15
click at [1428, 54] on div "Quote" at bounding box center [1456, 55] width 84 height 13
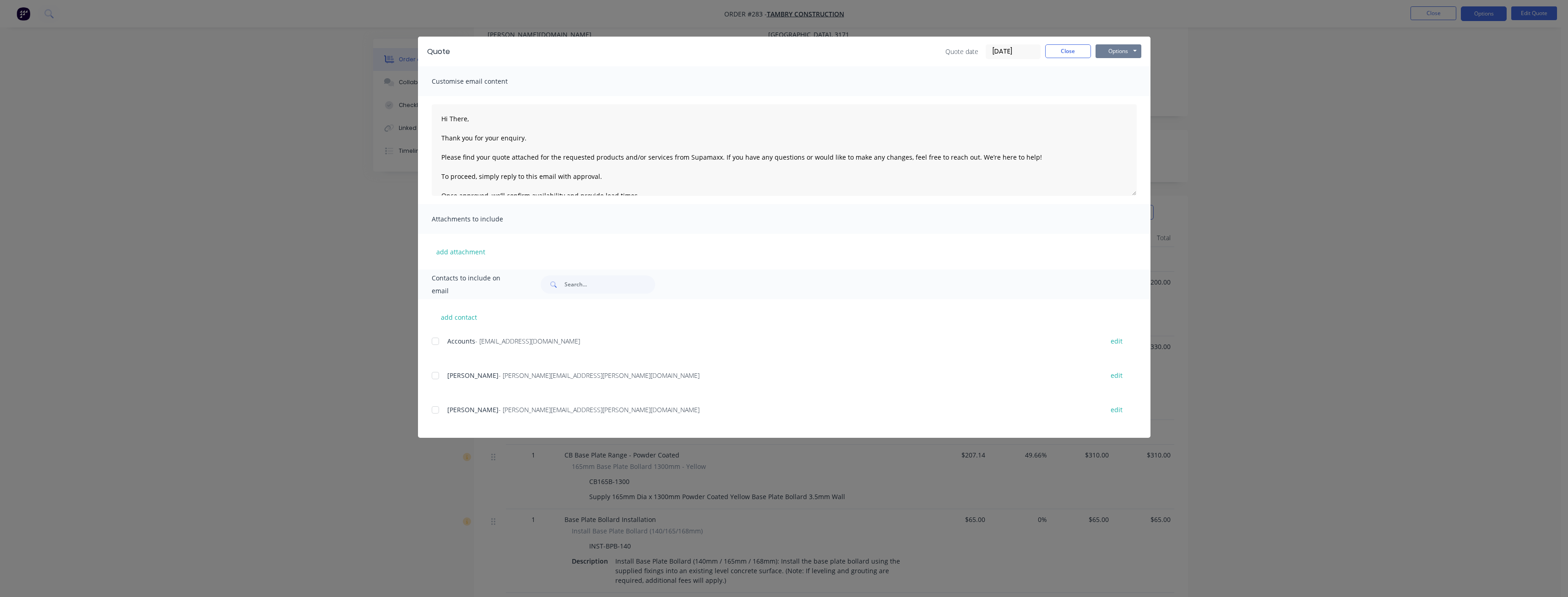
click at [1119, 48] on button "Options" at bounding box center [1118, 51] width 46 height 14
click at [1118, 68] on button "Preview" at bounding box center [1125, 68] width 59 height 15
type textarea "Hi There, Thank you for your enquiry. Please find your quote attached for the r…"
click at [1052, 51] on button "Close" at bounding box center [1068, 51] width 46 height 14
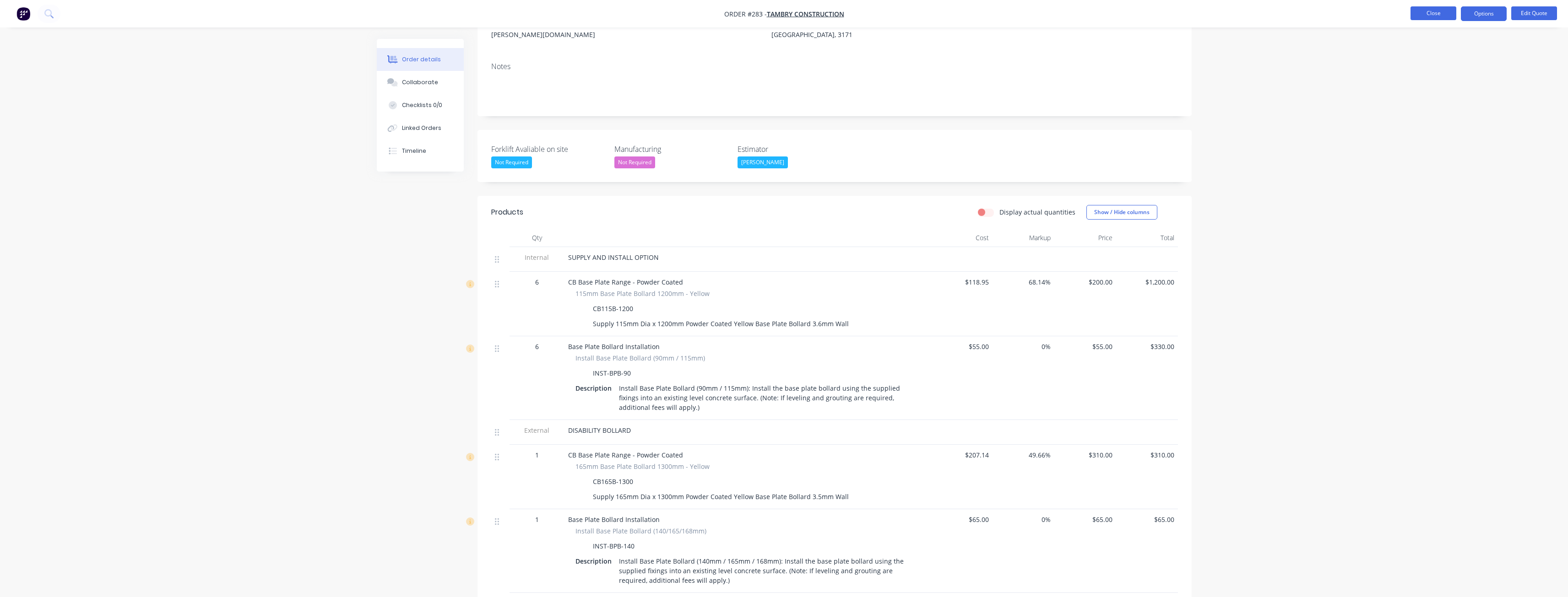
click at [1432, 7] on button "Close" at bounding box center [1433, 13] width 46 height 14
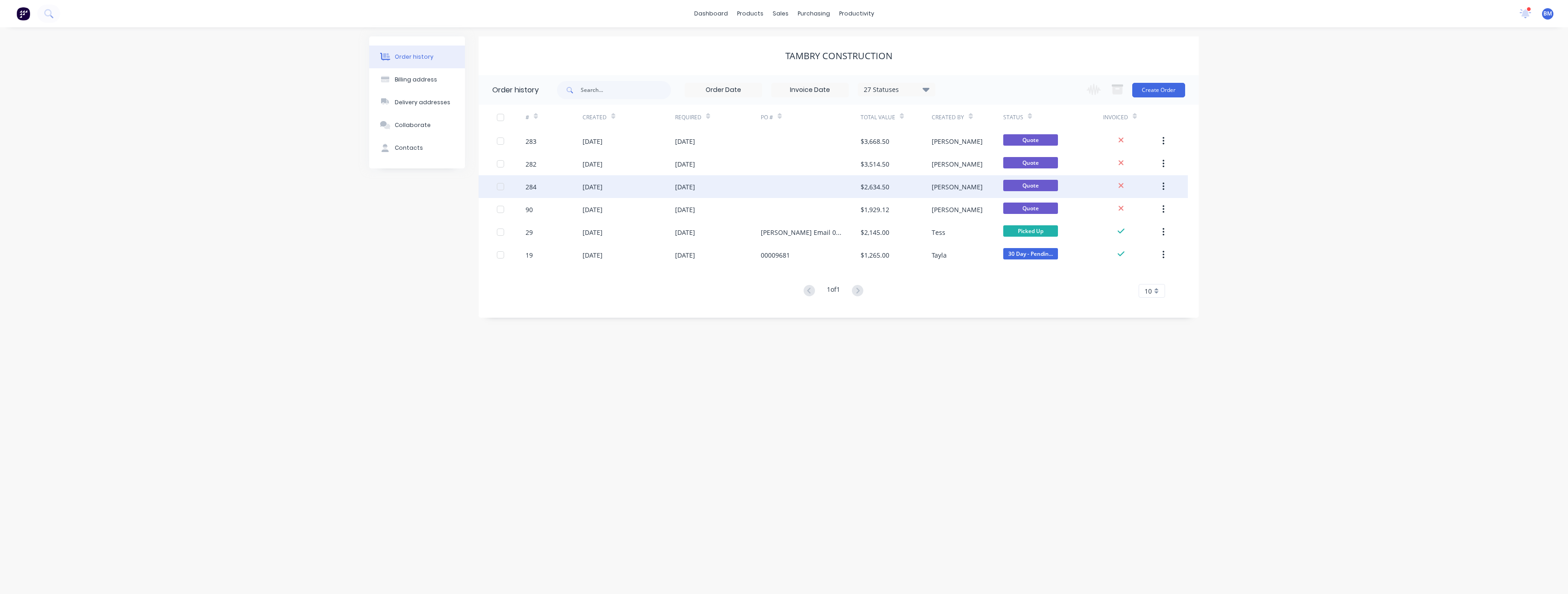
click at [624, 185] on div "[DATE]" at bounding box center [628, 187] width 93 height 23
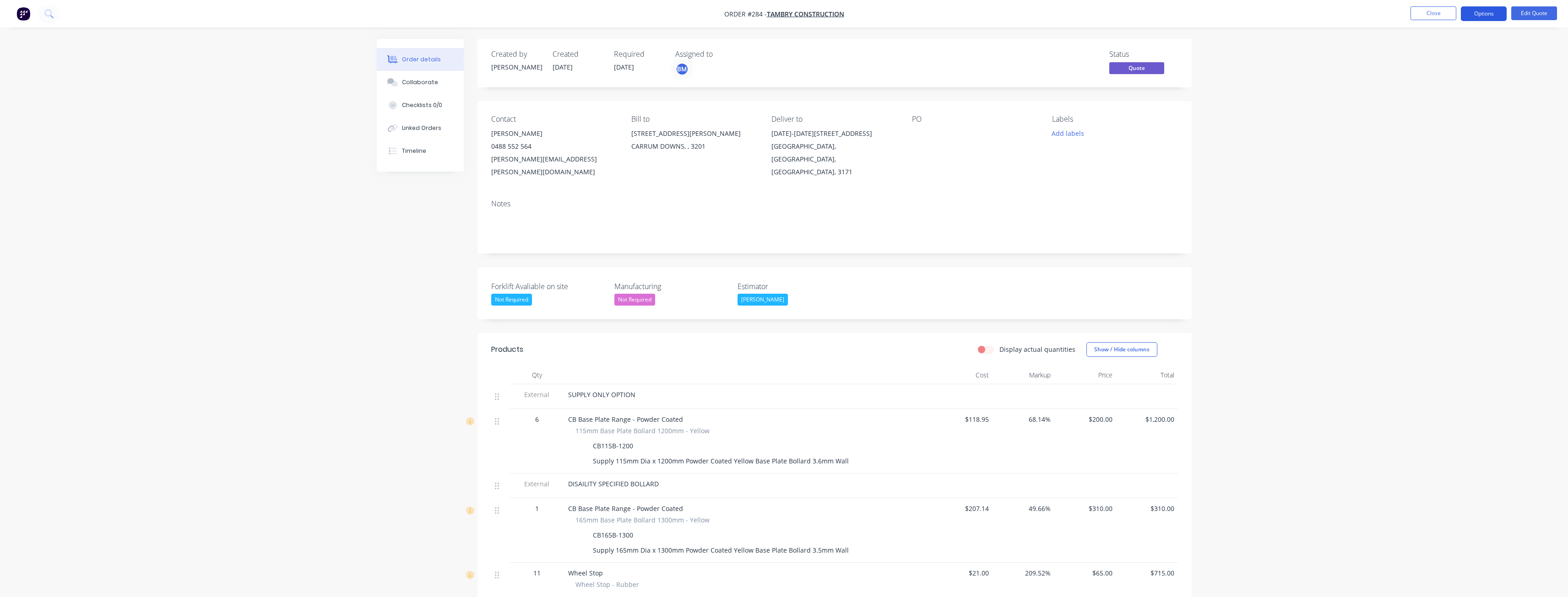
click at [1480, 9] on button "Options" at bounding box center [1484, 14] width 46 height 15
click at [1434, 54] on div "Quote" at bounding box center [1456, 55] width 84 height 13
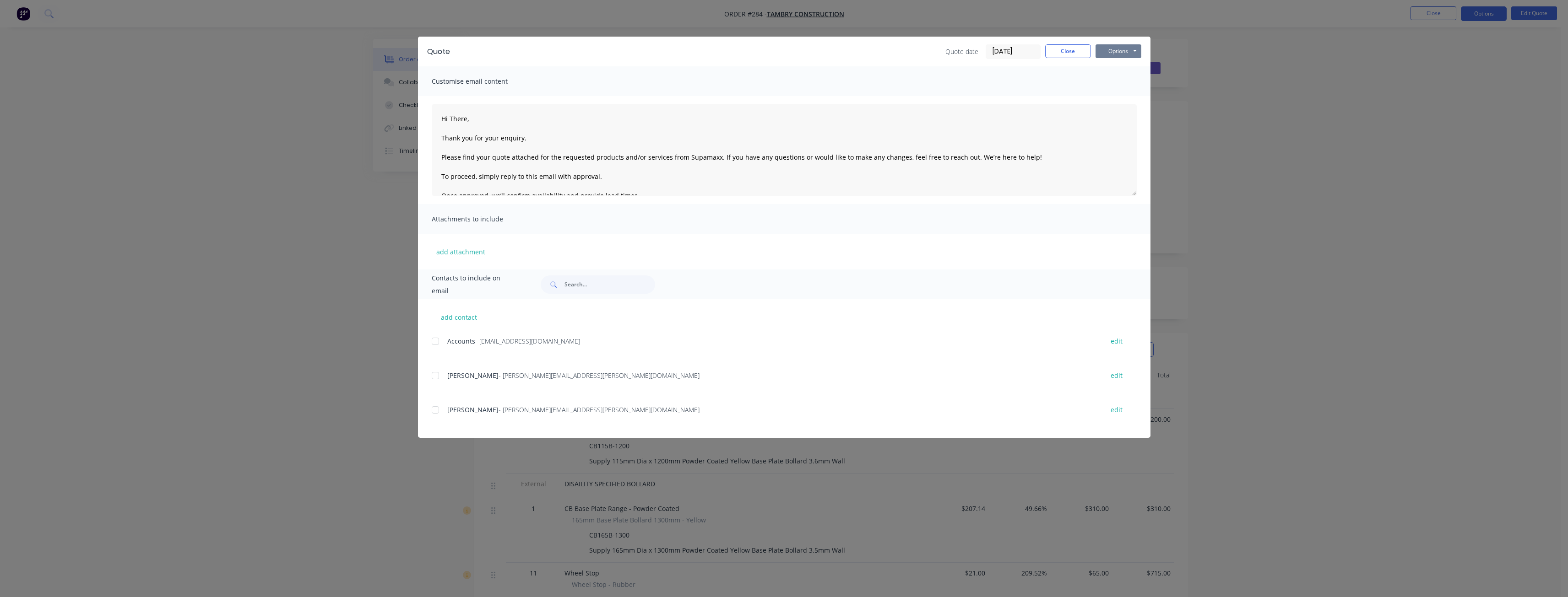
click at [1124, 48] on button "Options" at bounding box center [1118, 51] width 46 height 14
click at [1123, 68] on button "Preview" at bounding box center [1125, 68] width 59 height 15
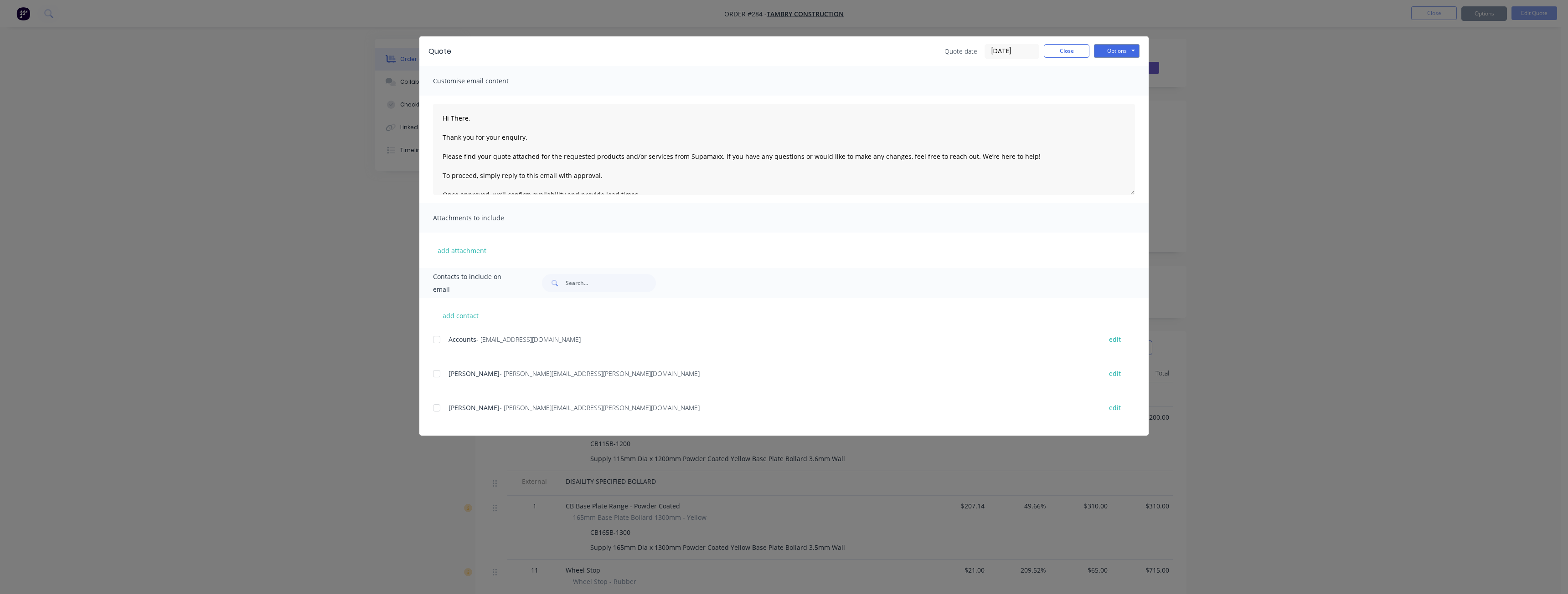
type textarea "Hi There, Thank you for your enquiry. Please find your quote attached for the r…"
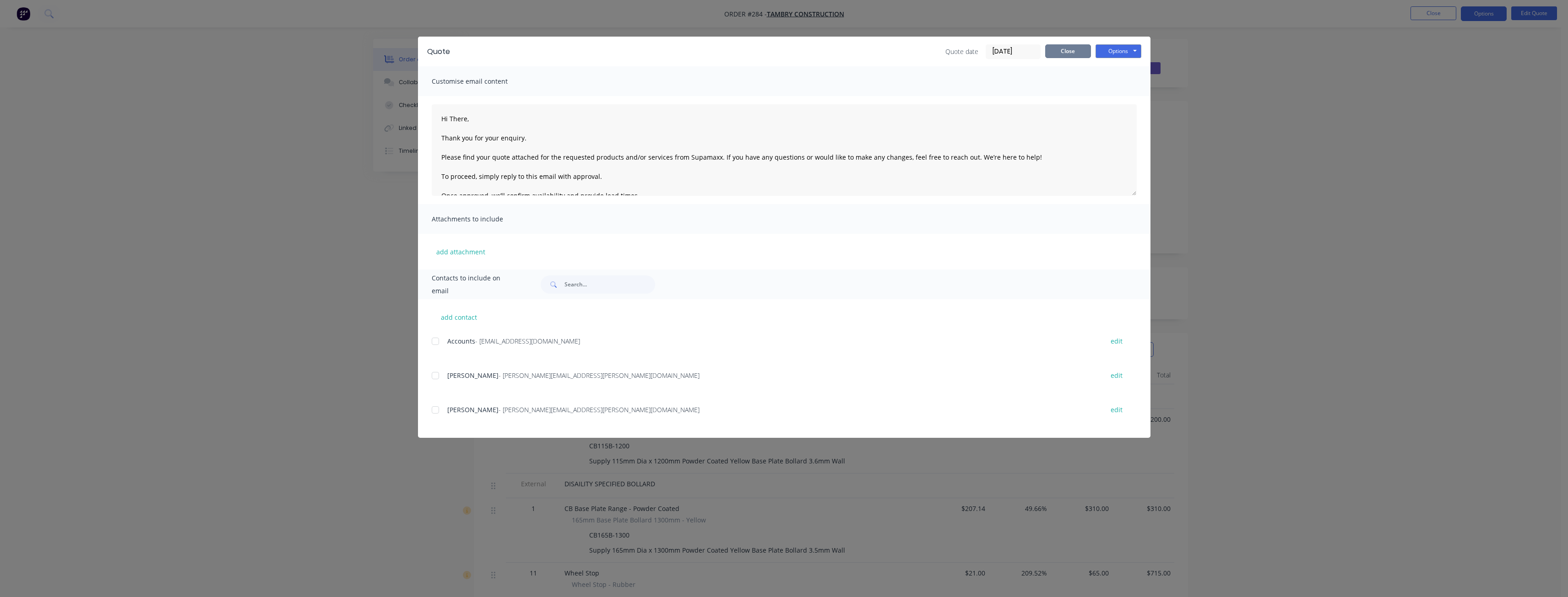
click at [1061, 51] on button "Close" at bounding box center [1068, 51] width 46 height 14
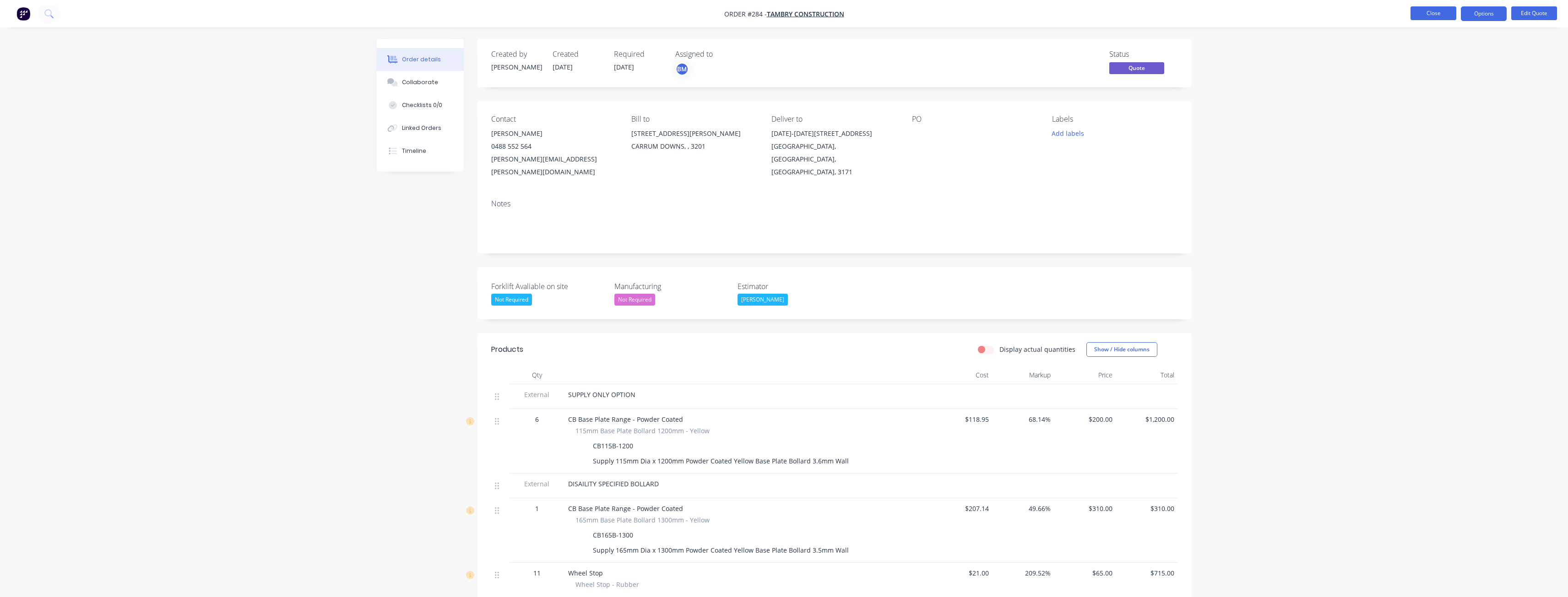
click at [1432, 11] on button "Close" at bounding box center [1433, 13] width 46 height 14
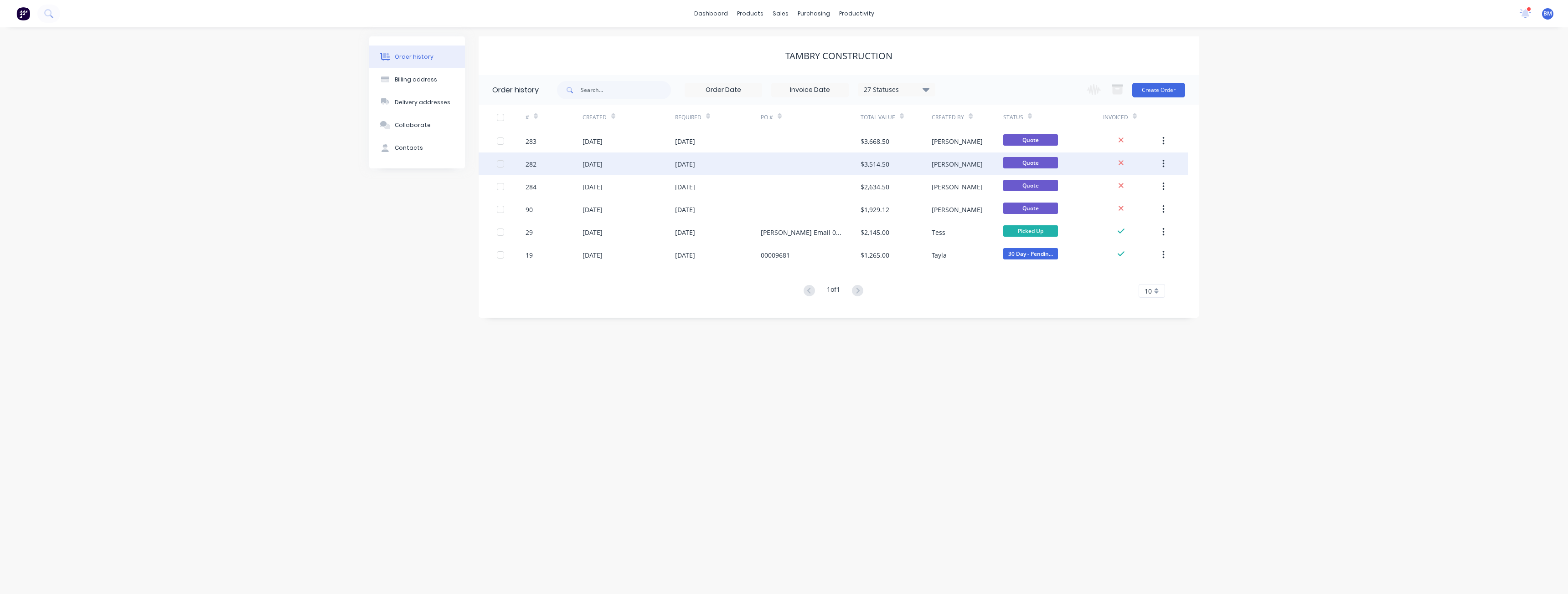
click at [603, 159] on div "[DATE]" at bounding box center [592, 164] width 20 height 10
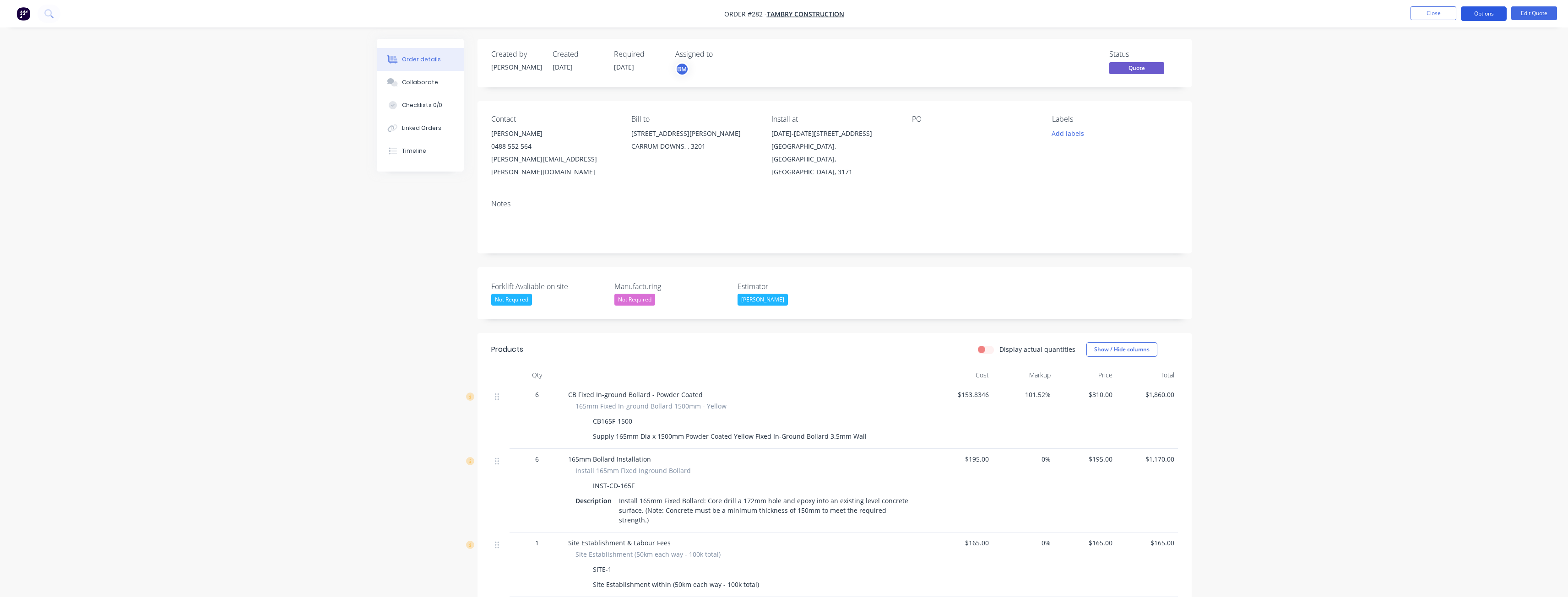
click at [1477, 11] on button "Options" at bounding box center [1484, 14] width 46 height 15
click at [1430, 51] on div "Quote" at bounding box center [1456, 55] width 84 height 13
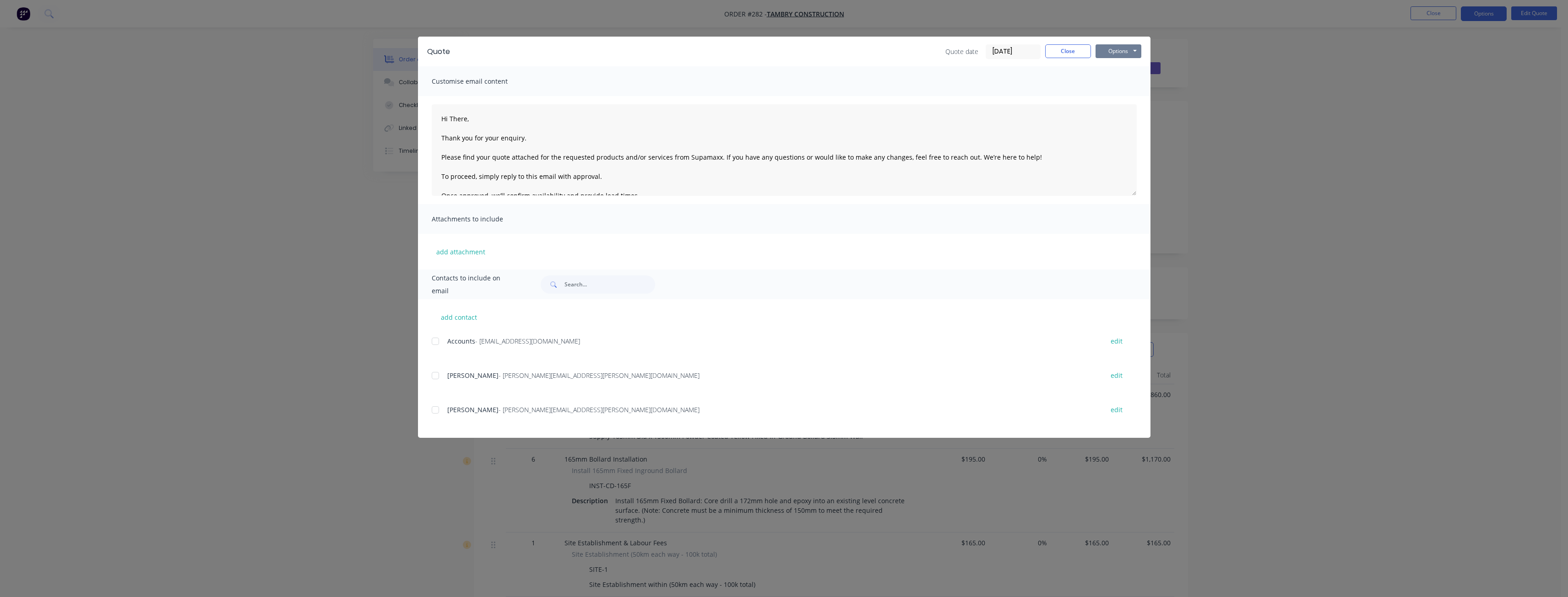
click at [1112, 48] on button "Options" at bounding box center [1118, 51] width 46 height 14
click at [1118, 64] on button "Preview" at bounding box center [1125, 68] width 59 height 15
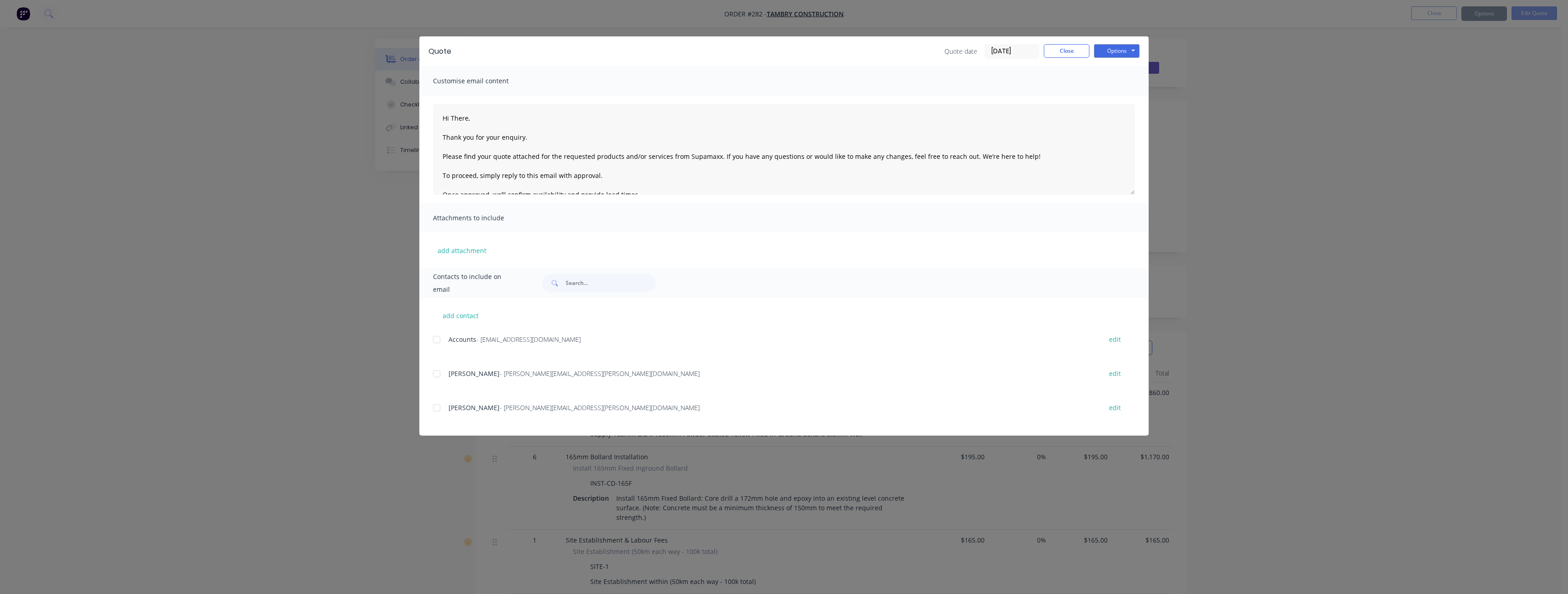
type textarea "Hi There, Thank you for your enquiry. Please find your quote attached for the r…"
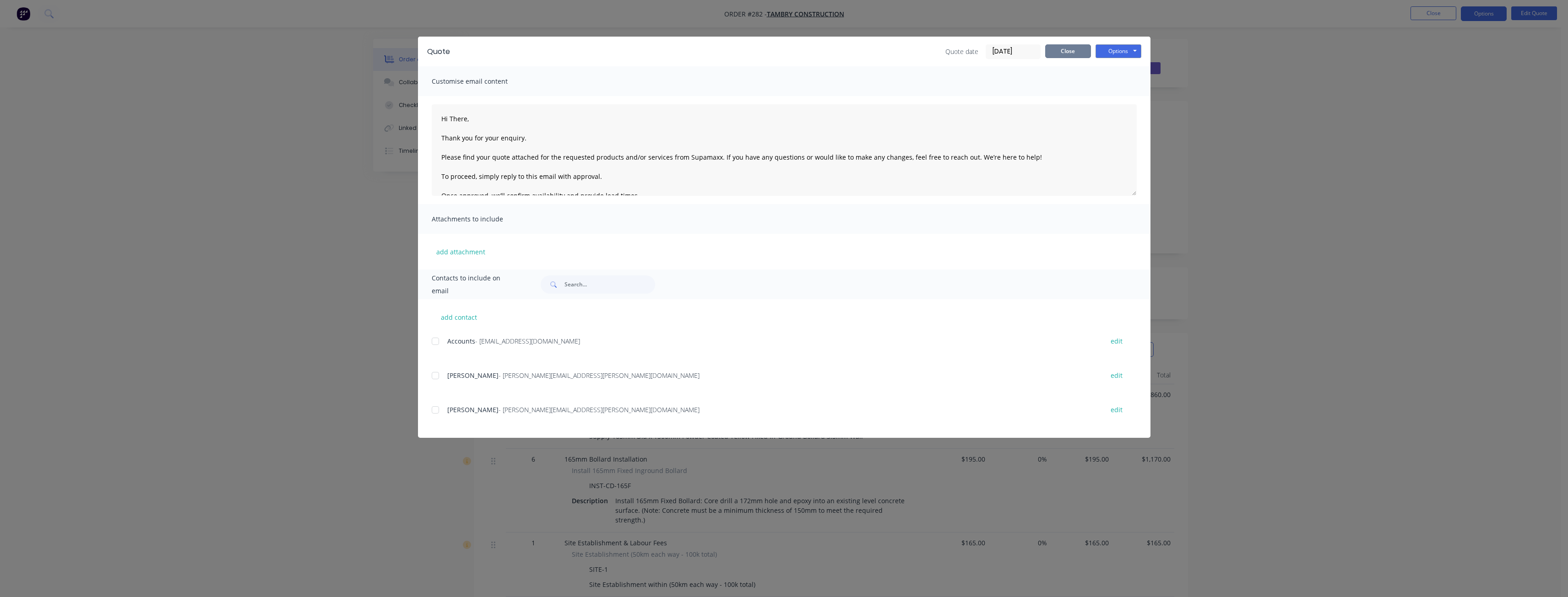
click at [1071, 49] on button "Close" at bounding box center [1068, 51] width 46 height 14
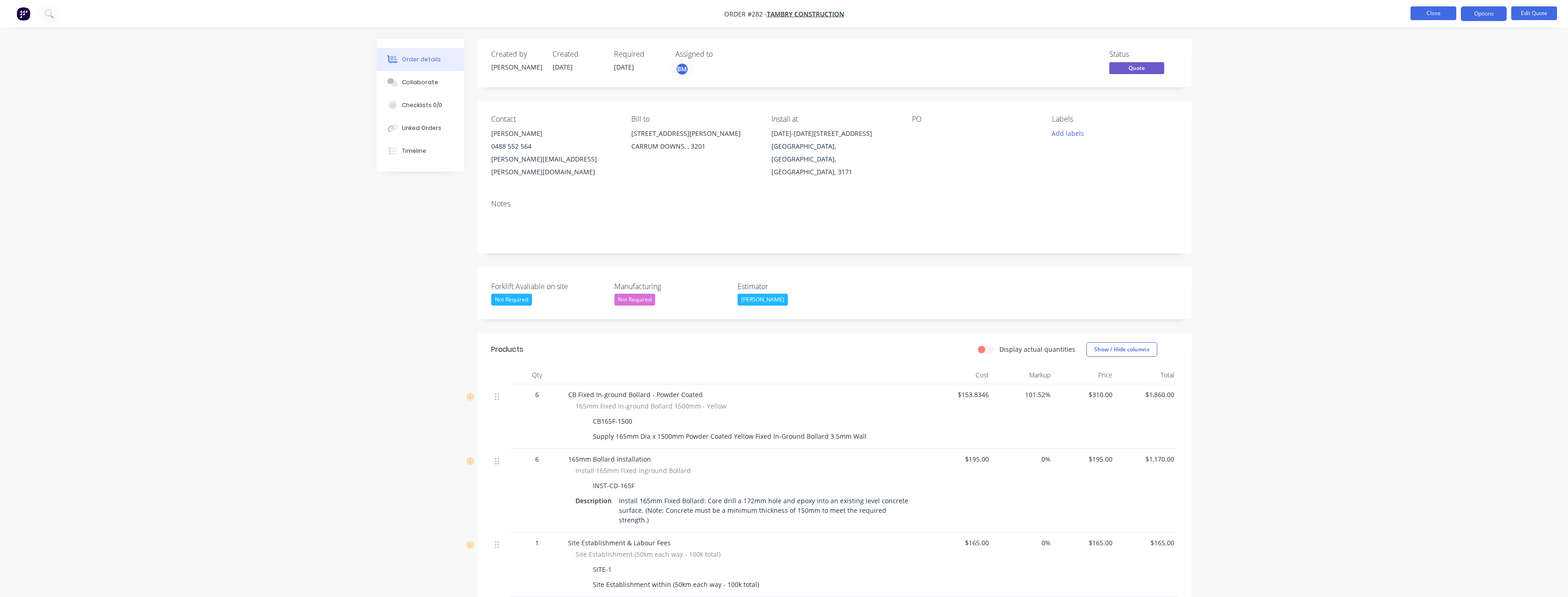
click at [1443, 14] on button "Close" at bounding box center [1433, 13] width 46 height 14
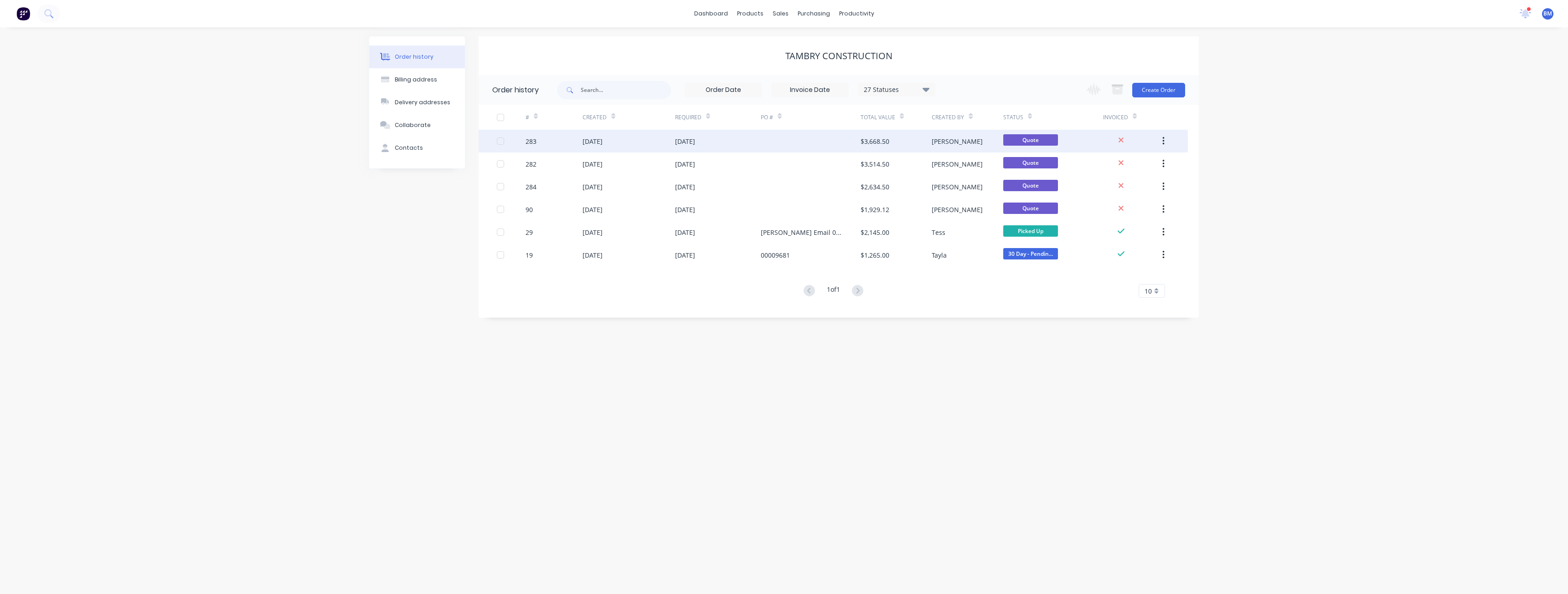
click at [602, 140] on div "[DATE]" at bounding box center [592, 141] width 20 height 10
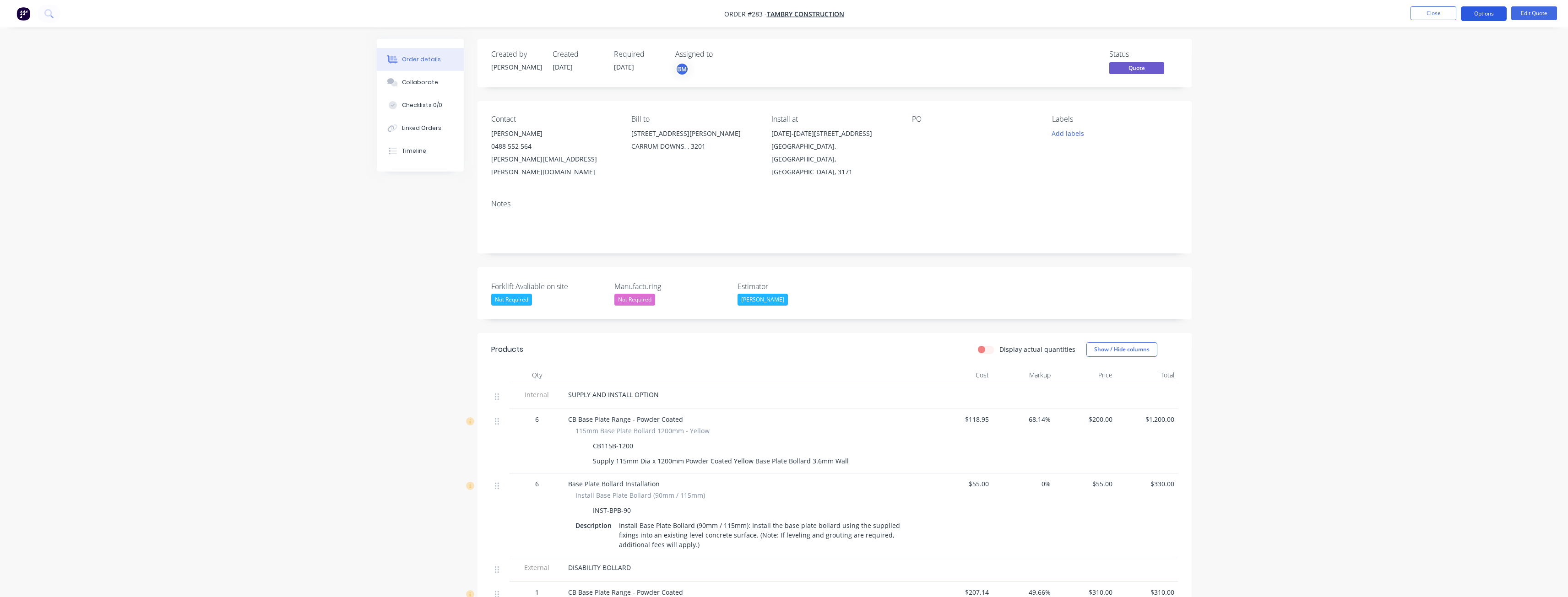
click at [1482, 13] on button "Options" at bounding box center [1484, 14] width 46 height 15
click at [1439, 51] on div "Quote" at bounding box center [1456, 55] width 84 height 13
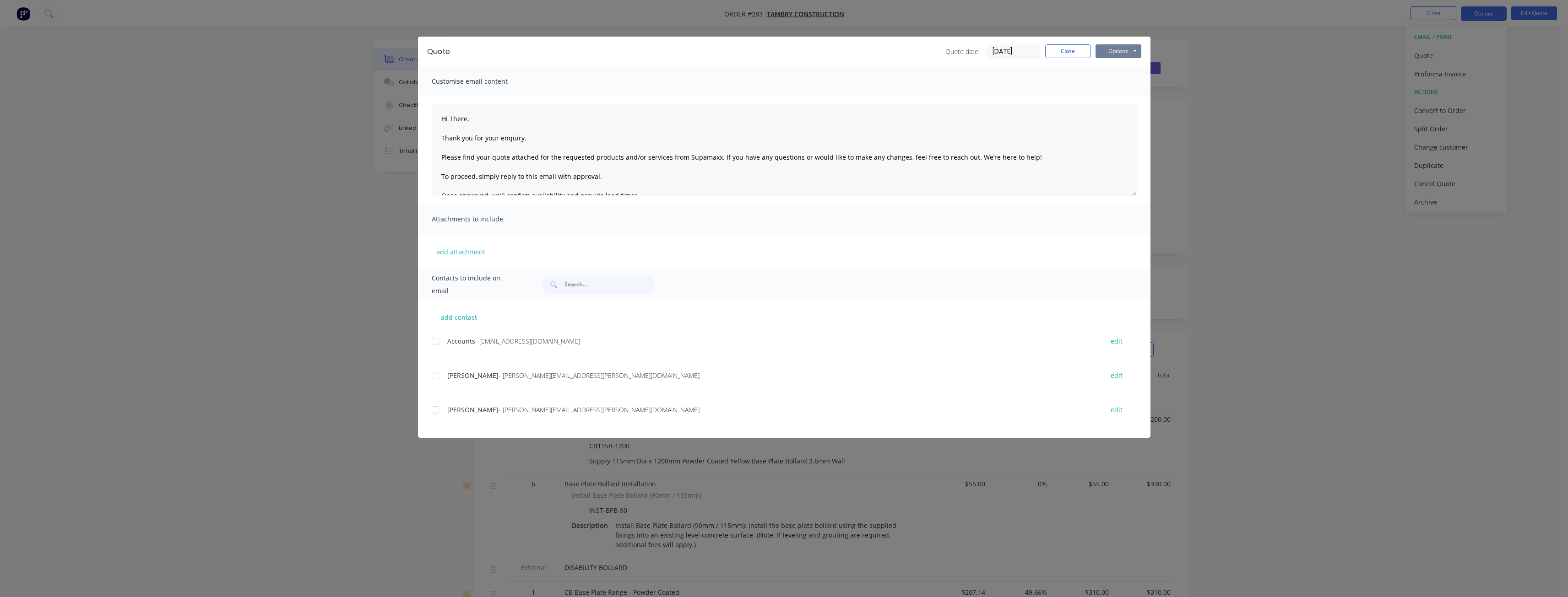
click at [1114, 45] on button "Options" at bounding box center [1118, 51] width 46 height 14
click at [1115, 66] on button "Preview" at bounding box center [1125, 68] width 59 height 15
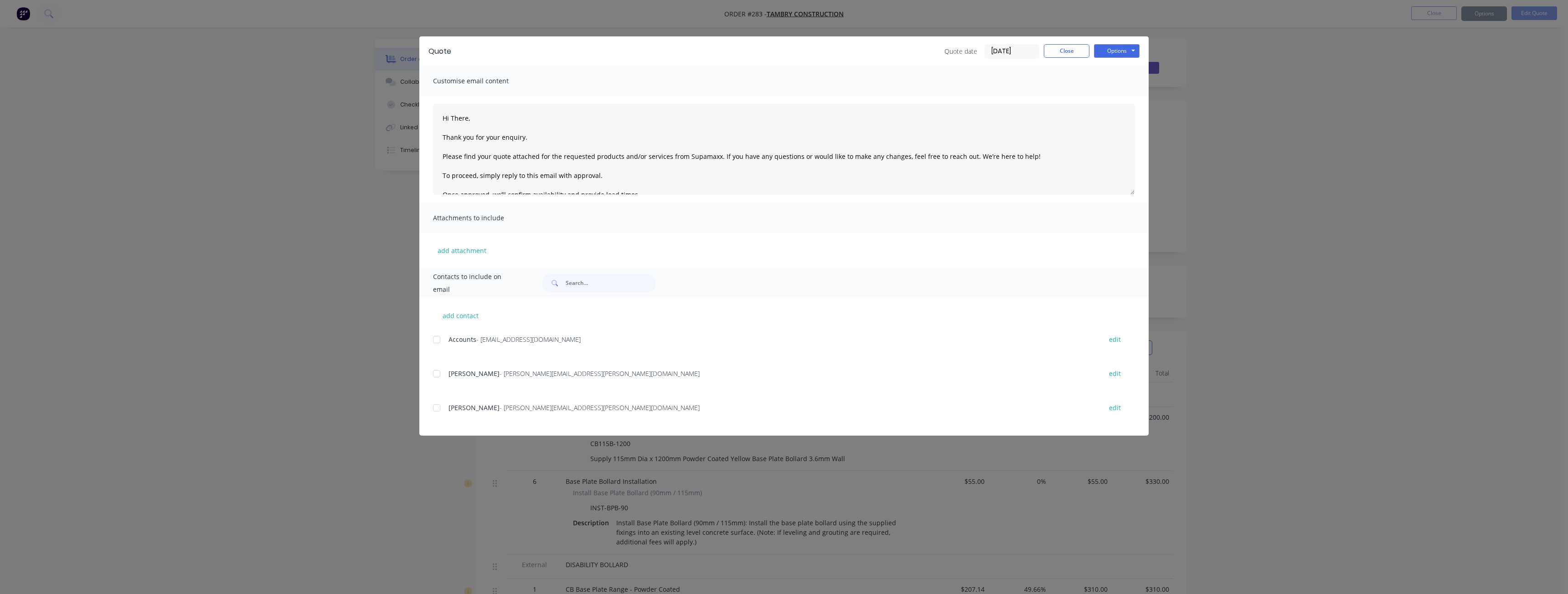
type textarea "Hi There, Thank you for your enquiry. Please find your quote attached for the r…"
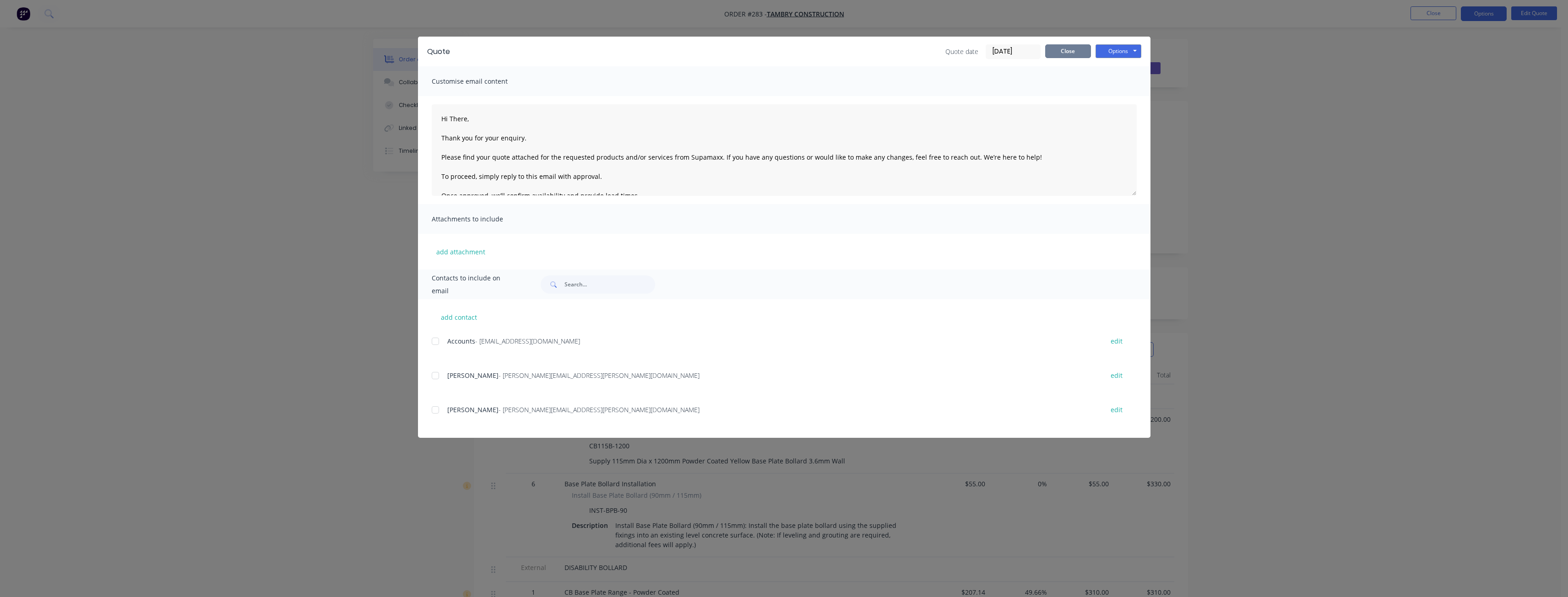
click at [1074, 51] on button "Close" at bounding box center [1068, 51] width 46 height 14
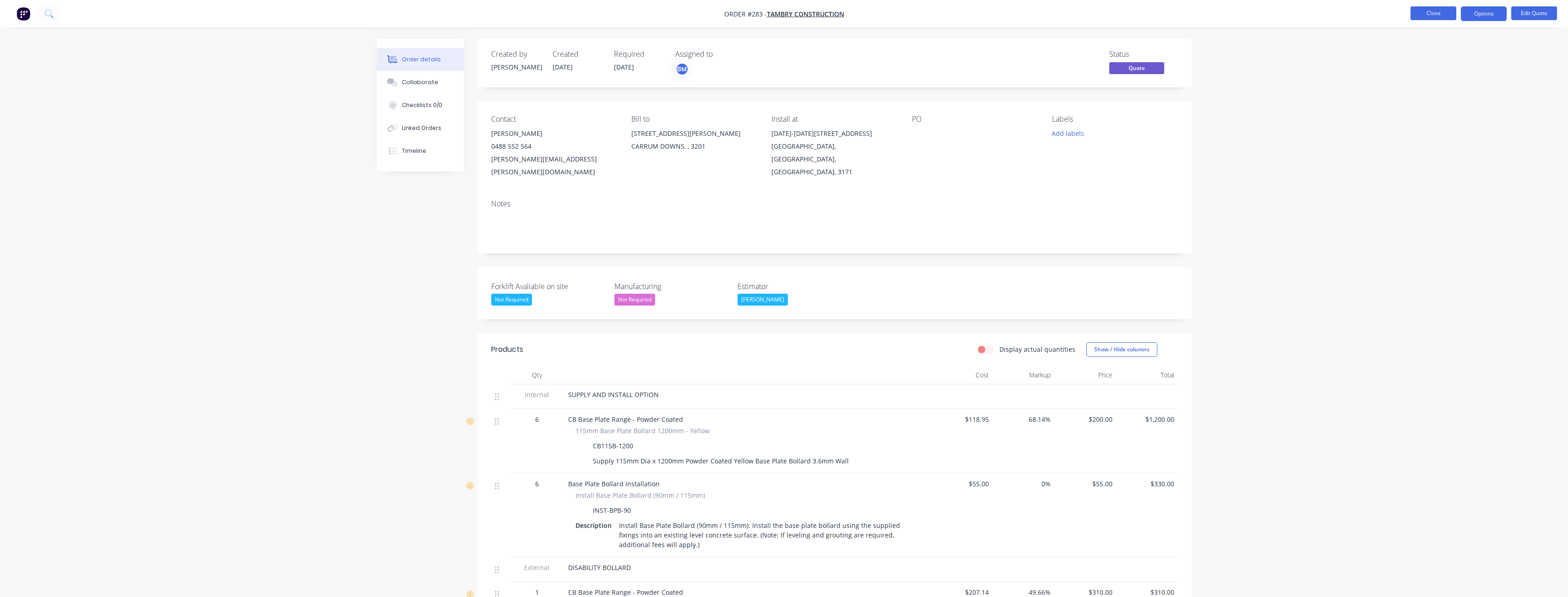
click at [1438, 14] on button "Close" at bounding box center [1433, 13] width 46 height 14
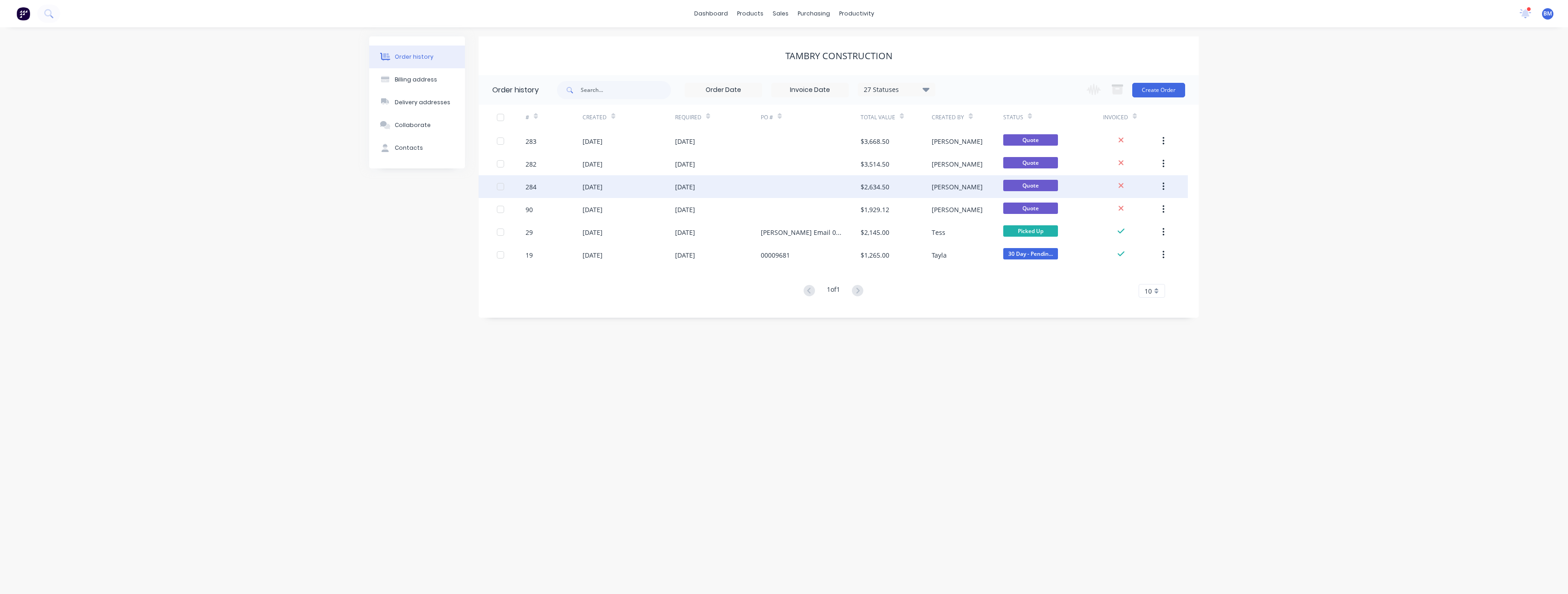
click at [650, 189] on div "[DATE]" at bounding box center [628, 187] width 93 height 23
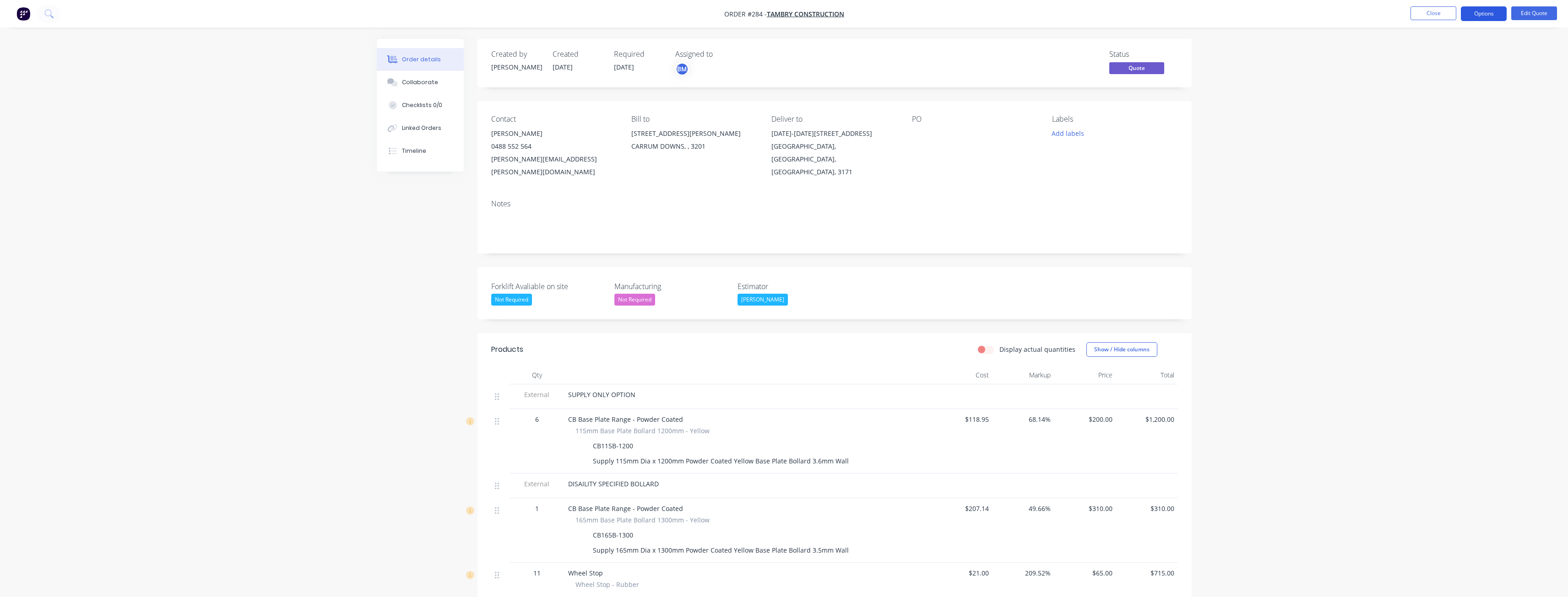
click at [1480, 11] on button "Options" at bounding box center [1484, 14] width 46 height 15
click at [1423, 57] on div "Quote" at bounding box center [1456, 55] width 84 height 13
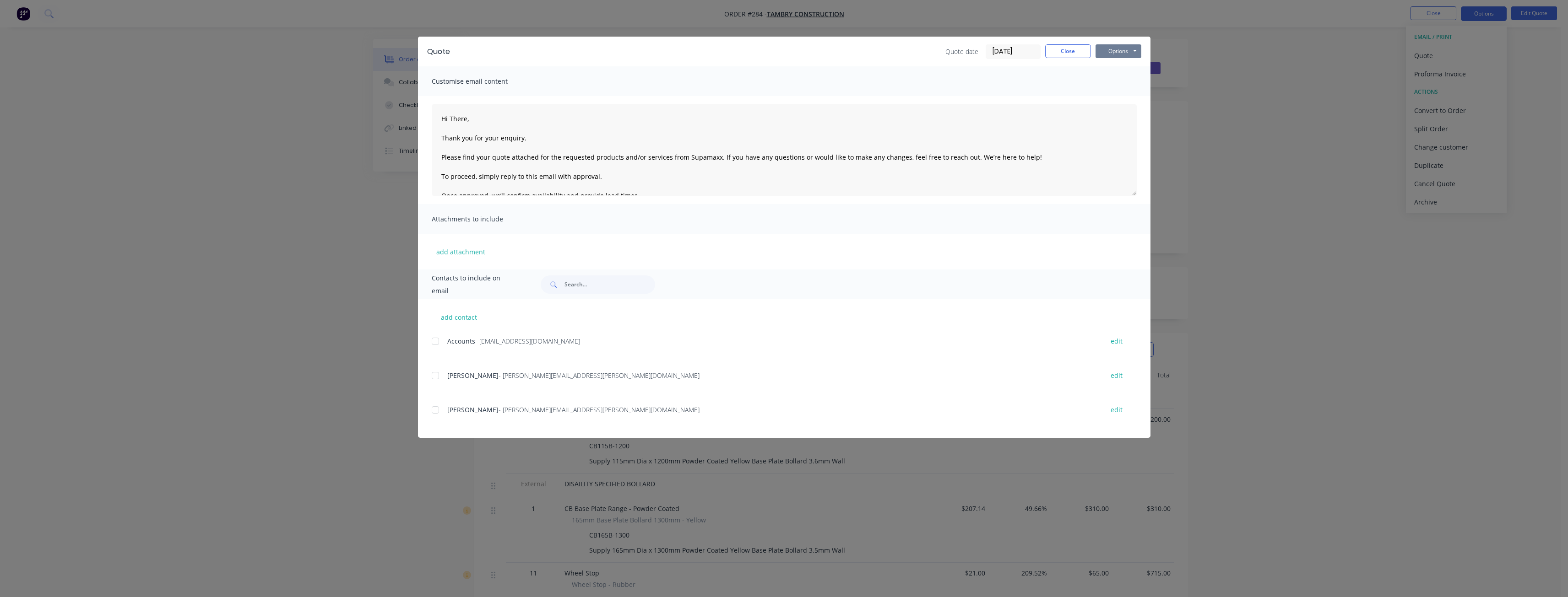
click at [1116, 46] on button "Options" at bounding box center [1118, 51] width 46 height 14
click at [1120, 69] on button "Preview" at bounding box center [1125, 68] width 59 height 15
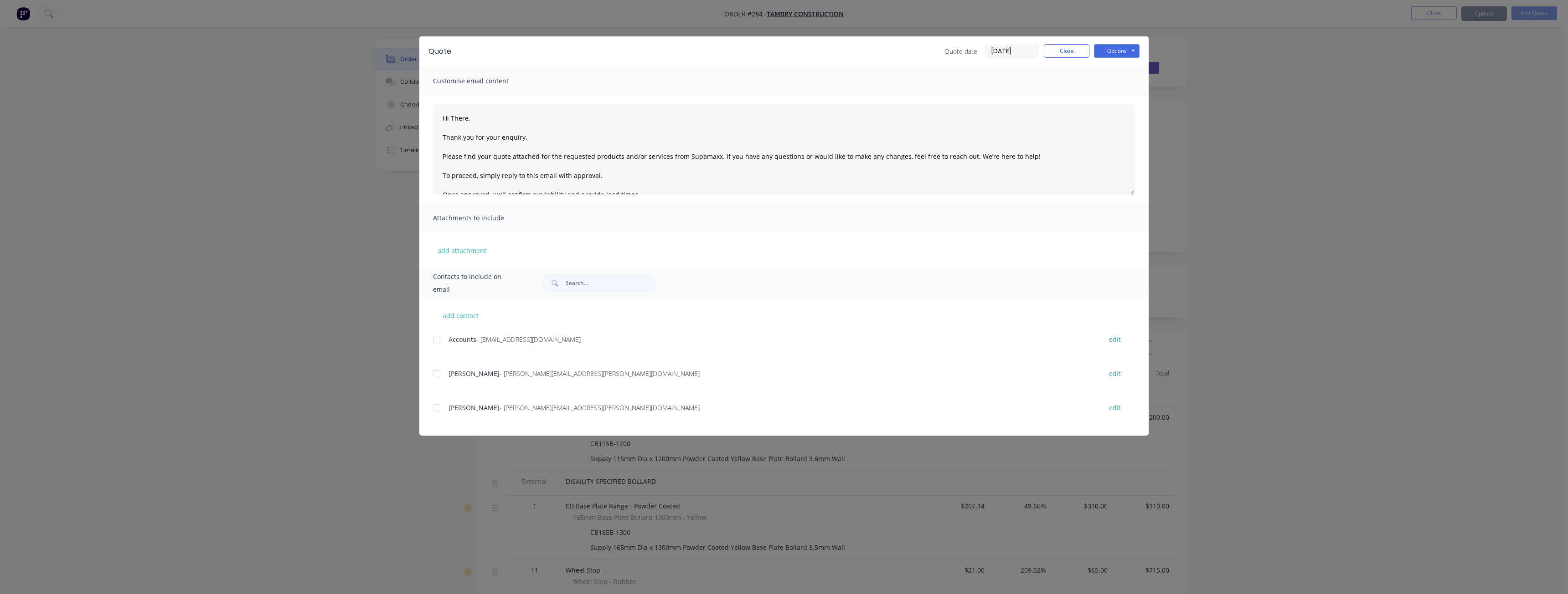
type textarea "Hi There, Thank you for your enquiry. Please find your quote attached for the r…"
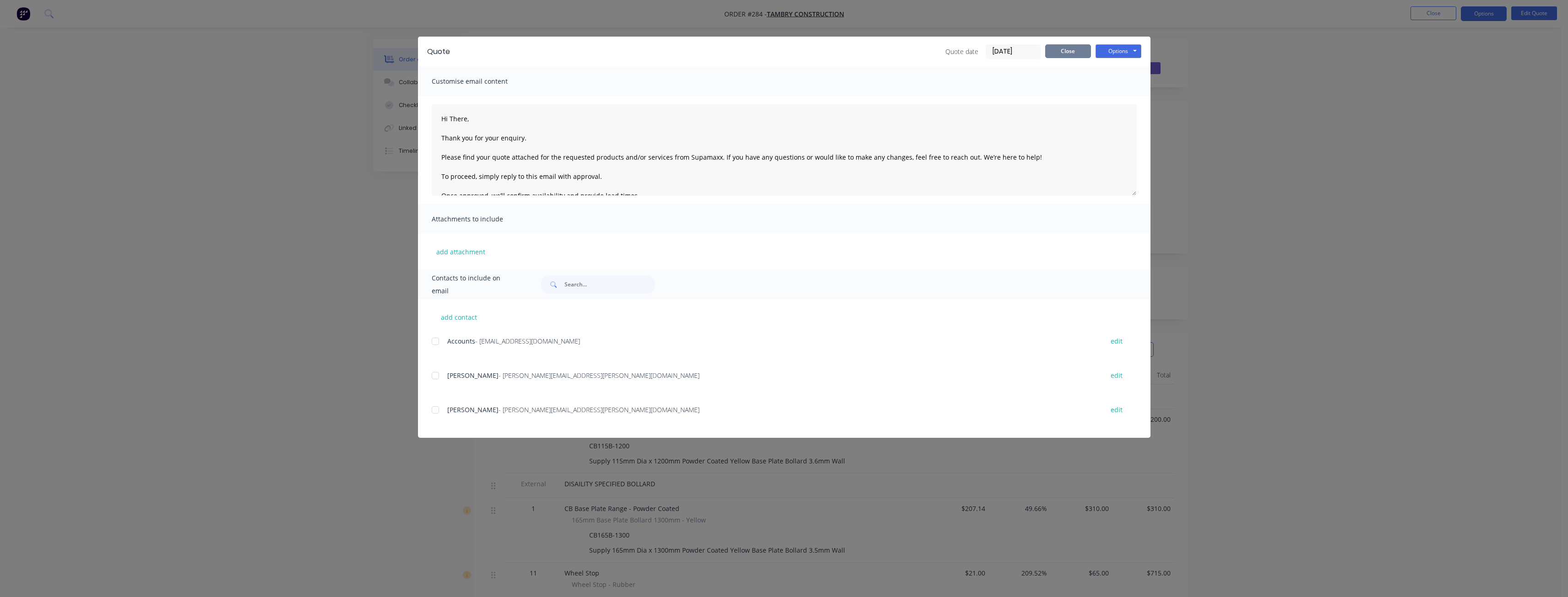
click at [1067, 50] on button "Close" at bounding box center [1068, 51] width 46 height 14
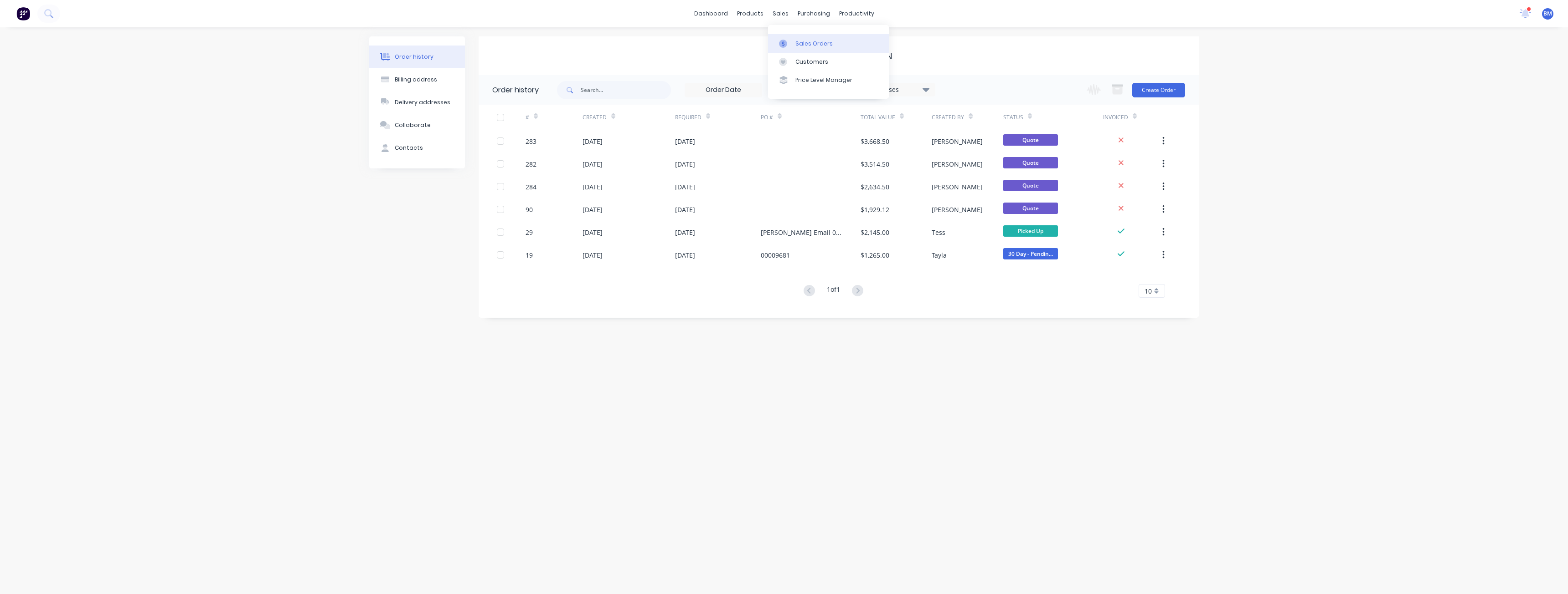
click at [806, 43] on div "Sales Orders" at bounding box center [814, 44] width 37 height 8
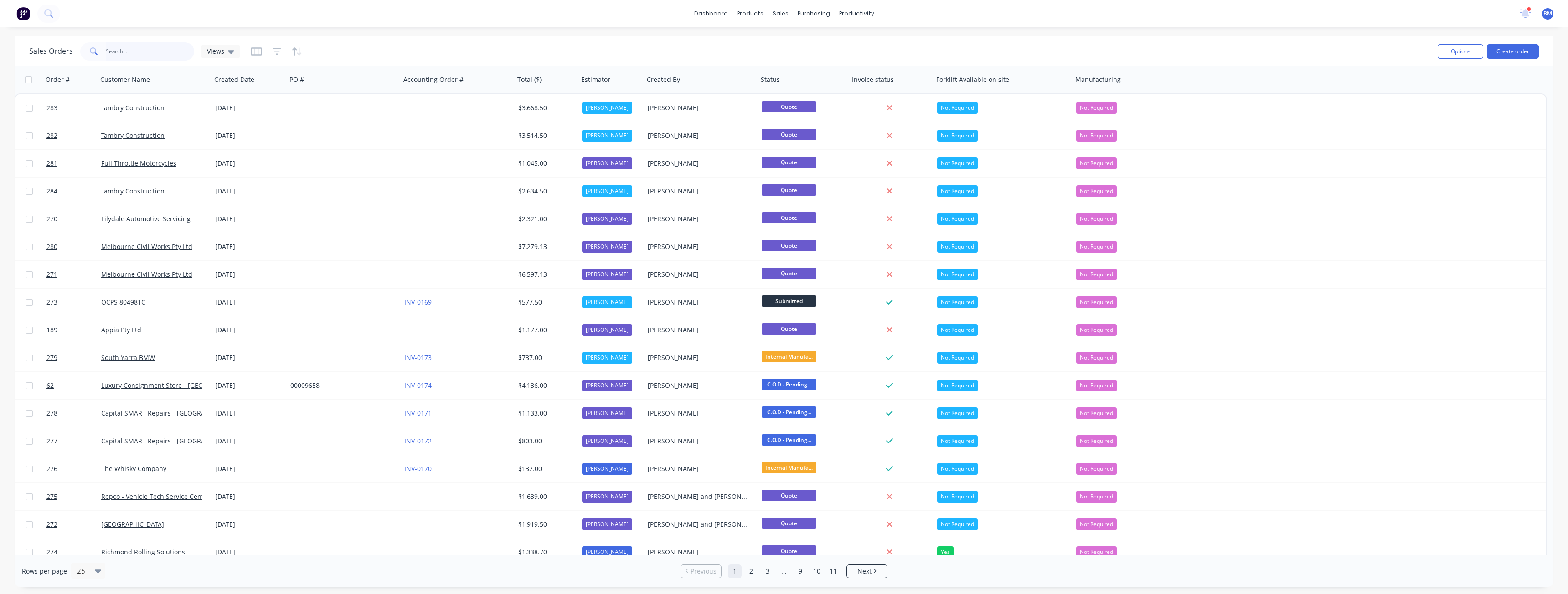
click at [132, 50] on input "text" at bounding box center [149, 51] width 89 height 18
type input "h troon"
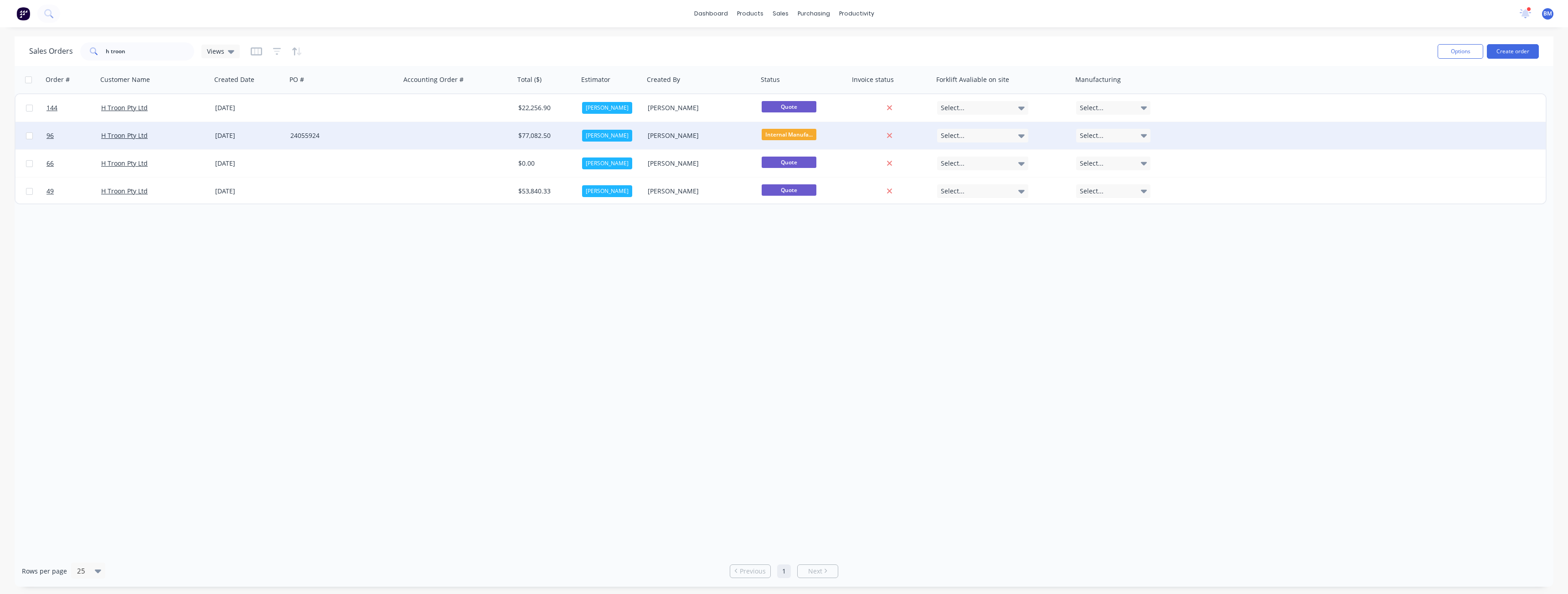
click at [358, 132] on div "24055924" at bounding box center [340, 136] width 102 height 9
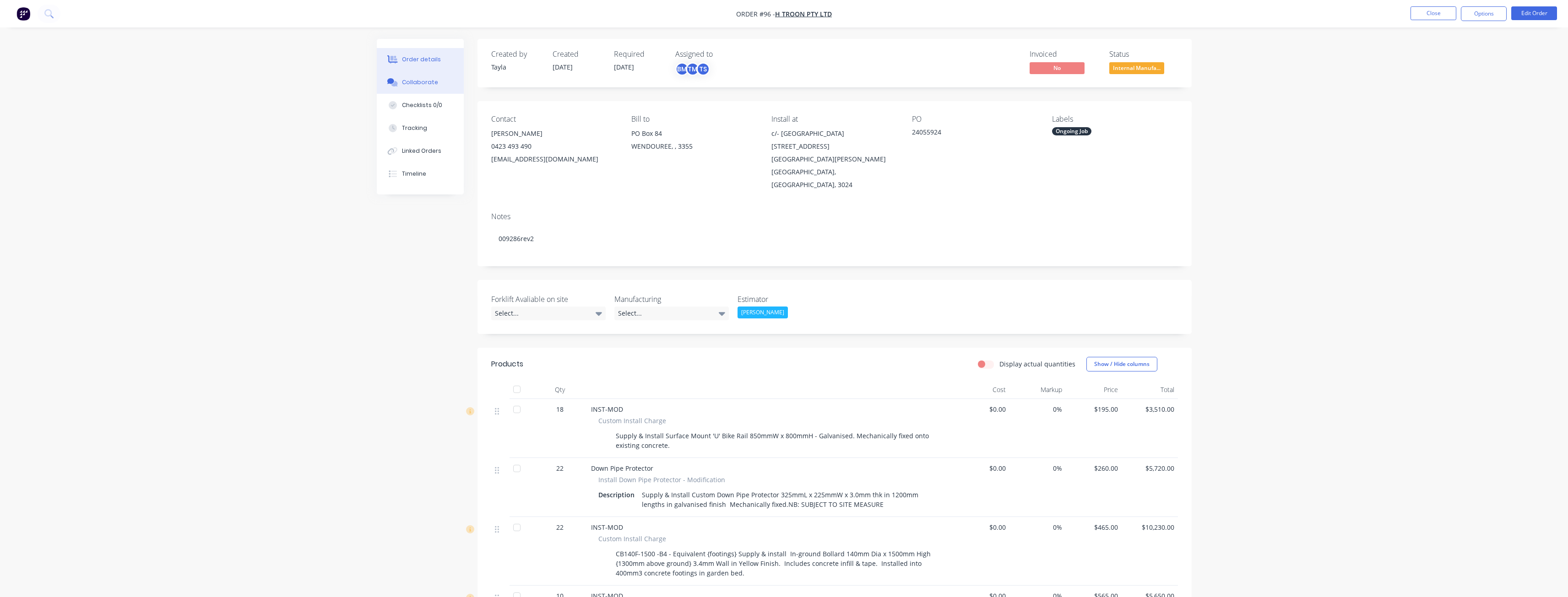
click at [426, 79] on div "Collaborate" at bounding box center [420, 82] width 36 height 8
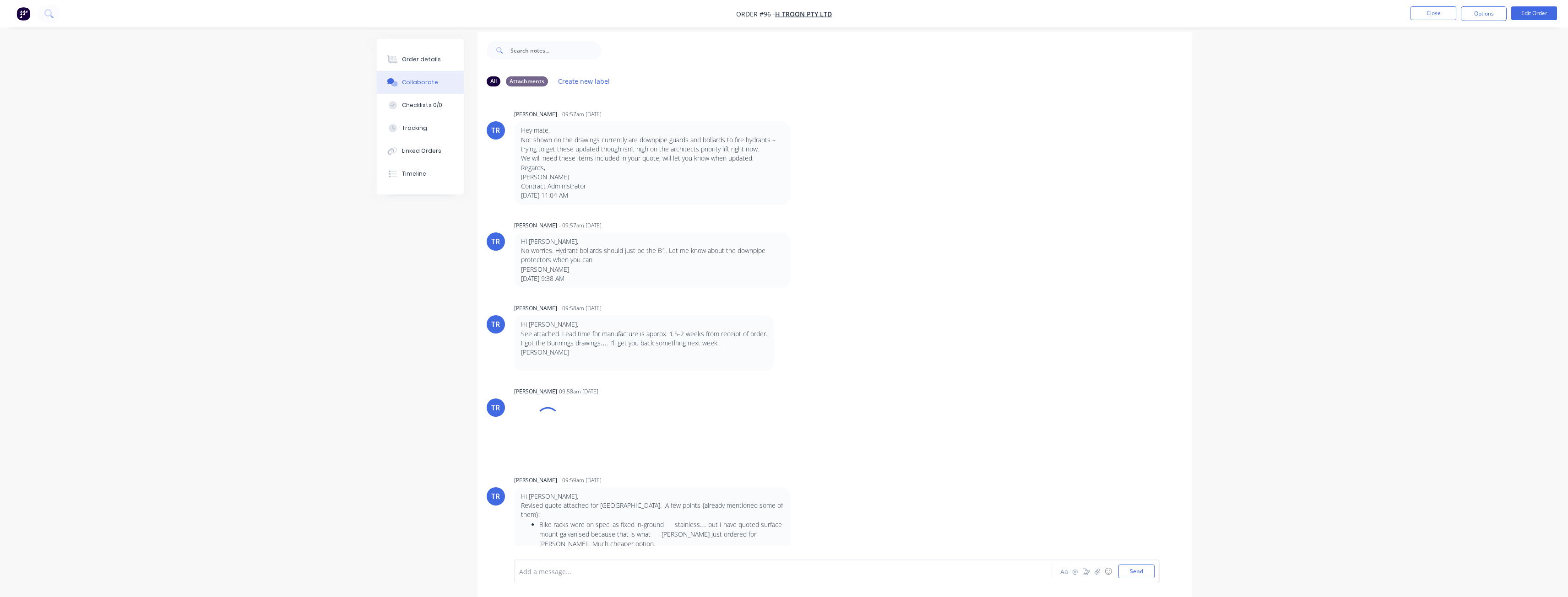
scroll to position [14, 0]
click at [551, 575] on div at bounding box center [758, 572] width 476 height 10
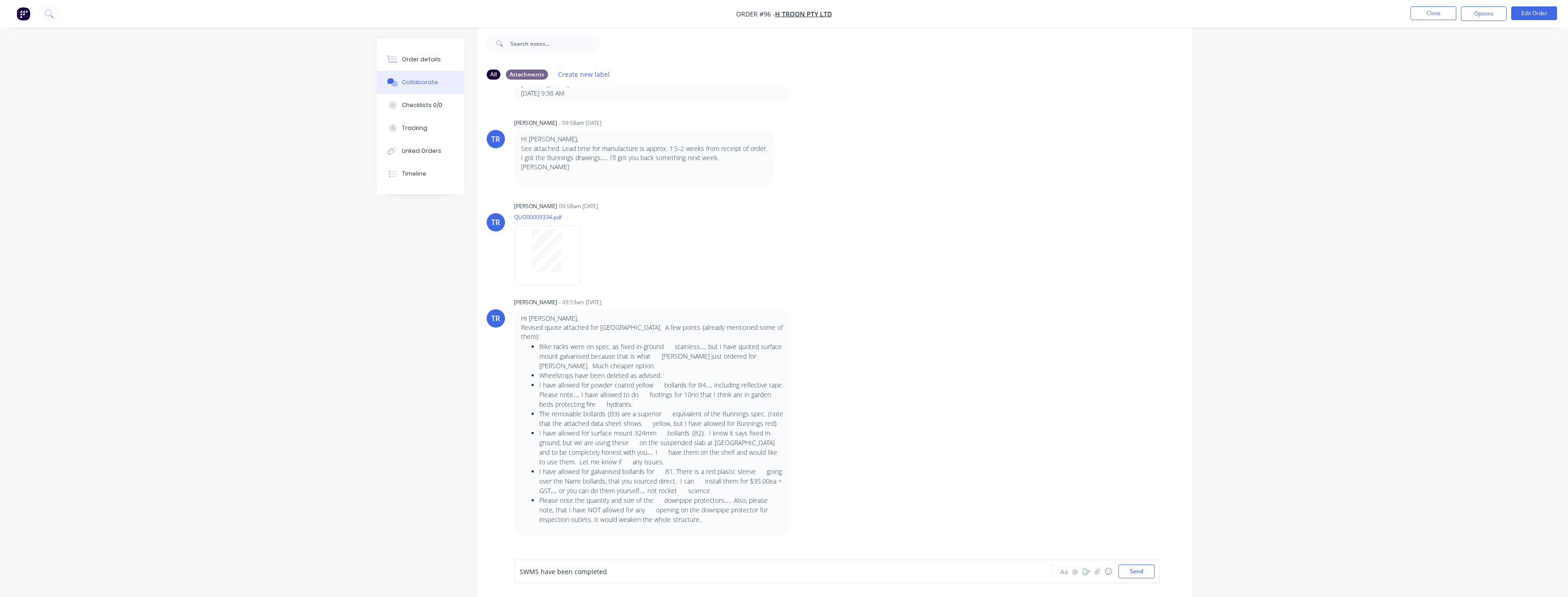
scroll to position [321, 0]
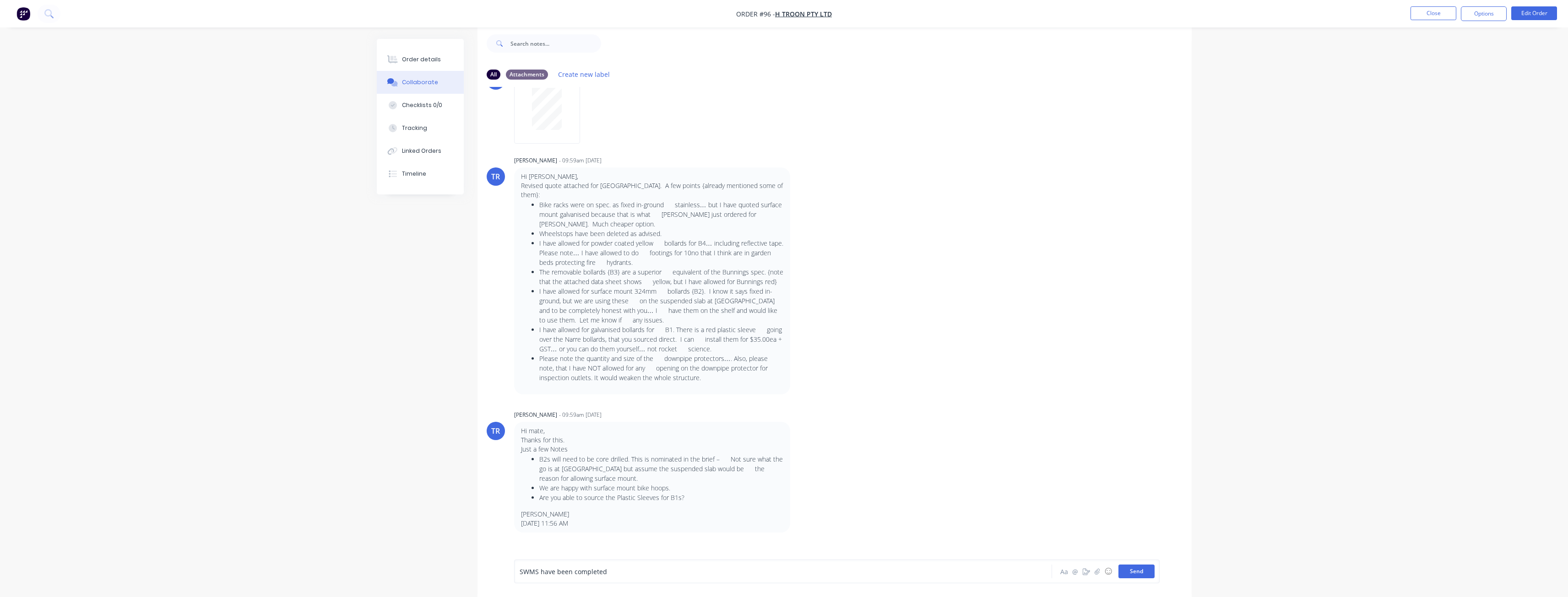
click at [1133, 568] on button "Send" at bounding box center [1136, 572] width 36 height 14
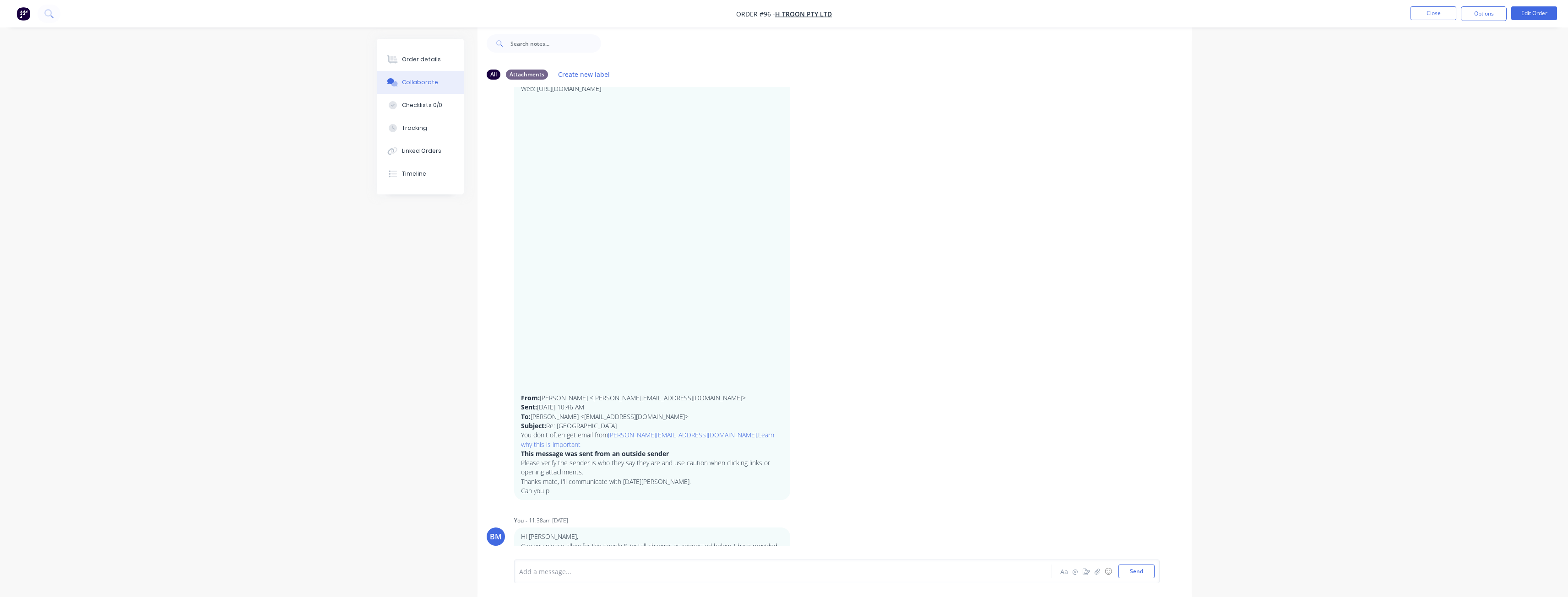
scroll to position [0, 0]
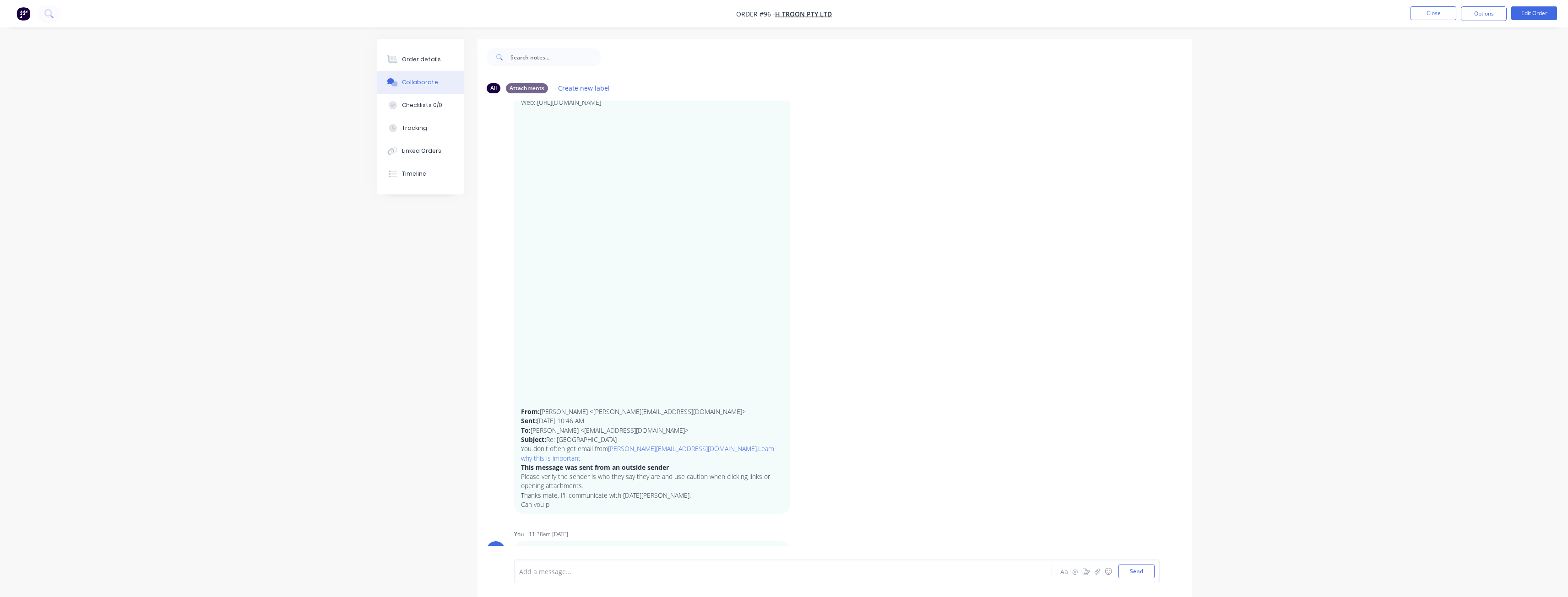
click at [525, 569] on div at bounding box center [758, 572] width 476 height 10
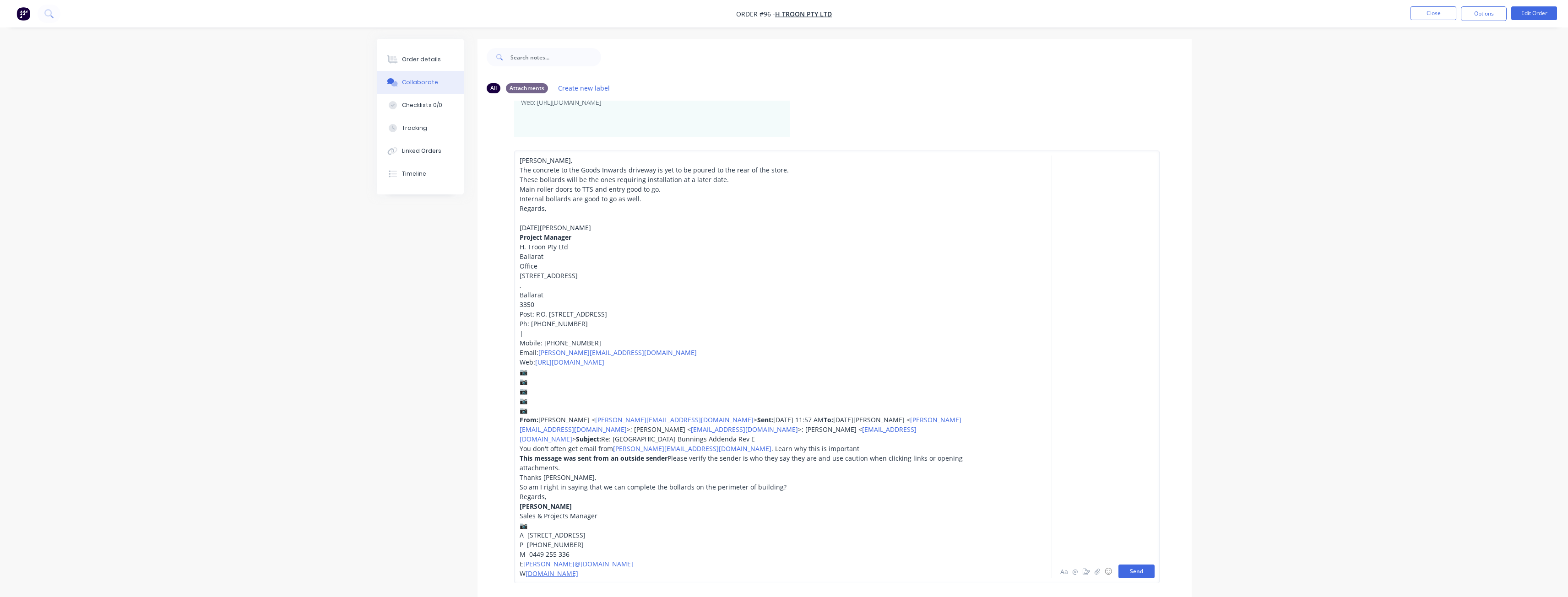
click at [1135, 573] on button "Send" at bounding box center [1136, 572] width 36 height 14
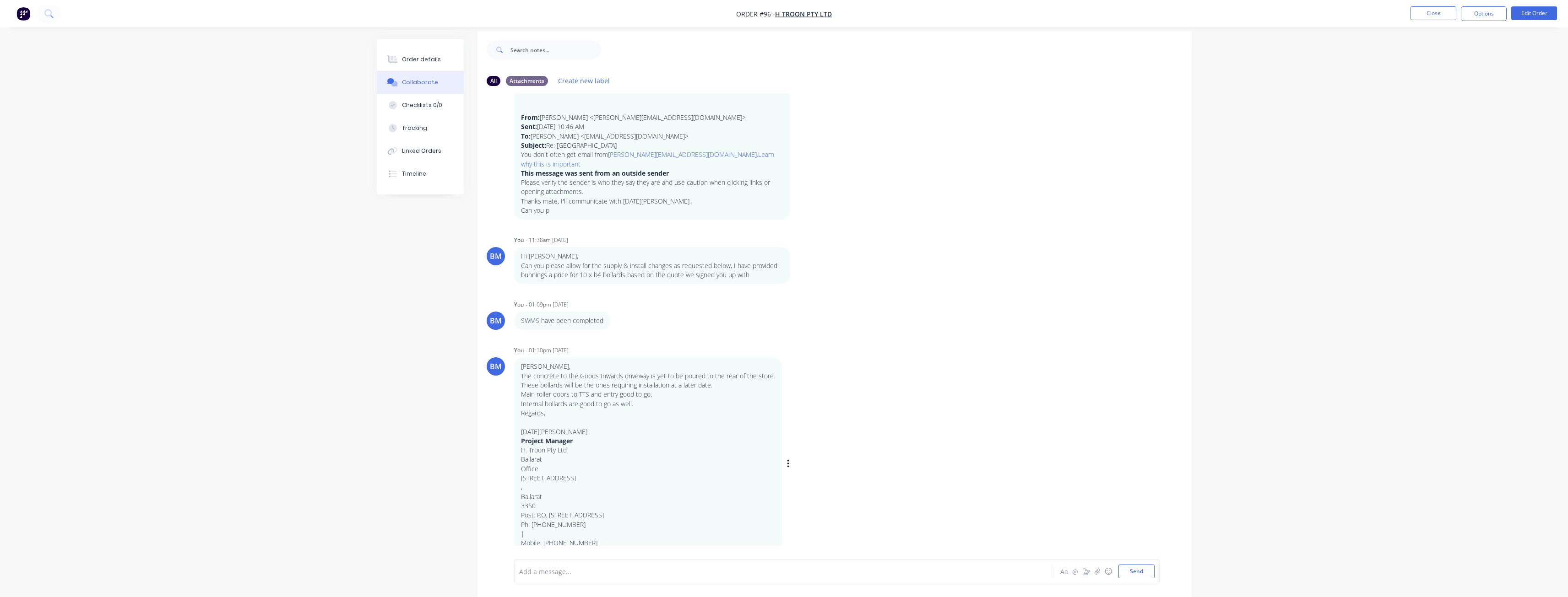
scroll to position [14, 0]
click at [970, 477] on div "BM You - 01:10pm [DATE] [PERSON_NAME], The concrete to the Goods Inwards drivew…" at bounding box center [834, 451] width 714 height 228
click at [321, 209] on div "Order details Collaborate Checklists 0/0 Tracking Linked Orders Timeline Order …" at bounding box center [784, 291] width 1568 height 611
click at [321, 205] on div "Order details Collaborate Checklists 0/0 Tracking Linked Orders Timeline Order …" at bounding box center [784, 291] width 1568 height 611
click at [272, 266] on div "Order details Collaborate Checklists 0/0 Tracking Linked Orders Timeline Order …" at bounding box center [784, 291] width 1568 height 611
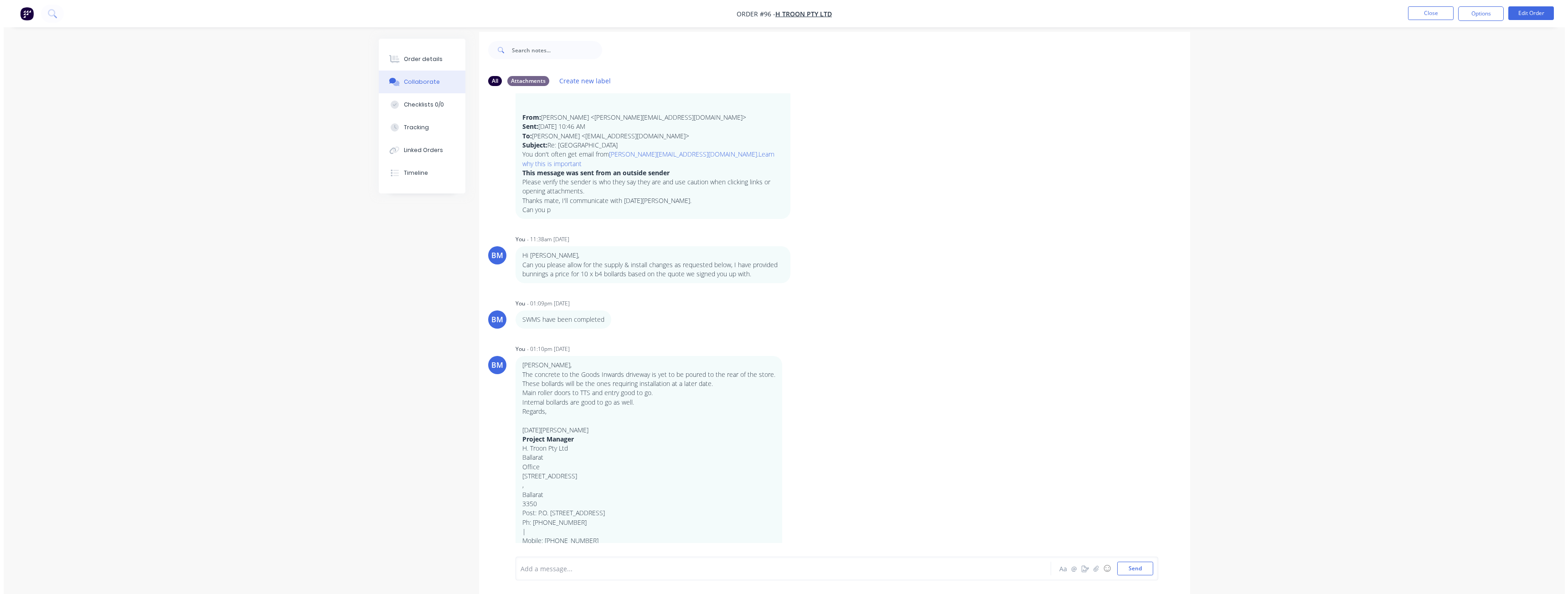
scroll to position [0, 0]
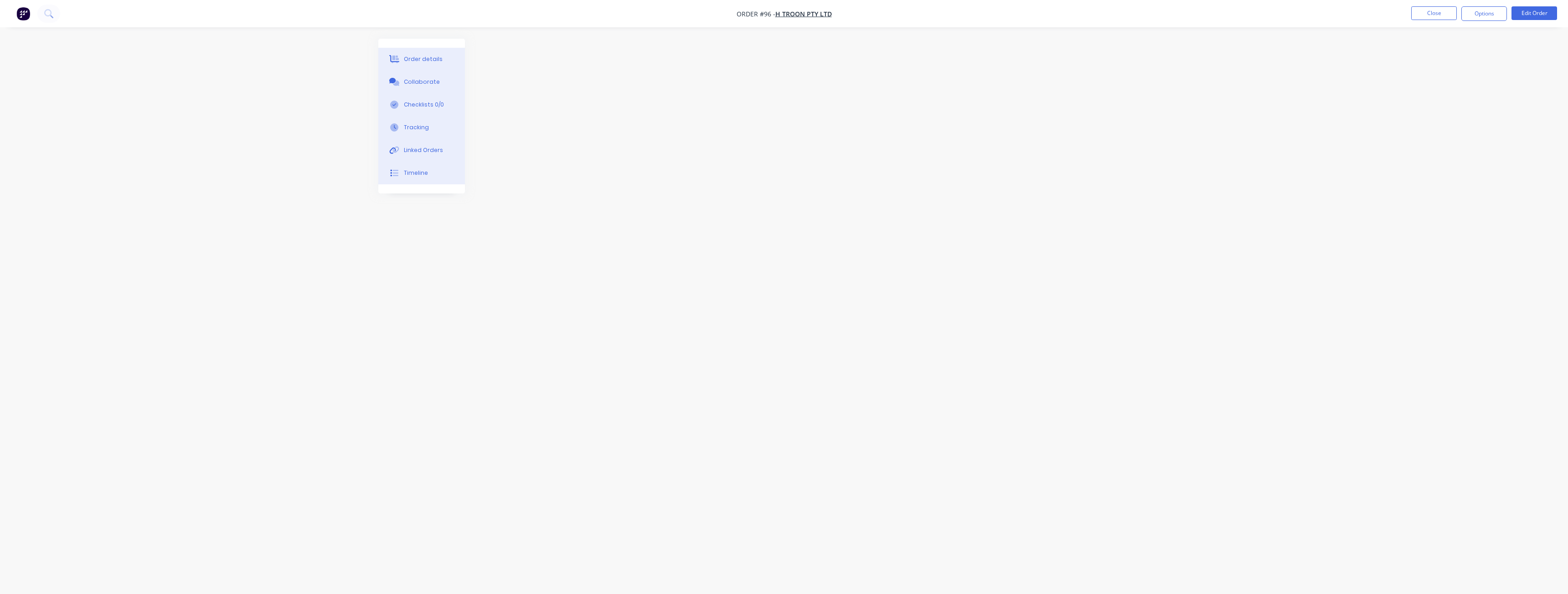
click at [423, 60] on div "Order details" at bounding box center [423, 59] width 39 height 8
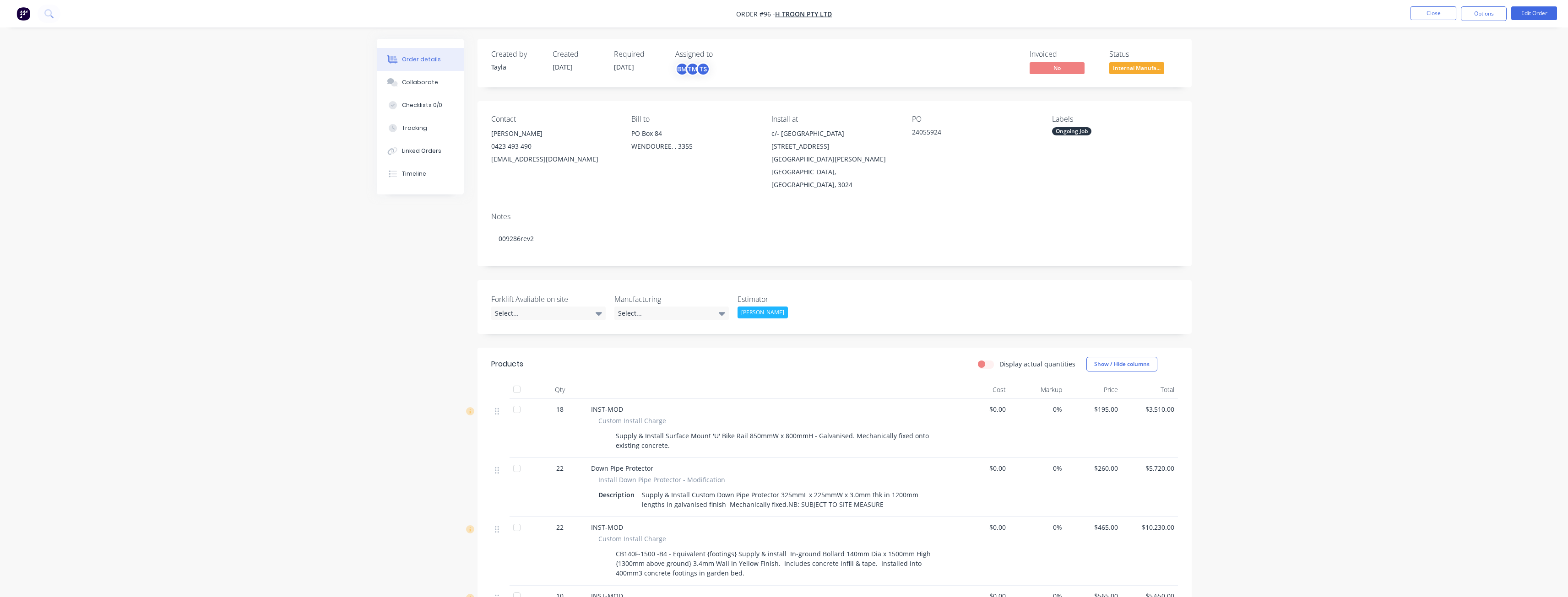
click at [1477, 13] on button "Options" at bounding box center [1484, 14] width 46 height 15
click at [1437, 130] on div "Delivery Docket" at bounding box center [1456, 129] width 84 height 13
click at [1434, 92] on div "Without pricing" at bounding box center [1456, 92] width 84 height 13
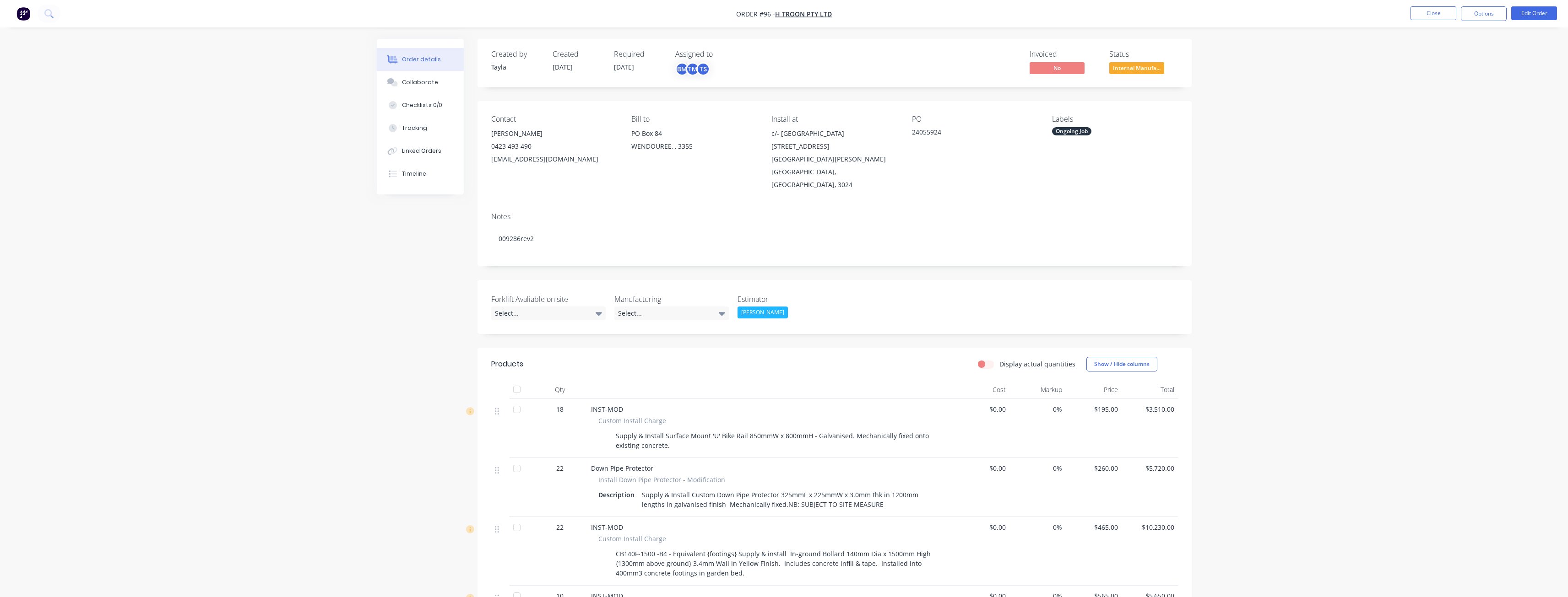
drag, startPoint x: 229, startPoint y: 70, endPoint x: 195, endPoint y: 64, distance: 34.5
click at [23, 12] on img "button" at bounding box center [23, 13] width 14 height 14
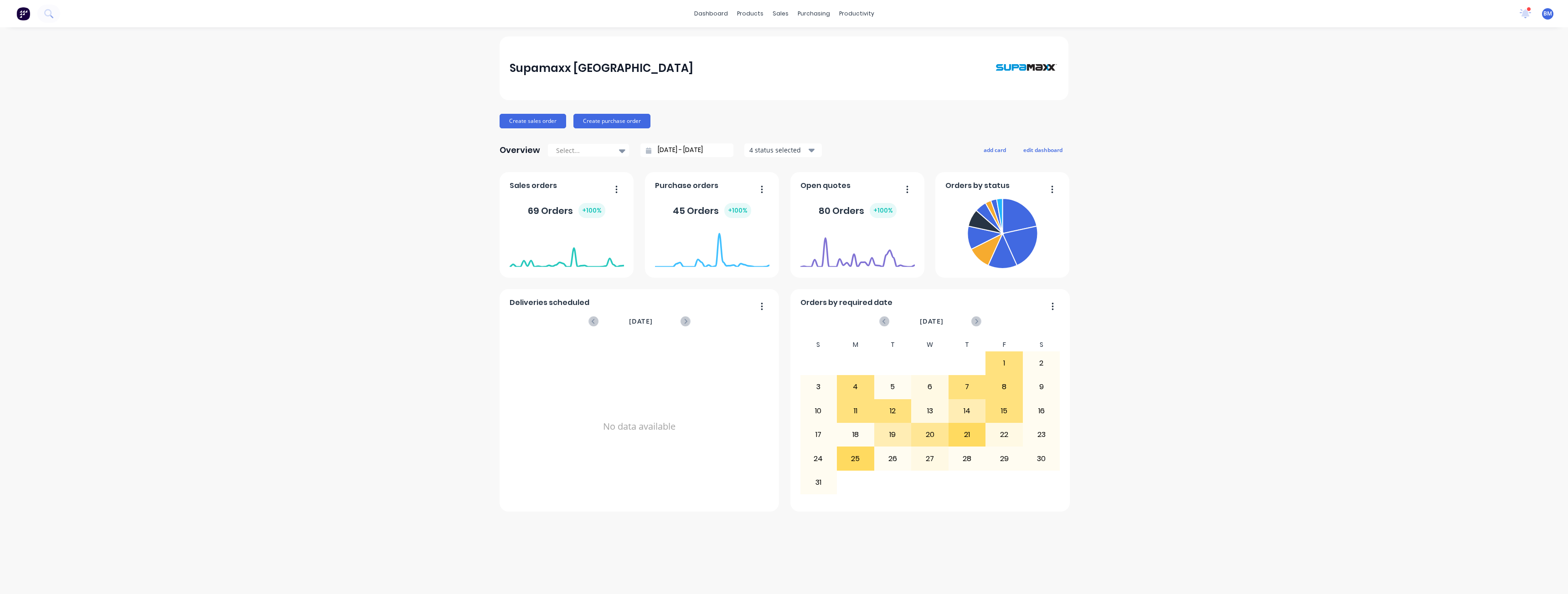
click at [226, 273] on div "Supamaxx [GEOGRAPHIC_DATA] Create sales order Create purchase order Overview Se…" at bounding box center [784, 311] width 1568 height 549
